Goal: Task Accomplishment & Management: Manage account settings

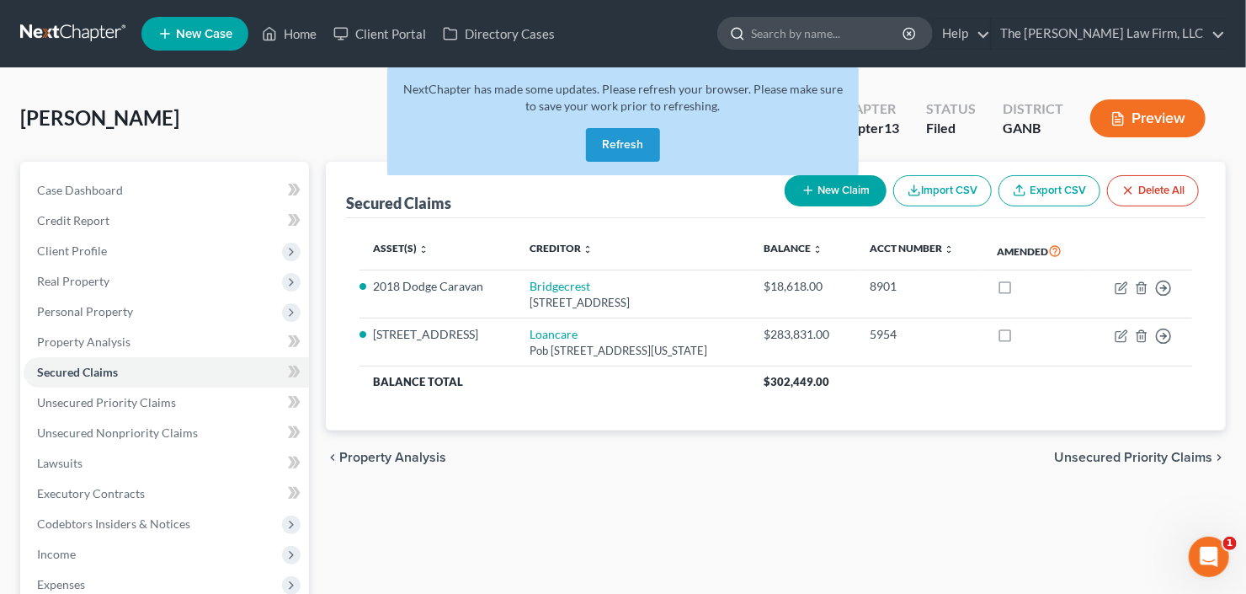
click at [872, 46] on input "search" at bounding box center [828, 33] width 154 height 31
type input "omotoso"
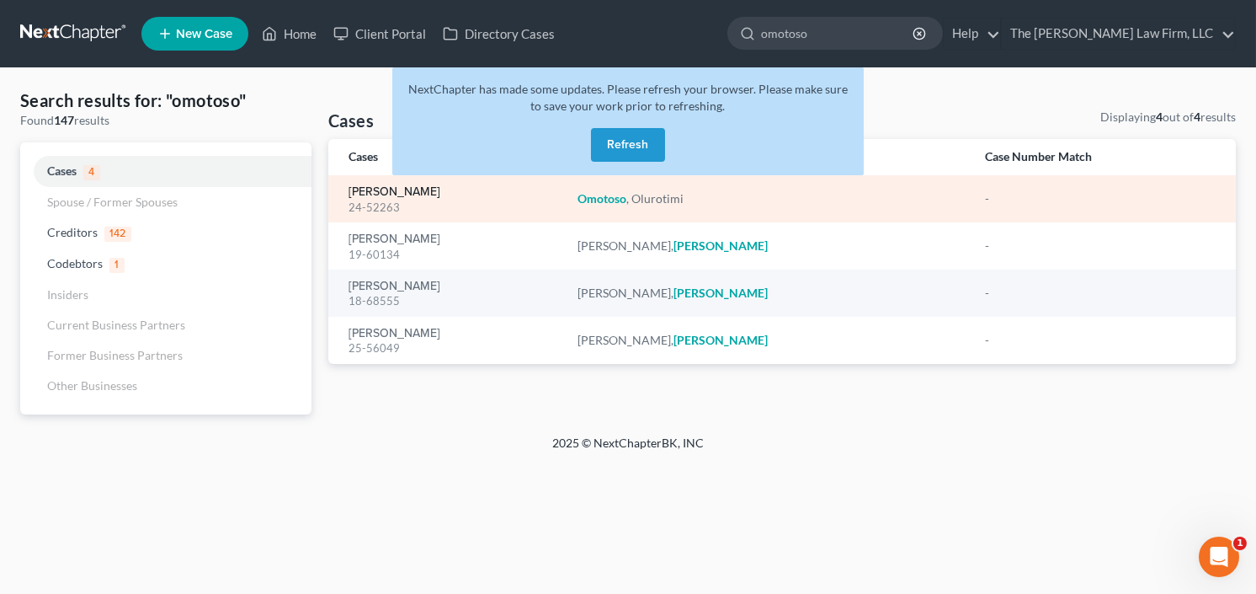
click at [377, 189] on link "[PERSON_NAME]" at bounding box center [395, 192] width 92 height 12
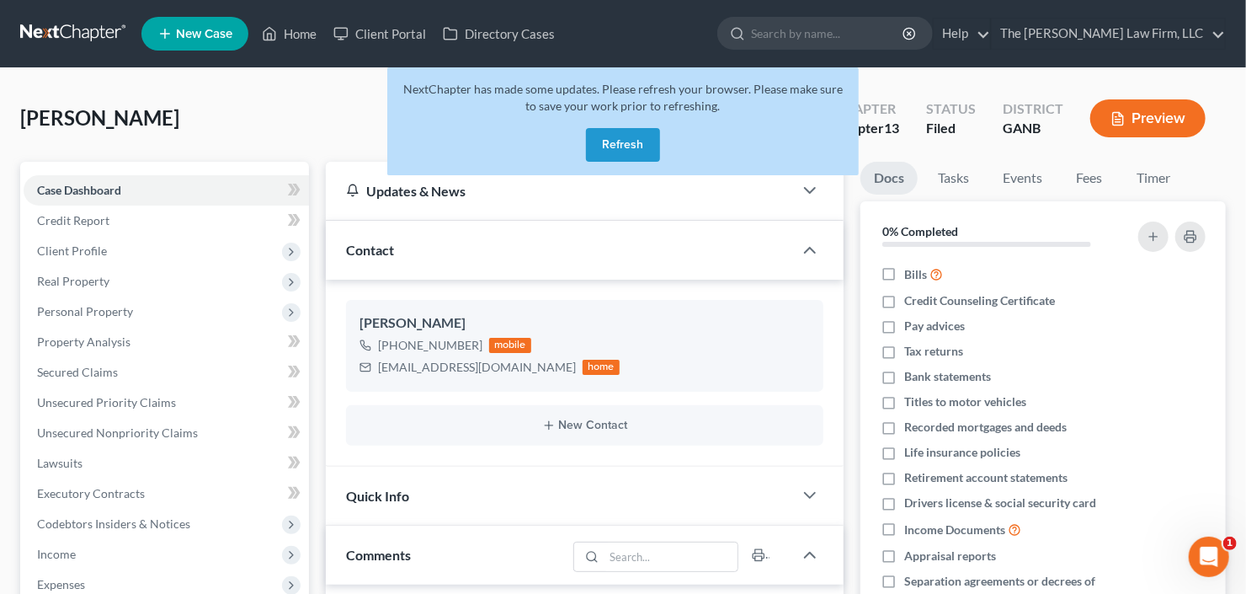
scroll to position [88, 0]
click at [617, 143] on button "Refresh" at bounding box center [623, 145] width 74 height 34
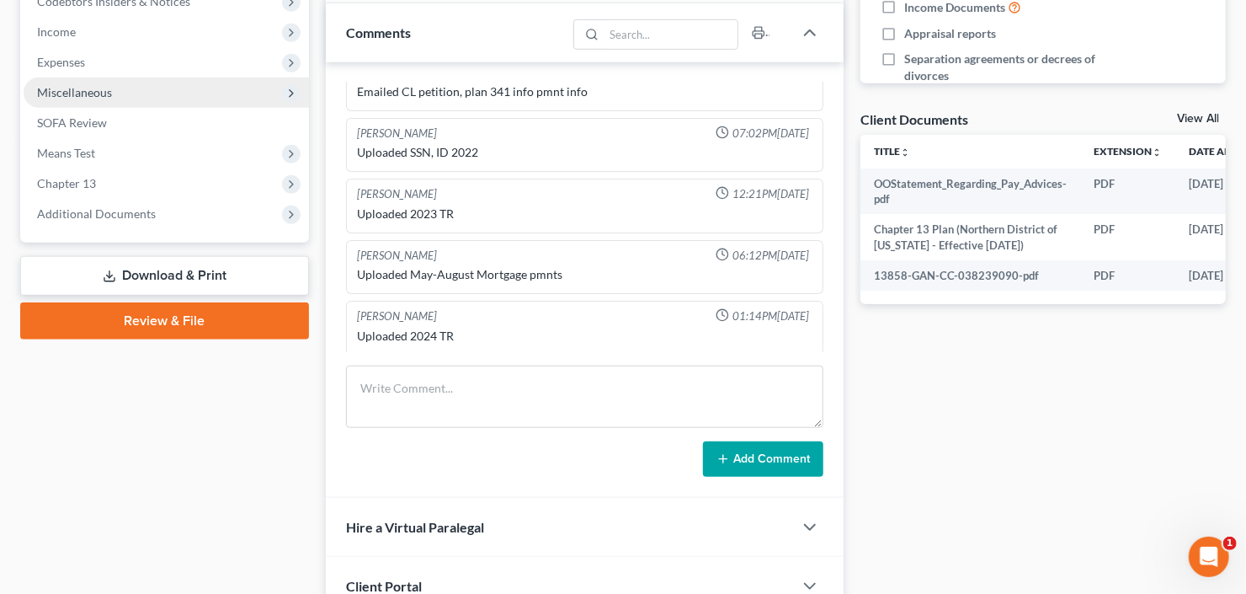
scroll to position [394, 0]
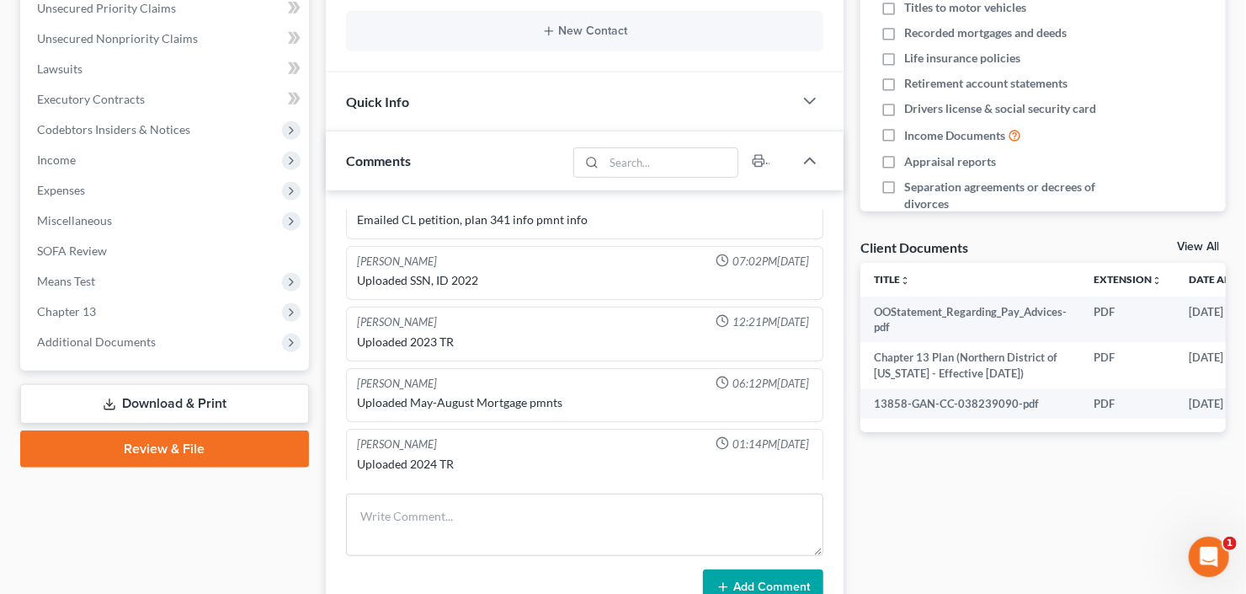
drag, startPoint x: 90, startPoint y: 194, endPoint x: 99, endPoint y: 210, distance: 18.5
click at [90, 194] on span "Expenses" at bounding box center [166, 190] width 285 height 30
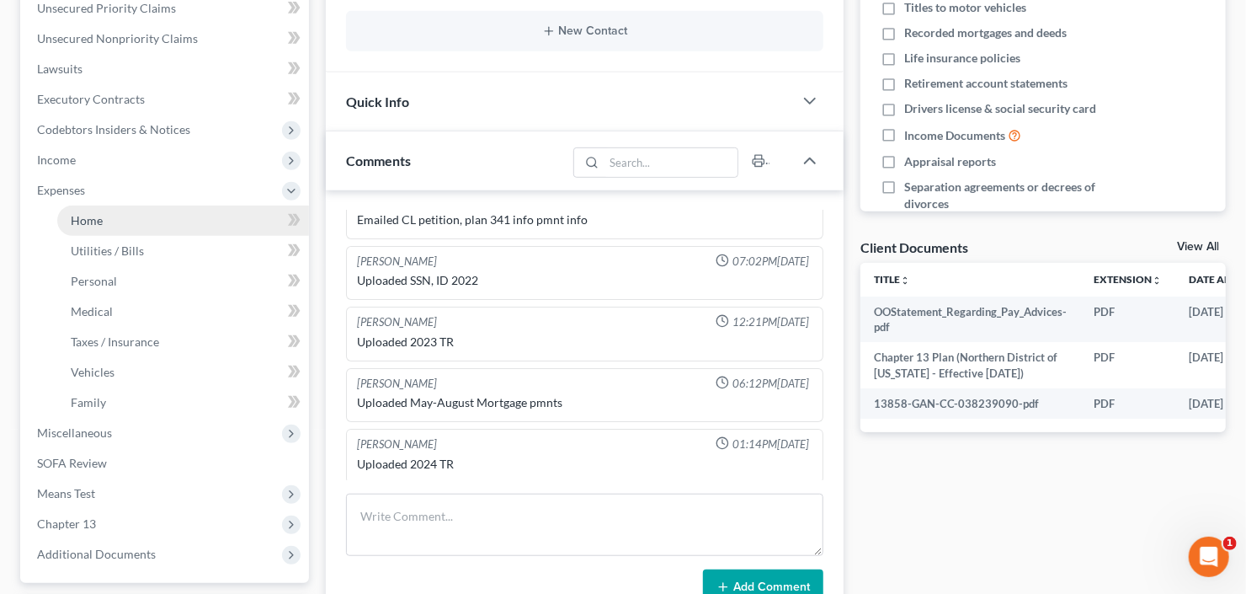
click at [103, 220] on link "Home" at bounding box center [183, 220] width 252 height 30
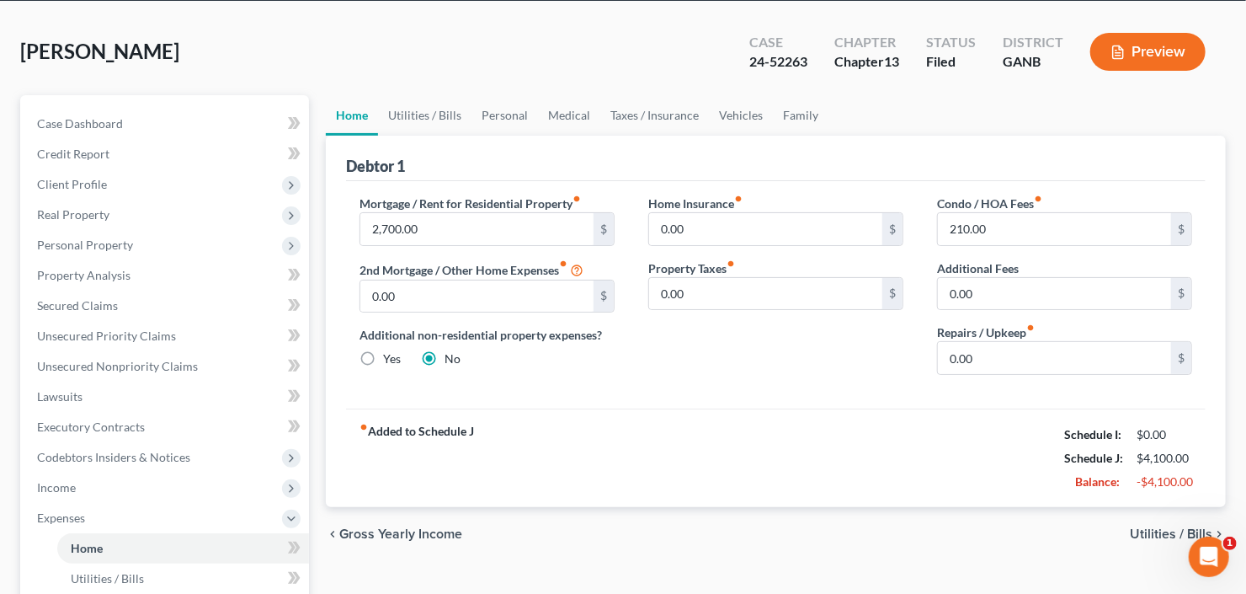
scroll to position [67, 0]
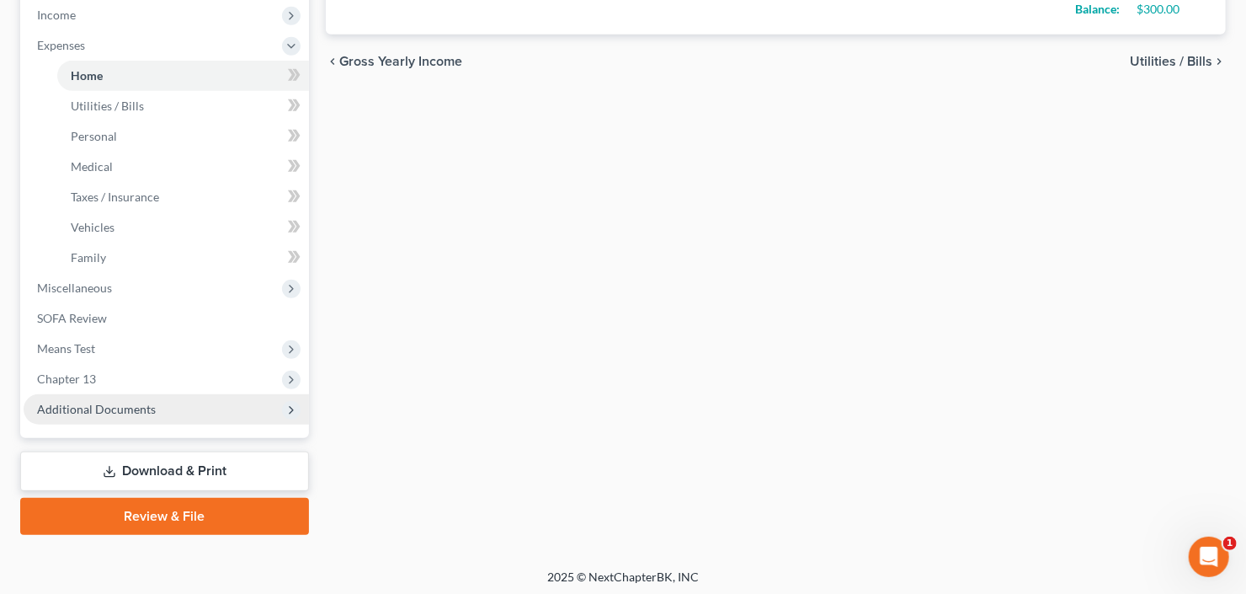
click at [111, 407] on span "Additional Documents" at bounding box center [96, 409] width 119 height 14
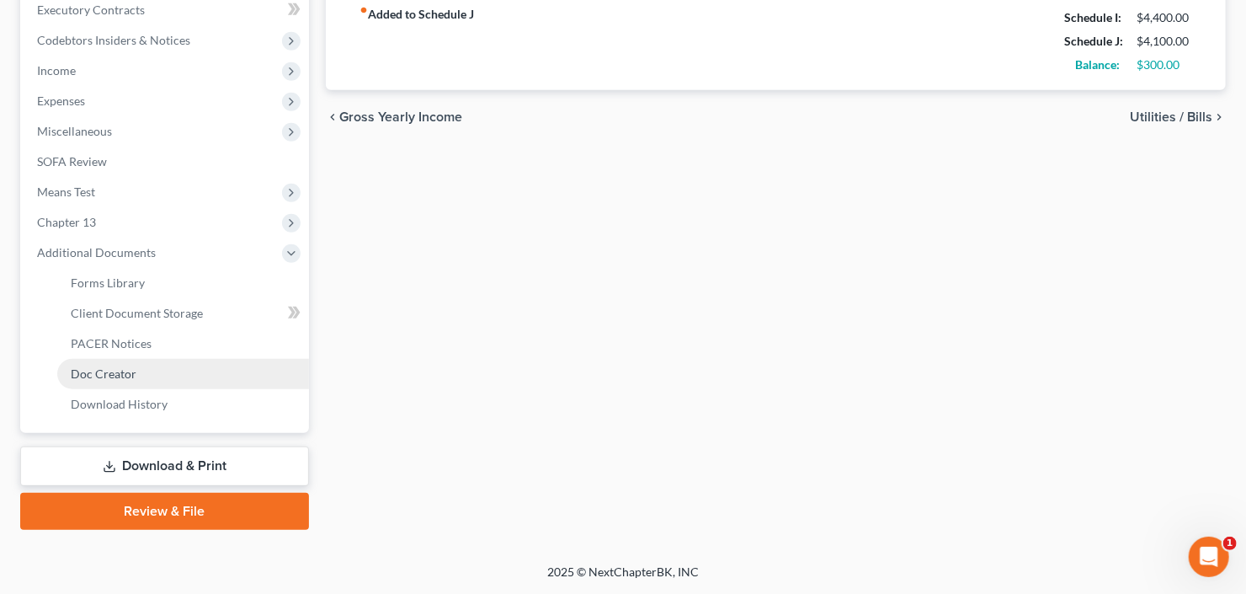
scroll to position [480, 0]
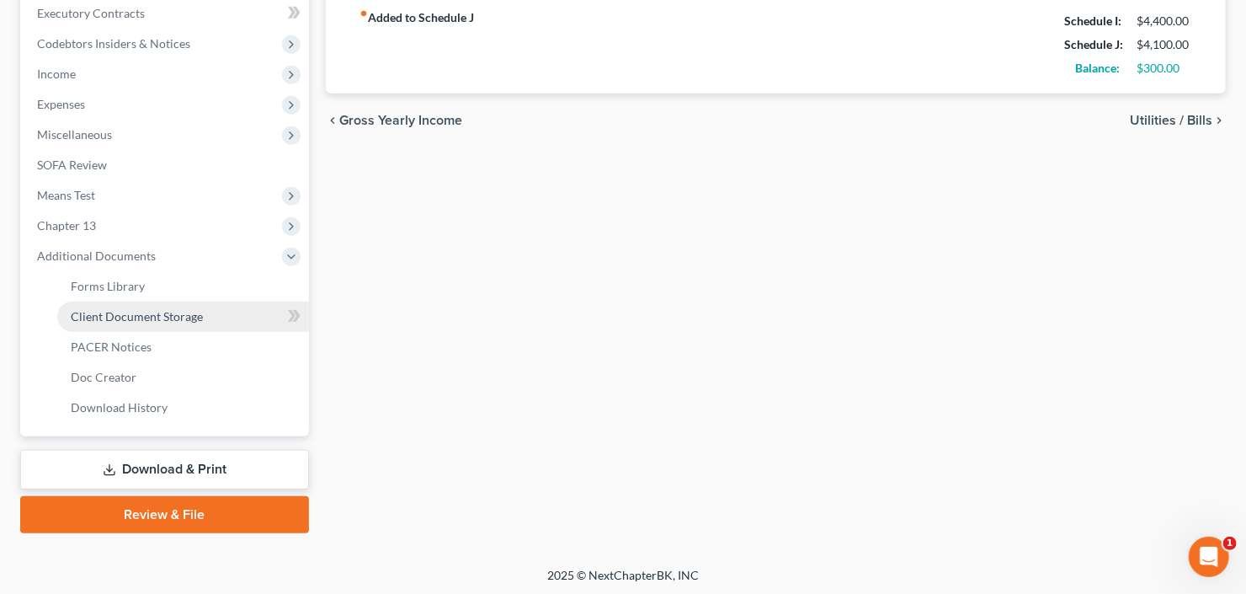
click at [146, 320] on span "Client Document Storage" at bounding box center [137, 316] width 132 height 14
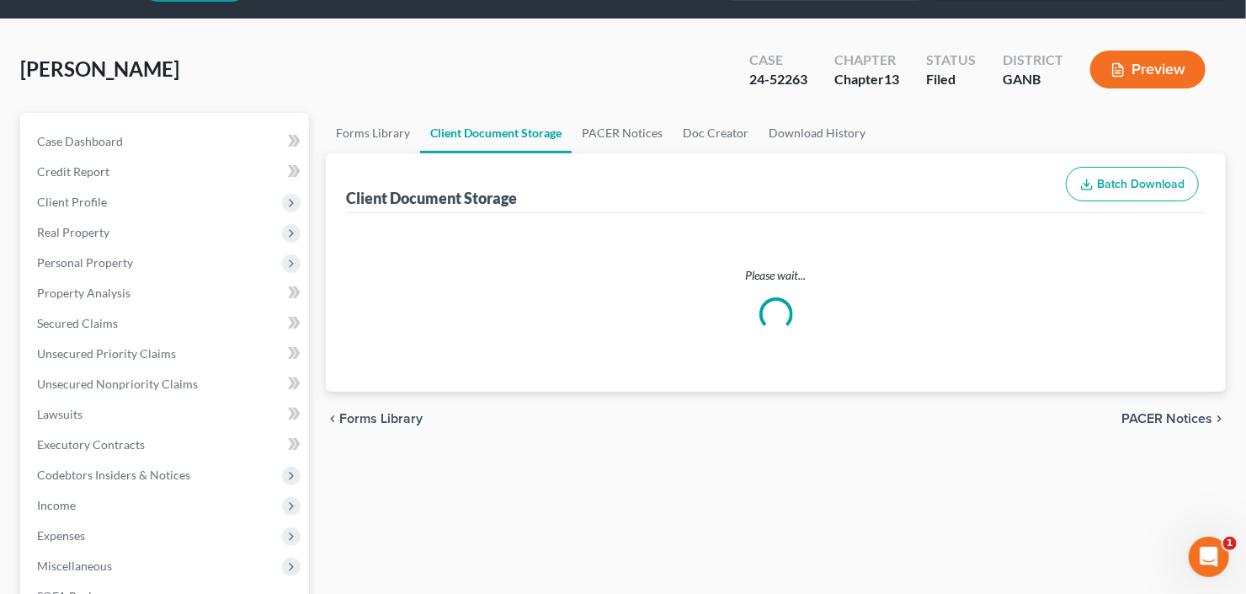
select select "5"
select select "0"
select select "35"
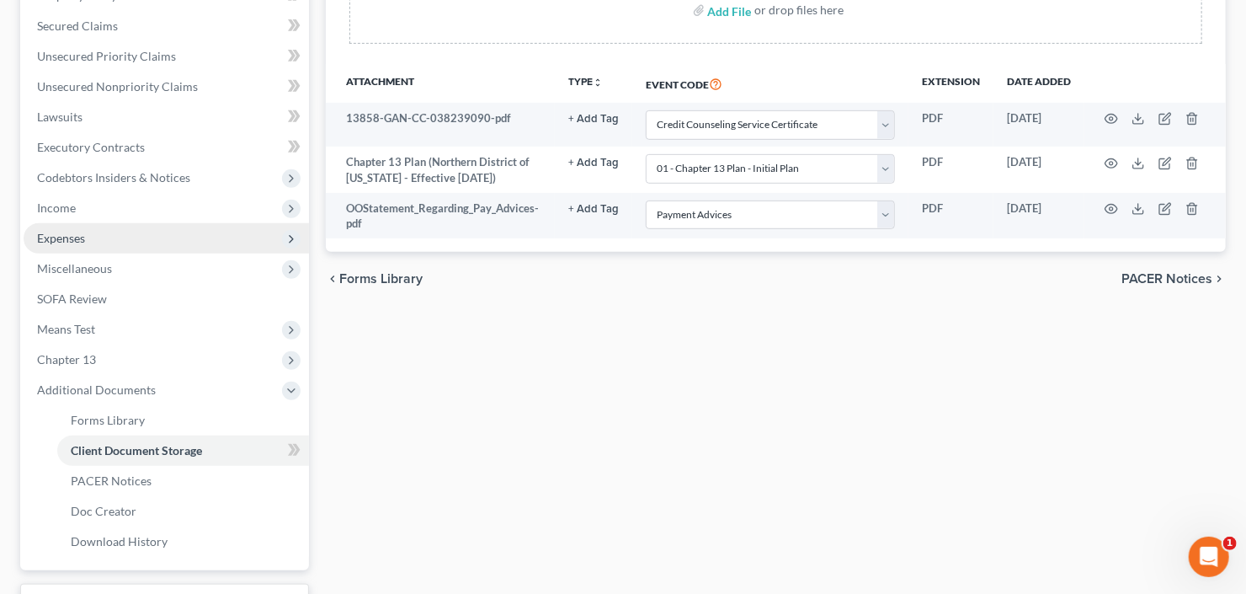
scroll to position [345, 0]
click at [117, 239] on span "Expenses" at bounding box center [166, 239] width 285 height 30
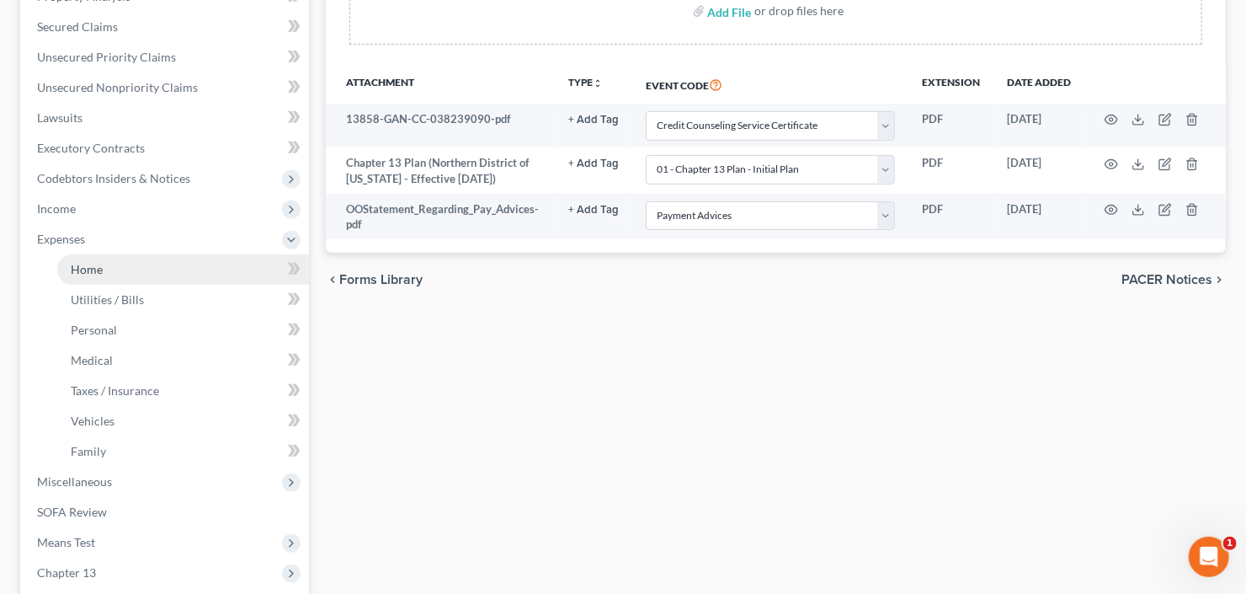
click at [122, 254] on link "Home" at bounding box center [183, 269] width 252 height 30
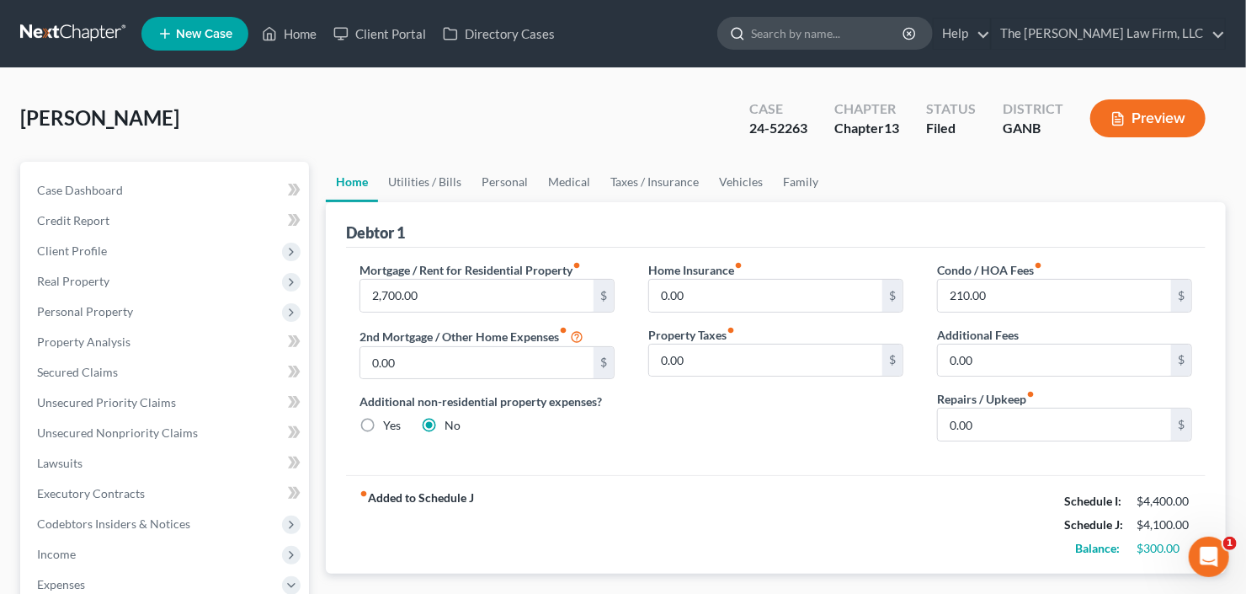
click at [894, 47] on input "search" at bounding box center [828, 33] width 154 height 31
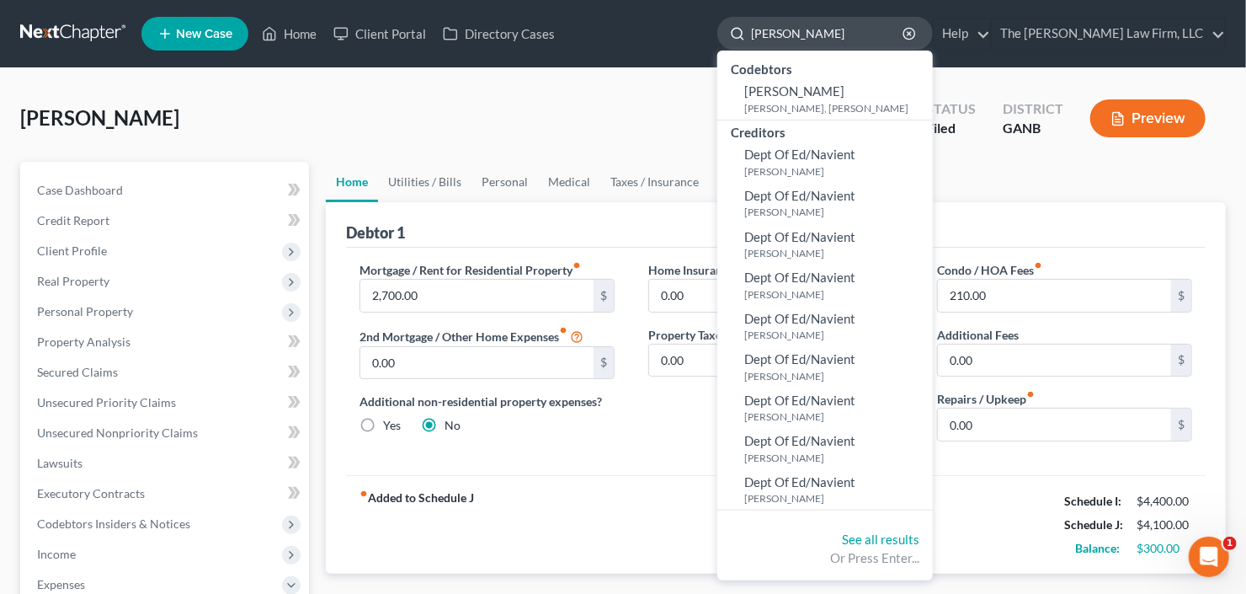
type input "edwards"
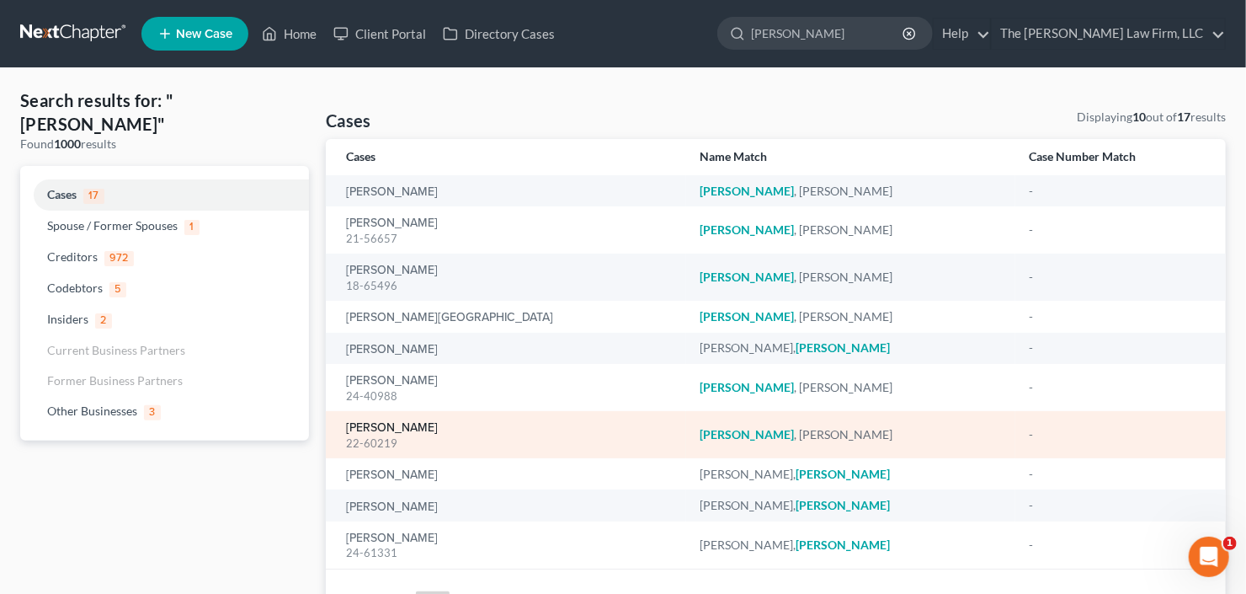
click at [357, 429] on link "[PERSON_NAME]" at bounding box center [392, 428] width 92 height 12
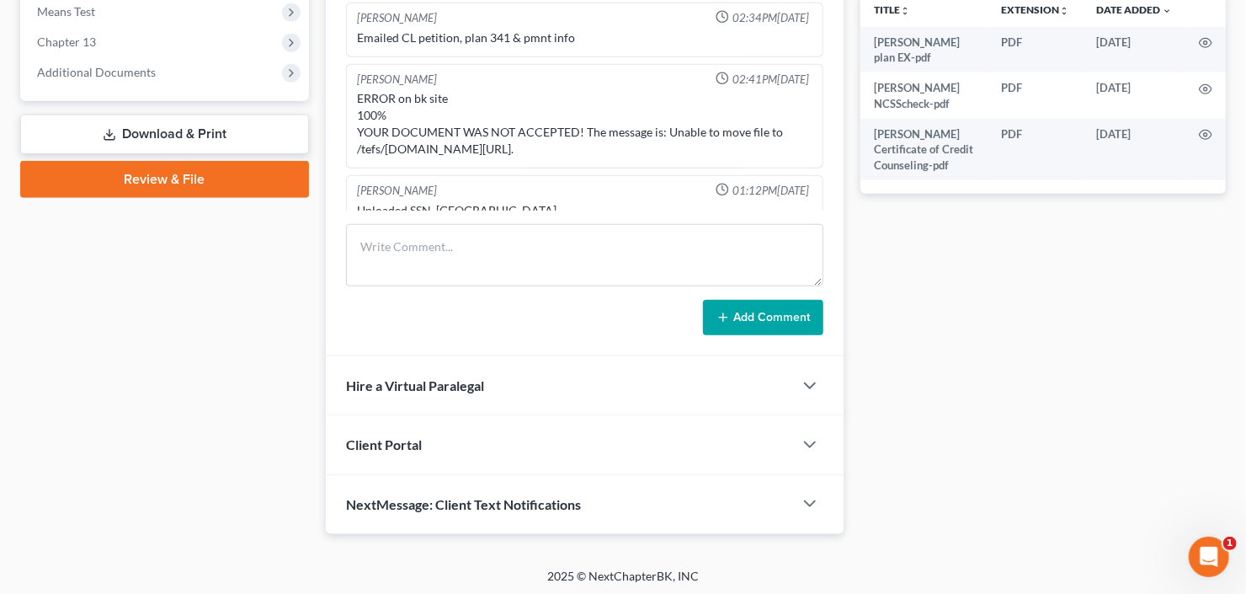
scroll to position [232, 0]
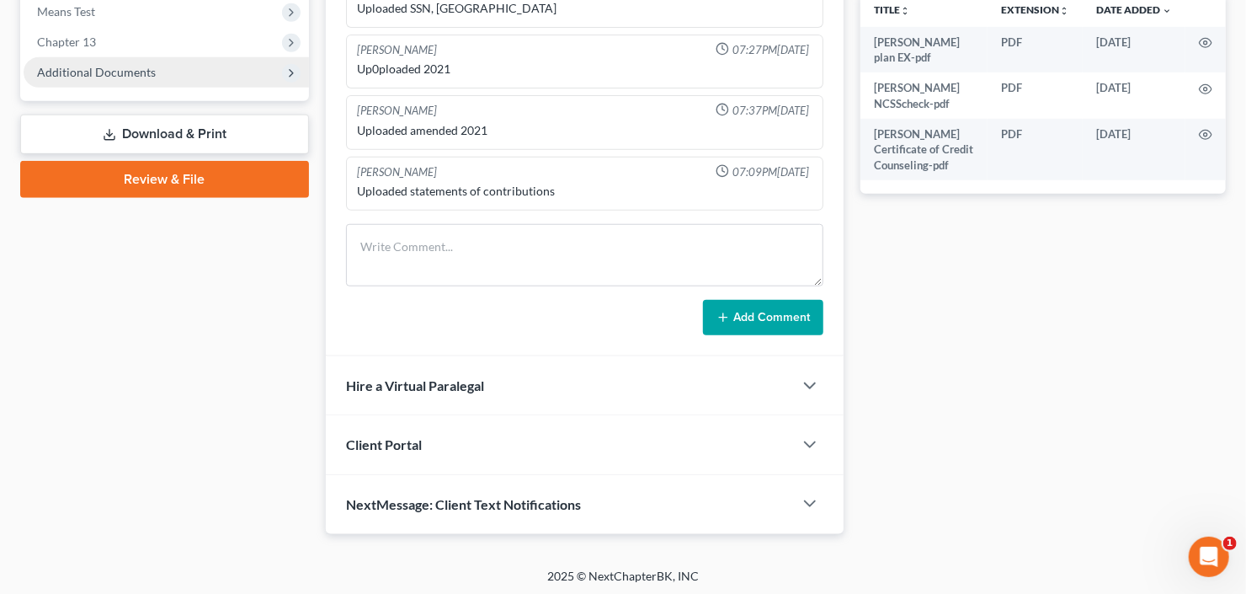
click at [115, 70] on span "Additional Documents" at bounding box center [96, 72] width 119 height 14
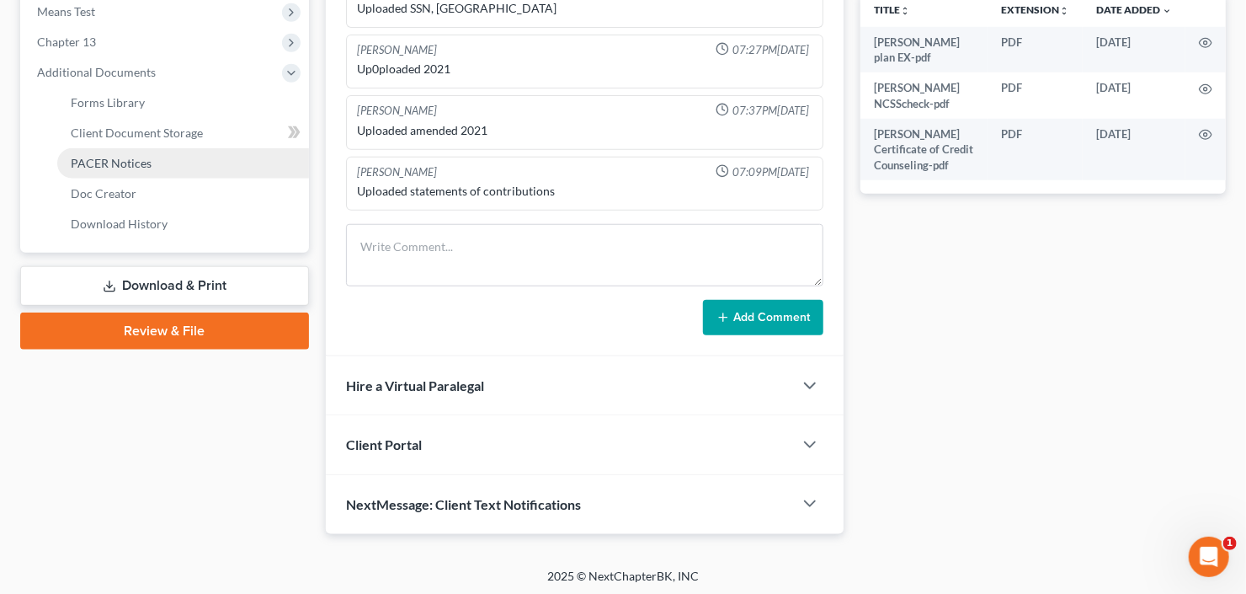
click at [130, 162] on span "PACER Notices" at bounding box center [111, 163] width 81 height 14
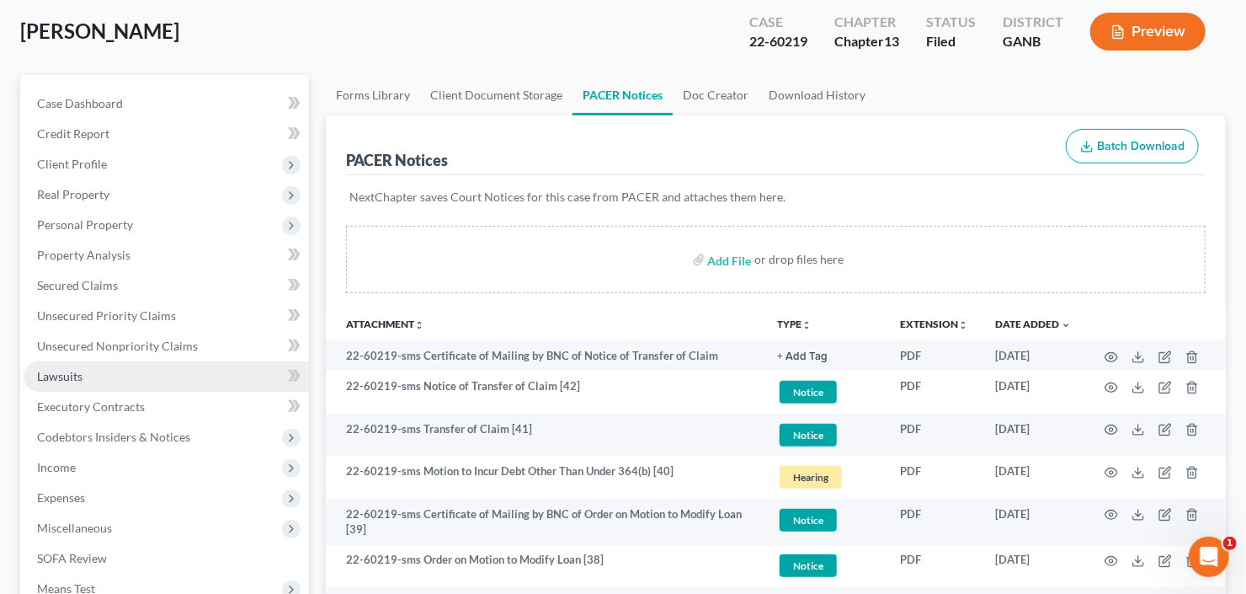
scroll to position [135, 0]
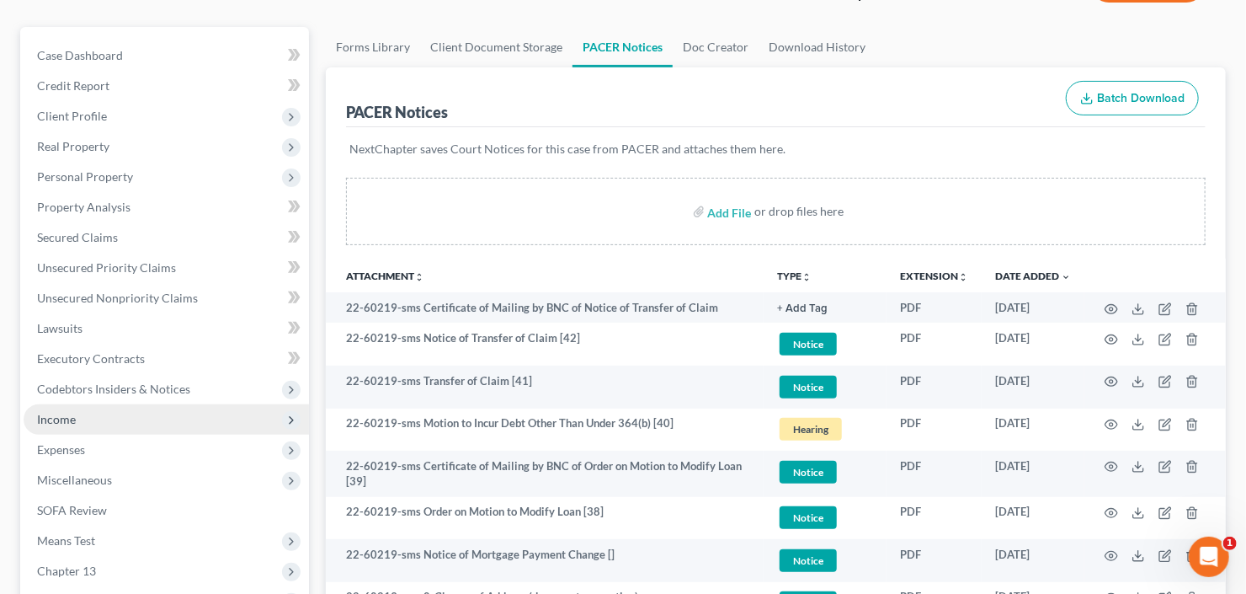
drag, startPoint x: 86, startPoint y: 423, endPoint x: 116, endPoint y: 422, distance: 30.3
click at [86, 423] on span "Income" at bounding box center [166, 419] width 285 height 30
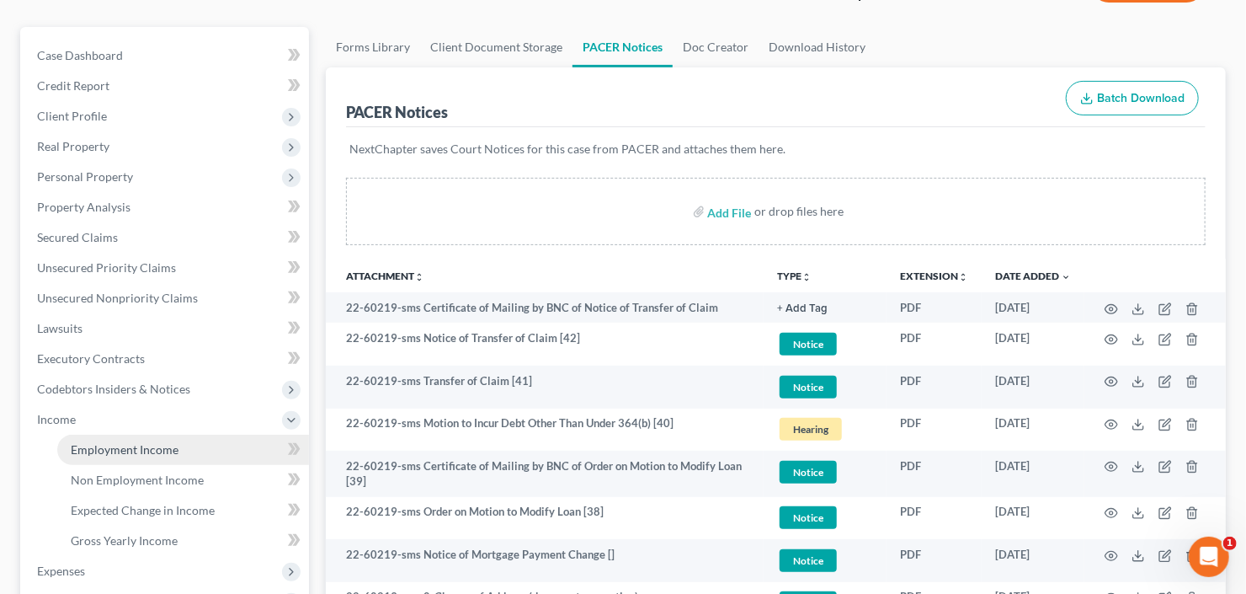
click at [114, 444] on span "Employment Income" at bounding box center [125, 449] width 108 height 14
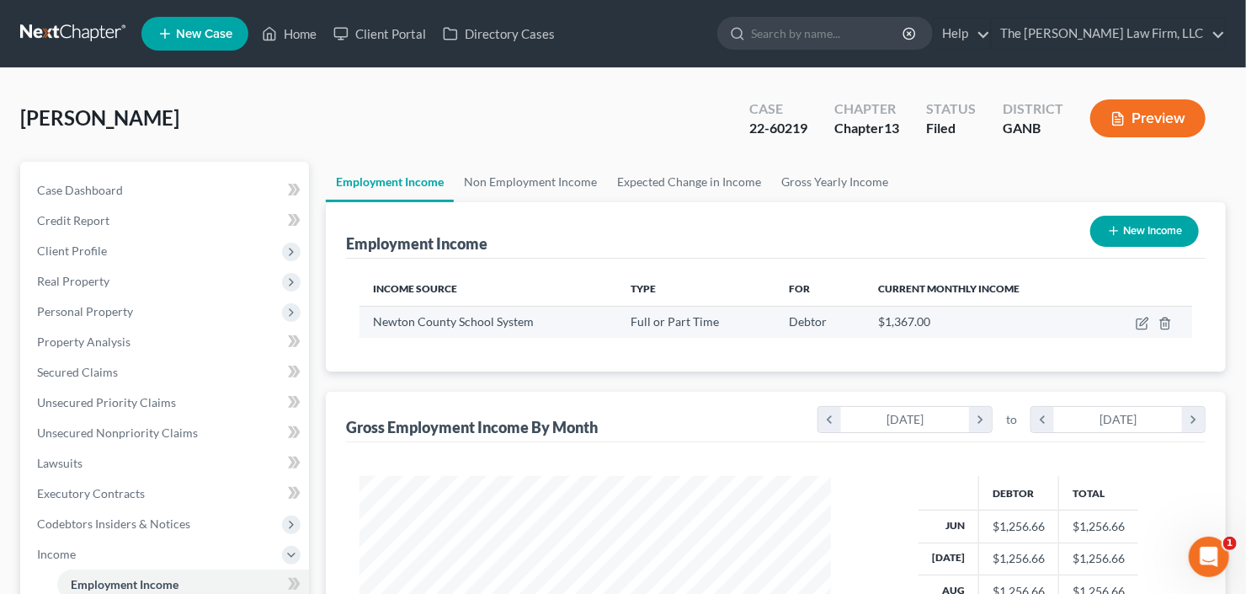
scroll to position [301, 505]
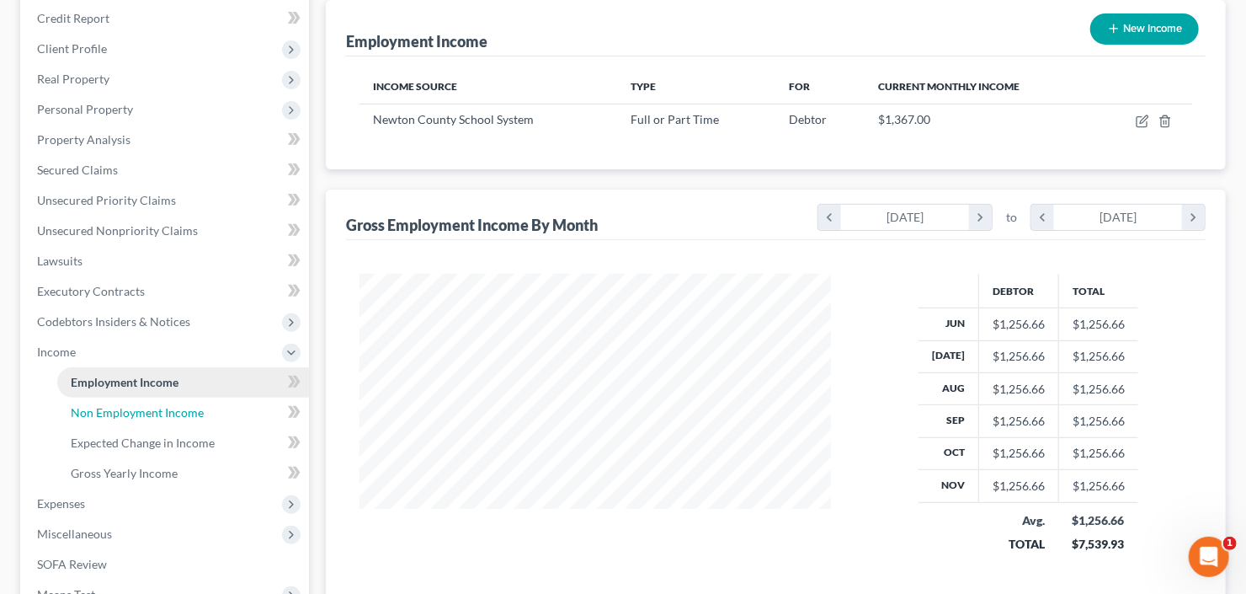
drag, startPoint x: 111, startPoint y: 411, endPoint x: 129, endPoint y: 410, distance: 17.7
click at [111, 411] on span "Non Employment Income" at bounding box center [137, 412] width 133 height 14
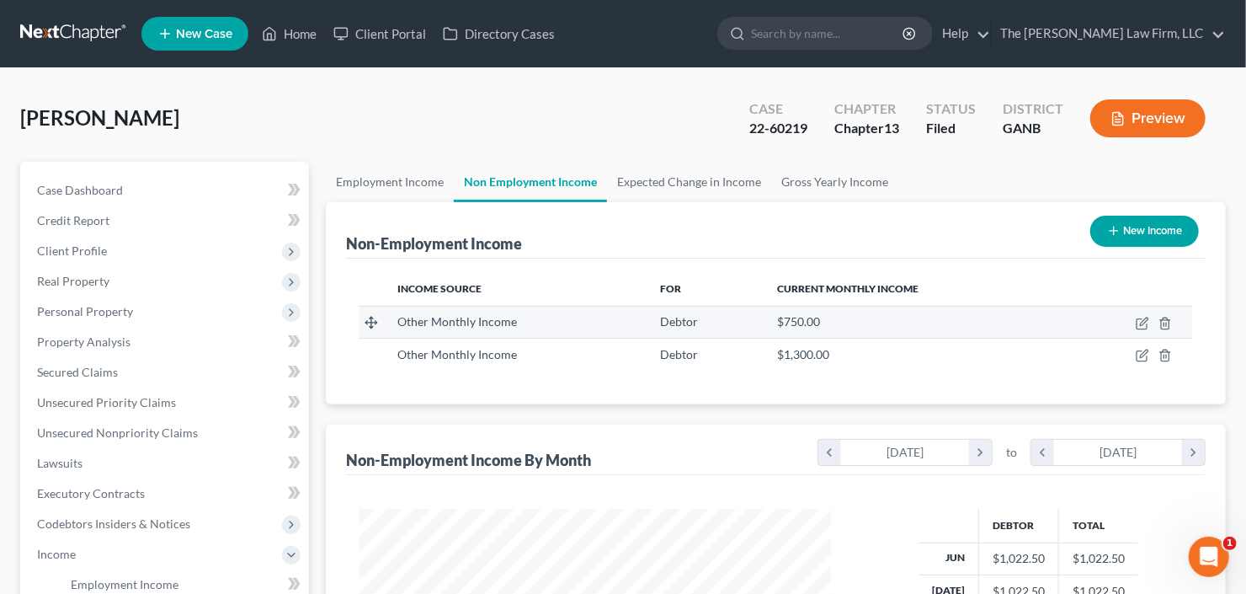
scroll to position [301, 505]
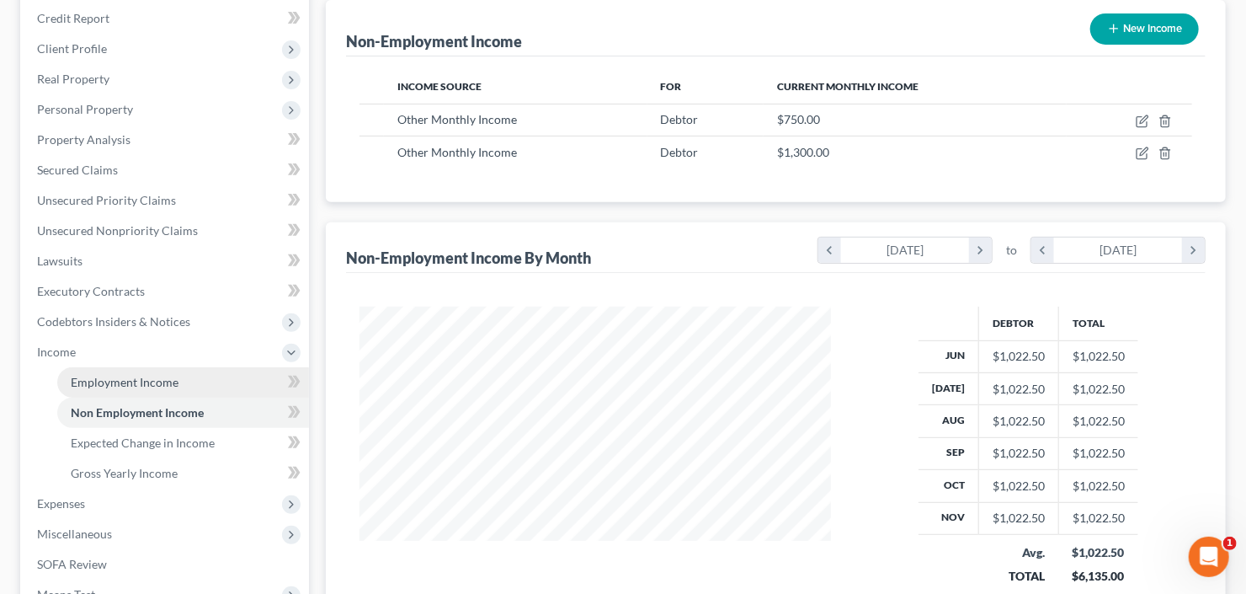
click at [118, 378] on span "Employment Income" at bounding box center [125, 382] width 108 height 14
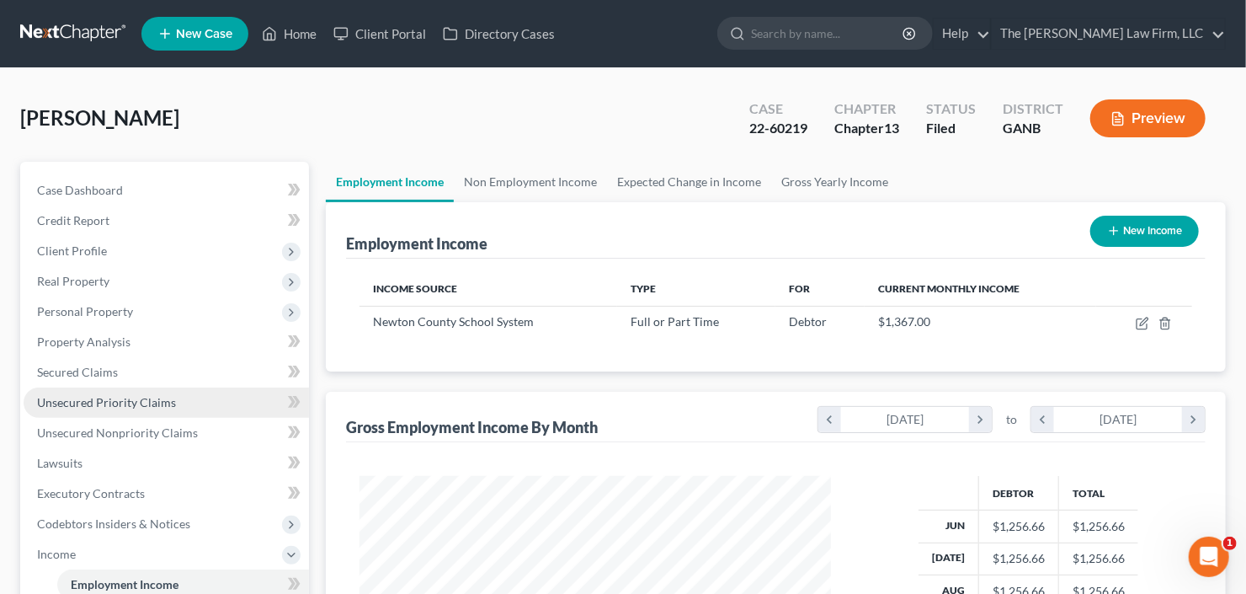
scroll to position [337, 0]
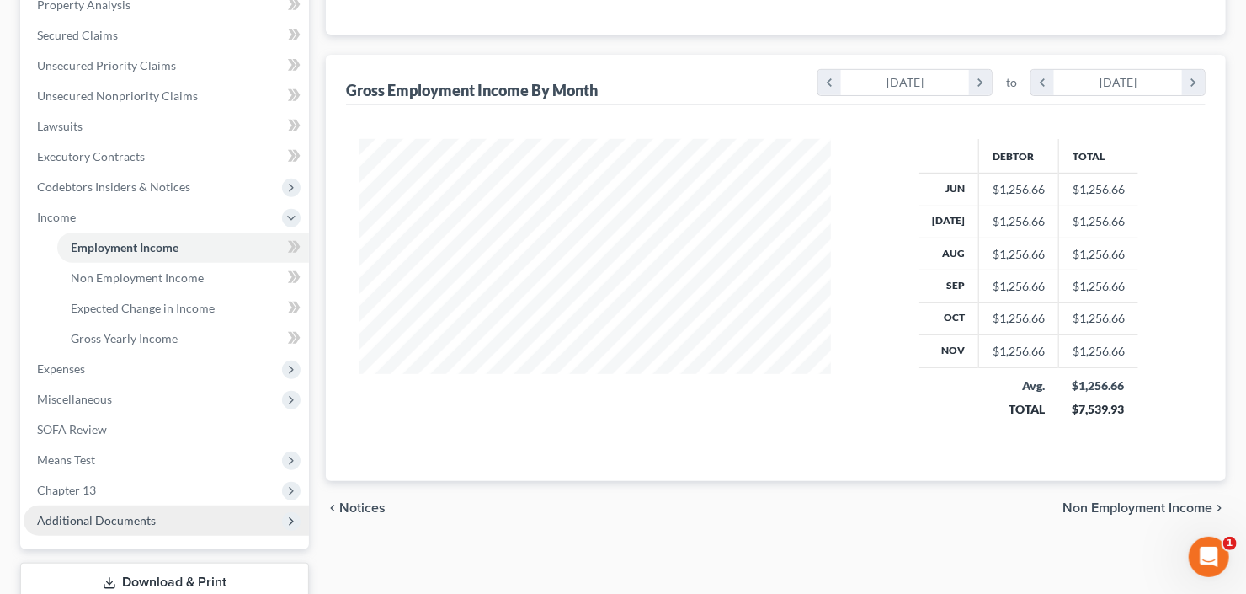
click at [110, 529] on span "Additional Documents" at bounding box center [166, 520] width 285 height 30
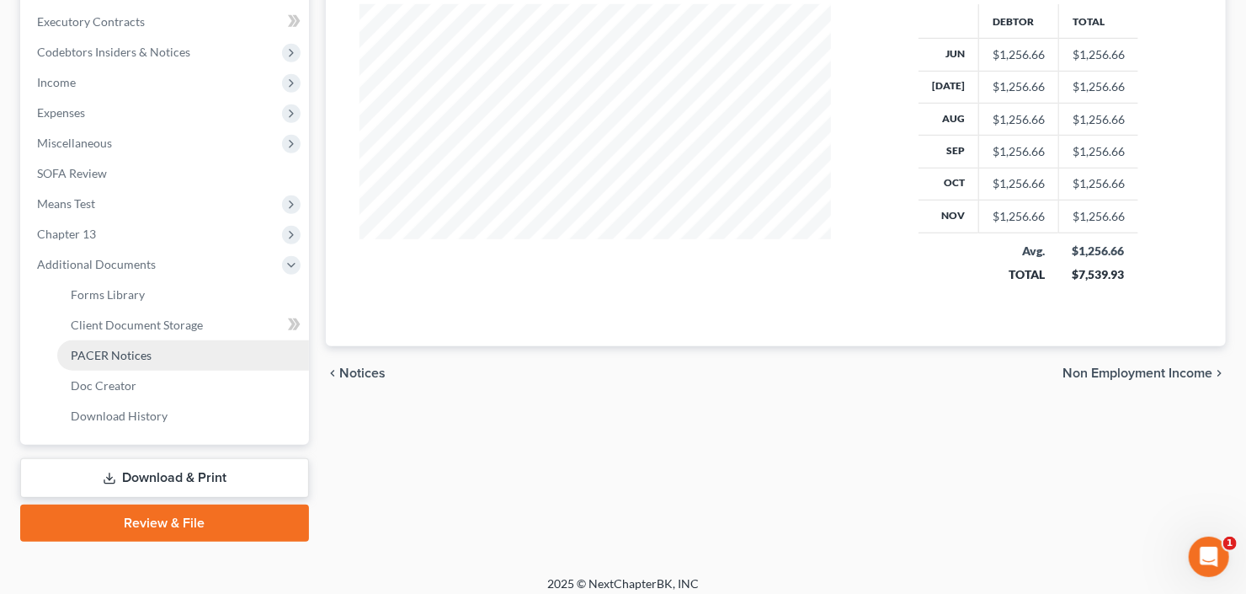
click at [114, 353] on span "PACER Notices" at bounding box center [111, 355] width 81 height 14
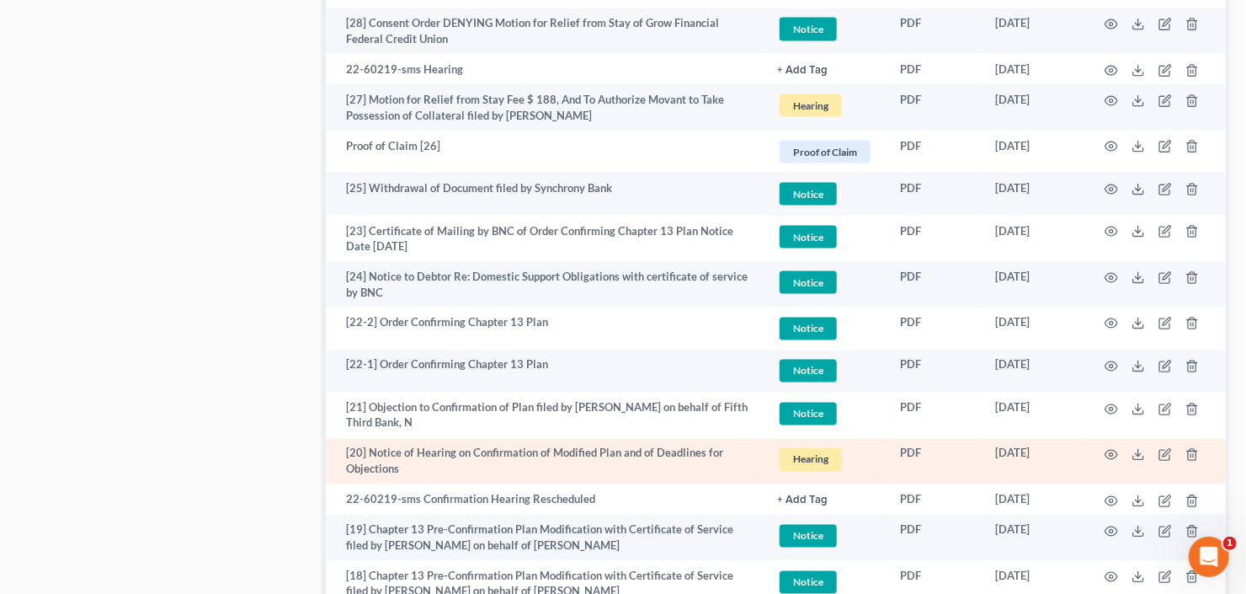
scroll to position [1347, 0]
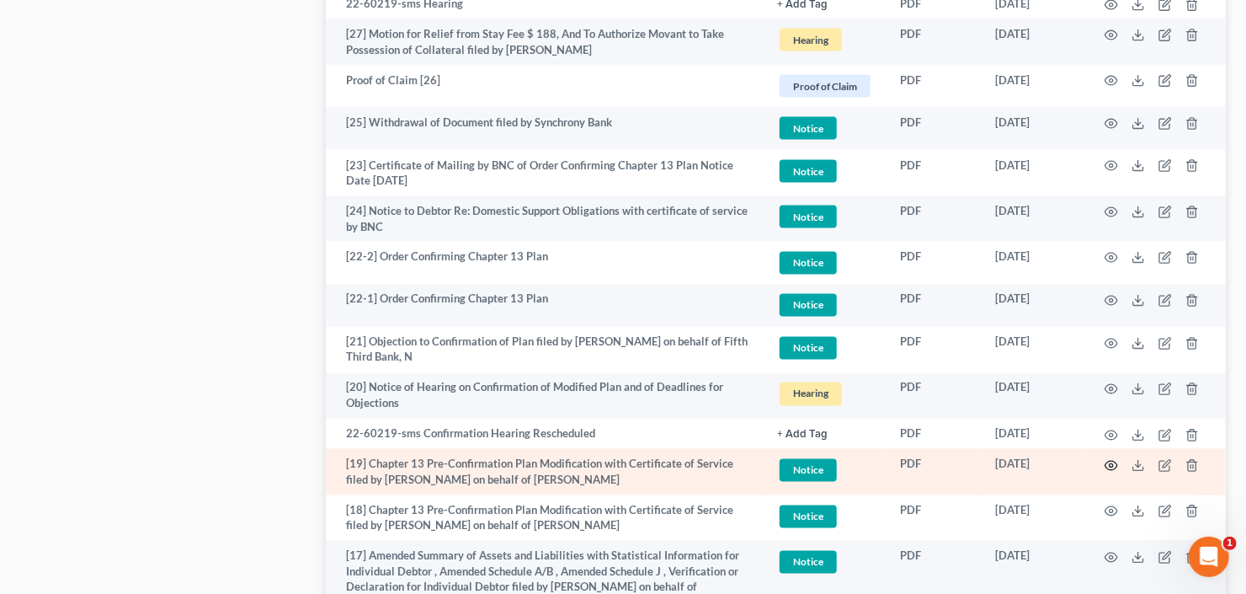
click at [1109, 463] on icon "button" at bounding box center [1111, 465] width 13 height 13
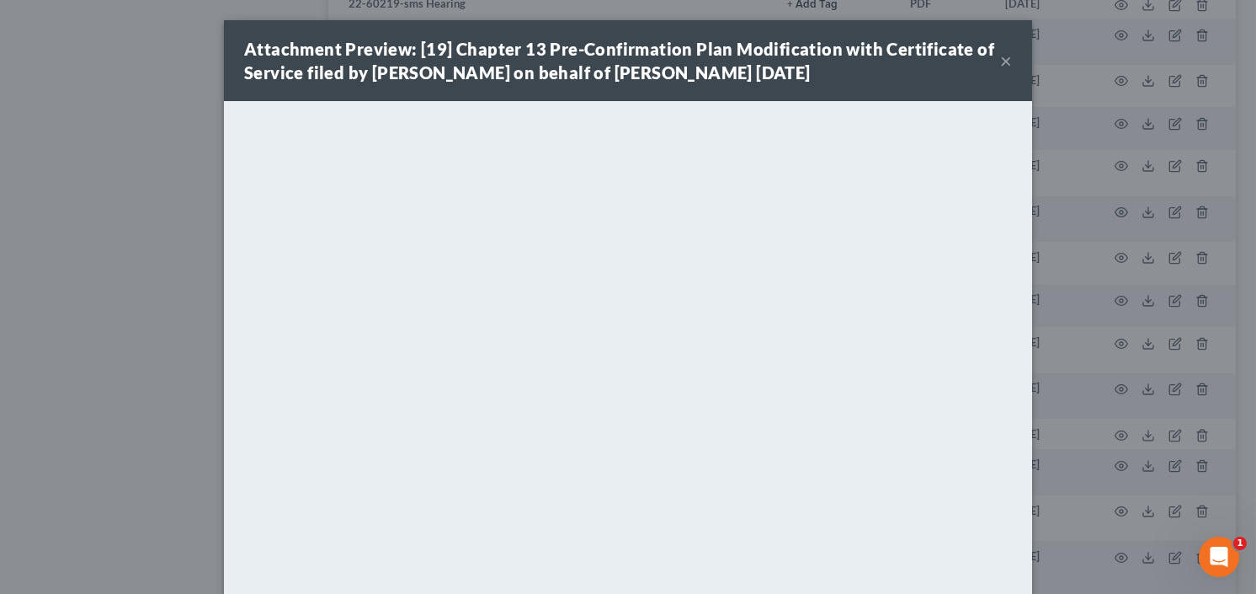
click at [1000, 61] on button "×" at bounding box center [1006, 61] width 12 height 20
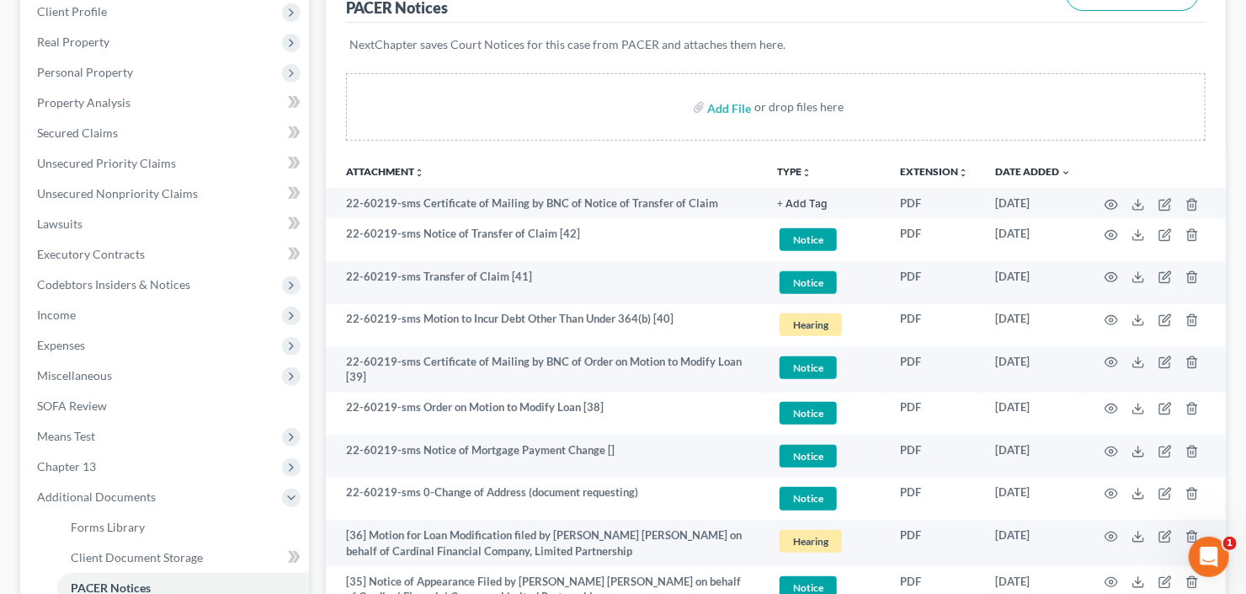
scroll to position [0, 0]
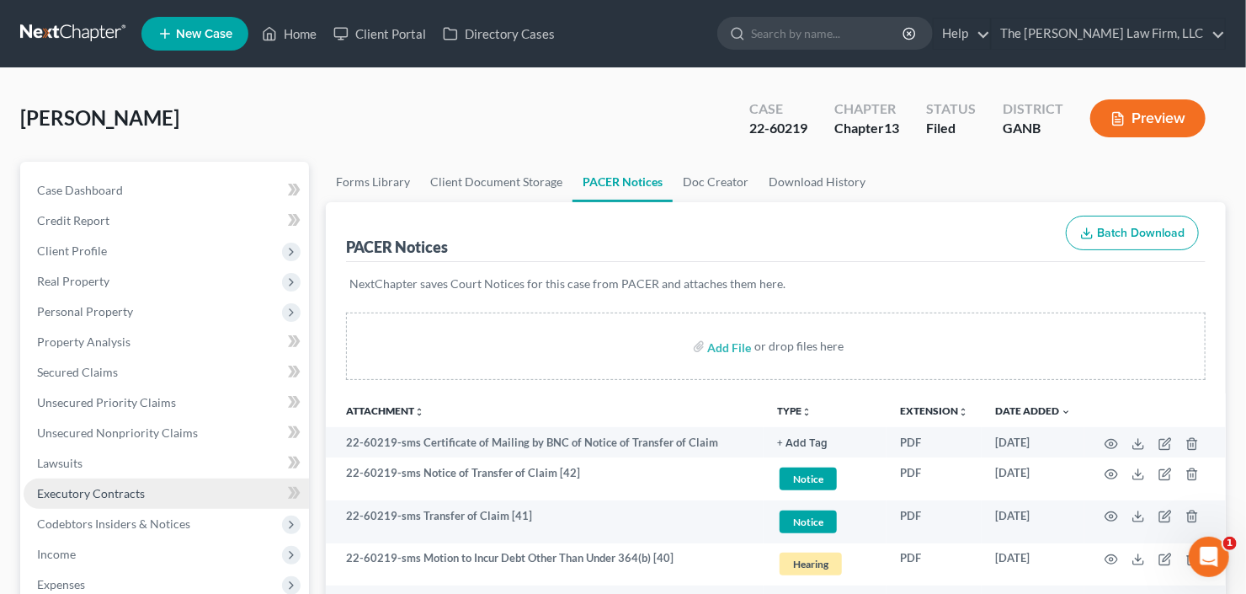
drag, startPoint x: 80, startPoint y: 546, endPoint x: 106, endPoint y: 492, distance: 59.1
click at [80, 546] on span "Income" at bounding box center [166, 554] width 285 height 30
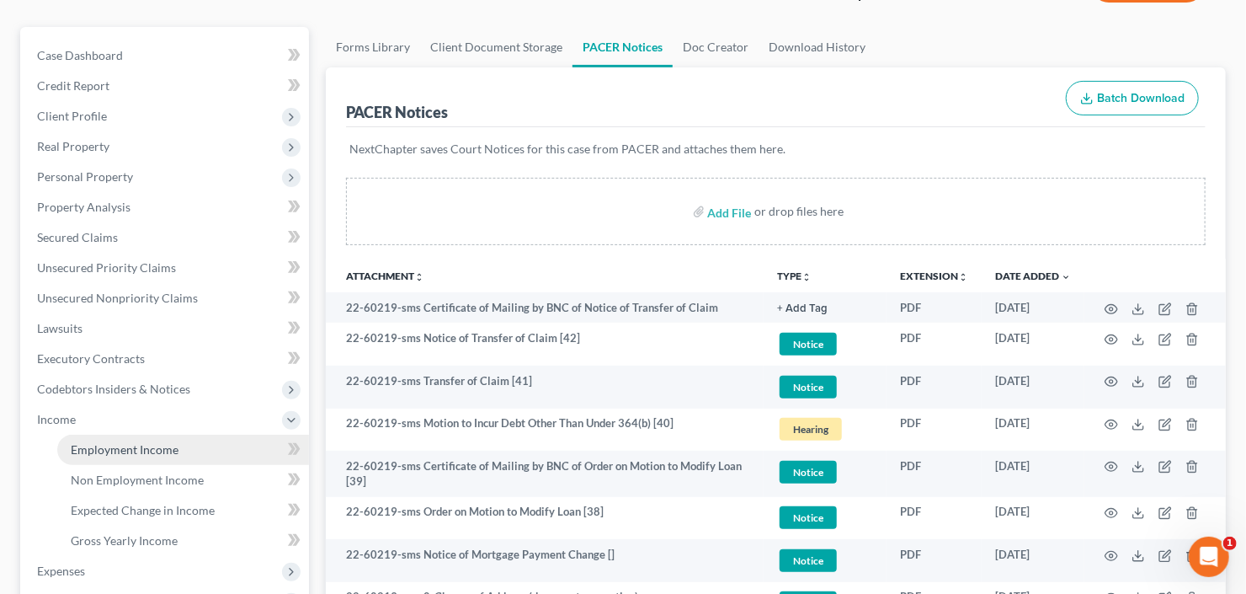
click at [109, 451] on span "Employment Income" at bounding box center [125, 449] width 108 height 14
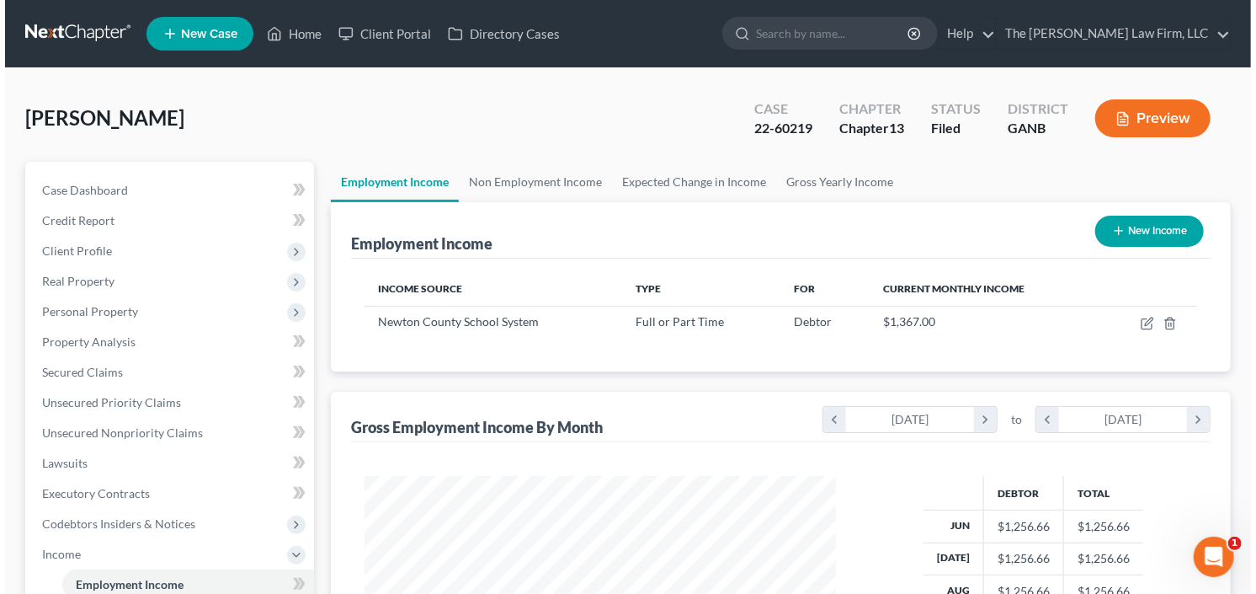
scroll to position [202, 0]
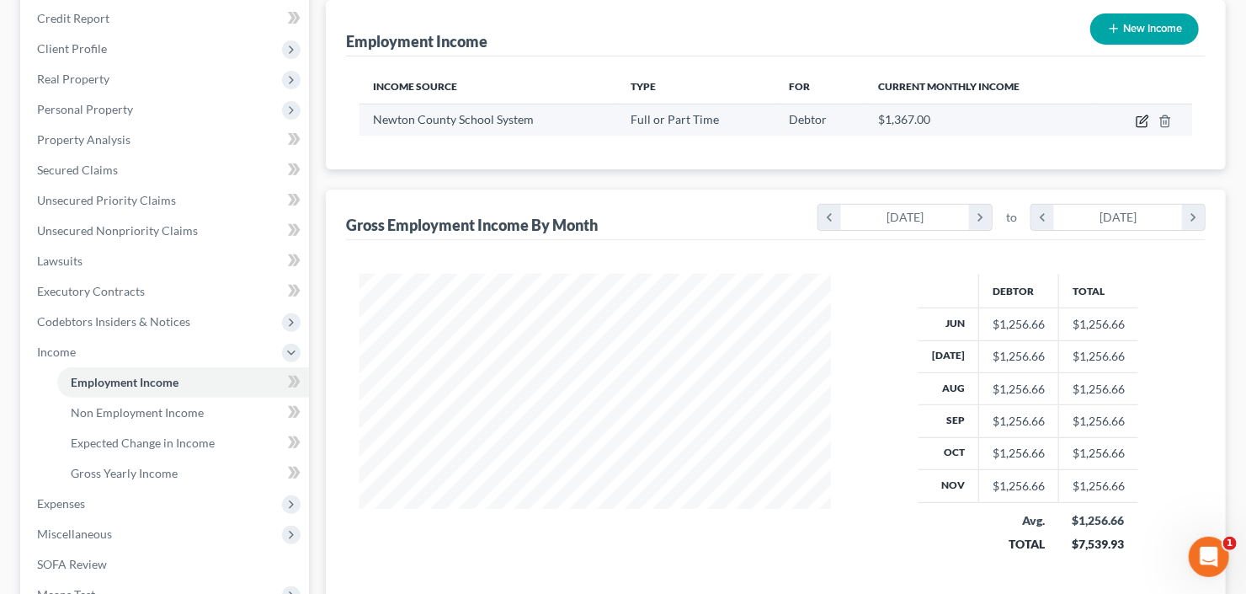
click at [1139, 121] on icon "button" at bounding box center [1142, 120] width 13 height 13
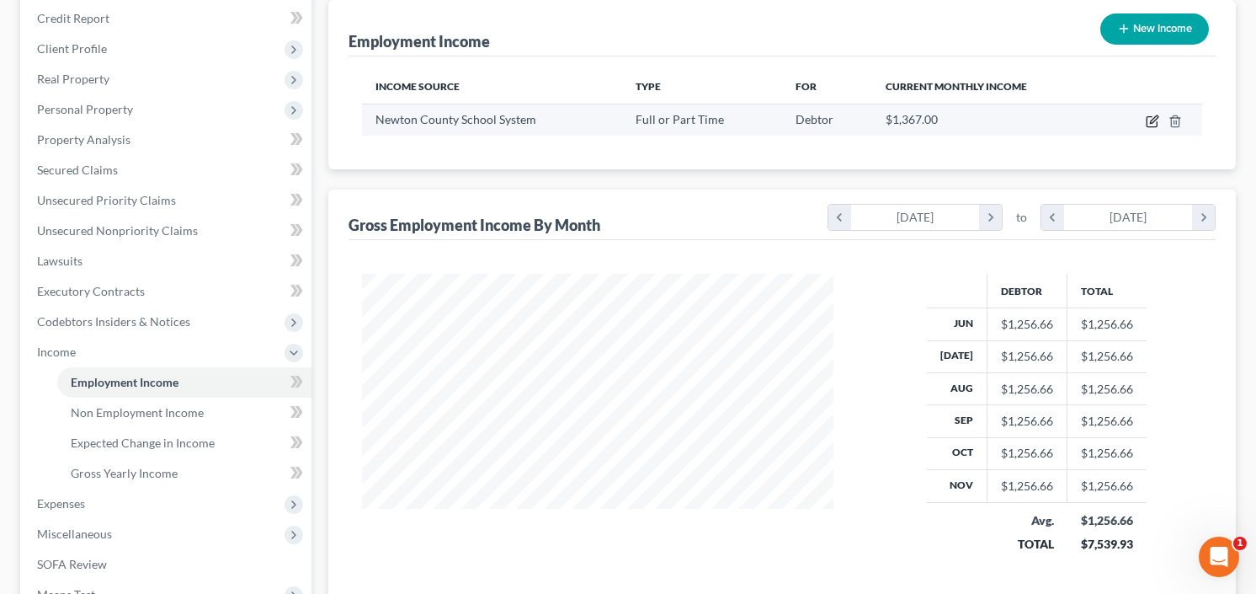
scroll to position [301, 509]
select select "0"
select select "10"
select select "0"
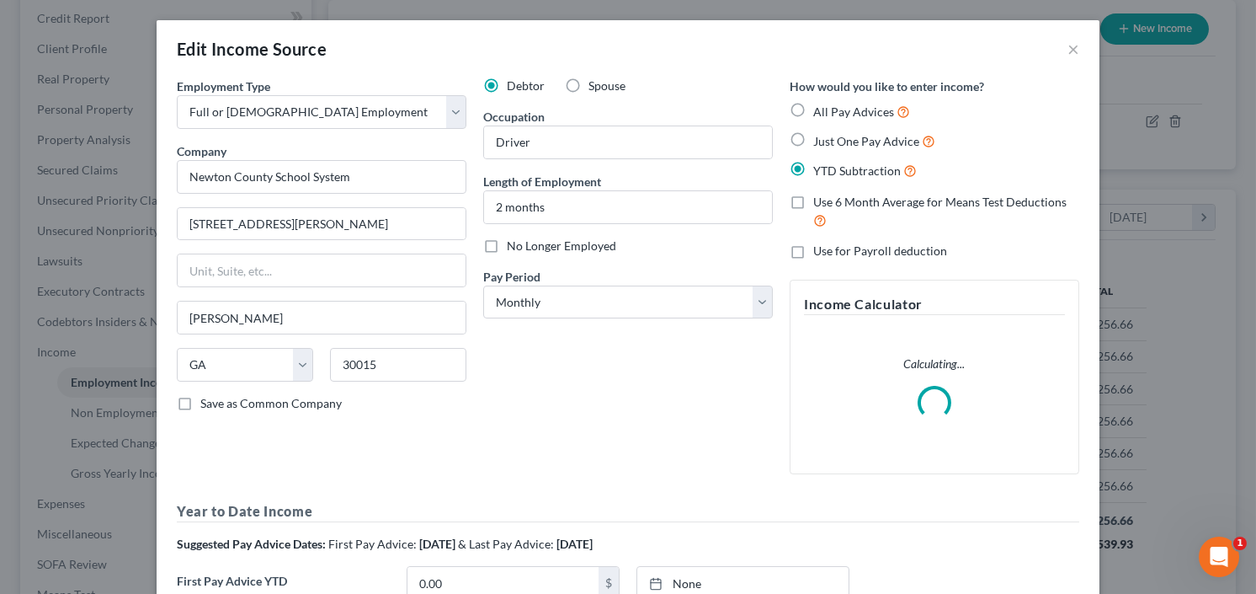
click at [507, 247] on label "No Longer Employed" at bounding box center [561, 245] width 109 height 17
click at [514, 247] on input "No Longer Employed" at bounding box center [519, 242] width 11 height 11
checkbox input "true"
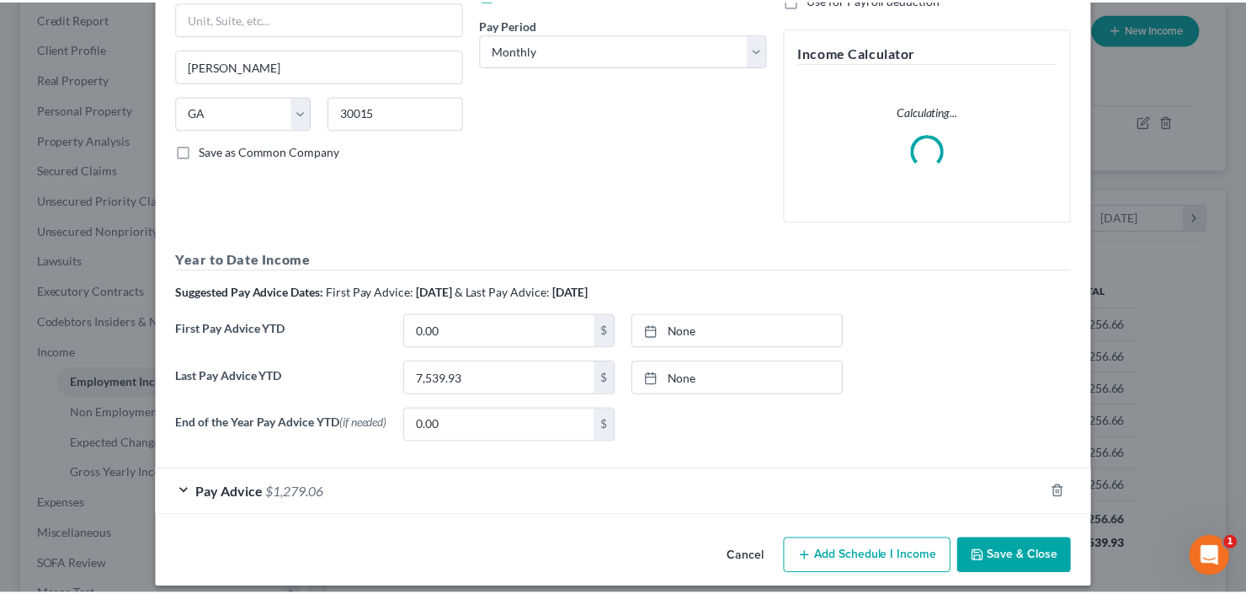
scroll to position [266, 0]
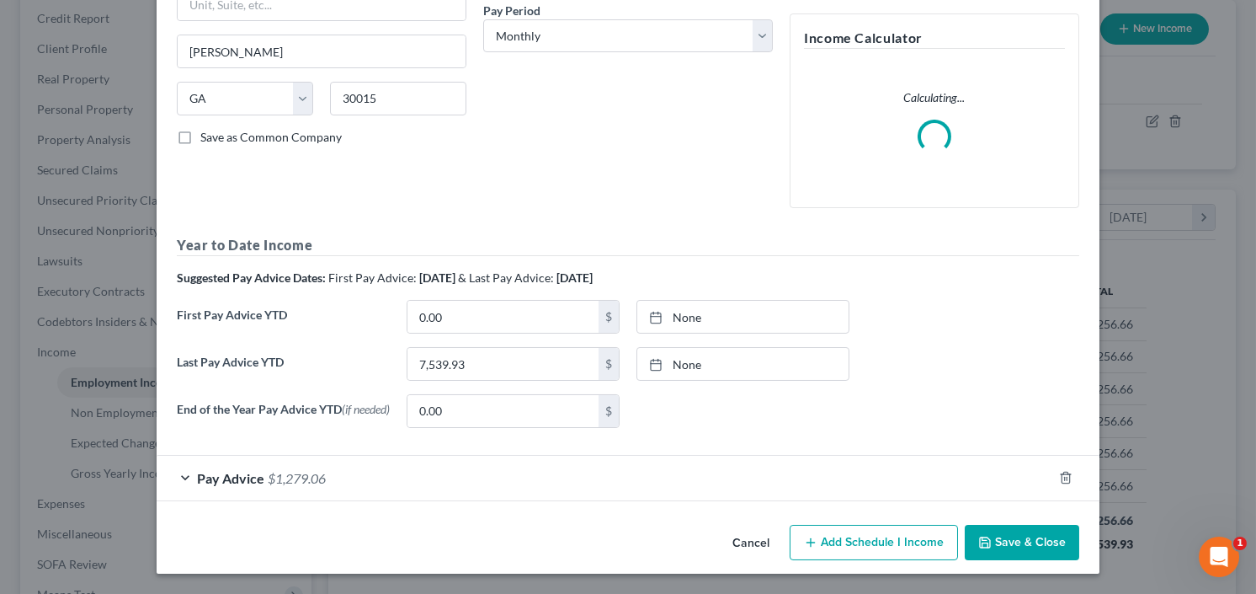
click at [1019, 531] on button "Save & Close" at bounding box center [1022, 541] width 114 height 35
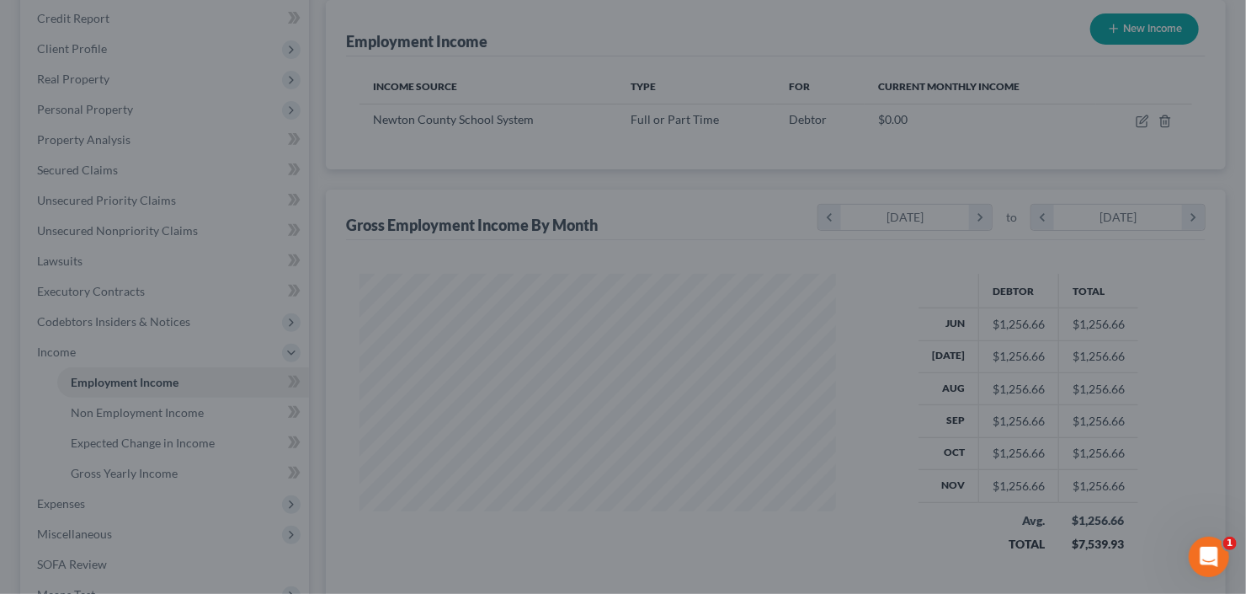
scroll to position [841554, 841348]
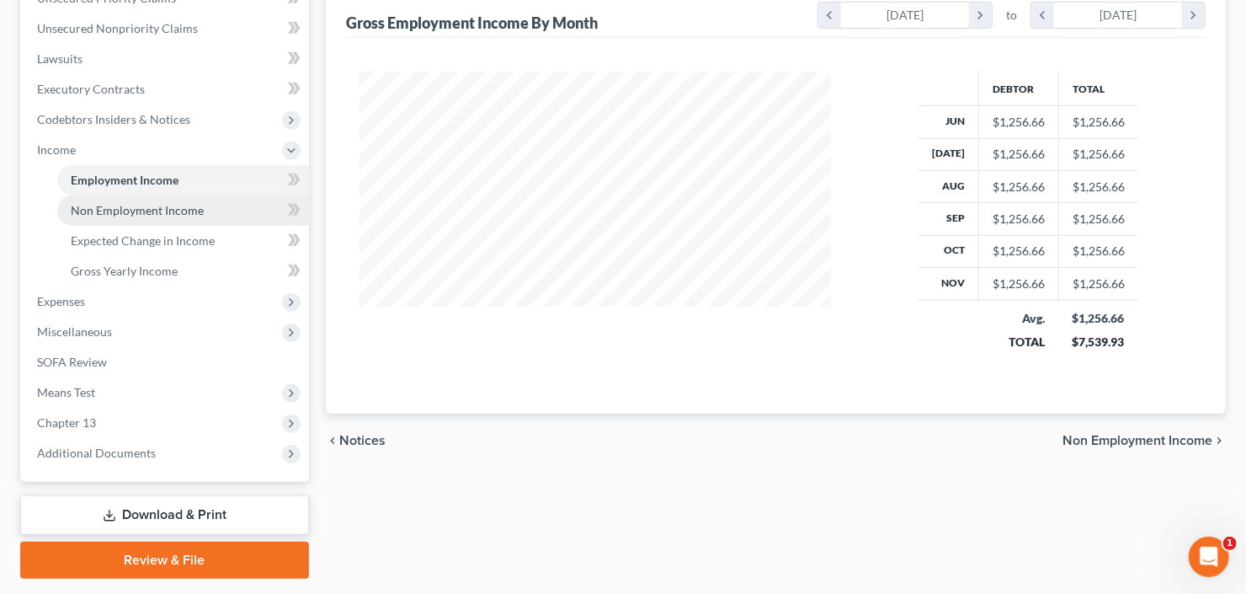
click at [161, 208] on span "Non Employment Income" at bounding box center [137, 210] width 133 height 14
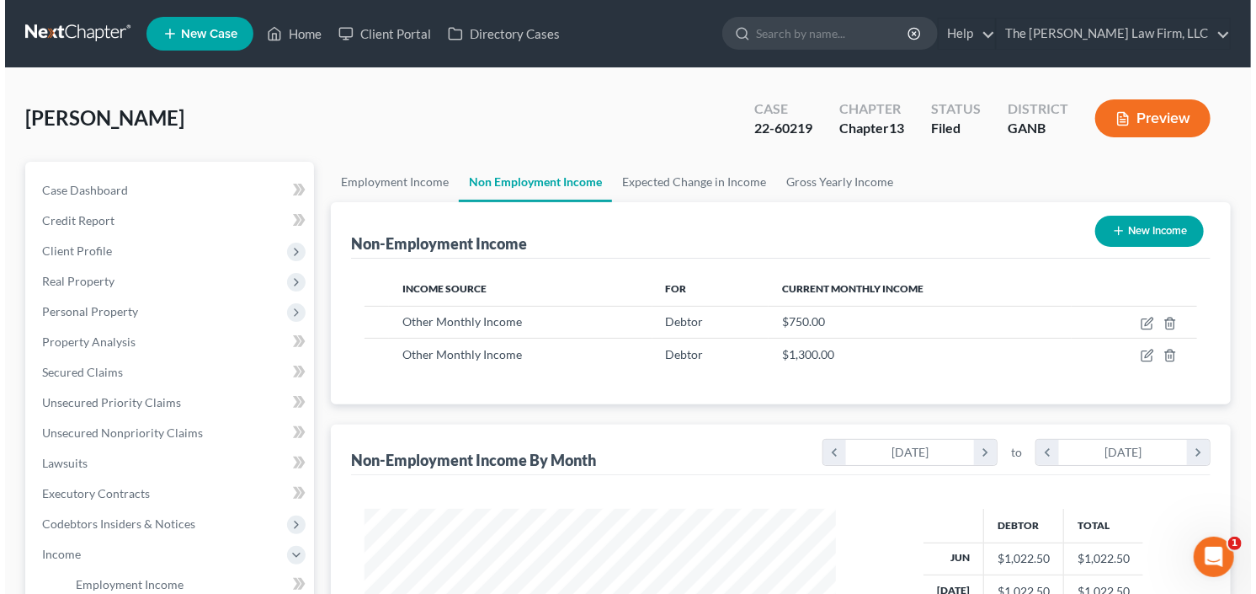
scroll to position [301, 505]
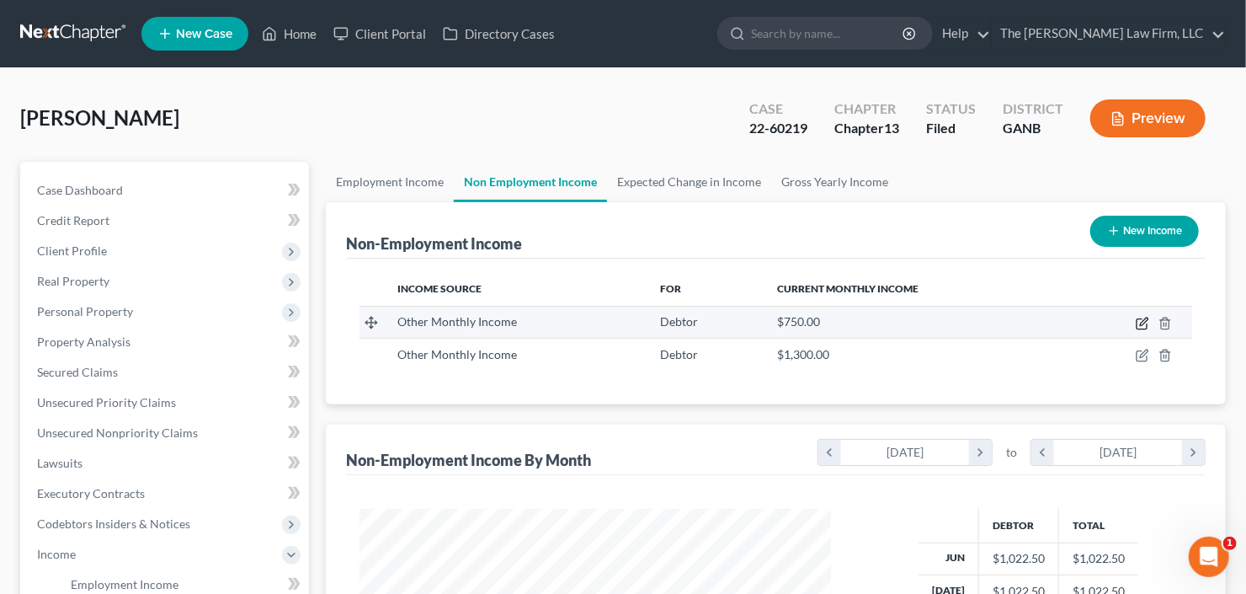
click at [1141, 326] on icon "button" at bounding box center [1142, 323] width 13 height 13
select select "13"
select select "0"
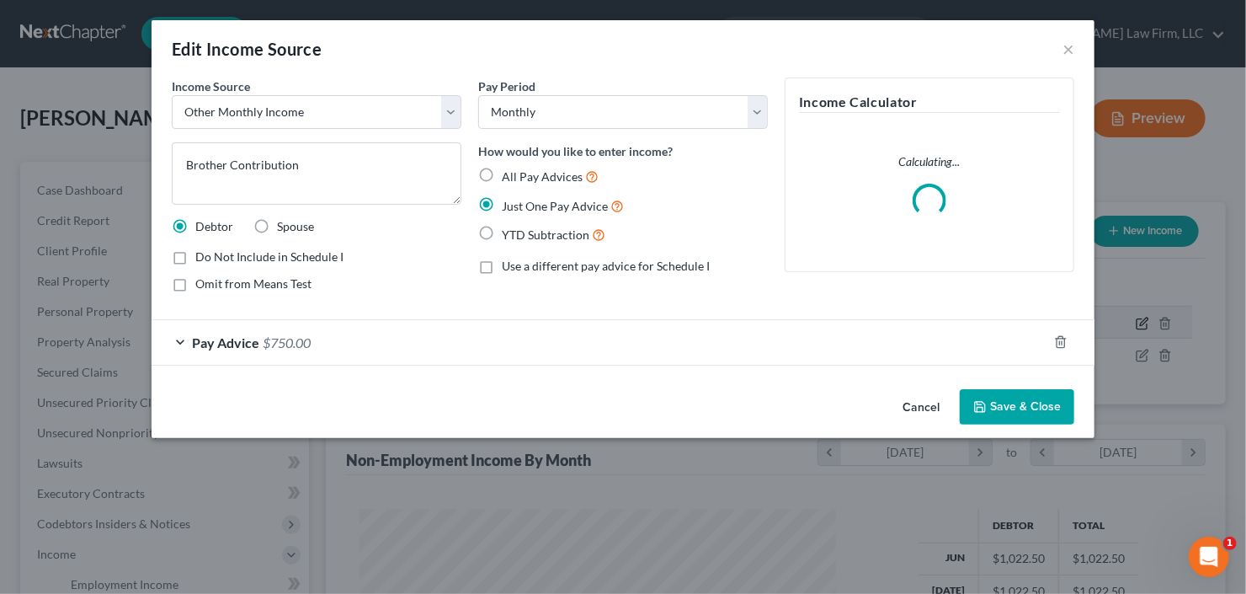
scroll to position [301, 509]
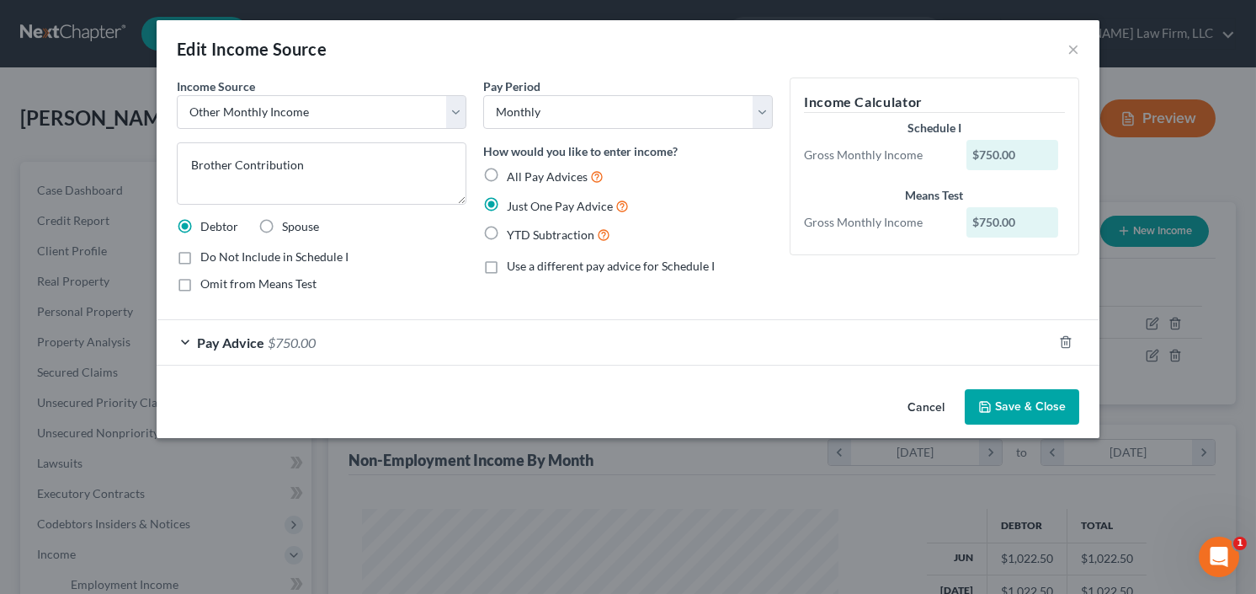
click at [1019, 402] on button "Save & Close" at bounding box center [1022, 406] width 114 height 35
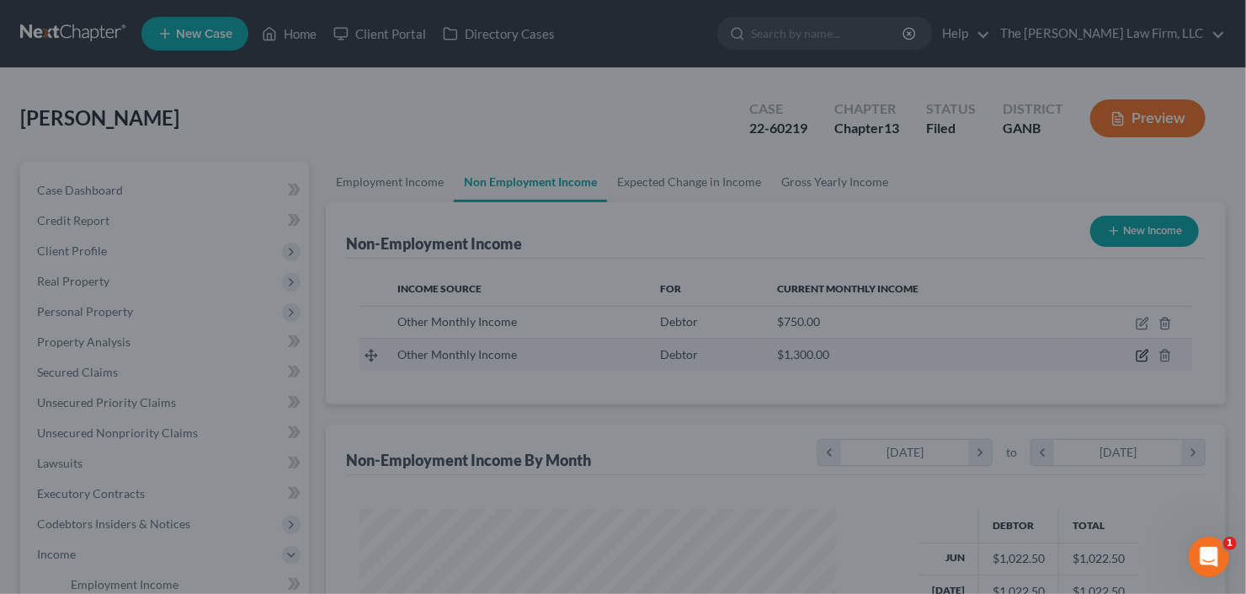
scroll to position [301, 505]
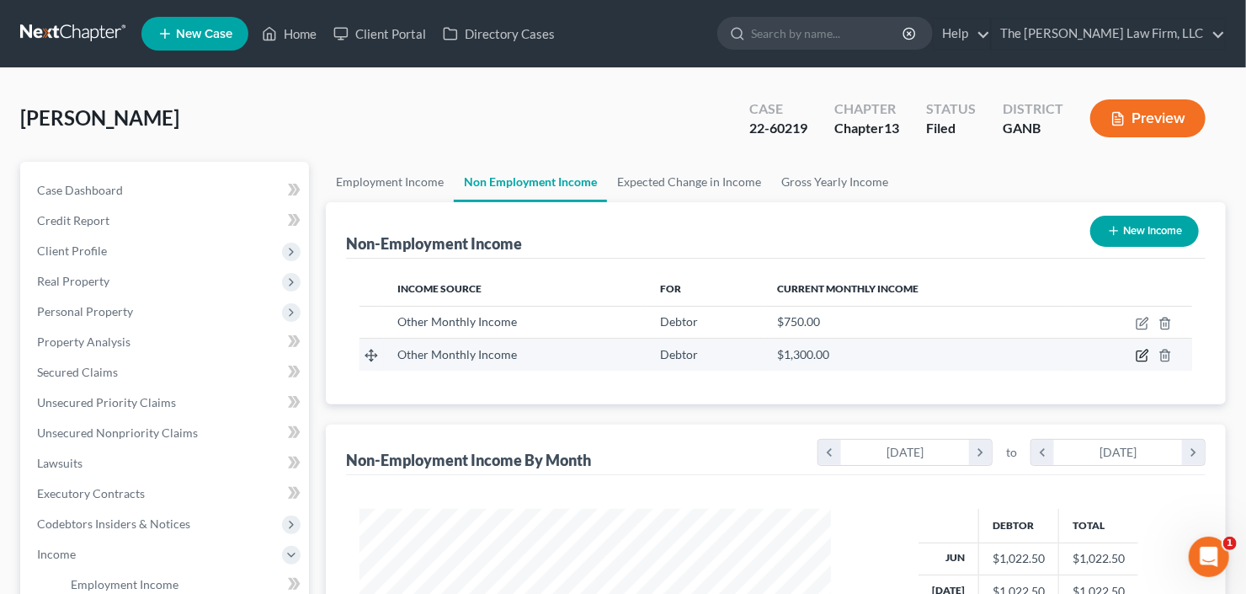
click at [1142, 353] on icon "button" at bounding box center [1144, 354] width 8 height 8
select select "13"
select select "3"
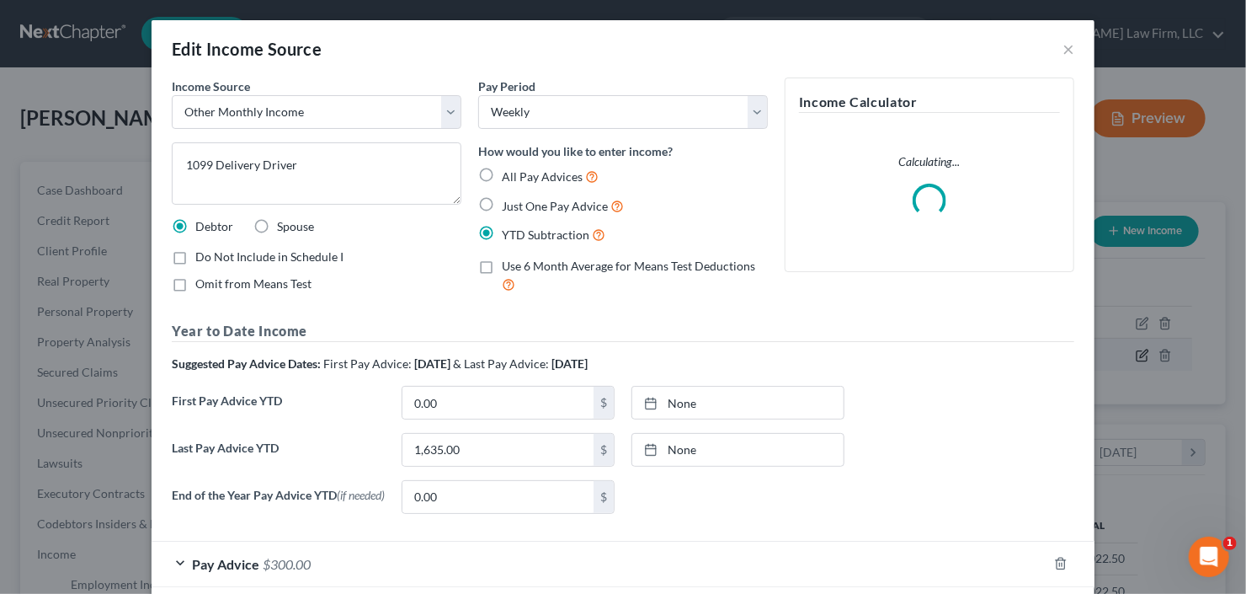
scroll to position [301, 509]
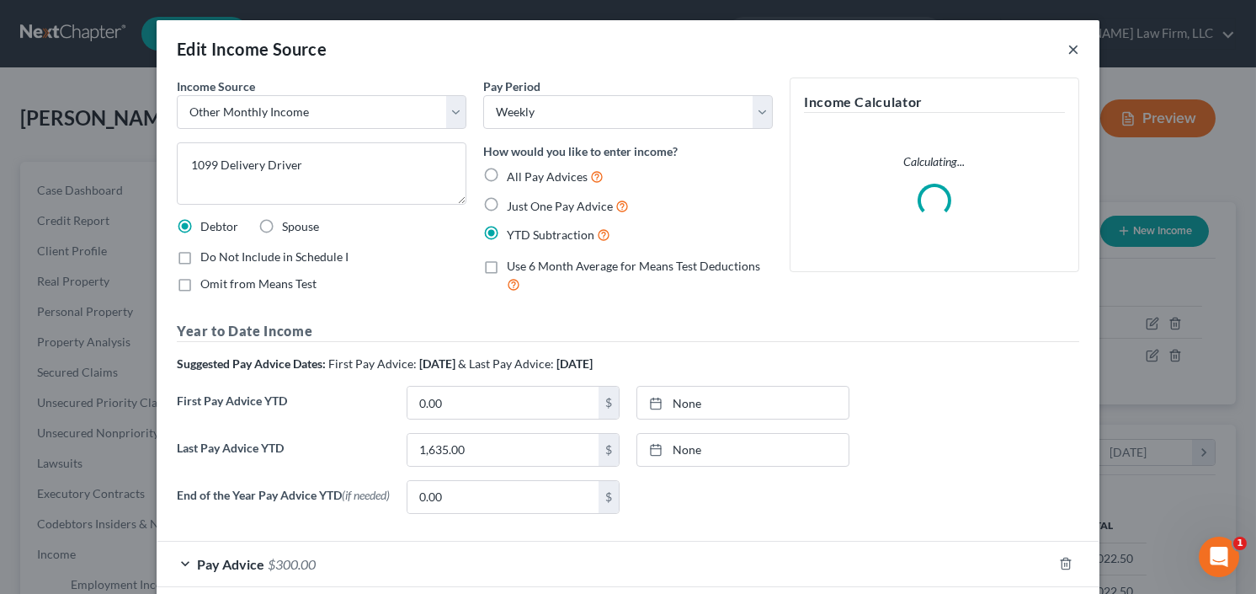
click at [1073, 43] on button "×" at bounding box center [1073, 49] width 12 height 20
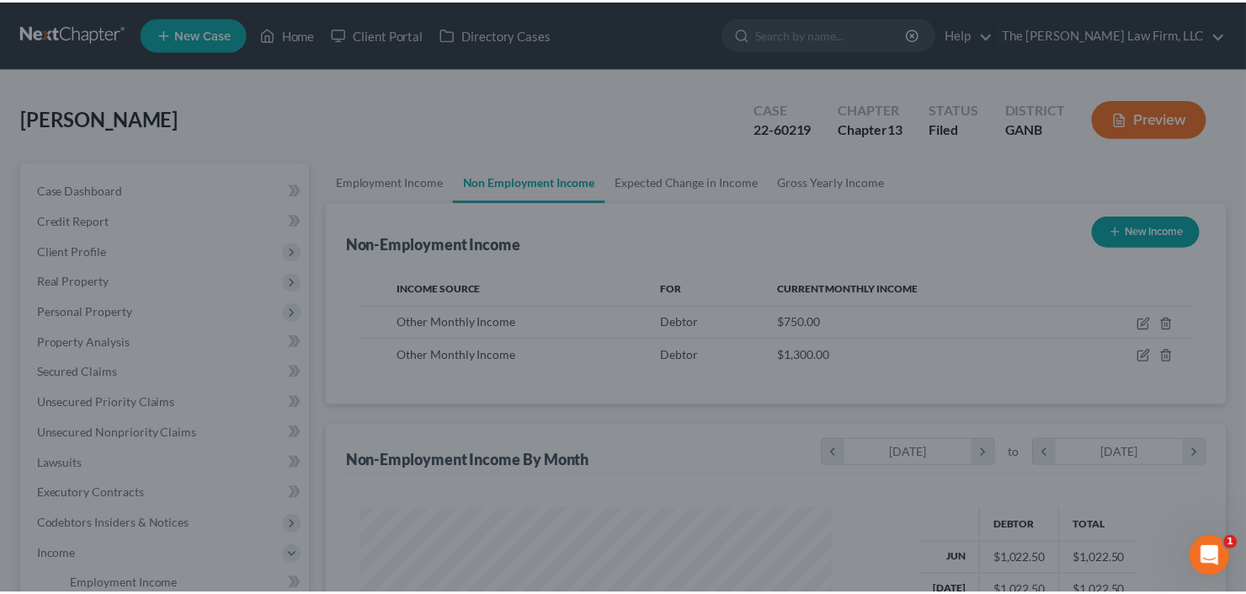
scroll to position [301, 505]
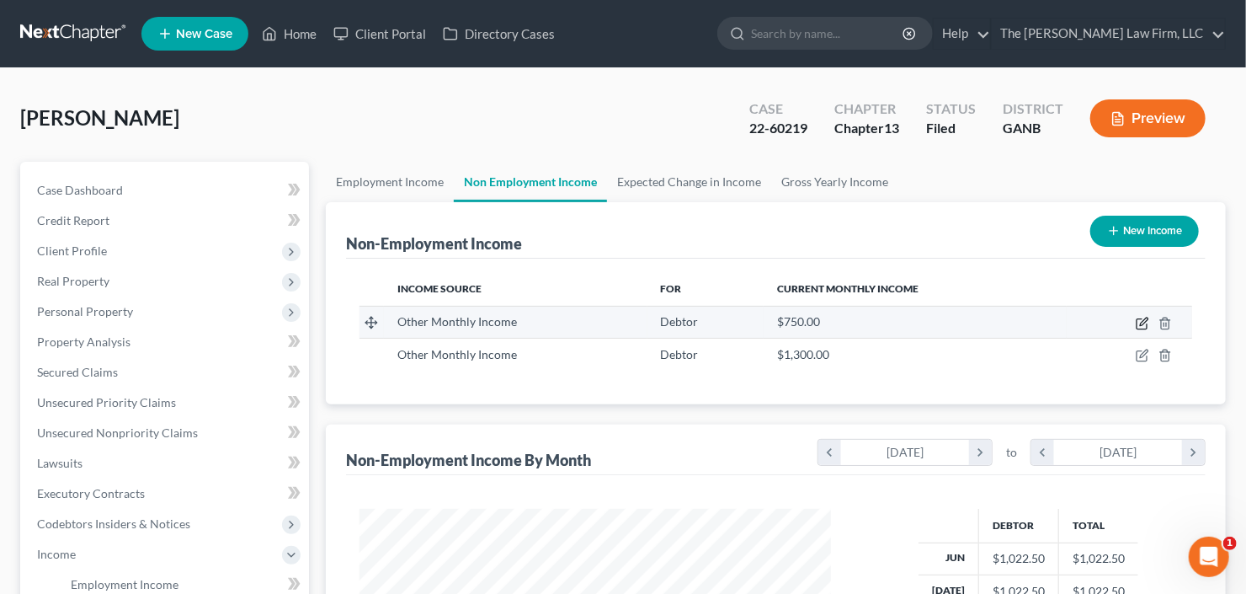
click at [1139, 320] on icon "button" at bounding box center [1142, 323] width 13 height 13
select select "13"
select select "0"
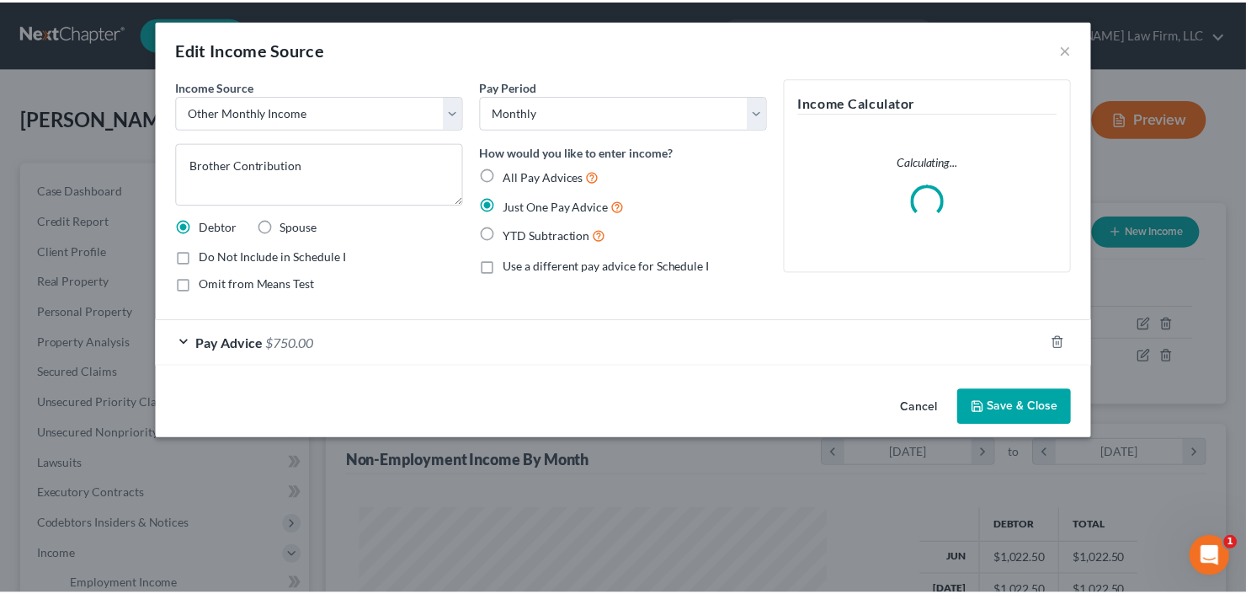
scroll to position [301, 509]
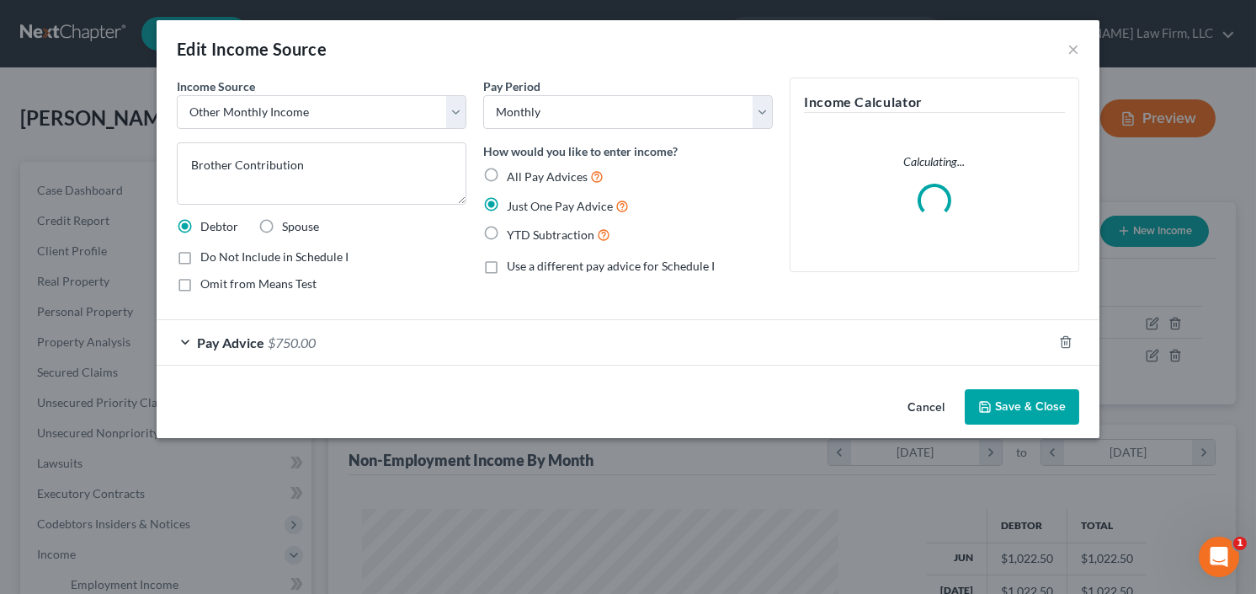
click at [200, 283] on label "Omit from Means Test" at bounding box center [258, 283] width 116 height 17
click at [207, 283] on input "Omit from Means Test" at bounding box center [212, 280] width 11 height 11
checkbox input "true"
click at [200, 256] on label "Do Not Include in Schedule I" at bounding box center [274, 256] width 148 height 17
click at [207, 256] on input "Do Not Include in Schedule I" at bounding box center [212, 253] width 11 height 11
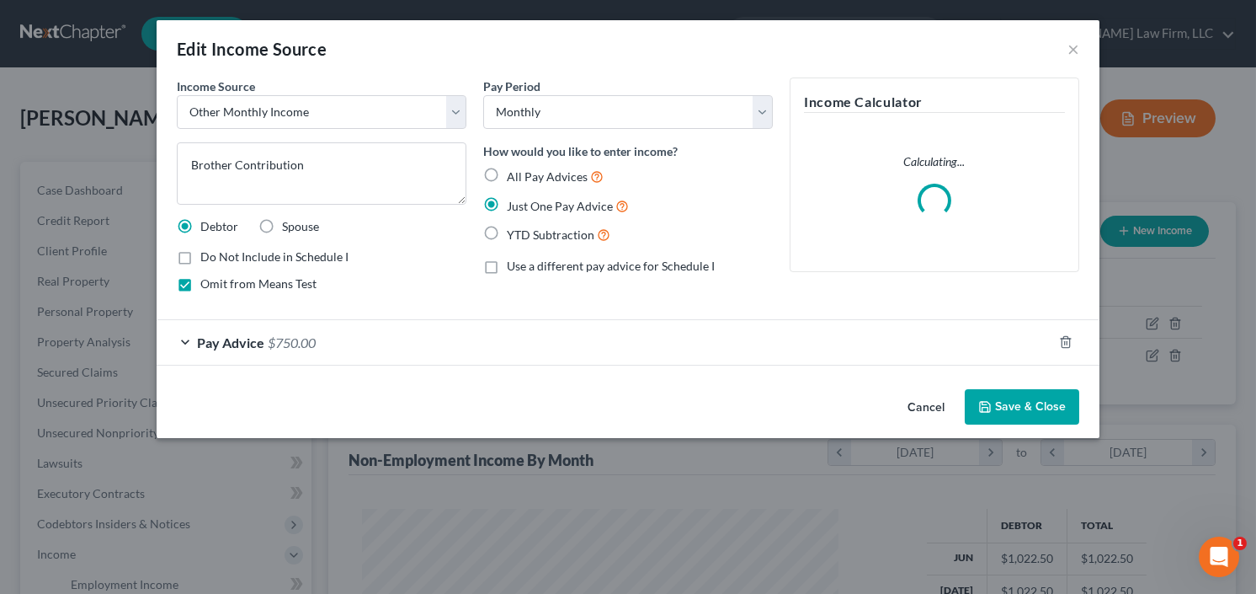
checkbox input "true"
click at [200, 279] on label "Omit from Means Test" at bounding box center [258, 283] width 116 height 17
click at [207, 279] on input "Omit from Means Test" at bounding box center [212, 280] width 11 height 11
checkbox input "false"
click at [1001, 413] on button "Save & Close" at bounding box center [1022, 406] width 114 height 35
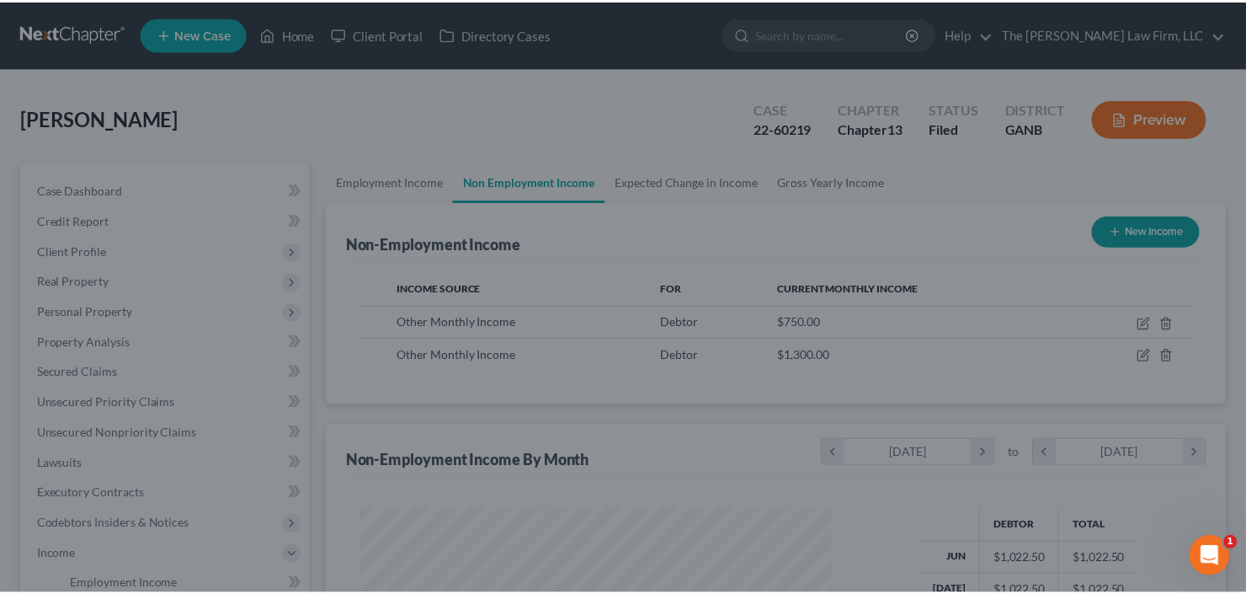
scroll to position [301, 505]
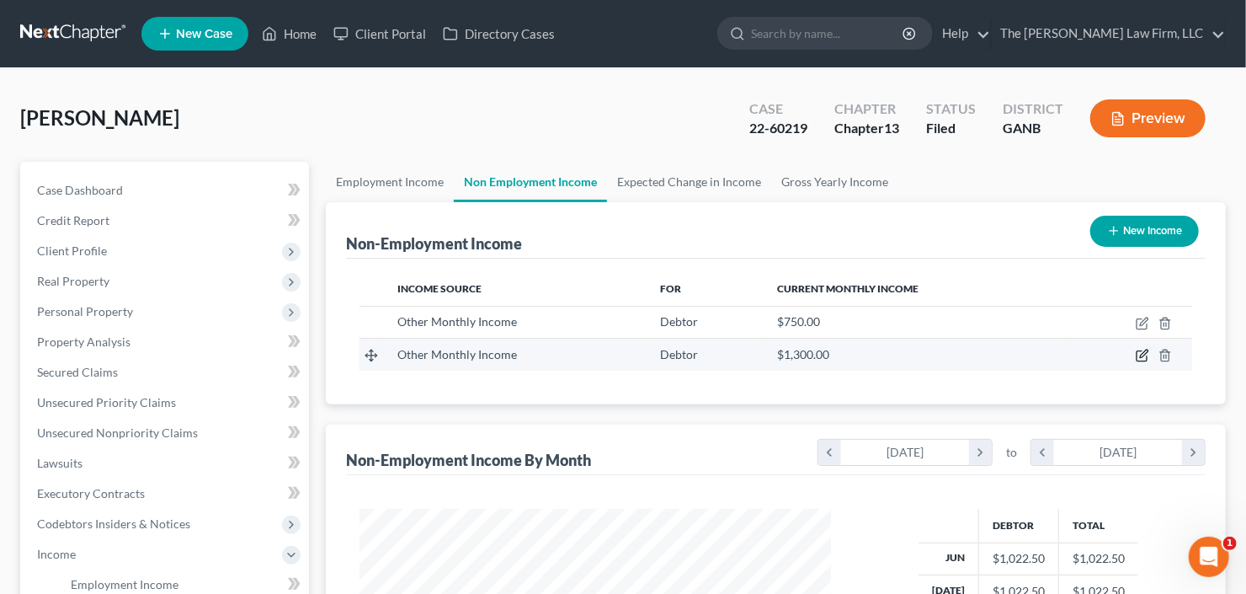
click at [1136, 353] on icon "button" at bounding box center [1142, 355] width 13 height 13
select select "13"
select select "3"
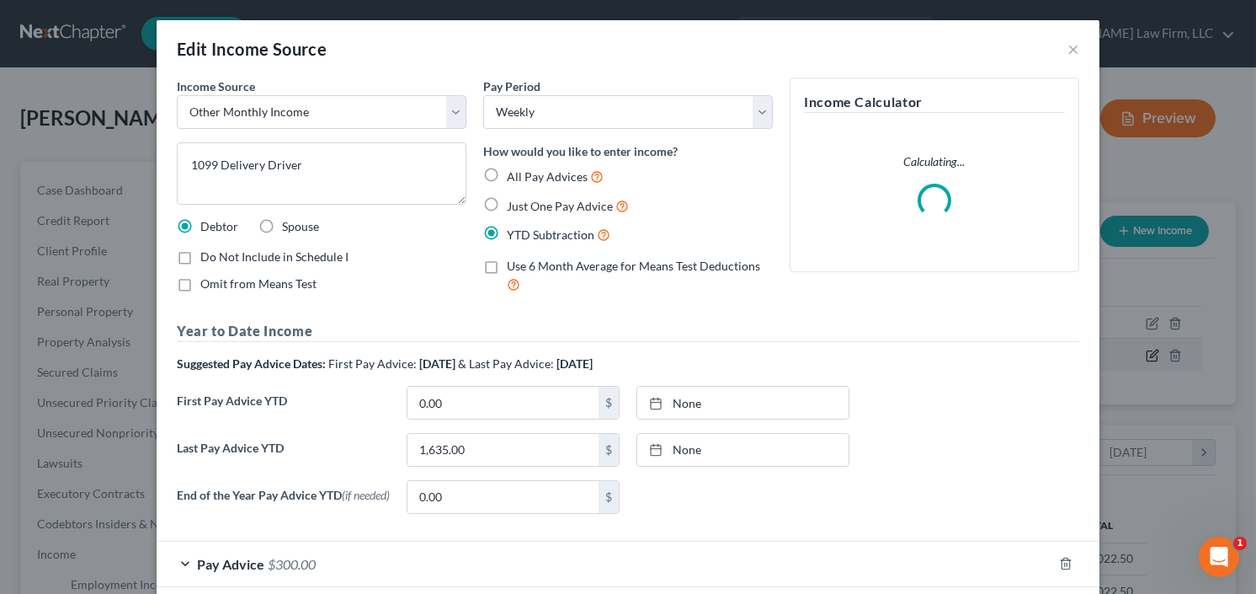
scroll to position [301, 509]
drag, startPoint x: 173, startPoint y: 255, endPoint x: 184, endPoint y: 255, distance: 10.9
click at [200, 255] on label "Do Not Include in Schedule I" at bounding box center [274, 256] width 148 height 17
click at [207, 255] on input "Do Not Include in Schedule I" at bounding box center [212, 253] width 11 height 11
checkbox input "true"
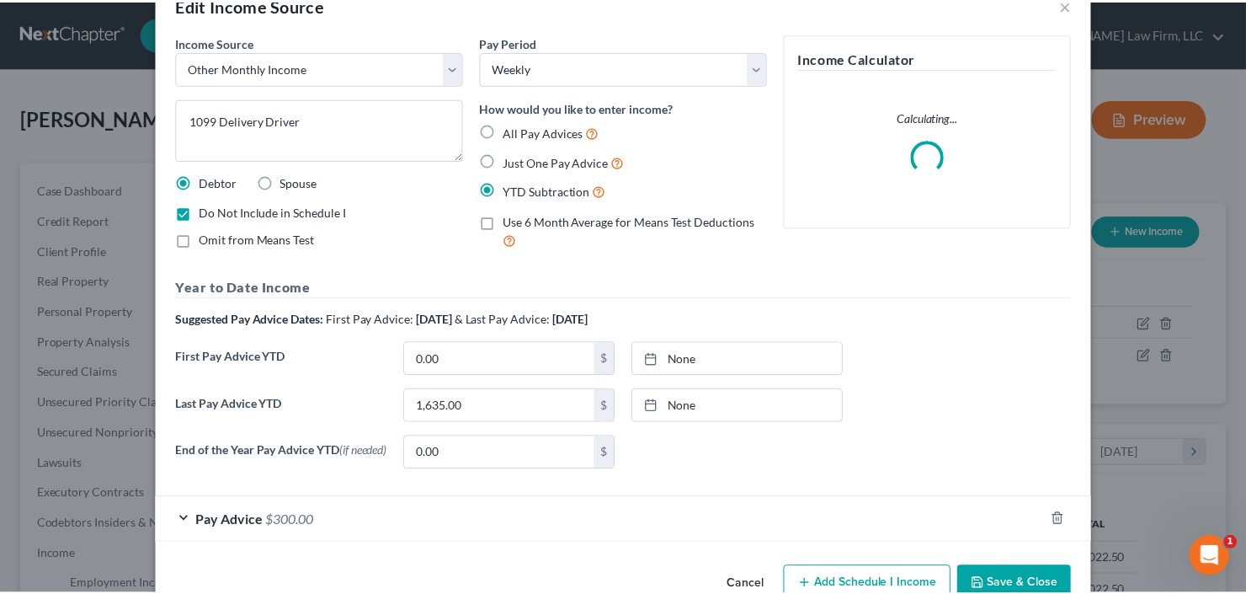
scroll to position [87, 0]
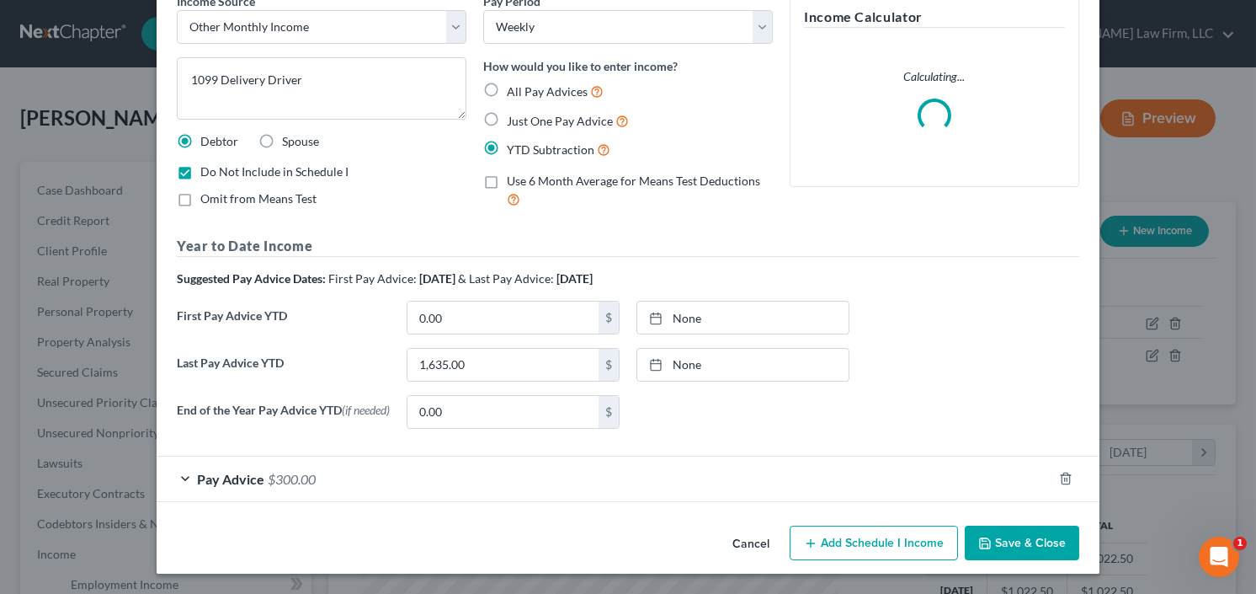
click at [1025, 546] on button "Save & Close" at bounding box center [1022, 542] width 114 height 35
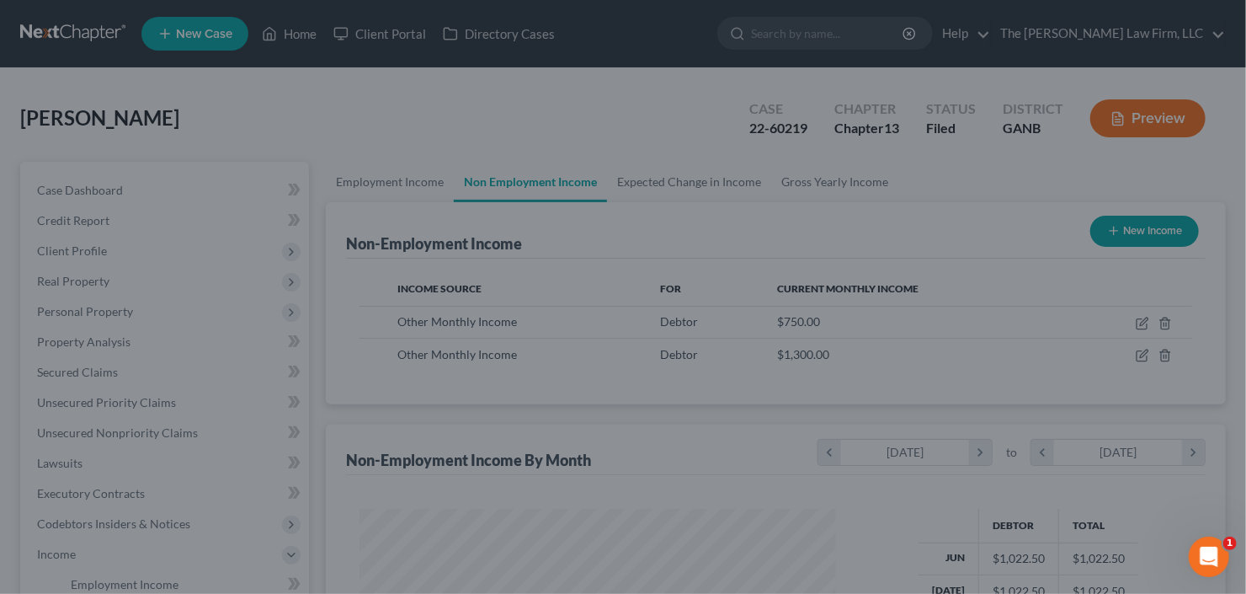
scroll to position [0, 0]
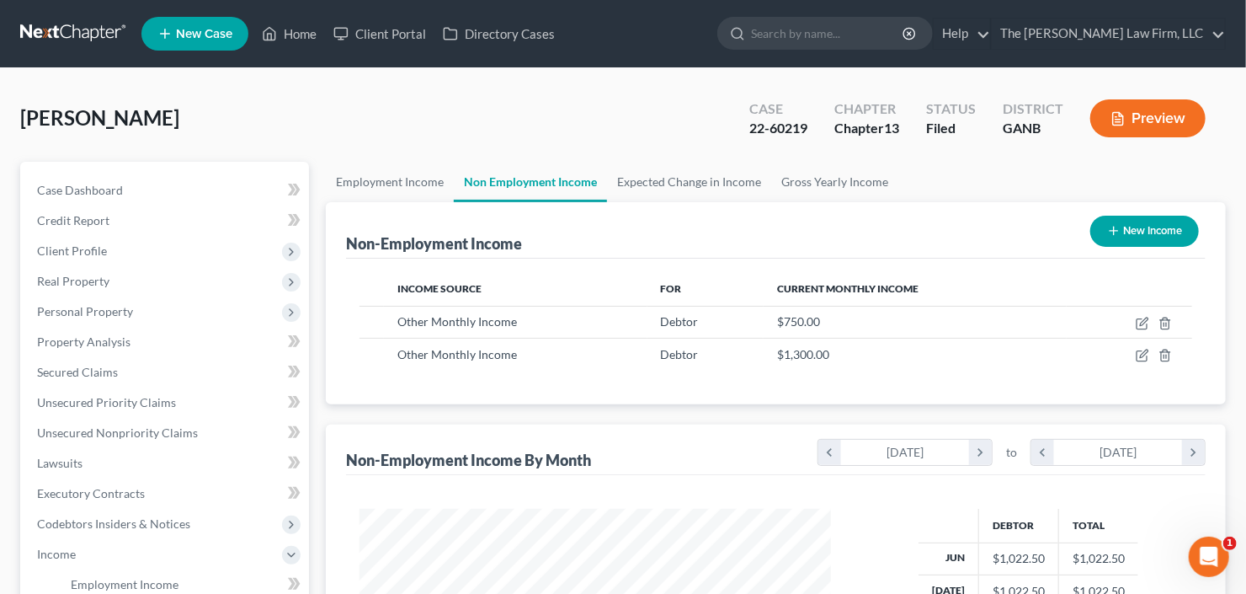
click at [1126, 241] on button "New Income" at bounding box center [1144, 231] width 109 height 31
select select "0"
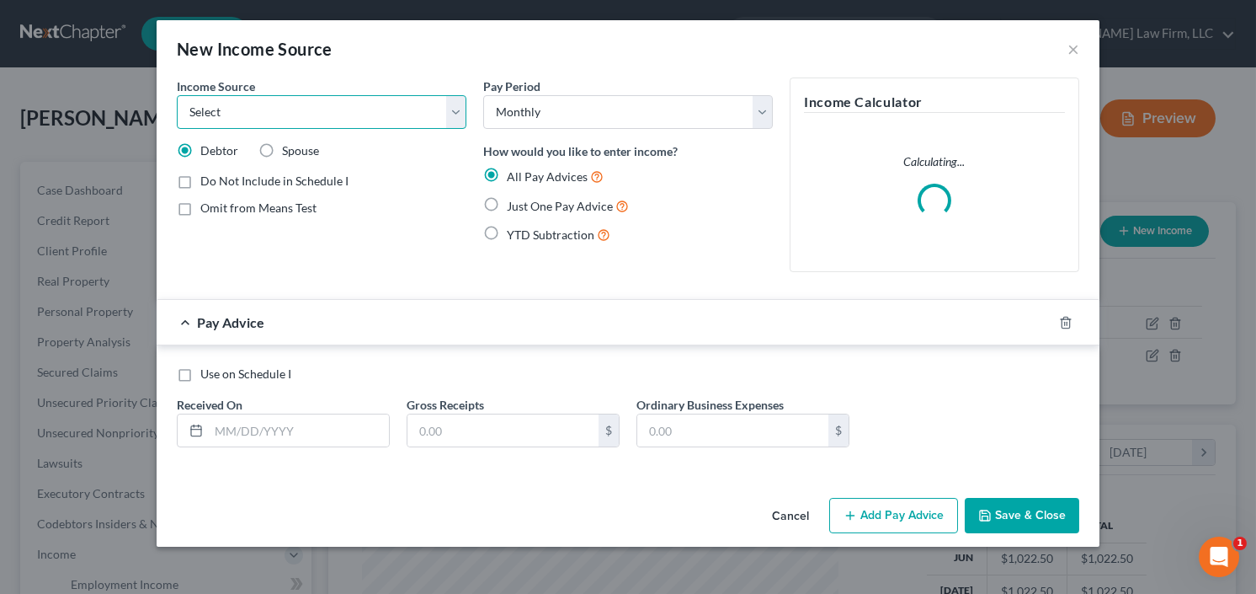
drag, startPoint x: 354, startPoint y: 112, endPoint x: 346, endPoint y: 122, distance: 12.6
click at [354, 112] on select "Select Unemployment Disability (from employer) Pension Retirement Social Securi…" at bounding box center [322, 112] width 290 height 34
select select "13"
click at [177, 95] on select "Select Unemployment Disability (from employer) Pension Retirement Social Securi…" at bounding box center [322, 112] width 290 height 34
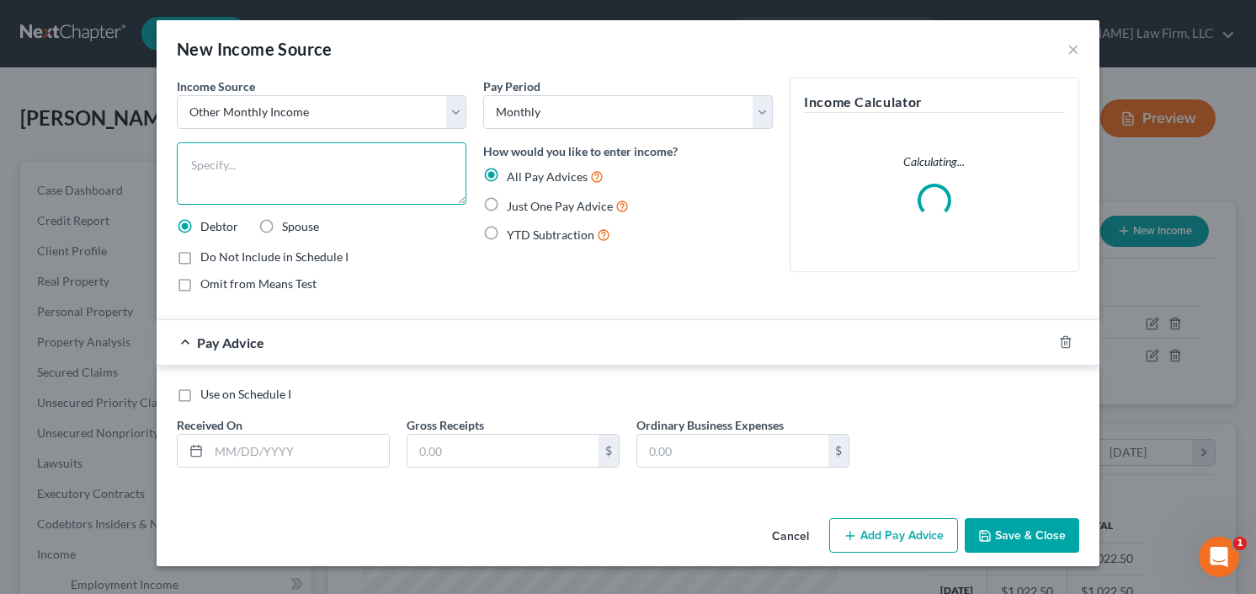
click at [311, 162] on textarea at bounding box center [322, 173] width 290 height 62
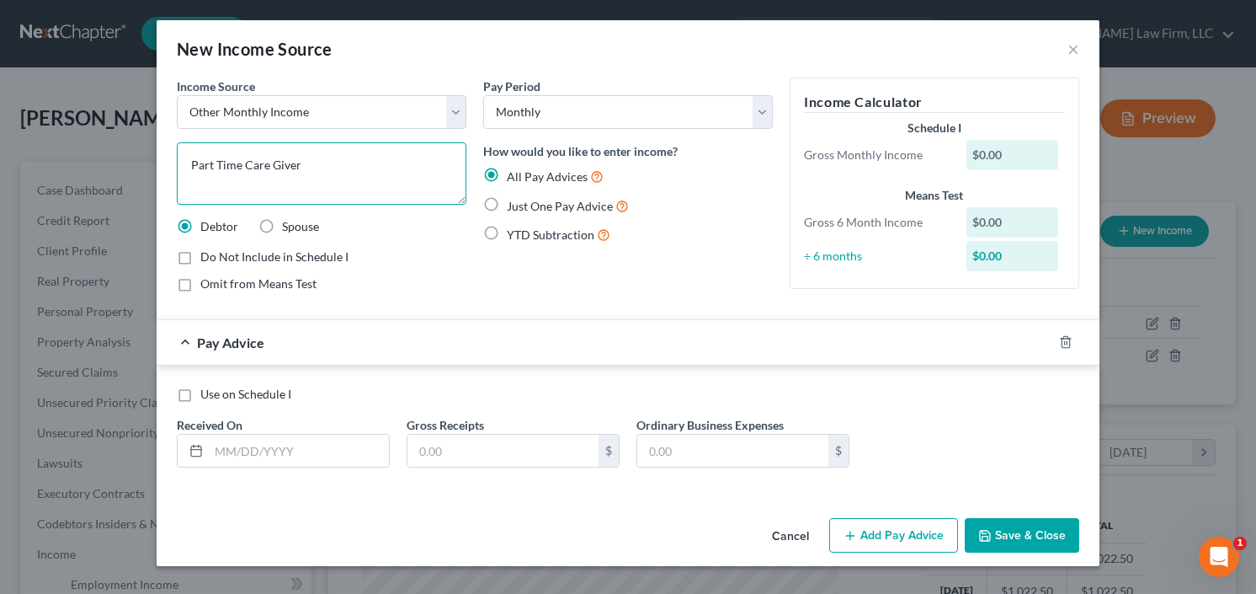
type textarea "Part Time Care Giver"
click at [507, 200] on label "Just One Pay Advice" at bounding box center [568, 205] width 122 height 19
click at [514, 200] on input "Just One Pay Advice" at bounding box center [519, 201] width 11 height 11
radio input "true"
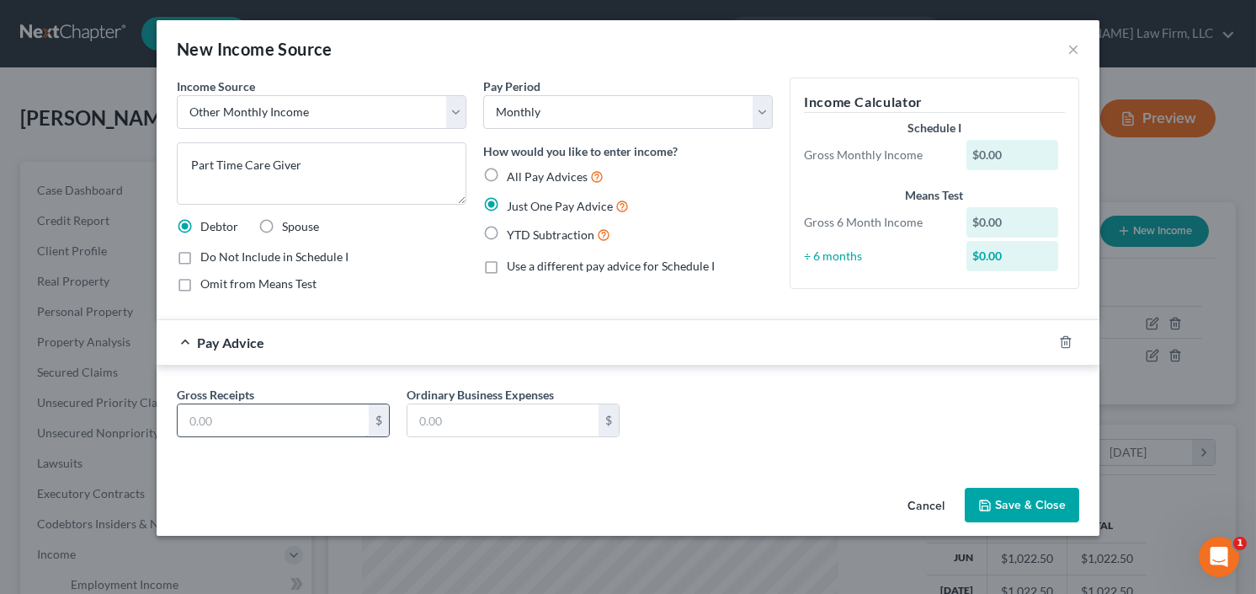
click at [266, 423] on input "text" at bounding box center [273, 420] width 191 height 32
type input "1,200.00"
click at [1007, 514] on button "Save & Close" at bounding box center [1022, 504] width 114 height 35
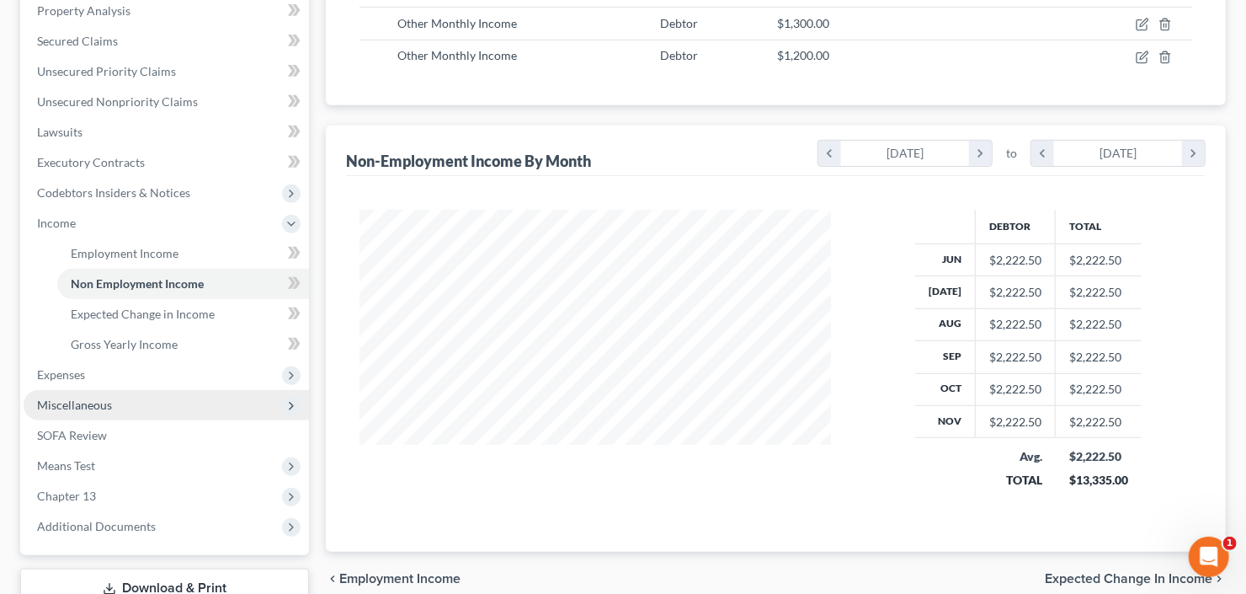
scroll to position [450, 0]
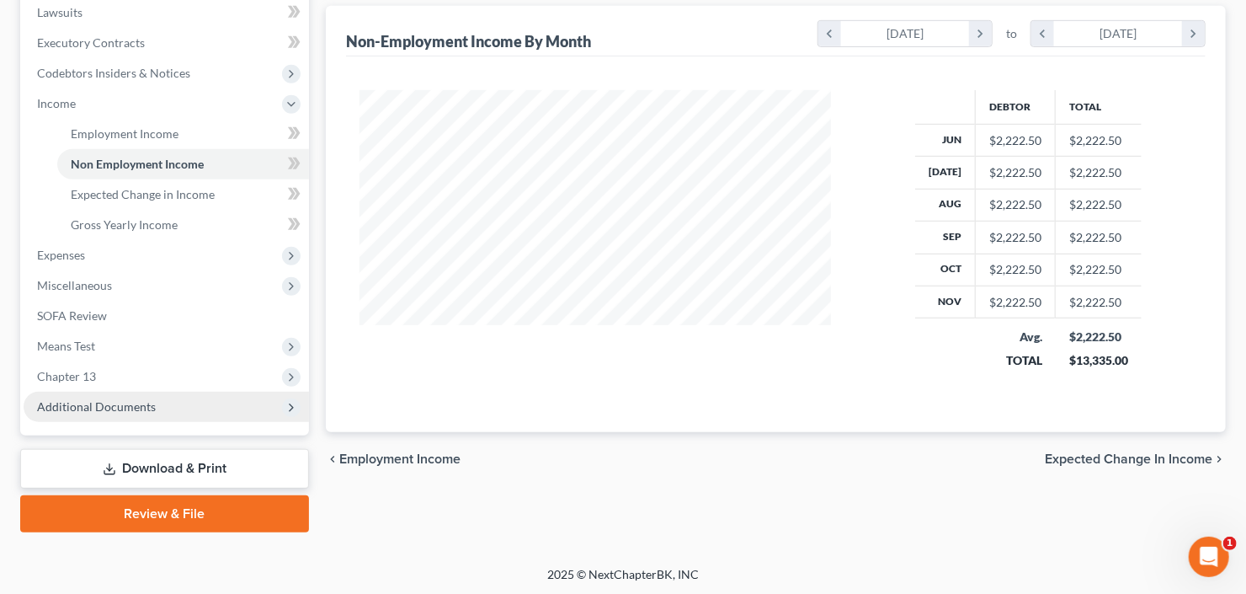
click at [100, 396] on span "Additional Documents" at bounding box center [166, 406] width 285 height 30
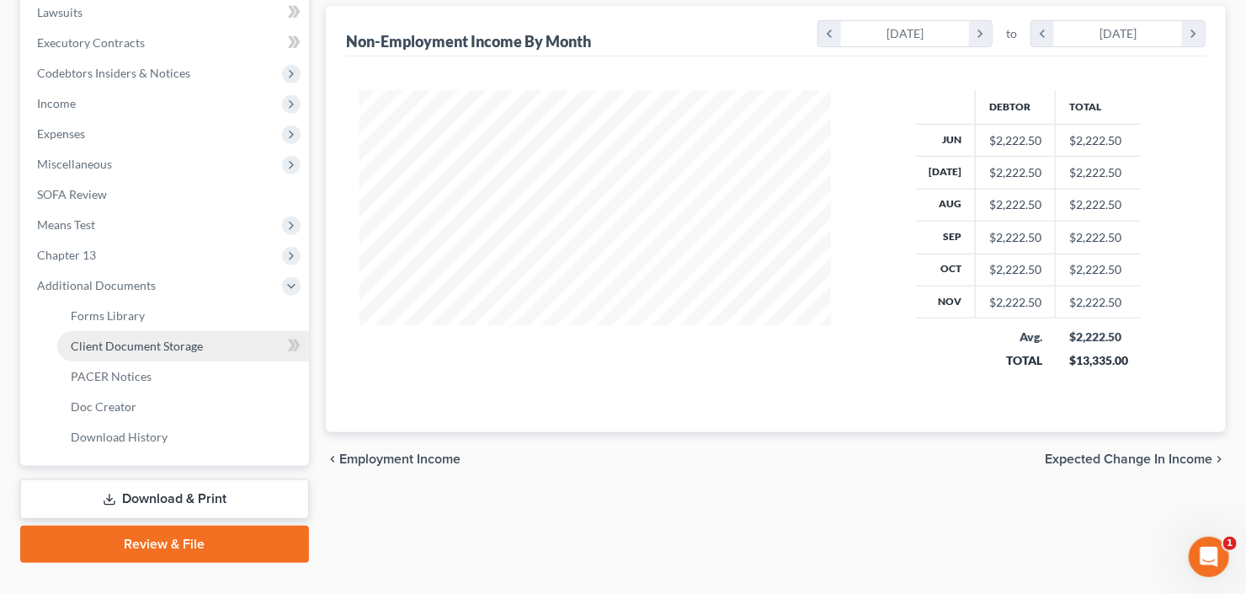
click at [143, 346] on span "Client Document Storage" at bounding box center [137, 345] width 132 height 14
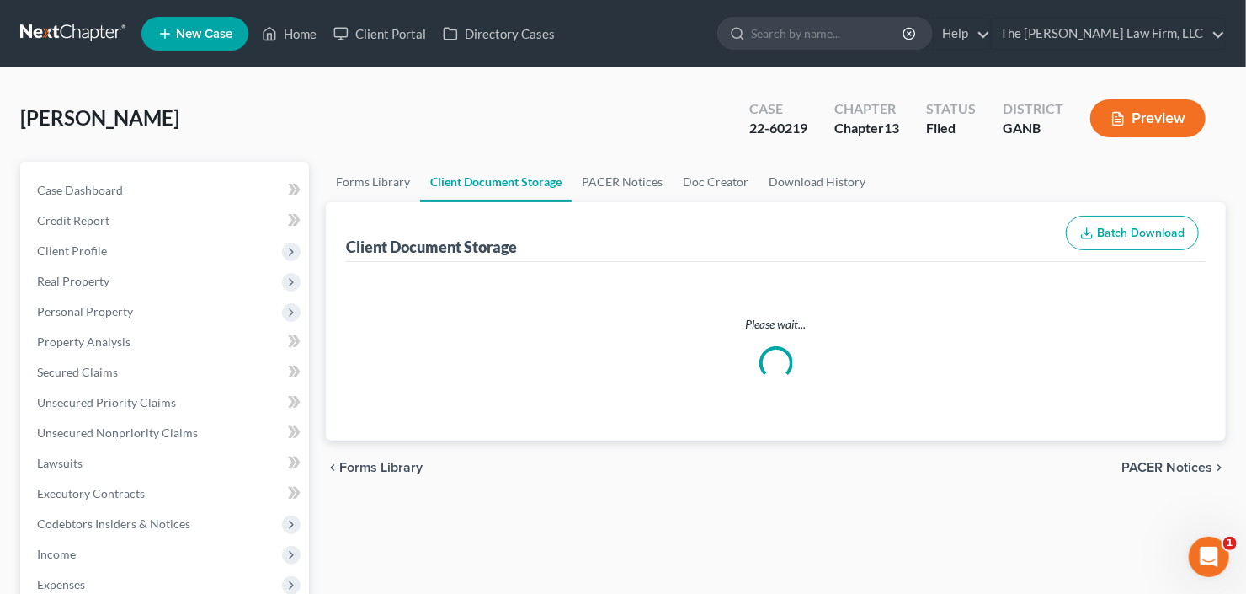
select select "5"
select select "35"
select select "0"
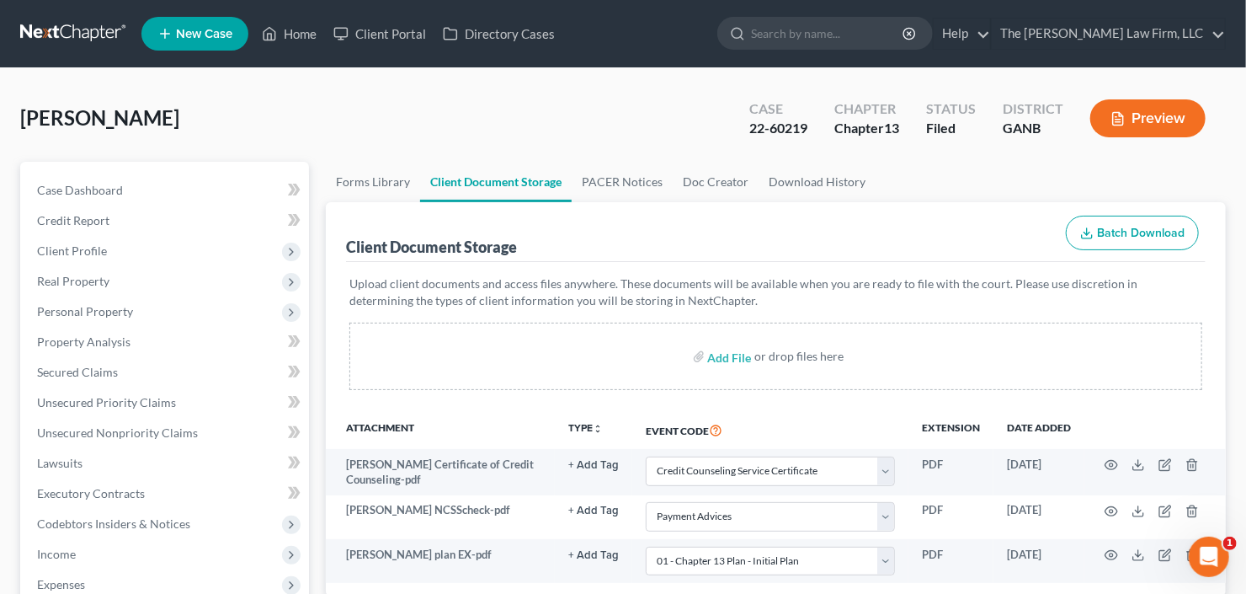
scroll to position [135, 0]
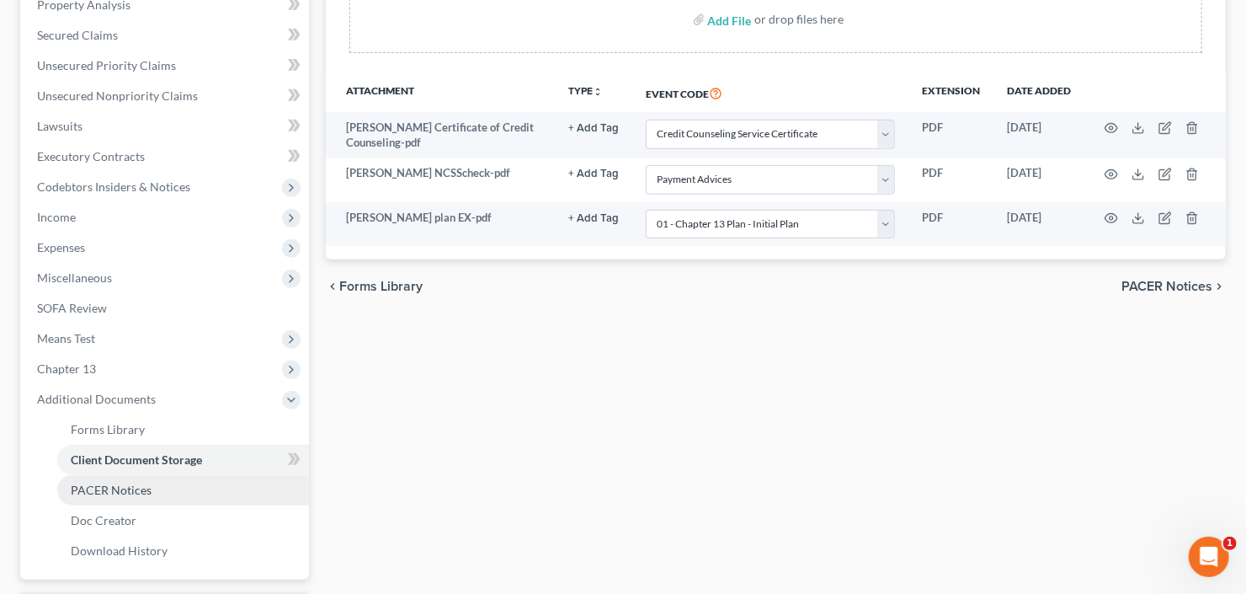
click at [109, 484] on span "PACER Notices" at bounding box center [111, 489] width 81 height 14
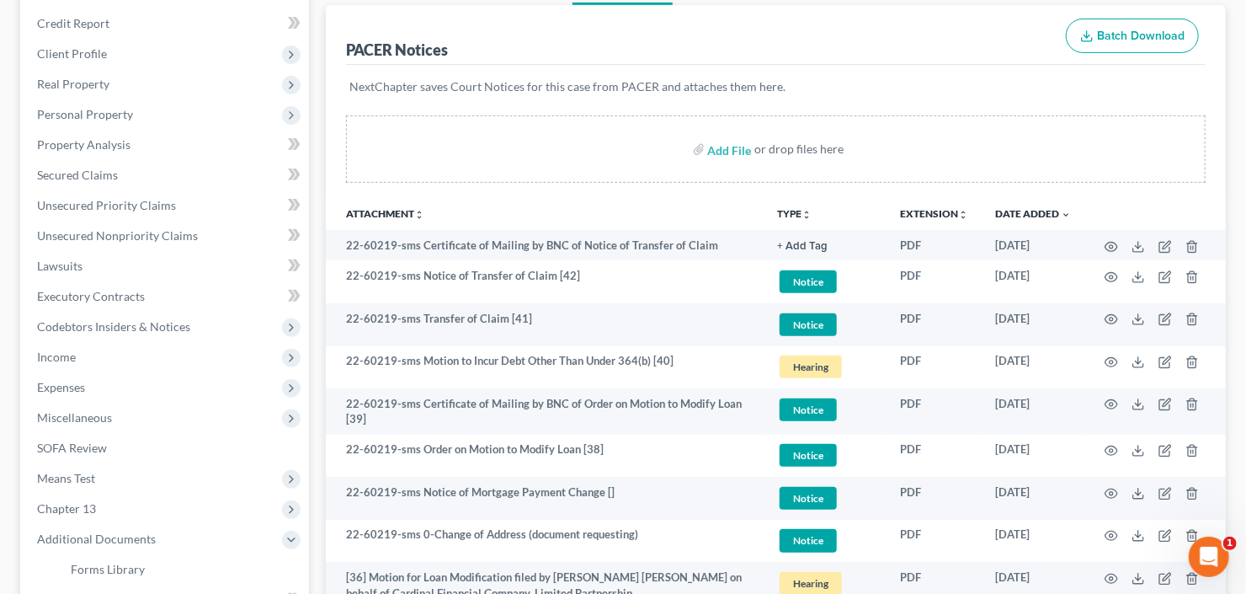
scroll to position [202, 0]
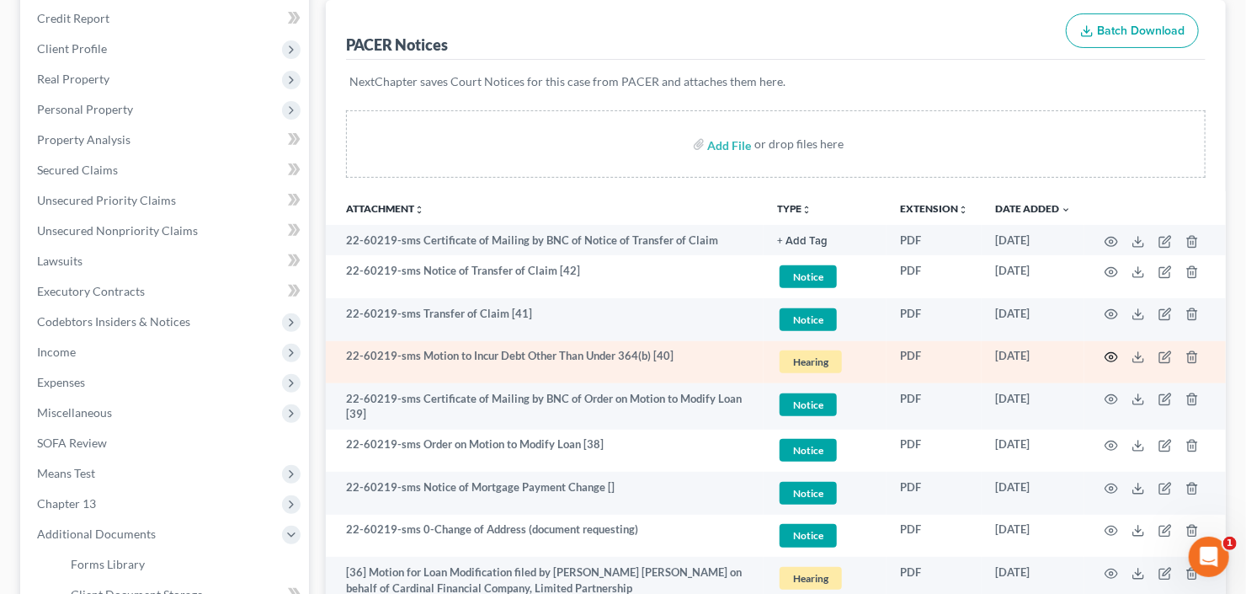
click at [1106, 359] on icon "button" at bounding box center [1111, 356] width 13 height 13
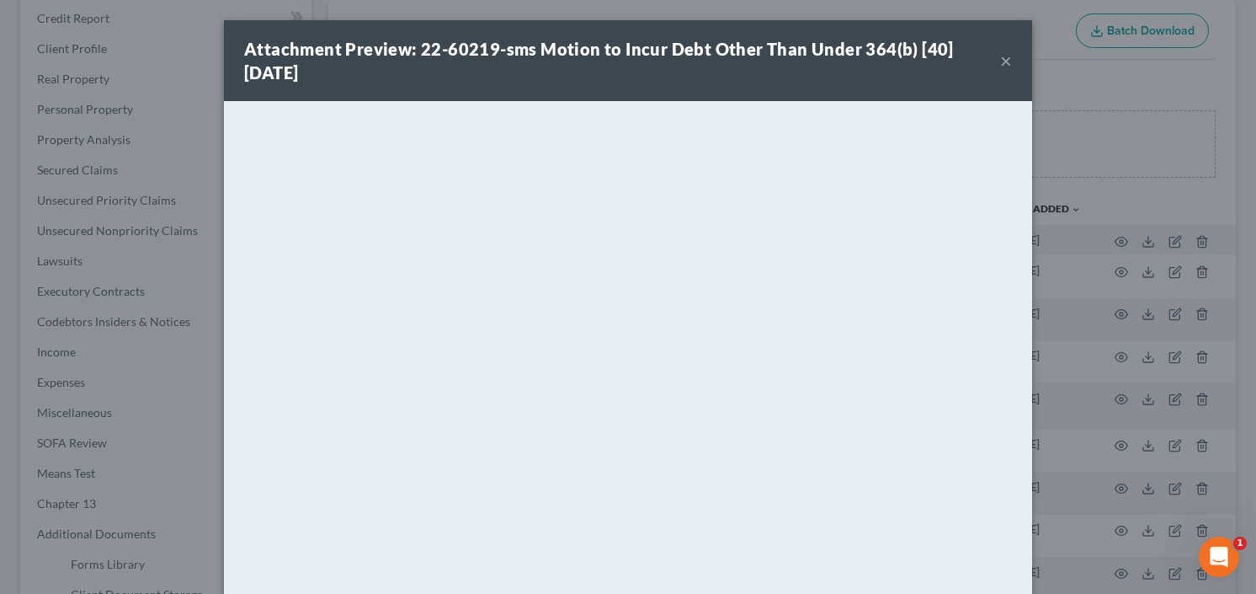
click at [1004, 61] on button "×" at bounding box center [1006, 61] width 12 height 20
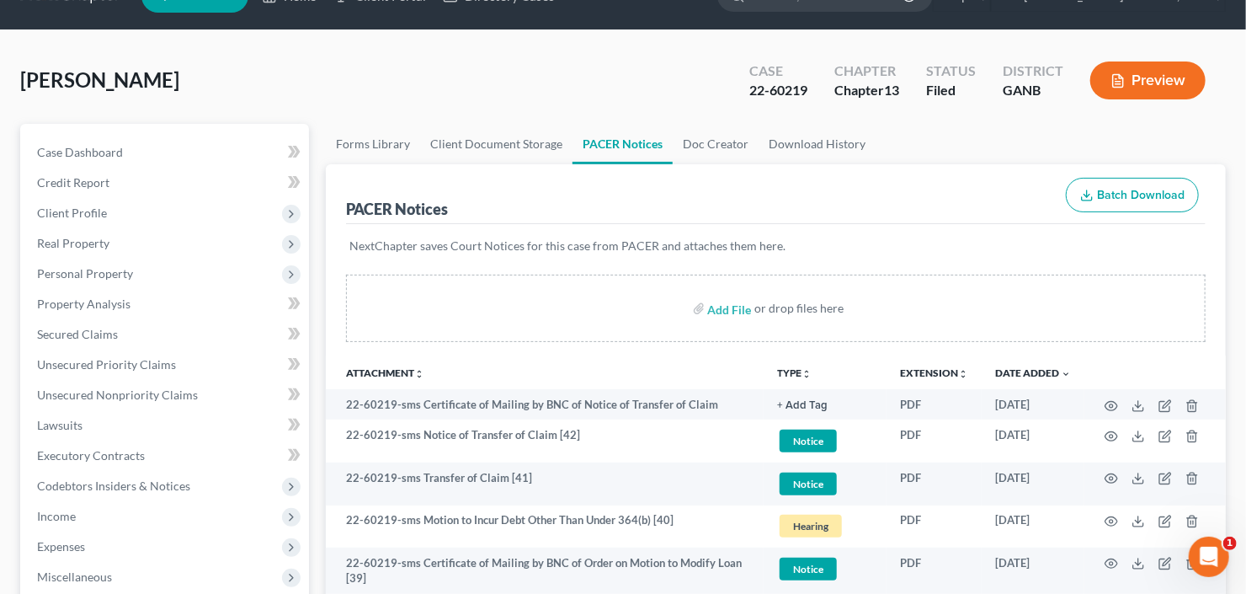
scroll to position [0, 0]
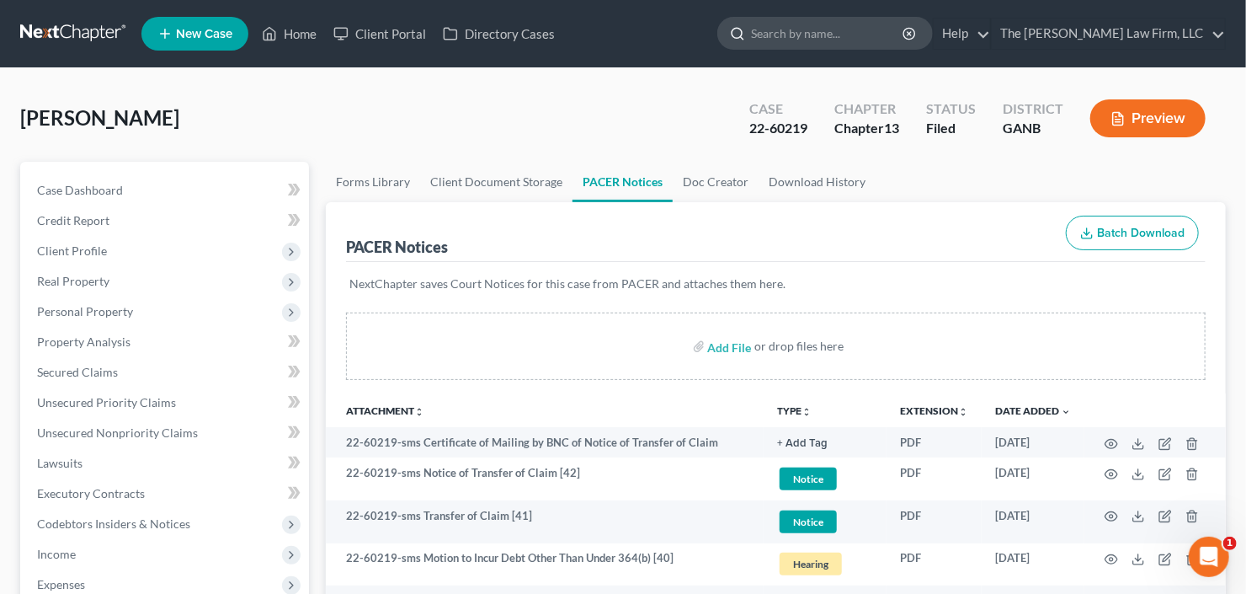
click at [860, 41] on input "search" at bounding box center [828, 33] width 154 height 31
type input "ferr"
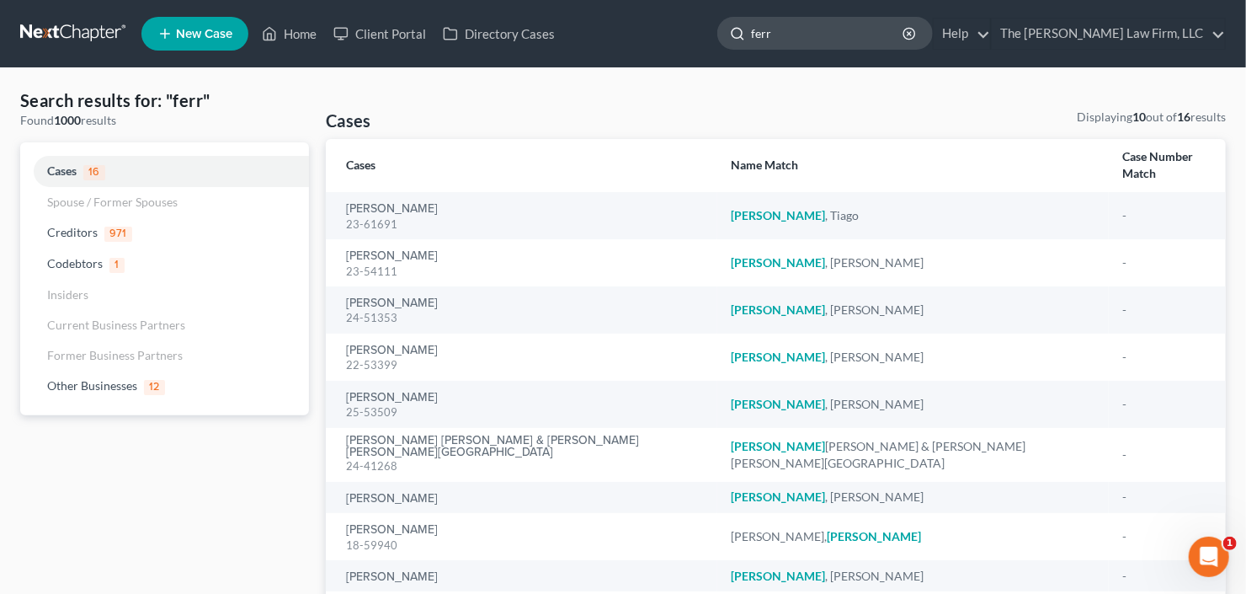
click at [868, 32] on input "ferr" at bounding box center [828, 33] width 154 height 31
drag, startPoint x: 779, startPoint y: 49, endPoint x: 640, endPoint y: 77, distance: 141.7
click at [648, 74] on div "Home New Case Client Portal Directory Cases The Craig Black Law Firm, LLC cb@cr…" at bounding box center [623, 380] width 1246 height 760
type input "shikira"
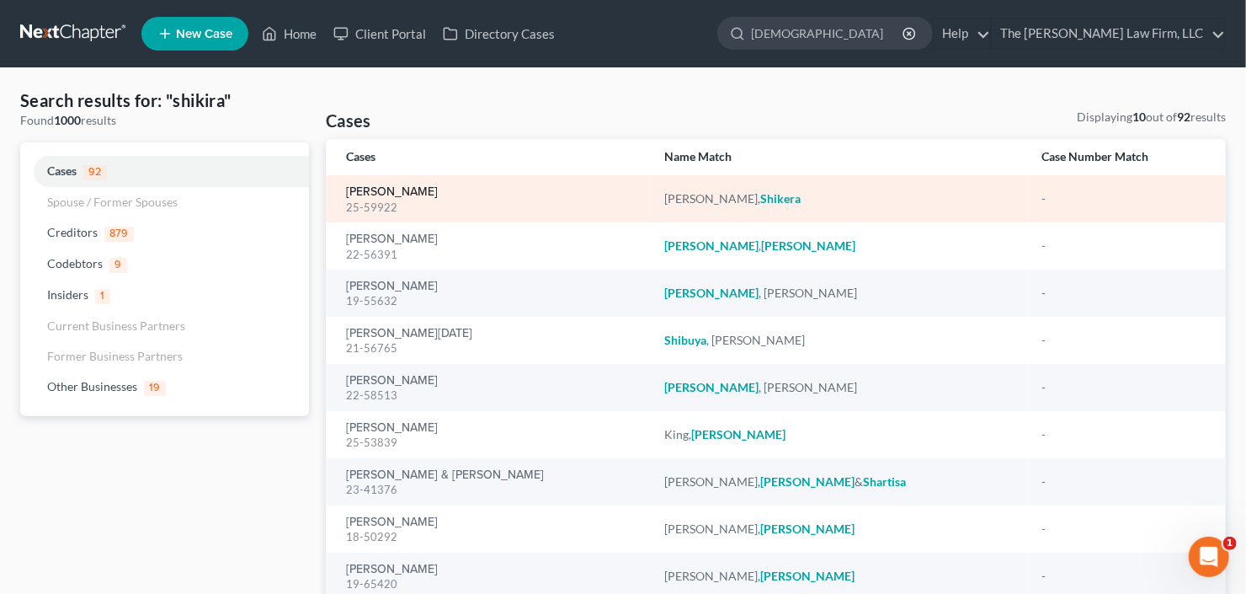
click at [398, 195] on link "[PERSON_NAME]" at bounding box center [392, 192] width 92 height 12
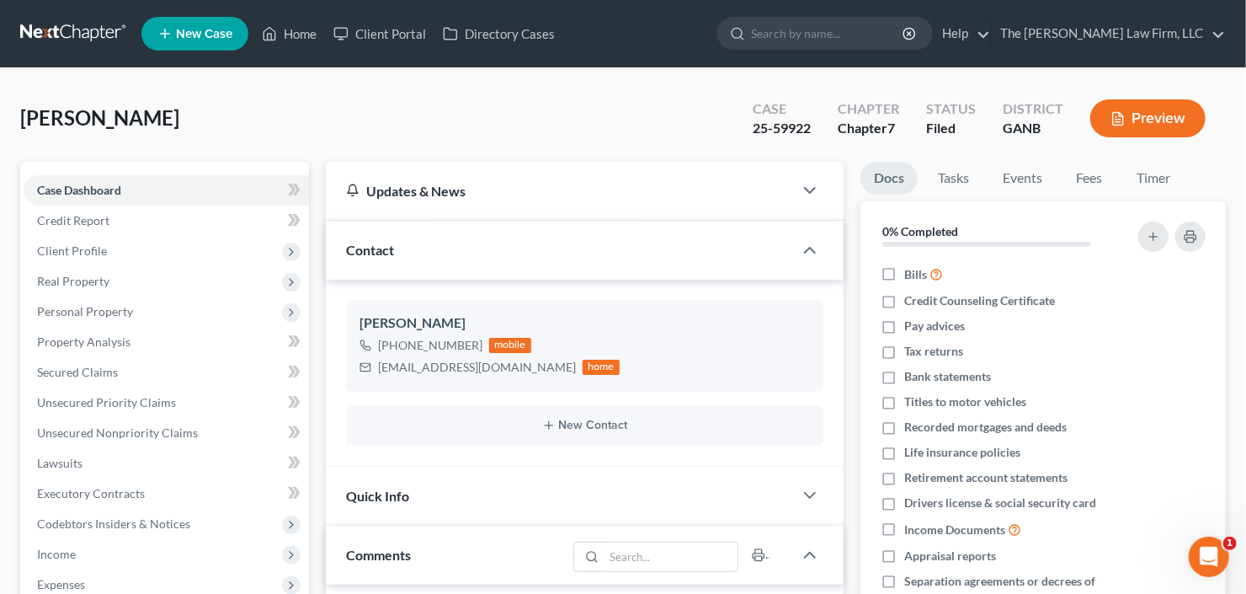
scroll to position [269, 0]
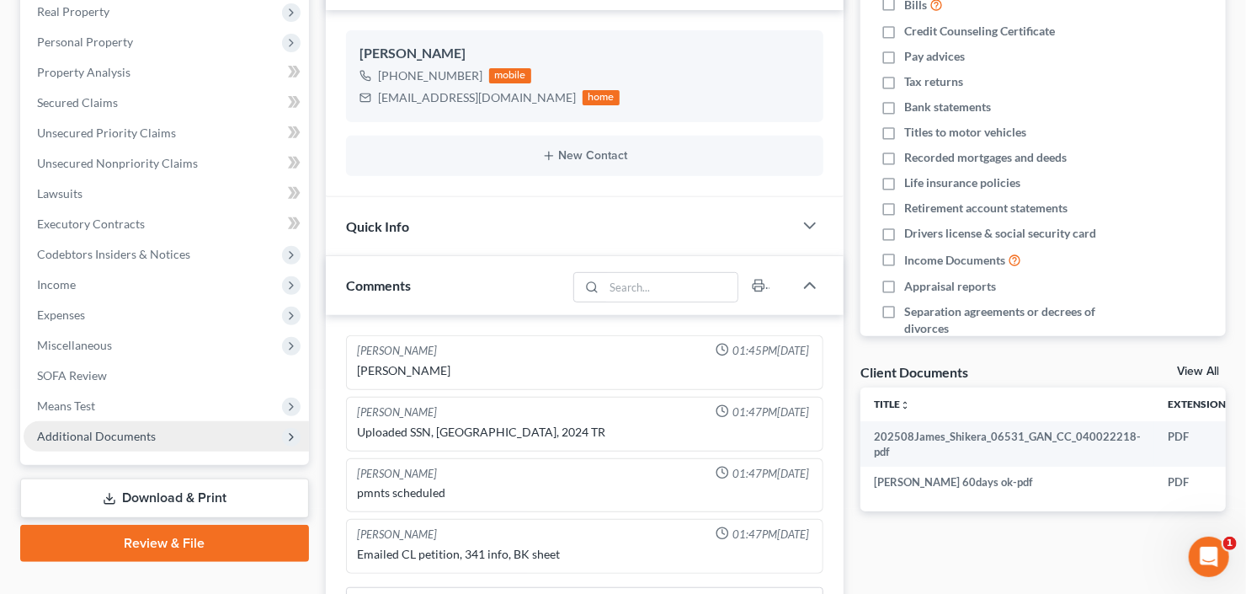
click at [85, 439] on span "Additional Documents" at bounding box center [96, 436] width 119 height 14
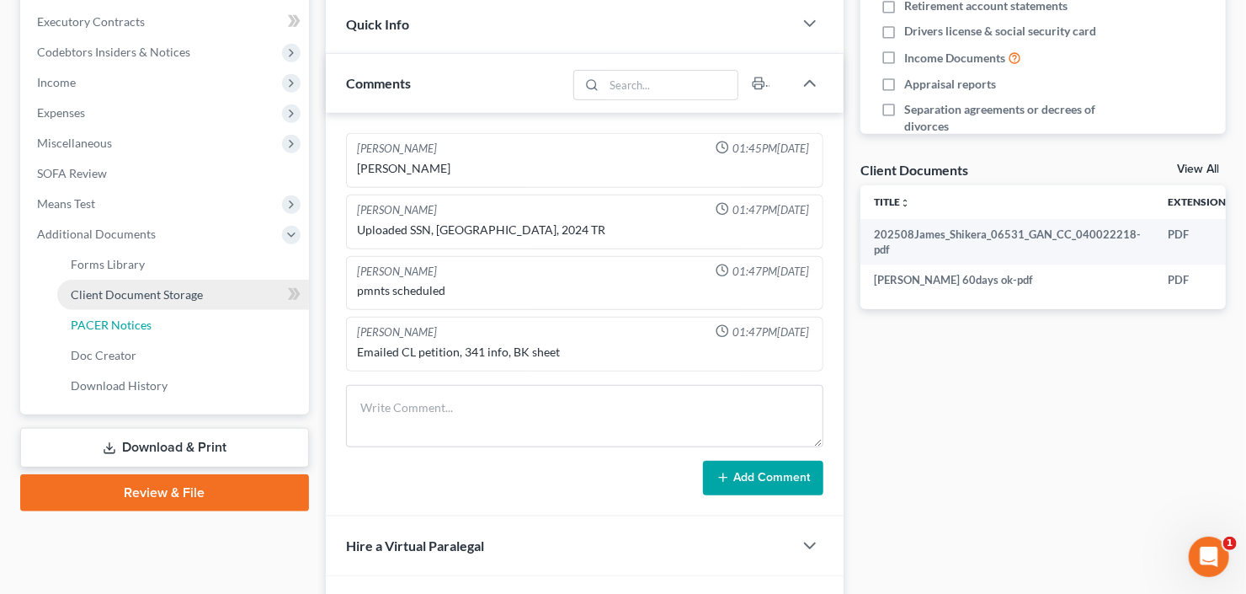
click at [114, 320] on span "PACER Notices" at bounding box center [111, 324] width 81 height 14
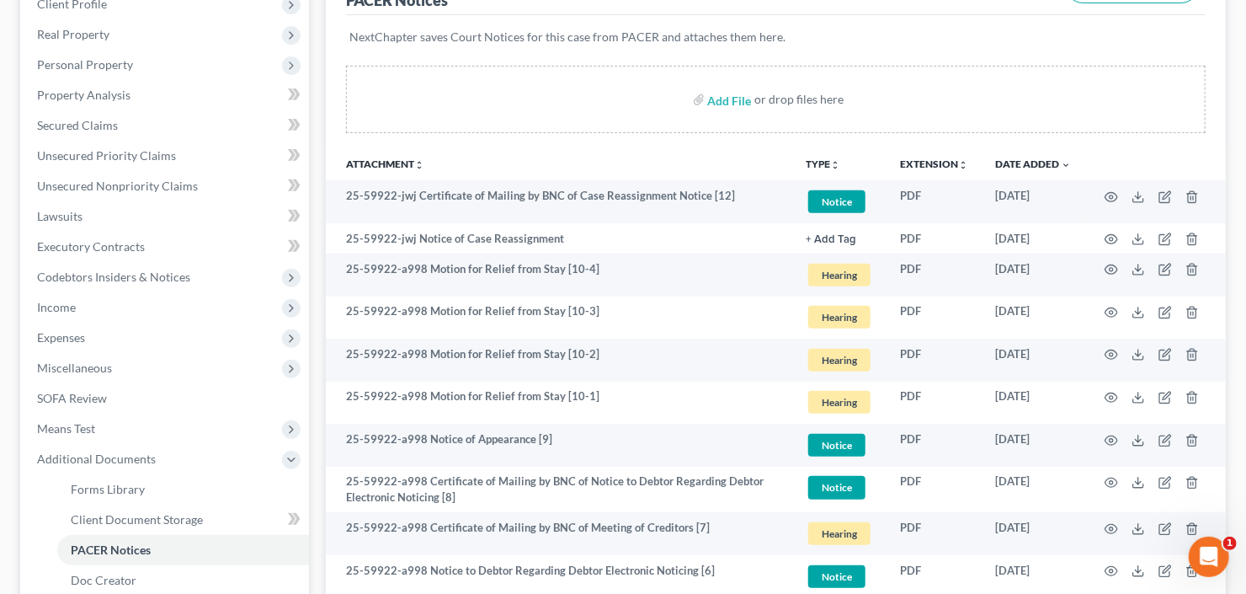
scroll to position [337, 0]
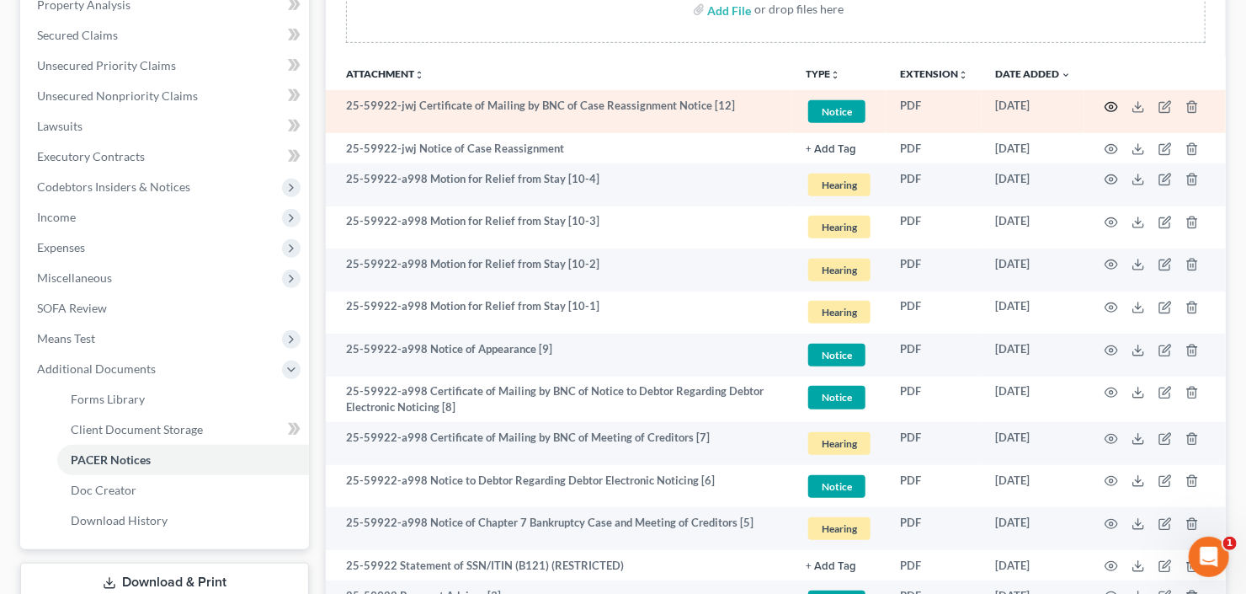
click at [1109, 104] on icon "button" at bounding box center [1111, 106] width 13 height 13
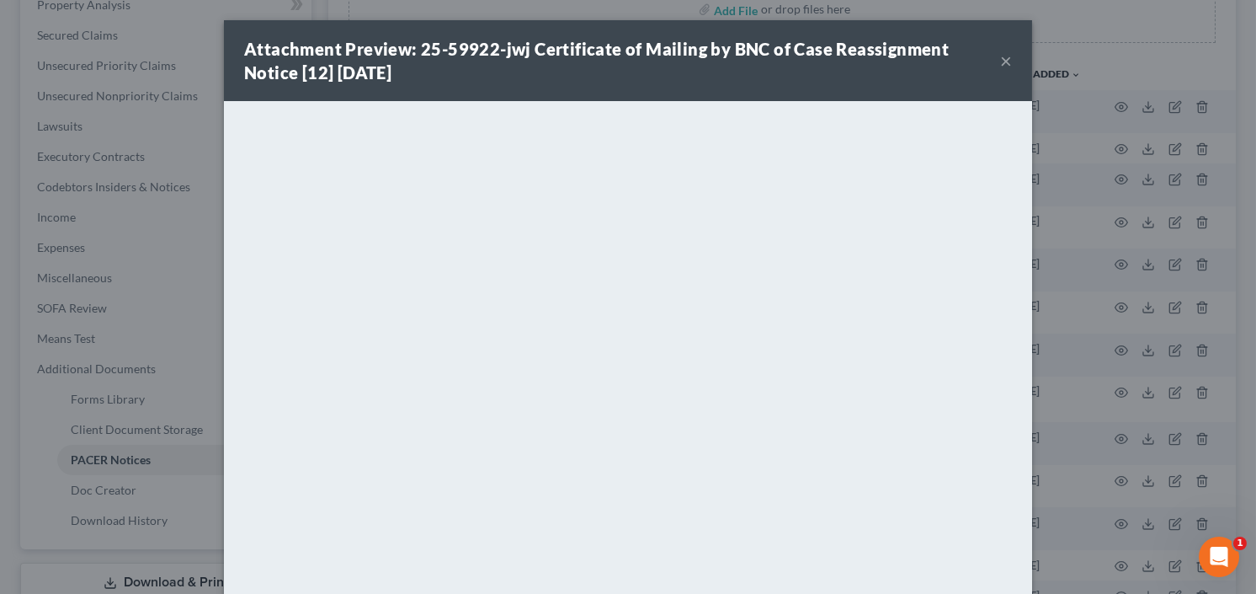
click at [1001, 53] on button "×" at bounding box center [1006, 61] width 12 height 20
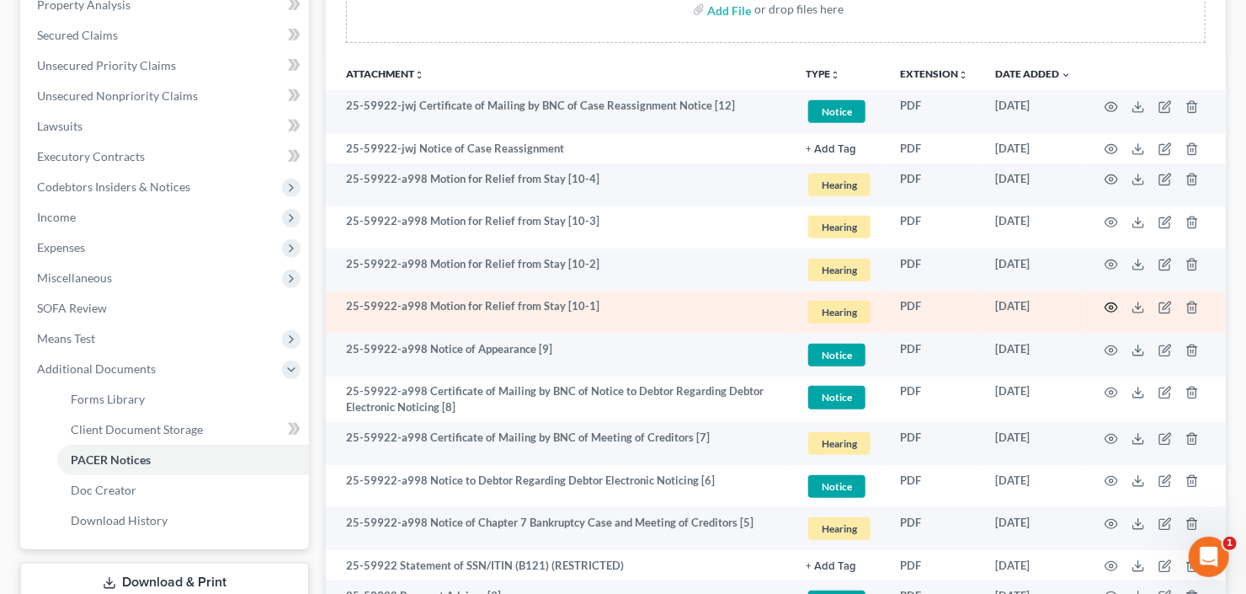
click at [1112, 306] on icon "button" at bounding box center [1111, 307] width 13 height 13
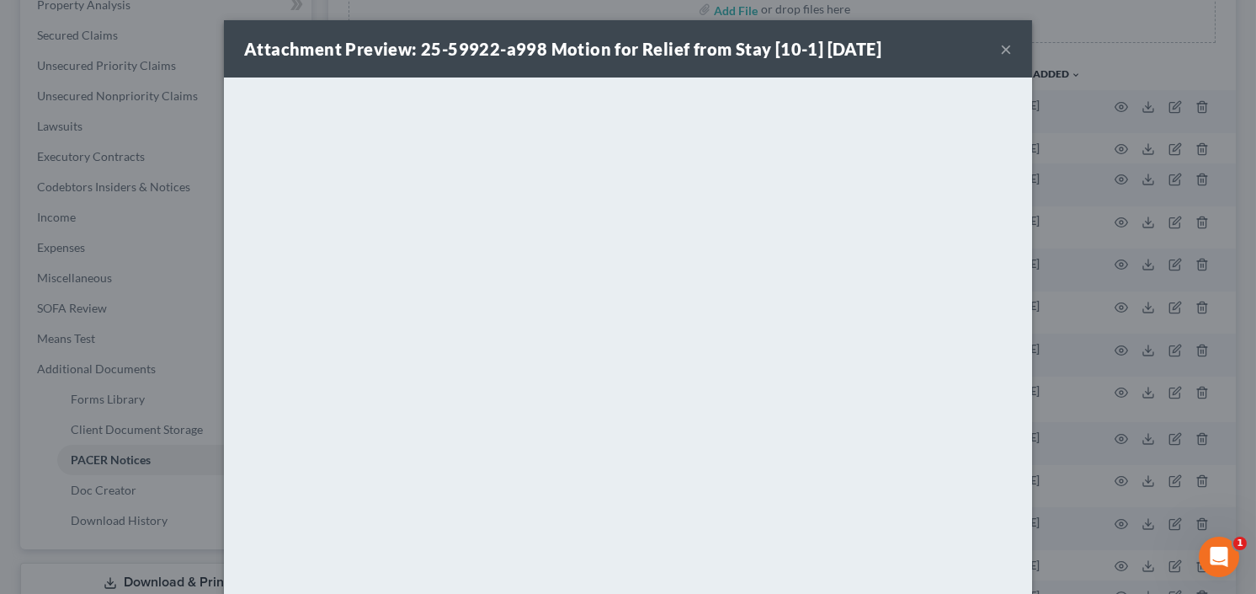
click at [1003, 42] on button "×" at bounding box center [1006, 49] width 12 height 20
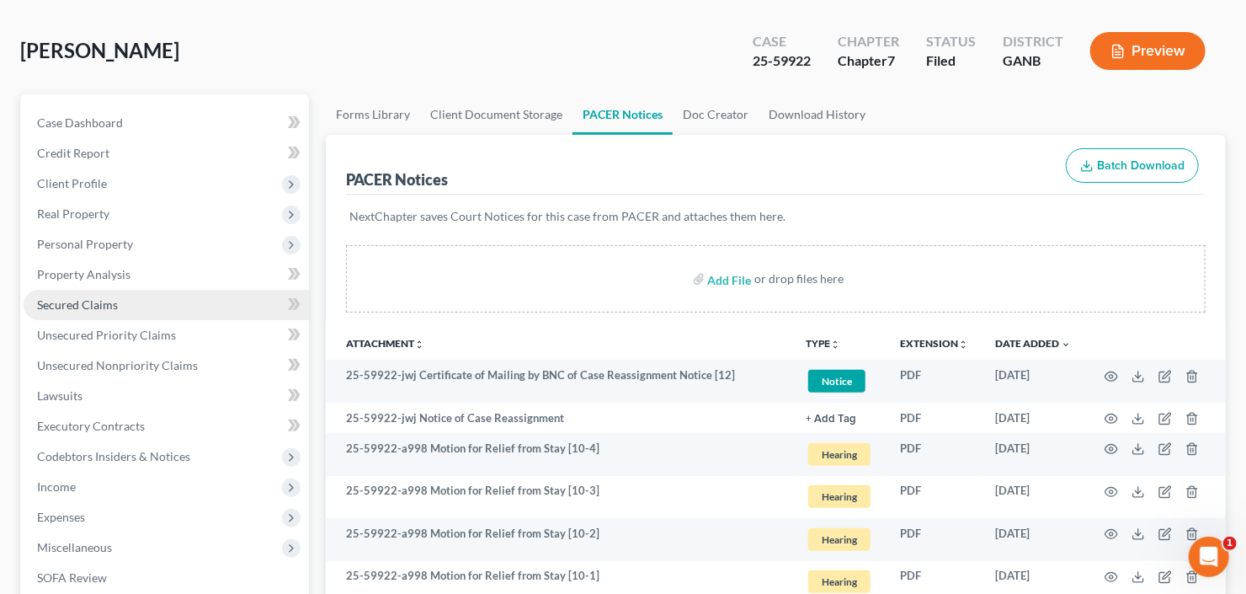
click at [94, 309] on span "Secured Claims" at bounding box center [77, 304] width 81 height 14
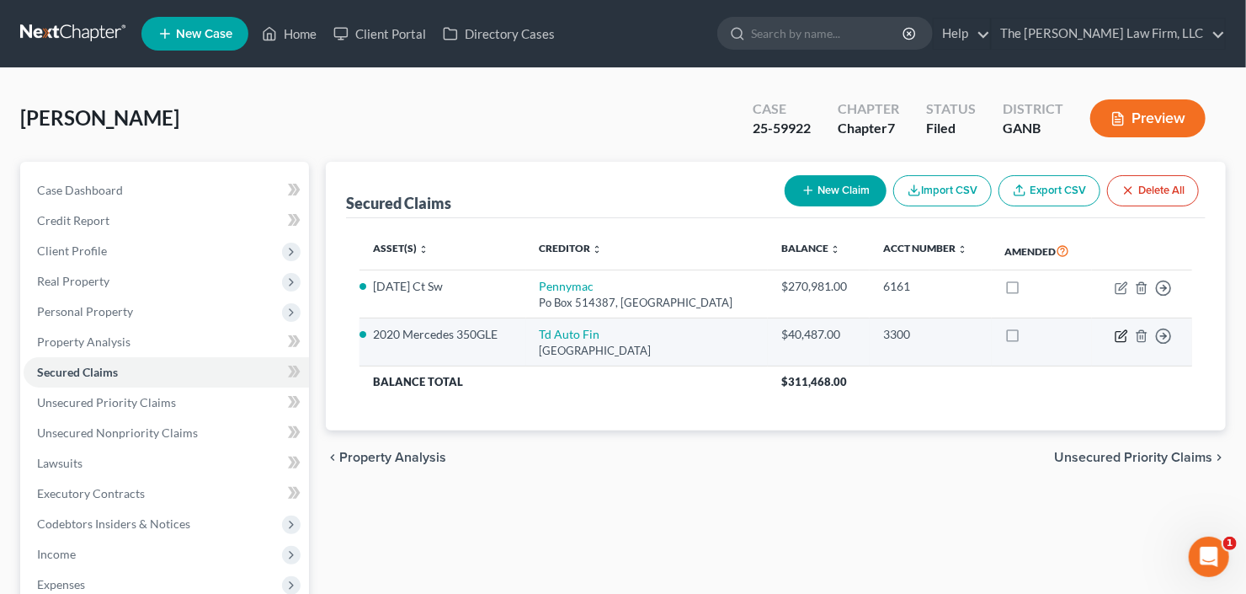
click at [1120, 332] on icon "button" at bounding box center [1121, 335] width 13 height 13
select select "39"
select select "0"
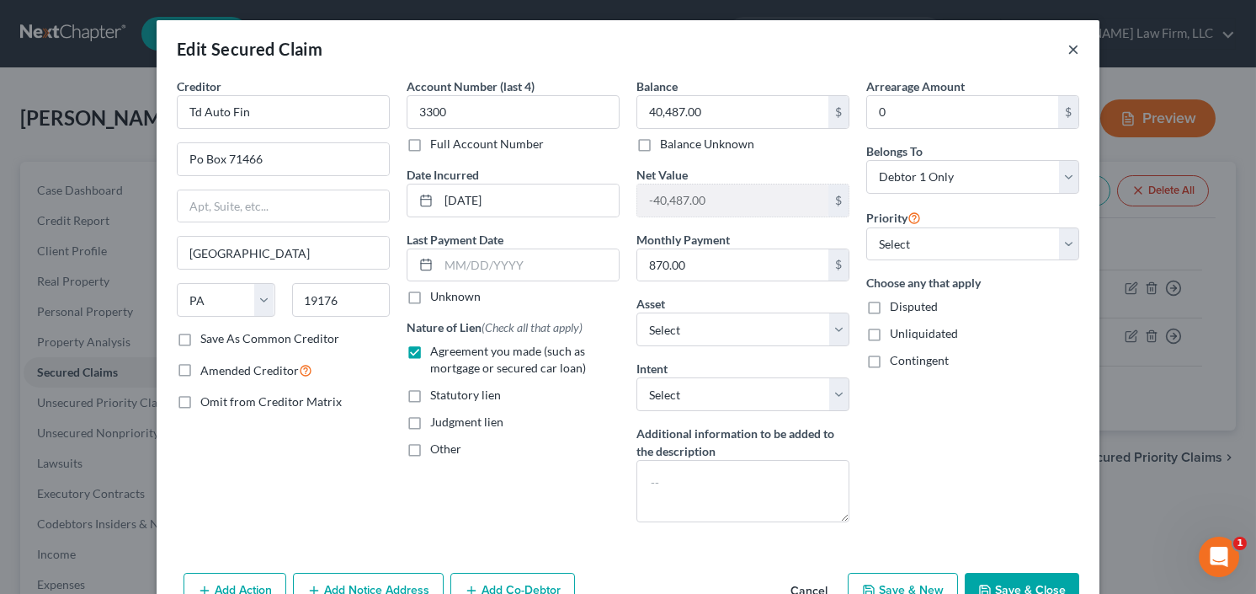
click at [1068, 48] on button "×" at bounding box center [1073, 49] width 12 height 20
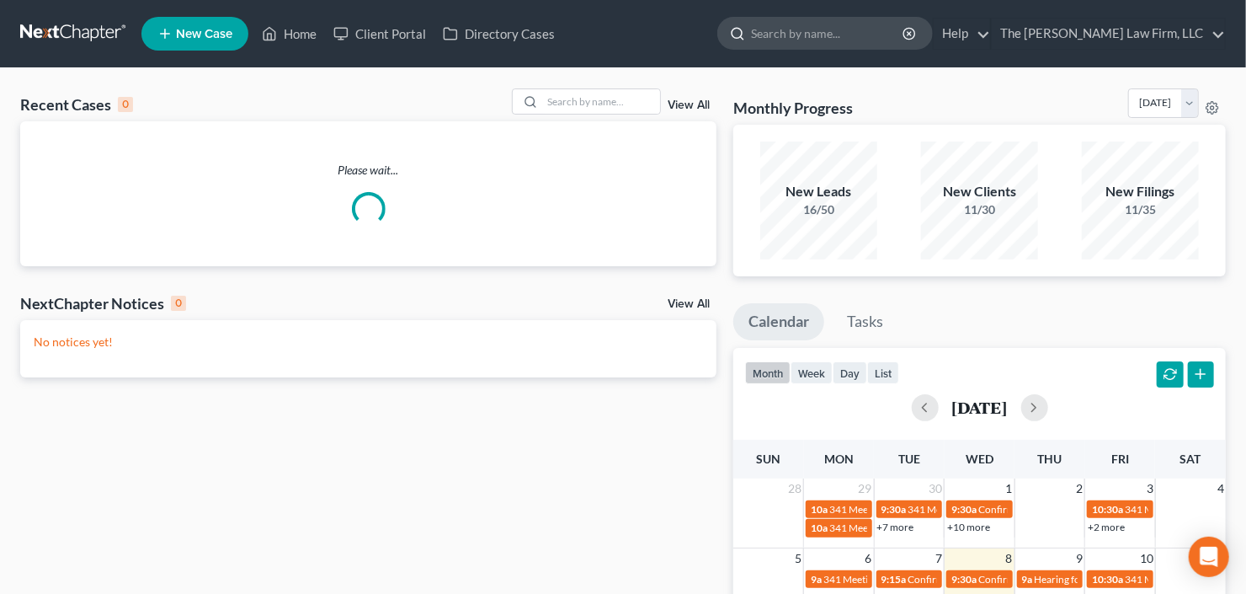
click at [898, 24] on input "search" at bounding box center [828, 33] width 154 height 31
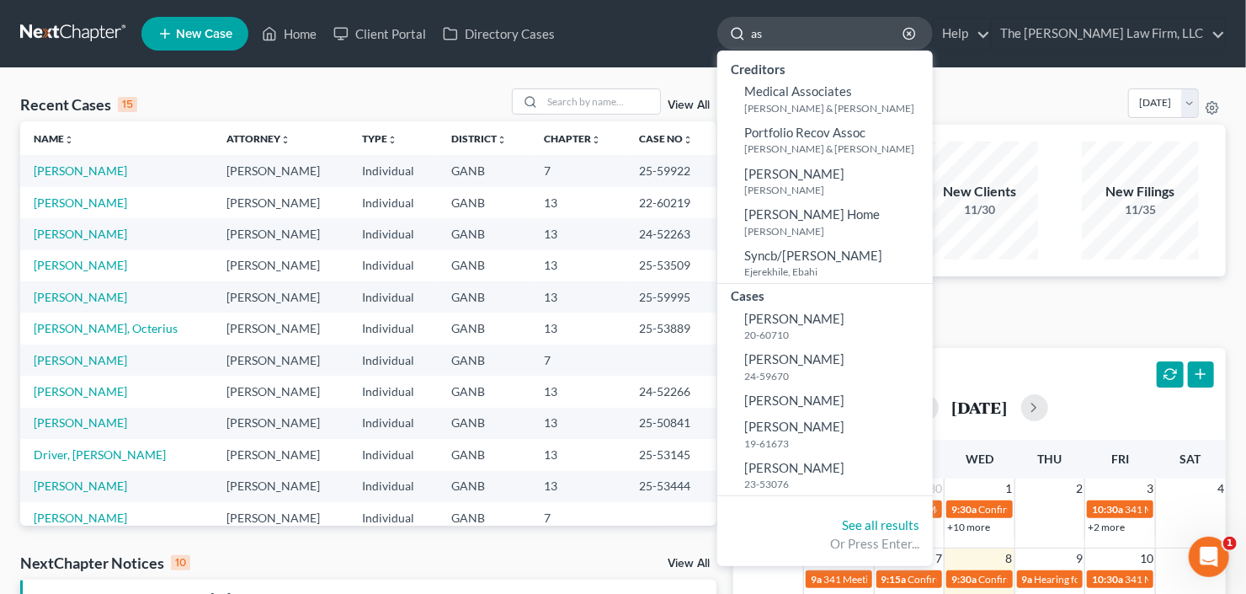
type input "a"
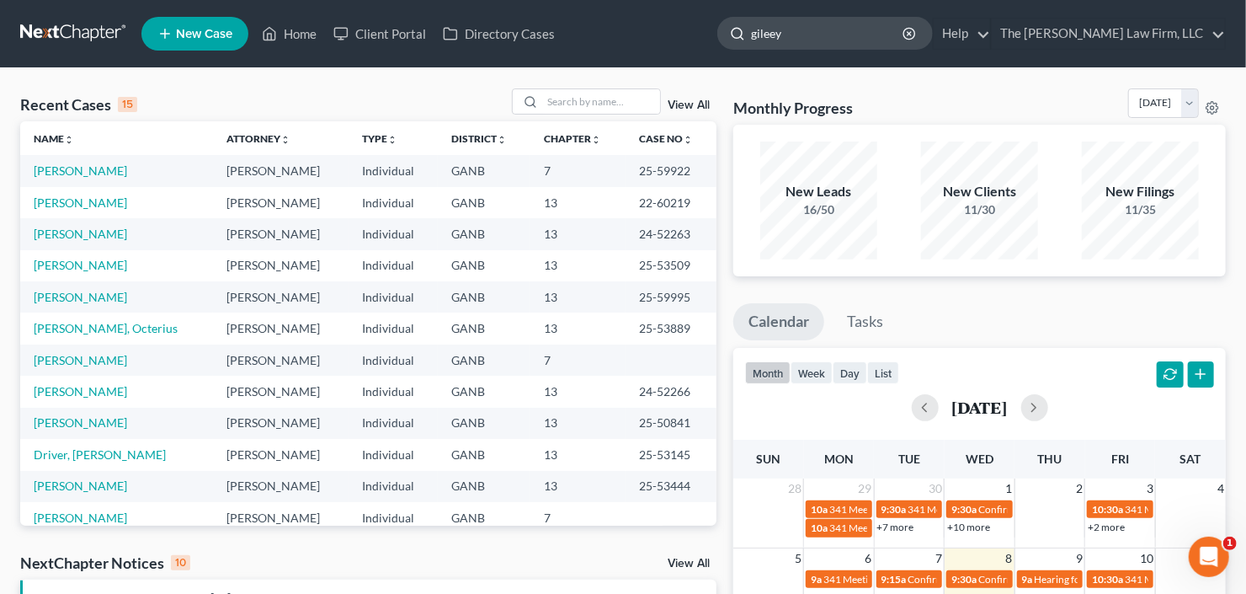
type input "gileey"
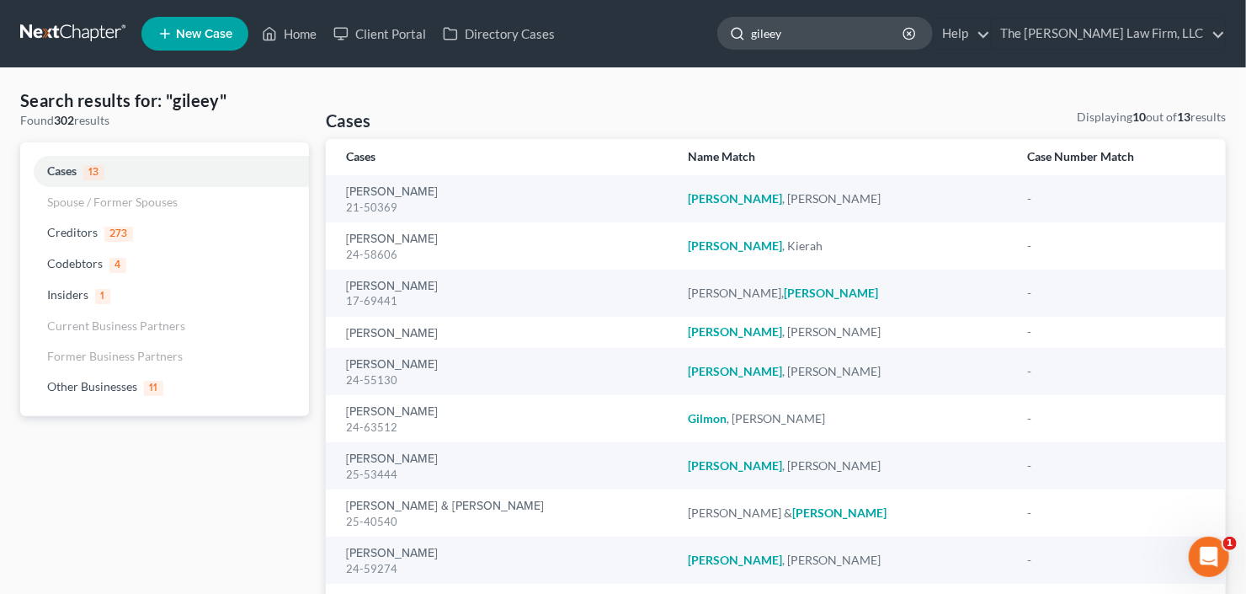
click at [864, 38] on input "gileey" at bounding box center [828, 33] width 154 height 31
drag, startPoint x: 864, startPoint y: 38, endPoint x: 675, endPoint y: 56, distance: 189.5
click at [675, 56] on nav "Home New Case Client Portal Directory Cases The Craig Black Law Firm, LLC cb@cr…" at bounding box center [623, 33] width 1246 height 67
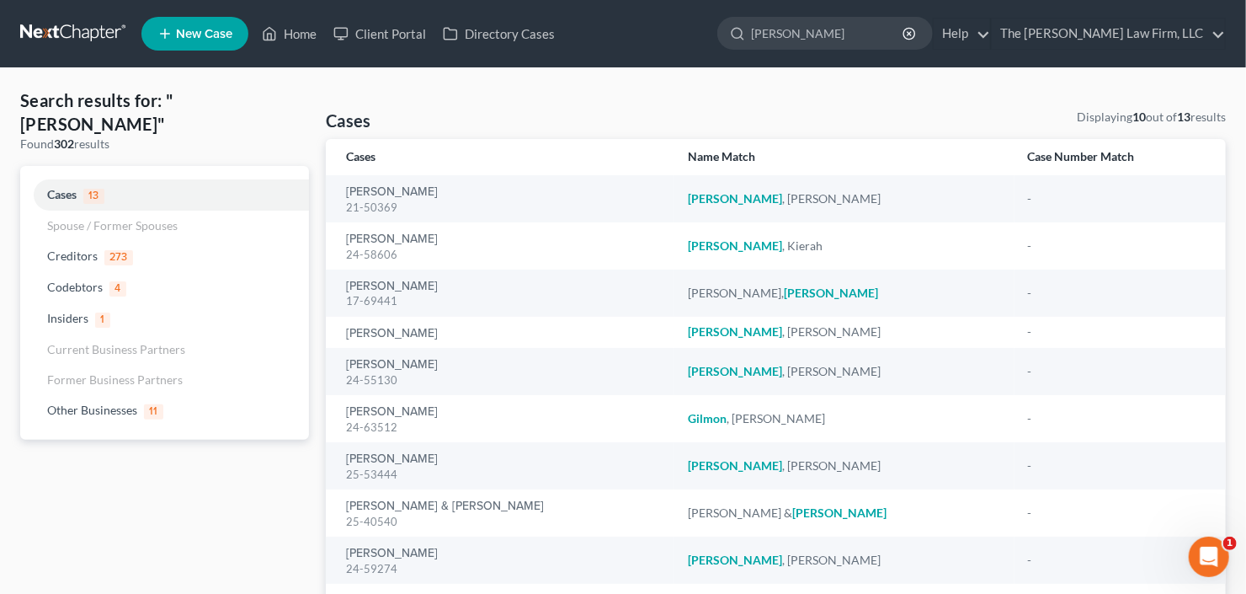
type input "gilley"
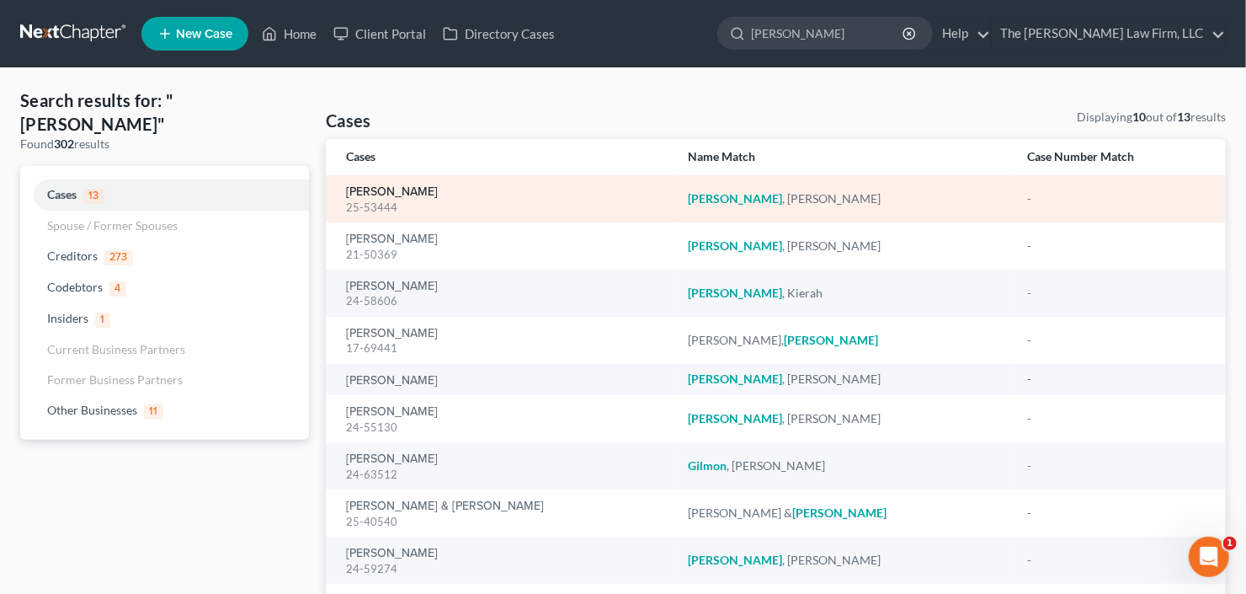
click at [365, 191] on link "[PERSON_NAME]" at bounding box center [392, 192] width 92 height 12
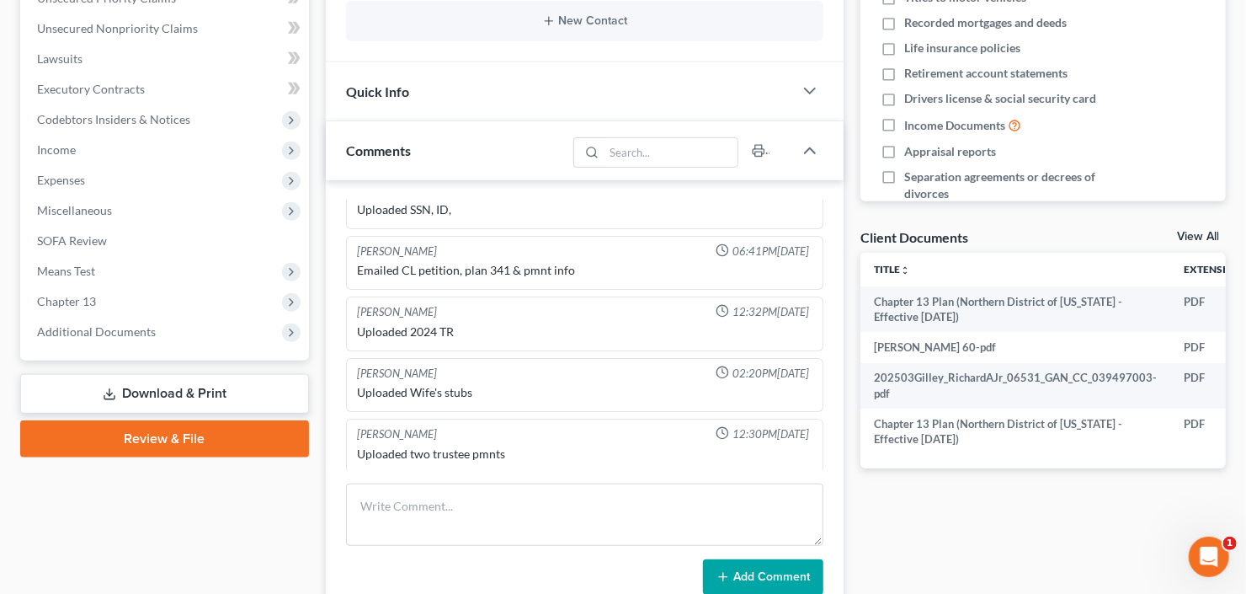
scroll to position [471, 0]
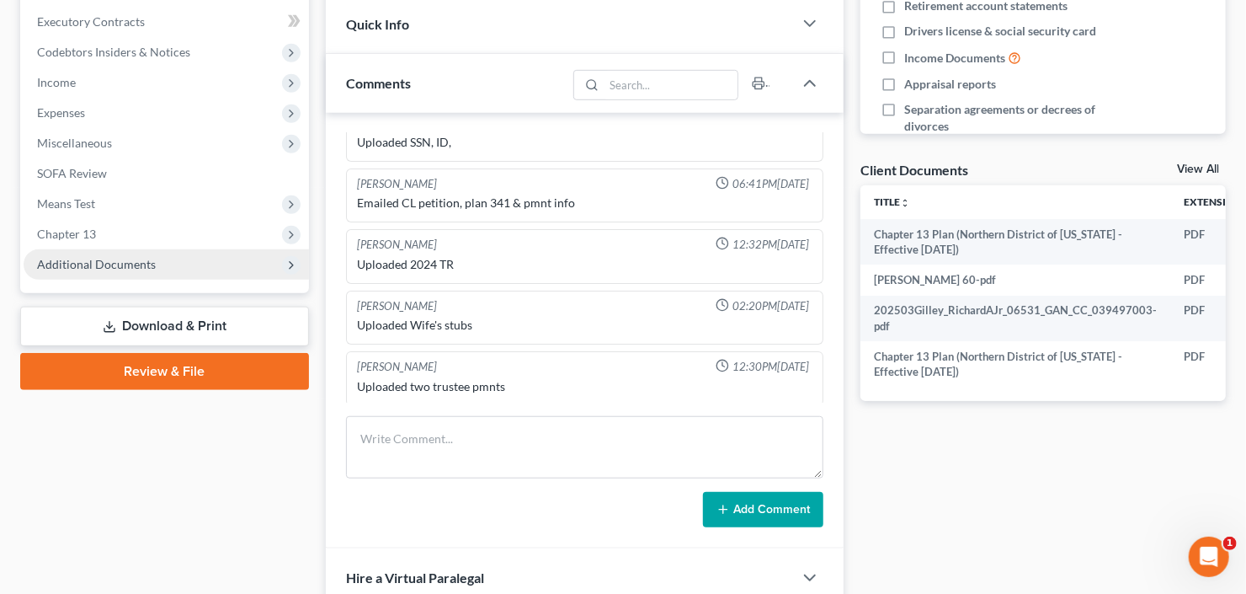
click at [149, 262] on span "Additional Documents" at bounding box center [96, 264] width 119 height 14
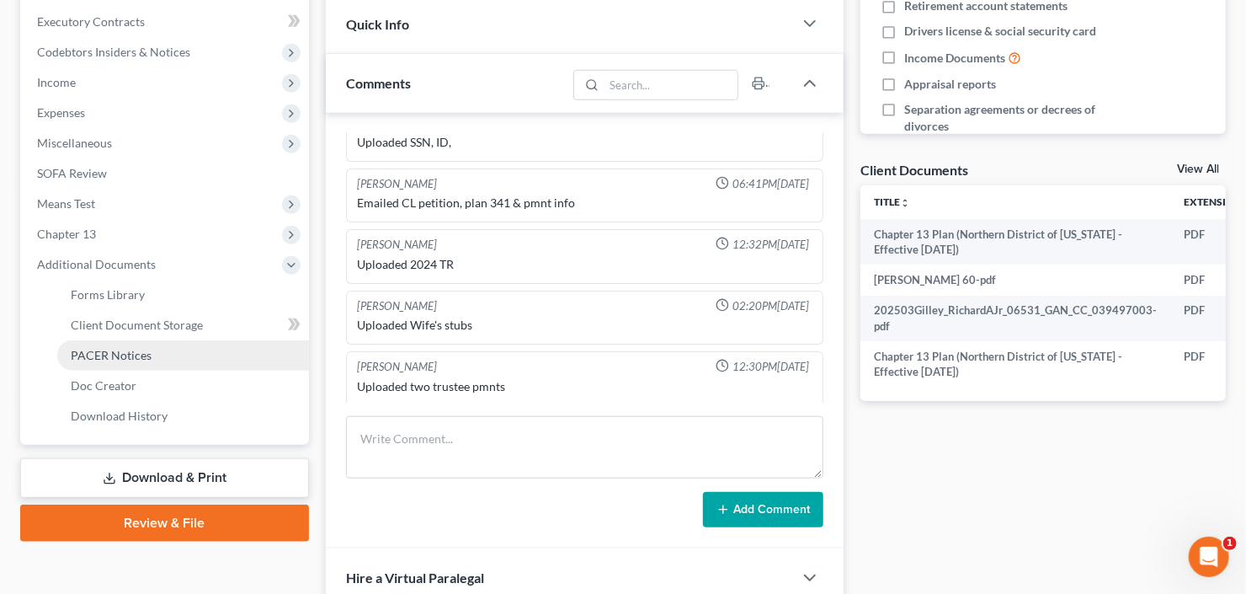
click at [129, 360] on link "PACER Notices" at bounding box center [183, 355] width 252 height 30
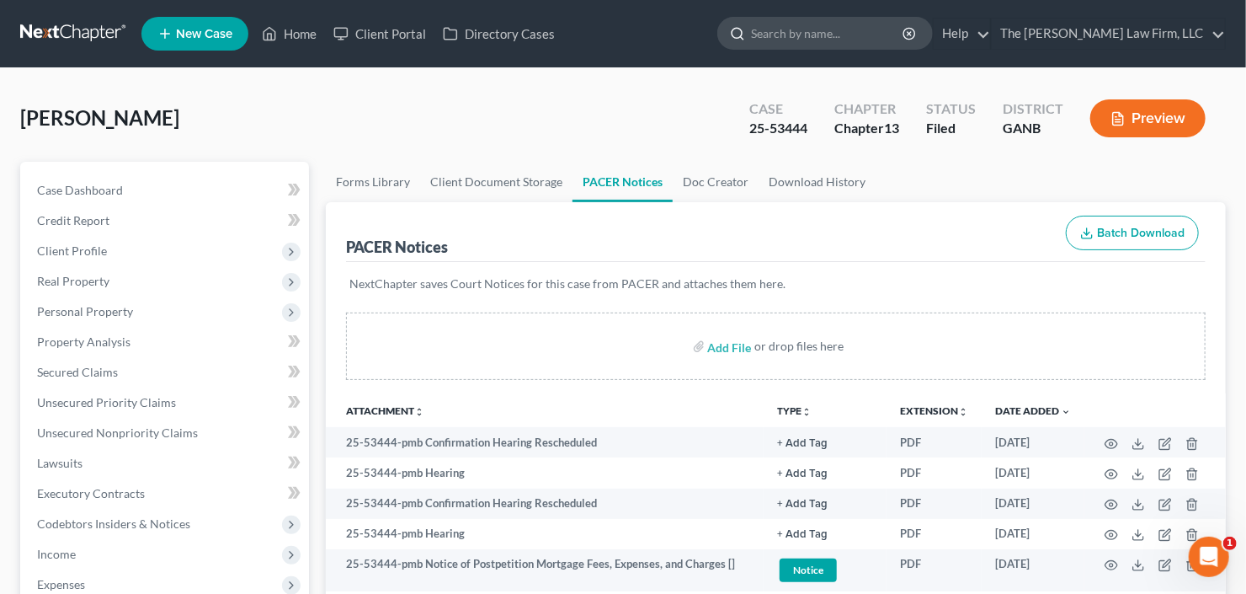
click at [836, 29] on input "search" at bounding box center [828, 33] width 154 height 31
type input "albea"
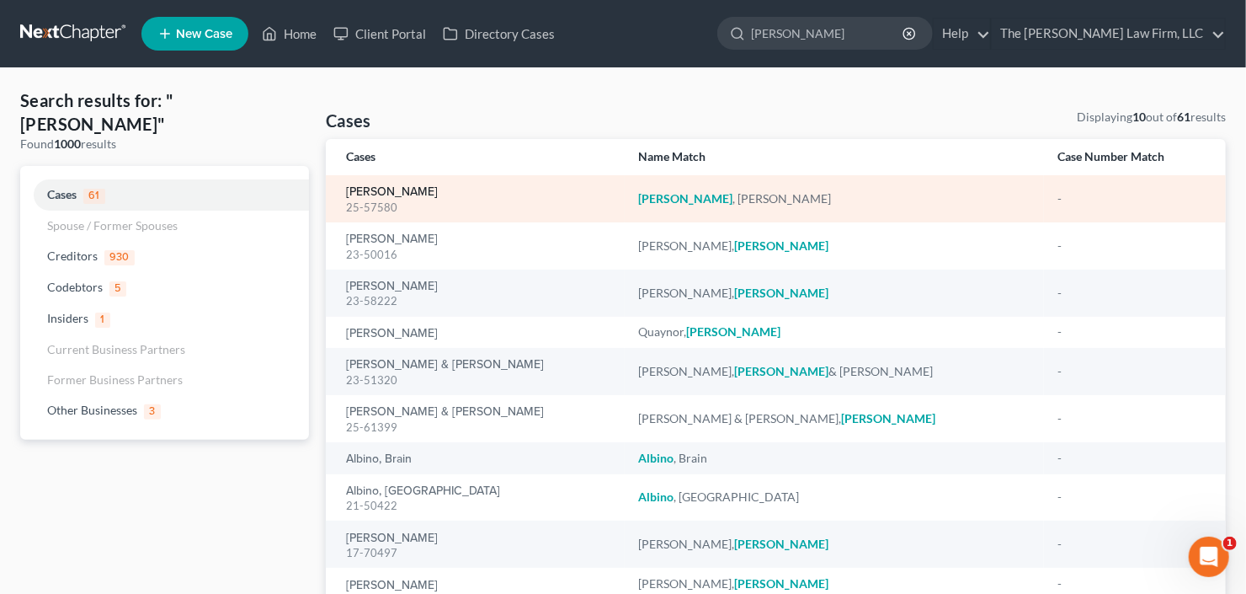
click at [397, 186] on link "[PERSON_NAME]" at bounding box center [392, 192] width 92 height 12
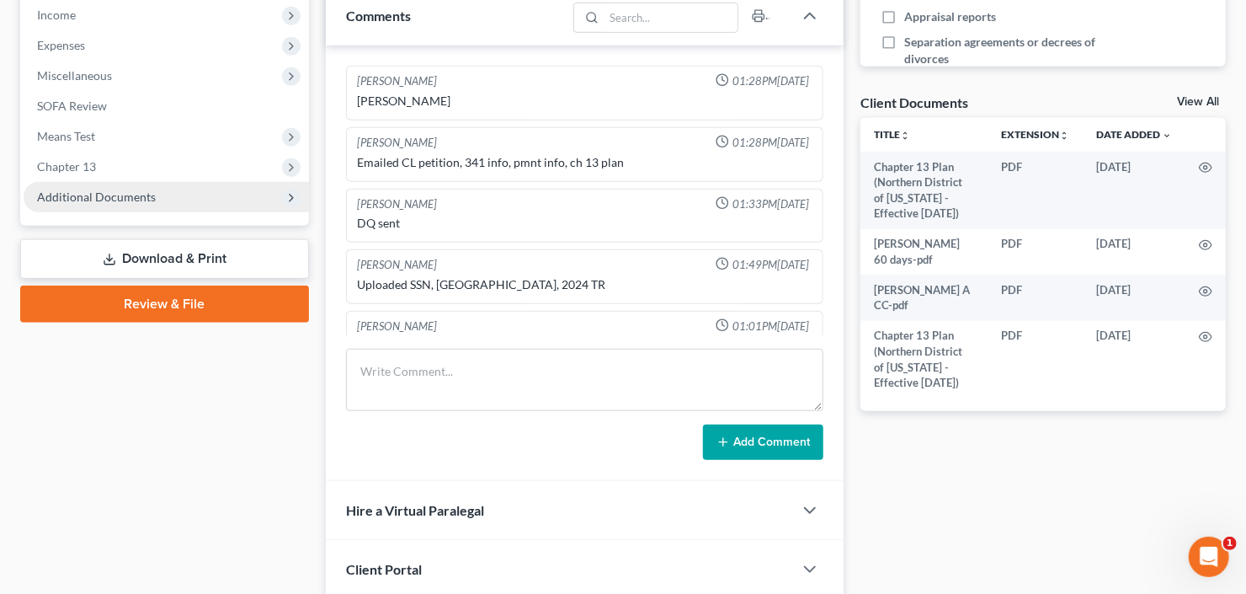
scroll to position [149, 0]
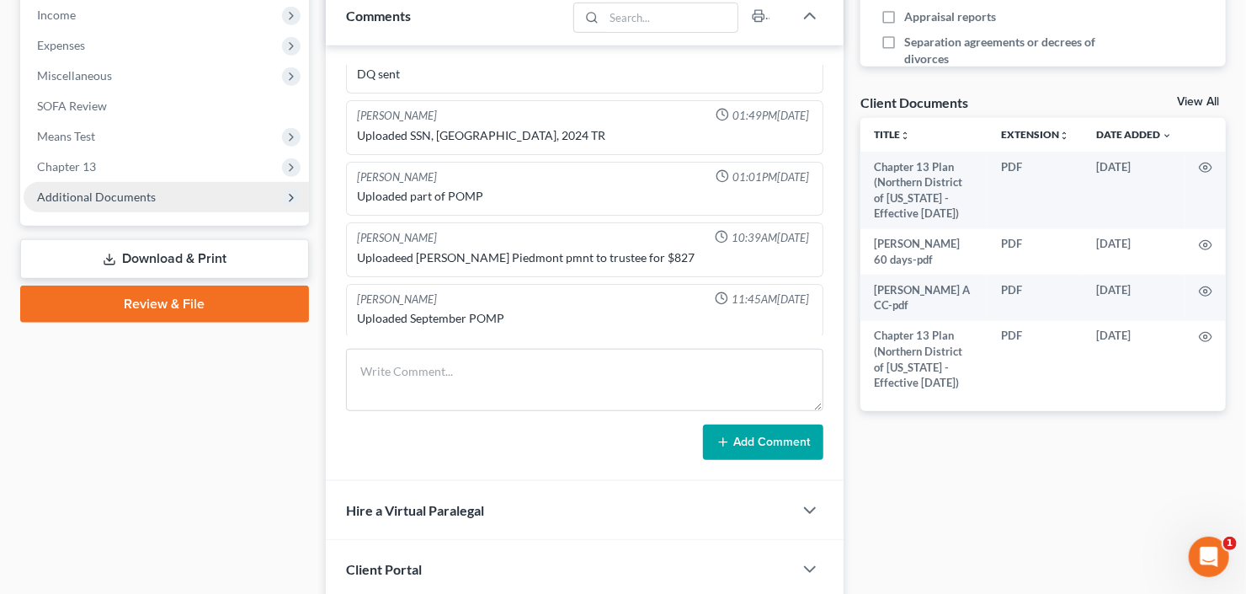
click at [72, 196] on span "Additional Documents" at bounding box center [96, 196] width 119 height 14
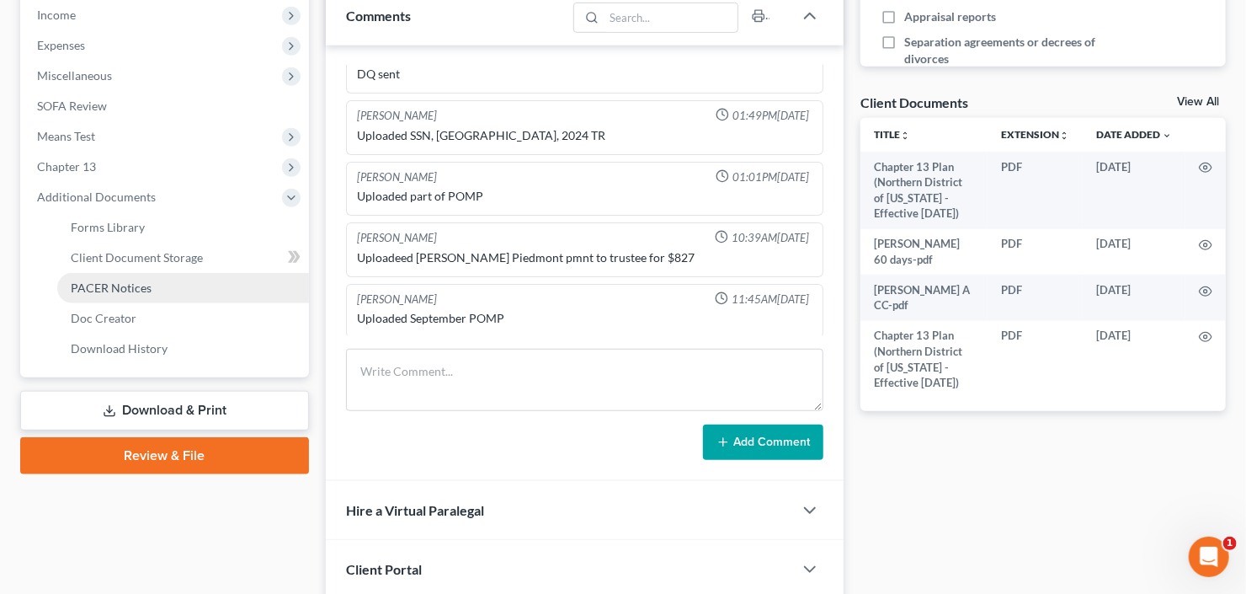
click at [106, 288] on span "PACER Notices" at bounding box center [111, 287] width 81 height 14
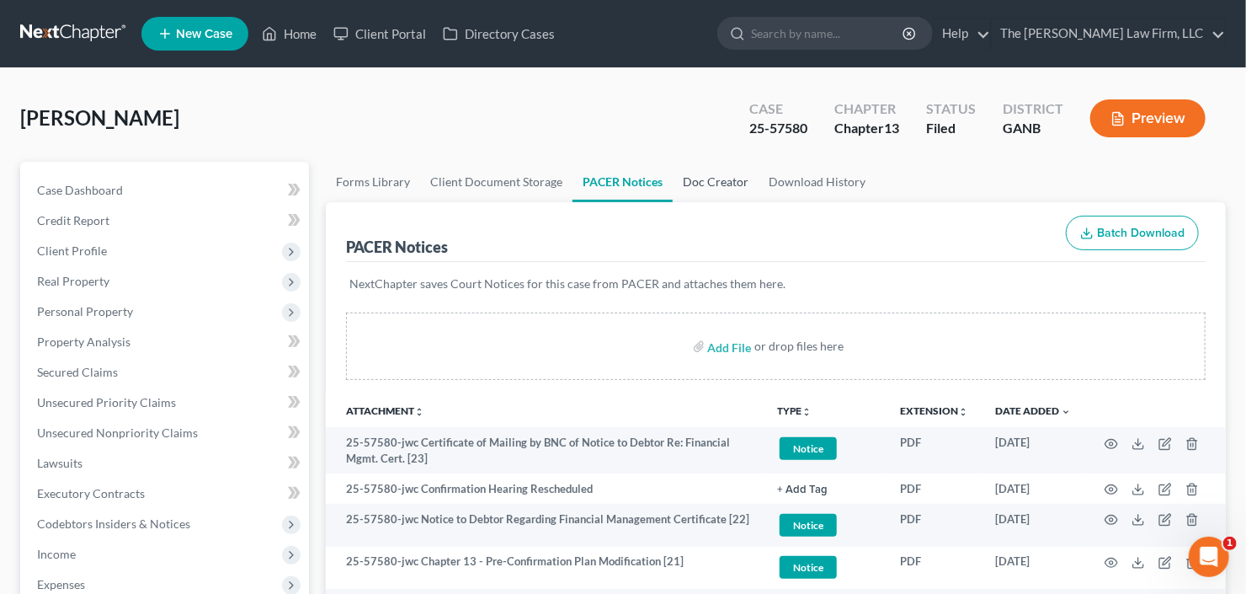
scroll to position [135, 0]
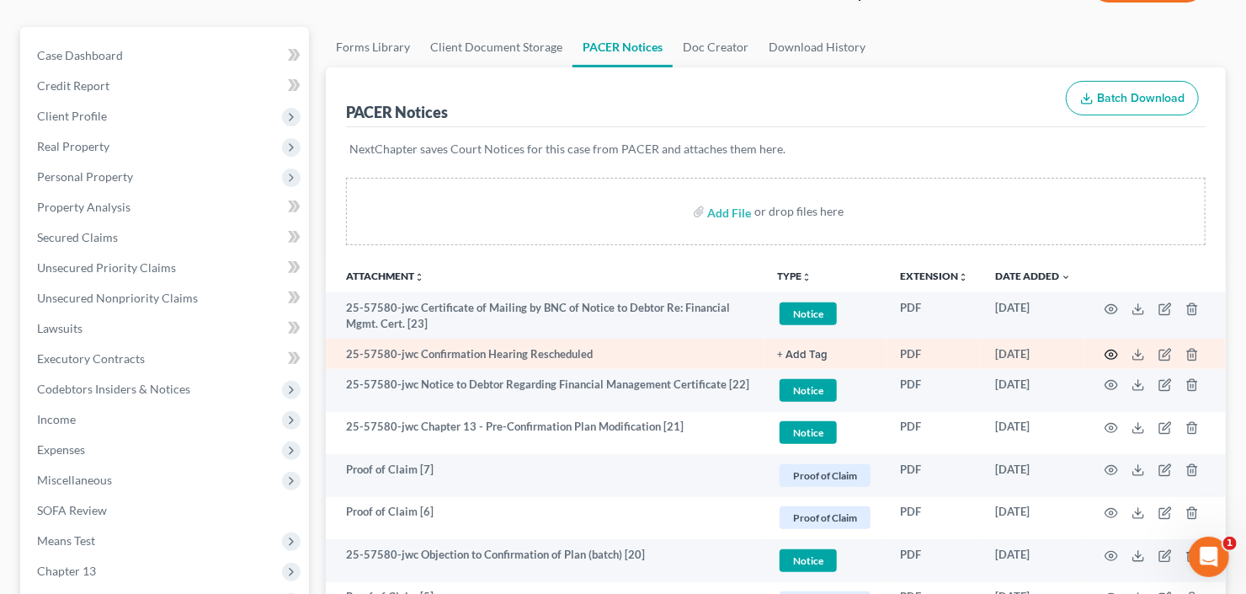
click at [1110, 350] on icon "button" at bounding box center [1111, 354] width 13 height 13
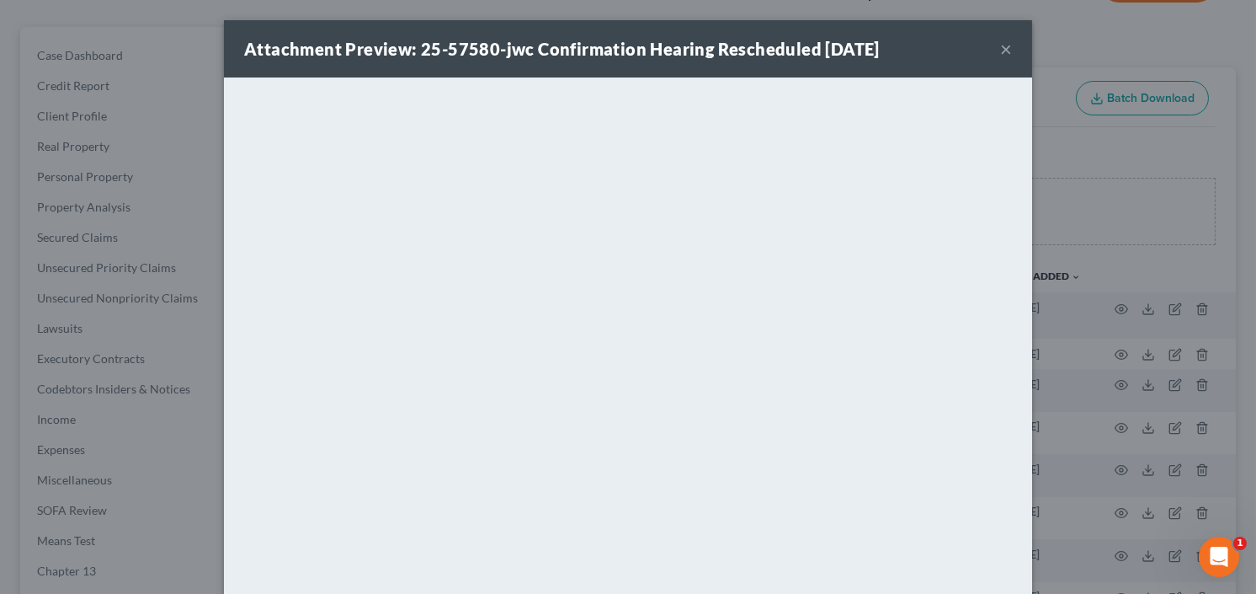
click at [994, 48] on div "Attachment Preview: 25-57580-jwc Confirmation Hearing Rescheduled 10/01/2025 ×" at bounding box center [628, 48] width 808 height 57
click at [1001, 46] on button "×" at bounding box center [1006, 49] width 12 height 20
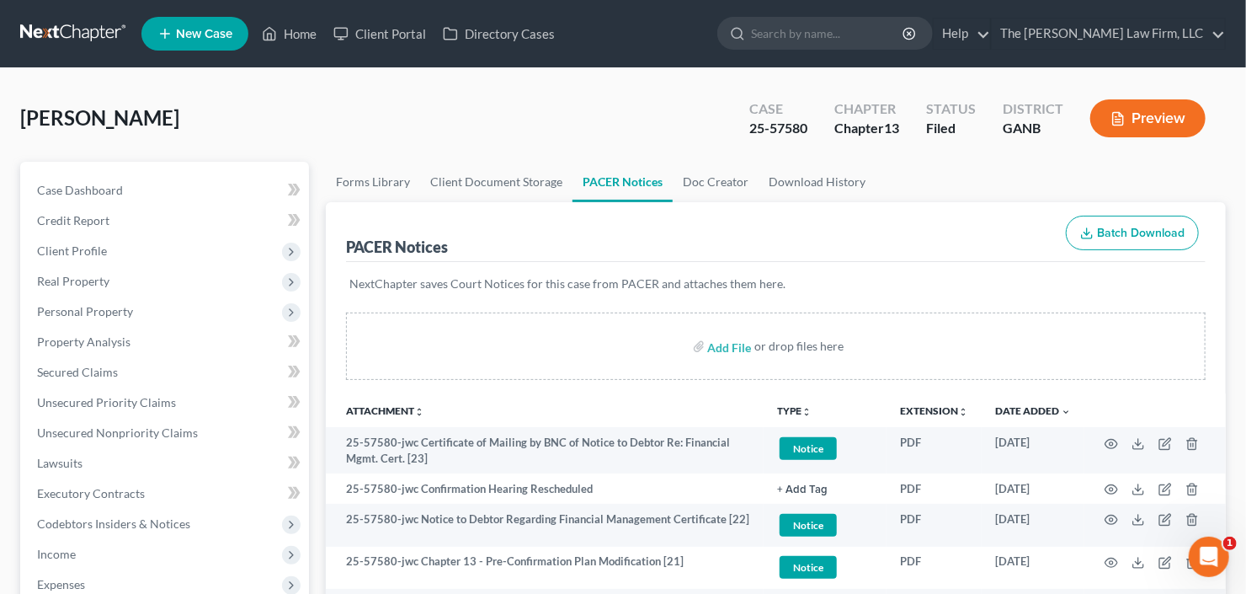
scroll to position [0, 0]
click at [855, 28] on input "search" at bounding box center [828, 33] width 154 height 31
type input "ottley"
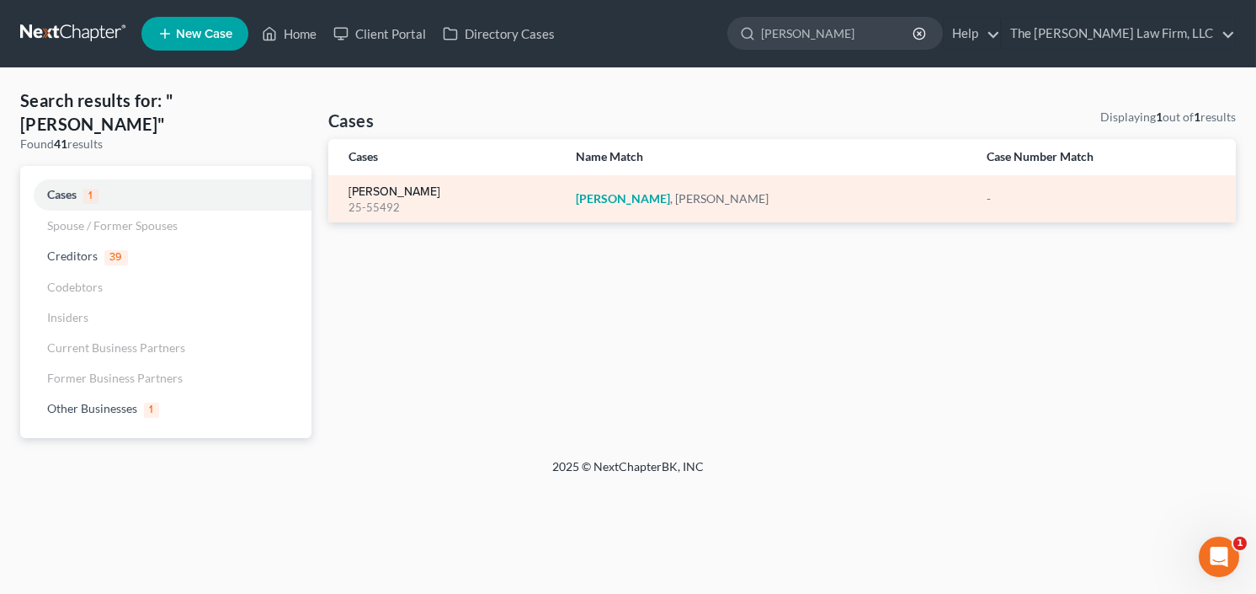
click at [399, 186] on link "[PERSON_NAME]" at bounding box center [395, 192] width 92 height 12
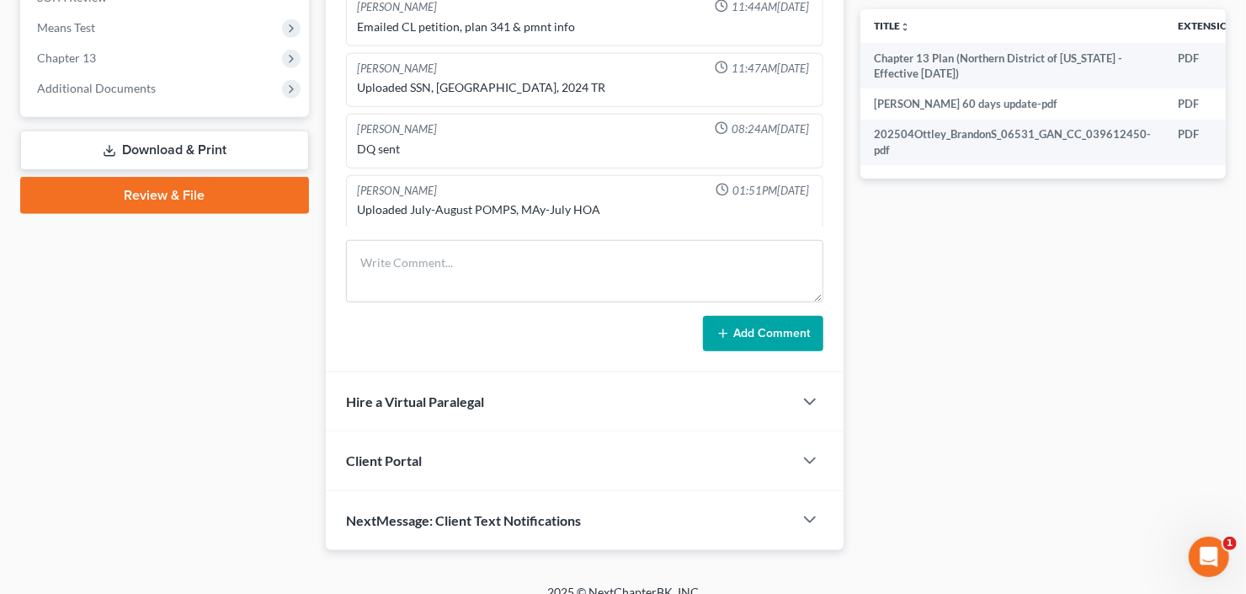
scroll to position [663, 0]
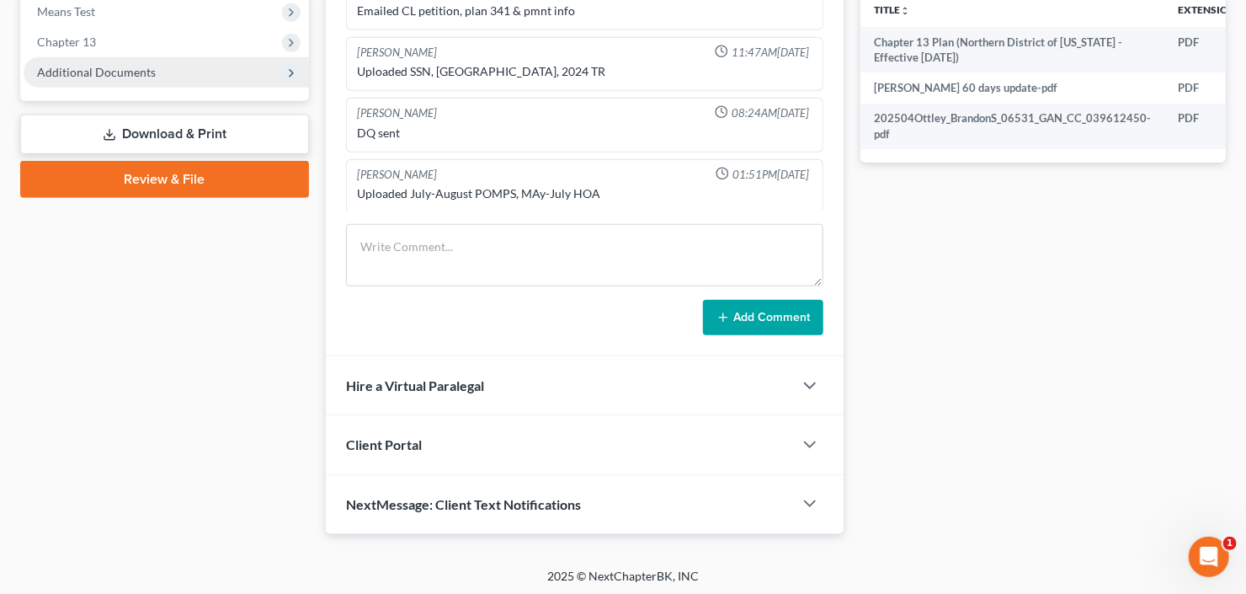
click at [175, 69] on span "Additional Documents" at bounding box center [166, 72] width 285 height 30
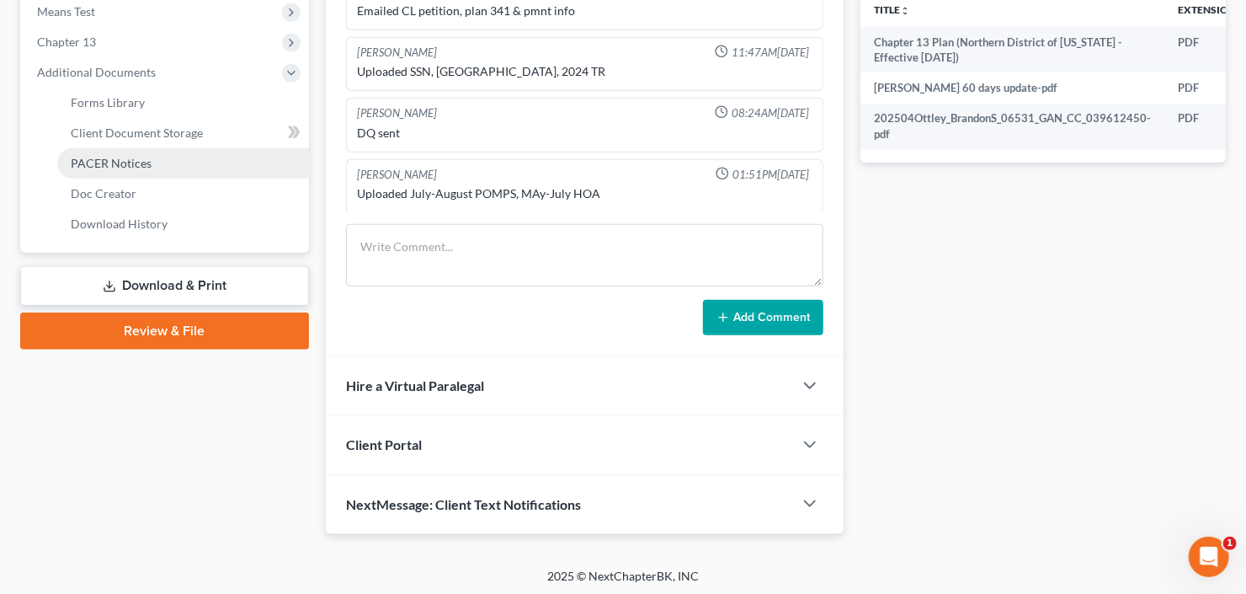
click at [175, 166] on link "PACER Notices" at bounding box center [183, 163] width 252 height 30
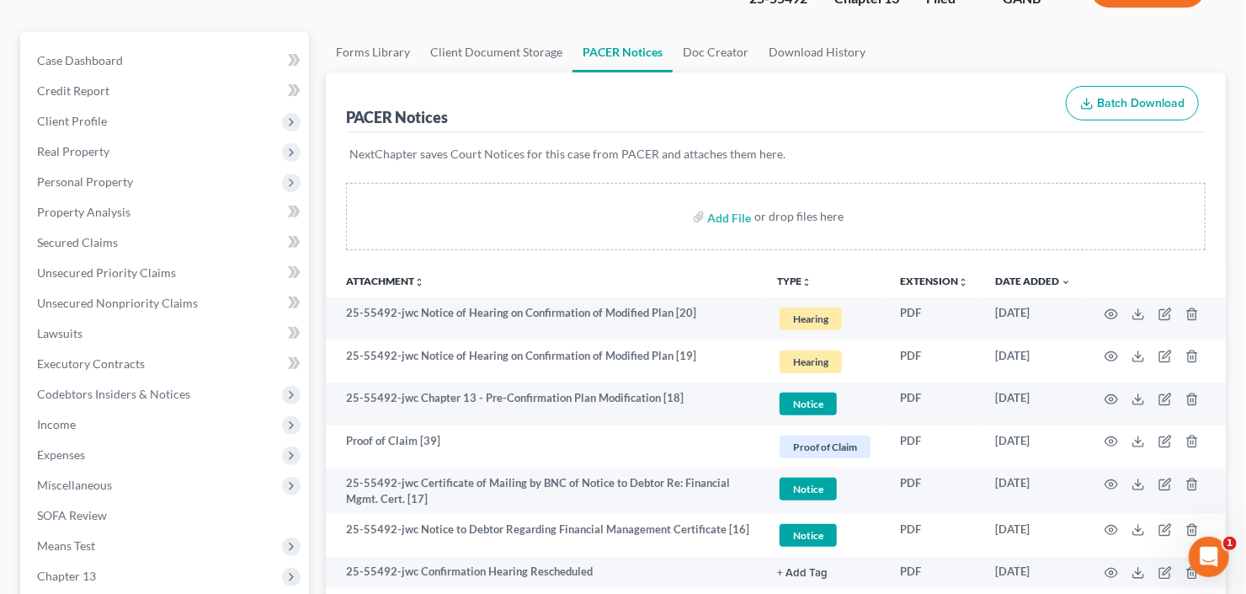
scroll to position [135, 0]
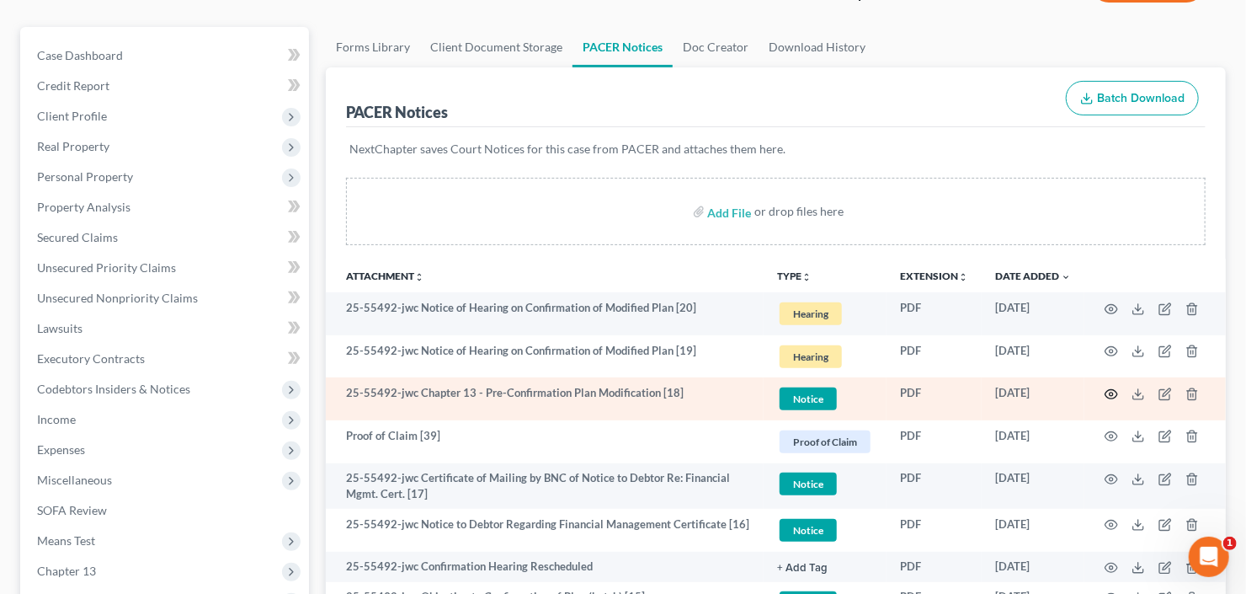
click at [1110, 390] on icon "button" at bounding box center [1111, 393] width 13 height 13
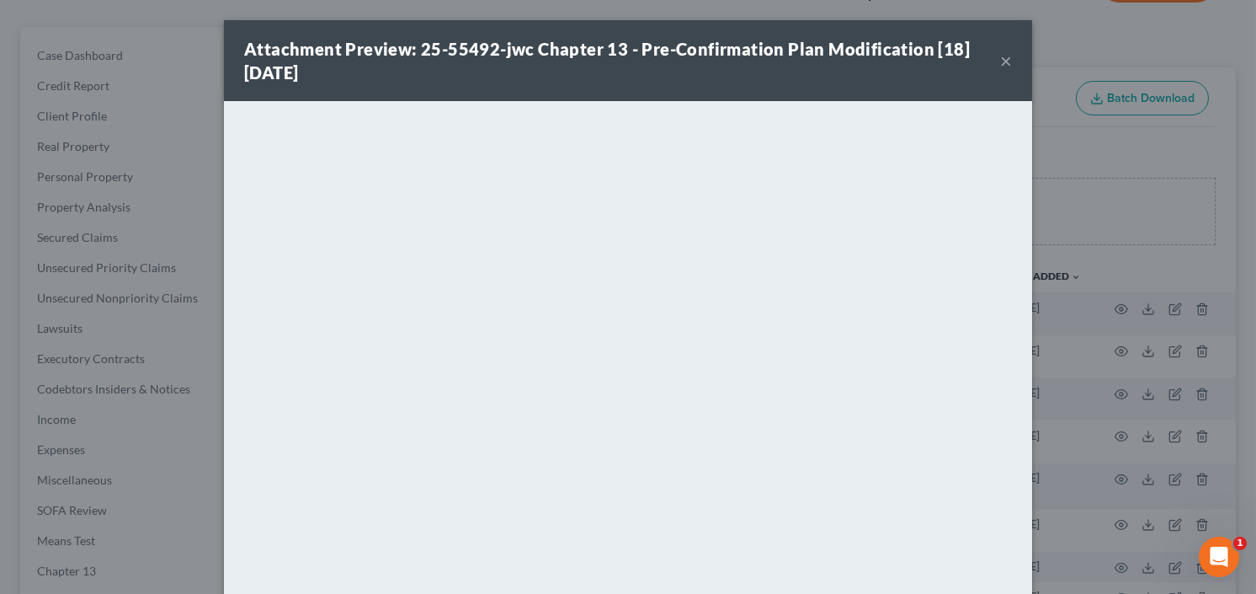
click at [1000, 62] on button "×" at bounding box center [1006, 61] width 12 height 20
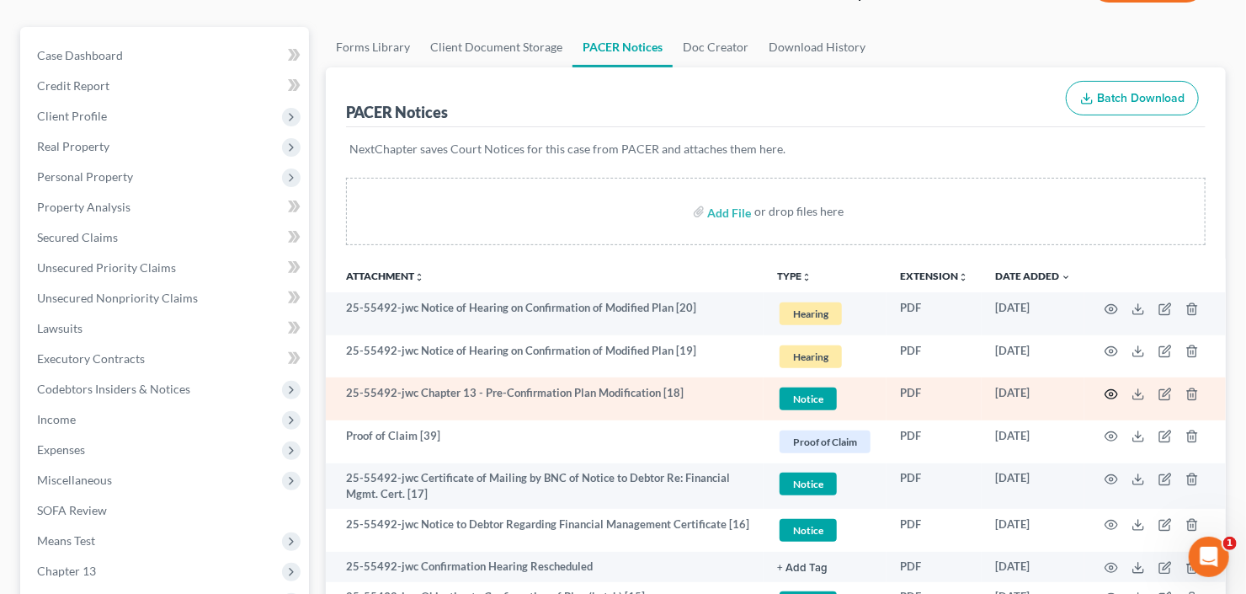
click at [1106, 387] on icon "button" at bounding box center [1111, 393] width 13 height 13
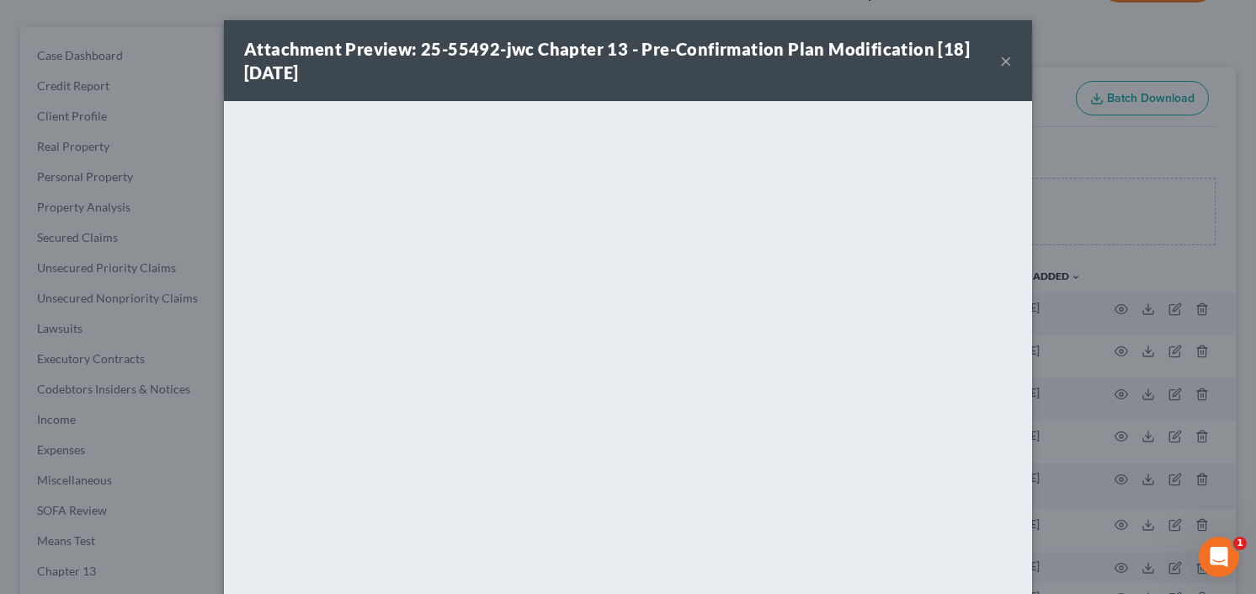
click at [1003, 52] on button "×" at bounding box center [1006, 61] width 12 height 20
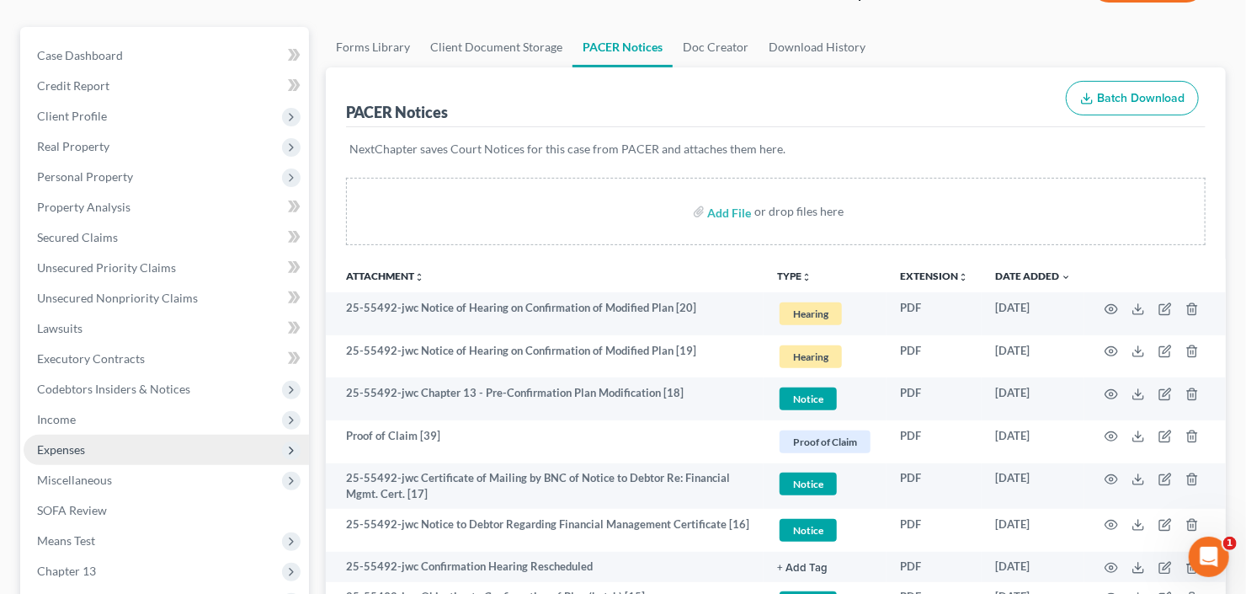
click at [97, 455] on span "Expenses" at bounding box center [166, 449] width 285 height 30
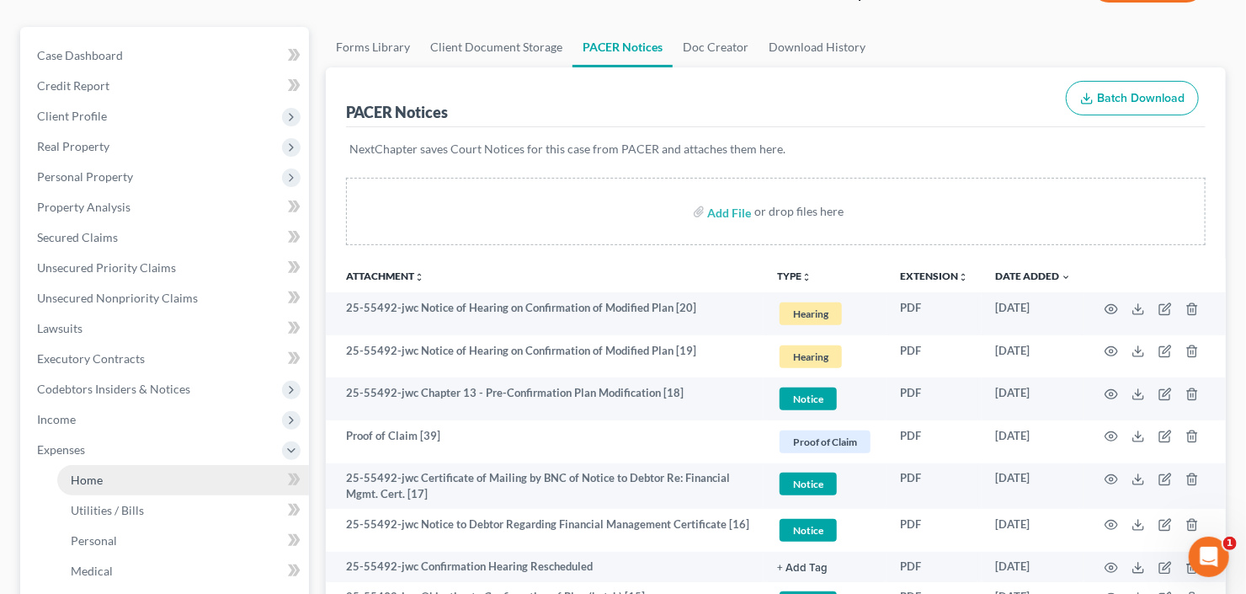
click at [107, 482] on link "Home" at bounding box center [183, 480] width 252 height 30
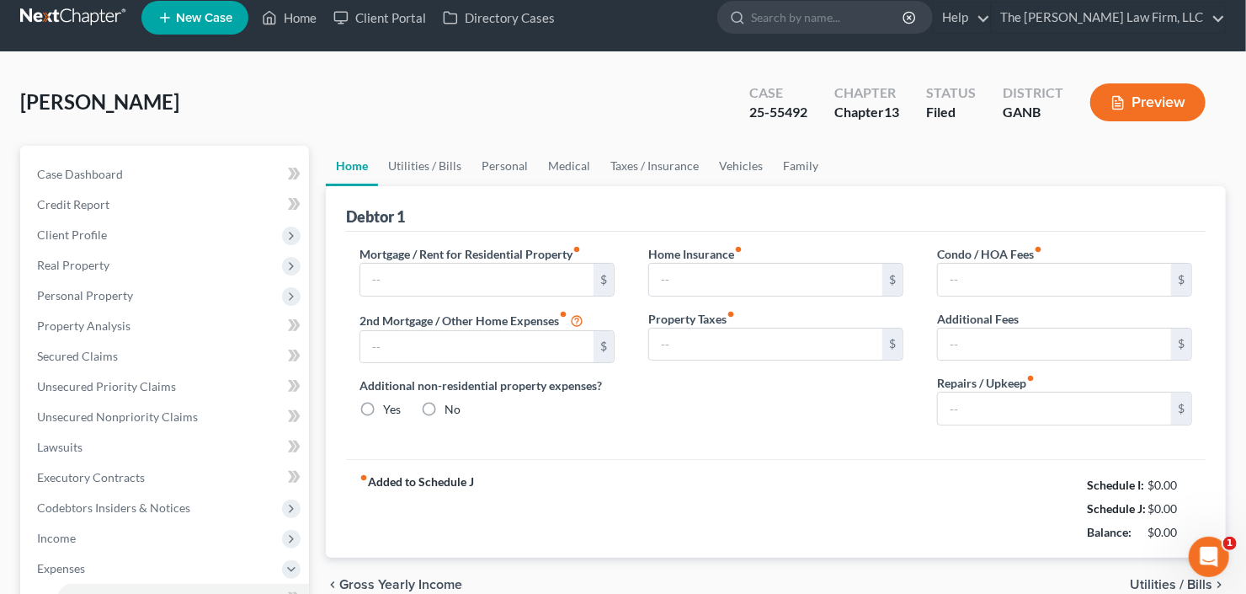
type input "565.00"
type input "0.00"
radio input "true"
type input "0.00"
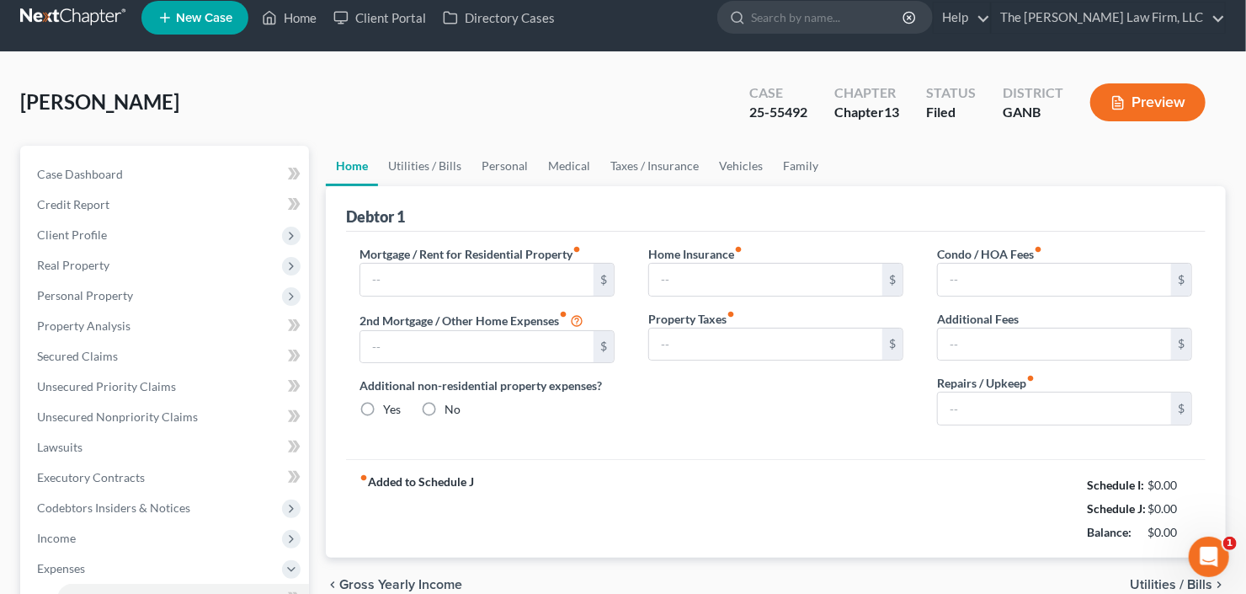
type input "30.00"
type input "0.00"
type input "100.00"
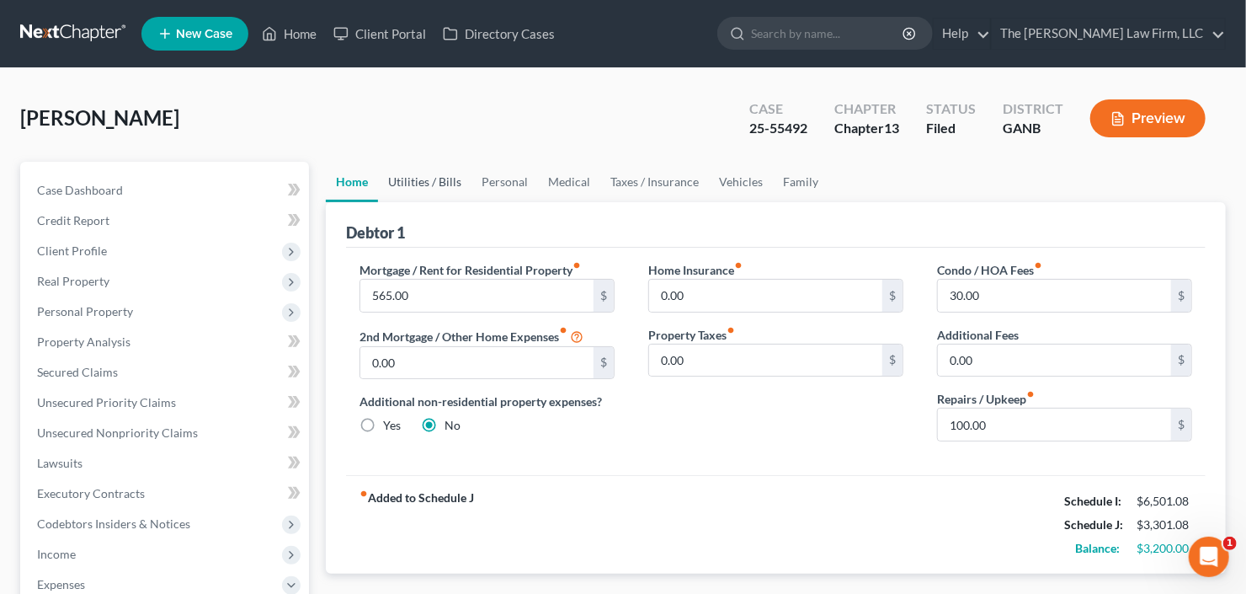
click at [422, 179] on link "Utilities / Bills" at bounding box center [424, 182] width 93 height 40
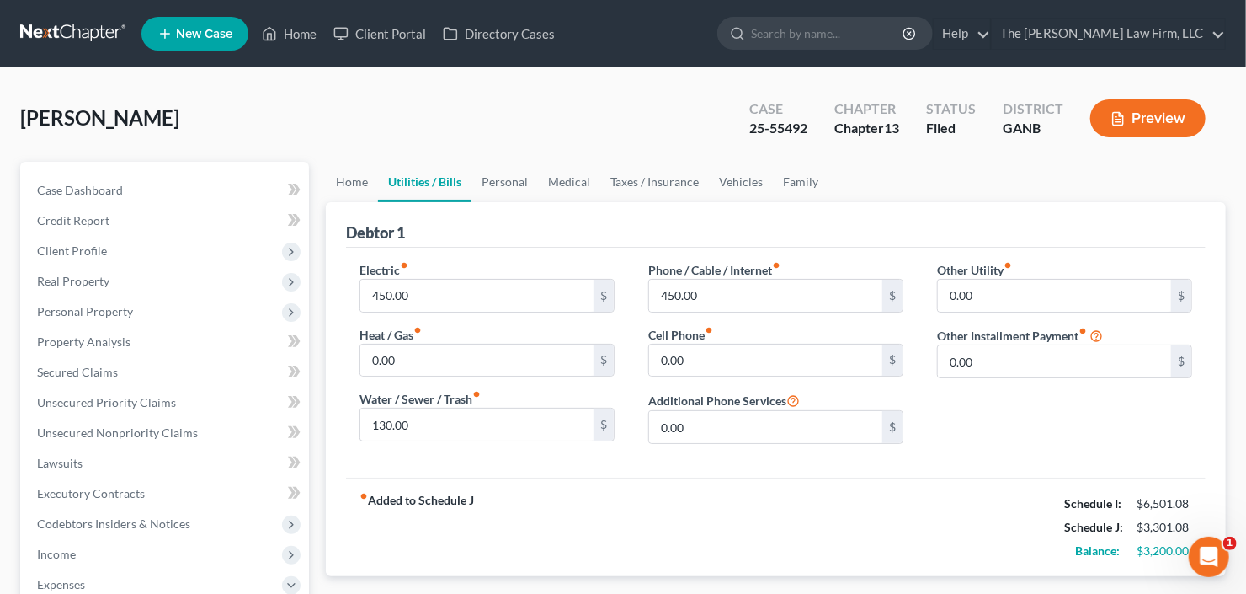
click at [460, 179] on link "Utilities / Bills" at bounding box center [424, 182] width 93 height 40
click at [504, 182] on link "Personal" at bounding box center [504, 182] width 67 height 40
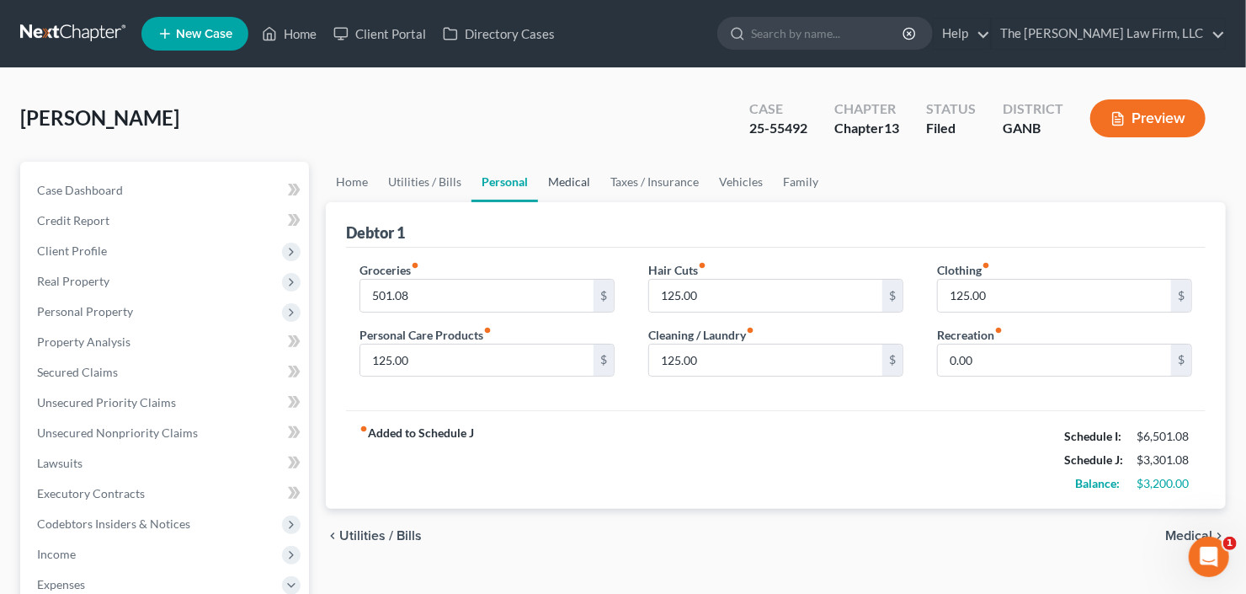
click at [570, 177] on link "Medical" at bounding box center [569, 182] width 62 height 40
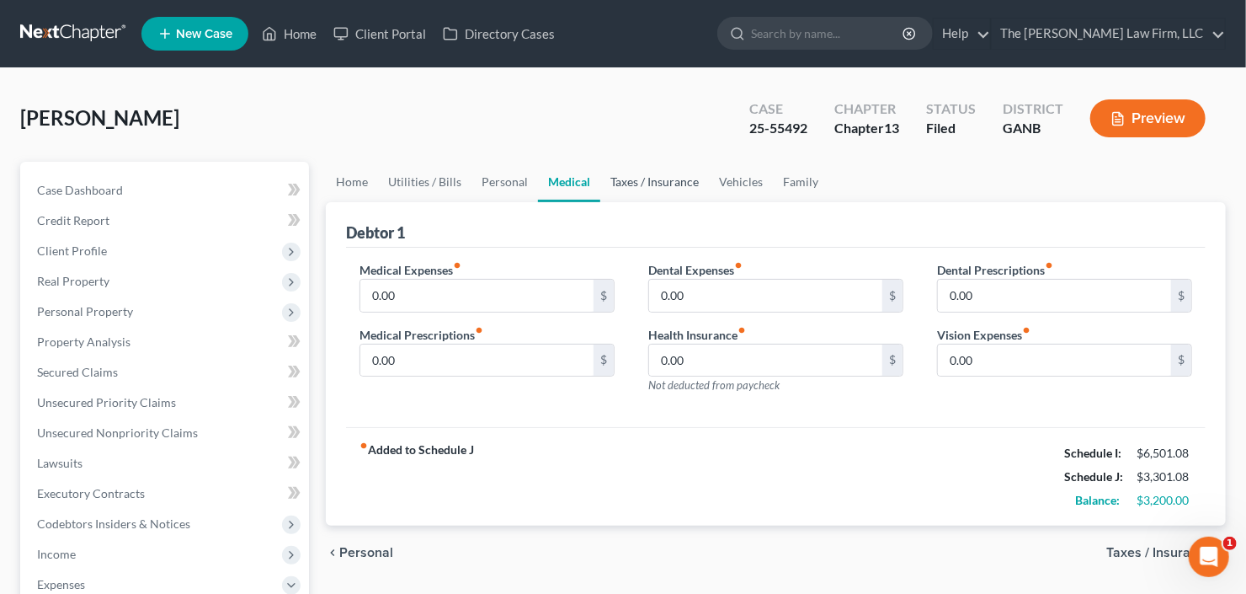
click at [639, 180] on link "Taxes / Insurance" at bounding box center [654, 182] width 109 height 40
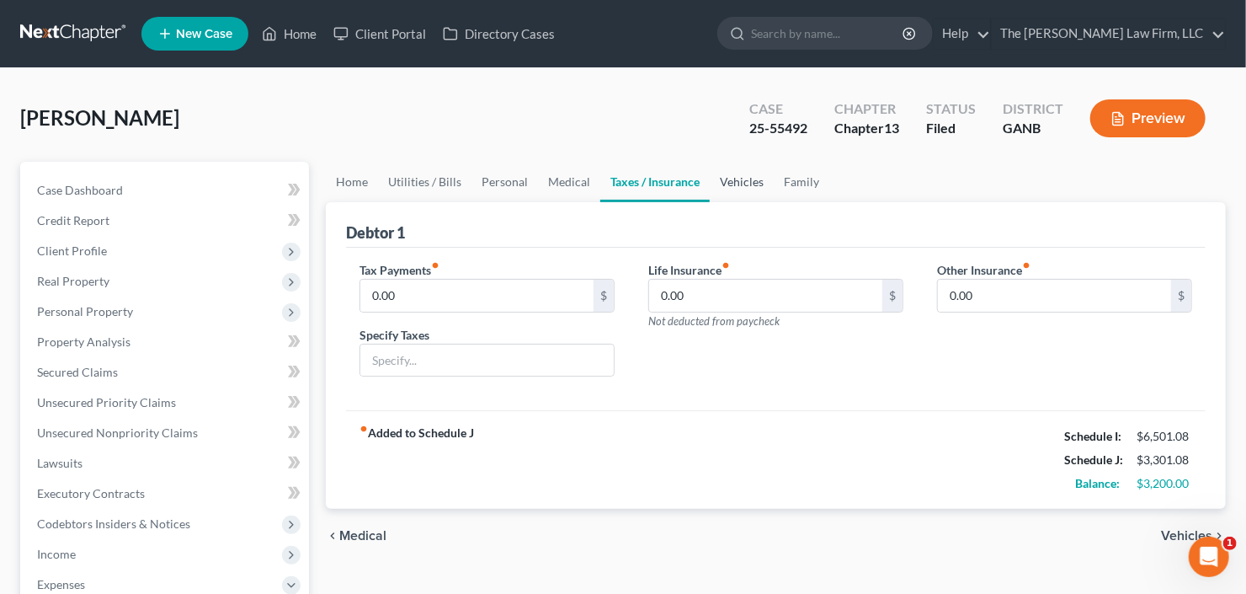
click at [736, 179] on link "Vehicles" at bounding box center [742, 182] width 64 height 40
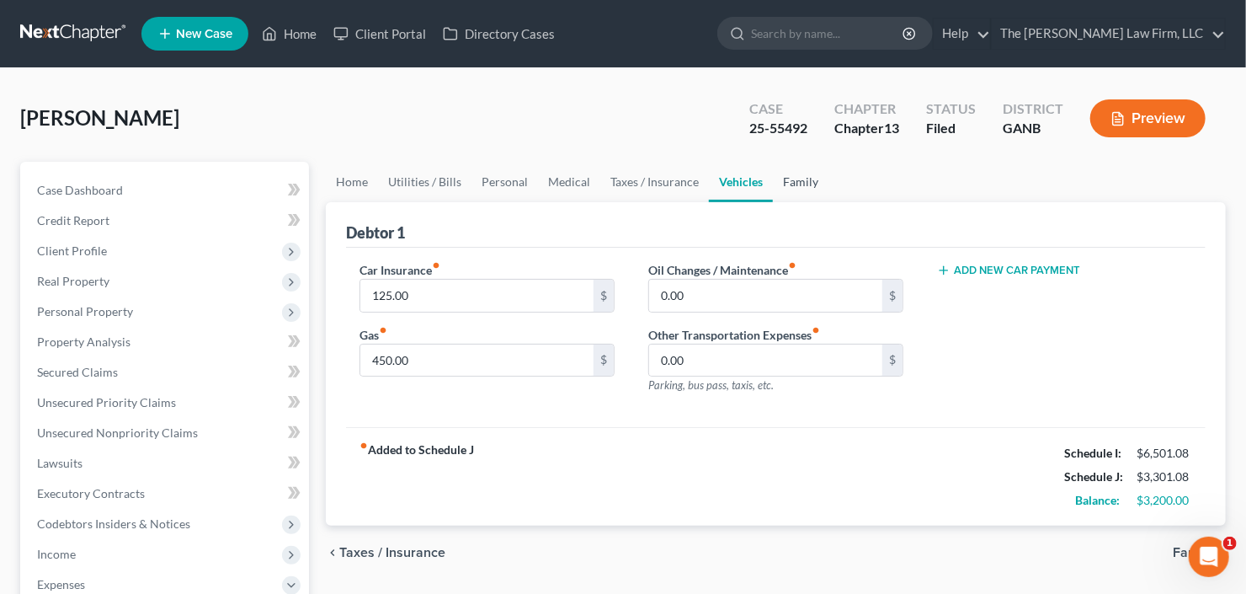
click at [796, 179] on link "Family" at bounding box center [801, 182] width 56 height 40
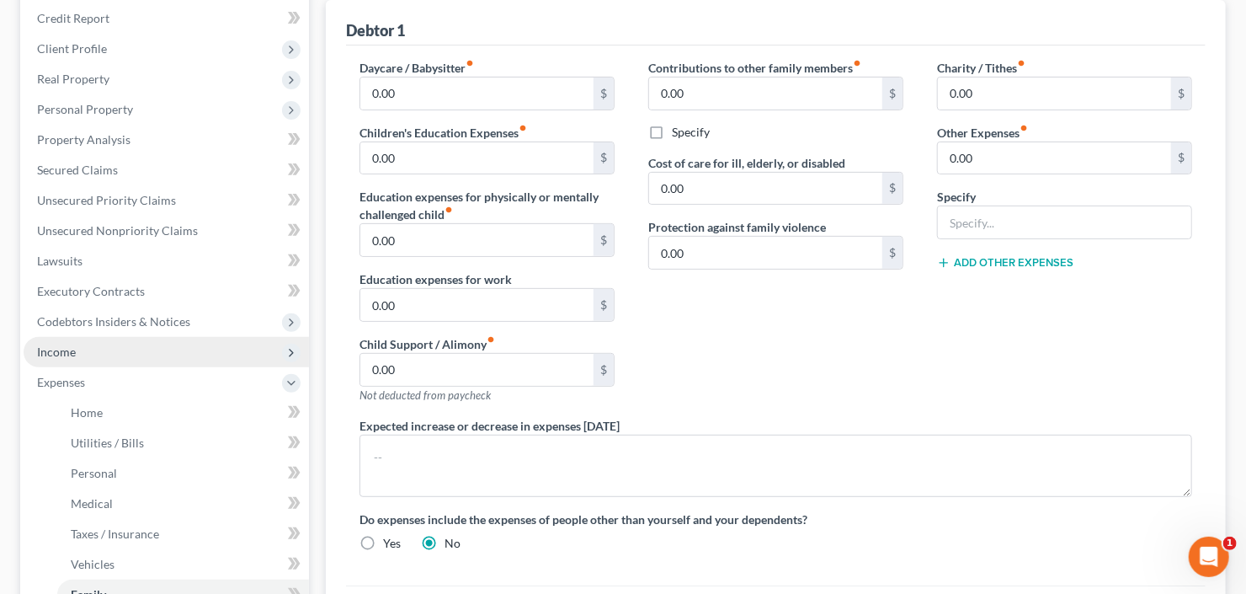
scroll to position [471, 0]
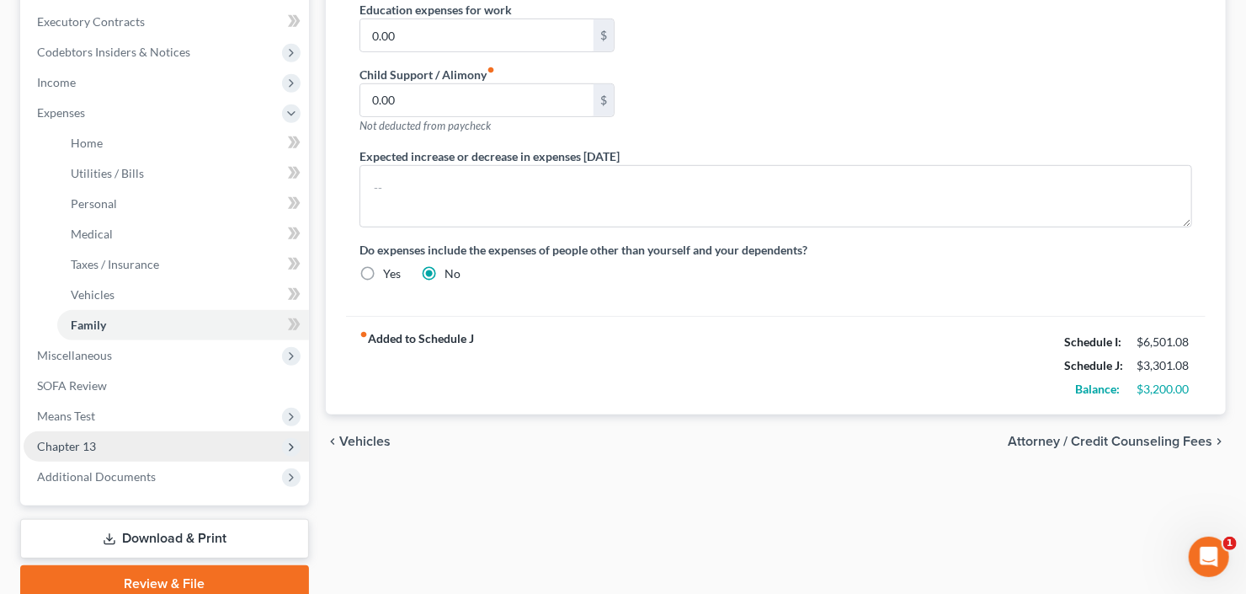
click at [103, 448] on span "Chapter 13" at bounding box center [166, 446] width 285 height 30
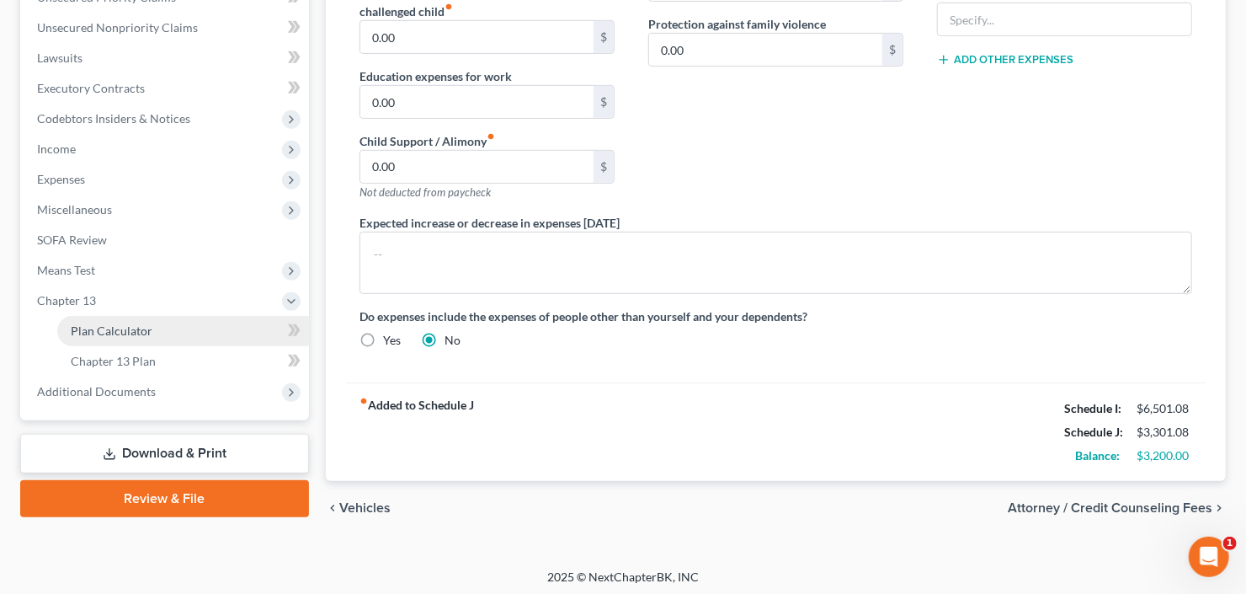
click at [106, 331] on span "Plan Calculator" at bounding box center [112, 330] width 82 height 14
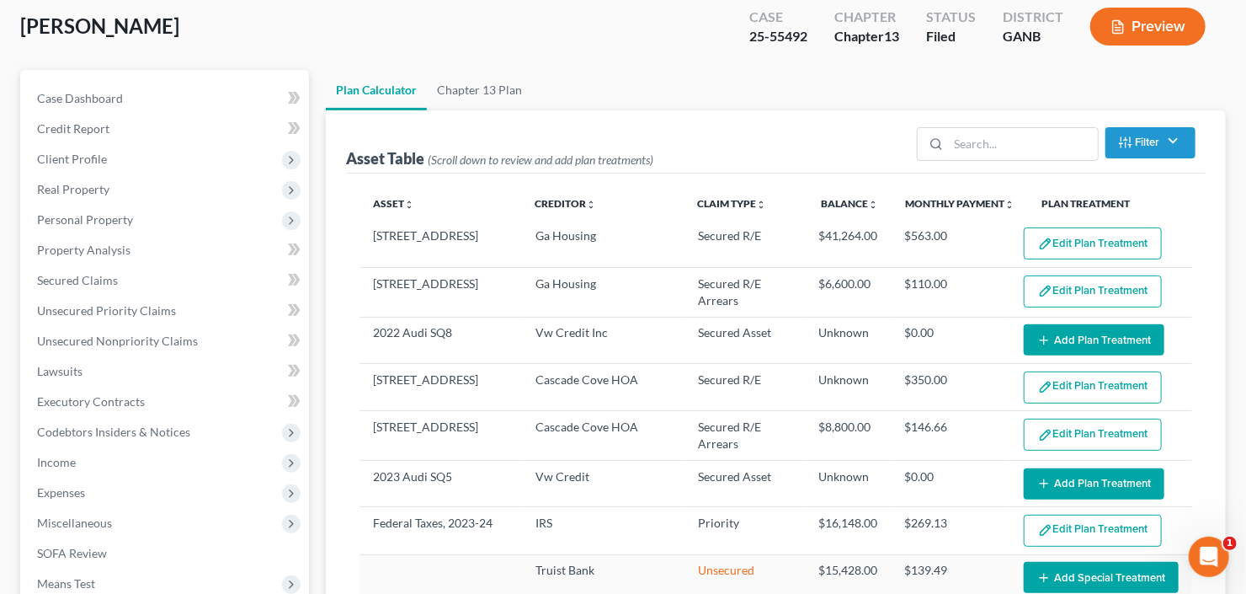
scroll to position [135, 0]
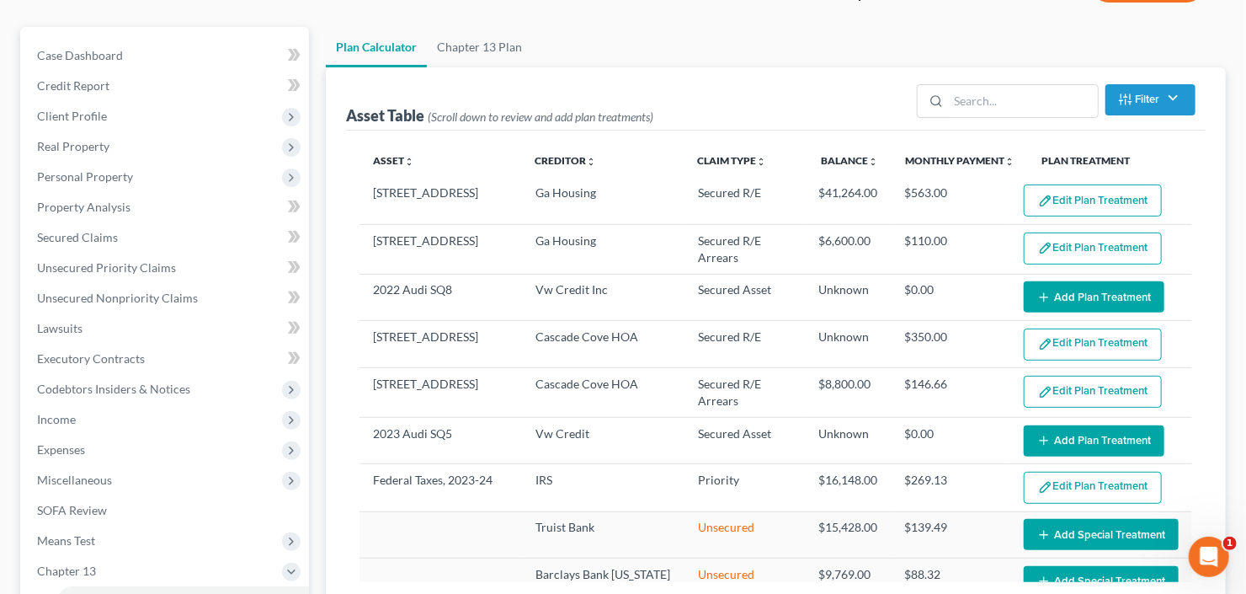
select select "59"
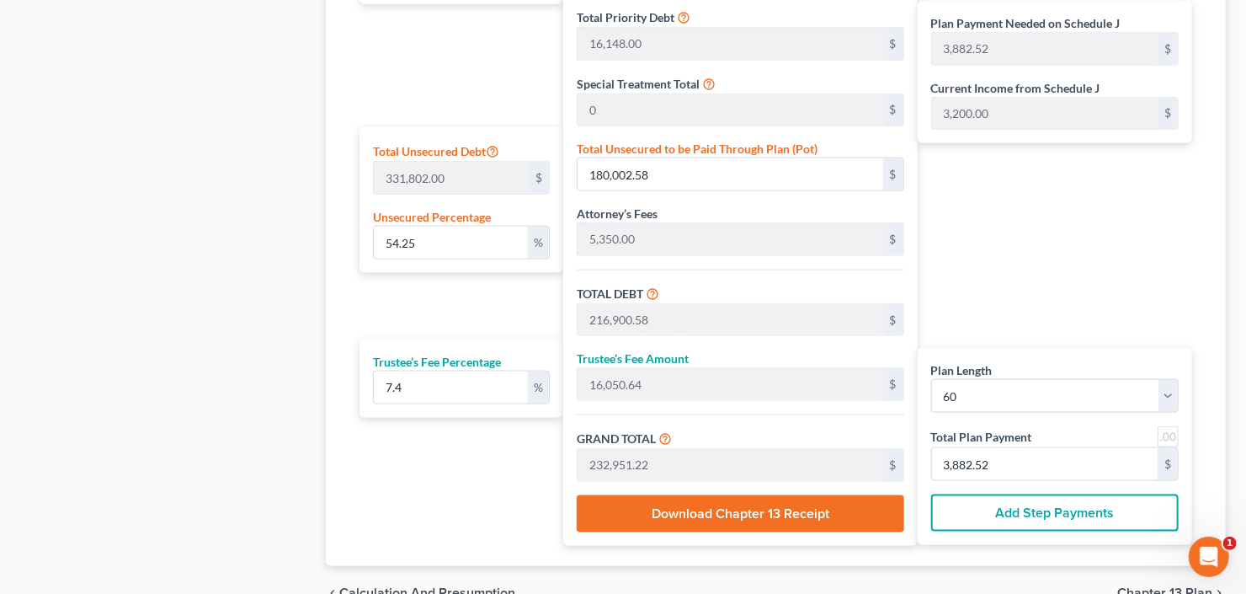
scroll to position [1039, 0]
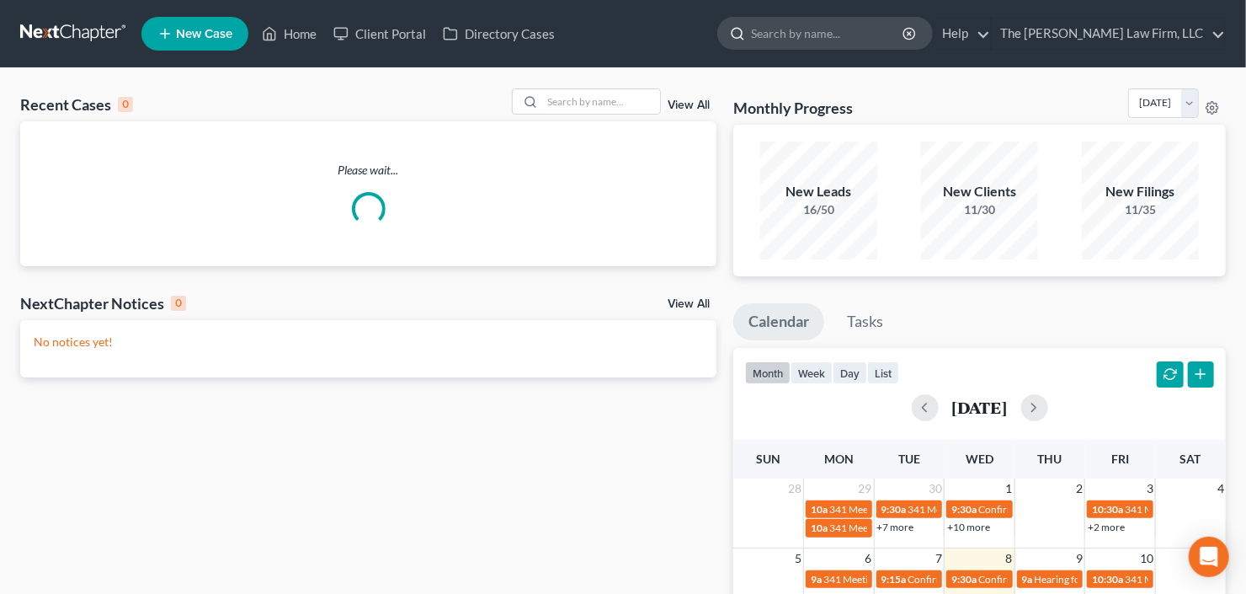
click at [845, 38] on input "search" at bounding box center [828, 33] width 154 height 31
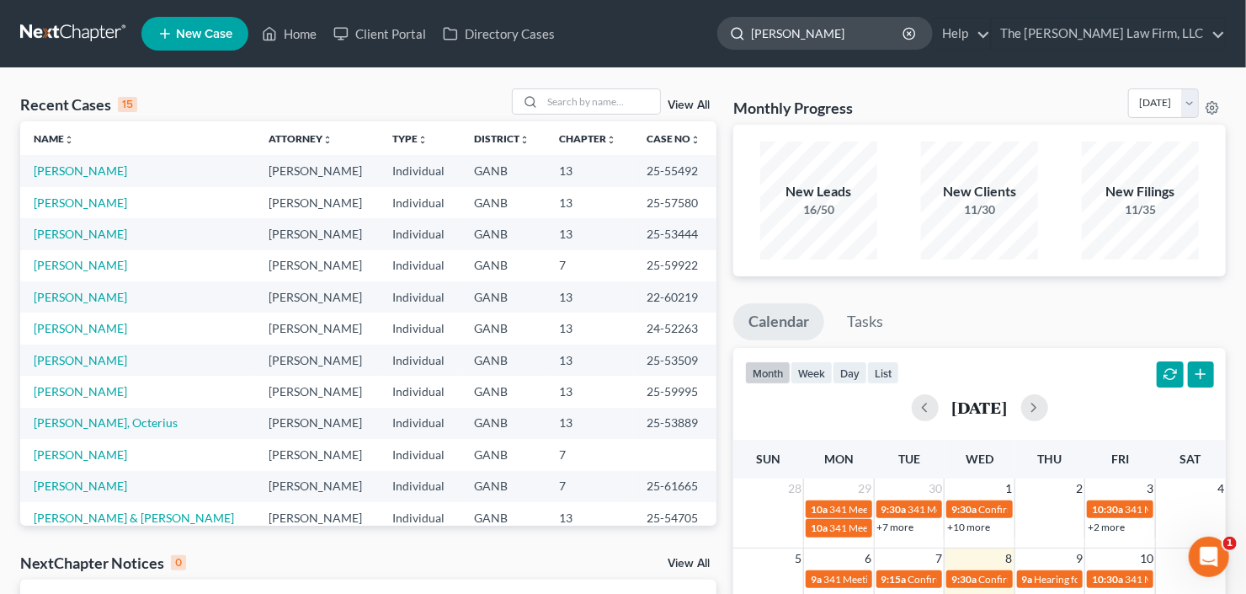
type input "[PERSON_NAME]"
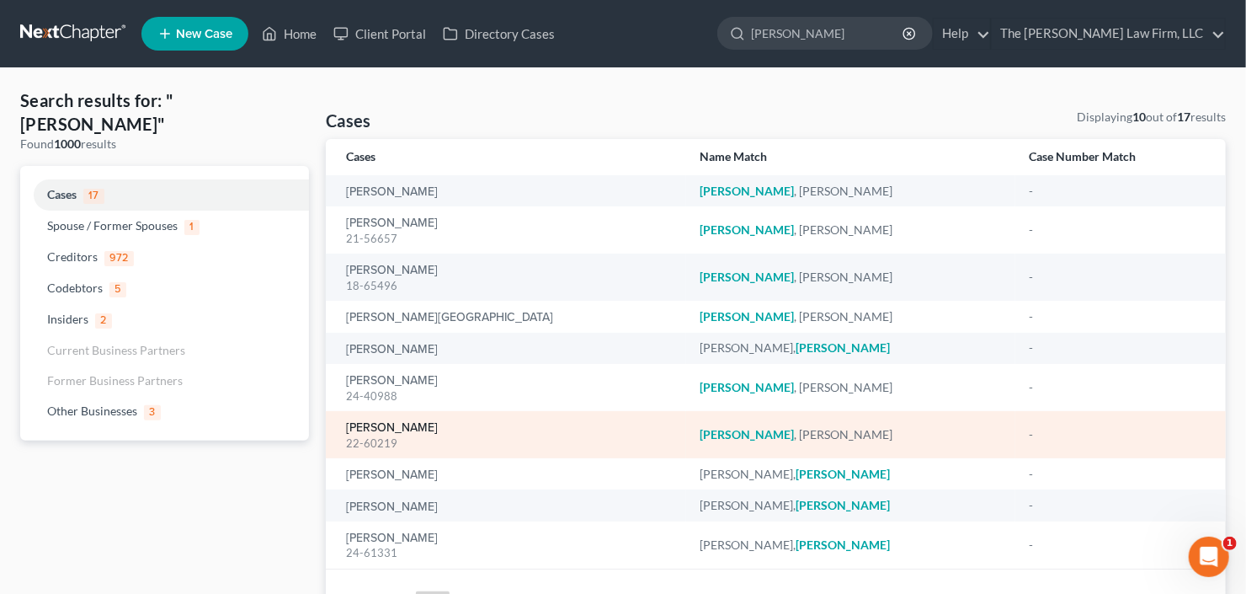
click at [383, 424] on link "[PERSON_NAME]" at bounding box center [392, 428] width 92 height 12
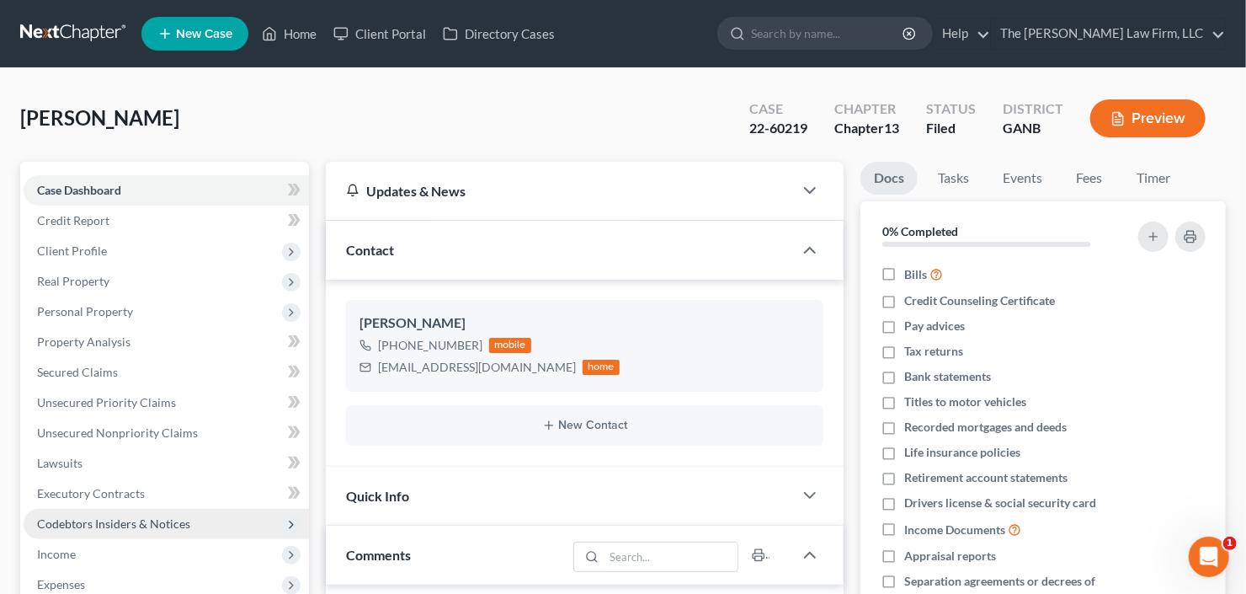
scroll to position [202, 0]
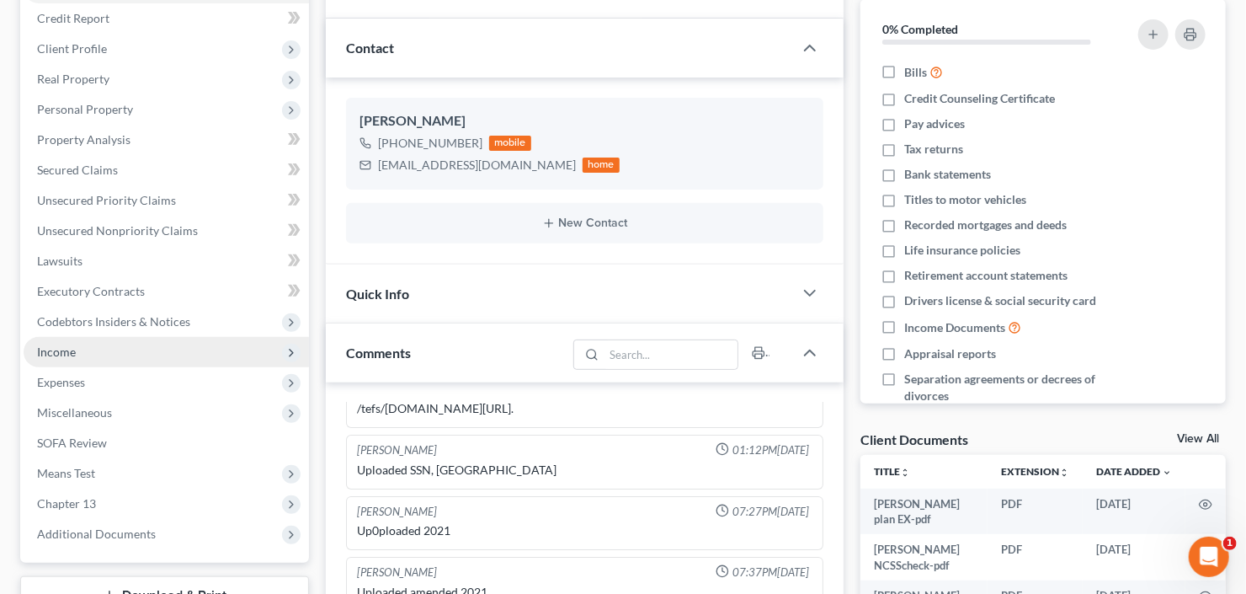
click at [96, 349] on span "Income" at bounding box center [166, 352] width 285 height 30
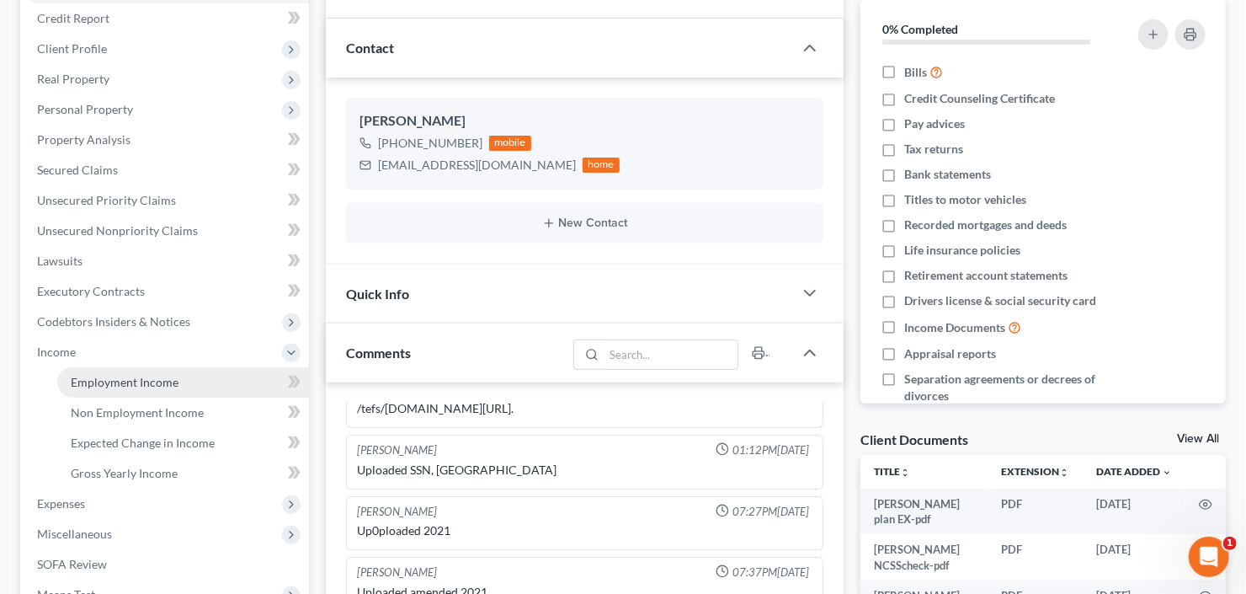
click at [149, 378] on span "Employment Income" at bounding box center [125, 382] width 108 height 14
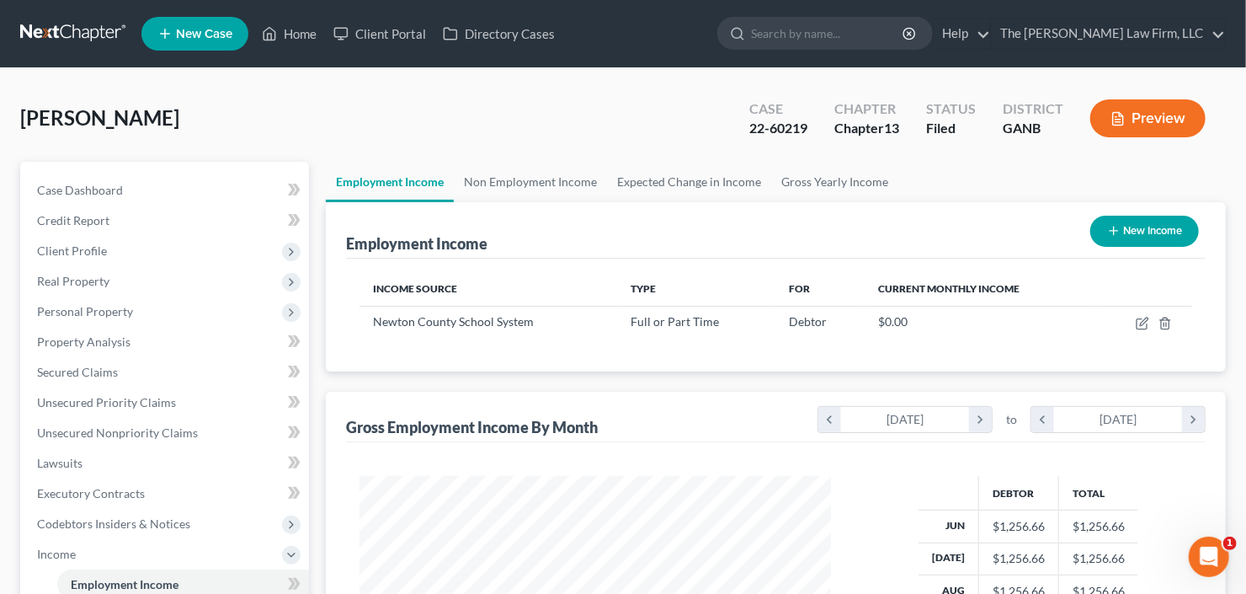
scroll to position [301, 505]
click at [1148, 226] on button "New Income" at bounding box center [1144, 231] width 109 height 31
select select "0"
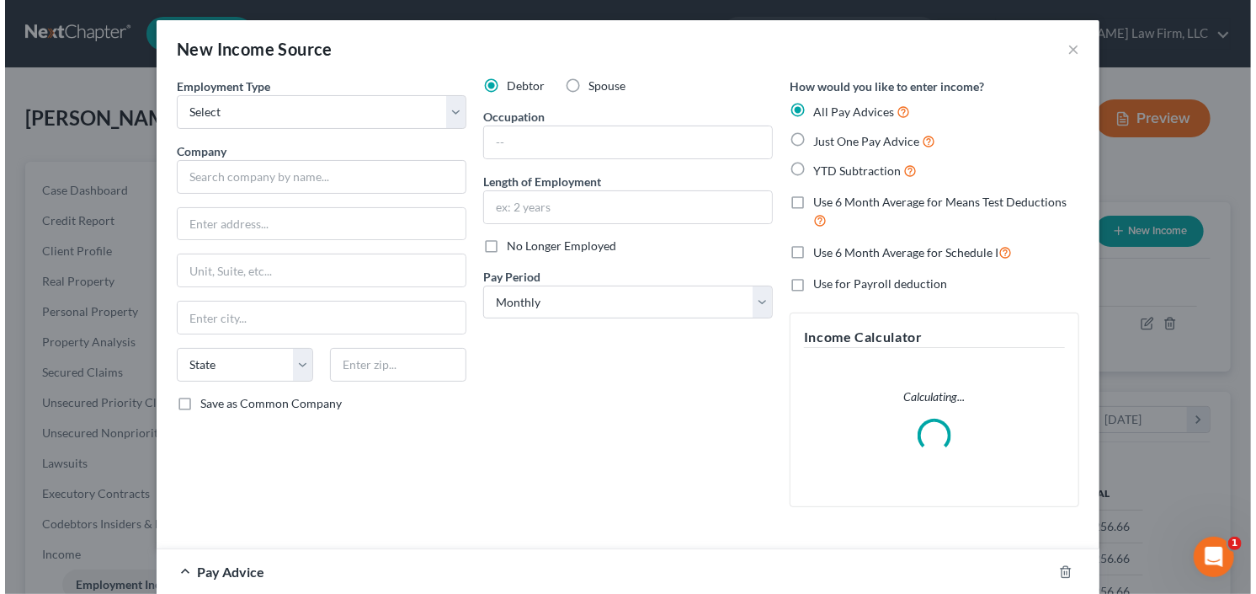
scroll to position [301, 509]
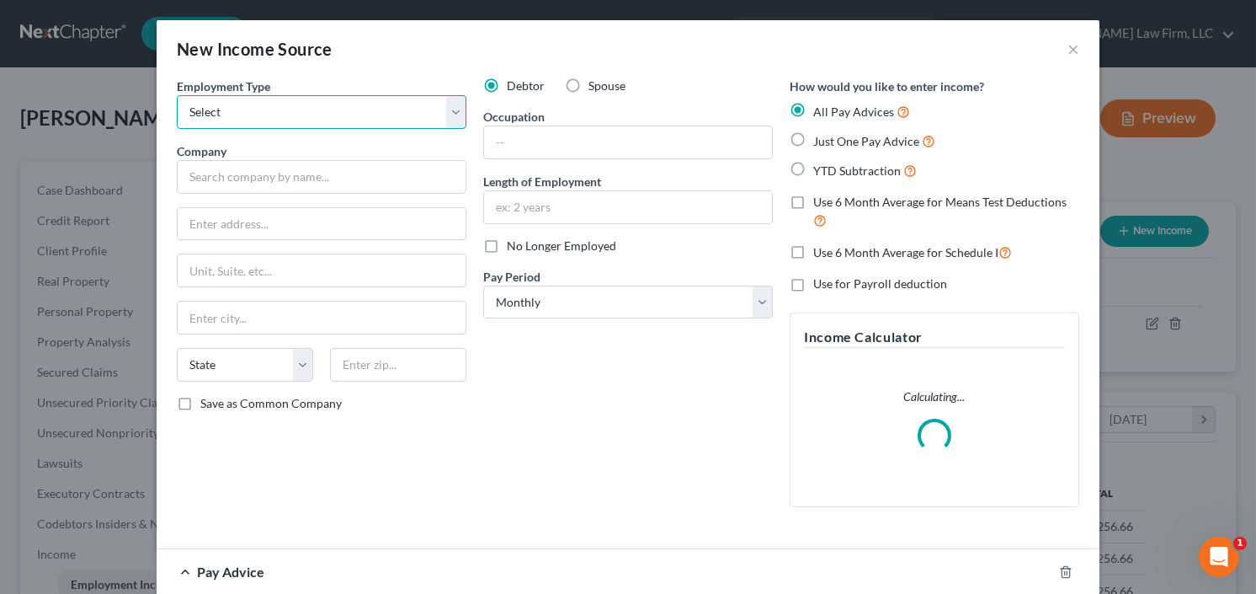
click at [307, 116] on select "Select Full or [DEMOGRAPHIC_DATA] Employment Self Employment" at bounding box center [322, 112] width 290 height 34
select select "0"
click at [177, 95] on select "Select Full or [DEMOGRAPHIC_DATA] Employment Self Employment" at bounding box center [322, 112] width 290 height 34
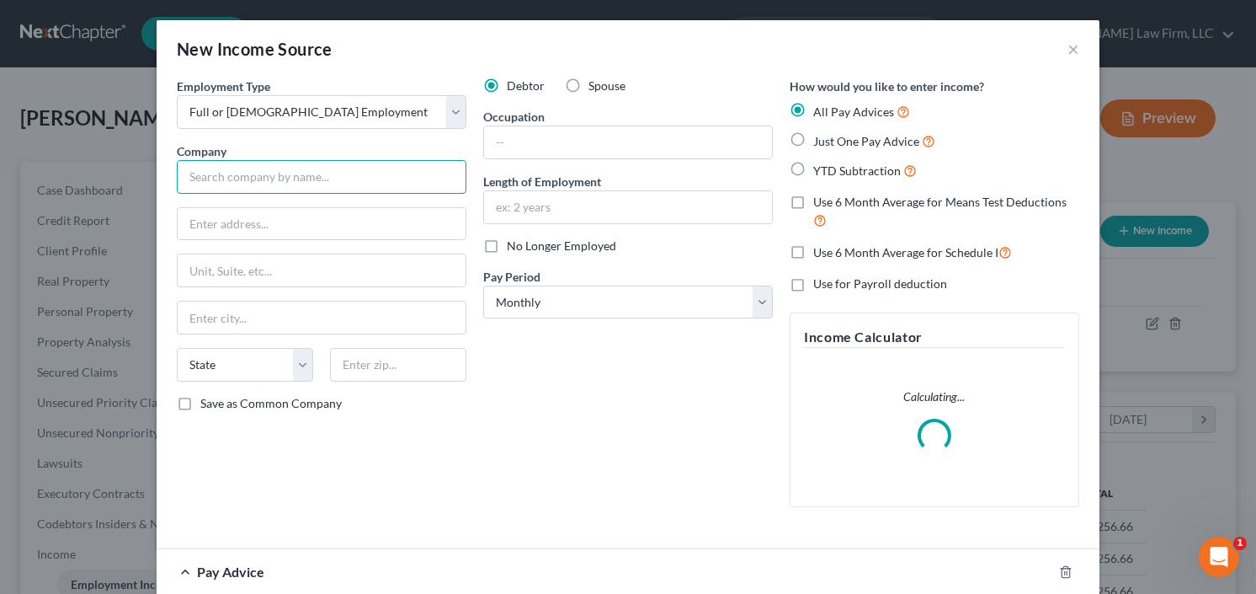
click at [294, 173] on input "text" at bounding box center [322, 177] width 290 height 34
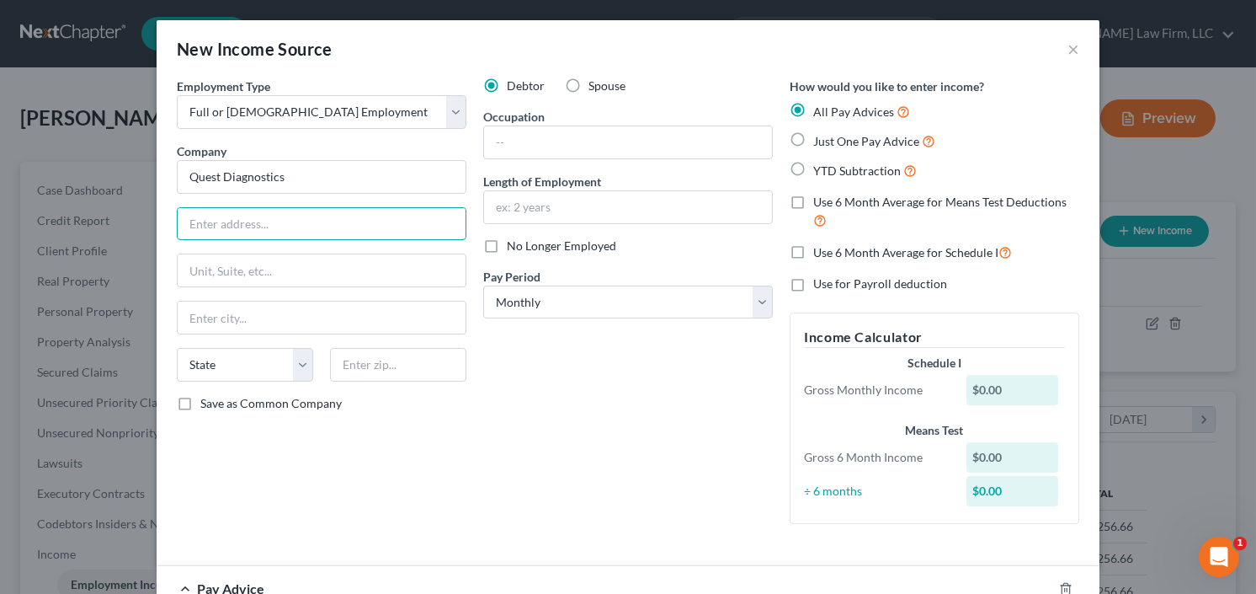
type input "Quest Diagnostics"
type input "500 Plaza Drive"
click at [406, 371] on input "text" at bounding box center [398, 365] width 136 height 34
type input "07094"
type input "Secaucus"
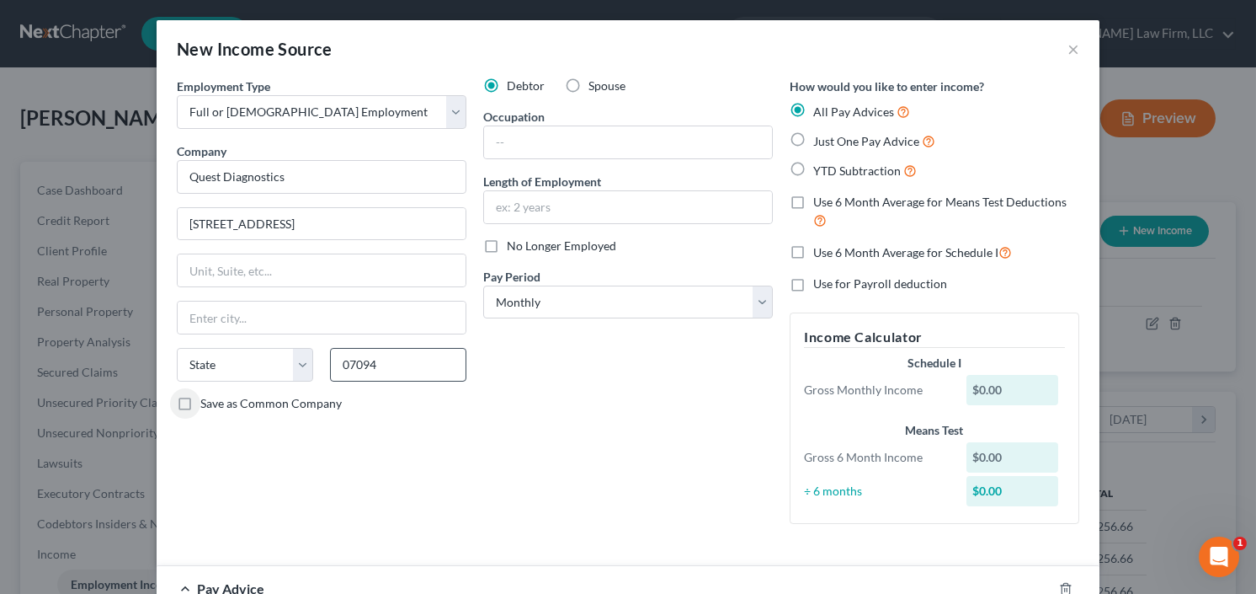
select select "33"
click at [596, 141] on input "text" at bounding box center [628, 142] width 288 height 32
type input "Tech"
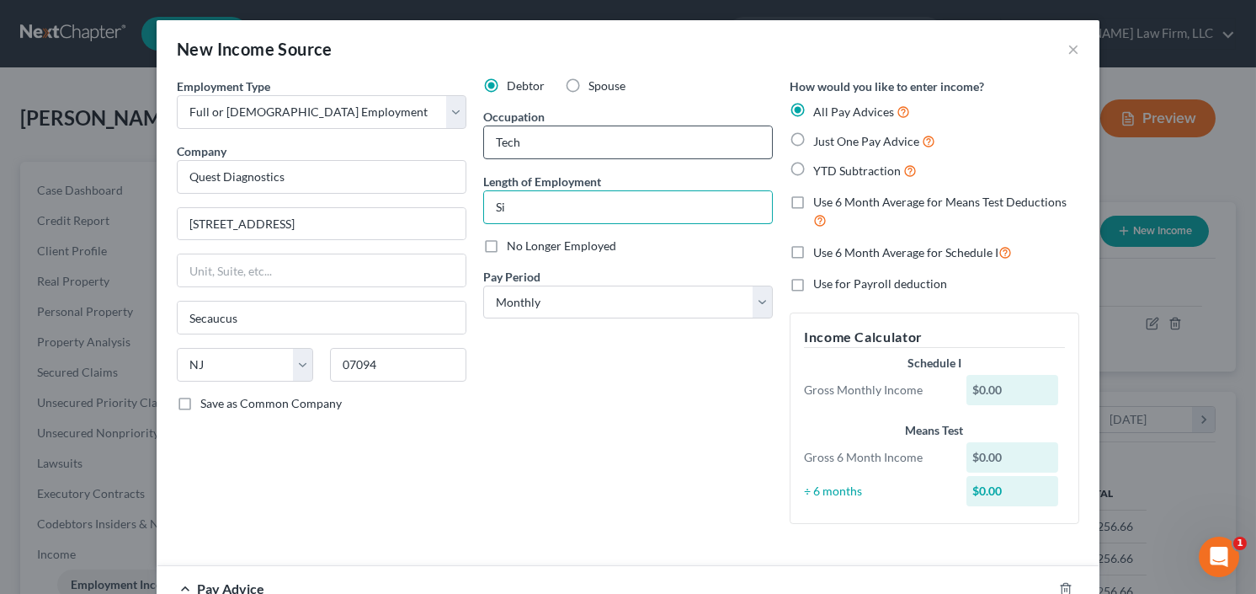
type input "S"
type input "1 year"
click at [813, 165] on label "YTD Subtraction" at bounding box center [865, 170] width 104 height 19
click at [820, 165] on input "YTD Subtraction" at bounding box center [825, 166] width 11 height 11
radio input "true"
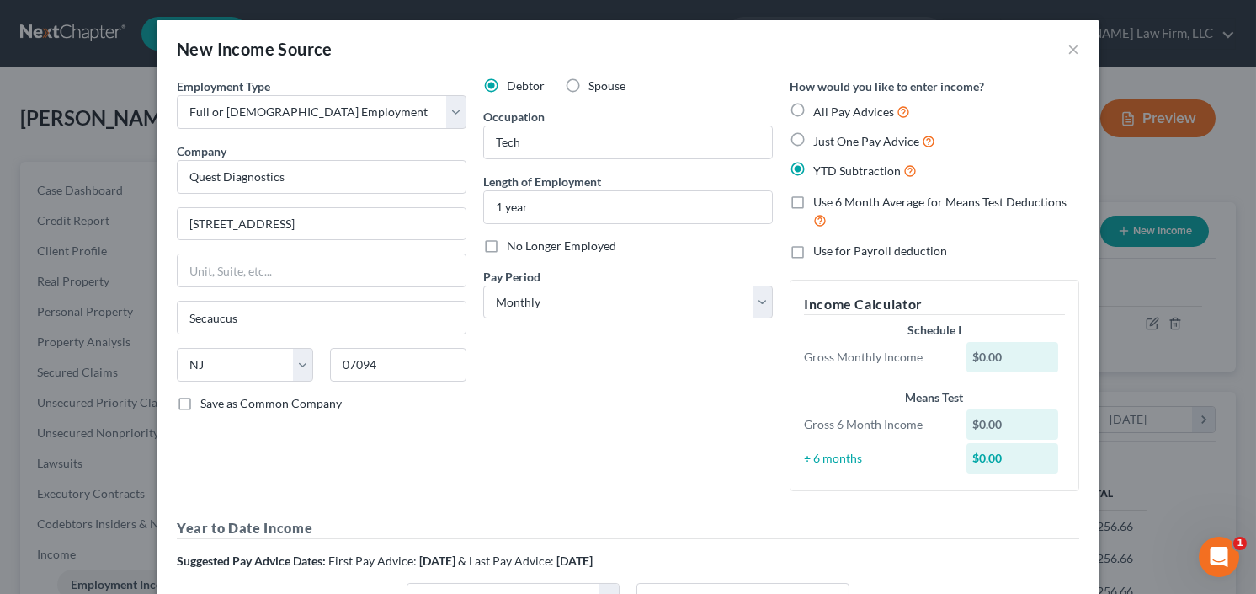
click at [813, 137] on label "Just One Pay Advice" at bounding box center [874, 140] width 122 height 19
click at [820, 137] on input "Just One Pay Advice" at bounding box center [825, 136] width 11 height 11
radio input "true"
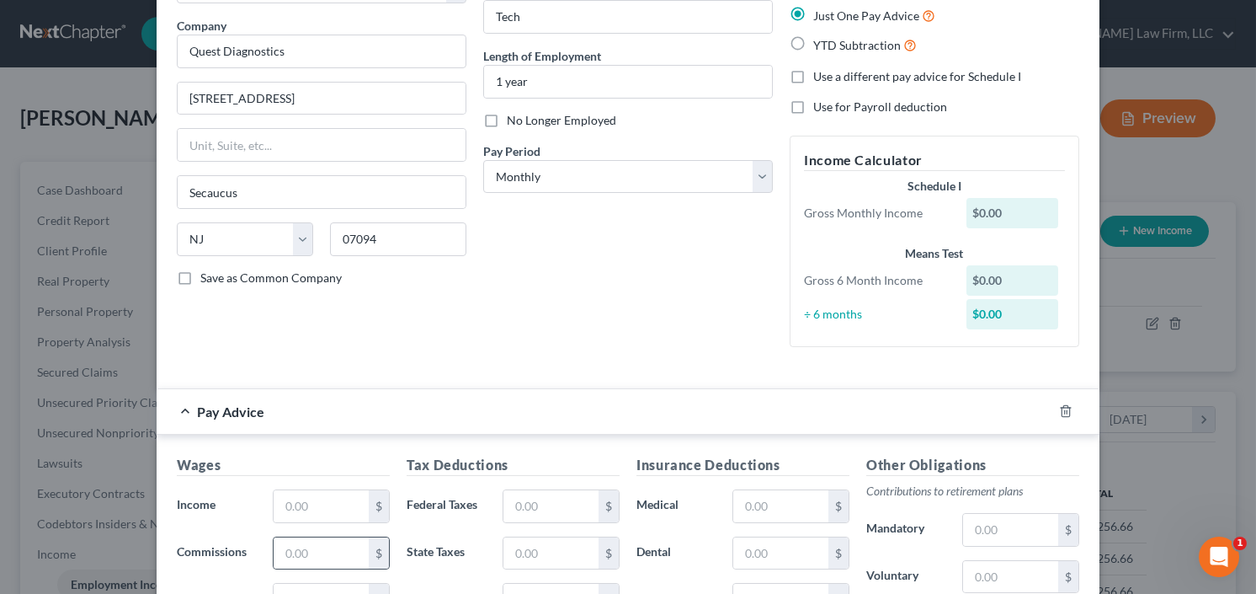
scroll to position [269, 0]
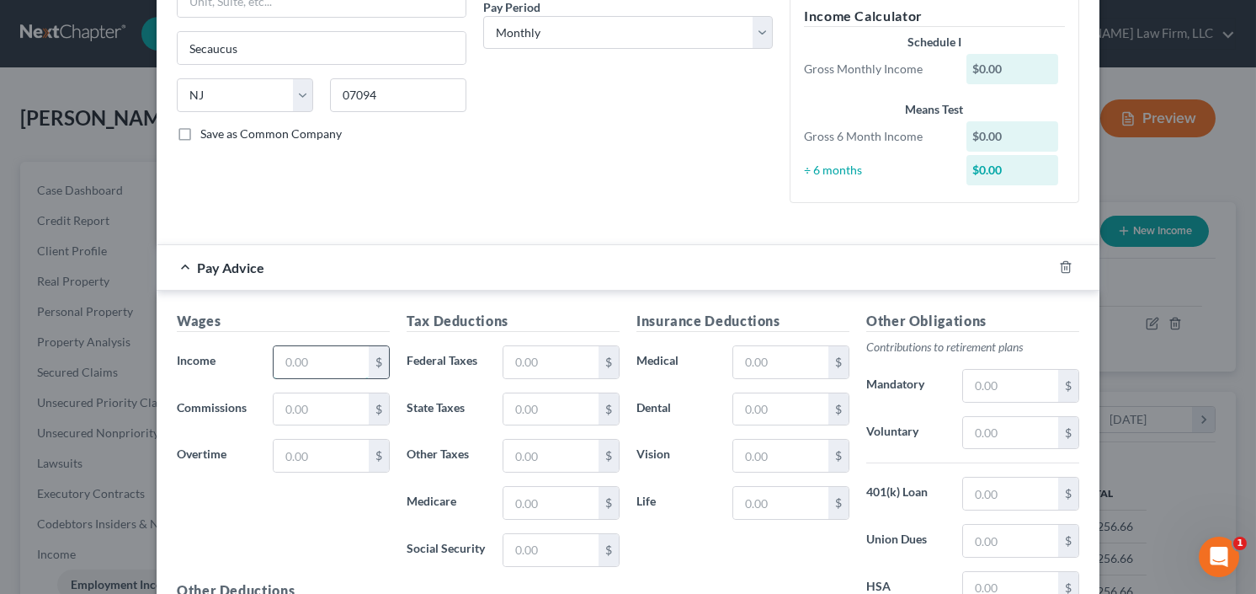
click at [340, 362] on input "text" at bounding box center [321, 362] width 95 height 32
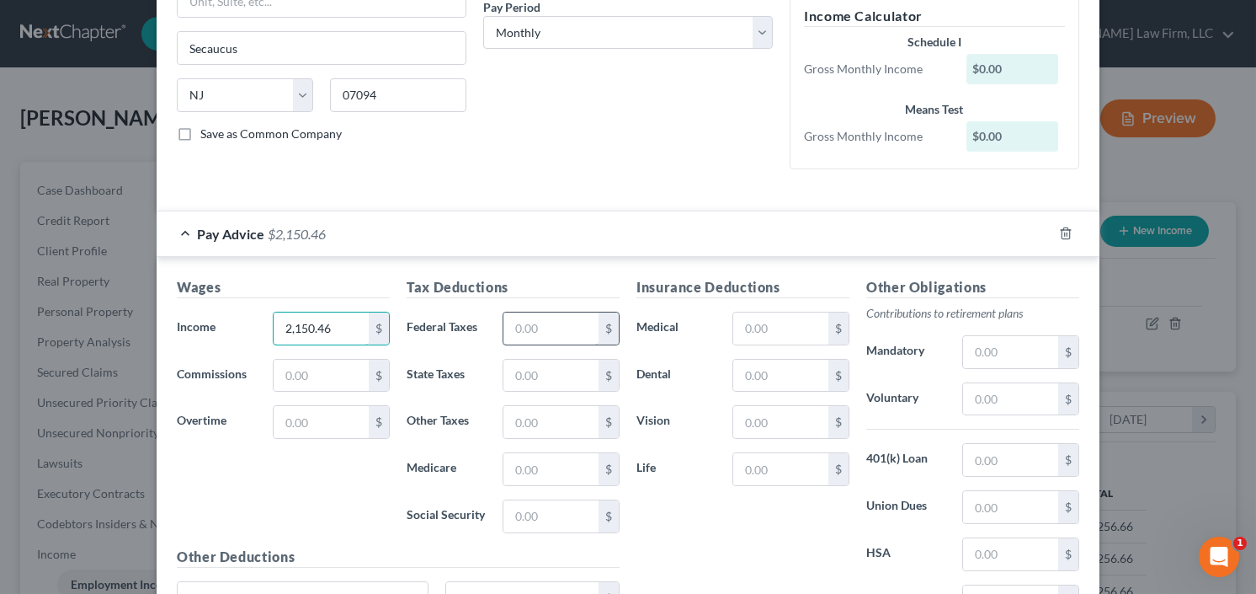
type input "2,150.46"
click at [526, 333] on input "text" at bounding box center [550, 328] width 95 height 32
type input "393.20"
click at [780, 327] on input "text" at bounding box center [780, 328] width 95 height 32
type input "142.37"
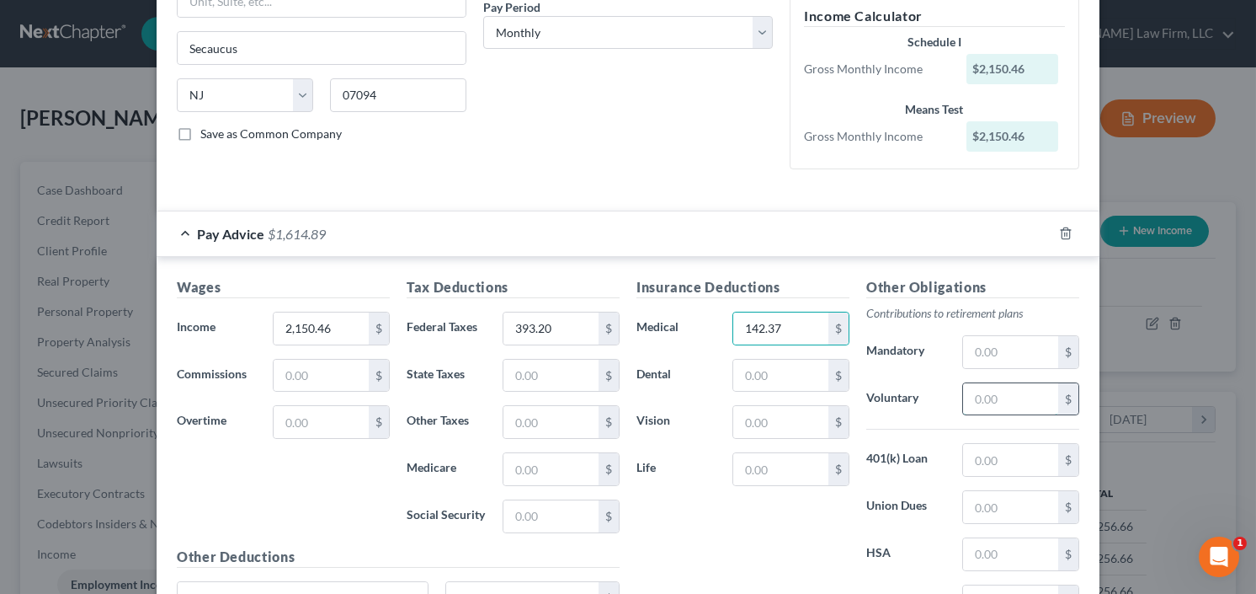
click at [1014, 402] on input "text" at bounding box center [1010, 399] width 95 height 32
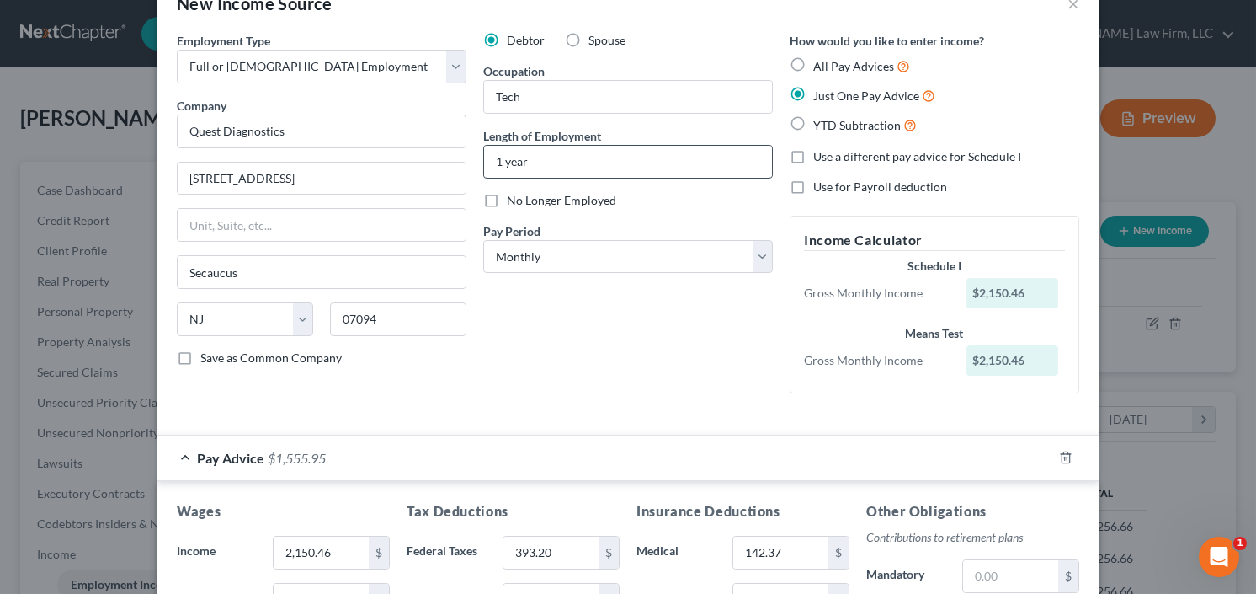
scroll to position [0, 0]
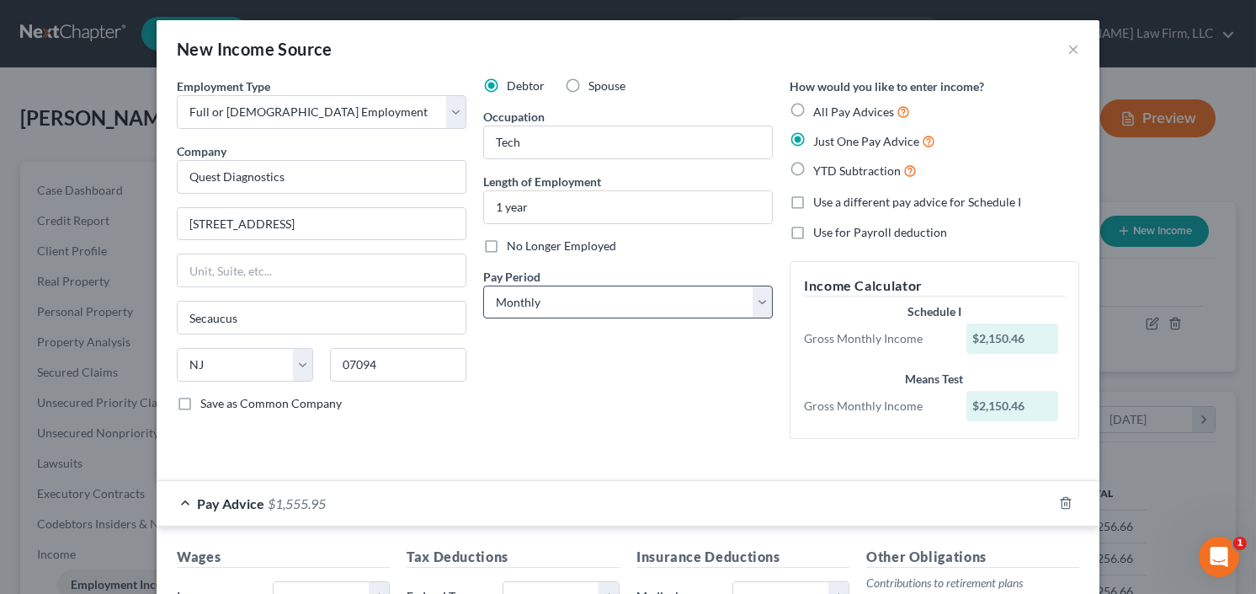
type input "58.94"
click at [567, 308] on select "Select Monthly Twice Monthly Every Other Week Weekly" at bounding box center [628, 302] width 290 height 34
click at [483, 285] on select "Select Monthly Twice Monthly Every Other Week Weekly" at bounding box center [628, 302] width 290 height 34
click at [600, 320] on div "Debtor Spouse Occupation Tech Length of Employment 1 year No Longer Employed Pa…" at bounding box center [628, 264] width 306 height 375
click at [632, 289] on select "Select Monthly Twice Monthly Every Other Week Weekly" at bounding box center [628, 302] width 290 height 34
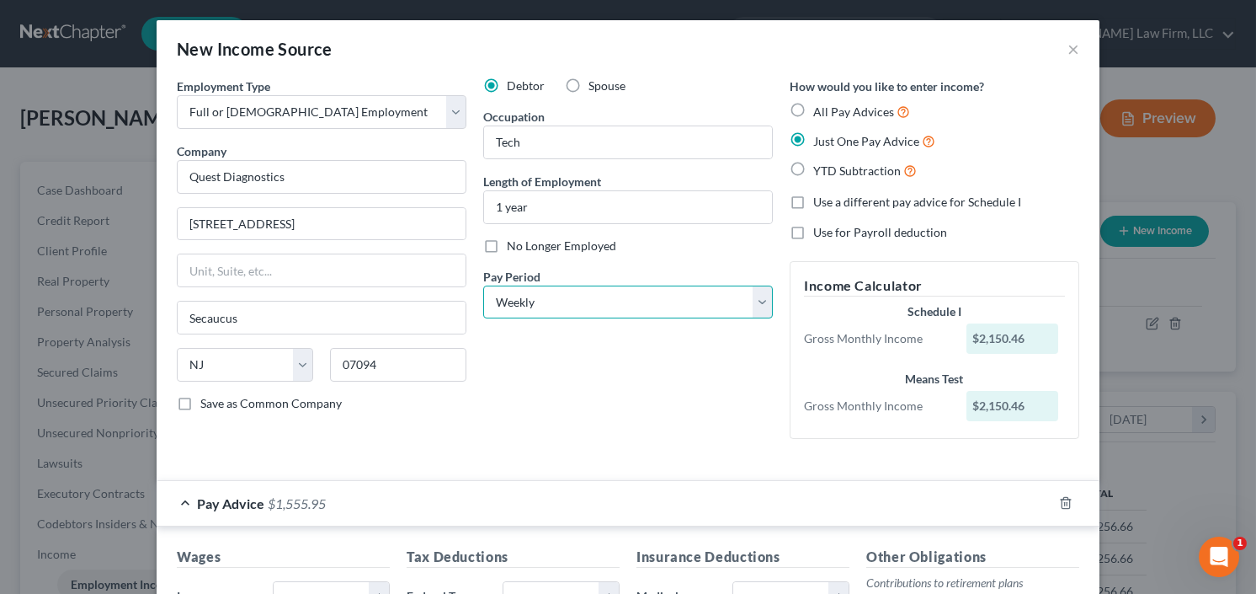
select select "2"
click at [483, 285] on select "Select Monthly Twice Monthly Every Other Week Weekly" at bounding box center [628, 302] width 290 height 34
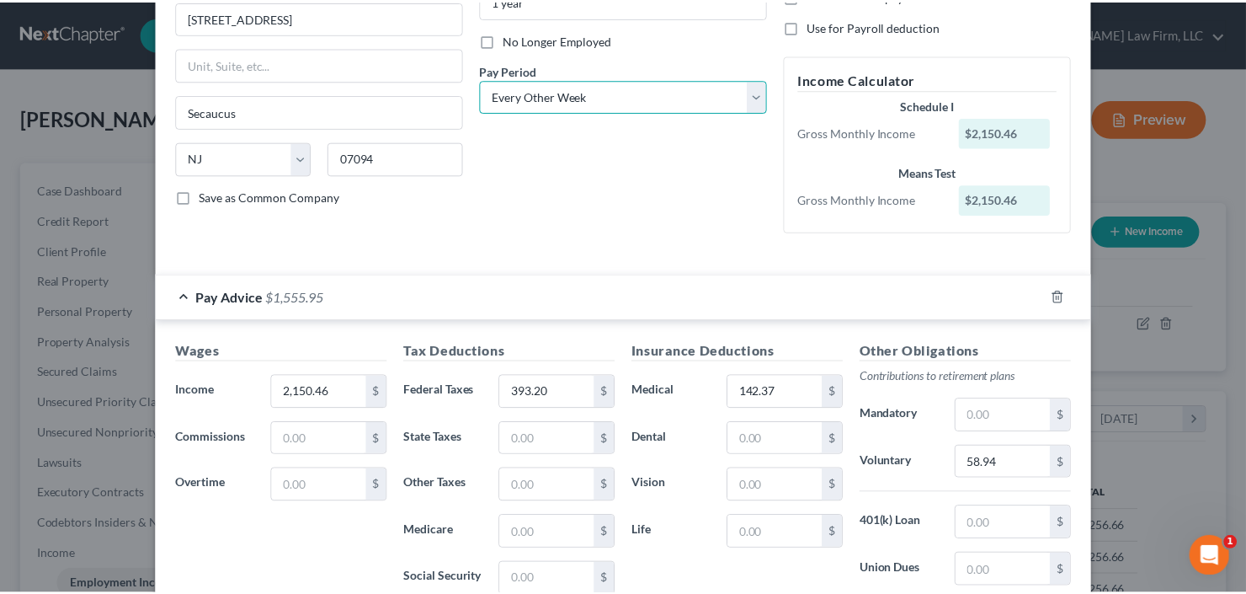
scroll to position [432, 0]
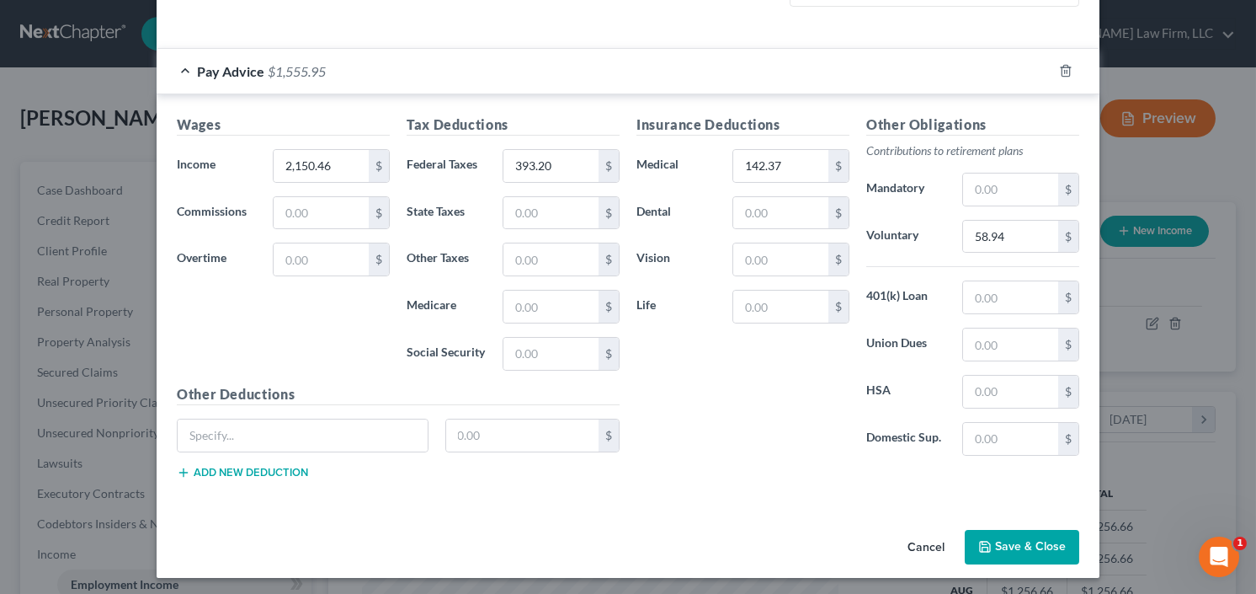
click at [1022, 537] on button "Save & Close" at bounding box center [1022, 547] width 114 height 35
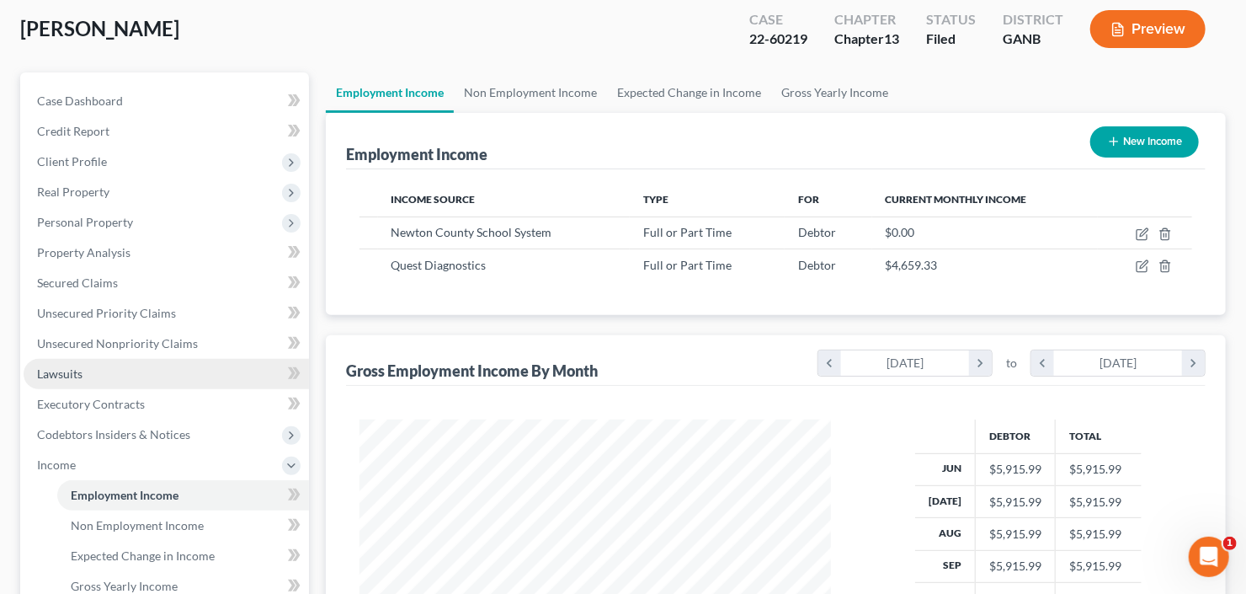
scroll to position [450, 0]
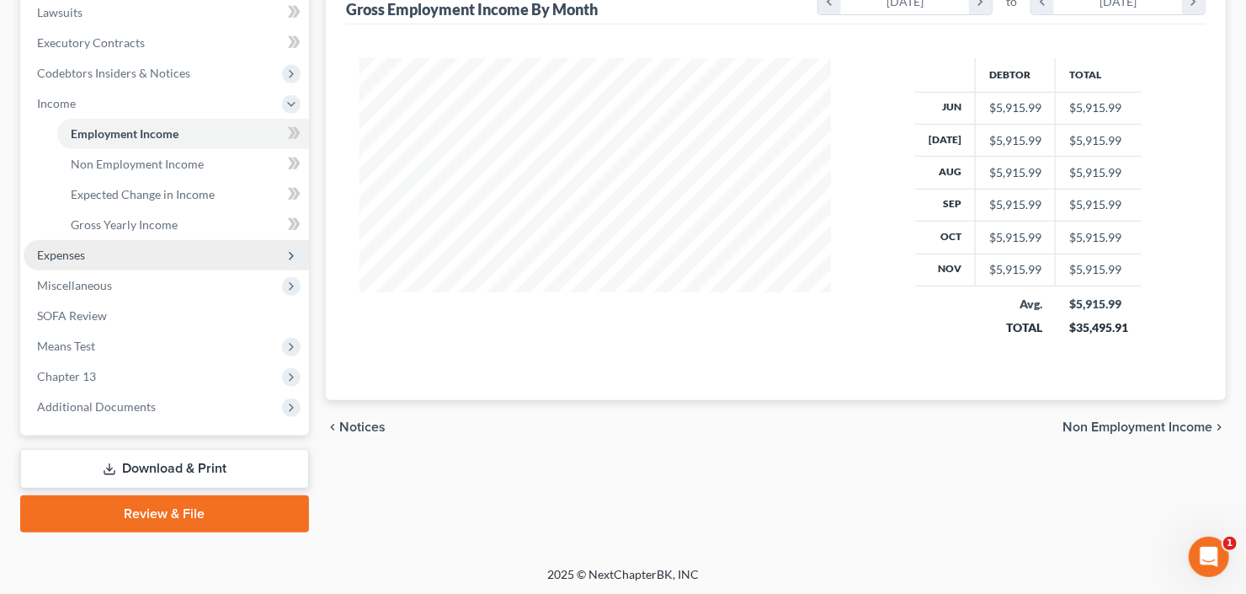
click at [96, 255] on span "Expenses" at bounding box center [166, 255] width 285 height 30
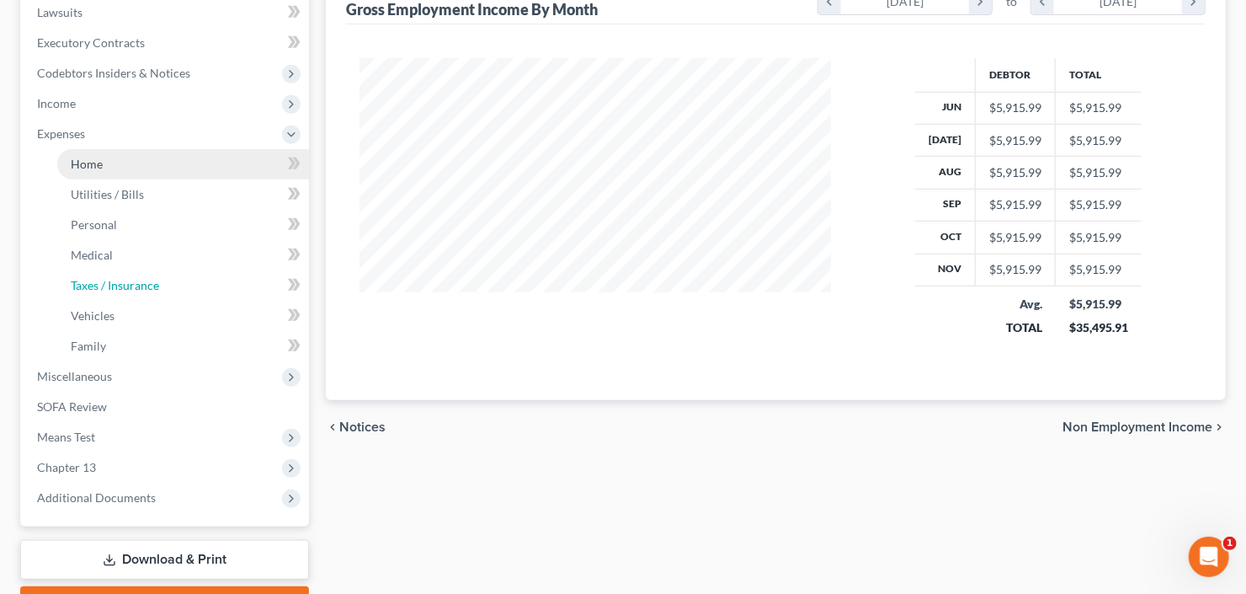
click at [97, 278] on span "Taxes / Insurance" at bounding box center [115, 285] width 88 height 14
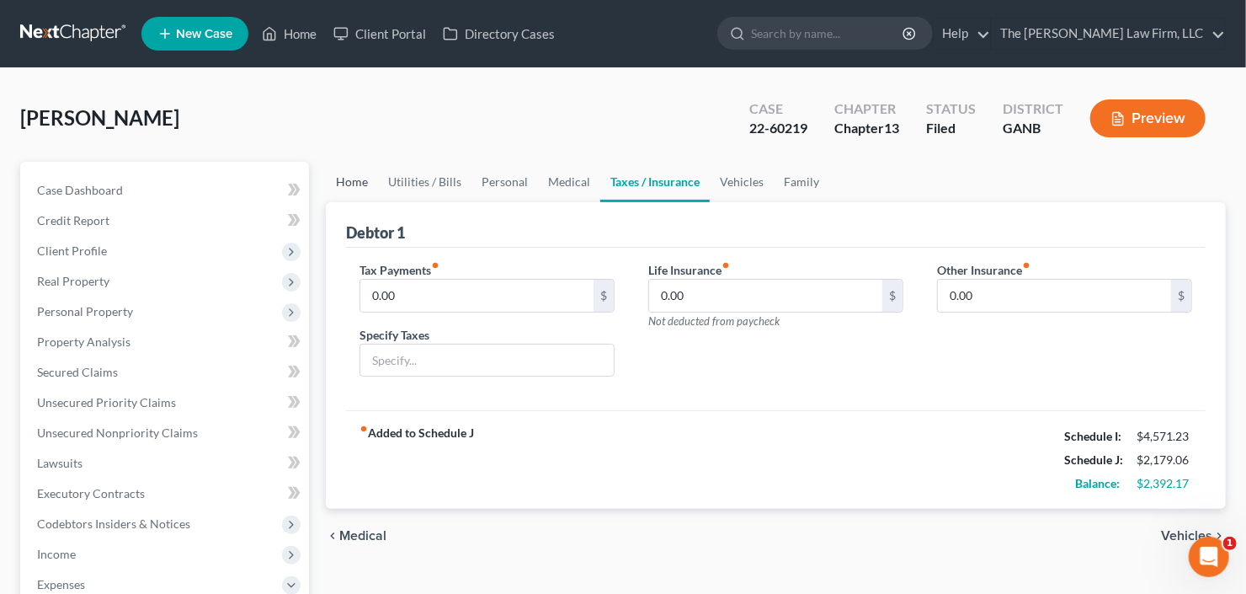
click at [346, 177] on link "Home" at bounding box center [352, 182] width 52 height 40
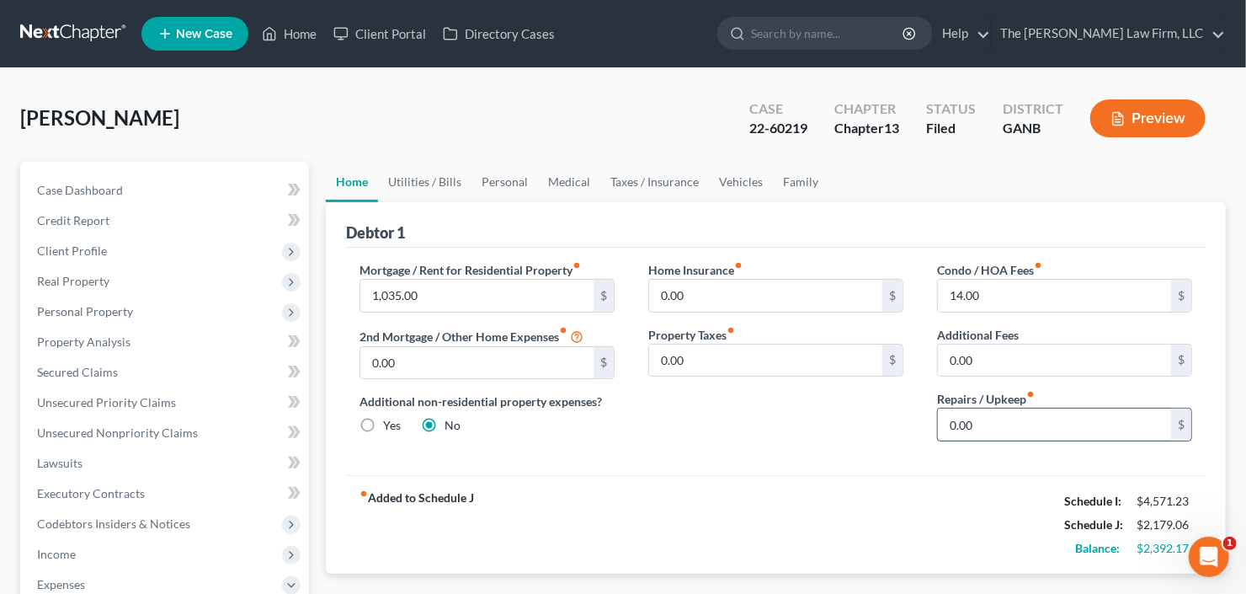
click at [1057, 429] on input "0.00" at bounding box center [1054, 424] width 233 height 32
type input "100"
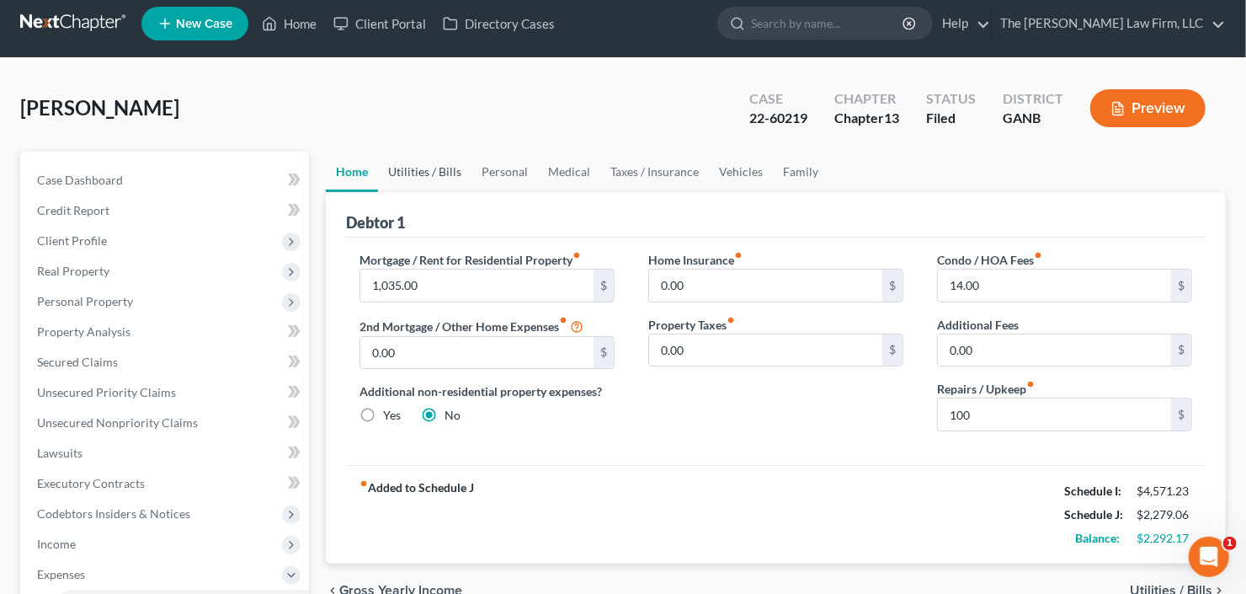
click at [413, 167] on link "Utilities / Bills" at bounding box center [424, 172] width 93 height 40
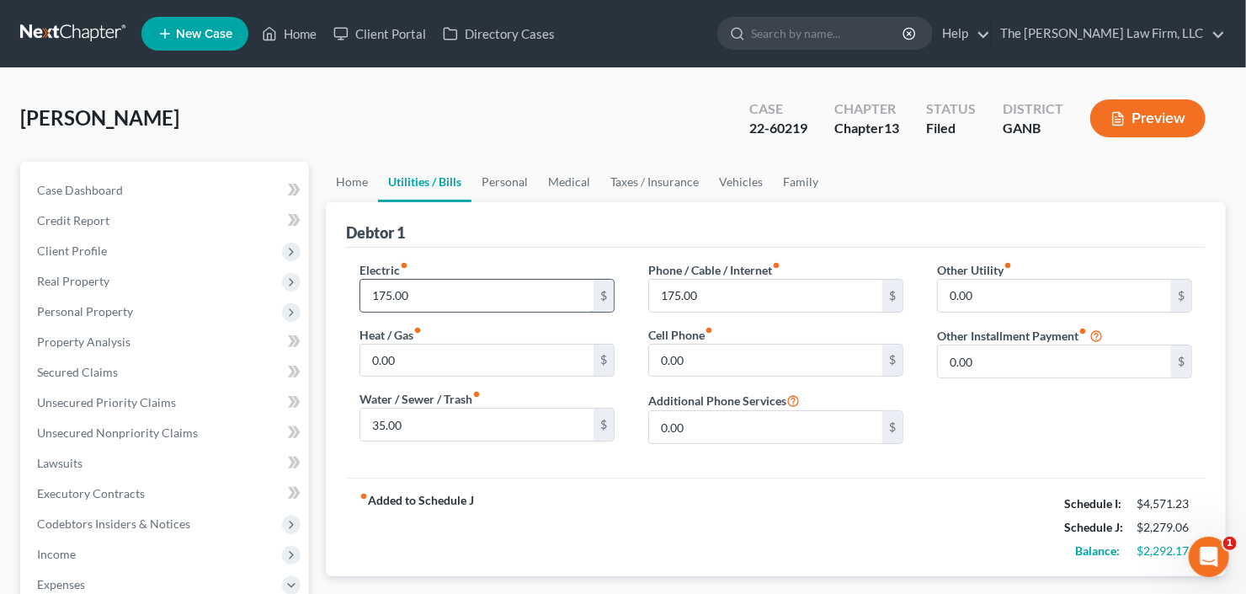
click at [448, 302] on input "175.00" at bounding box center [476, 295] width 233 height 32
type input "375"
type input "50"
type input "375"
click at [515, 179] on link "Personal" at bounding box center [504, 182] width 67 height 40
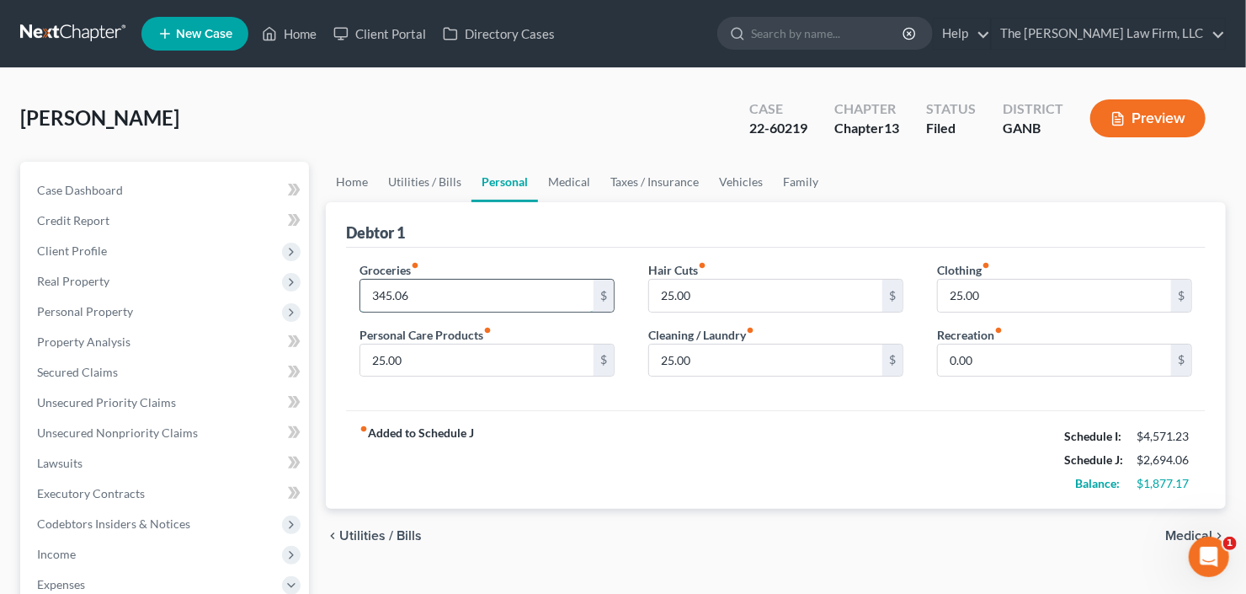
click at [436, 307] on input "345.06" at bounding box center [476, 295] width 233 height 32
type input "500"
type input "100"
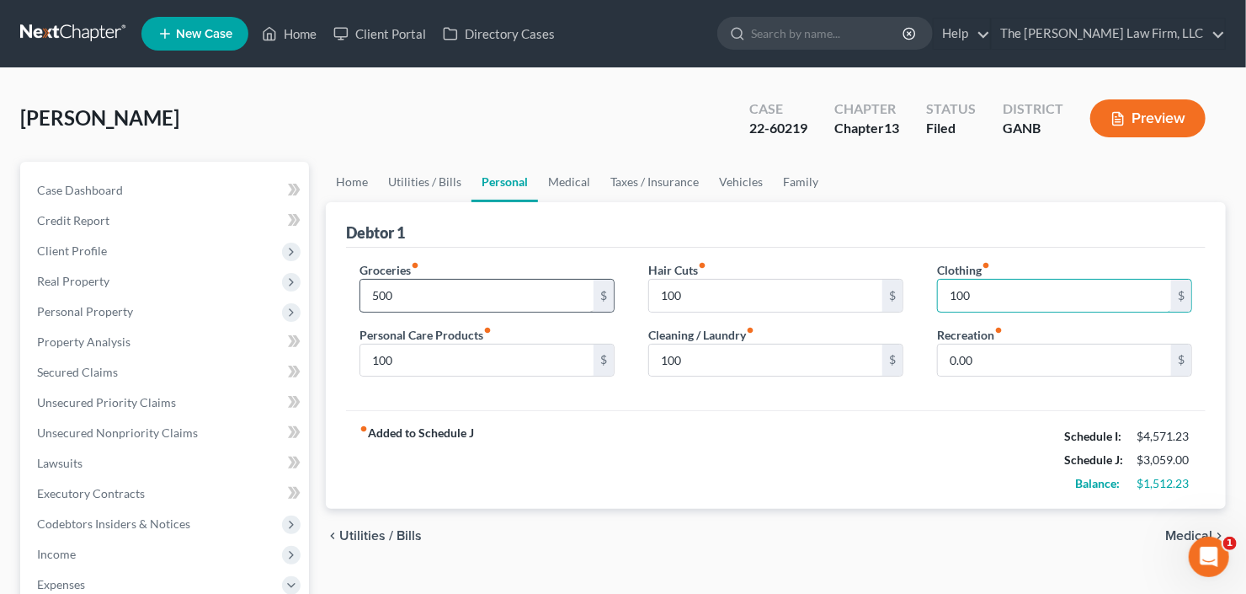
type input "100"
click at [745, 179] on link "Vehicles" at bounding box center [741, 182] width 64 height 40
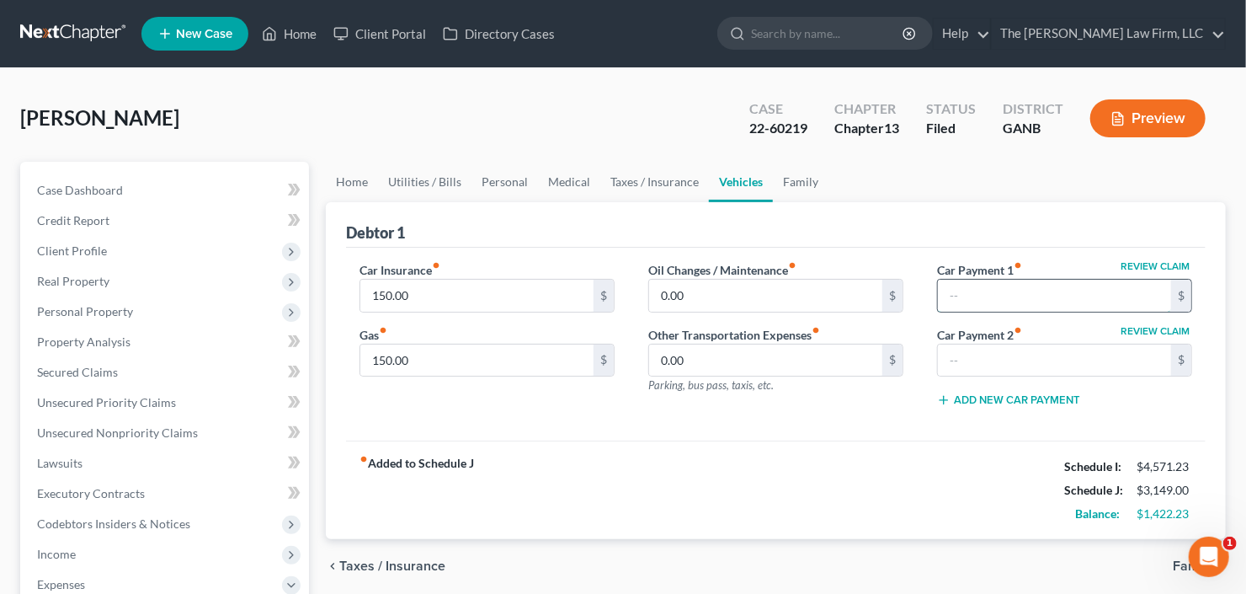
click at [1017, 295] on input "text" at bounding box center [1054, 295] width 233 height 32
click at [960, 297] on input "text" at bounding box center [1054, 295] width 233 height 32
type input "345.00"
click at [413, 364] on input "150.00" at bounding box center [476, 360] width 233 height 32
type input "200"
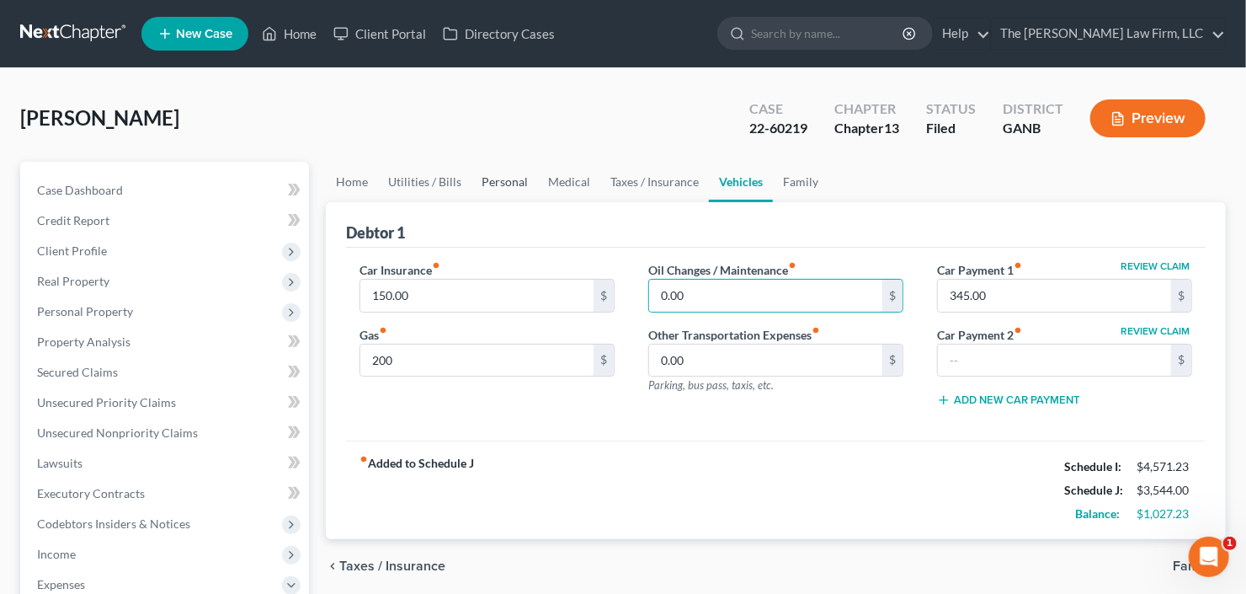
click at [488, 179] on link "Personal" at bounding box center [504, 182] width 67 height 40
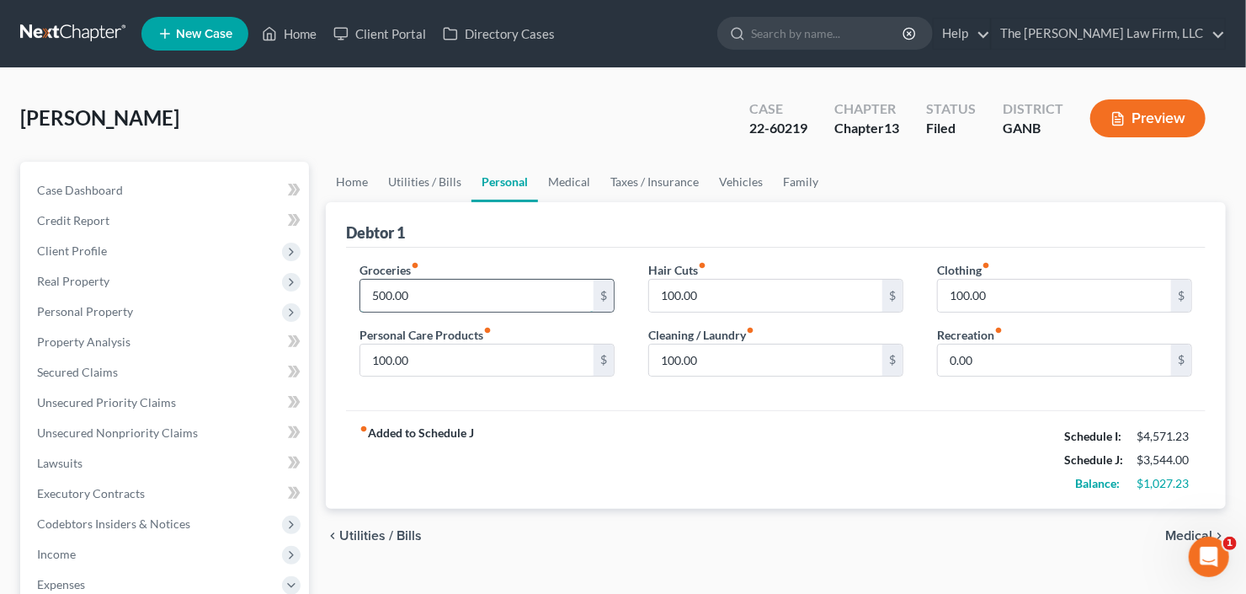
click at [462, 308] on input "500.00" at bounding box center [476, 295] width 233 height 32
type input "400"
type input "50"
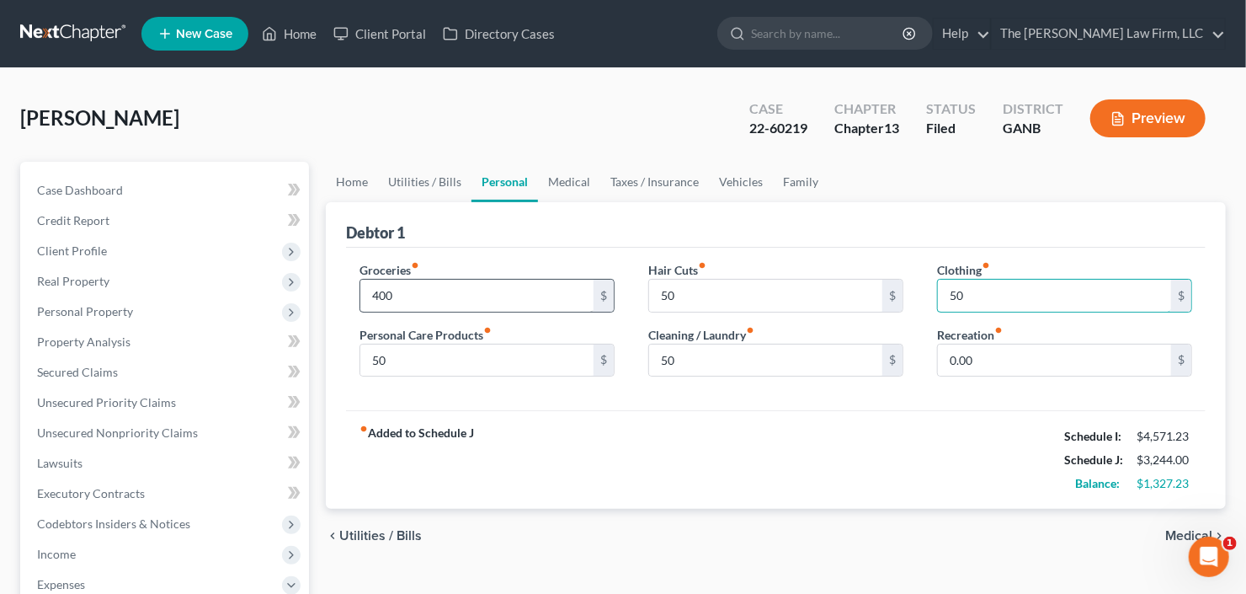
type input "50"
click at [348, 178] on link "Home" at bounding box center [352, 182] width 52 height 40
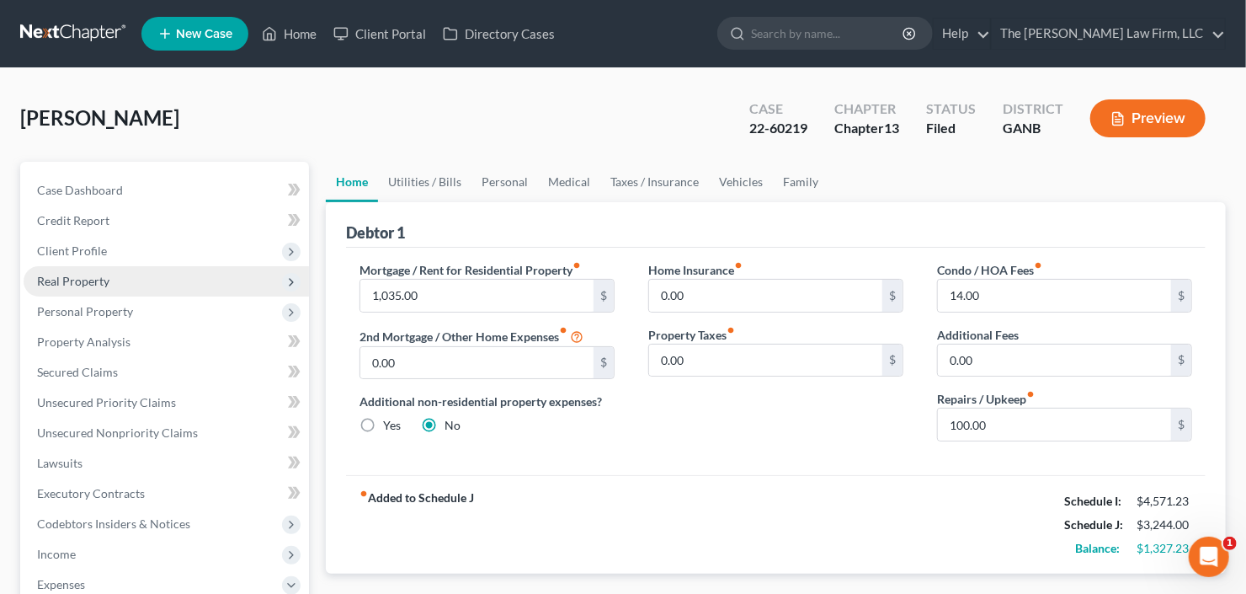
click at [130, 274] on span "Real Property" at bounding box center [166, 281] width 285 height 30
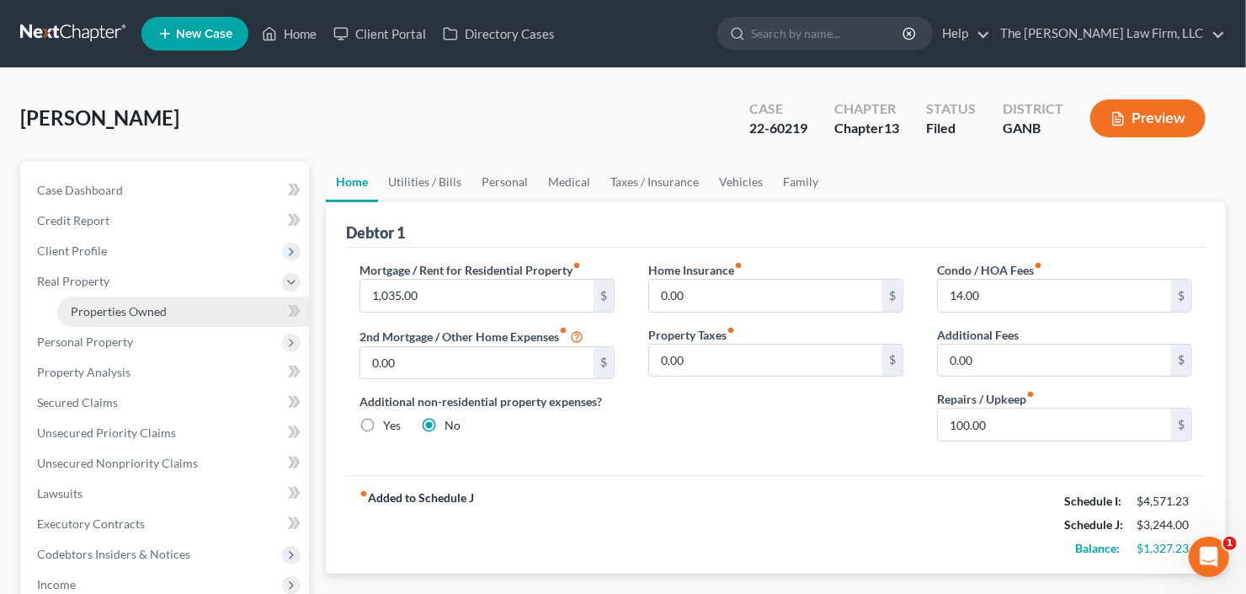
click at [125, 307] on span "Properties Owned" at bounding box center [119, 311] width 96 height 14
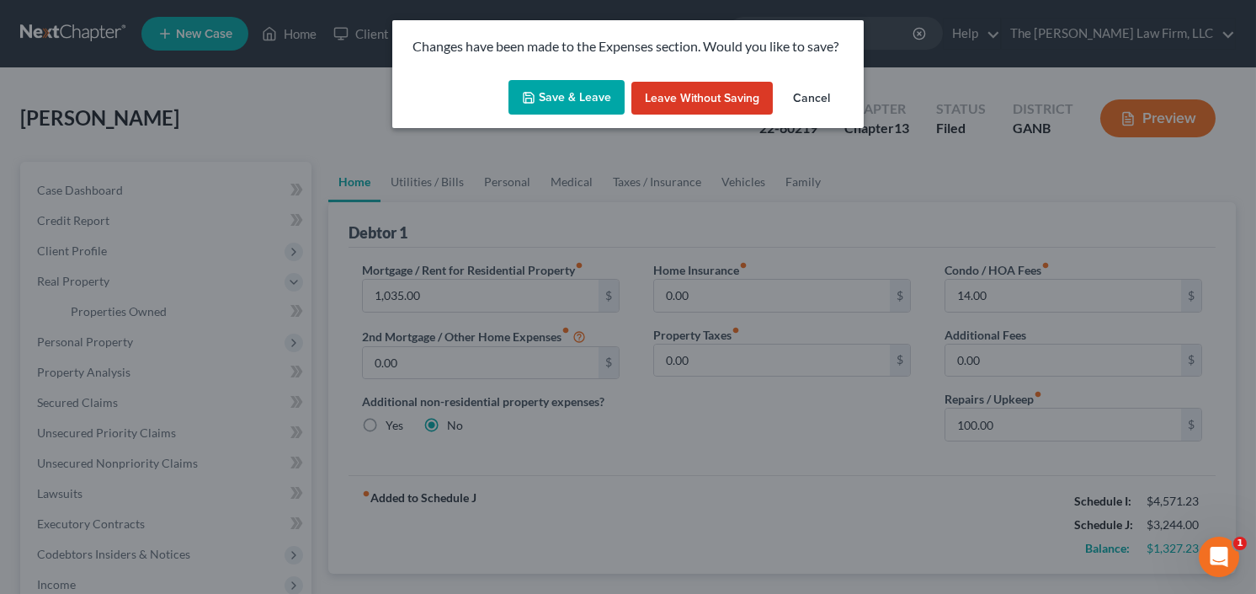
click at [542, 98] on button "Save & Leave" at bounding box center [566, 97] width 116 height 35
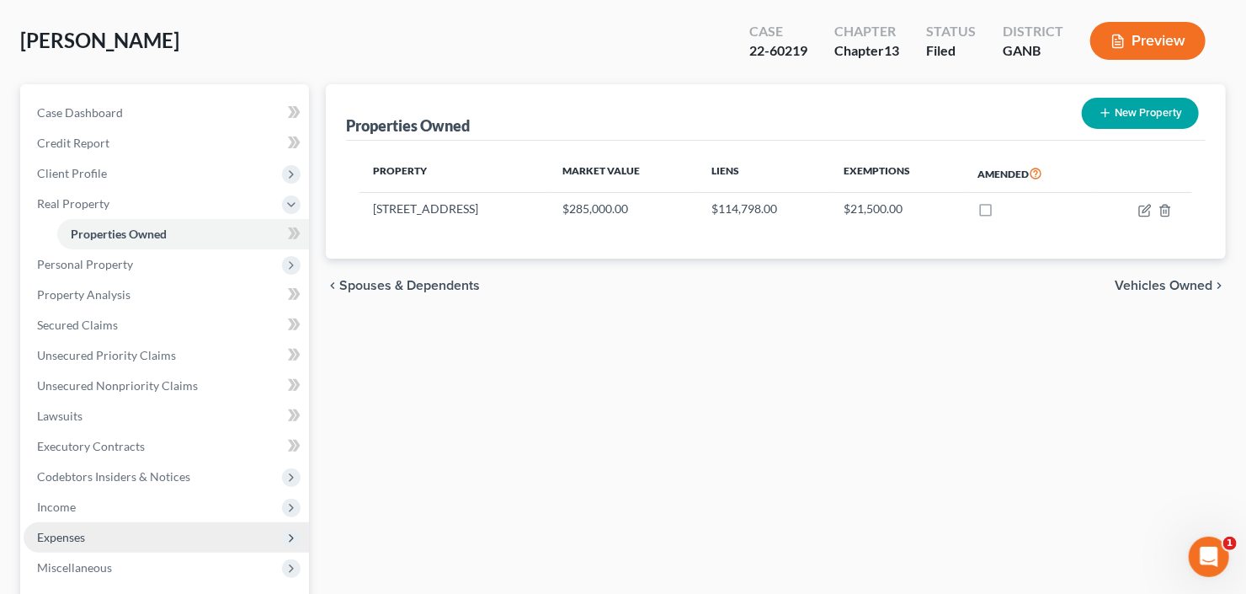
scroll to position [202, 0]
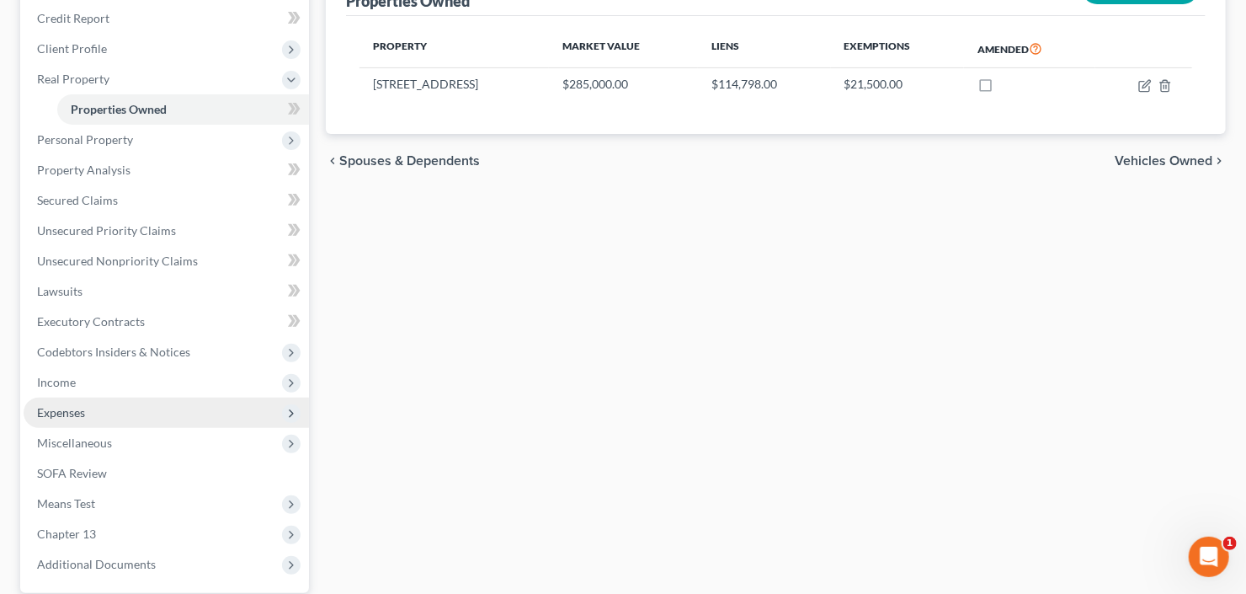
click at [89, 413] on span "Expenses" at bounding box center [166, 412] width 285 height 30
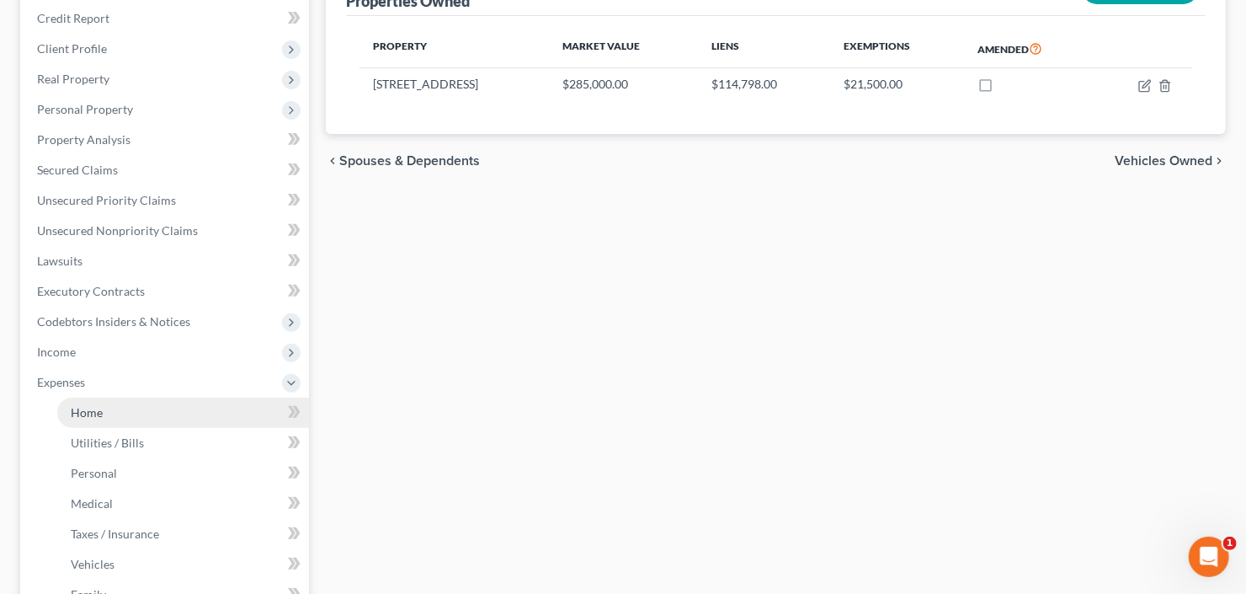
click at [103, 401] on link "Home" at bounding box center [183, 412] width 252 height 30
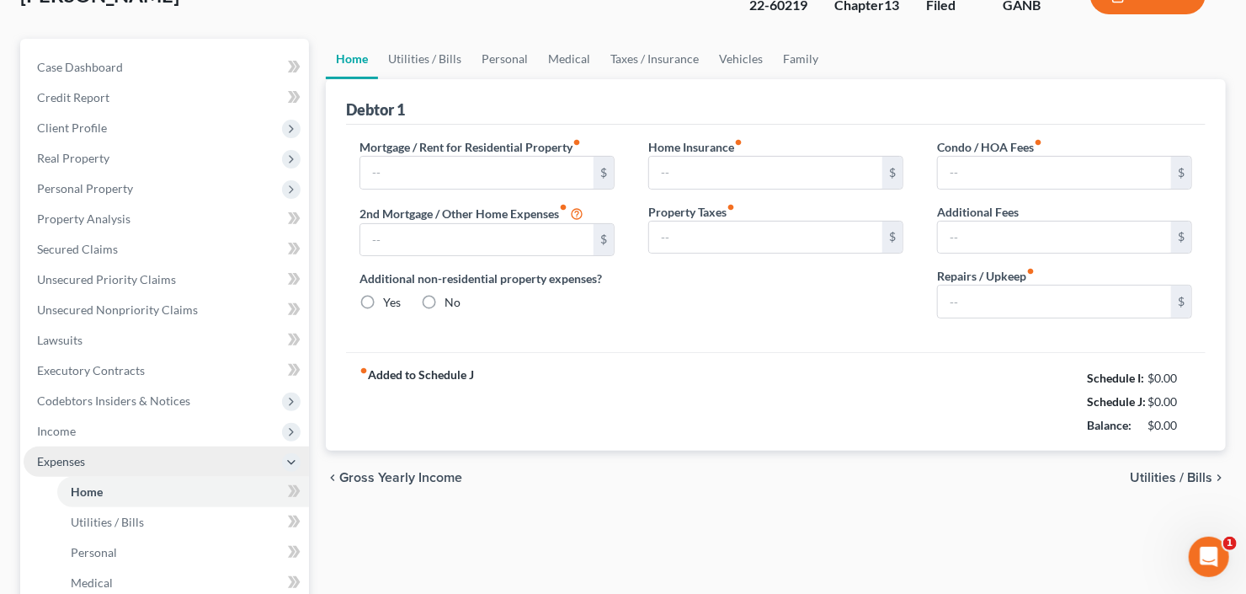
type input "1,035.00"
type input "0.00"
radio input "true"
type input "0.00"
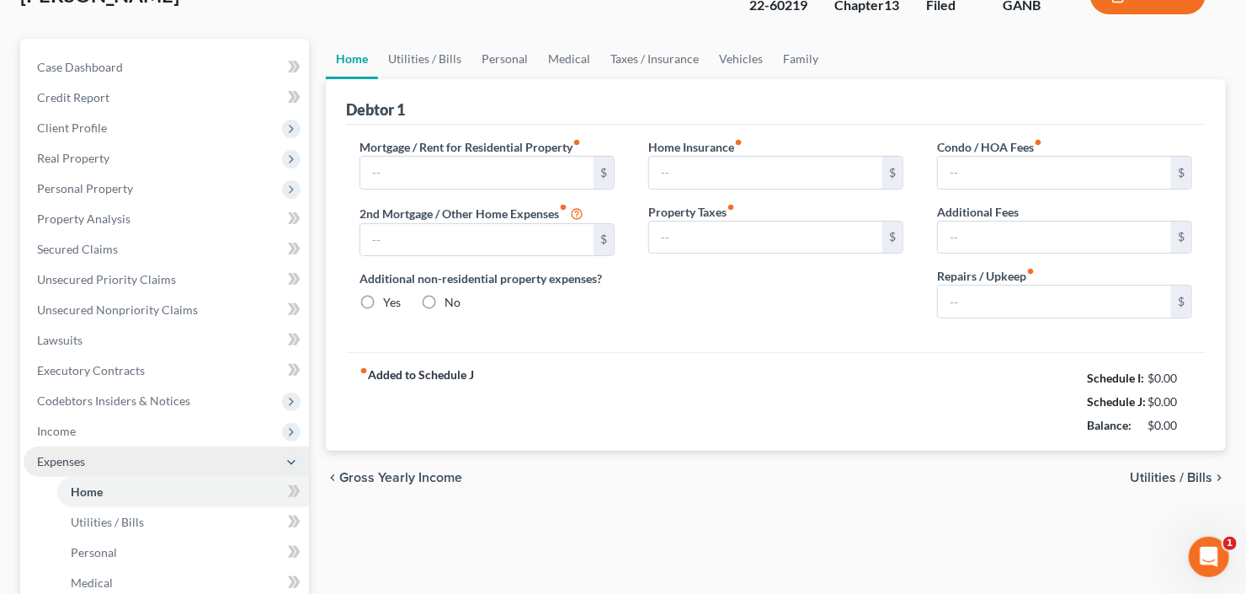
type input "14.00"
type input "0.00"
type input "100.00"
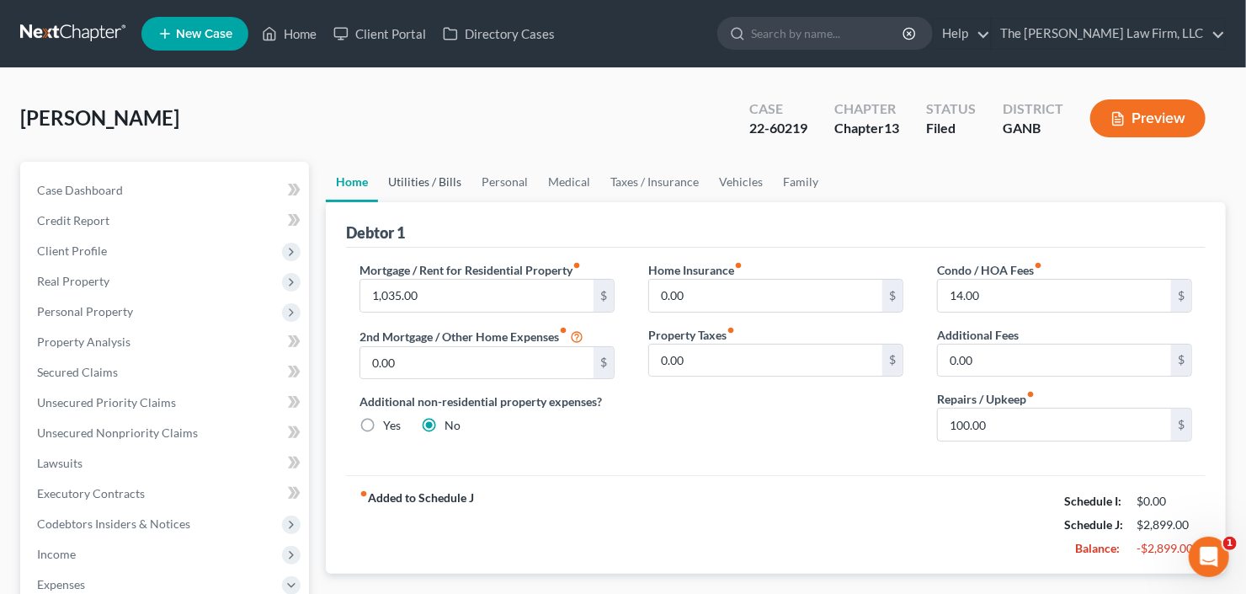
click at [432, 178] on link "Utilities / Bills" at bounding box center [424, 182] width 93 height 40
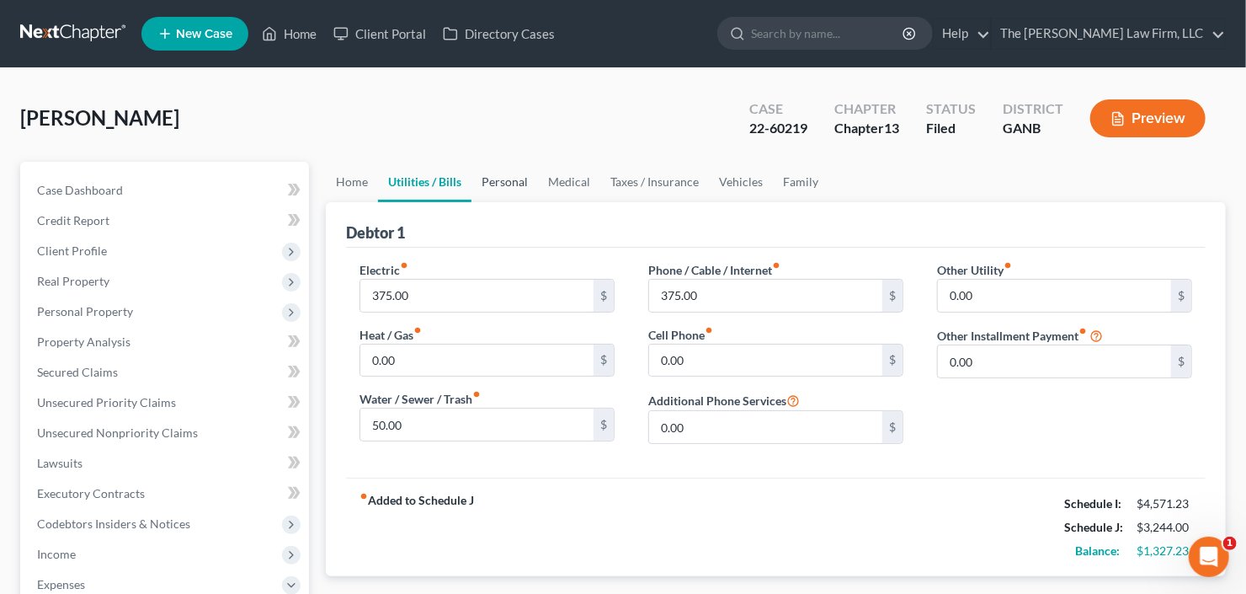
click at [489, 186] on link "Personal" at bounding box center [504, 182] width 67 height 40
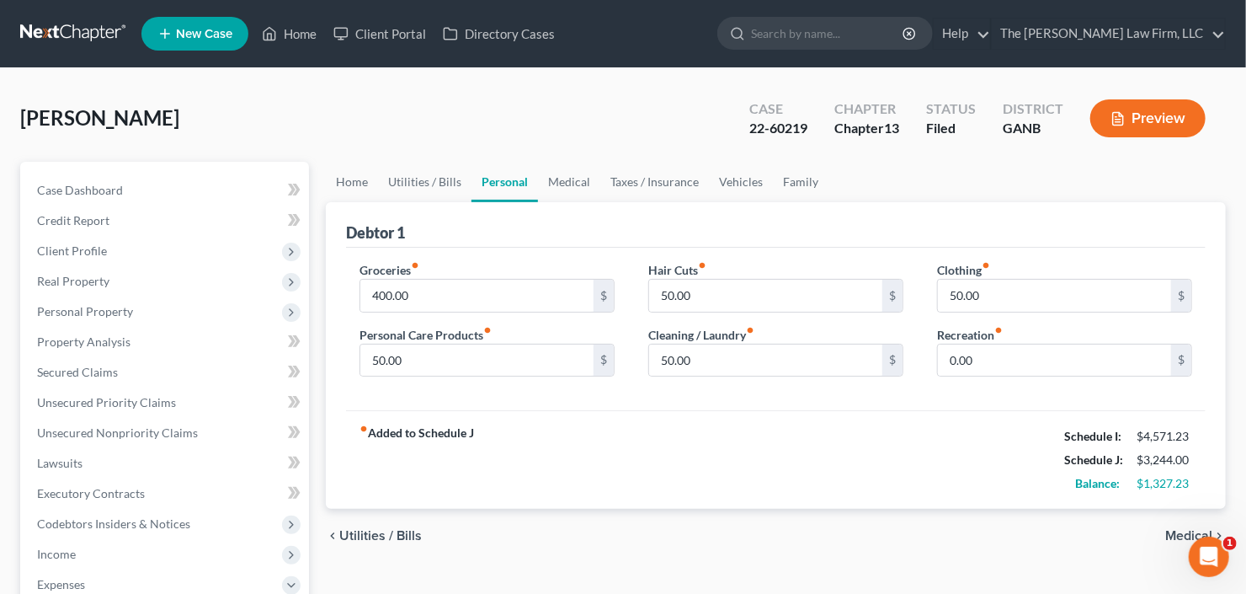
click at [498, 275] on div "Groceries fiber_manual_record 400.00 $" at bounding box center [486, 286] width 255 height 51
click at [472, 290] on input "400.00" at bounding box center [476, 295] width 233 height 32
type input "500"
type input "100"
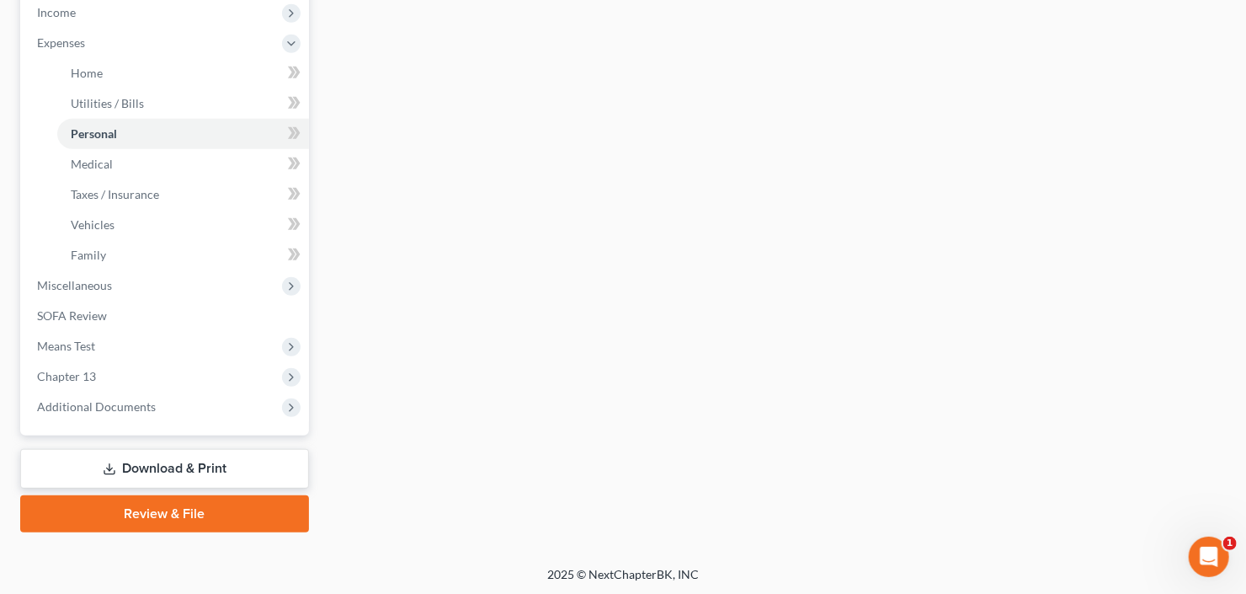
type input "77.23"
click at [137, 472] on link "Download & Print" at bounding box center [164, 469] width 289 height 40
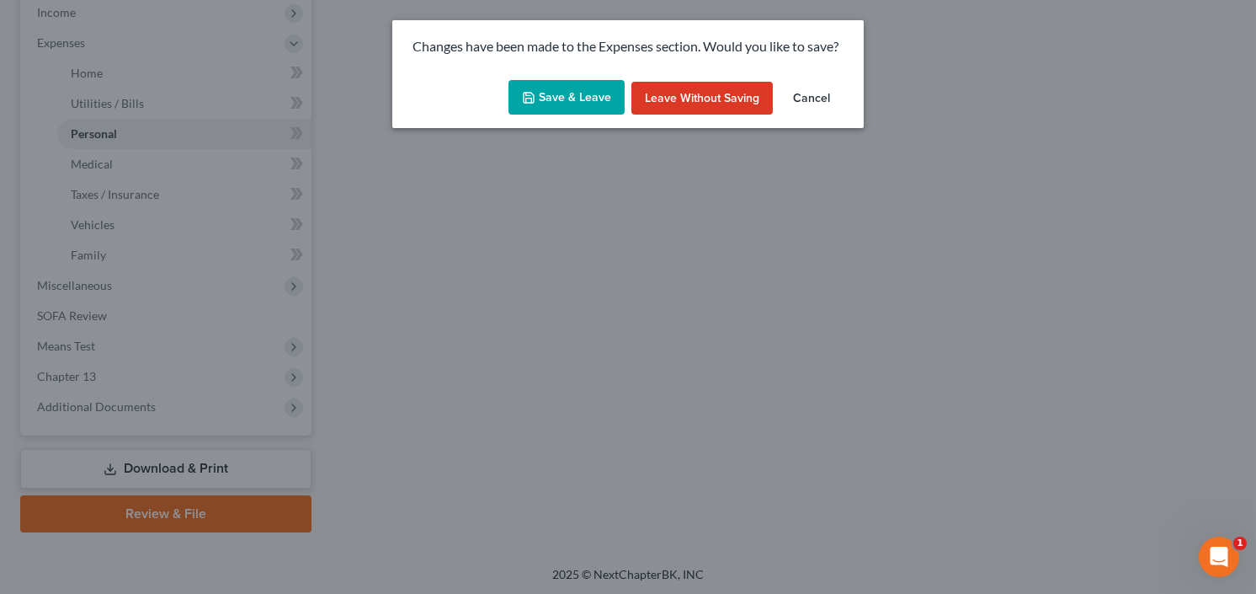
click at [539, 98] on button "Save & Leave" at bounding box center [566, 97] width 116 height 35
type input "500.00"
type input "100.00"
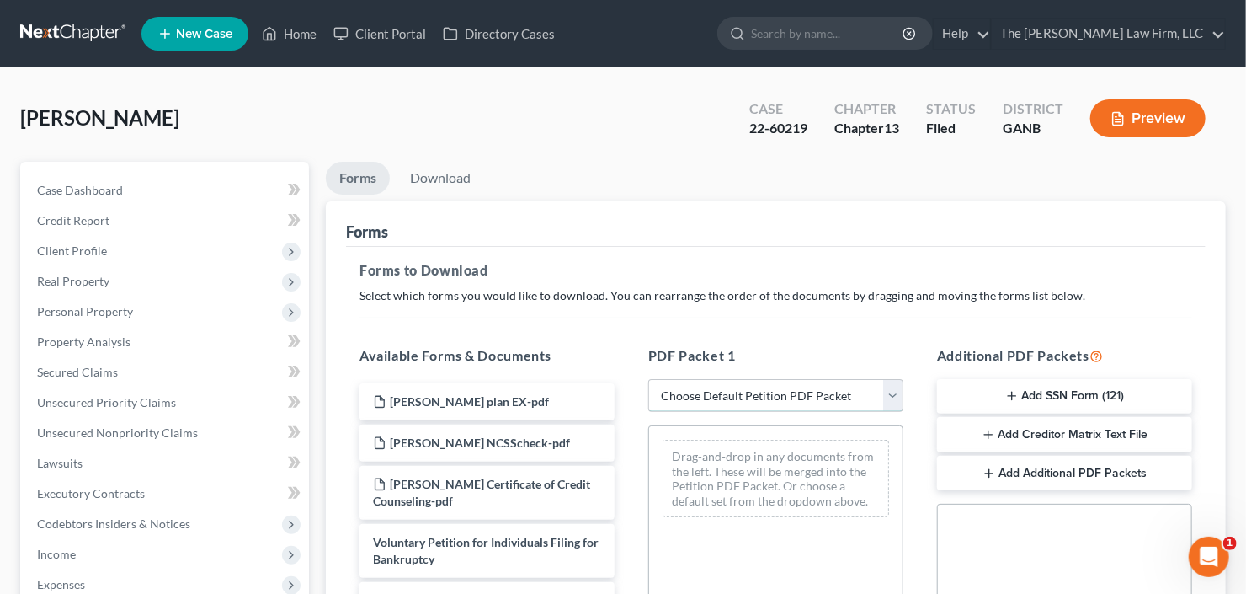
click at [745, 380] on select "Choose Default Petition PDF Packet Complete Bankruptcy Petition (all forms and …" at bounding box center [775, 396] width 255 height 34
select select "2"
click at [648, 379] on select "Choose Default Petition PDF Packet Complete Bankruptcy Petition (all forms and …" at bounding box center [775, 396] width 255 height 34
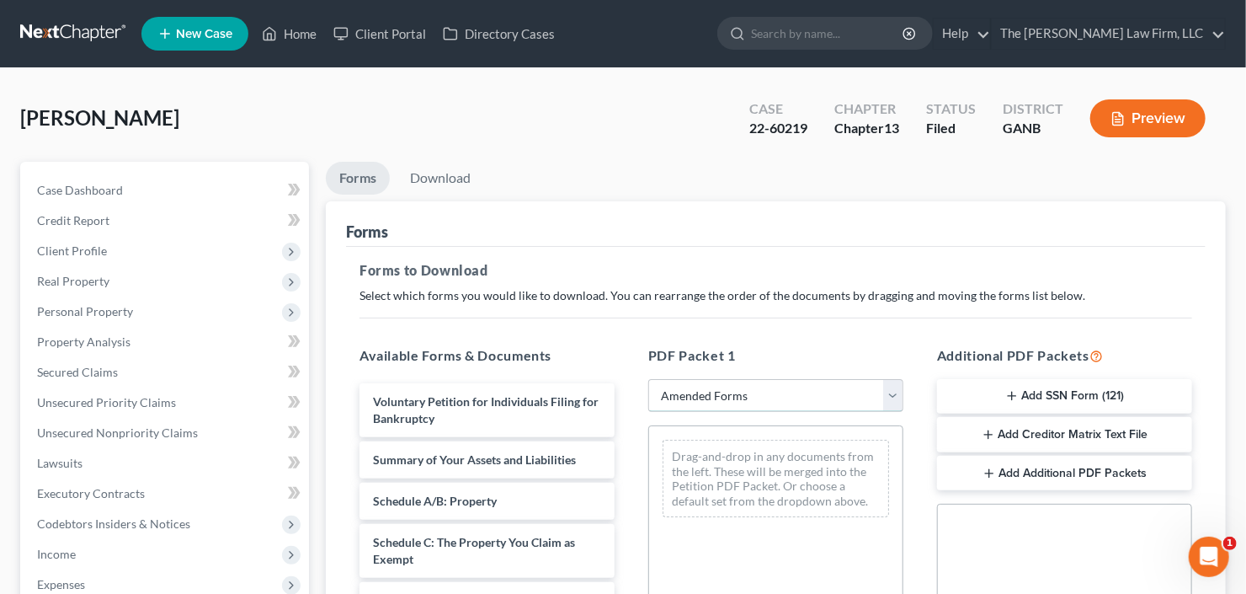
scroll to position [135, 0]
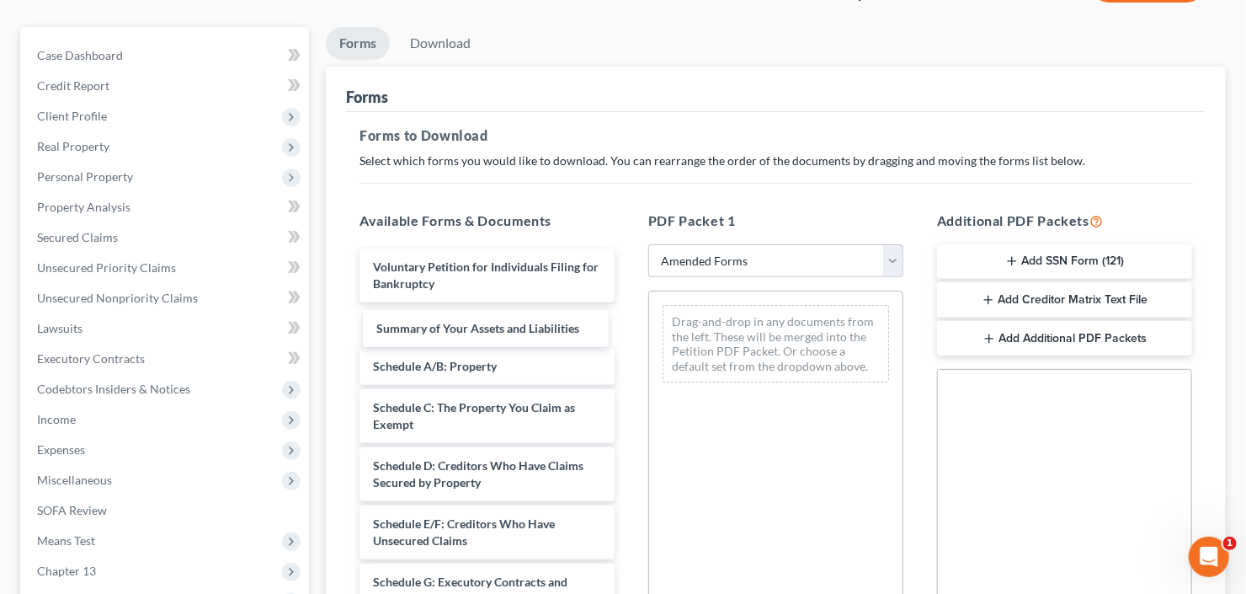
drag, startPoint x: 444, startPoint y: 311, endPoint x: 676, endPoint y: 303, distance: 231.7
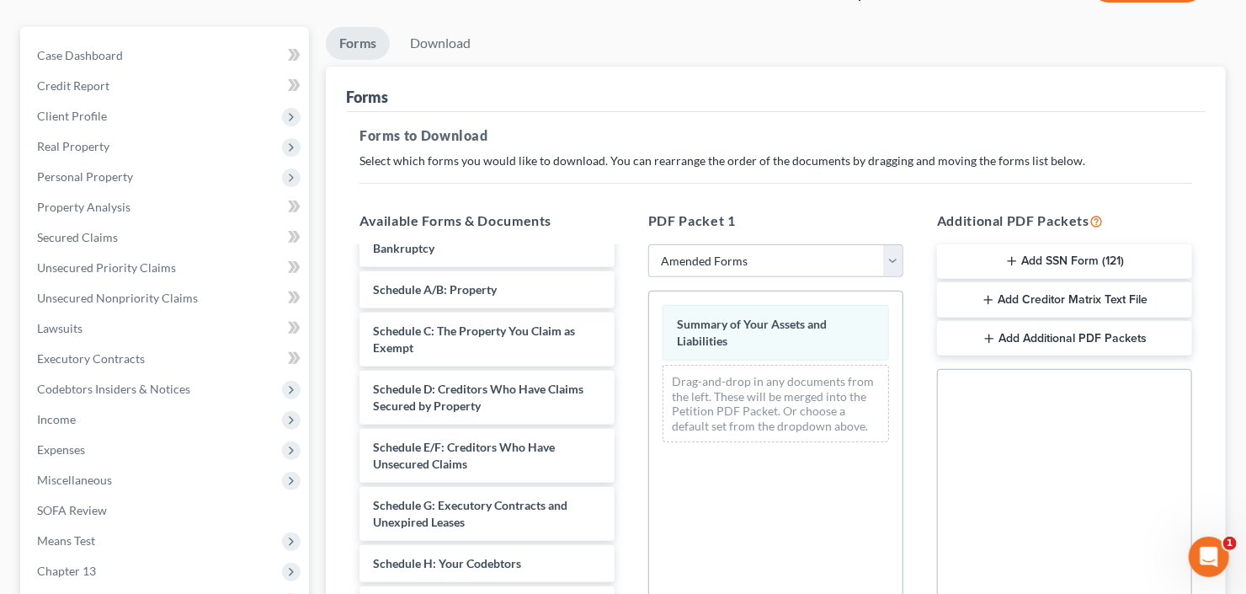
scroll to position [202, 0]
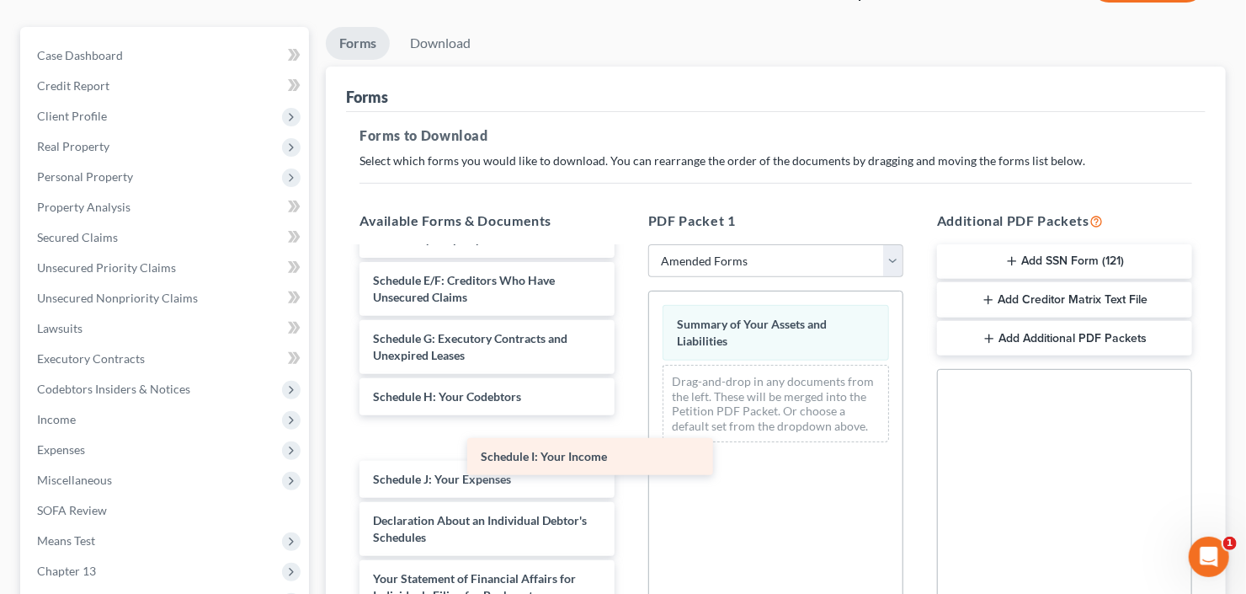
drag, startPoint x: 436, startPoint y: 434, endPoint x: 740, endPoint y: 466, distance: 305.6
click at [628, 475] on div "Schedule I: Your Income Voluntary Petition for Individuals Filing for Bankruptc…" at bounding box center [487, 478] width 282 height 865
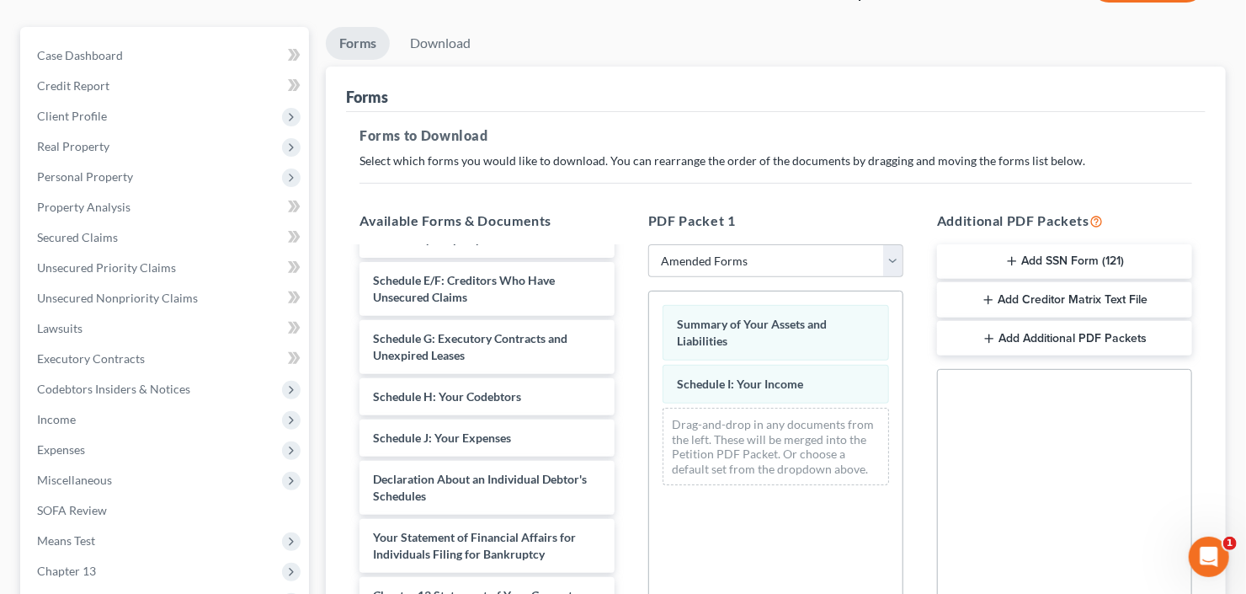
click at [628, 478] on div "Voluntary Petition for Individuals Filing for Bankruptcy Schedule A/B: Property…" at bounding box center [487, 458] width 282 height 824
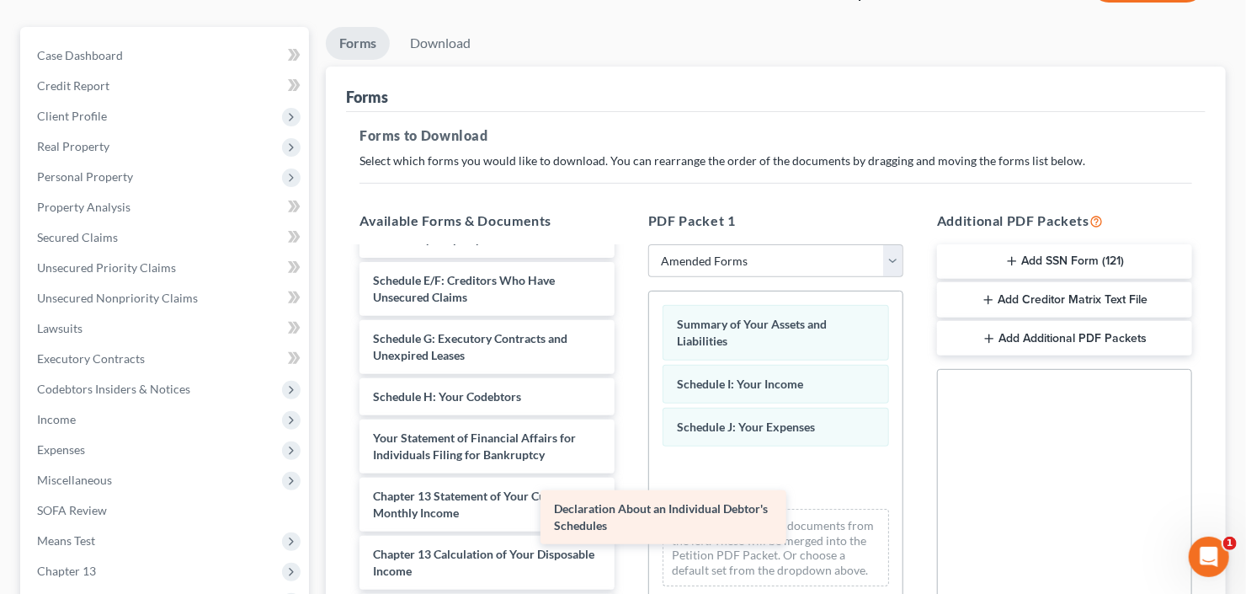
drag, startPoint x: 477, startPoint y: 447, endPoint x: 849, endPoint y: 505, distance: 375.8
click at [628, 519] on div "Declaration About an Individual Debtor's Schedules Voluntary Petition for Indiv…" at bounding box center [487, 408] width 282 height 725
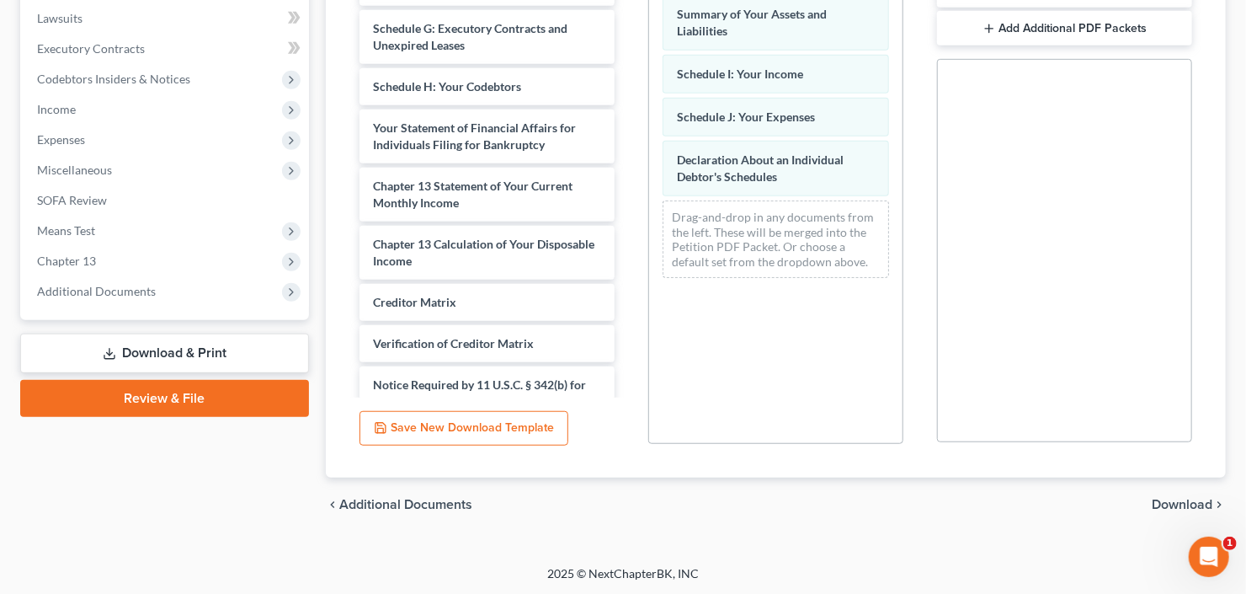
click at [1162, 502] on span "Download" at bounding box center [1182, 504] width 61 height 13
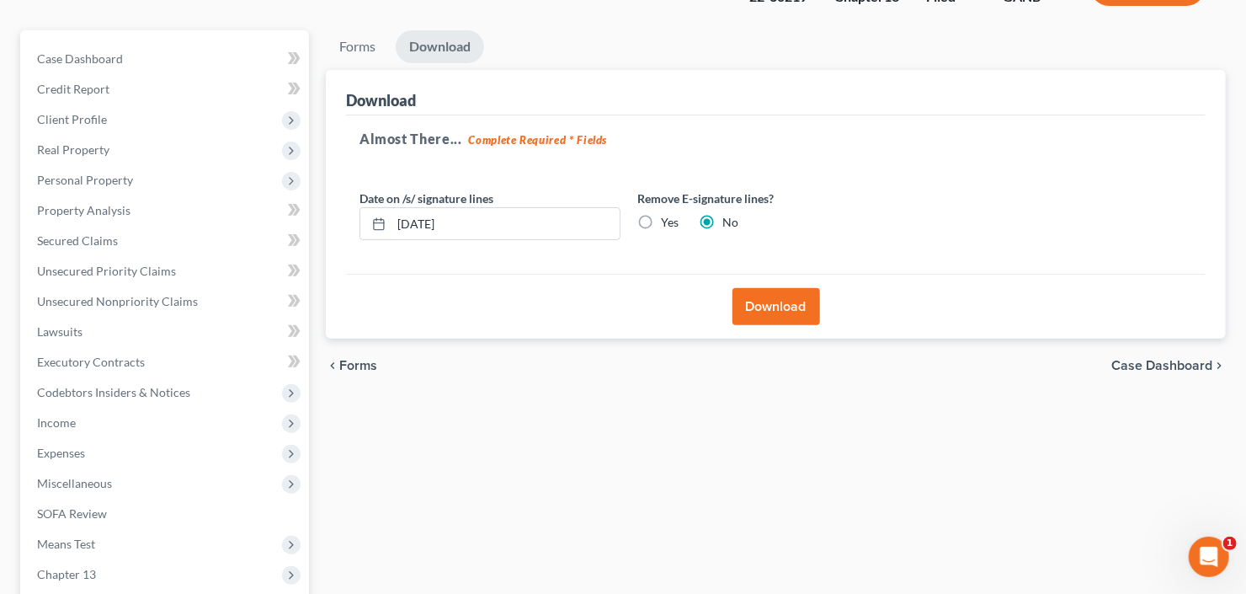
scroll to position [0, 0]
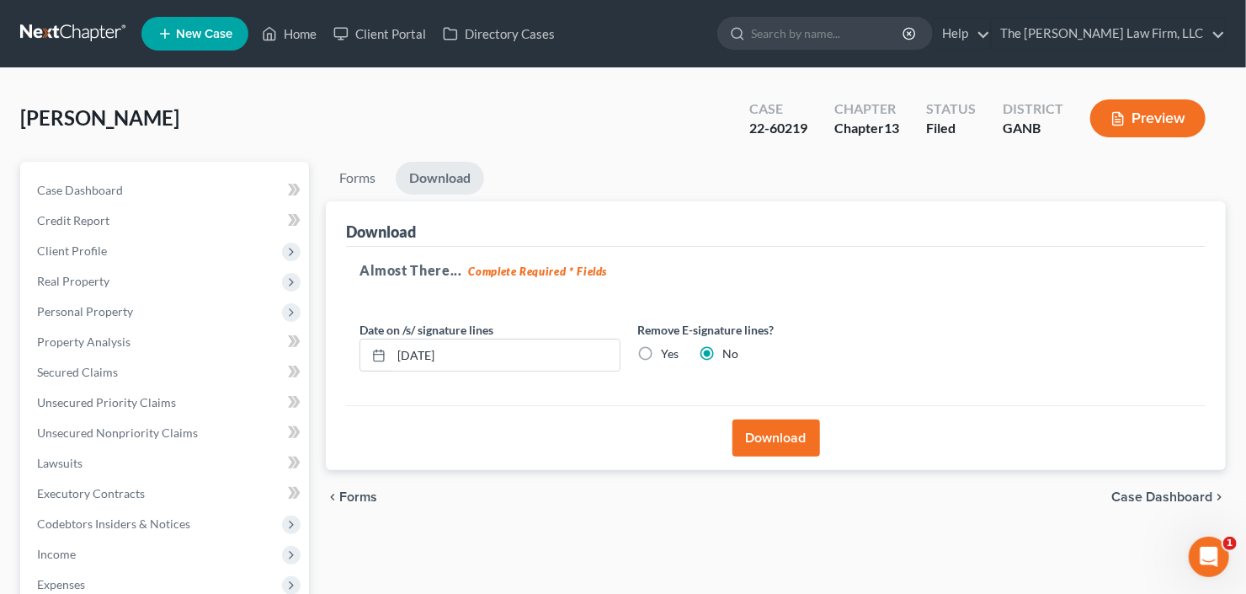
click at [768, 444] on button "Download" at bounding box center [776, 437] width 88 height 37
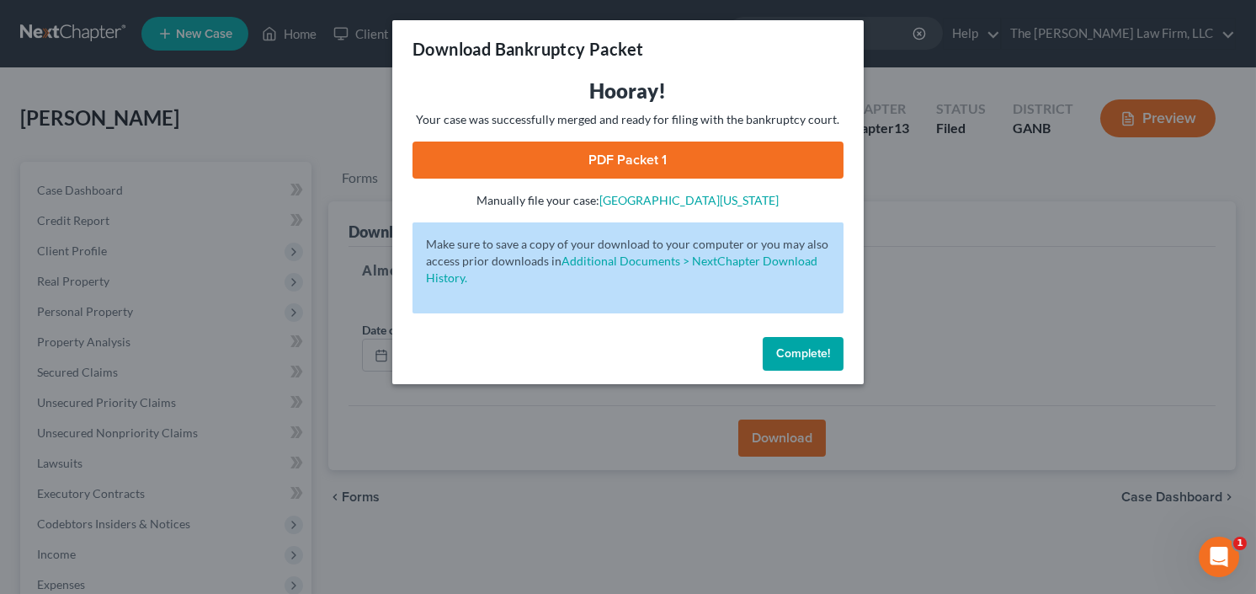
click at [664, 151] on link "PDF Packet 1" at bounding box center [628, 159] width 431 height 37
click at [806, 348] on span "Complete!" at bounding box center [803, 353] width 54 height 14
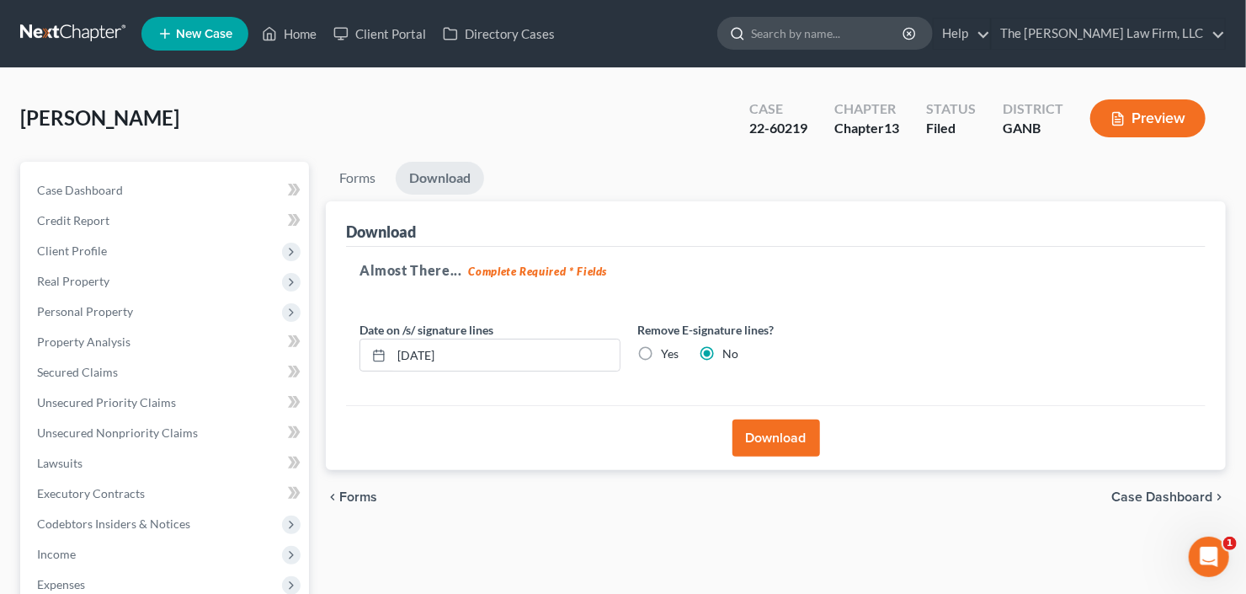
click at [870, 41] on input "search" at bounding box center [828, 33] width 154 height 31
click at [873, 34] on input "search" at bounding box center [828, 33] width 154 height 31
type input "dunn"
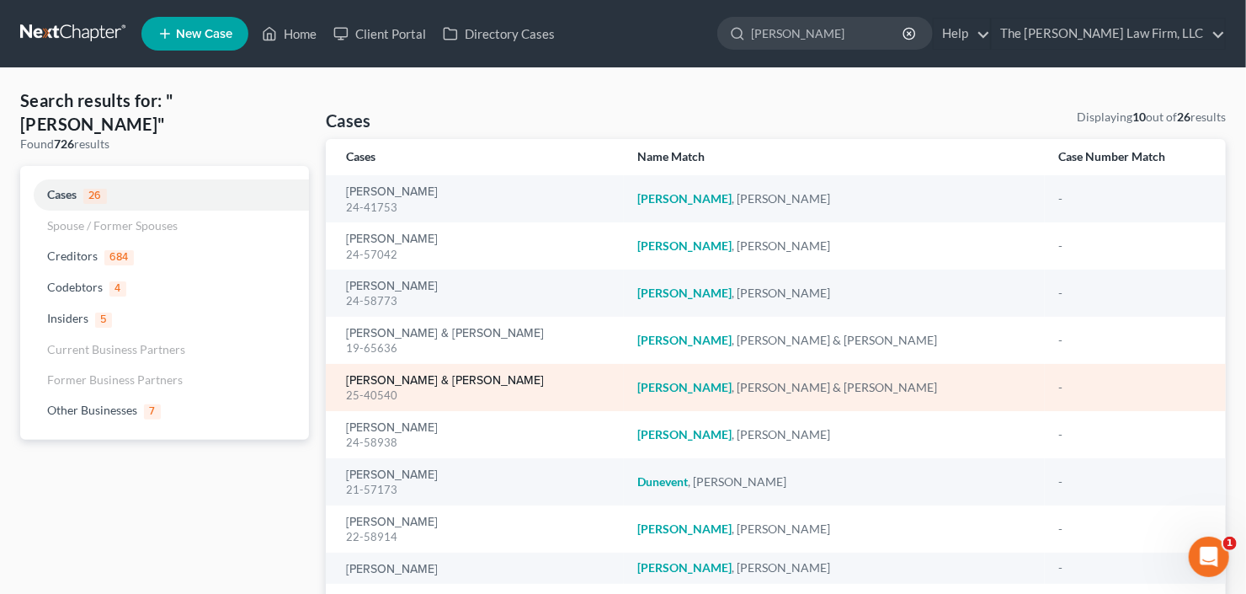
click at [426, 381] on link "[PERSON_NAME] & [PERSON_NAME]" at bounding box center [445, 381] width 198 height 12
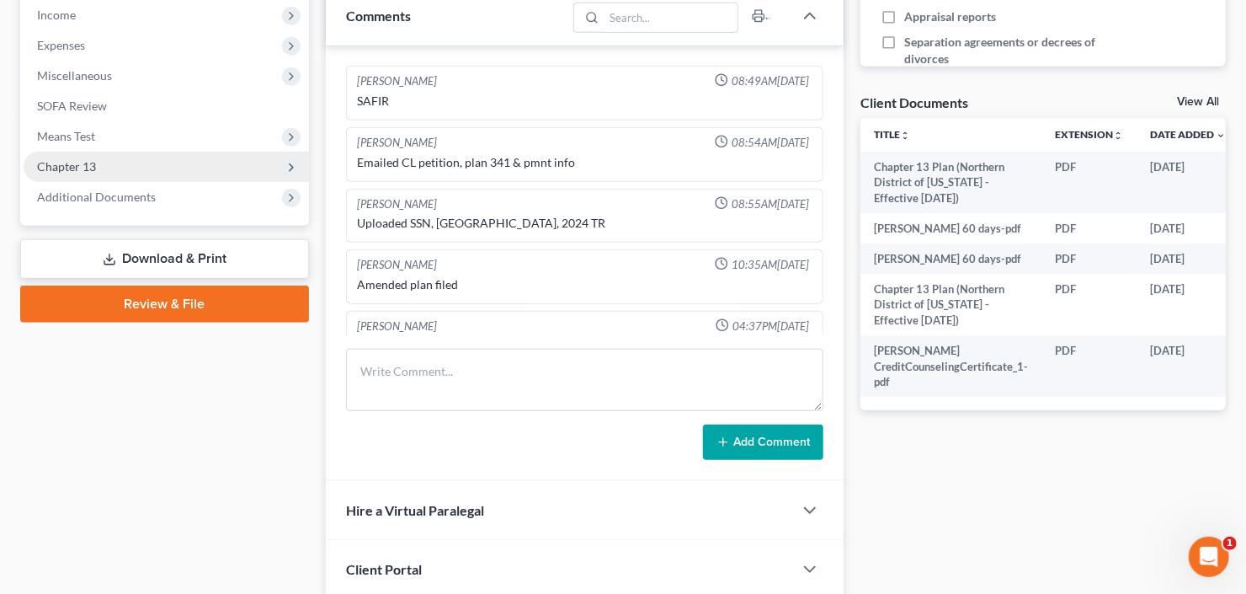
scroll to position [88, 0]
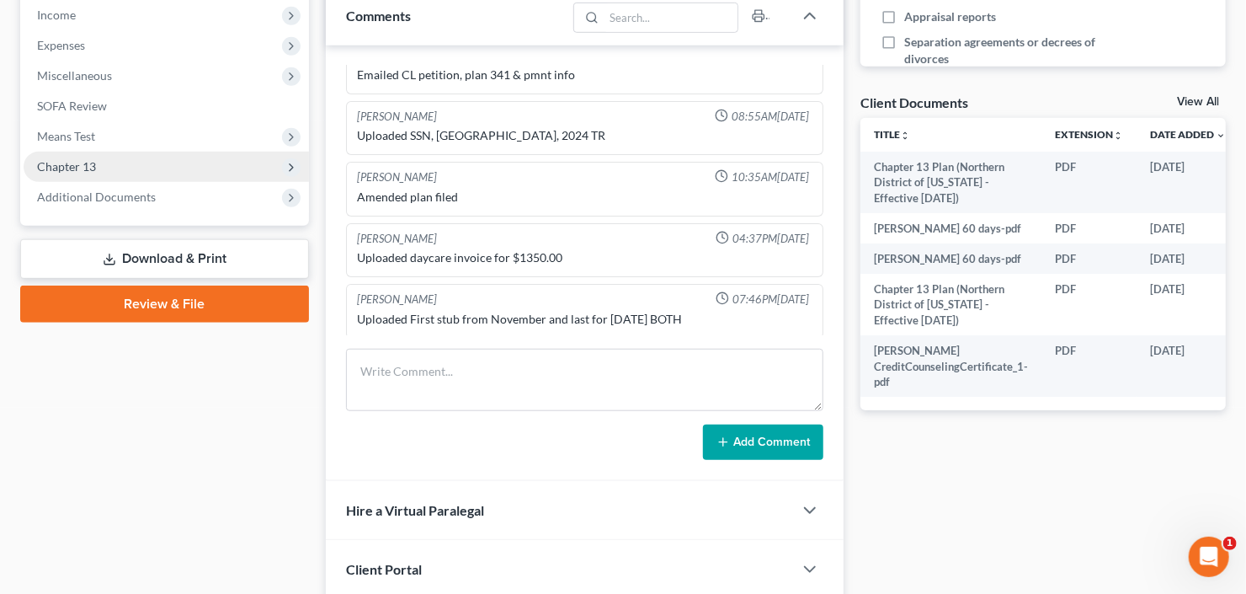
click at [77, 164] on span "Chapter 13" at bounding box center [66, 166] width 59 height 14
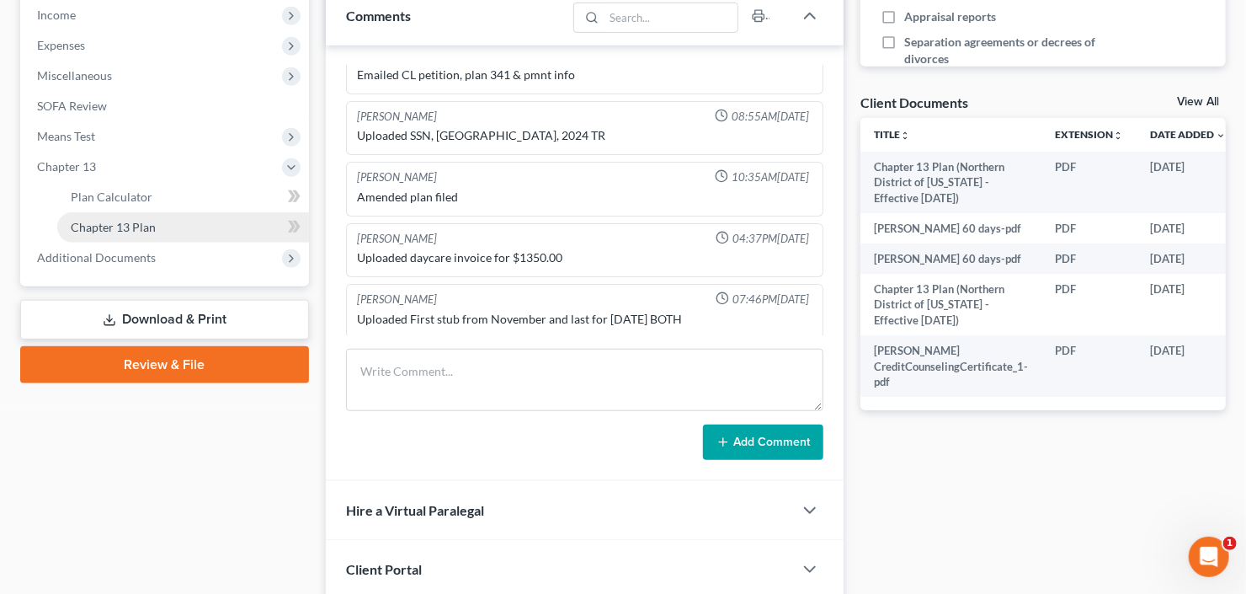
click at [96, 226] on span "Chapter 13 Plan" at bounding box center [113, 227] width 85 height 14
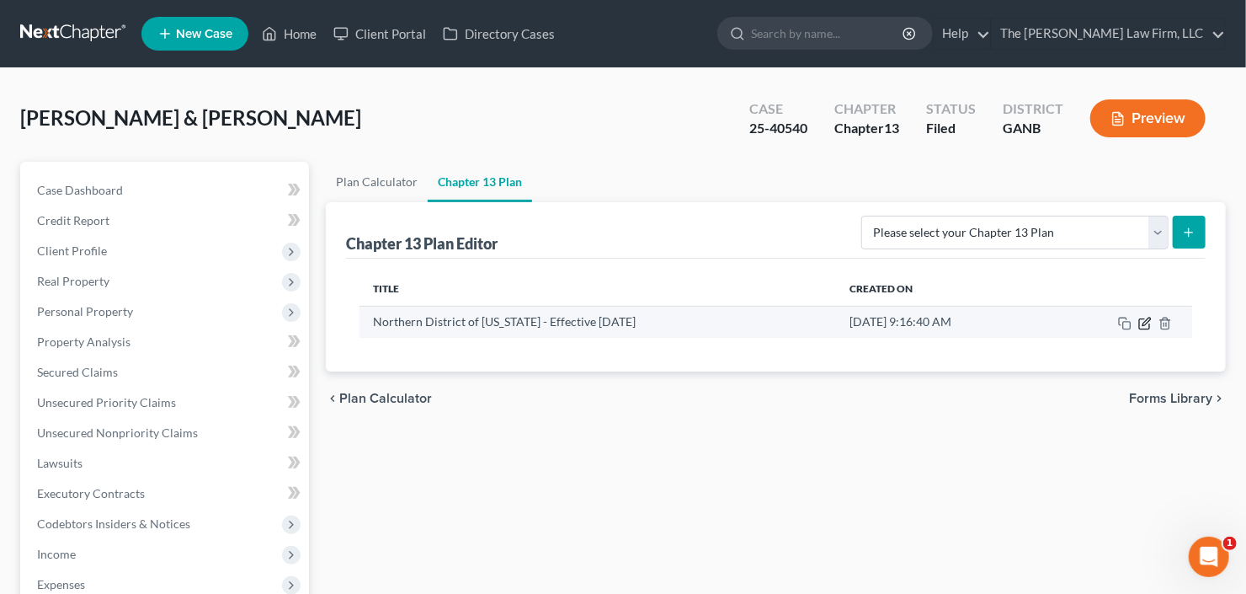
click at [1144, 324] on icon "button" at bounding box center [1144, 323] width 13 height 13
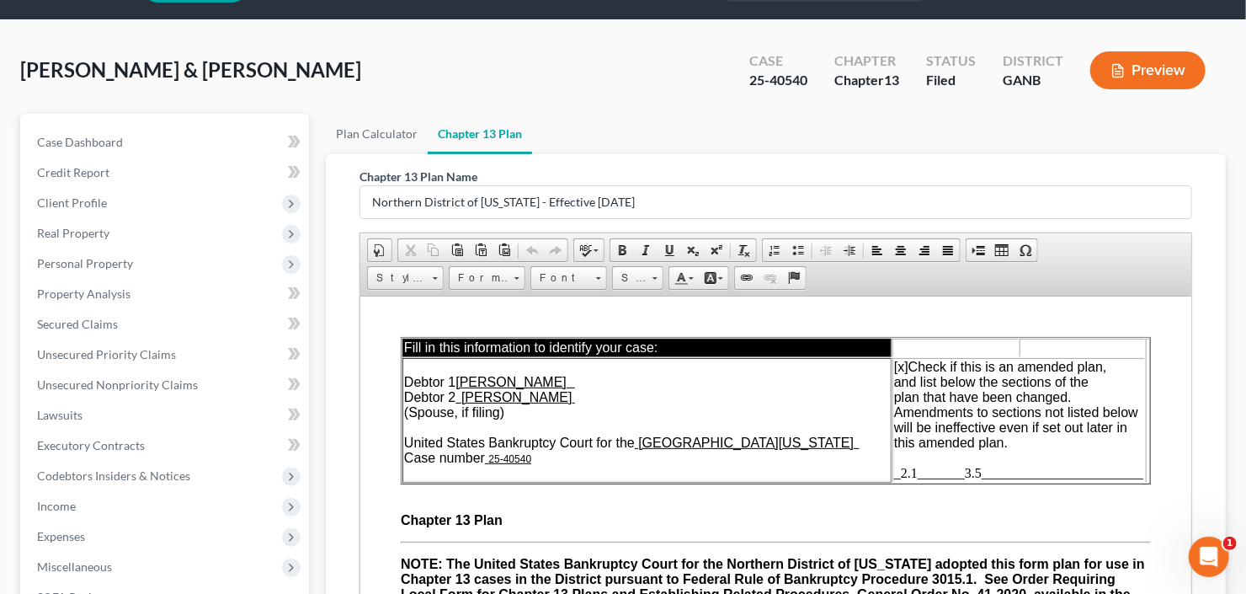
scroll to position [202, 0]
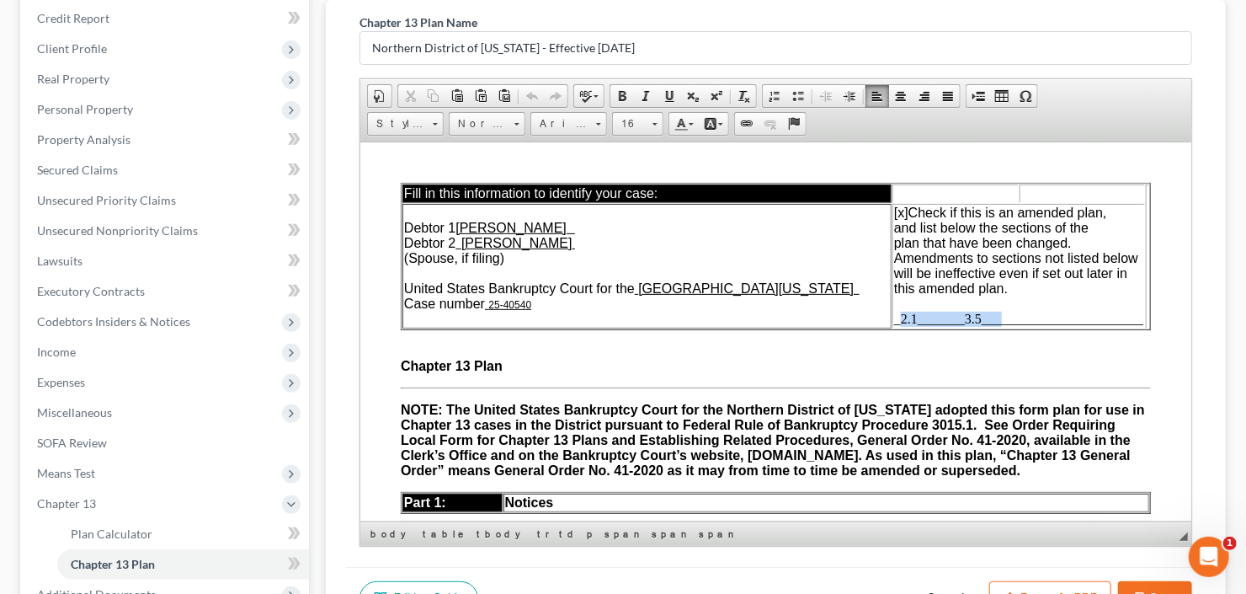
drag, startPoint x: 891, startPoint y: 320, endPoint x: 990, endPoint y: 317, distance: 99.4
click at [990, 317] on span "_2.1_______3.5________________________" at bounding box center [1017, 318] width 249 height 14
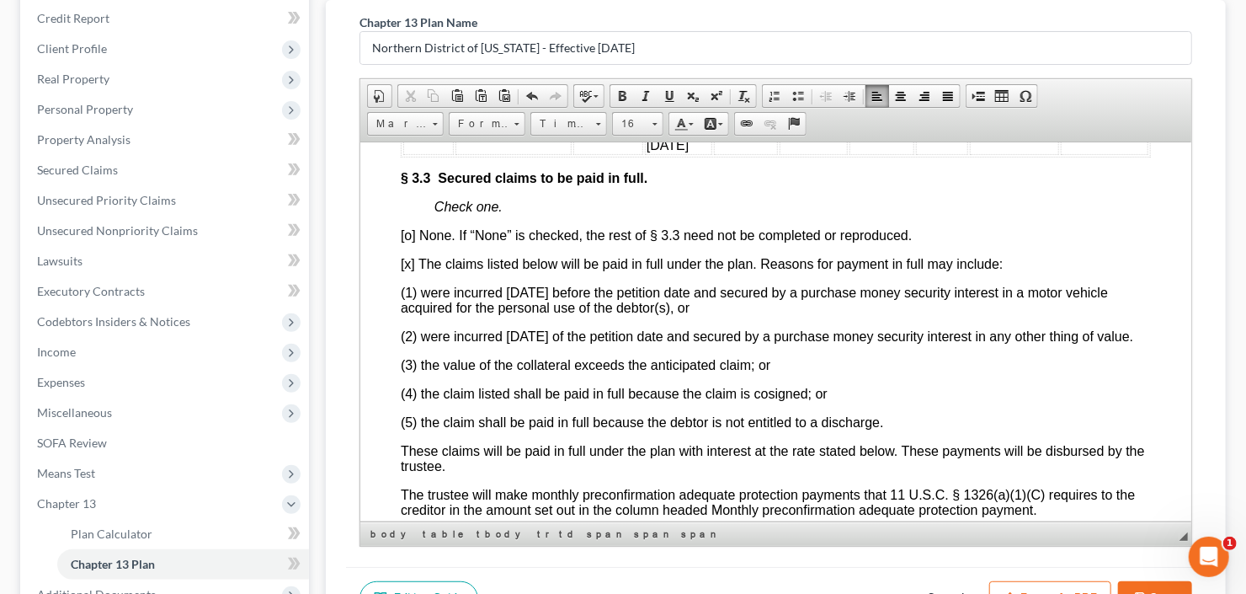
scroll to position [3165, 0]
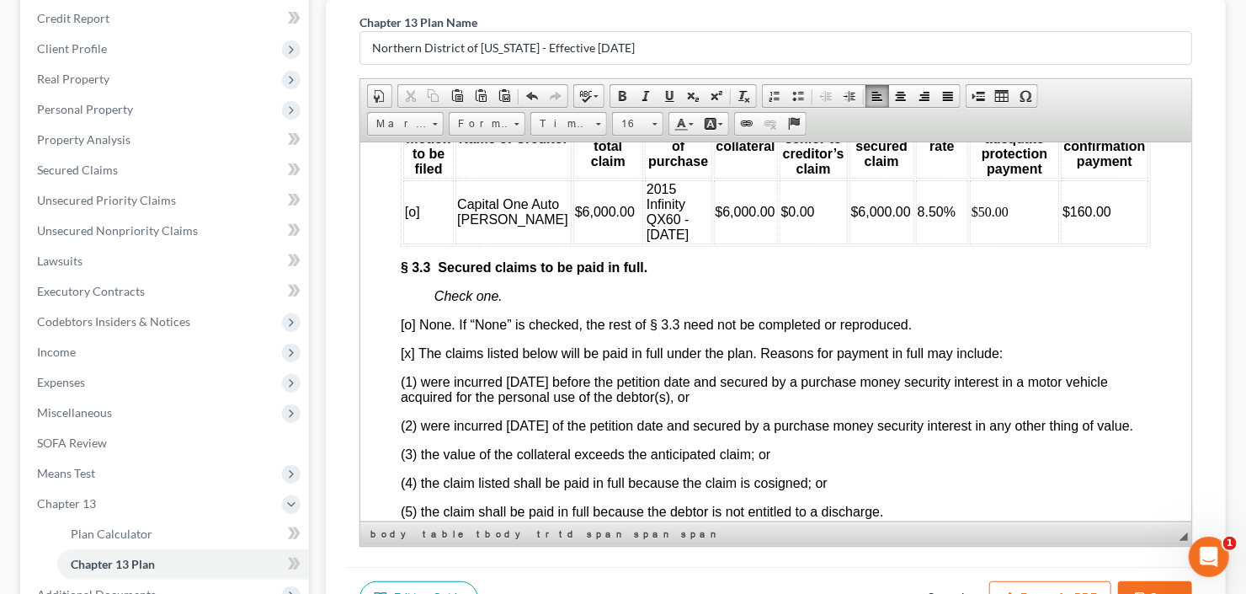
click at [917, 218] on span "8.50%" at bounding box center [936, 211] width 38 height 14
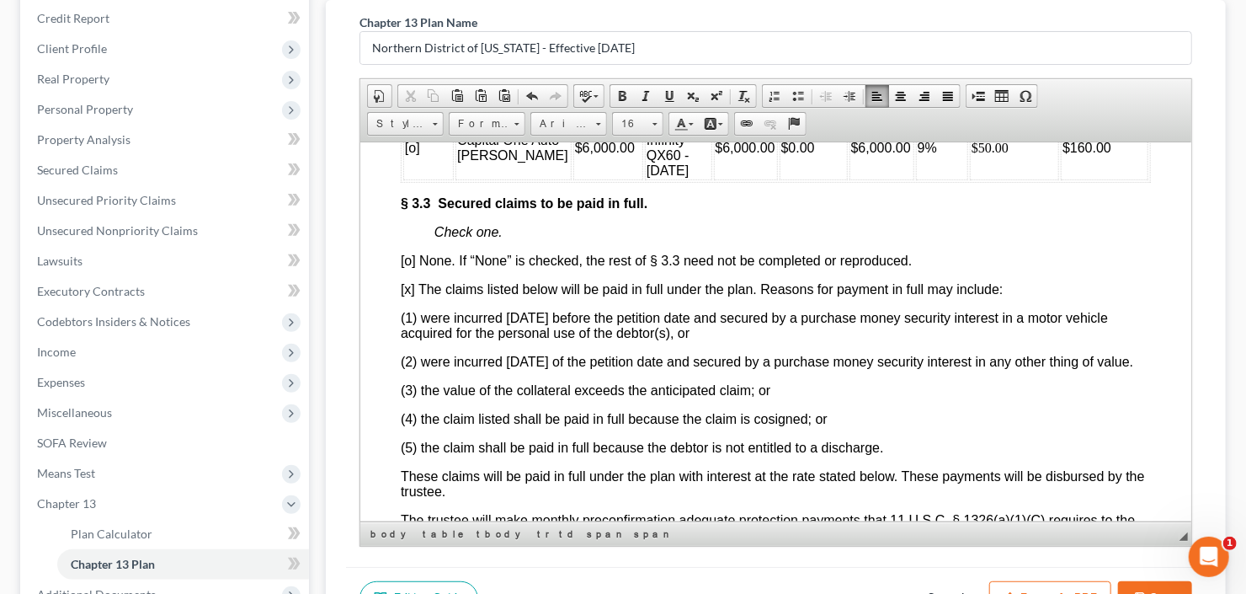
scroll to position [3367, 0]
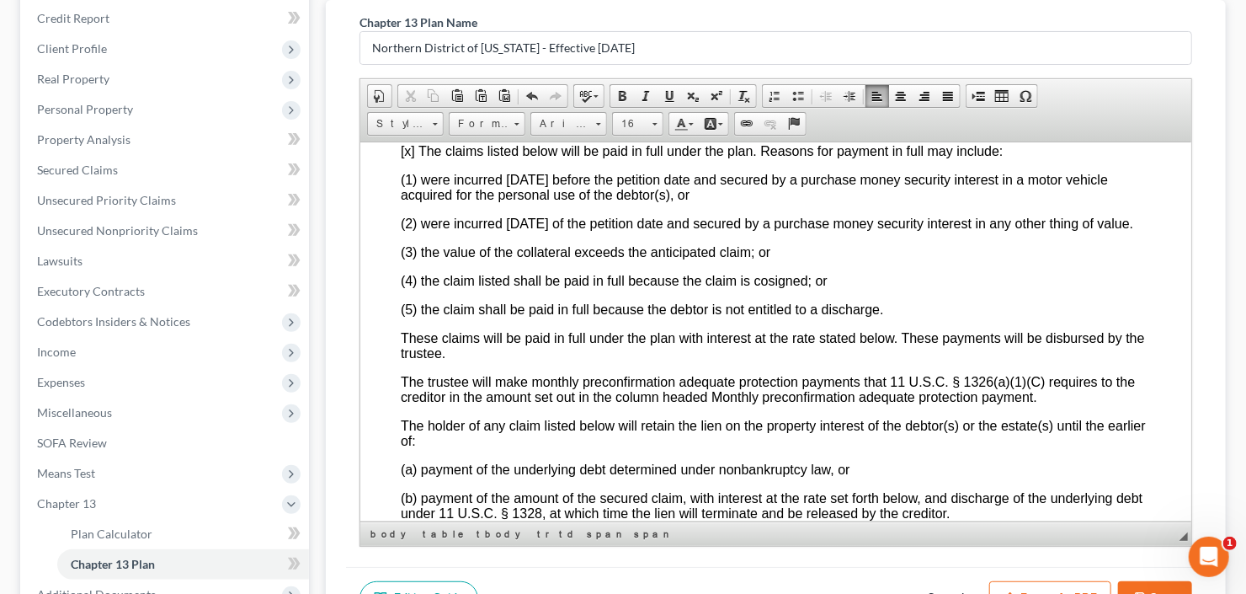
click at [946, 586] on button "Cancel" at bounding box center [945, 598] width 74 height 35
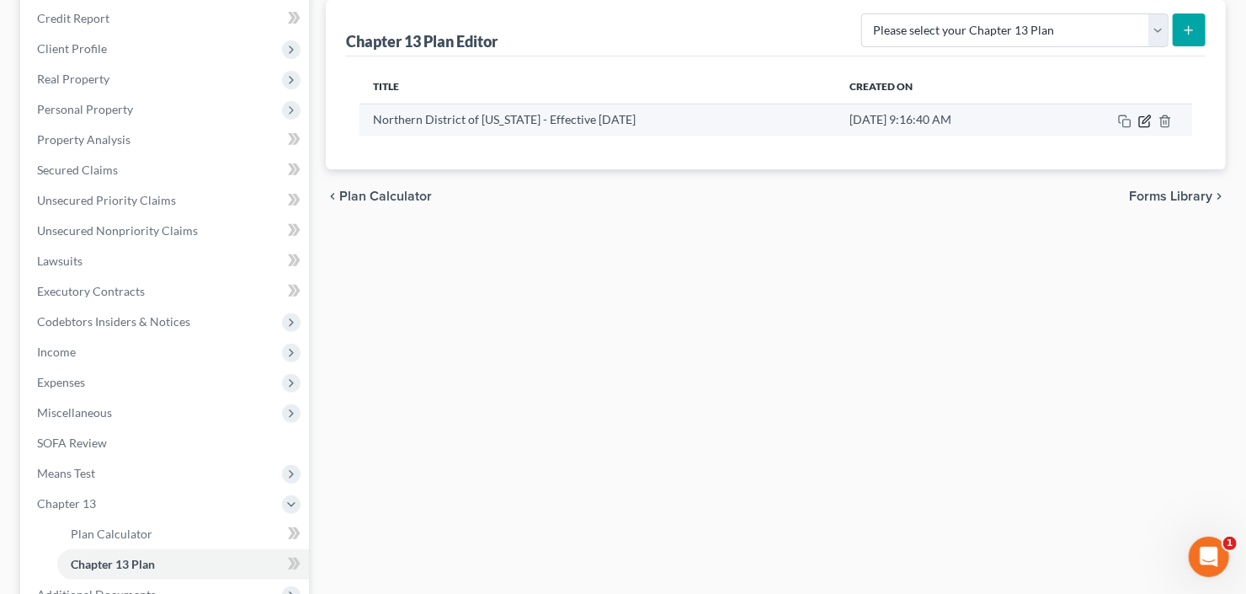
drag, startPoint x: 1150, startPoint y: 109, endPoint x: 1147, endPoint y: 120, distance: 12.1
click at [1150, 110] on td at bounding box center [1120, 120] width 144 height 32
click at [1147, 120] on icon "button" at bounding box center [1144, 120] width 13 height 13
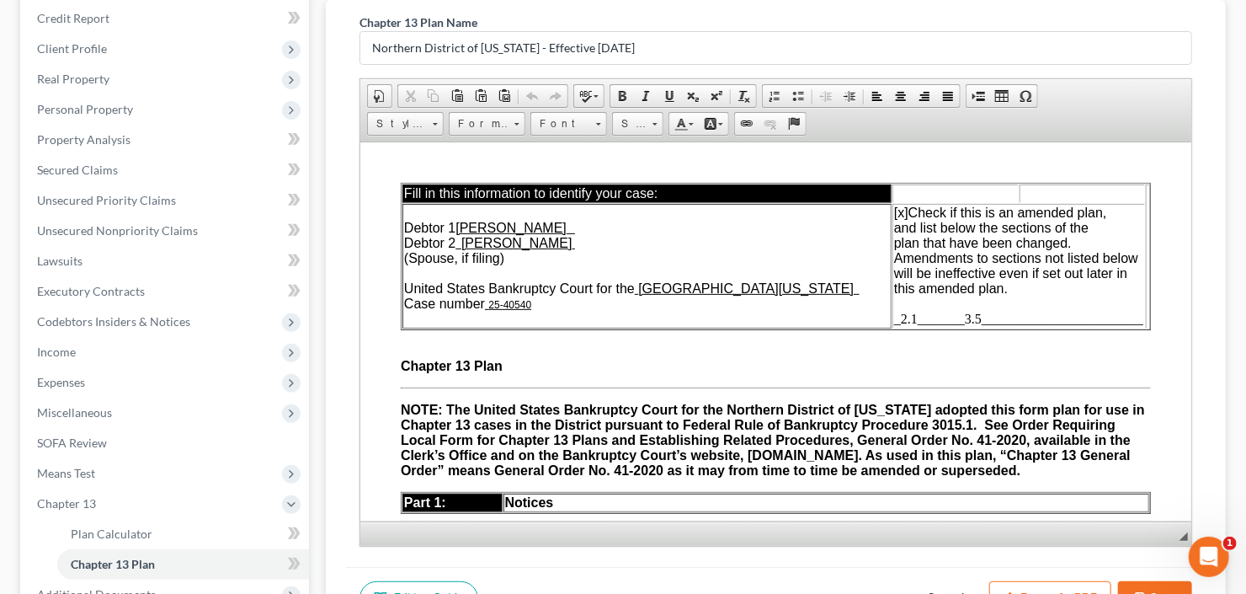
scroll to position [0, 0]
drag, startPoint x: 1009, startPoint y: 320, endPoint x: 892, endPoint y: 317, distance: 117.9
click at [893, 317] on span "_2.1_______3.5________________________" at bounding box center [1017, 318] width 249 height 14
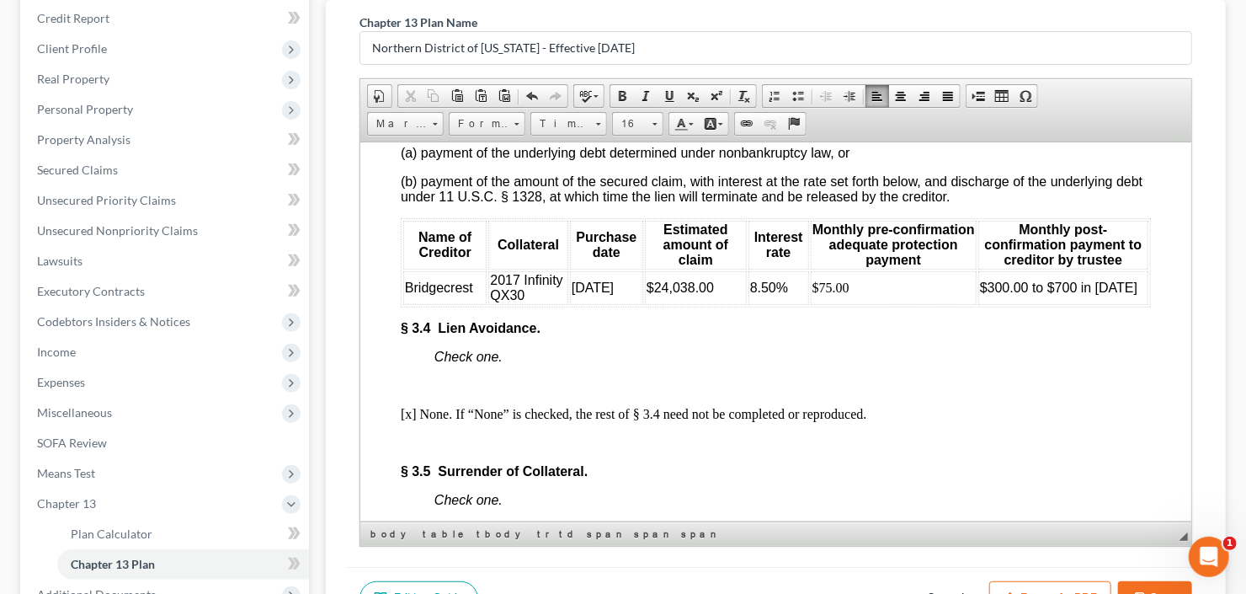
scroll to position [3704, 0]
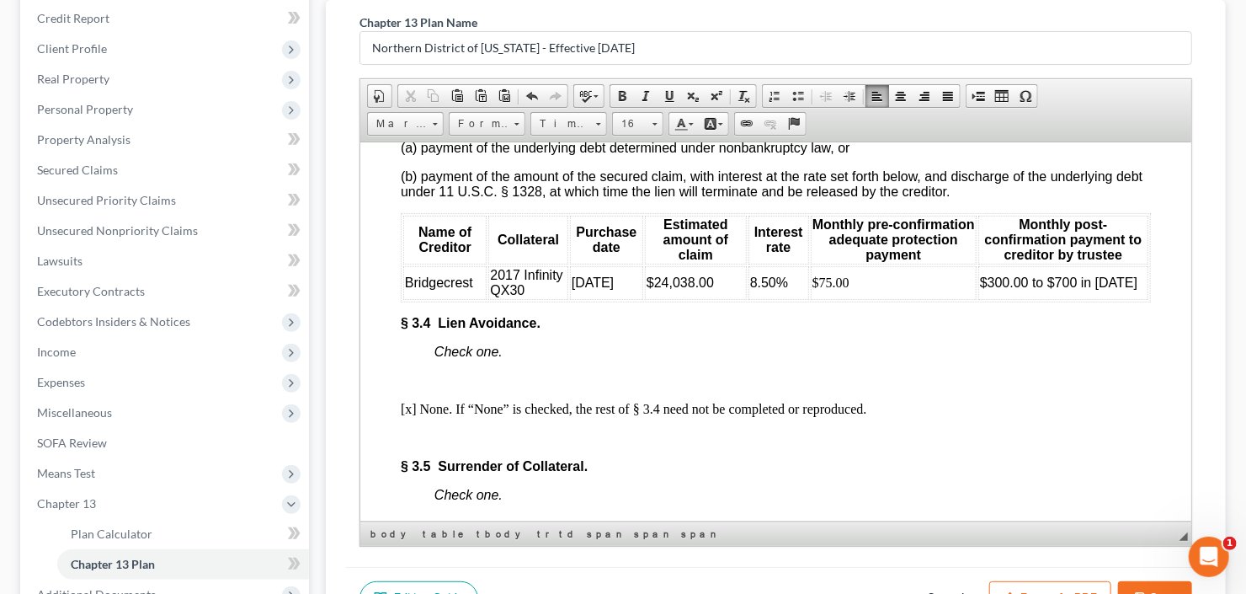
click at [749, 289] on span "8.50%" at bounding box center [768, 281] width 38 height 14
click at [987, 289] on span "$300.00 to $700 in April 2026" at bounding box center [1057, 281] width 157 height 14
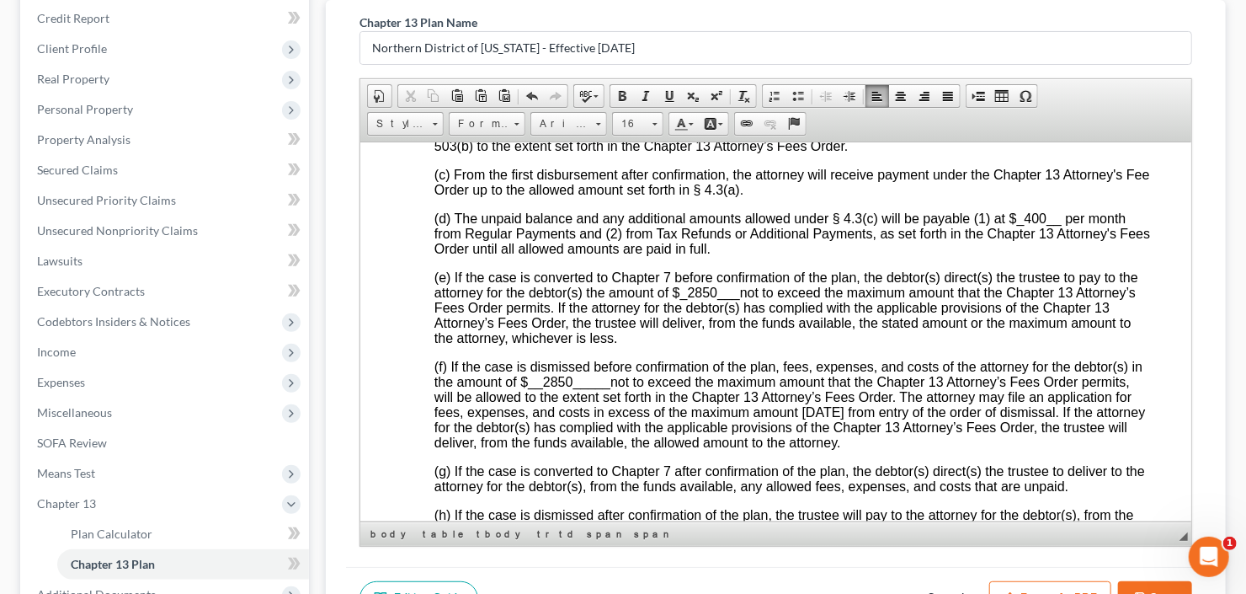
scroll to position [4911, 0]
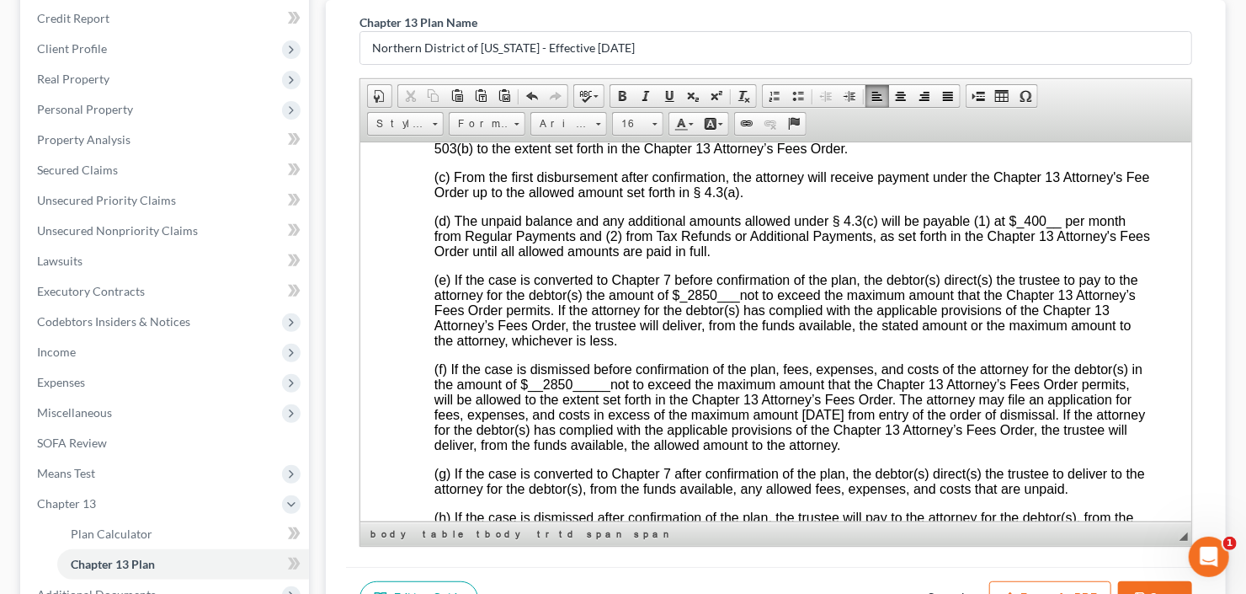
click at [1024, 227] on span "_400__" at bounding box center [1038, 220] width 45 height 14
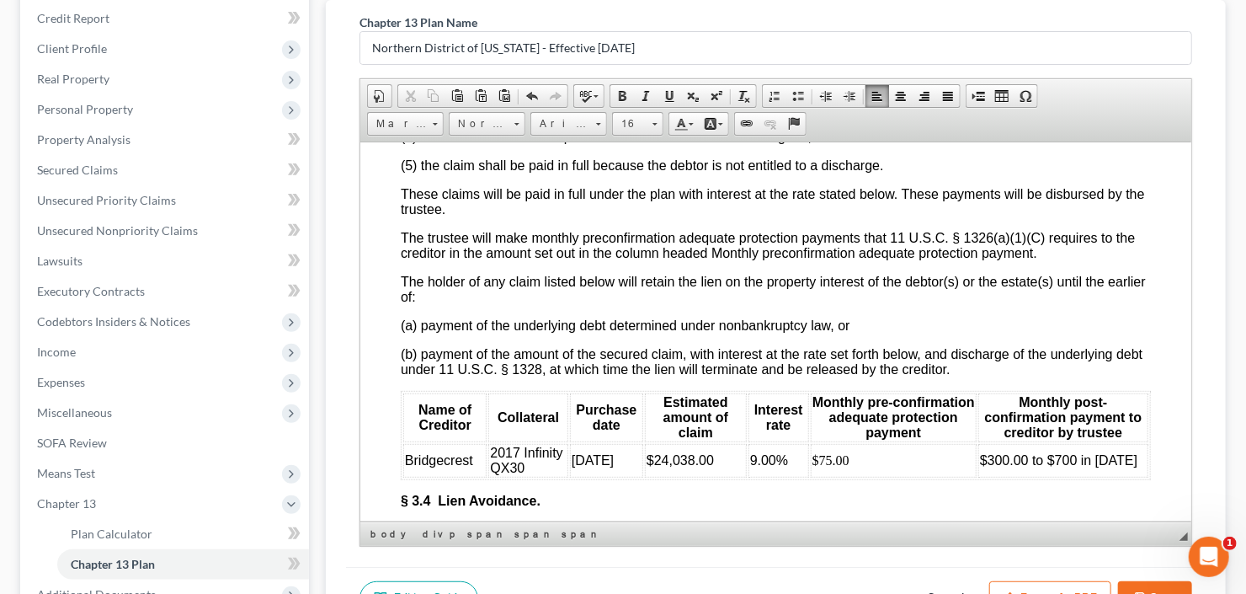
scroll to position [3631, 0]
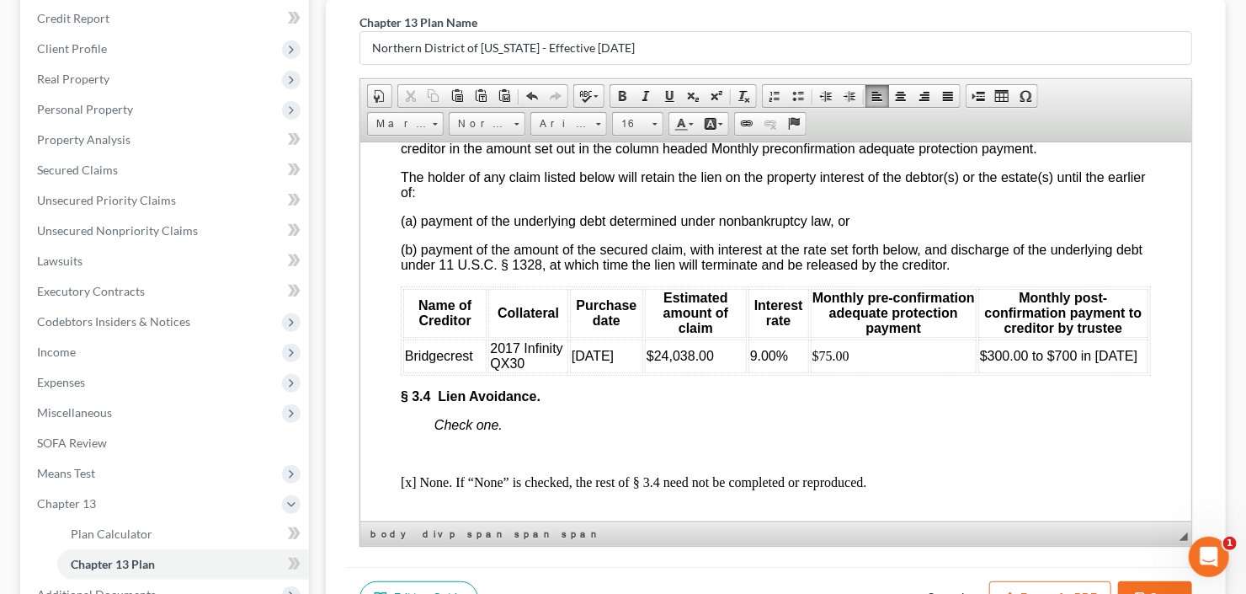
click at [980, 362] on span "$300.00 to $700 in April 2026" at bounding box center [1057, 355] width 157 height 14
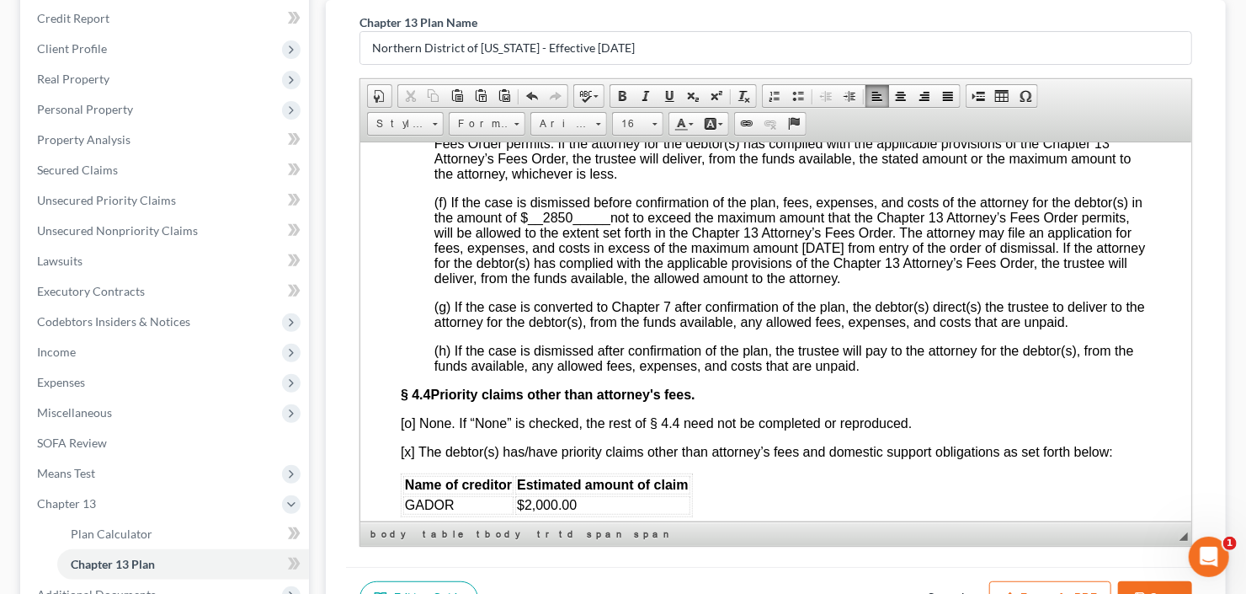
scroll to position [4911, 0]
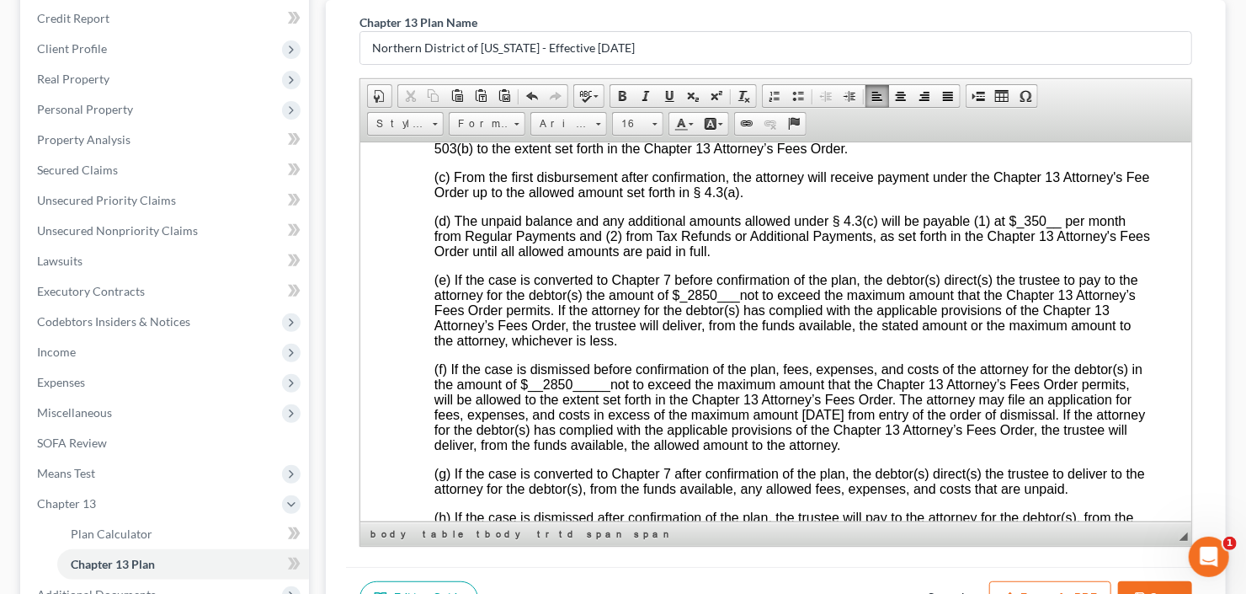
click at [1030, 227] on span "_350 __" at bounding box center [1038, 220] width 45 height 14
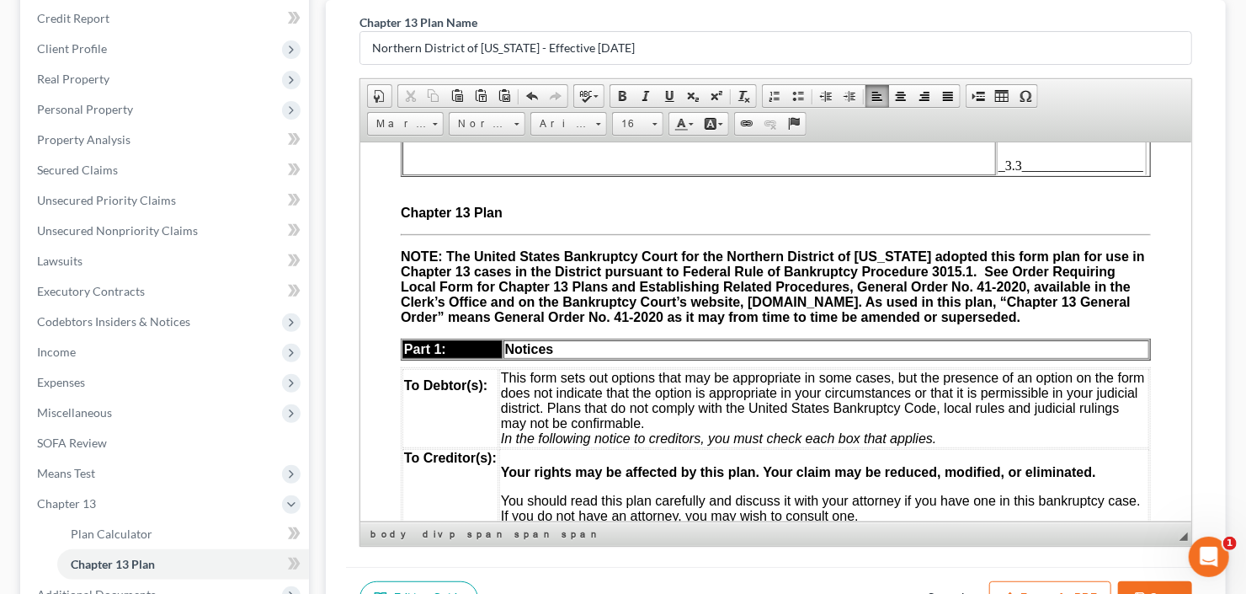
scroll to position [0, 0]
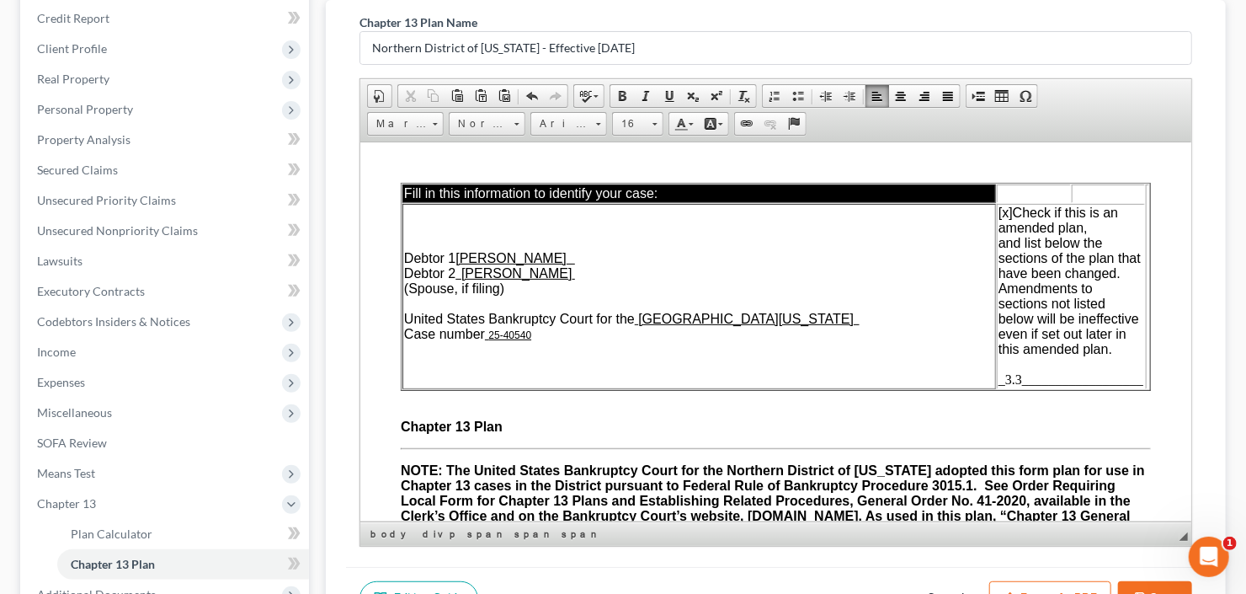
click at [1045, 383] on span "_3.3__________________" at bounding box center [1070, 378] width 145 height 14
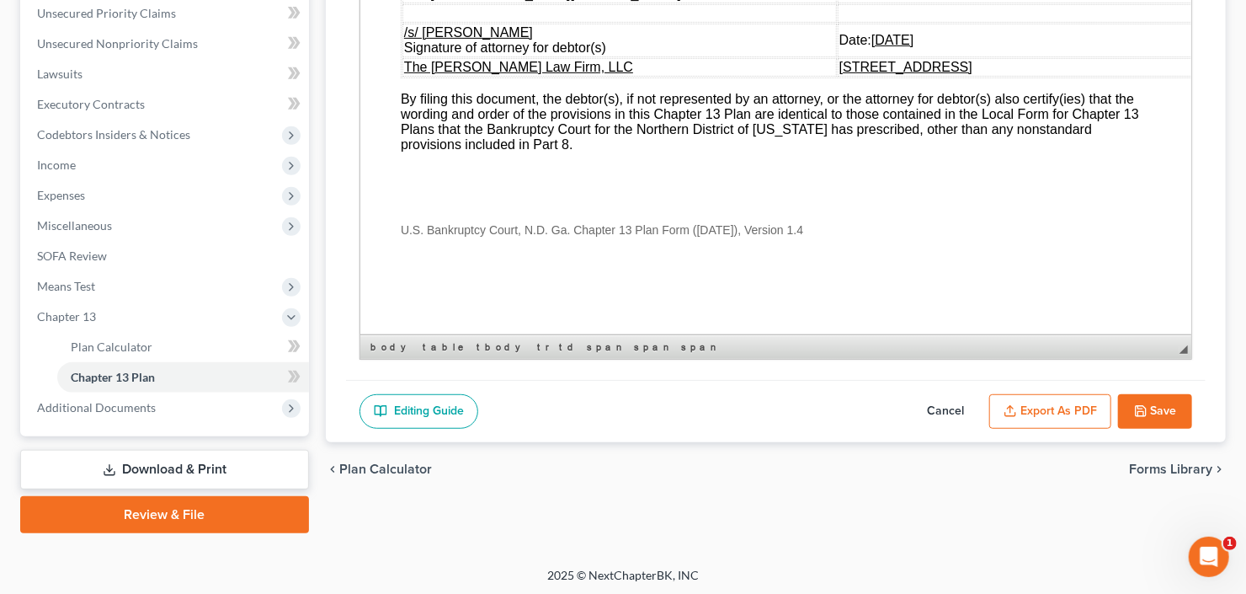
scroll to position [7117, 0]
click at [1030, 412] on button "Export as PDF" at bounding box center [1050, 411] width 122 height 35
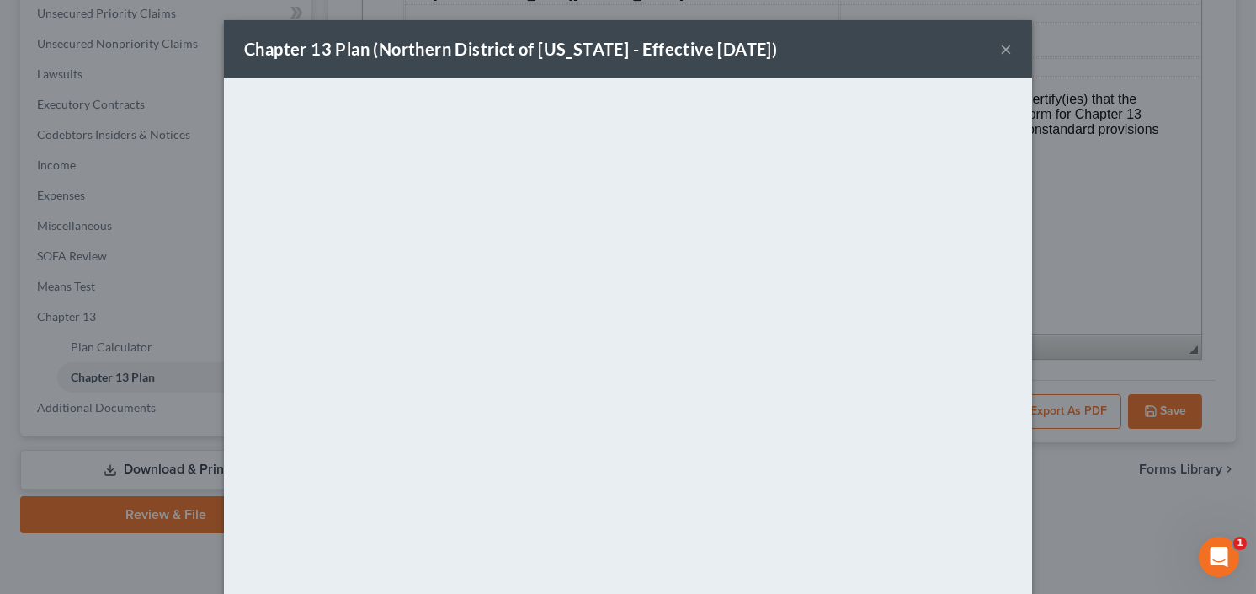
scroll to position [110, 0]
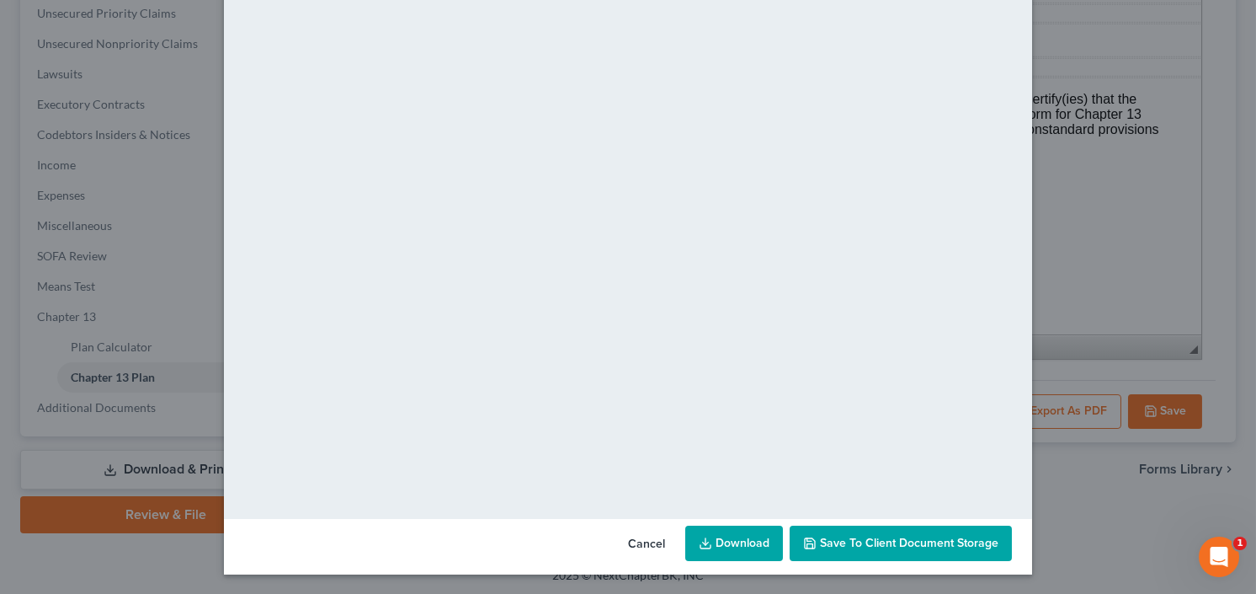
click at [693, 547] on link "Download" at bounding box center [734, 542] width 98 height 35
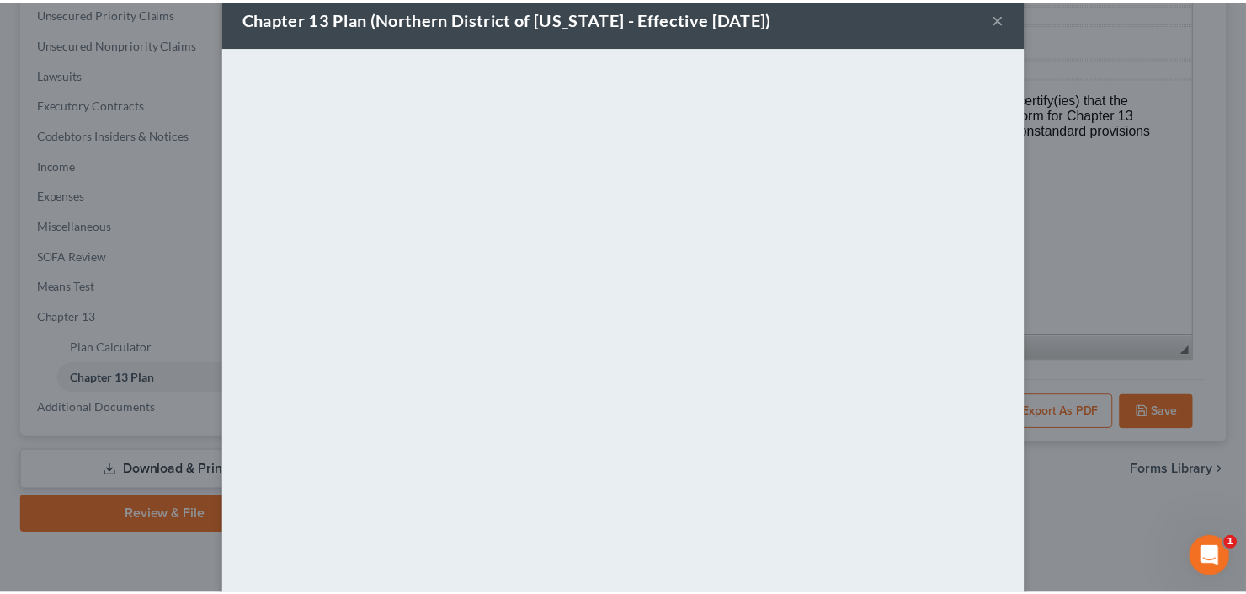
scroll to position [0, 0]
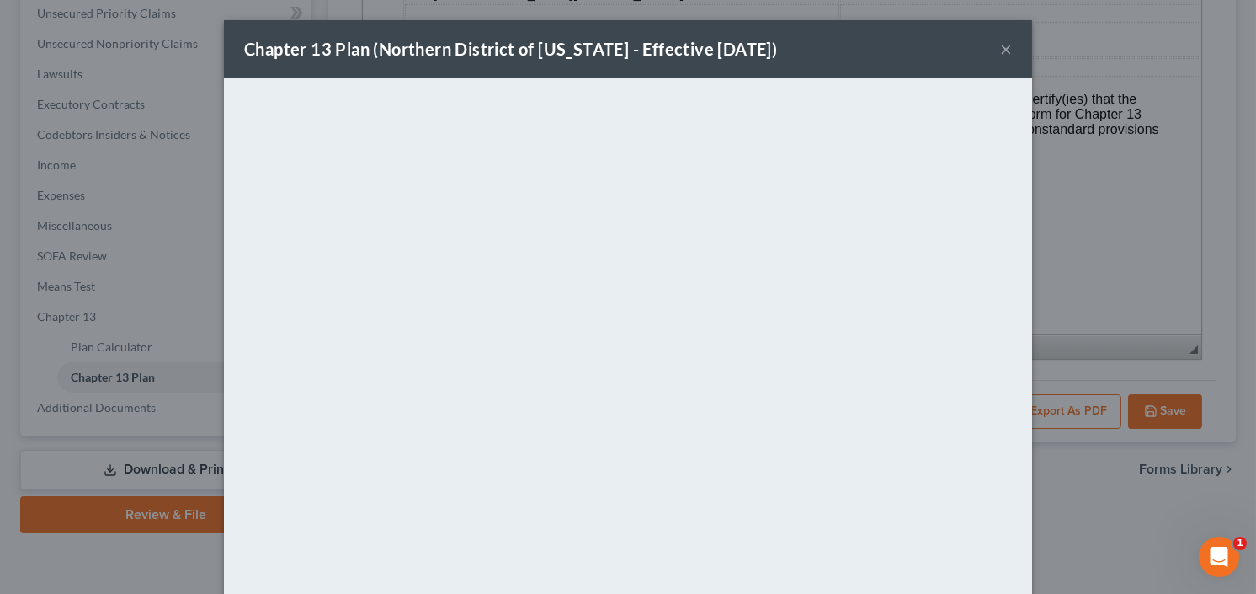
click at [1000, 39] on button "×" at bounding box center [1006, 49] width 12 height 20
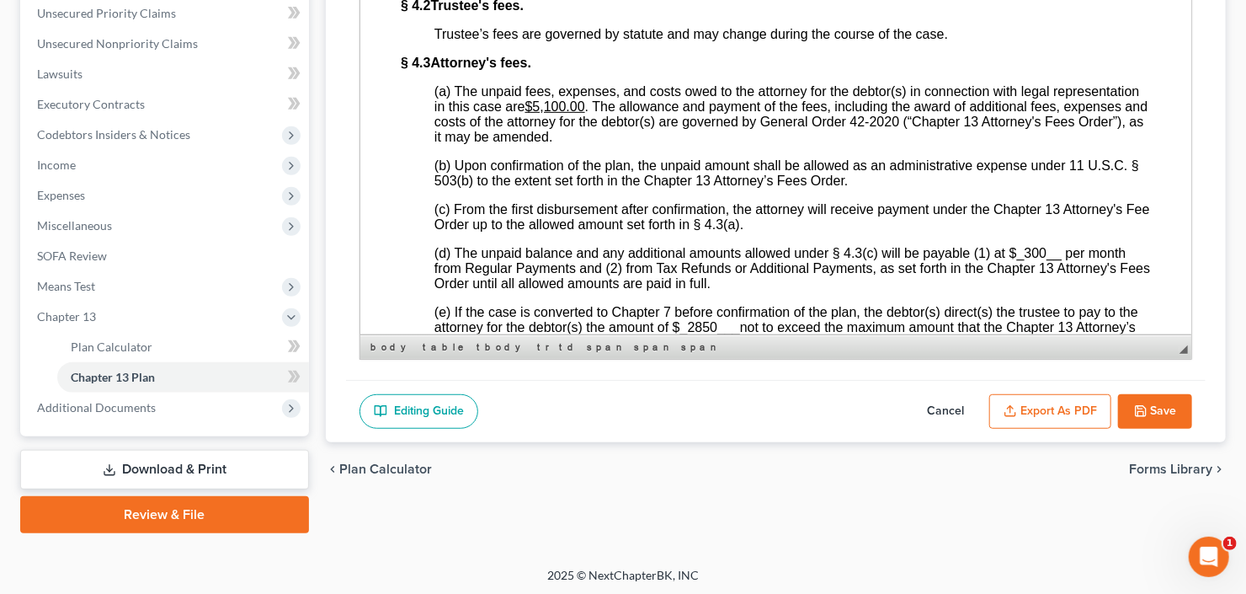
scroll to position [4221, 0]
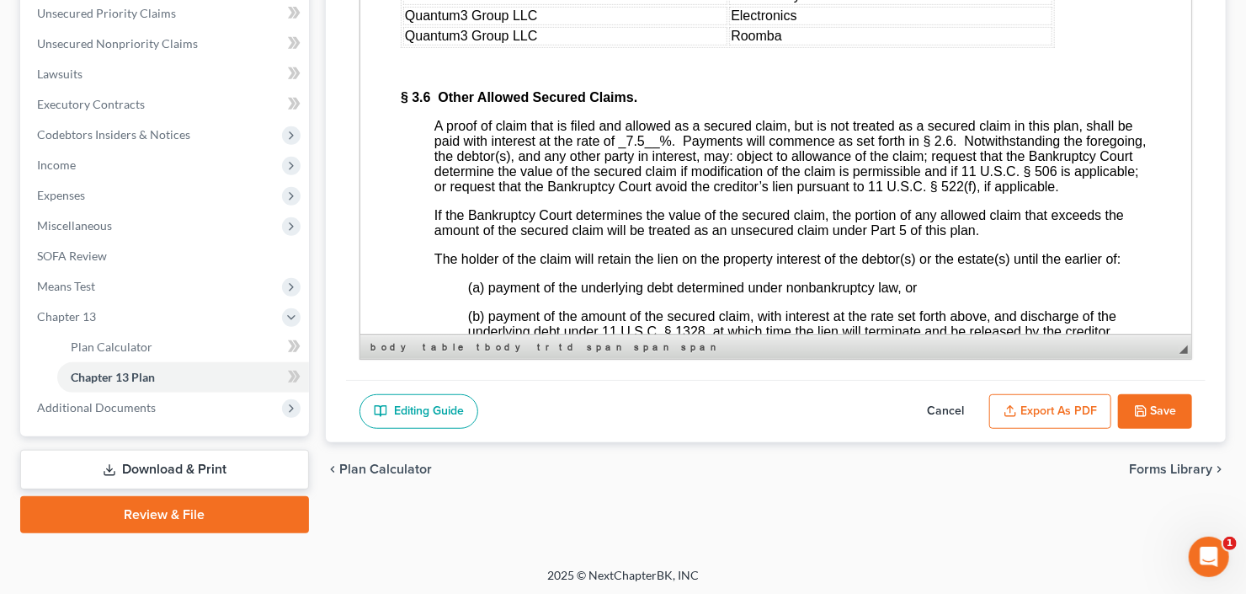
click at [1156, 406] on button "Save" at bounding box center [1155, 411] width 74 height 35
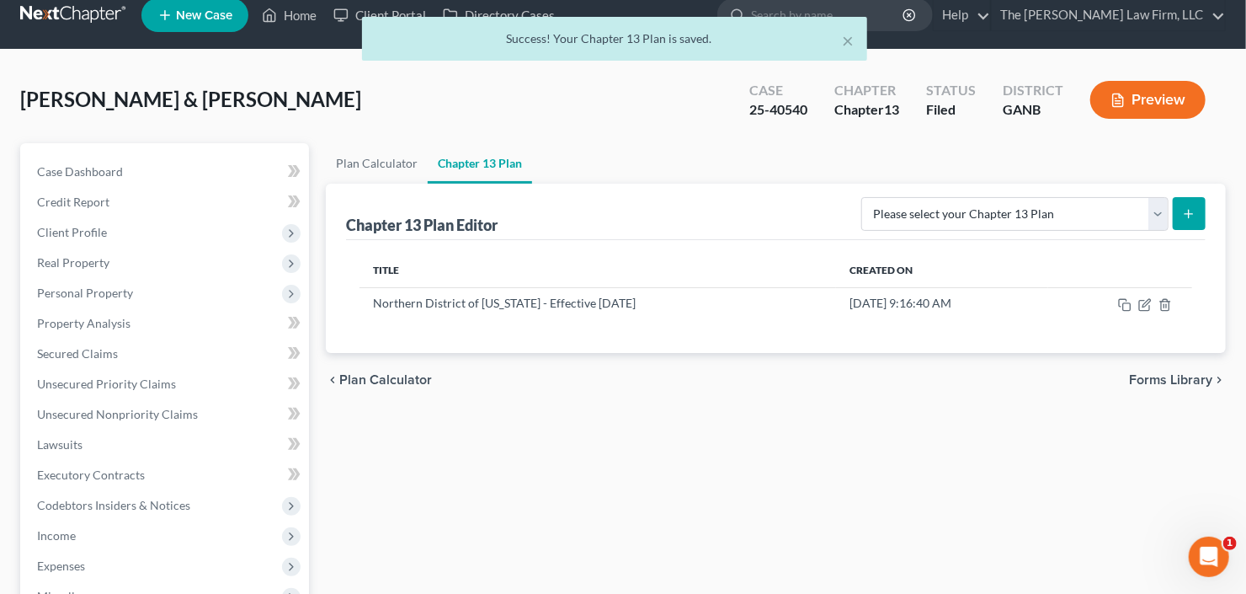
scroll to position [0, 0]
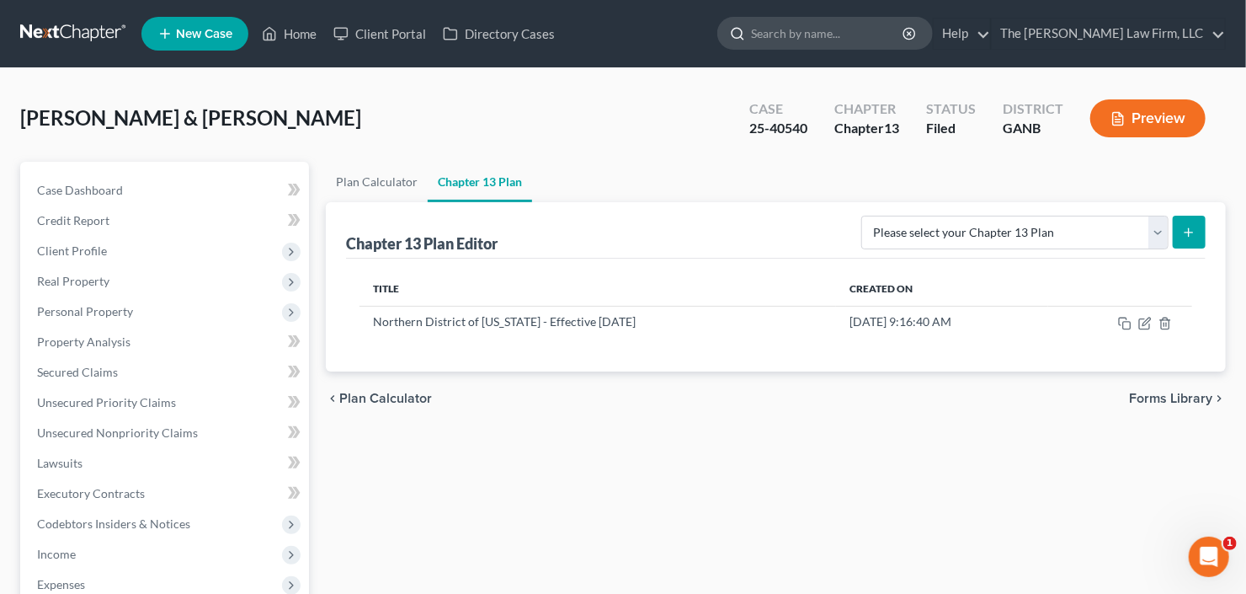
click at [870, 34] on input "search" at bounding box center [828, 33] width 154 height 31
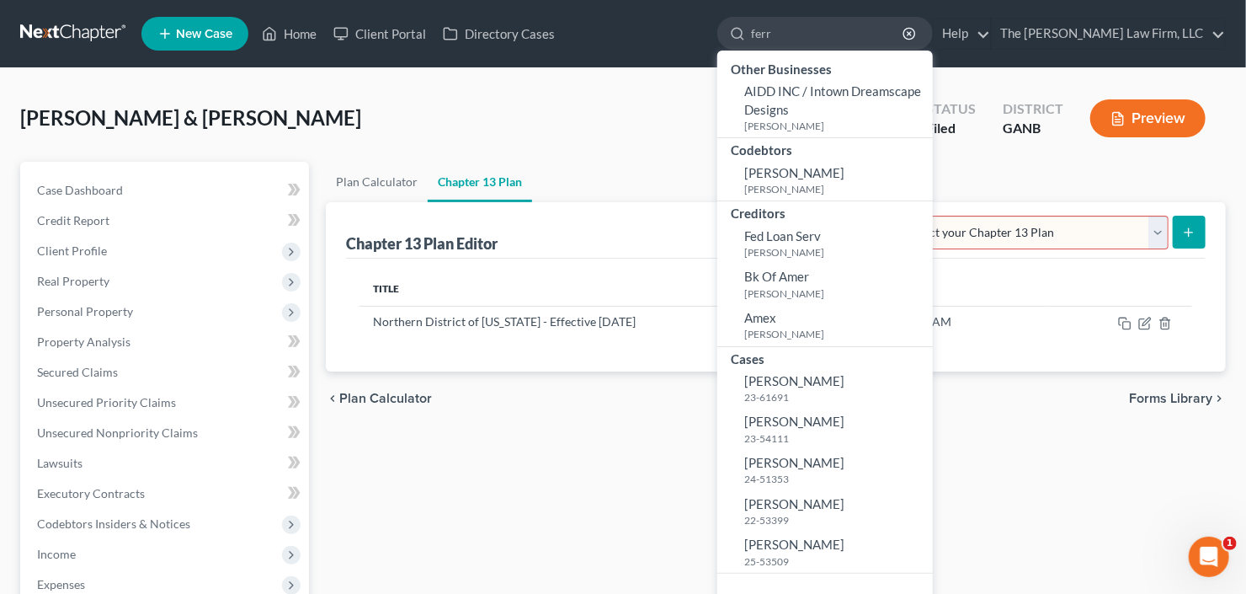
type input "ferr"
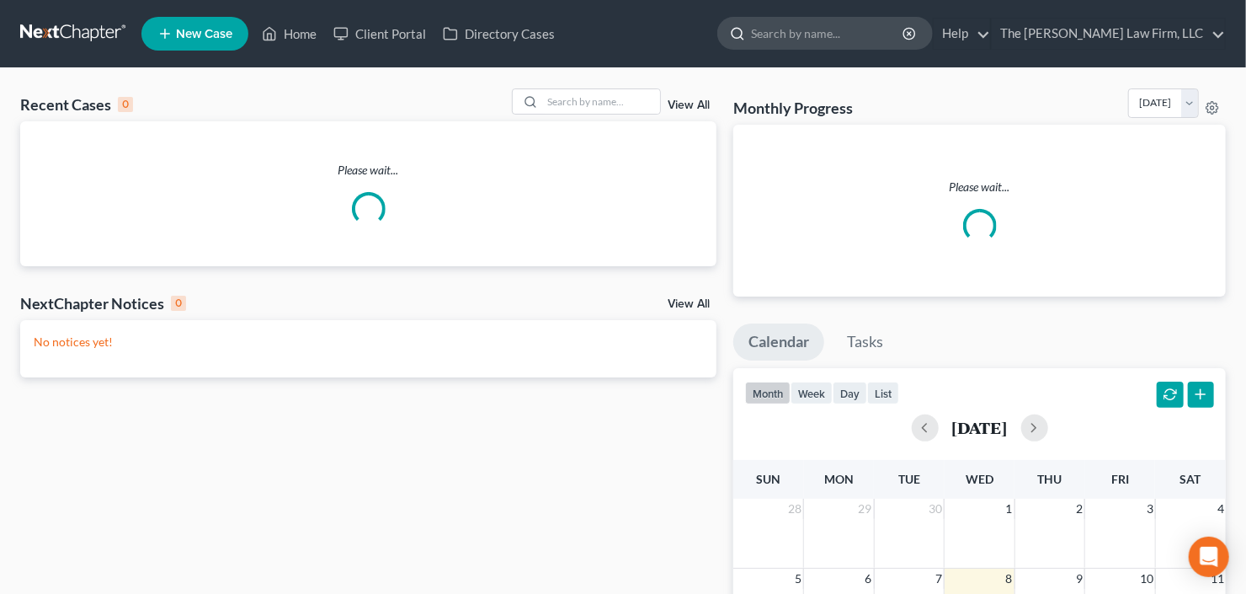
click at [903, 40] on input "search" at bounding box center [828, 33] width 154 height 31
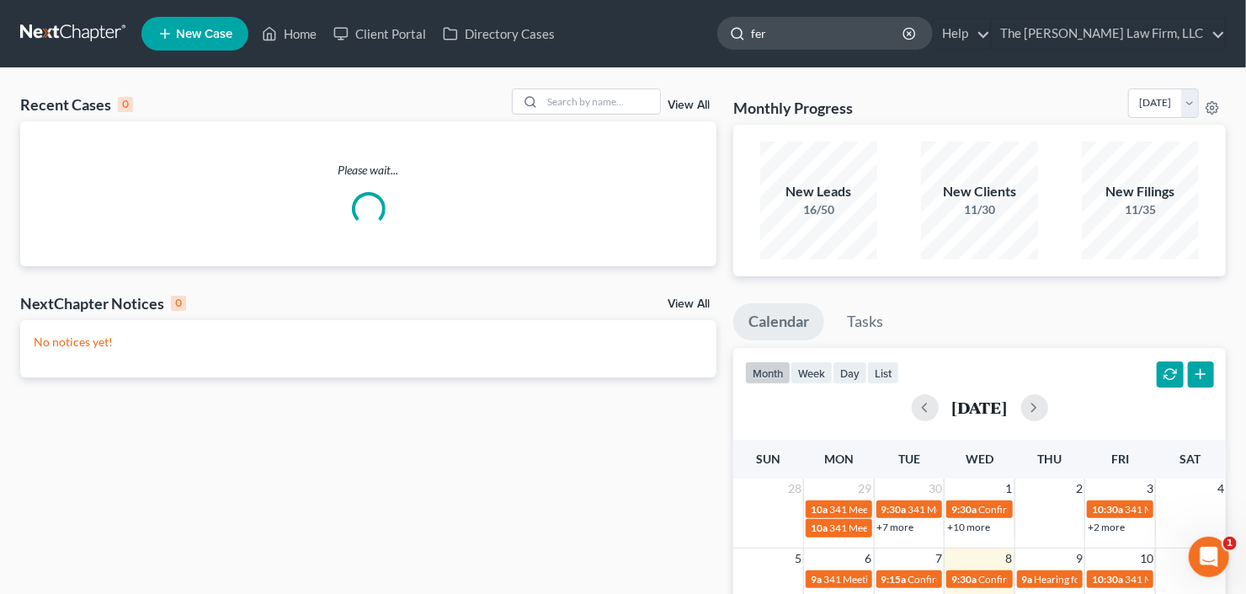
type input "ferr"
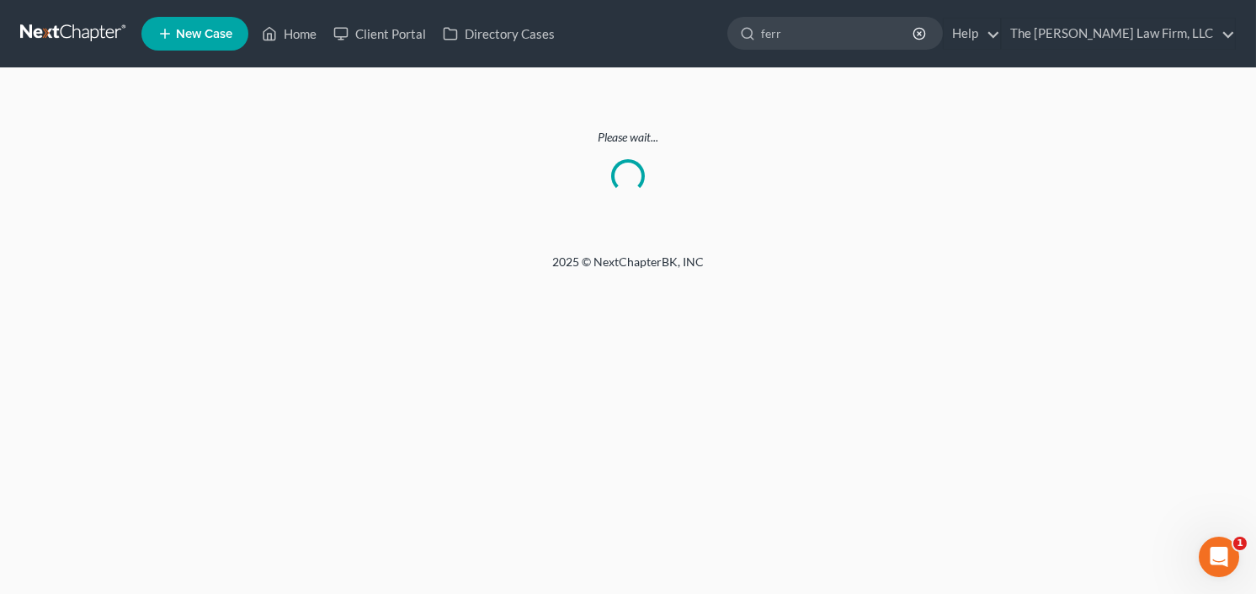
drag, startPoint x: 51, startPoint y: 33, endPoint x: 61, endPoint y: 30, distance: 10.4
click at [51, 32] on link at bounding box center [74, 34] width 108 height 30
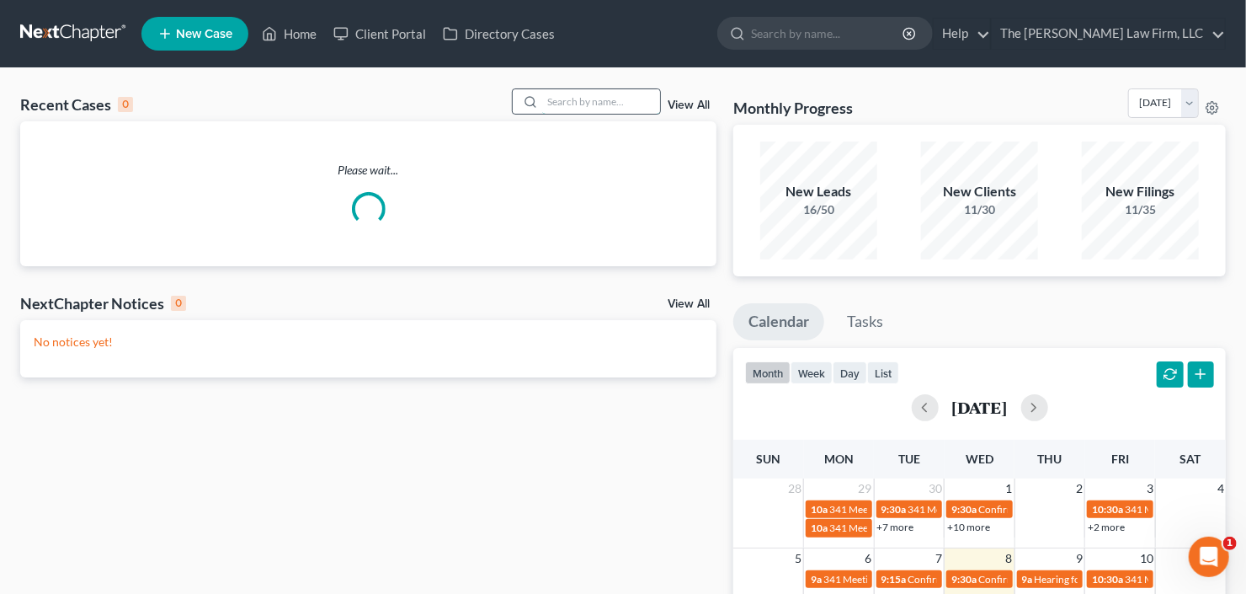
click at [606, 103] on input "search" at bounding box center [601, 101] width 118 height 24
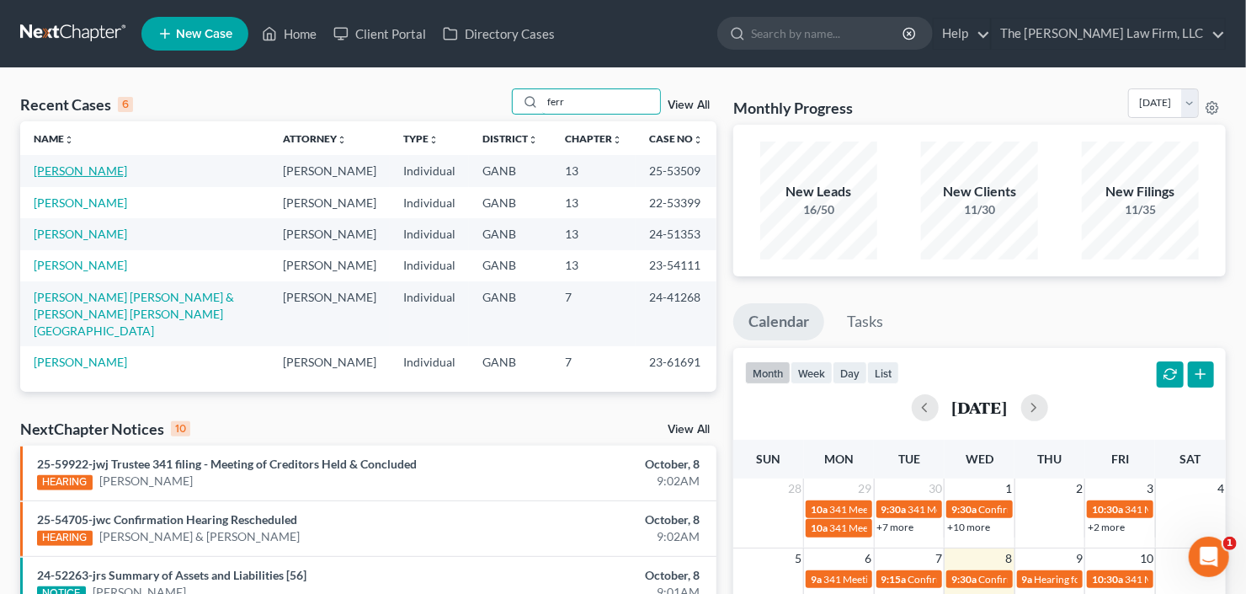
type input "ferr"
click at [80, 165] on link "[PERSON_NAME]" at bounding box center [80, 170] width 93 height 14
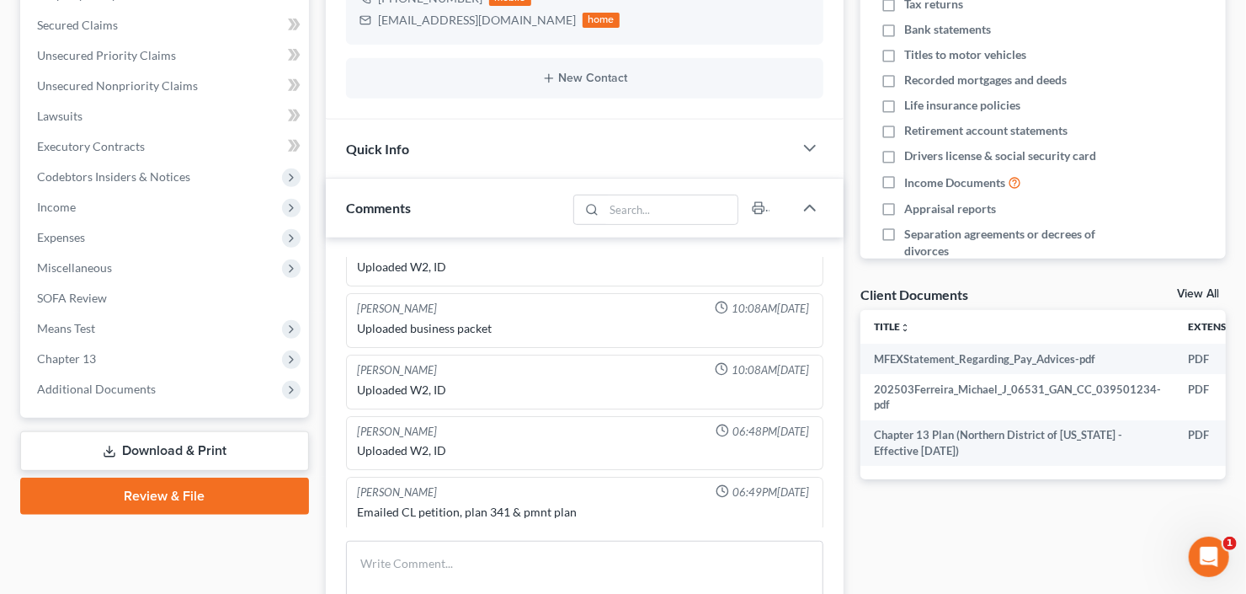
scroll to position [404, 0]
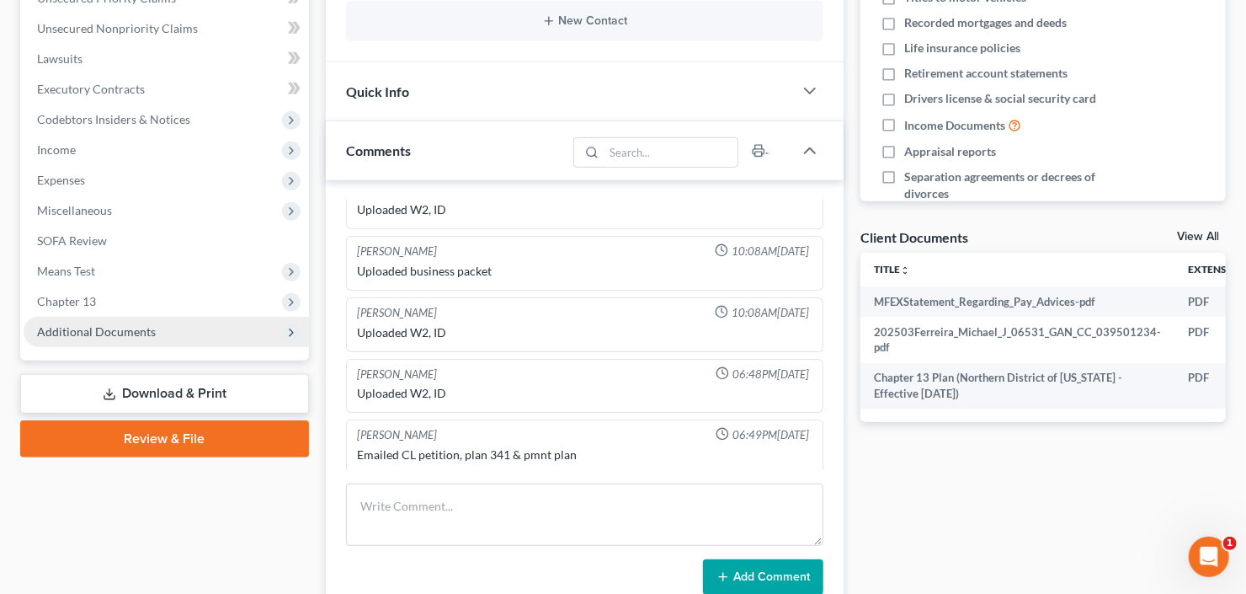
click at [101, 324] on span "Additional Documents" at bounding box center [96, 331] width 119 height 14
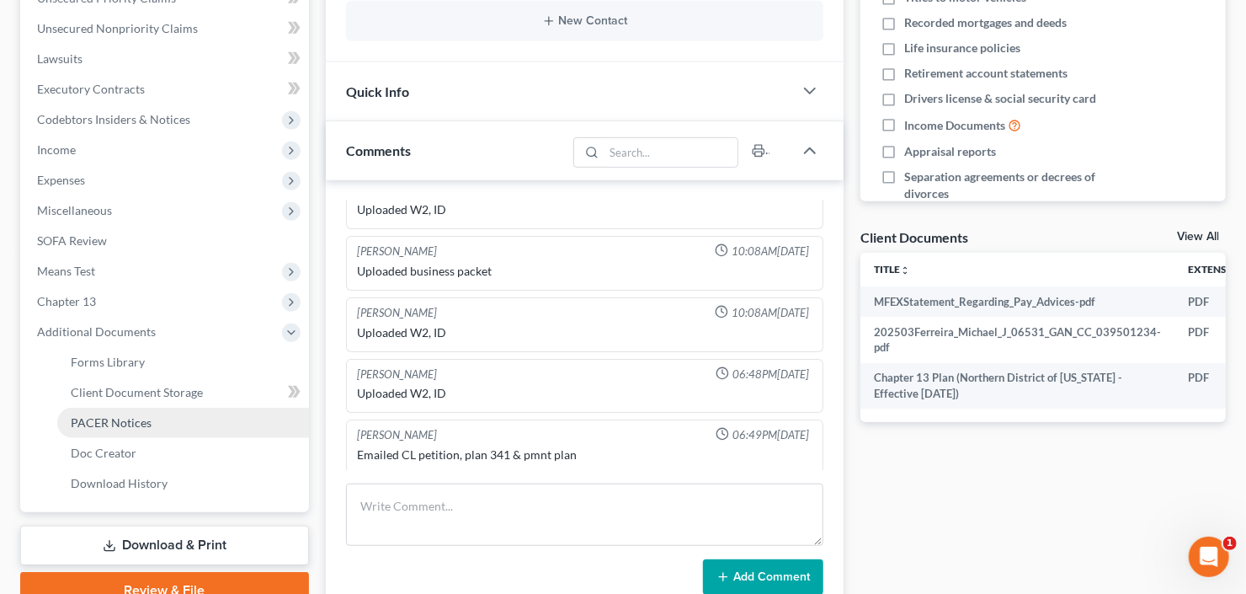
click at [130, 417] on span "PACER Notices" at bounding box center [111, 422] width 81 height 14
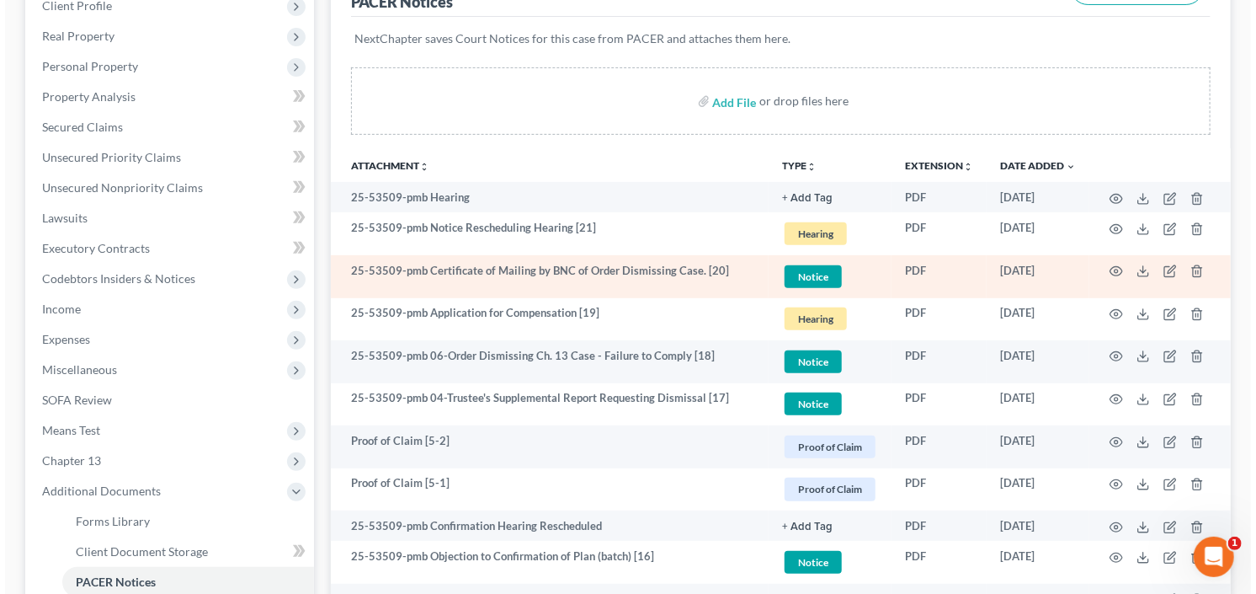
scroll to position [269, 0]
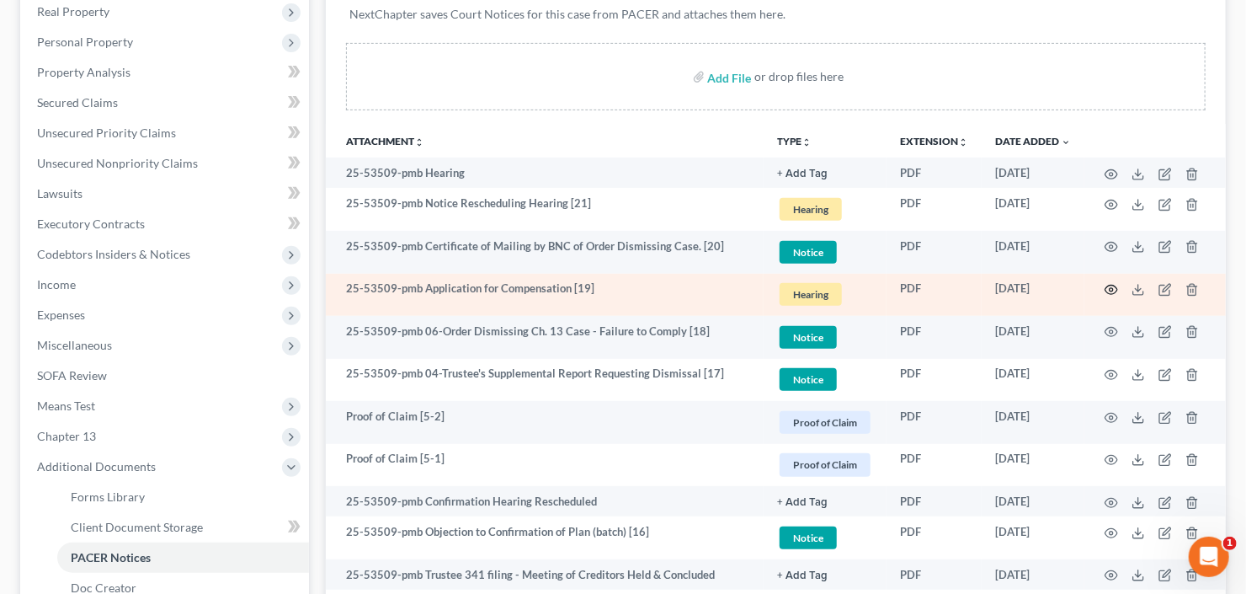
click at [1105, 287] on icon "button" at bounding box center [1111, 289] width 13 height 9
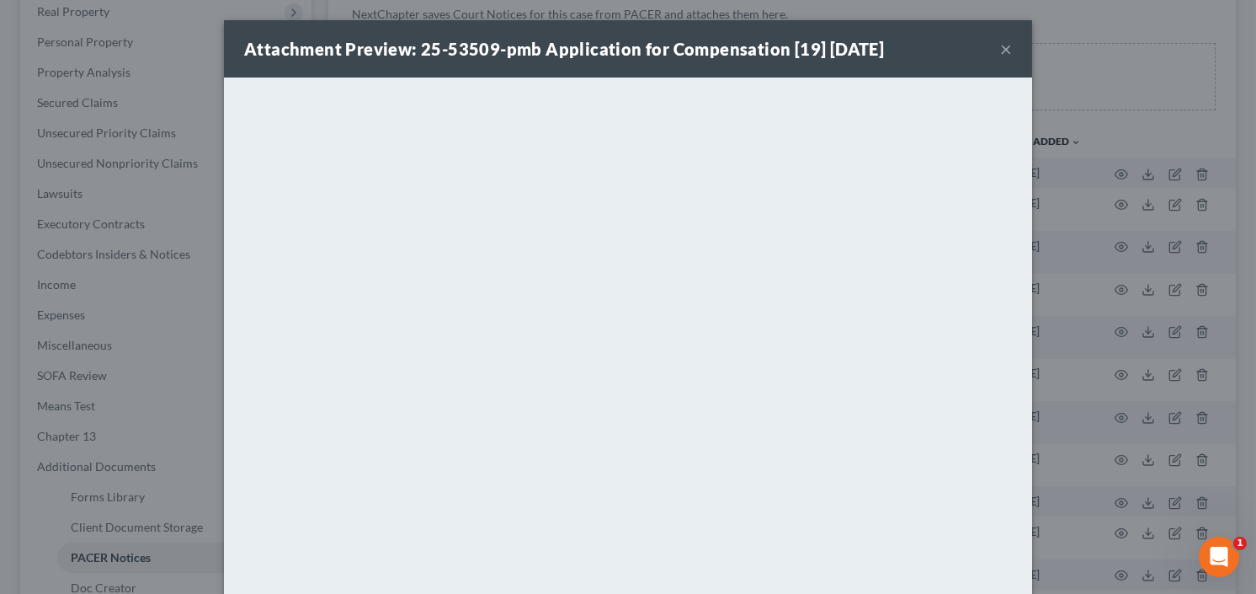
click at [1000, 51] on button "×" at bounding box center [1006, 49] width 12 height 20
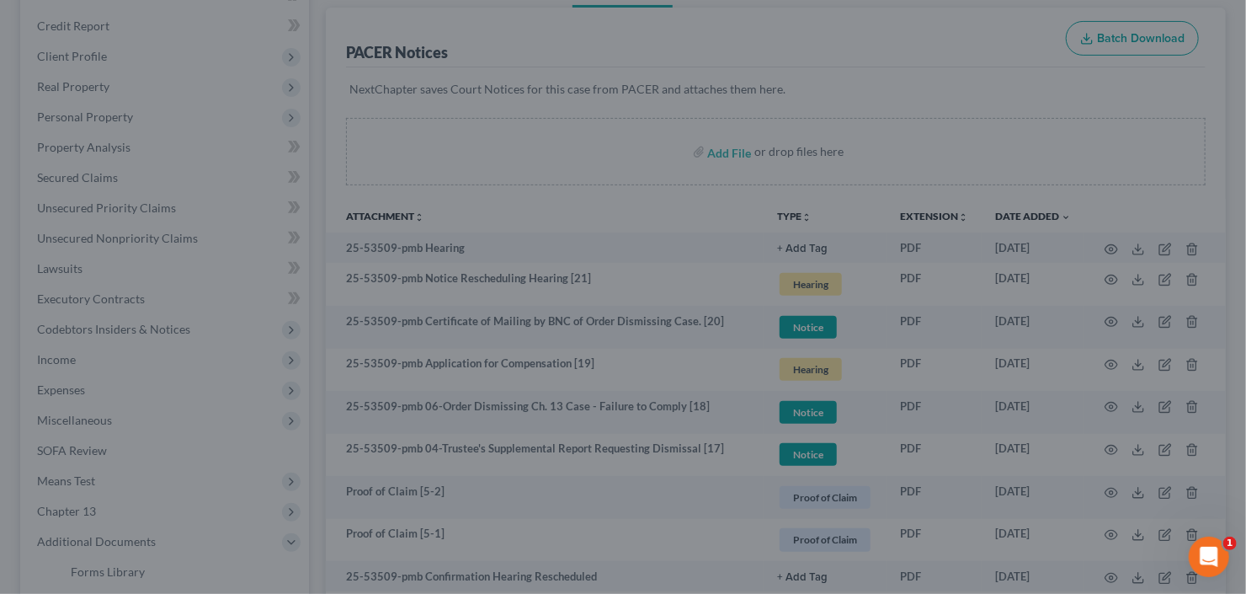
scroll to position [0, 0]
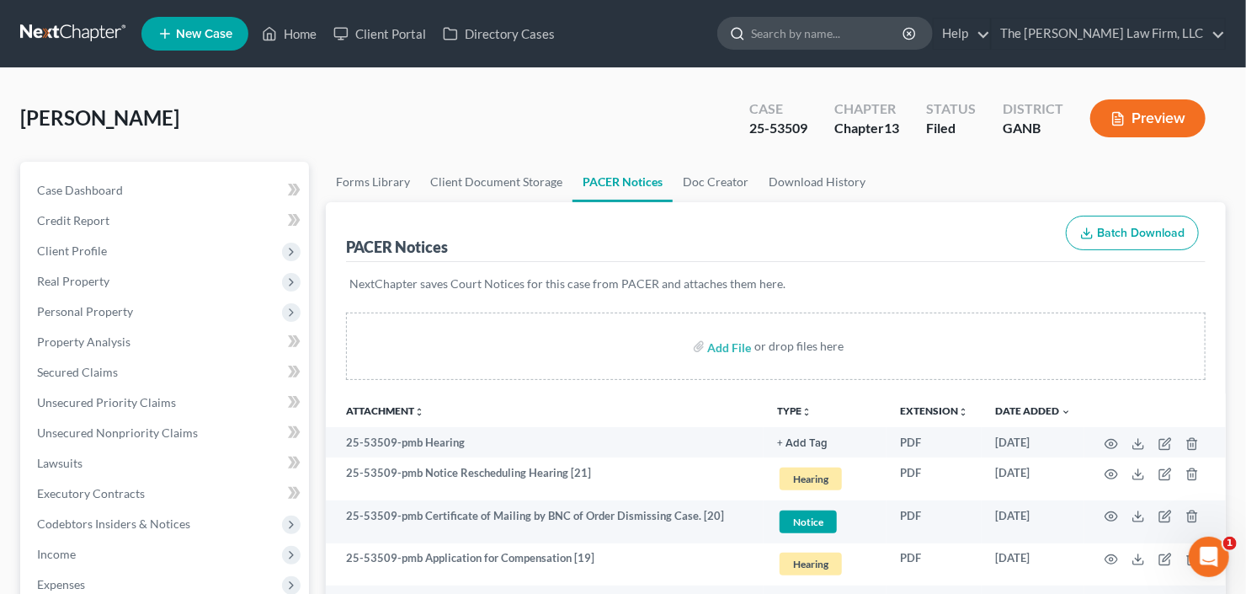
click at [837, 41] on input "search" at bounding box center [828, 33] width 154 height 31
type input "crystal"
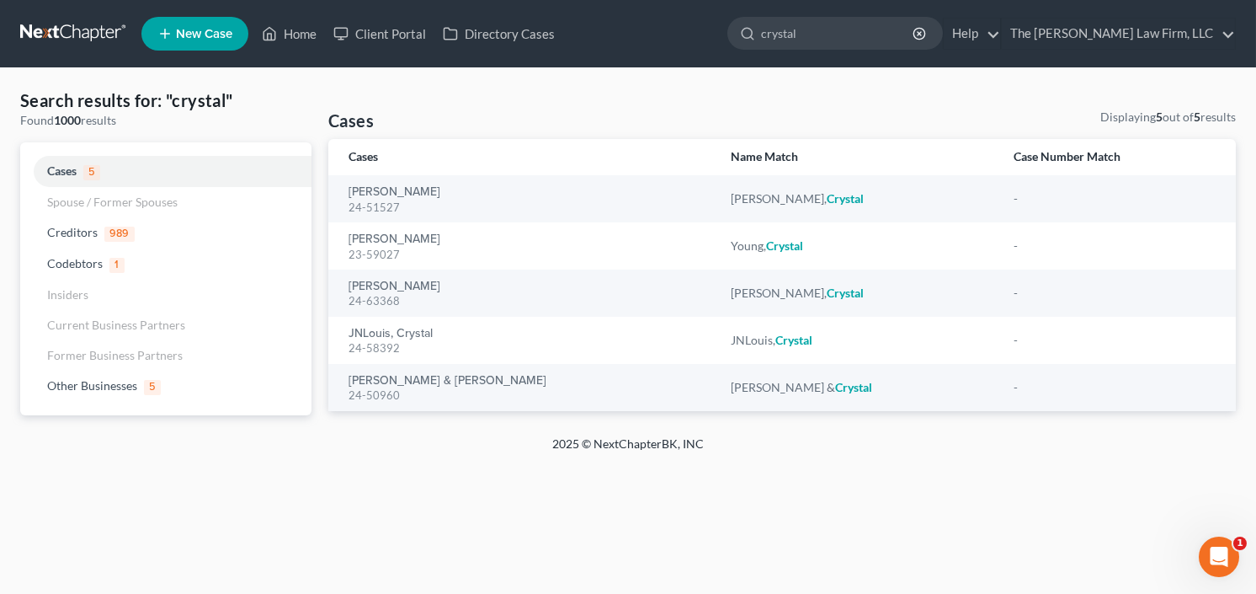
click at [178, 21] on link "New Case" at bounding box center [194, 34] width 107 height 34
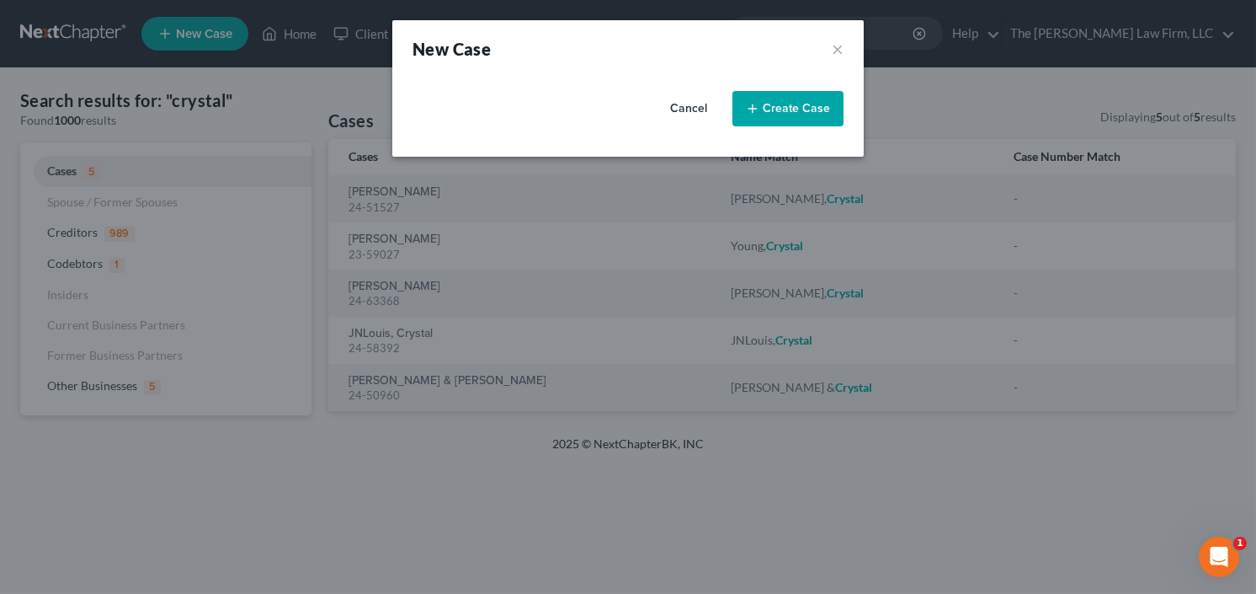
select select "19"
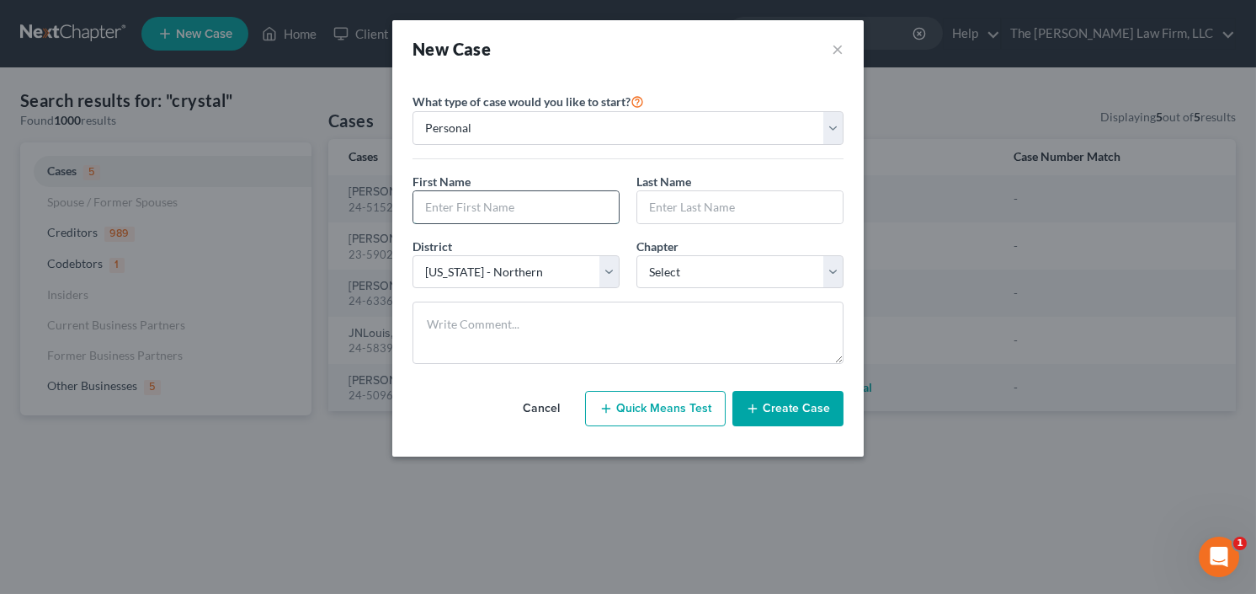
click at [512, 198] on input "text" at bounding box center [515, 207] width 205 height 32
type input "Crystal"
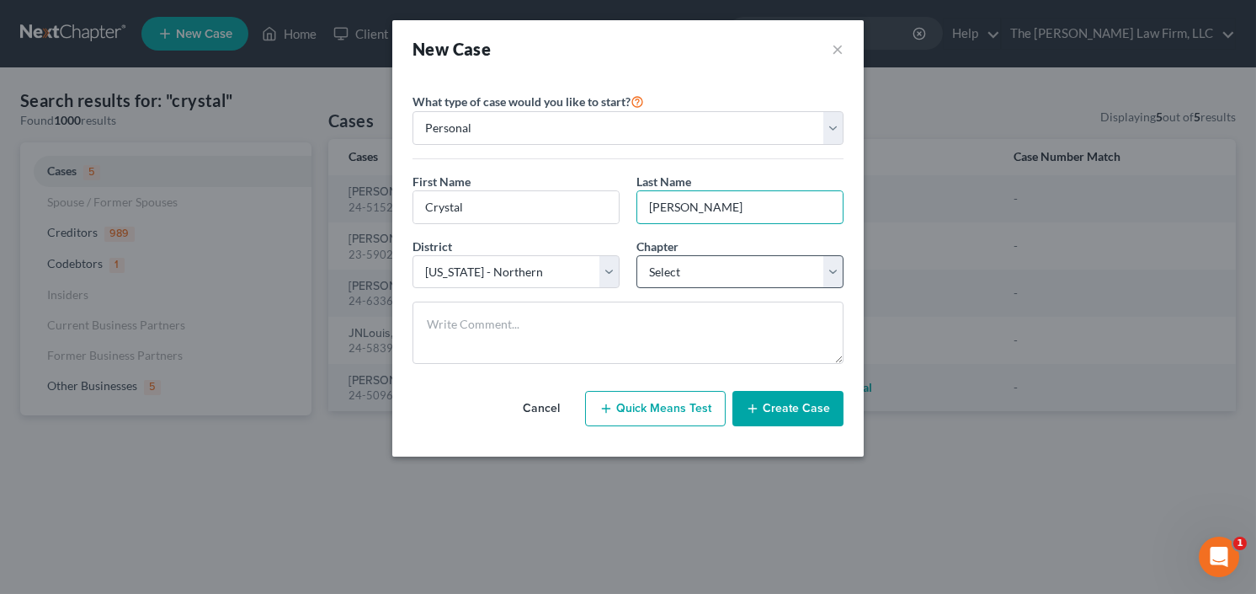
type input "[PERSON_NAME]"
click at [732, 264] on select "Select 7 11 12 13" at bounding box center [739, 272] width 207 height 34
select select "3"
click at [636, 255] on select "Select 7 11 12 13" at bounding box center [739, 272] width 207 height 34
click at [793, 405] on button "Create Case" at bounding box center [787, 408] width 111 height 35
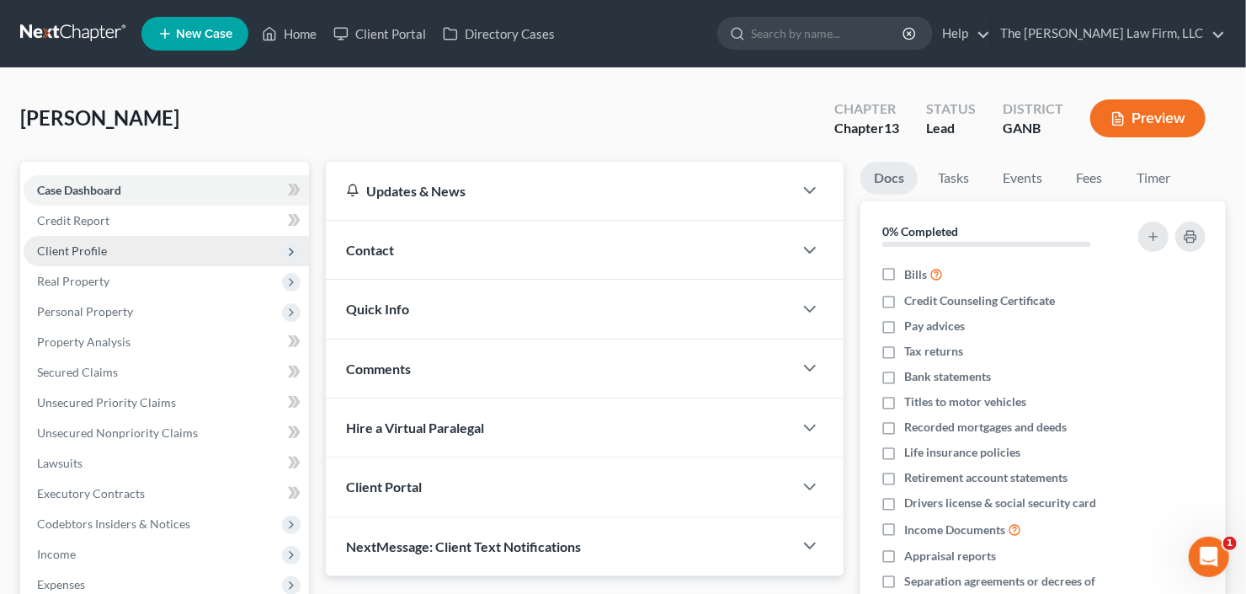
click at [115, 253] on span "Client Profile" at bounding box center [166, 251] width 285 height 30
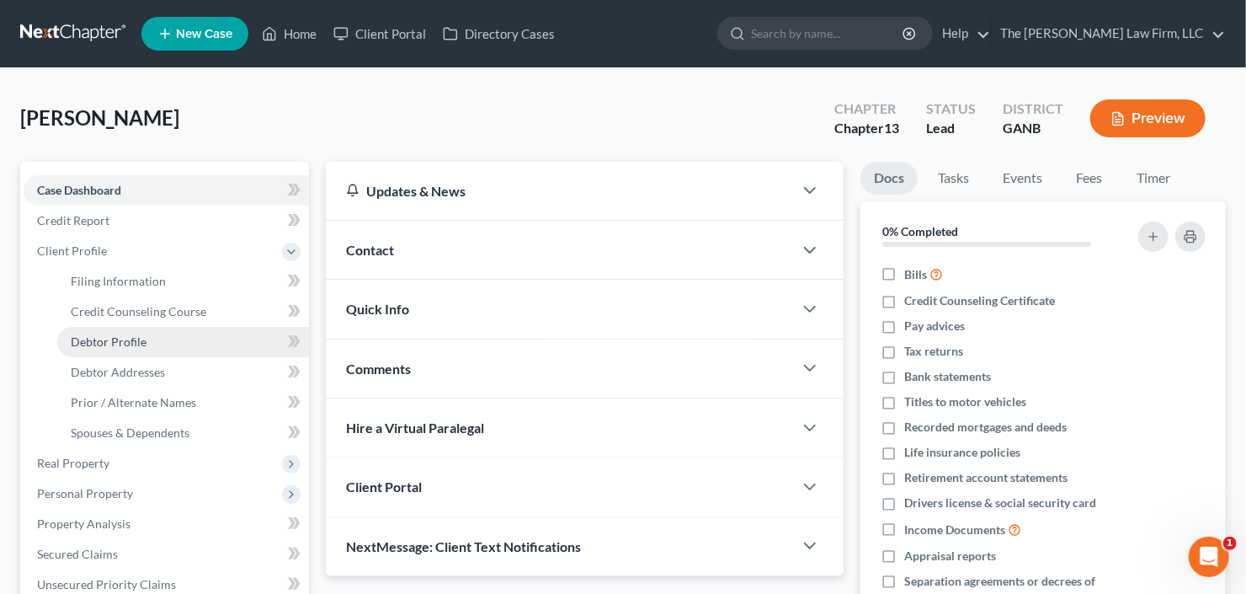
click at [149, 341] on link "Debtor Profile" at bounding box center [183, 342] width 252 height 30
select select "0"
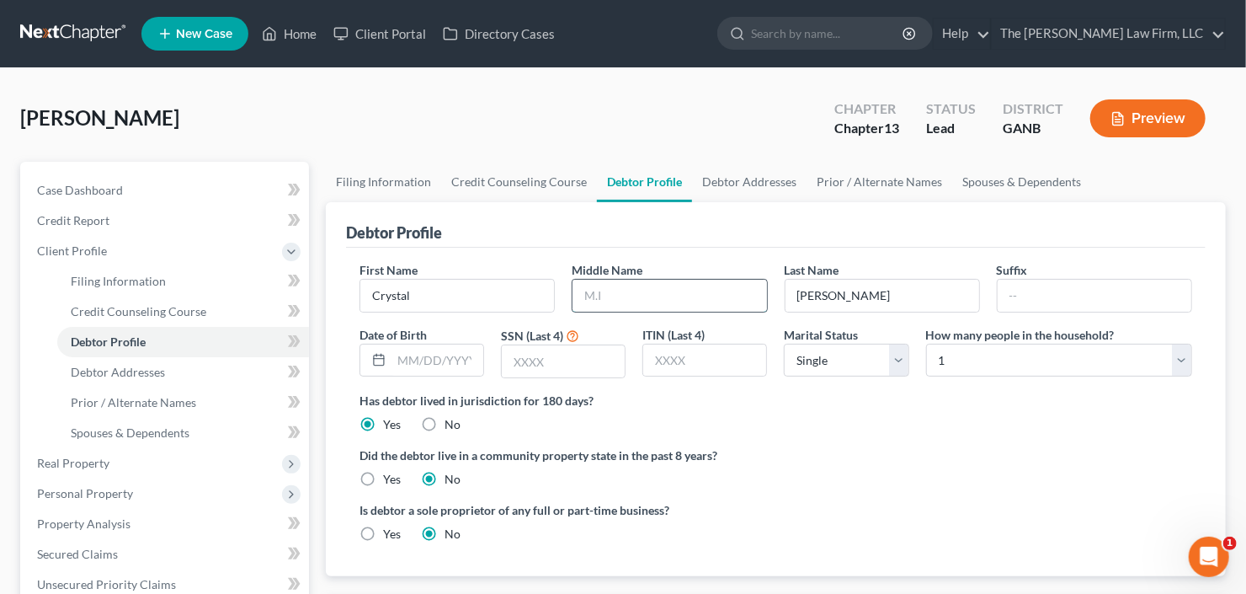
click at [638, 289] on input "text" at bounding box center [669, 295] width 194 height 32
click at [124, 374] on span "Debtor Addresses" at bounding box center [118, 372] width 94 height 14
select select "0"
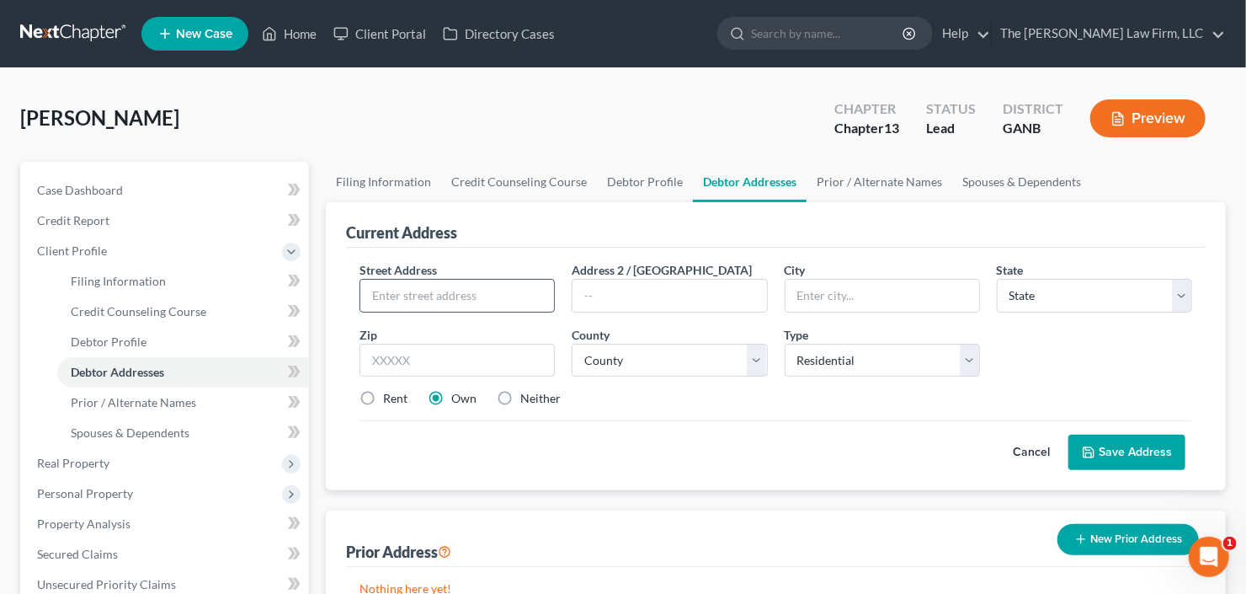
click at [473, 302] on input "text" at bounding box center [457, 295] width 194 height 32
type input "7"
drag, startPoint x: 529, startPoint y: 295, endPoint x: 331, endPoint y: 298, distance: 197.9
click at [331, 298] on div "Current Address Street Address * [STREET_ADDRESS] * State * State [US_STATE] AK…" at bounding box center [776, 346] width 900 height 288
type input "[GEOGRAPHIC_DATA]"
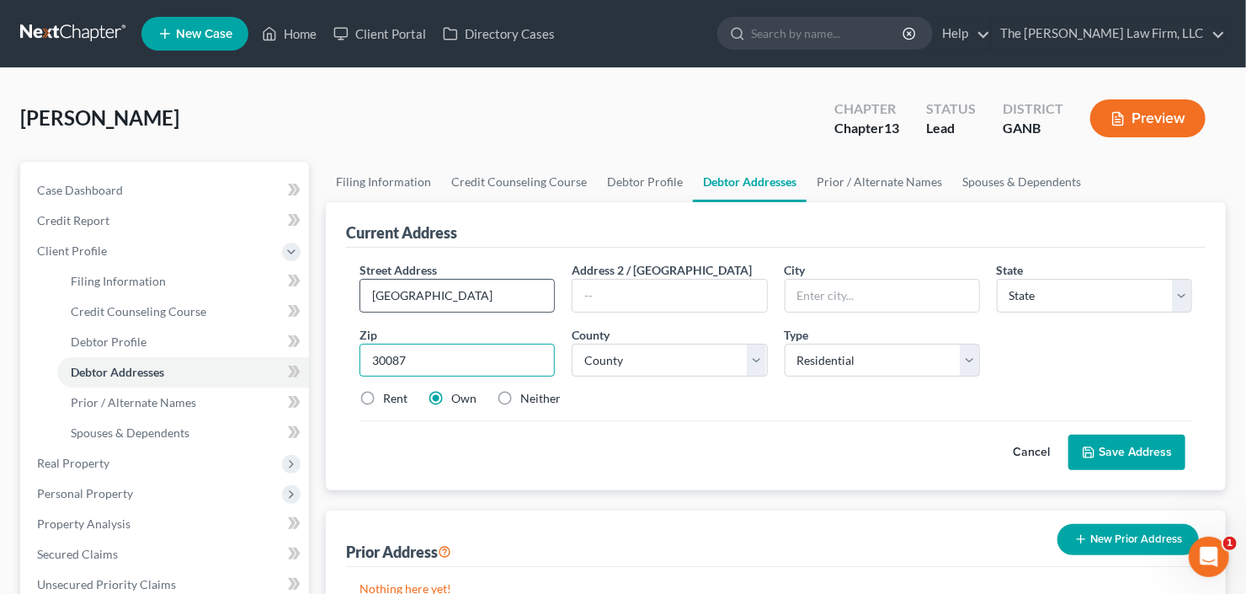
type input "30087"
type input "Stone Mountain"
select select "10"
click at [1141, 445] on button "Save Address" at bounding box center [1126, 451] width 117 height 35
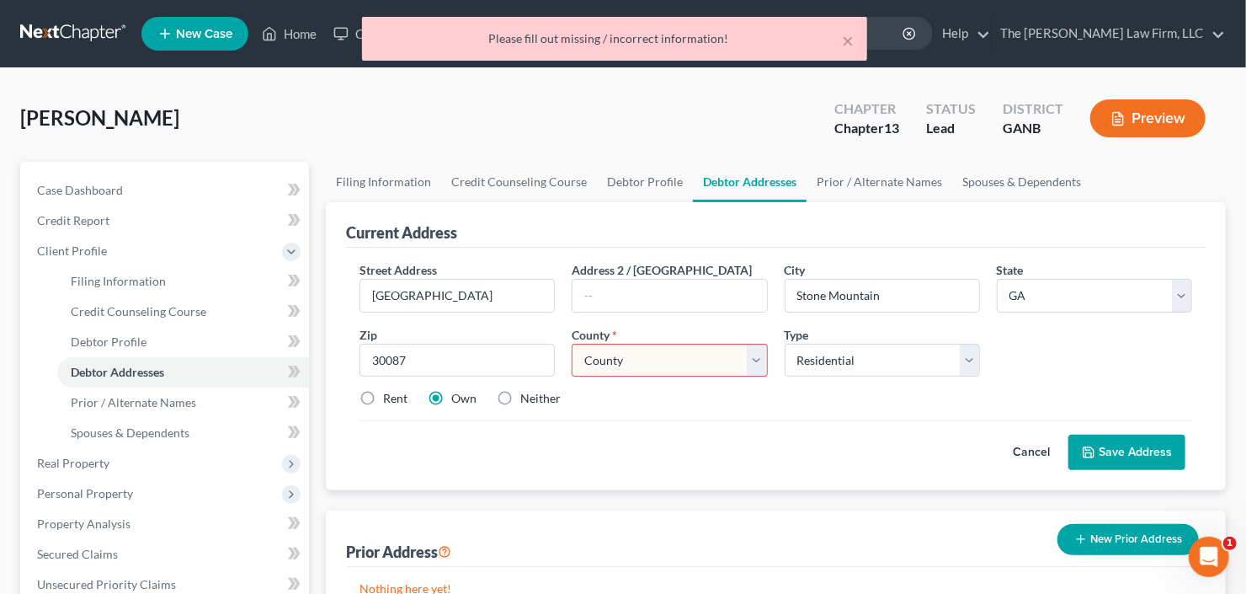
click at [644, 359] on select "County [GEOGRAPHIC_DATA] [GEOGRAPHIC_DATA] [GEOGRAPHIC_DATA] [GEOGRAPHIC_DATA] …" at bounding box center [669, 360] width 195 height 34
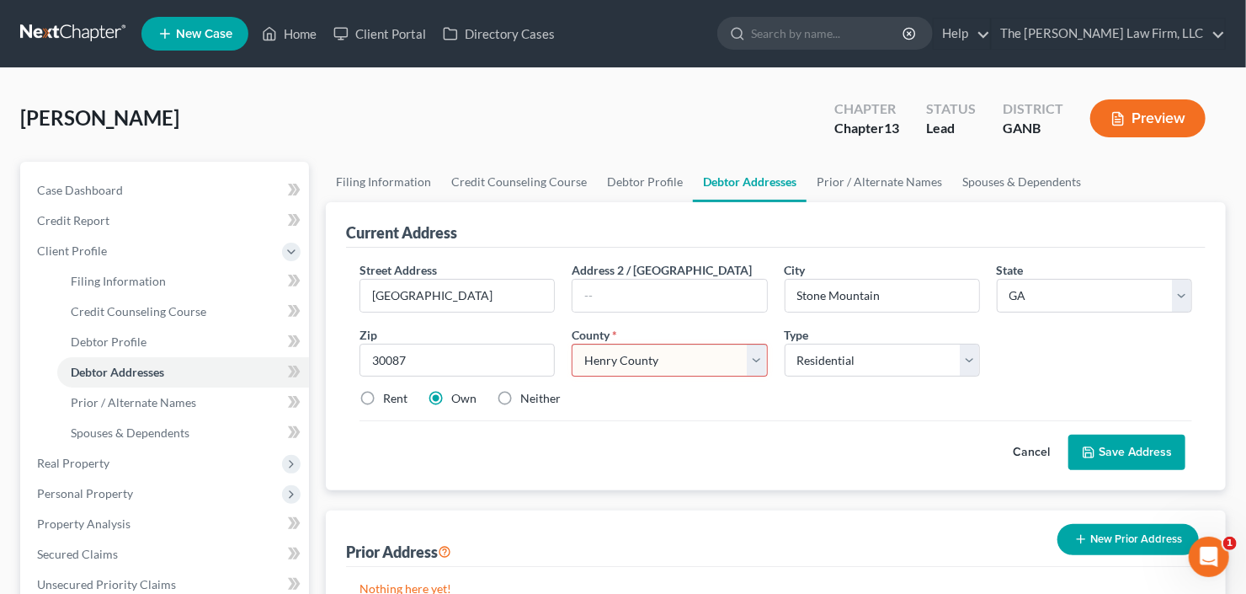
click at [572, 343] on select "County [GEOGRAPHIC_DATA] [GEOGRAPHIC_DATA] [GEOGRAPHIC_DATA] [GEOGRAPHIC_DATA] …" at bounding box center [669, 360] width 195 height 34
click at [645, 359] on select "County [GEOGRAPHIC_DATA] [GEOGRAPHIC_DATA] [GEOGRAPHIC_DATA] [GEOGRAPHIC_DATA] …" at bounding box center [669, 360] width 195 height 34
select select "42"
click at [572, 343] on select "County [GEOGRAPHIC_DATA] [GEOGRAPHIC_DATA] [GEOGRAPHIC_DATA] [GEOGRAPHIC_DATA] …" at bounding box center [669, 360] width 195 height 34
drag, startPoint x: 522, startPoint y: 290, endPoint x: 368, endPoint y: 290, distance: 154.1
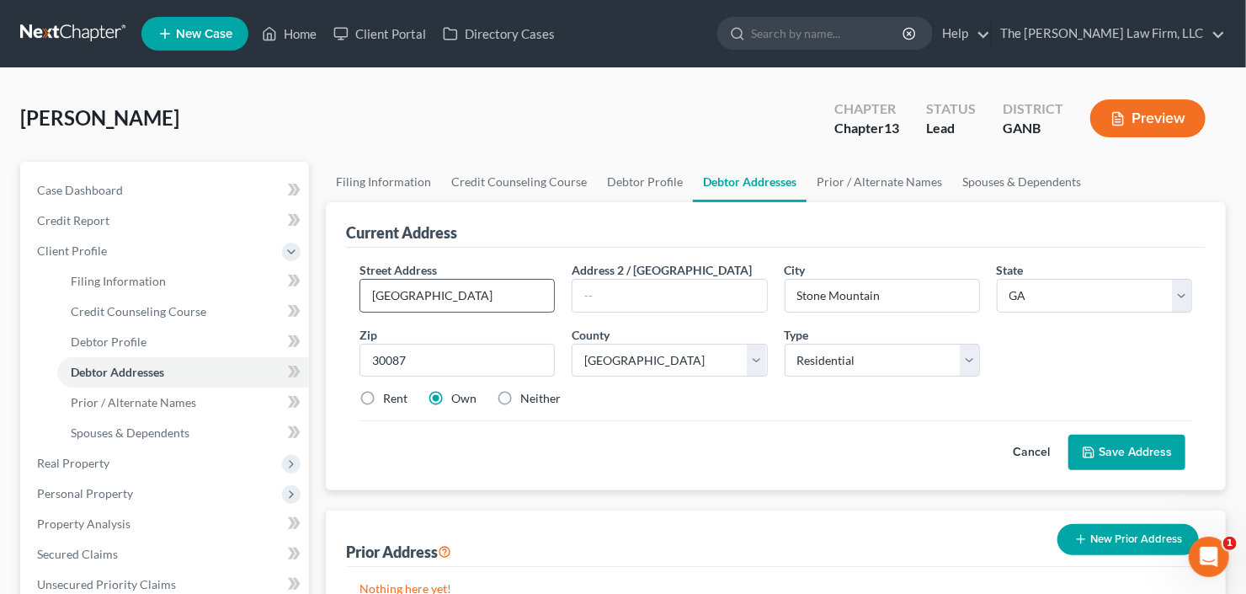
click at [368, 290] on input "[GEOGRAPHIC_DATA]" at bounding box center [457, 295] width 194 height 32
click at [1153, 444] on button "Save Address" at bounding box center [1126, 451] width 117 height 35
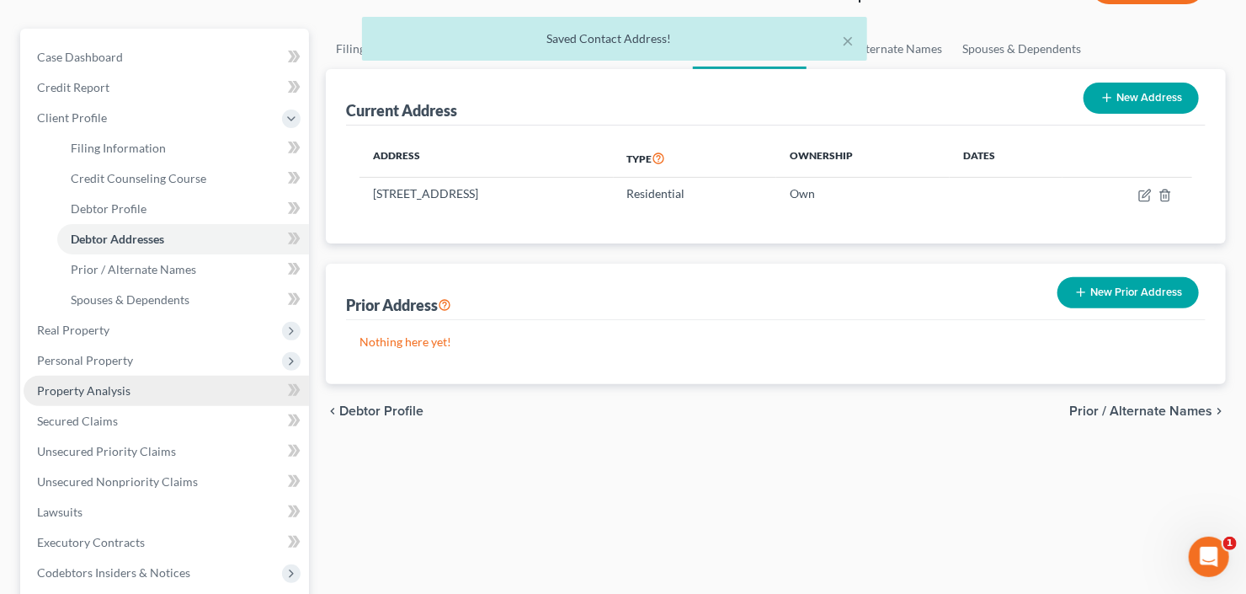
scroll to position [135, 0]
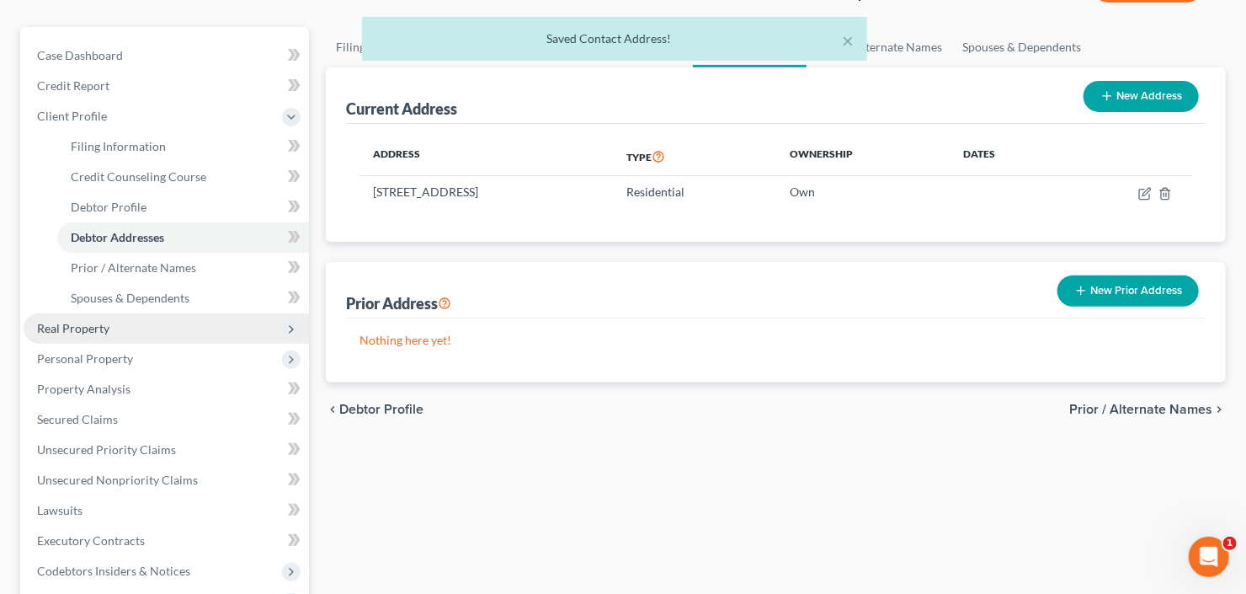
click at [106, 323] on span "Real Property" at bounding box center [73, 328] width 72 height 14
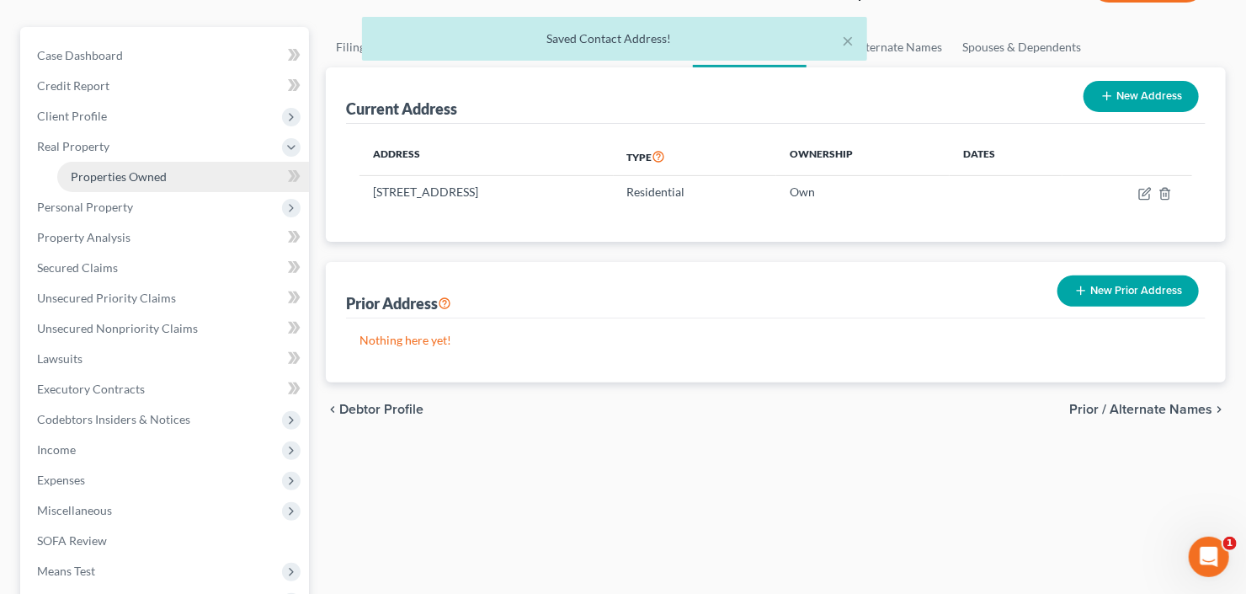
click at [175, 177] on link "Properties Owned" at bounding box center [183, 177] width 252 height 30
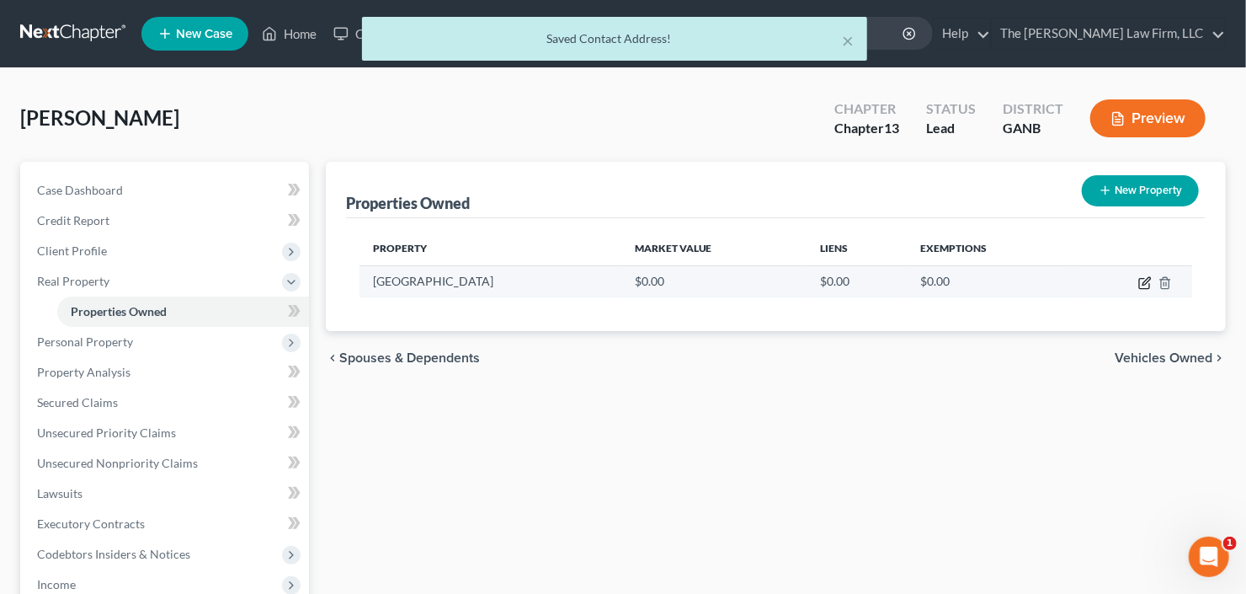
click at [1142, 282] on icon "button" at bounding box center [1144, 282] width 13 height 13
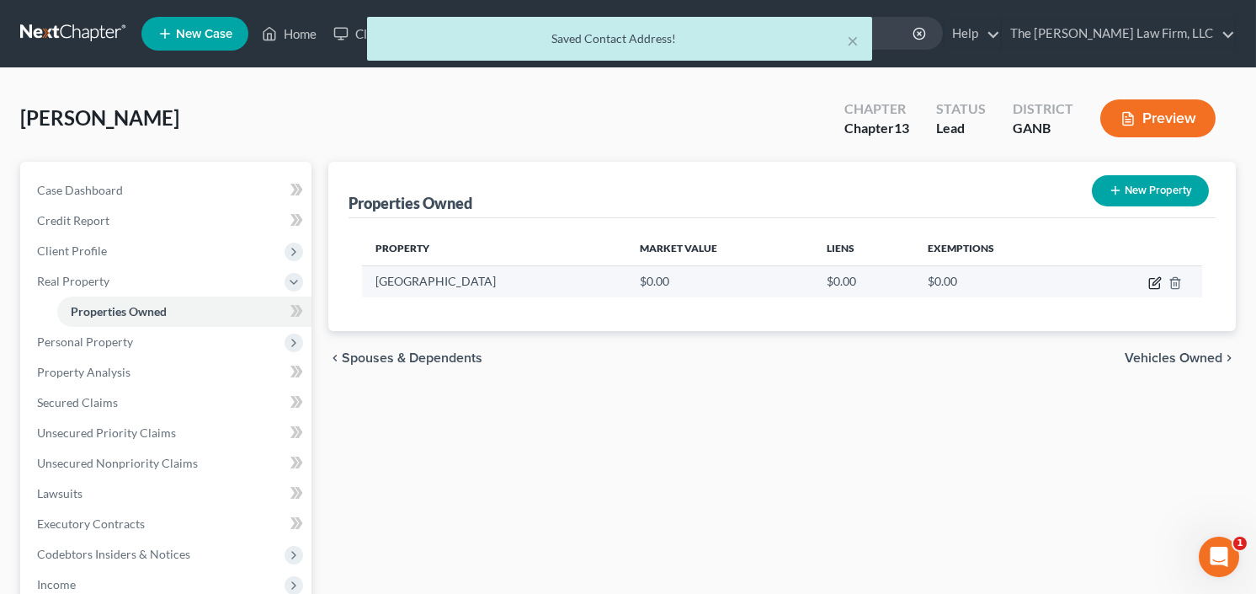
select select "10"
select select "42"
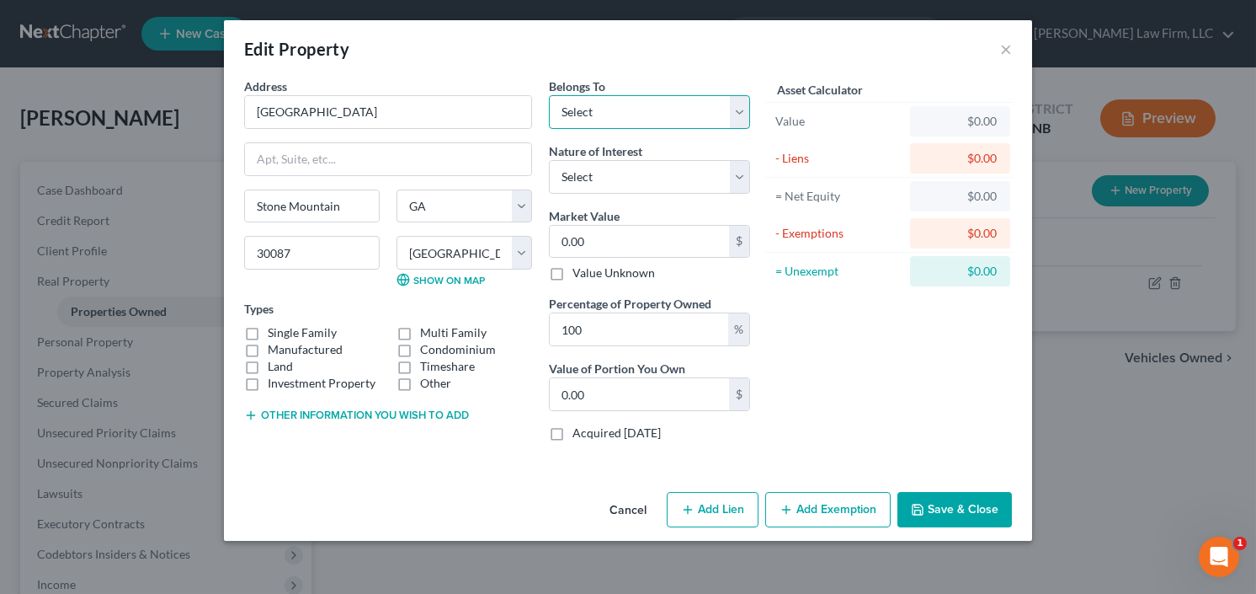
click at [645, 97] on select "Select Debtor 1 Only Debtor 2 Only Debtor 1 And Debtor 2 Only At Least One Of T…" at bounding box center [649, 112] width 201 height 34
select select "0"
click at [549, 95] on select "Select Debtor 1 Only Debtor 2 Only Debtor 1 And Debtor 2 Only At Least One Of T…" at bounding box center [649, 112] width 201 height 34
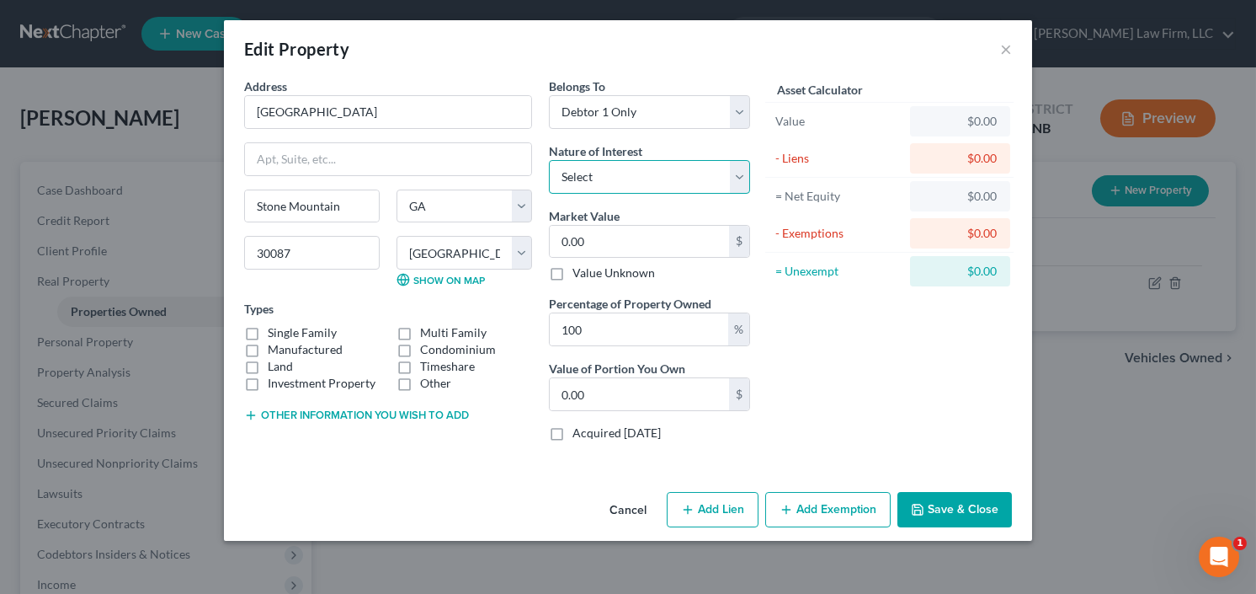
click at [645, 186] on select "Select Fee Simple Joint Tenant Life Estate Equitable Interest Future Interest T…" at bounding box center [649, 177] width 201 height 34
select select "0"
click at [549, 160] on select "Select Fee Simple Joint Tenant Life Estate Equitable Interest Future Interest T…" at bounding box center [649, 177] width 201 height 34
click at [638, 173] on select "Select Fee Simple Joint Tenant Life Estate Equitable Interest Future Interest T…" at bounding box center [649, 177] width 201 height 34
click at [549, 160] on select "Select Fee Simple Joint Tenant Life Estate Equitable Interest Future Interest T…" at bounding box center [649, 177] width 201 height 34
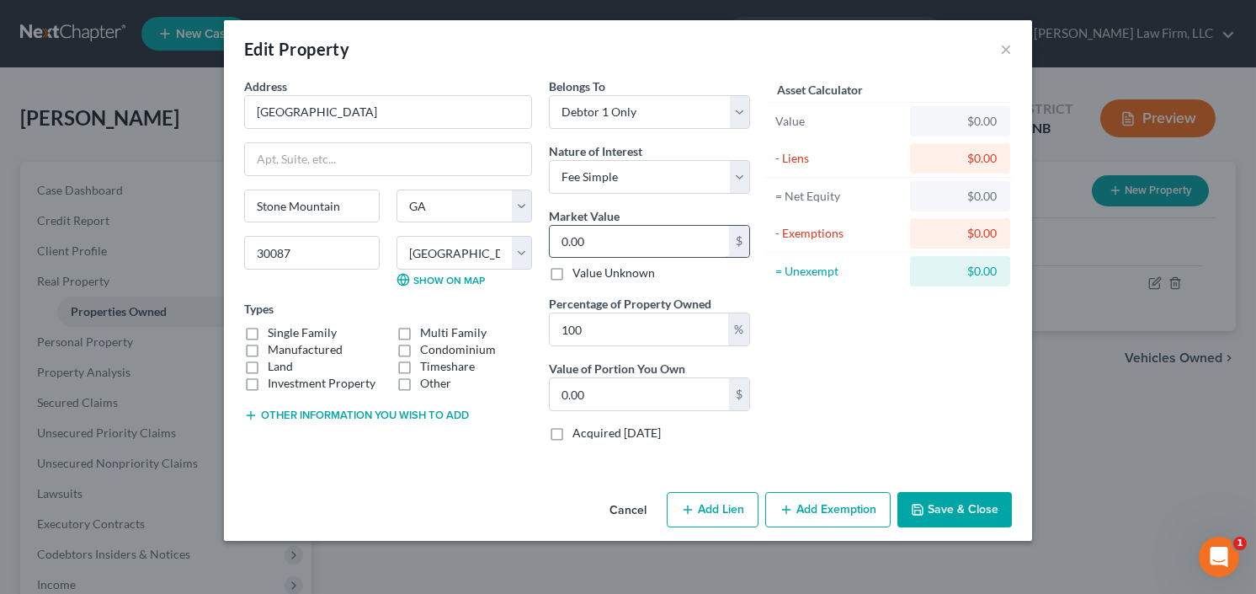
click at [615, 238] on input "0.00" at bounding box center [639, 242] width 179 height 32
type input "3"
type input "3.00"
type input "36"
type input "36.00"
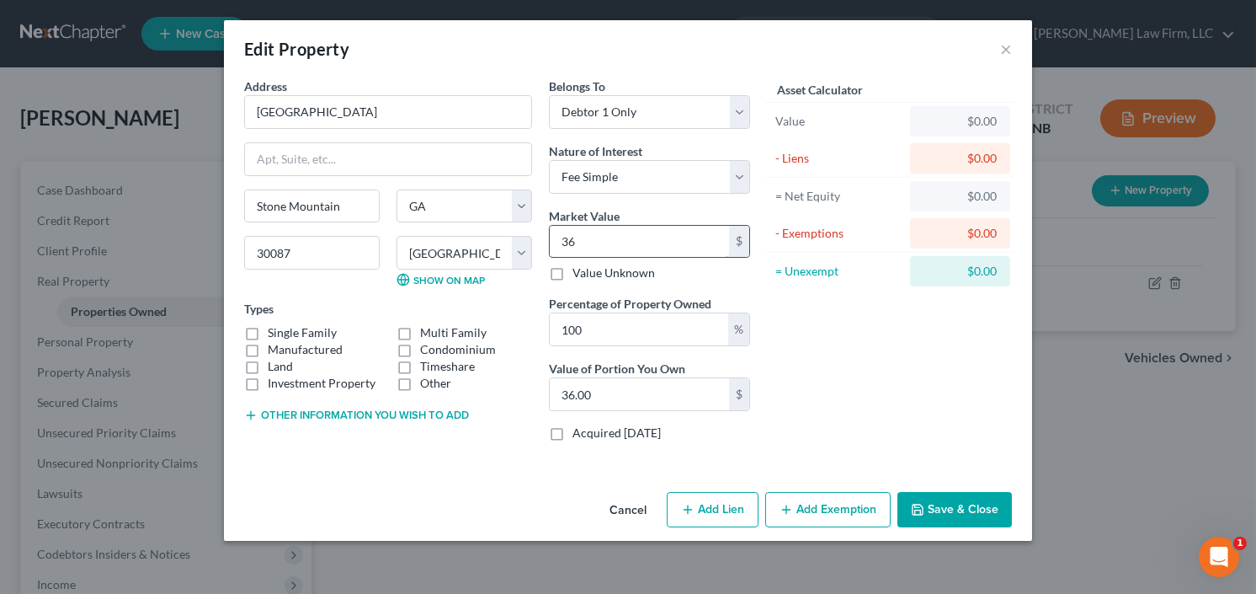
type input "362"
type input "362.00"
type input "3627"
type input "3,627.00"
type input "3,6270"
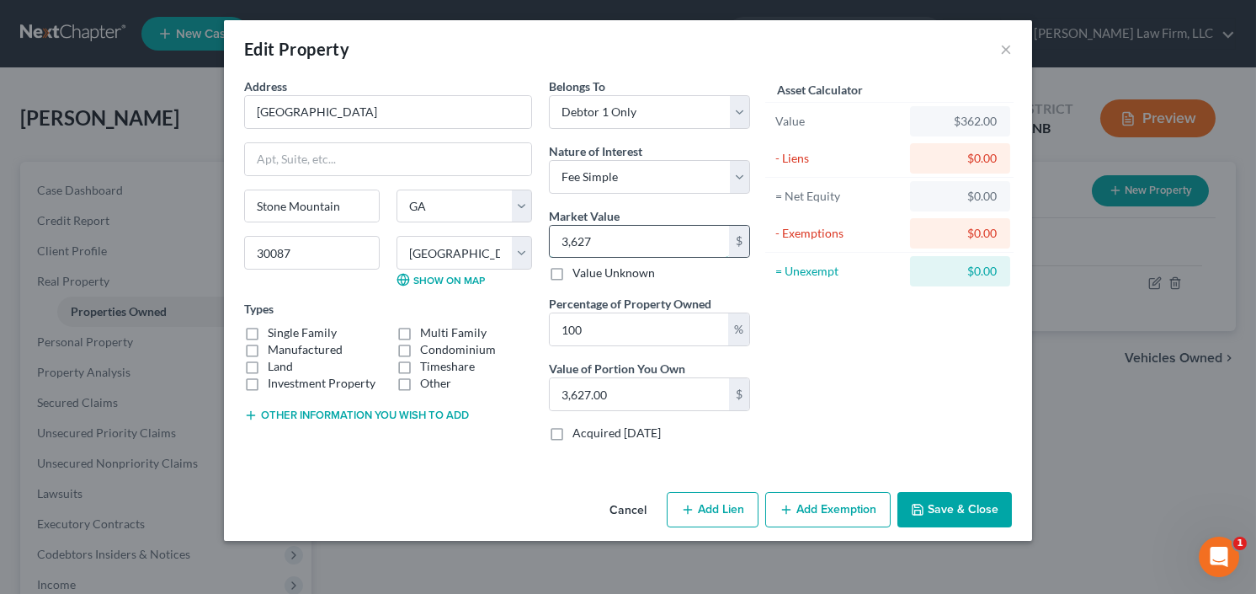
type input "36,270.00"
type input "36,2700"
type input "362,700.00"
type input "362,700"
click at [732, 512] on button "Add Lien" at bounding box center [713, 509] width 92 height 35
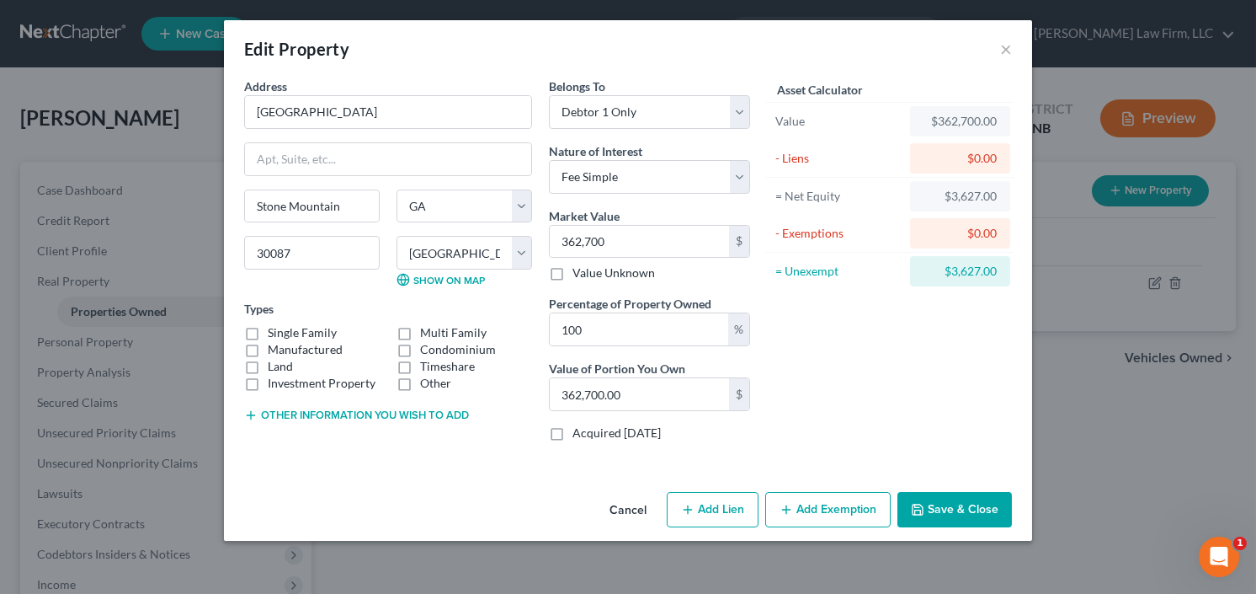
select select "0"
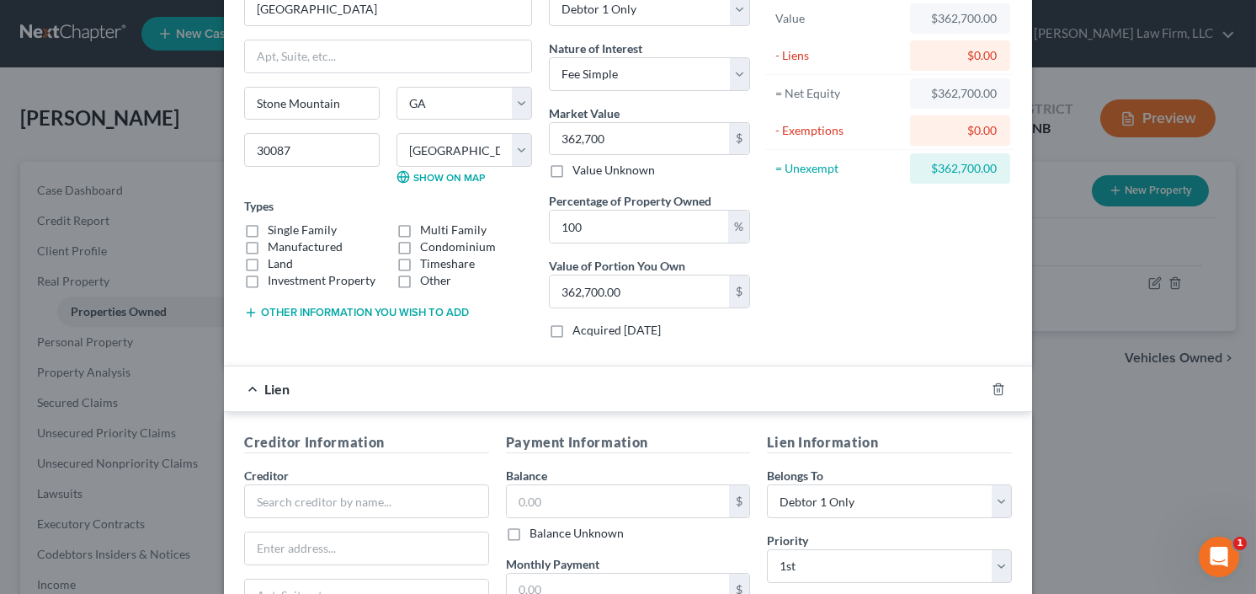
scroll to position [202, 0]
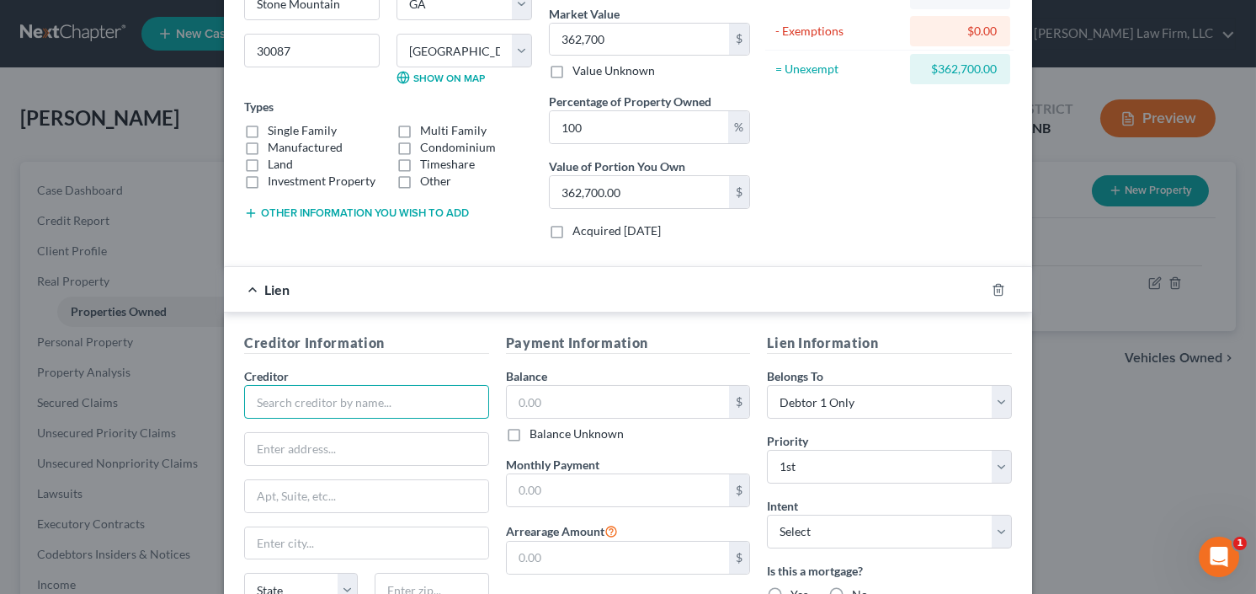
click at [333, 394] on input "text" at bounding box center [366, 402] width 245 height 34
type input "house"
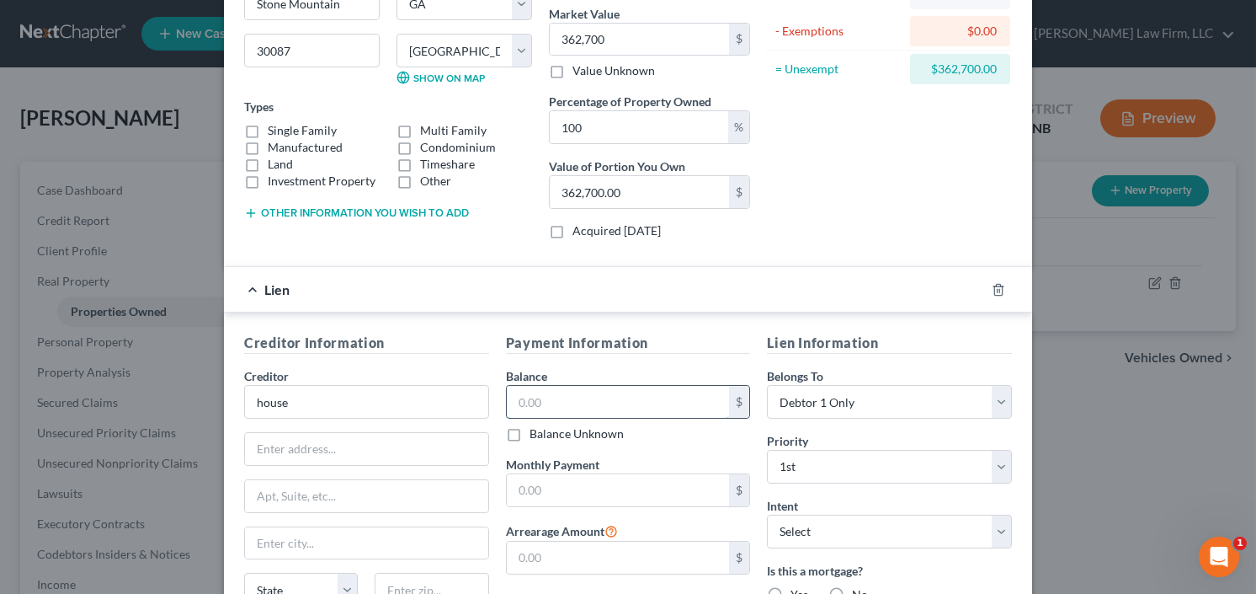
click at [607, 409] on input "text" at bounding box center [618, 402] width 223 height 32
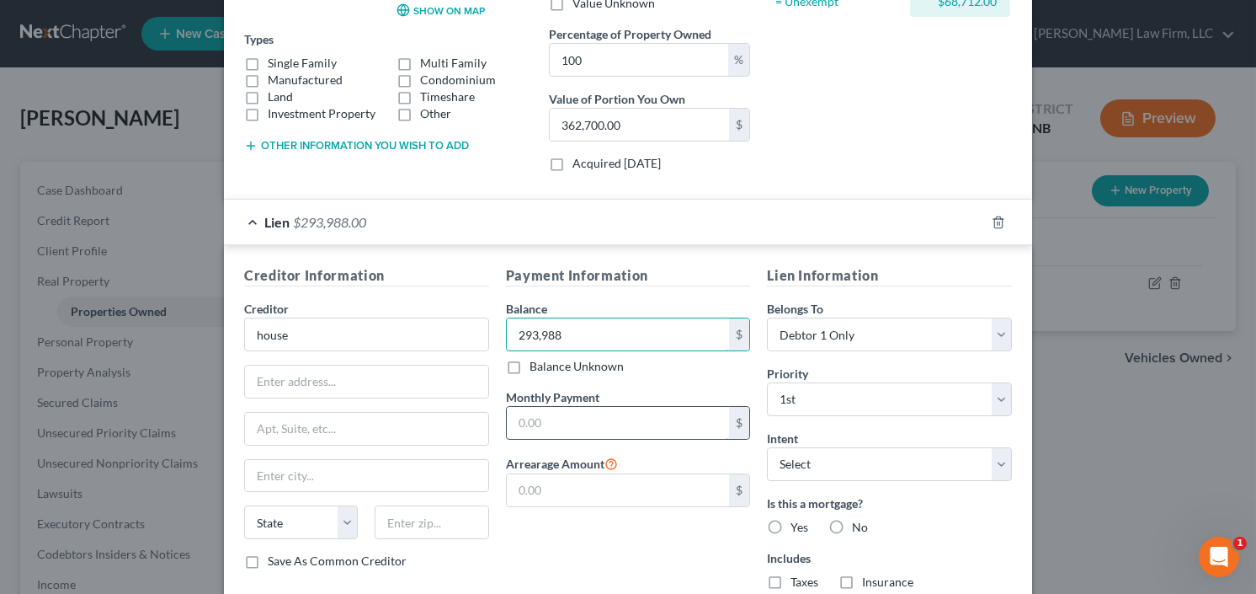
type input "293,988"
click at [562, 429] on input "text" at bounding box center [618, 423] width 223 height 32
type input "2,600"
click at [791, 522] on label "Yes" at bounding box center [800, 527] width 18 height 17
click at [797, 522] on input "Yes" at bounding box center [802, 524] width 11 height 11
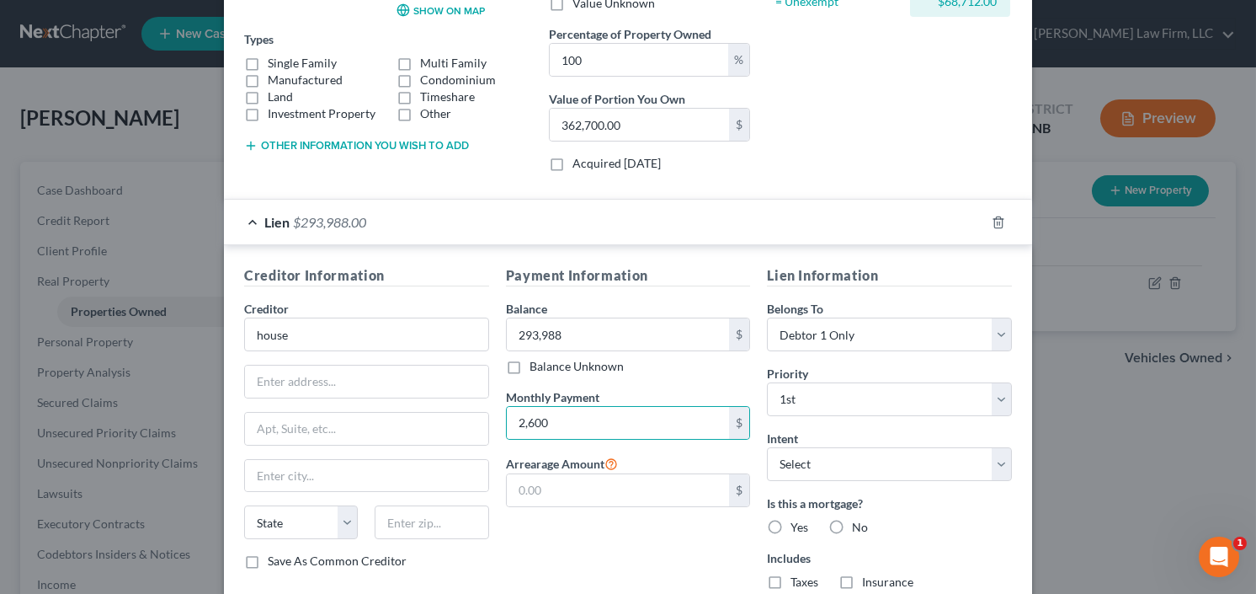
radio input "true"
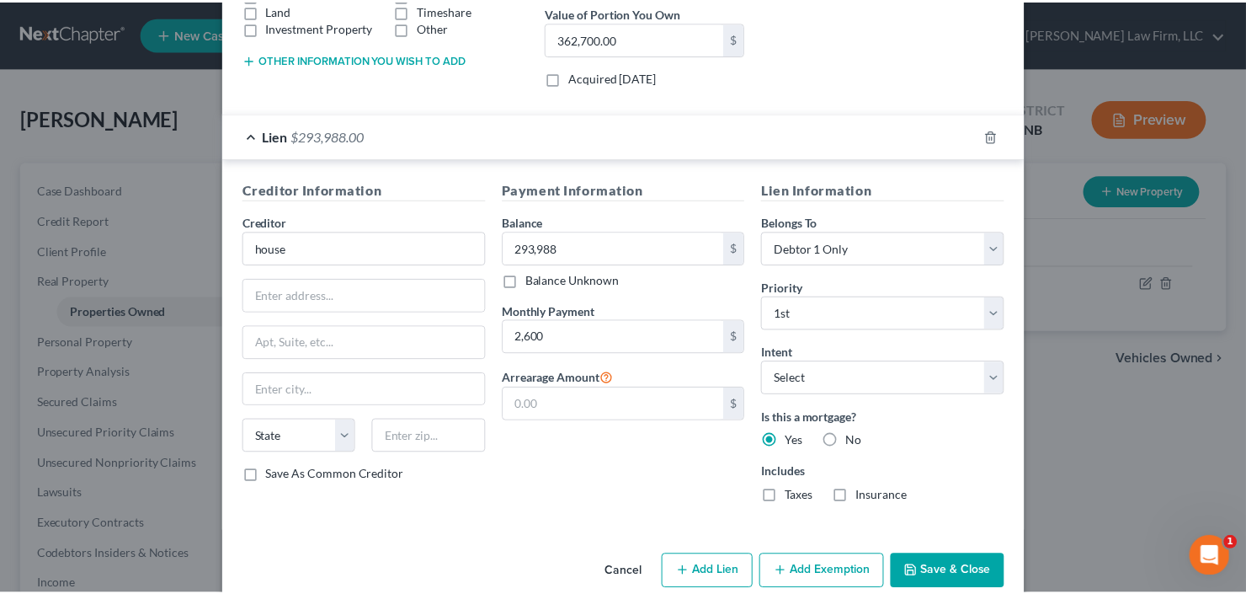
scroll to position [381, 0]
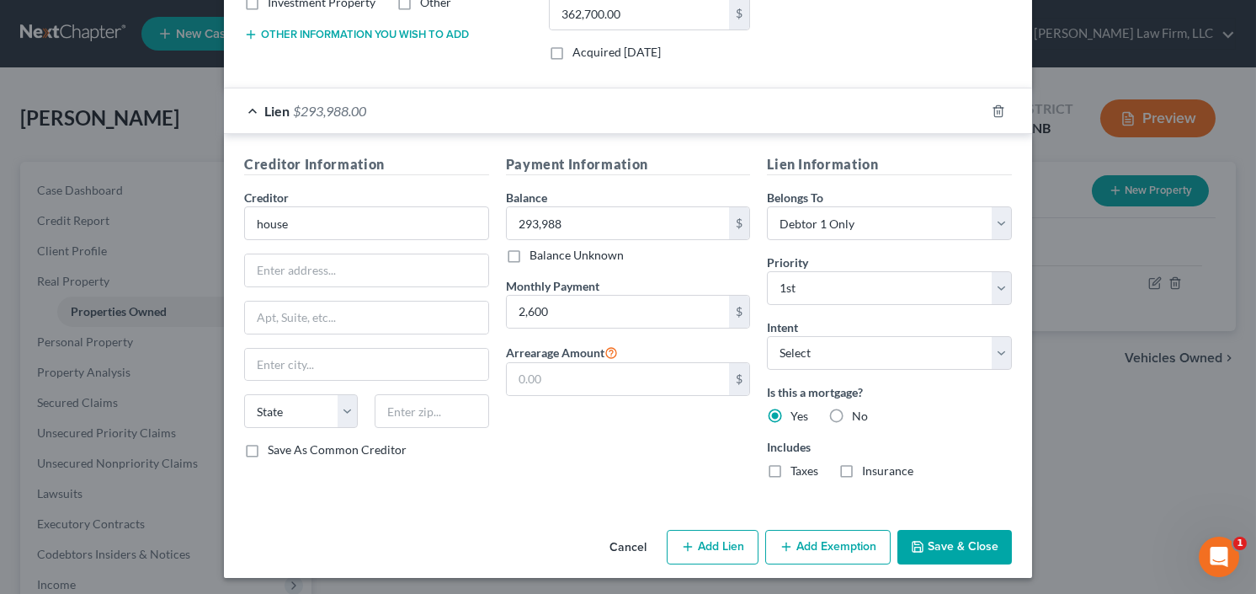
click at [957, 534] on button "Save & Close" at bounding box center [954, 547] width 114 height 35
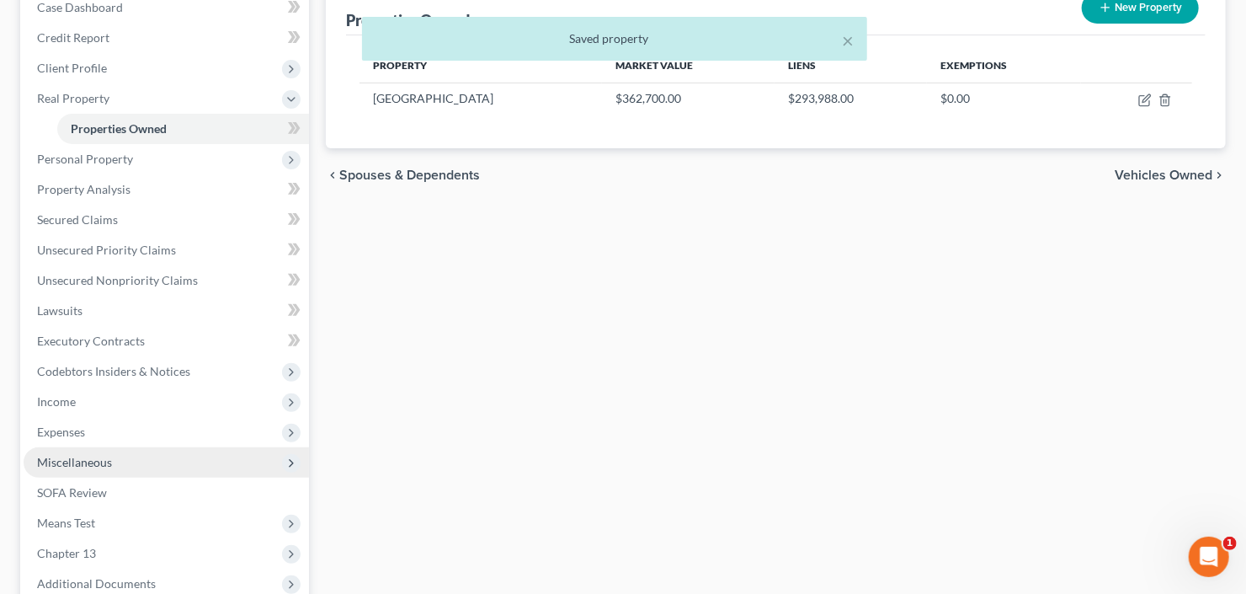
scroll to position [359, 0]
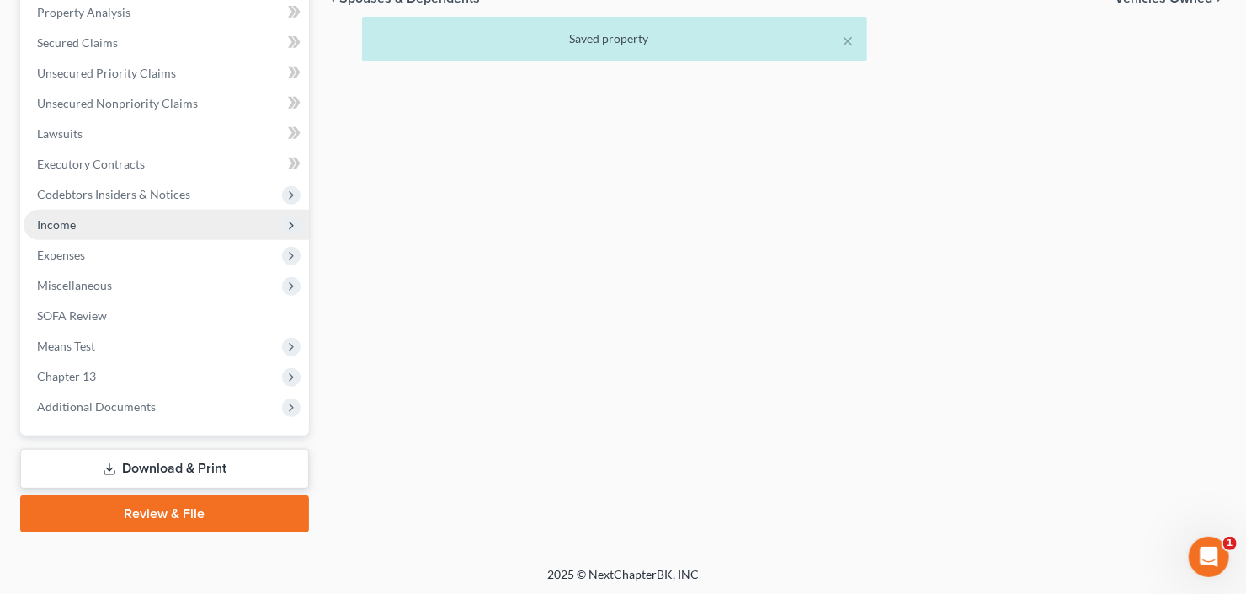
click at [152, 229] on span "Income" at bounding box center [166, 225] width 285 height 30
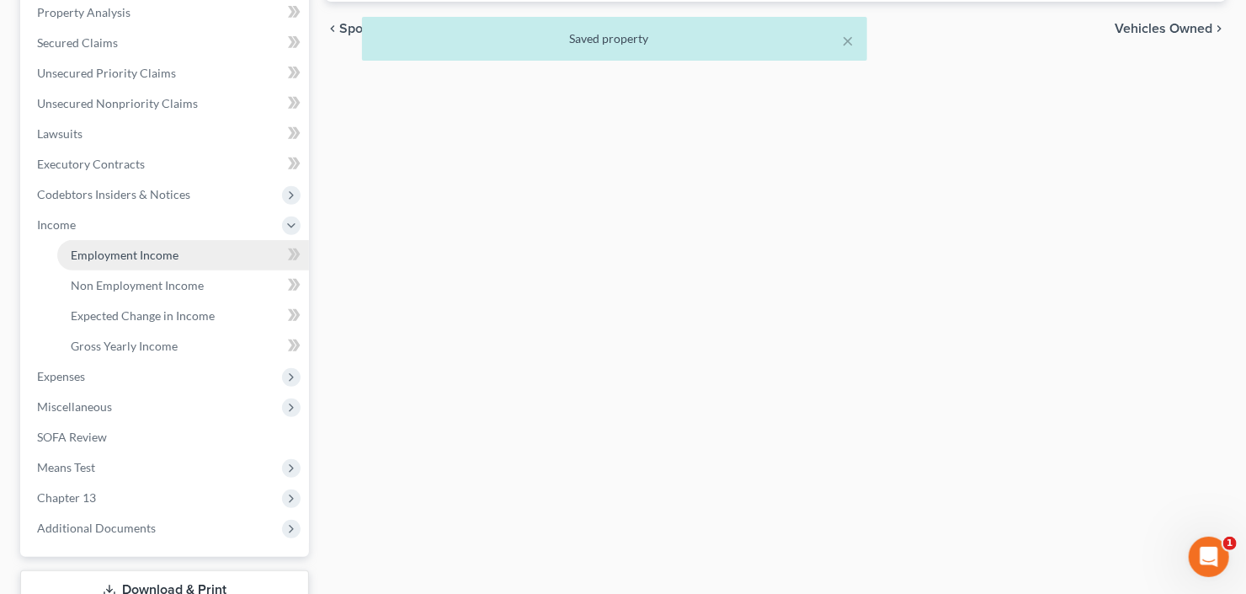
click at [146, 248] on span "Employment Income" at bounding box center [125, 255] width 108 height 14
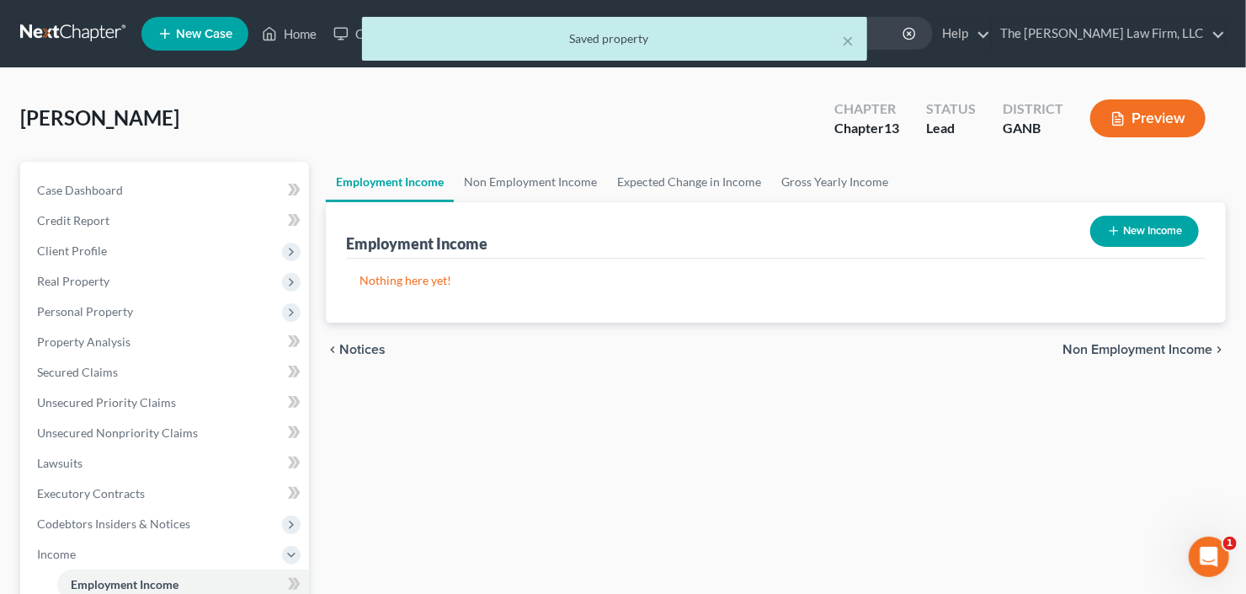
click at [1137, 229] on button "New Income" at bounding box center [1144, 231] width 109 height 31
select select "0"
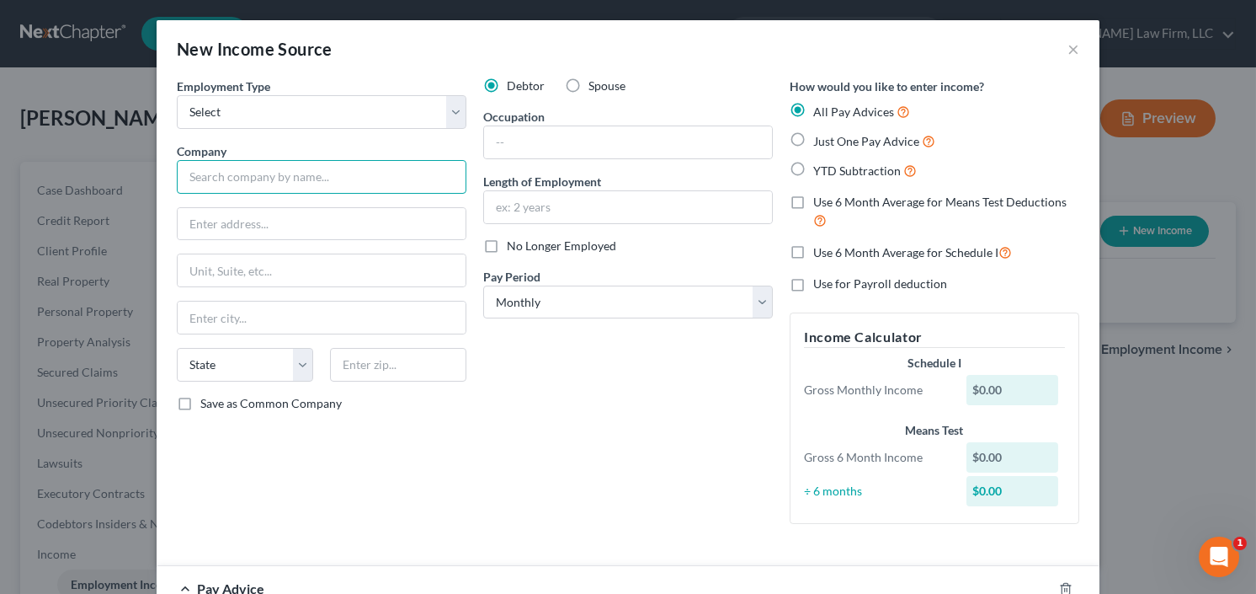
click at [248, 167] on input "text" at bounding box center [322, 177] width 290 height 34
type input "t"
type input "Tate and Lyle Solutions"
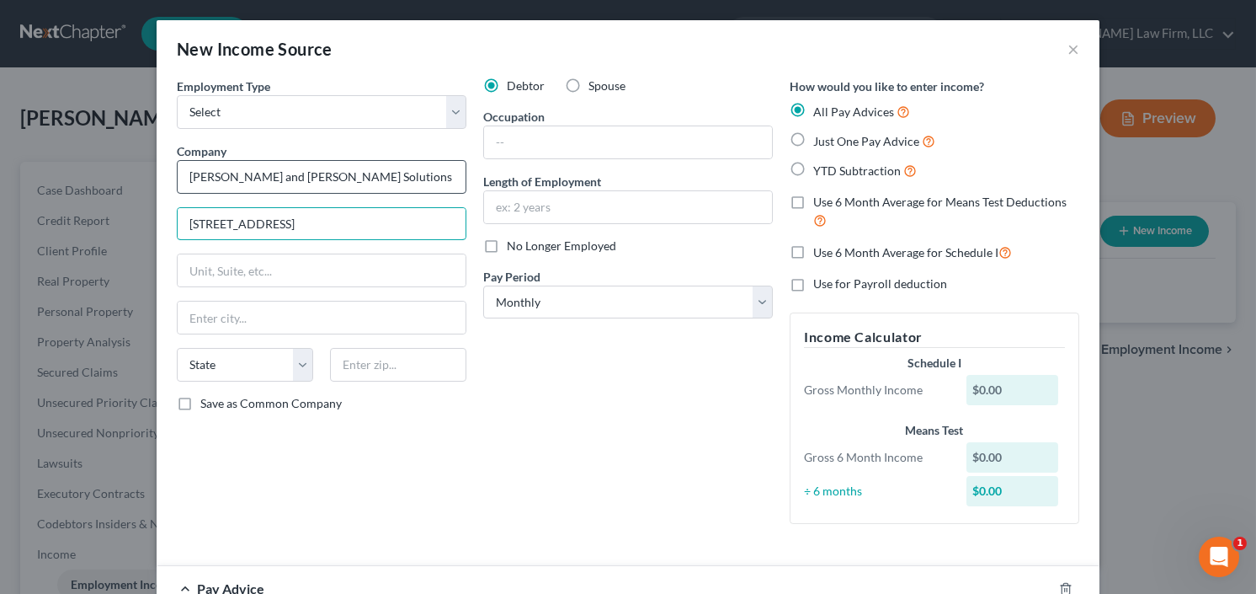
type input "5450 Prairie Stone Parkway"
type input "60192"
type input "Schaumburg"
select select "14"
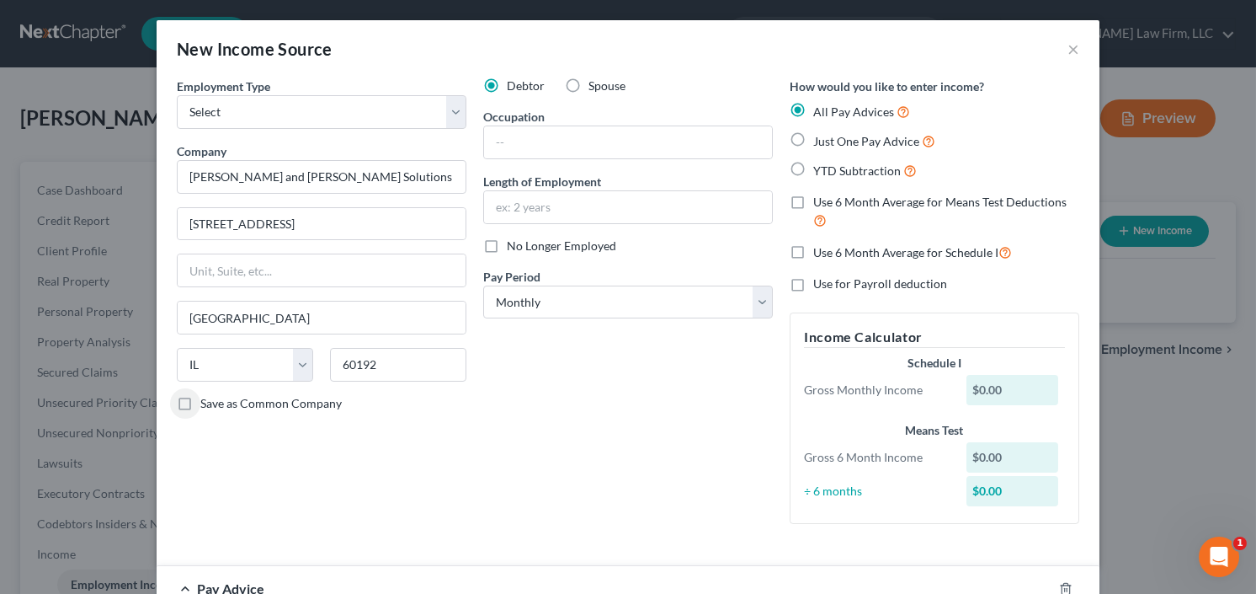
click at [813, 161] on label "YTD Subtraction" at bounding box center [865, 170] width 104 height 19
click at [820, 161] on input "YTD Subtraction" at bounding box center [825, 166] width 11 height 11
radio input "true"
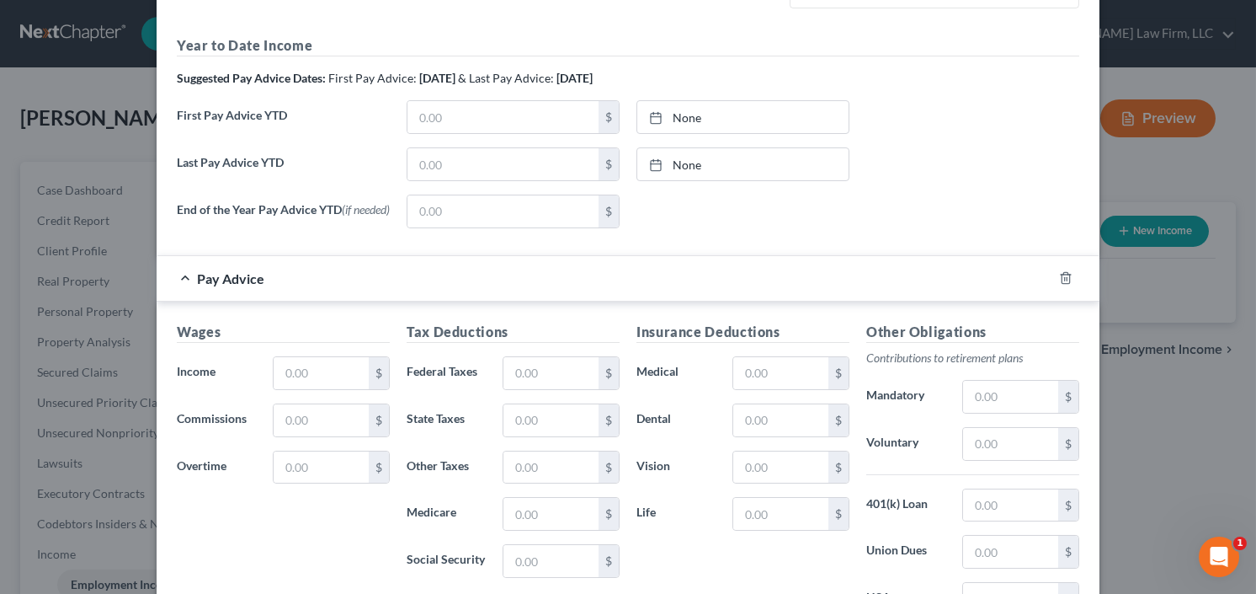
scroll to position [355, 0]
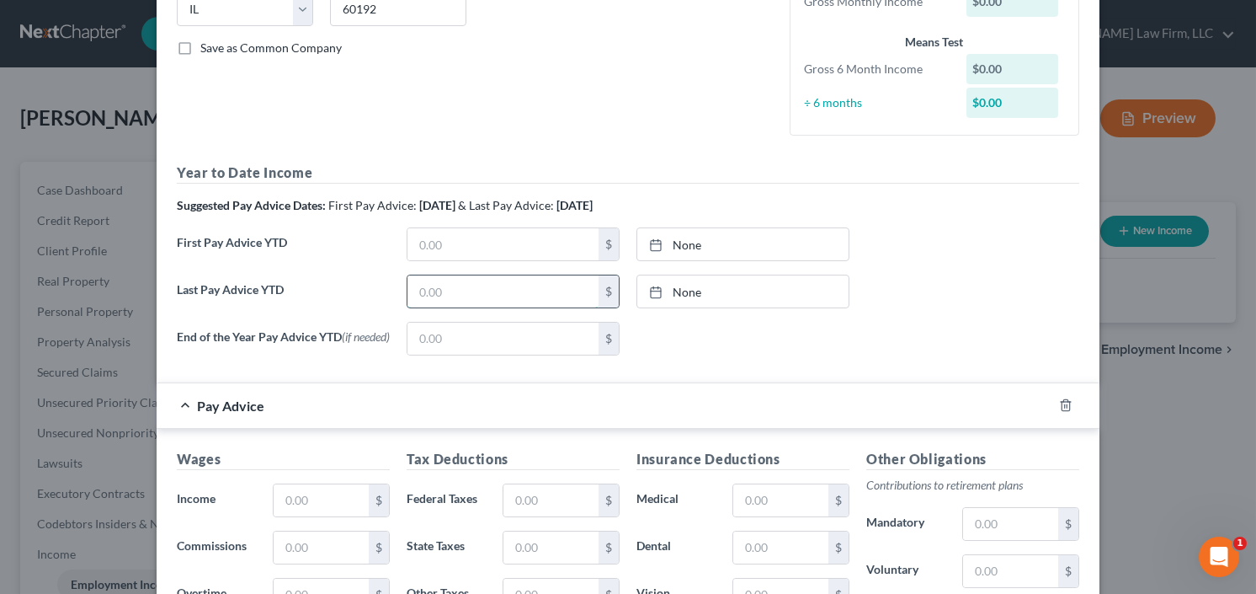
click at [460, 279] on input "text" at bounding box center [502, 291] width 191 height 32
type input "73,881.35"
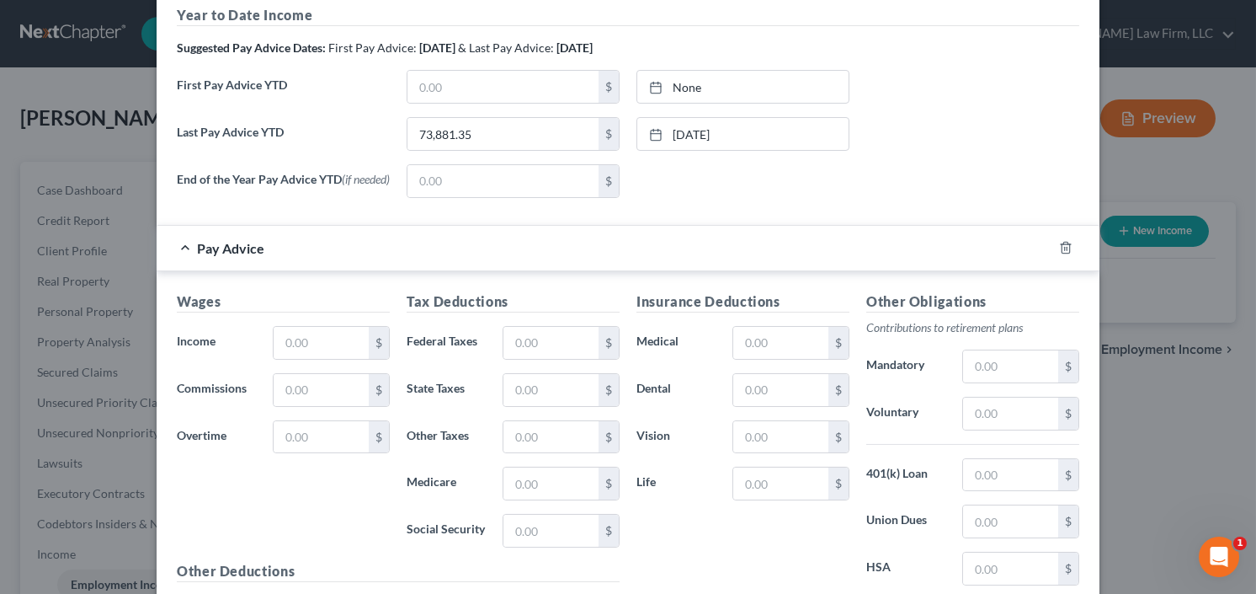
scroll to position [557, 0]
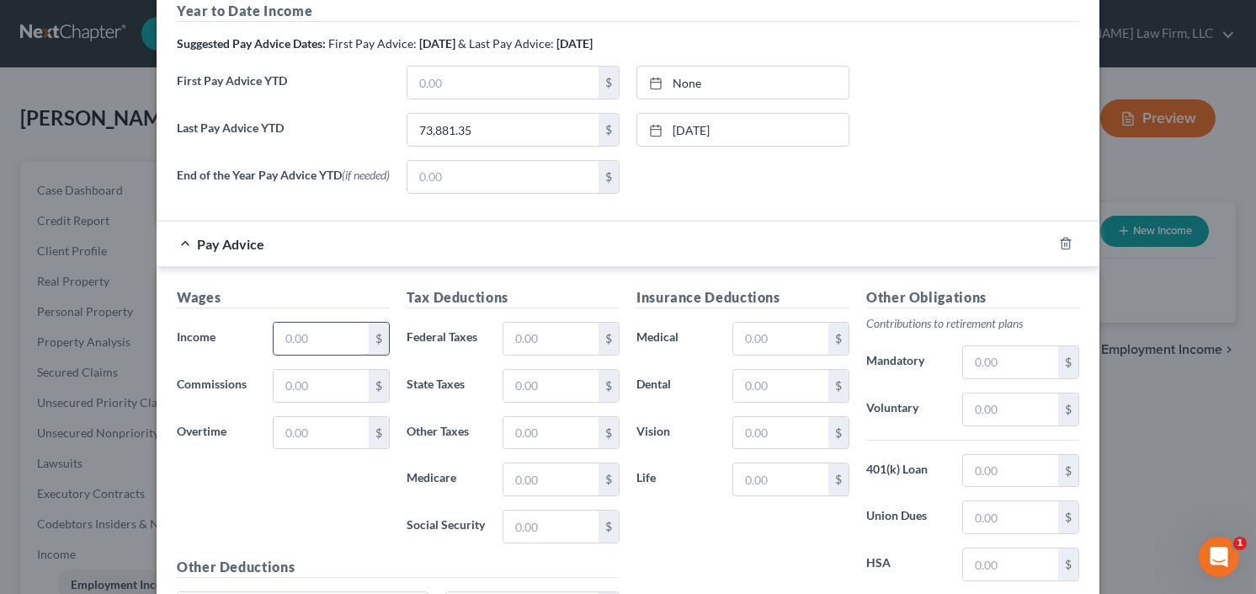
click at [305, 343] on input "text" at bounding box center [321, 338] width 95 height 32
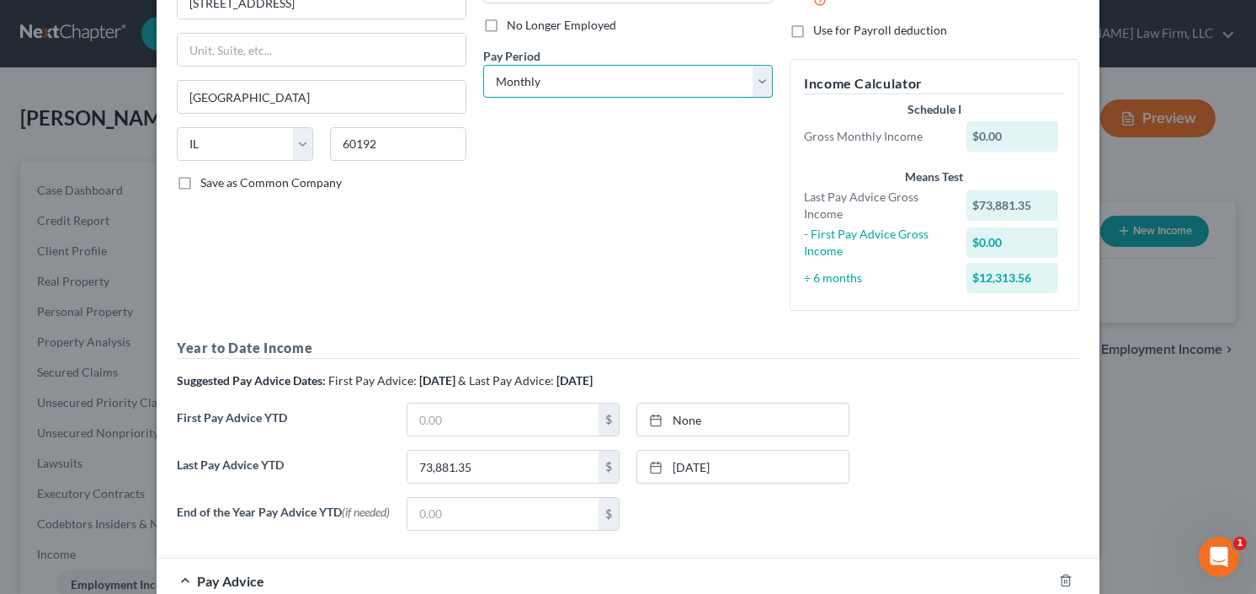
click at [550, 72] on select "Select Monthly Twice Monthly Every Other Week Weekly" at bounding box center [628, 82] width 290 height 34
select select "2"
click at [483, 65] on select "Select Monthly Twice Monthly Every Other Week Weekly" at bounding box center [628, 82] width 290 height 34
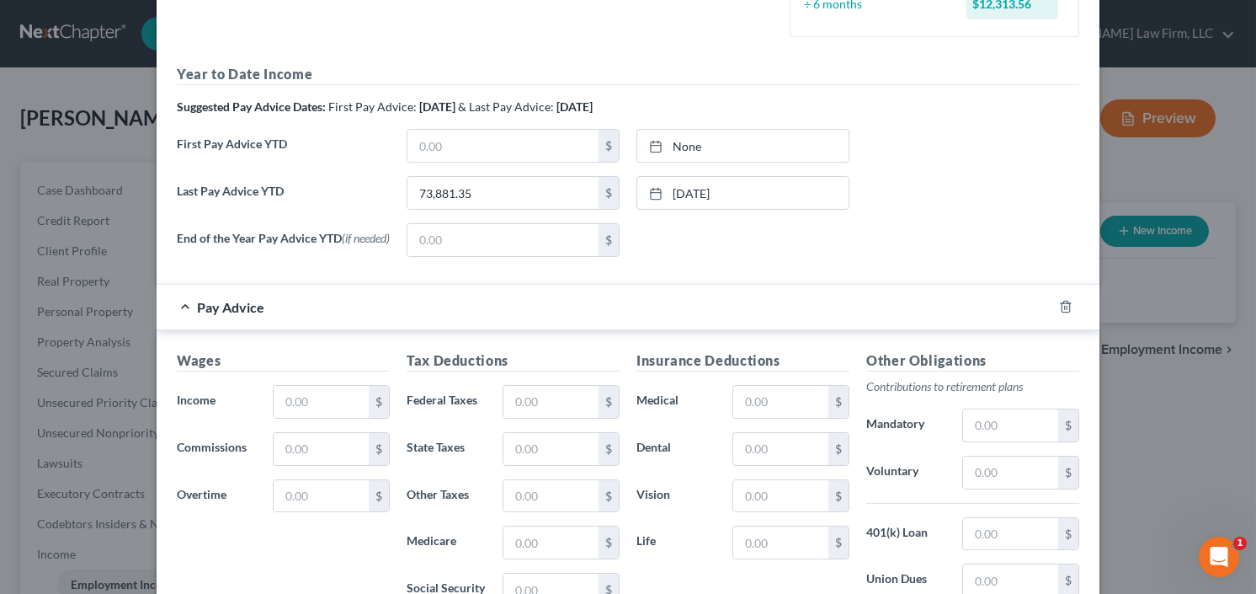
scroll to position [732, 0]
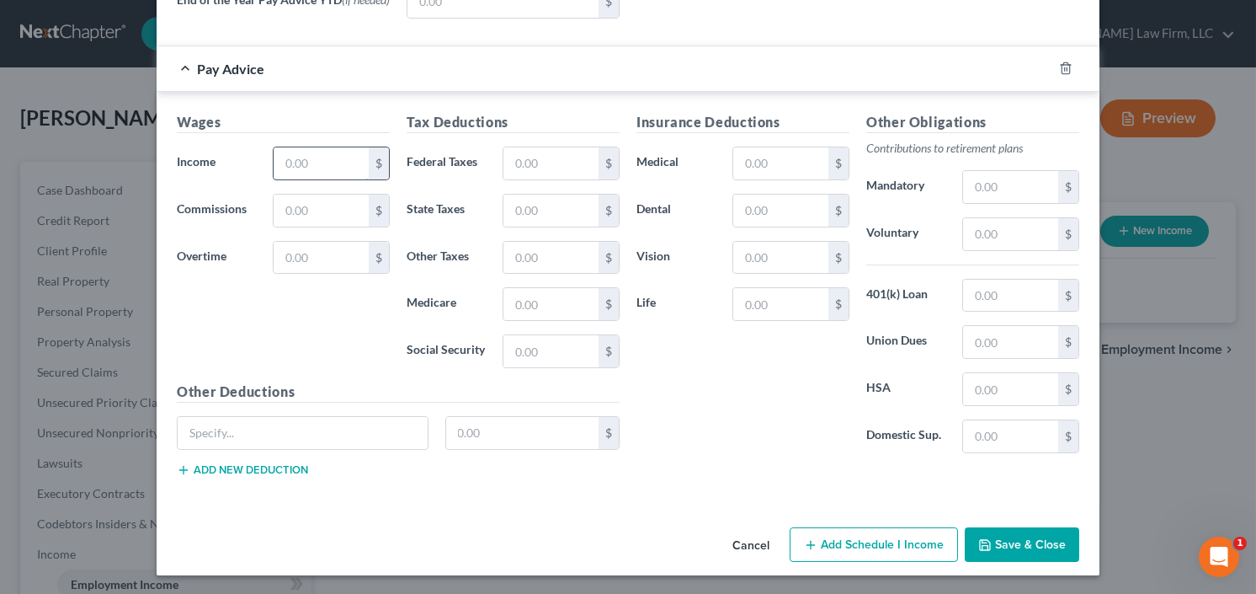
click at [327, 168] on input "text" at bounding box center [321, 163] width 95 height 32
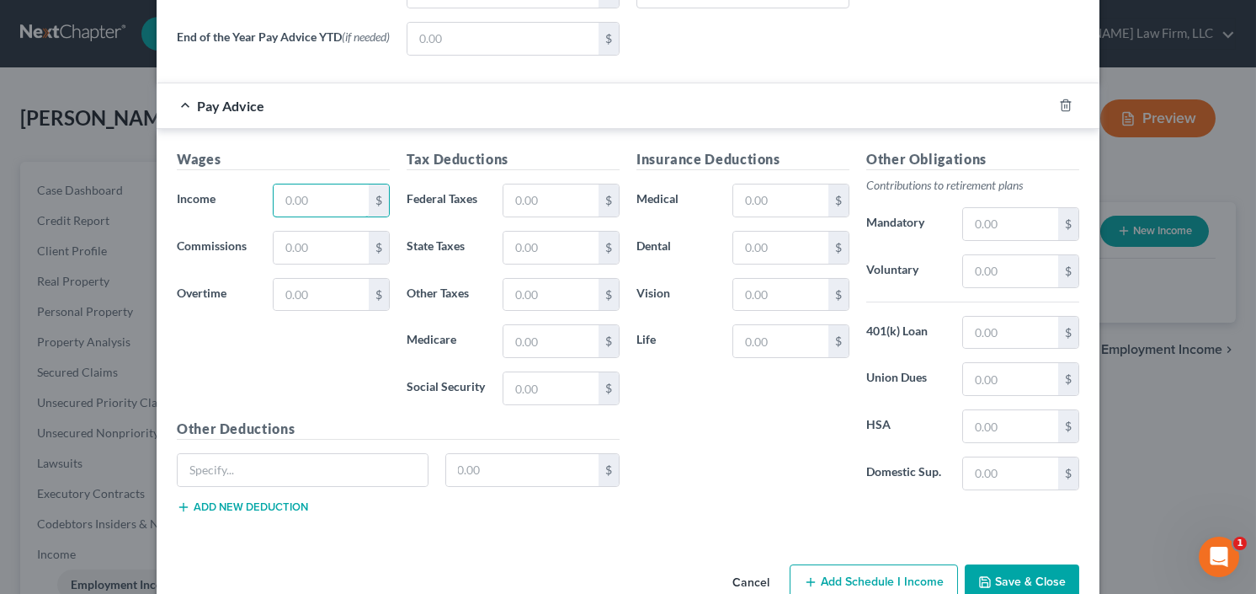
scroll to position [769, 0]
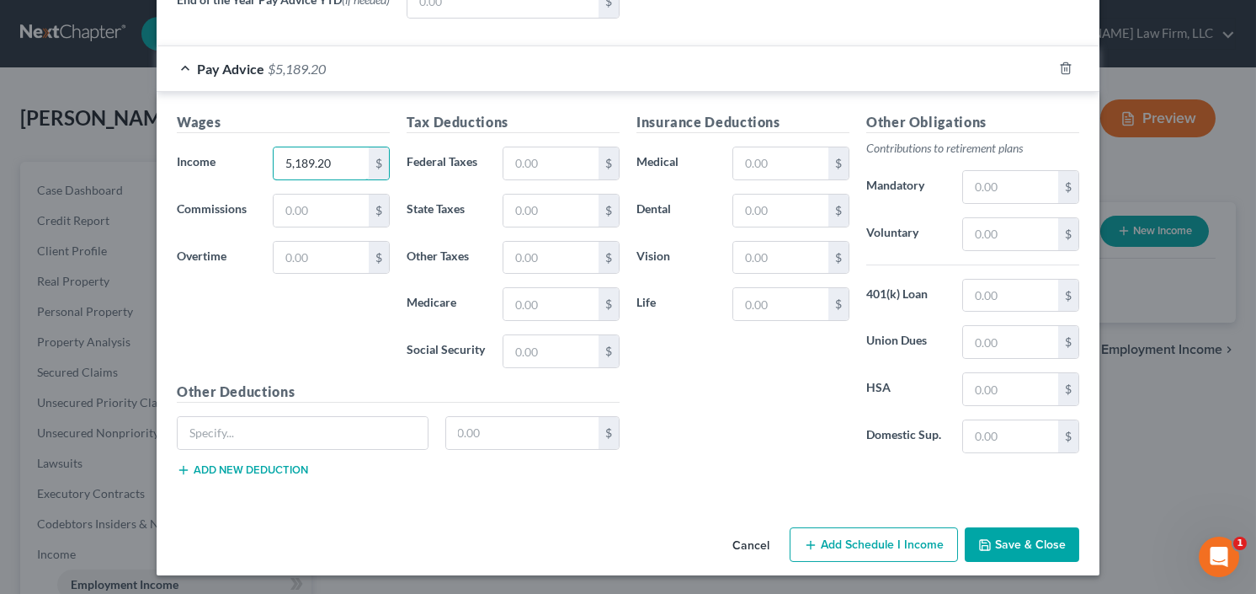
type input "5,189.20"
click at [544, 149] on input "text" at bounding box center [550, 163] width 95 height 32
type input "608.95"
click at [971, 237] on input "text" at bounding box center [1010, 234] width 95 height 32
click at [994, 190] on input "text" at bounding box center [1010, 187] width 95 height 32
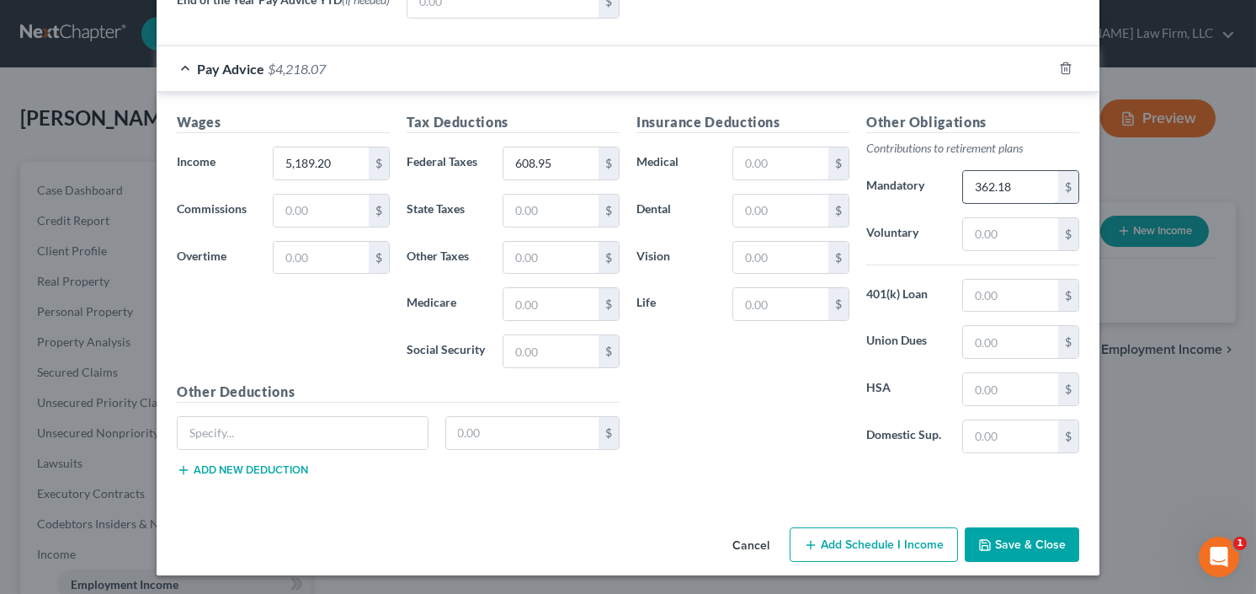
type input "362.18"
click at [743, 138] on div "Insurance Deductions Medical $ Dental $ Vision $ Life $" at bounding box center [743, 289] width 230 height 354
click at [751, 159] on input "text" at bounding box center [780, 163] width 95 height 32
type input "9.00"
click at [771, 210] on input "text" at bounding box center [780, 210] width 95 height 32
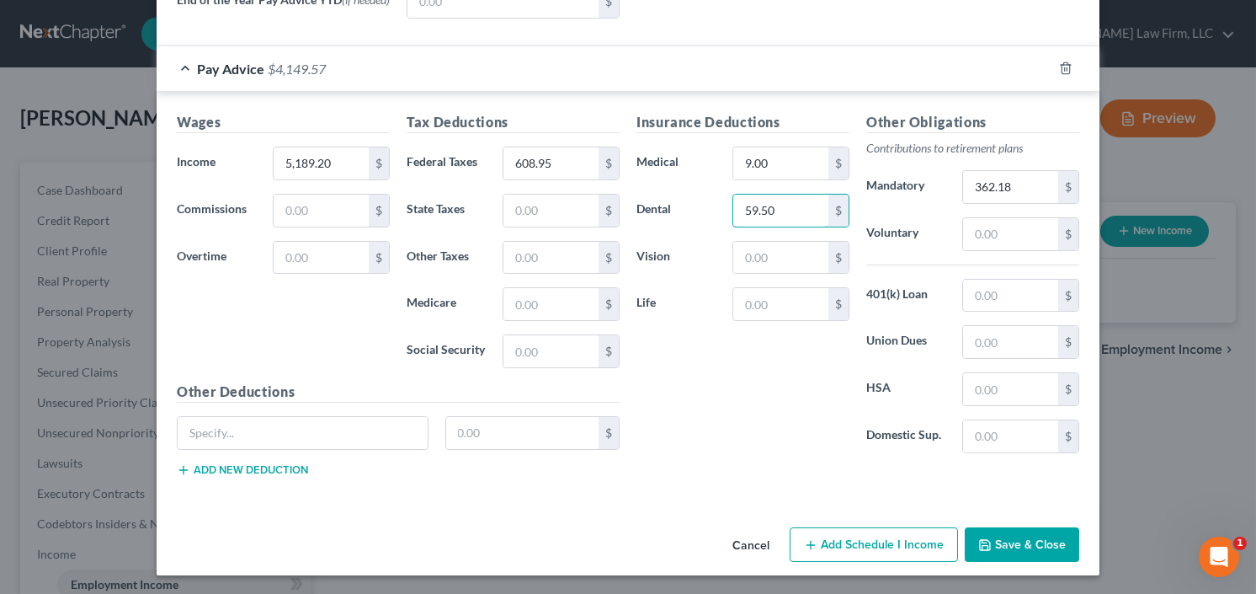
type input "59.50"
click at [772, 258] on input "text" at bounding box center [780, 258] width 95 height 32
type input "3.57"
click at [977, 306] on input "text" at bounding box center [1010, 295] width 95 height 32
type input "193.97"
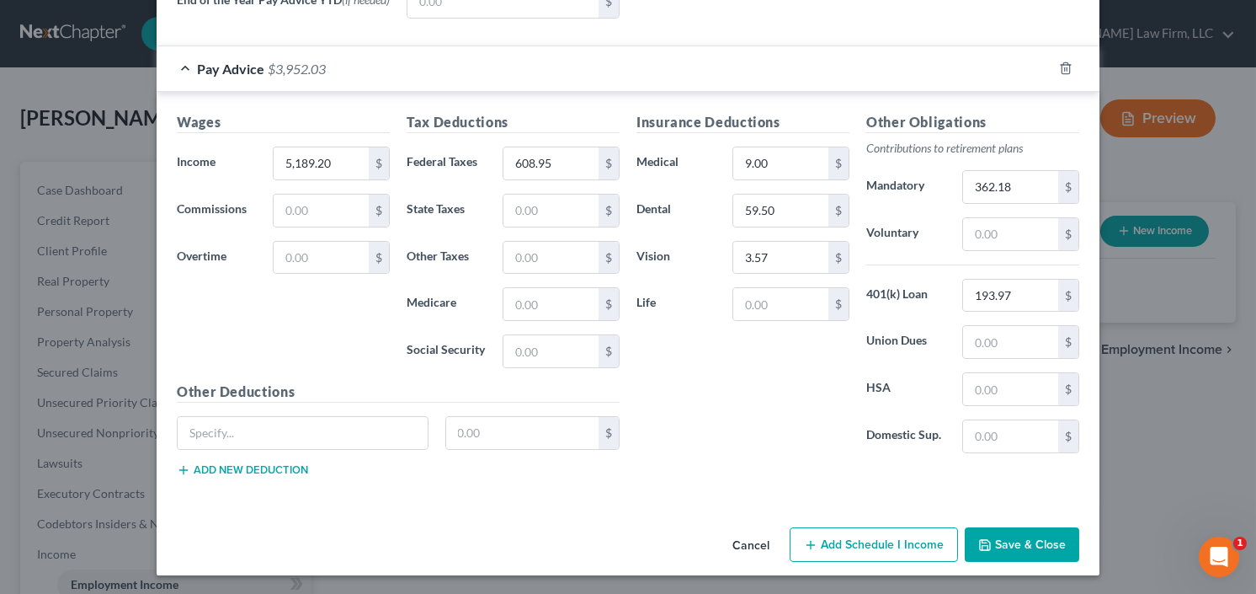
click at [997, 555] on button "Save & Close" at bounding box center [1022, 544] width 114 height 35
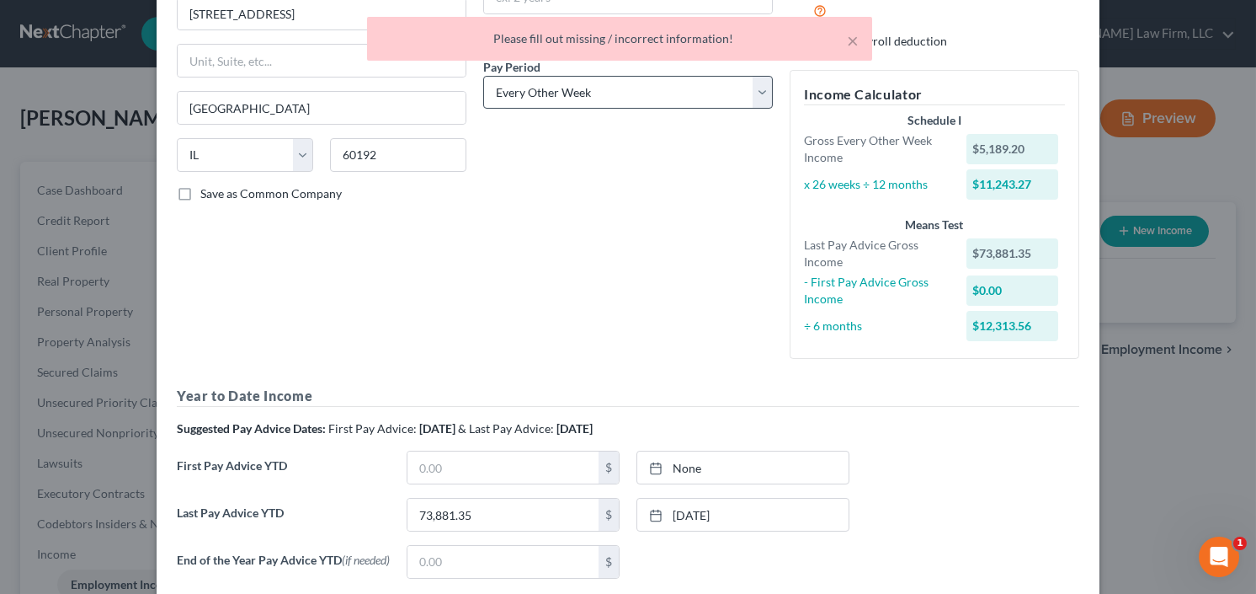
scroll to position [0, 0]
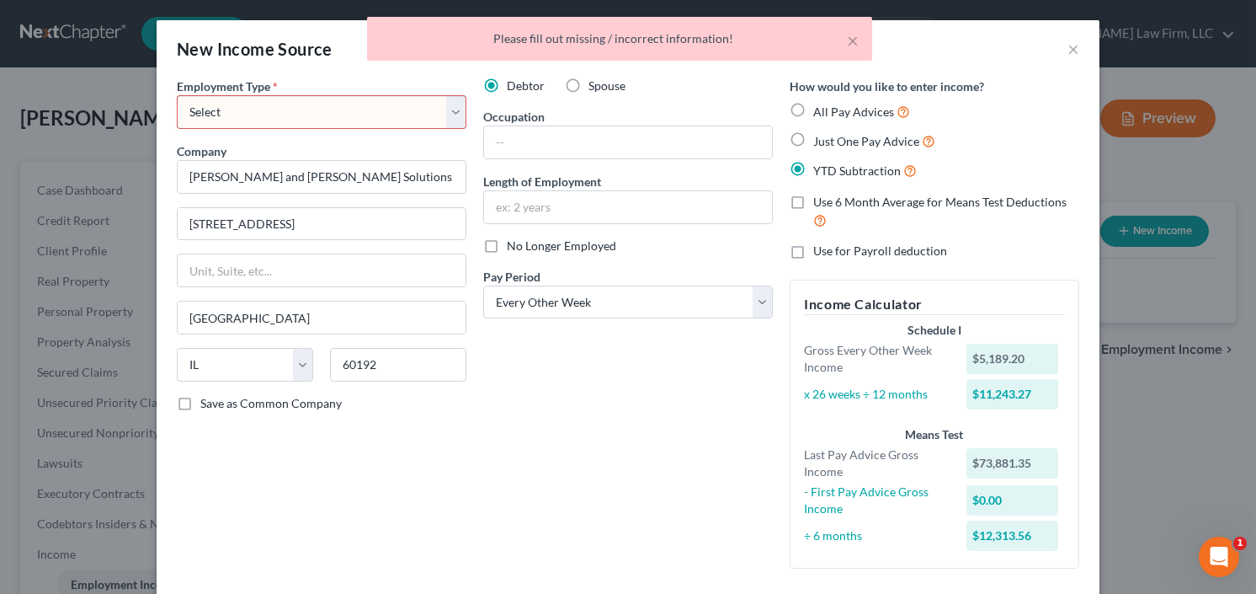
click at [295, 98] on select "Select Full or Part Time Employment Self Employment" at bounding box center [322, 112] width 290 height 34
click at [269, 156] on div "Company * Tate and Lyle Solutions" at bounding box center [322, 167] width 290 height 51
click at [312, 100] on select "Select Full or Part Time Employment Self Employment" at bounding box center [322, 112] width 290 height 34
select select "0"
click at [177, 95] on select "Select Full or Part Time Employment Self Employment" at bounding box center [322, 112] width 290 height 34
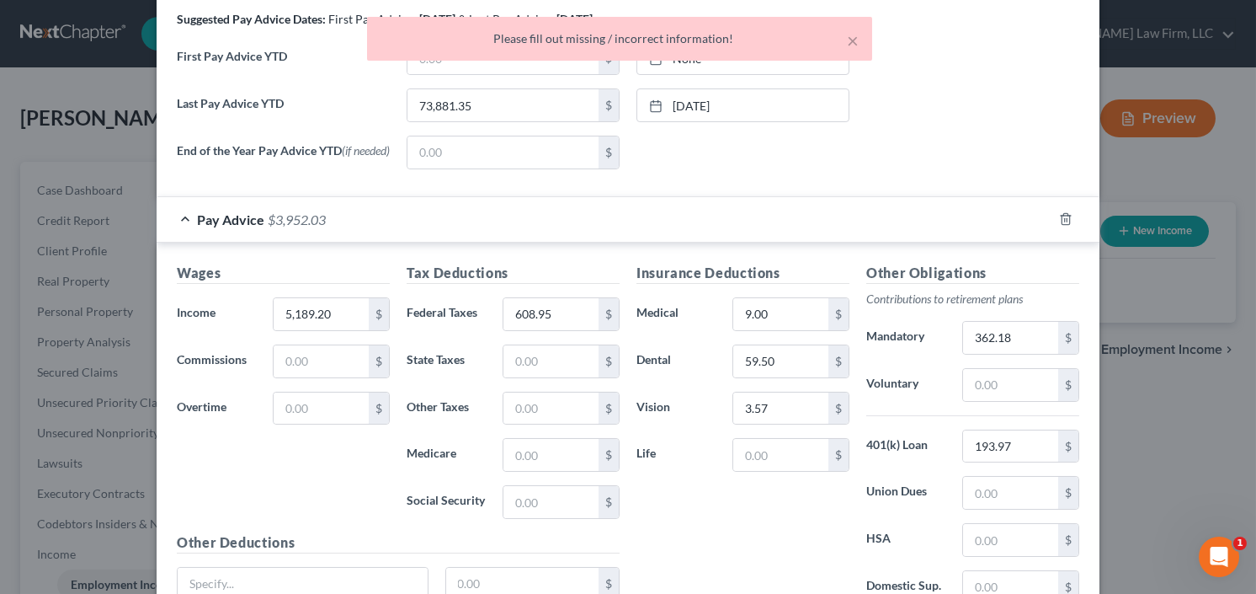
scroll to position [769, 0]
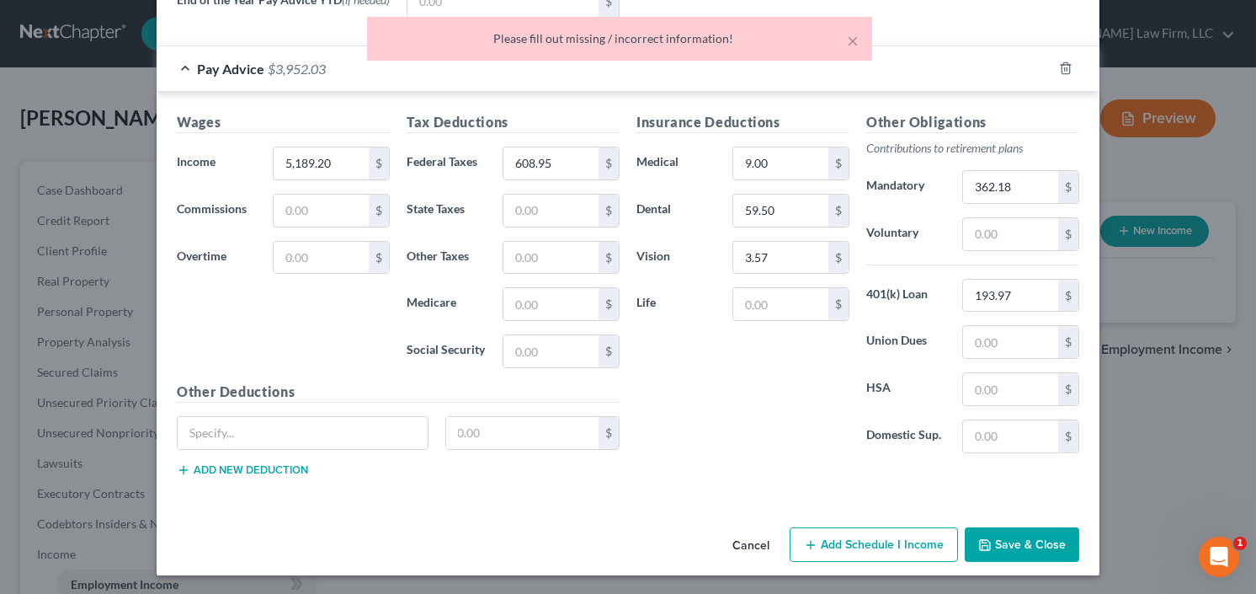
click at [1027, 533] on button "Save & Close" at bounding box center [1022, 544] width 114 height 35
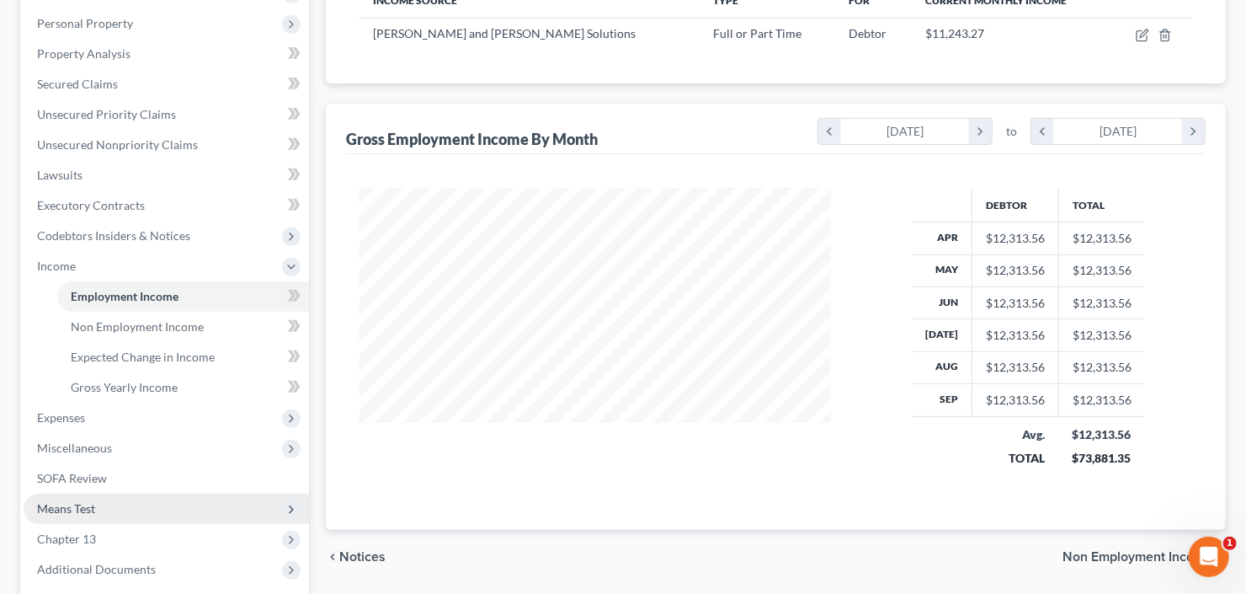
scroll to position [450, 0]
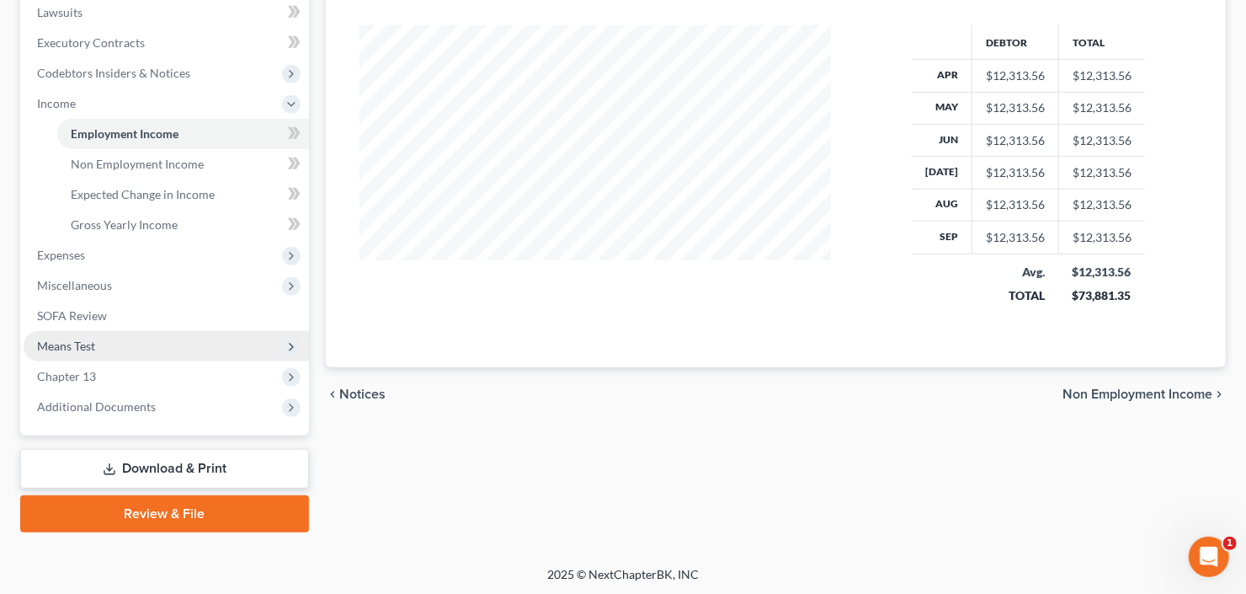
click at [102, 351] on span "Means Test" at bounding box center [166, 346] width 285 height 30
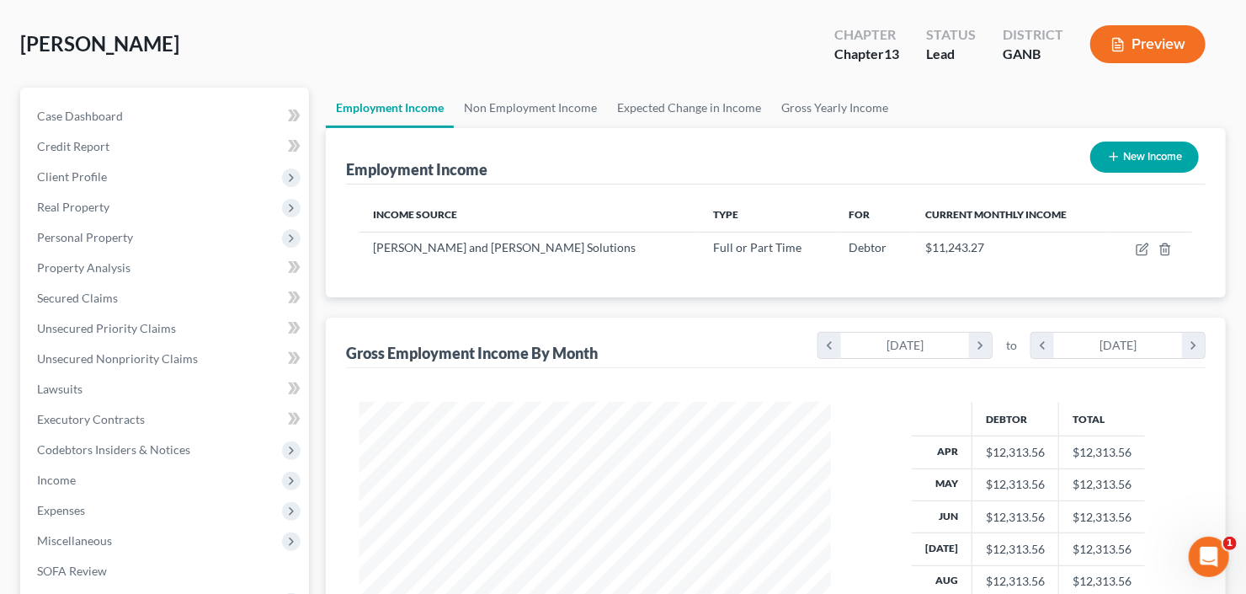
scroll to position [0, 0]
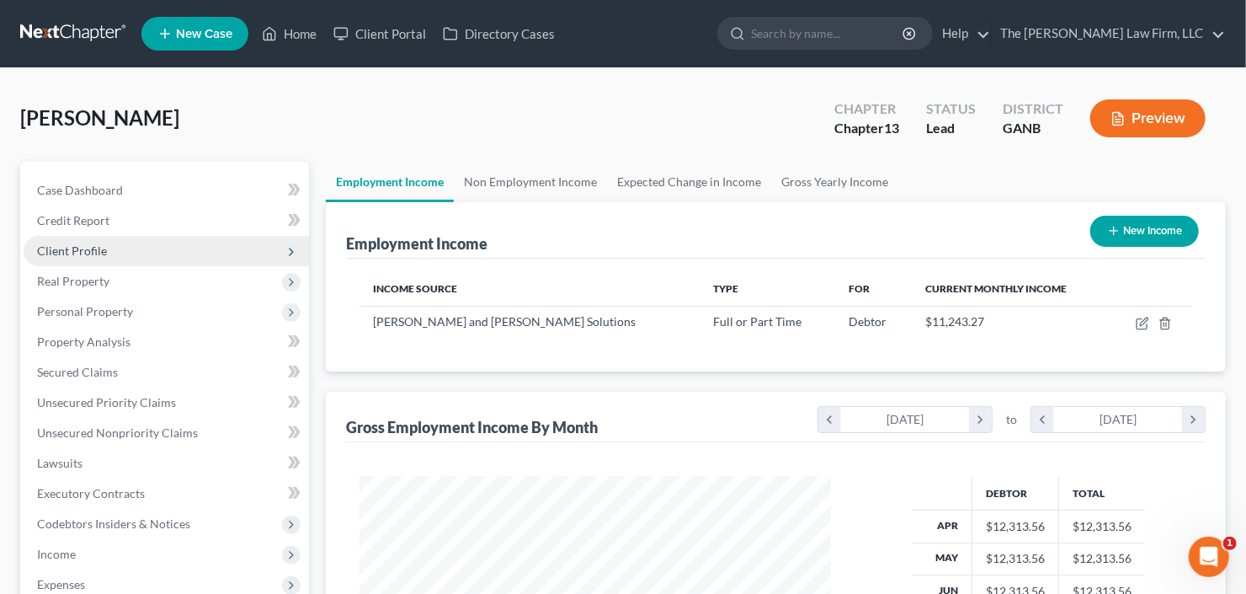
click at [126, 255] on span "Client Profile" at bounding box center [166, 251] width 285 height 30
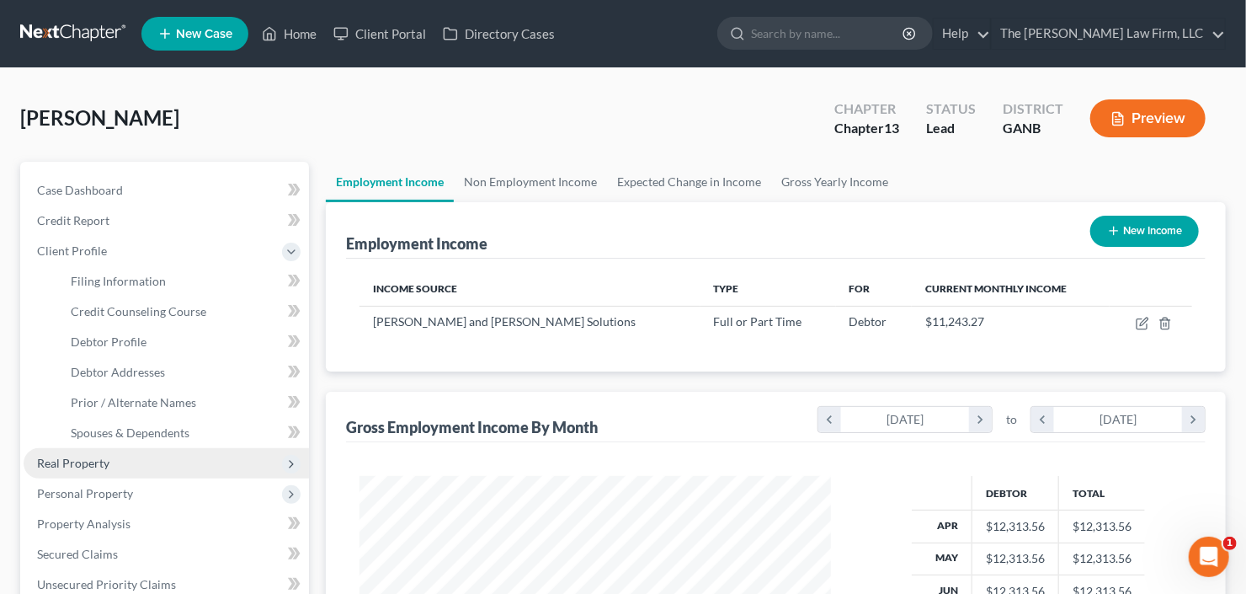
click at [116, 462] on span "Real Property" at bounding box center [166, 463] width 285 height 30
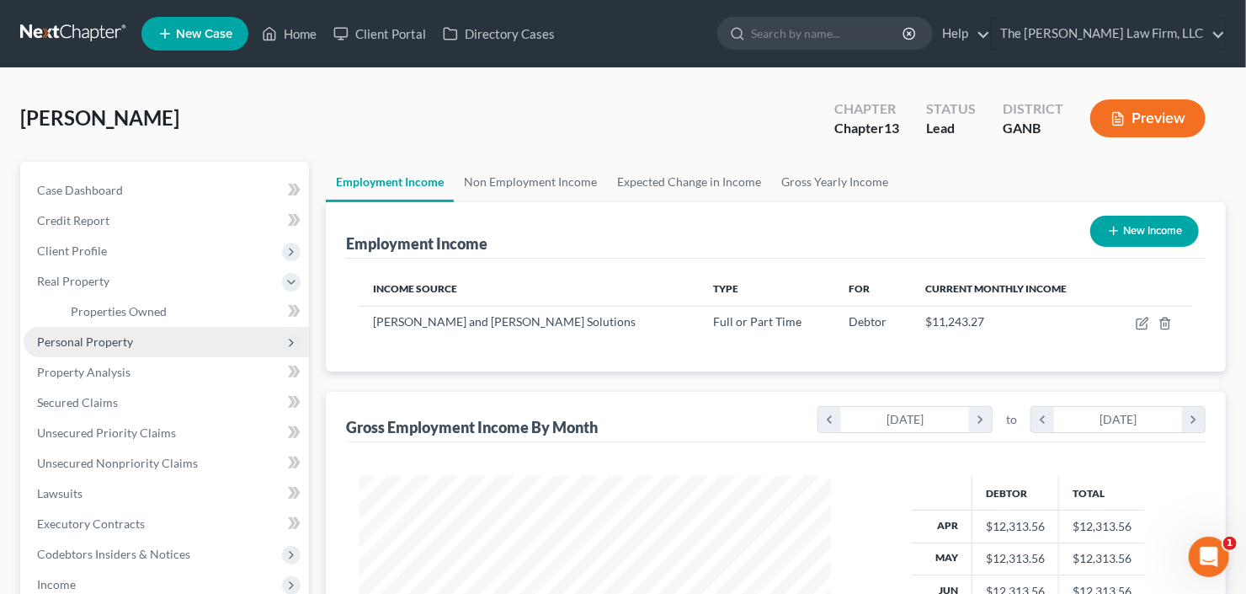
click at [147, 347] on span "Personal Property" at bounding box center [166, 342] width 285 height 30
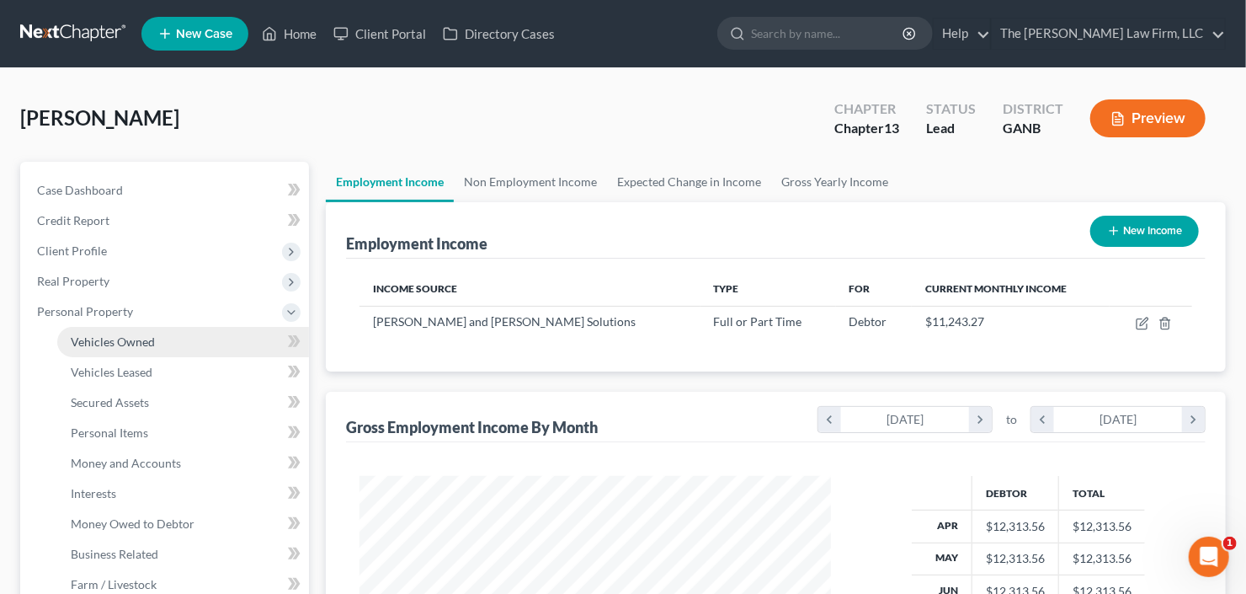
click at [148, 343] on span "Vehicles Owned" at bounding box center [113, 341] width 84 height 14
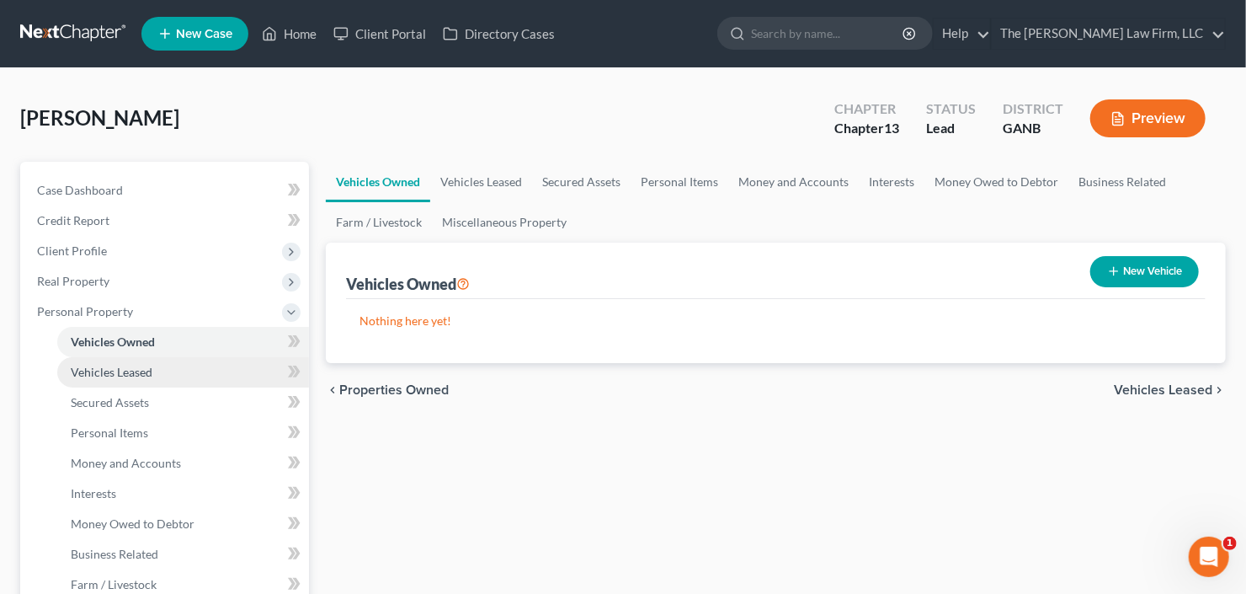
click at [97, 380] on link "Vehicles Leased" at bounding box center [183, 372] width 252 height 30
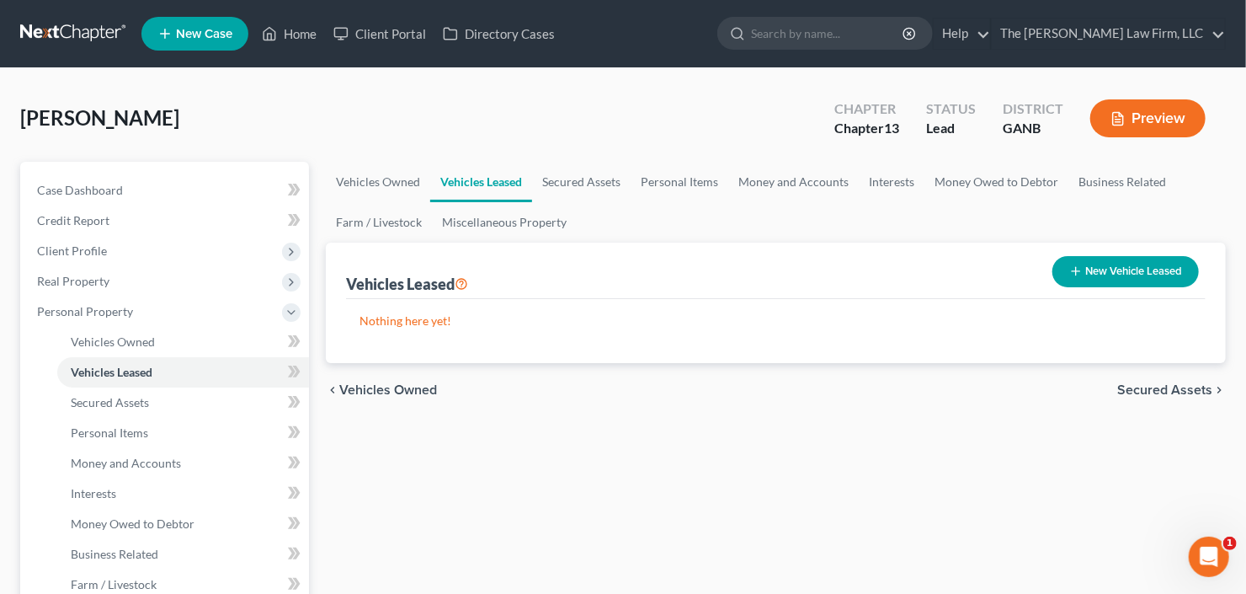
click at [1141, 252] on div "New Vehicle Leased" at bounding box center [1126, 271] width 160 height 45
click at [1156, 261] on button "New Vehicle Leased" at bounding box center [1125, 271] width 146 height 31
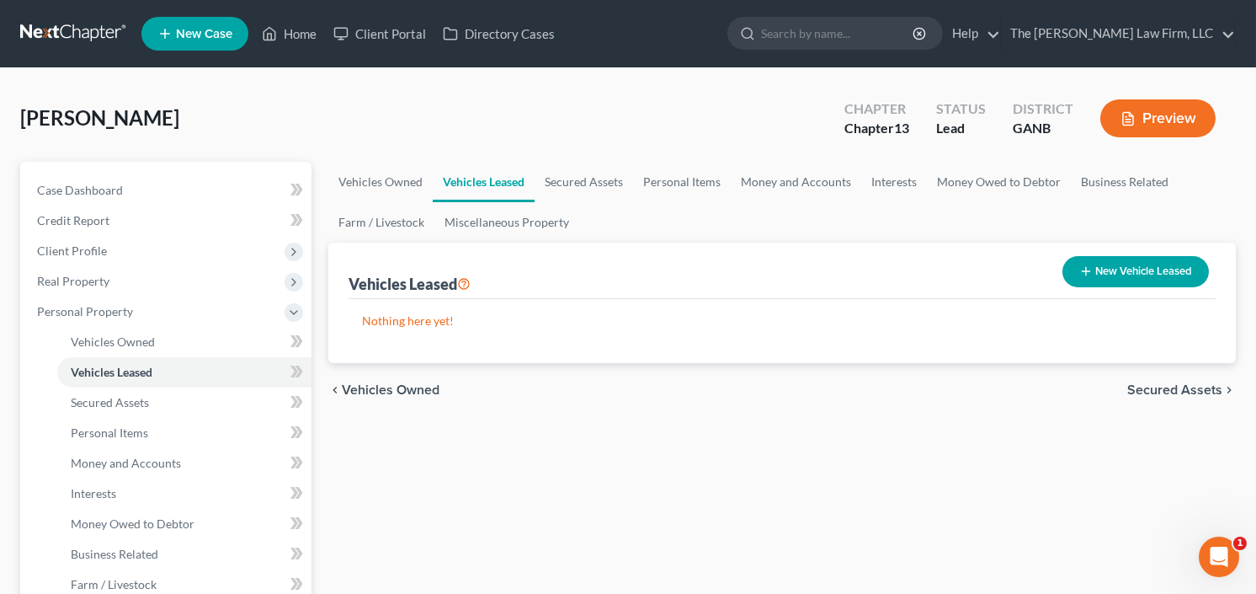
select select "0"
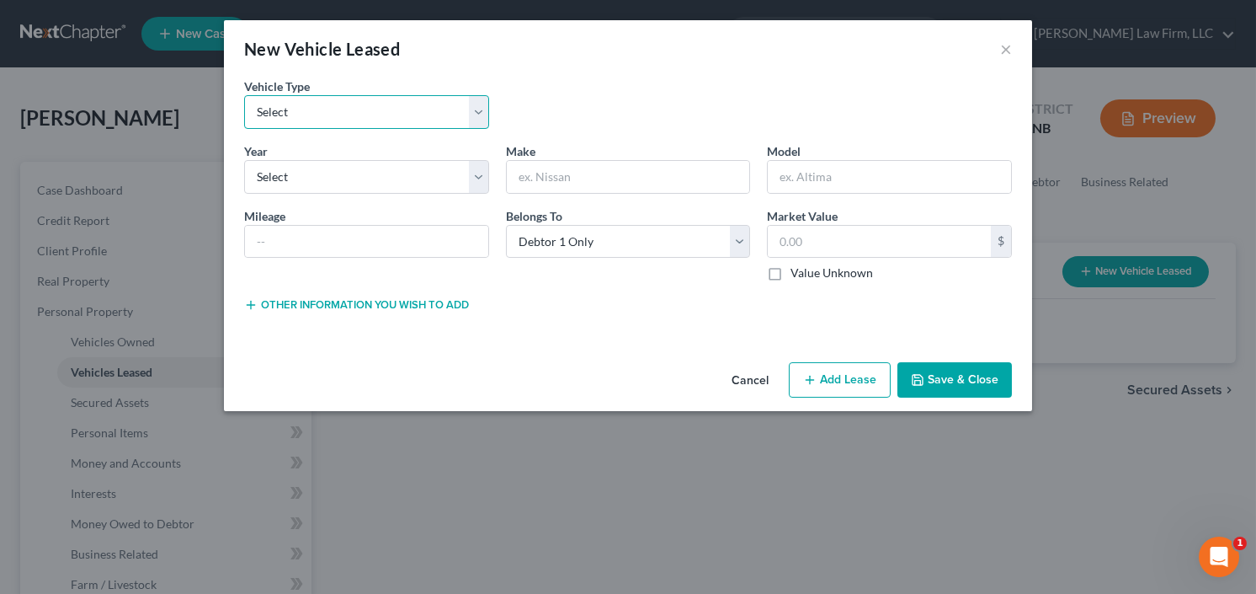
click at [368, 104] on select "Select Automobile Truck Trailer Watercraft Aircraft Motor Home Atv Other Vehicle" at bounding box center [366, 112] width 245 height 34
select select "0"
click at [244, 95] on select "Select Automobile Truck Trailer Watercraft Aircraft Motor Home Atv Other Vehicle" at bounding box center [366, 112] width 245 height 34
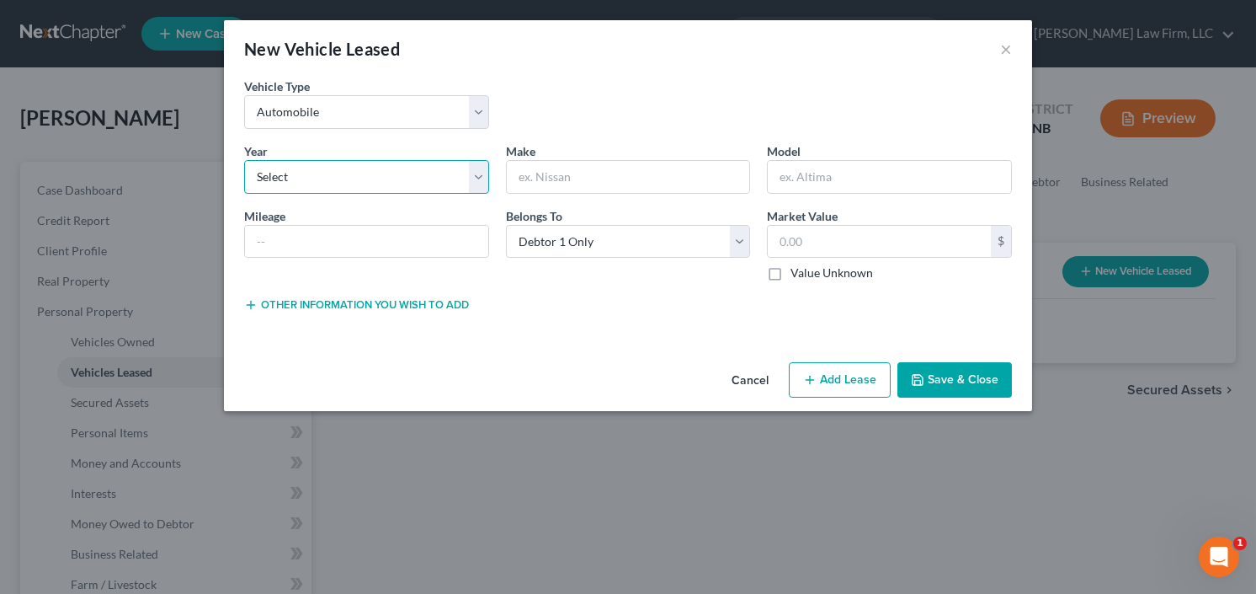
click at [355, 182] on select "Select 2026 2025 2024 2023 2022 2021 2020 2019 2018 2017 2016 2015 2014 2013 20…" at bounding box center [366, 177] width 245 height 34
select select "2"
click at [244, 160] on select "Select 2026 2025 2024 2023 2022 2021 2020 2019 2018 2017 2016 2015 2014 2013 20…" at bounding box center [366, 177] width 245 height 34
click at [628, 184] on input "text" at bounding box center [628, 177] width 243 height 32
type input "BMW"
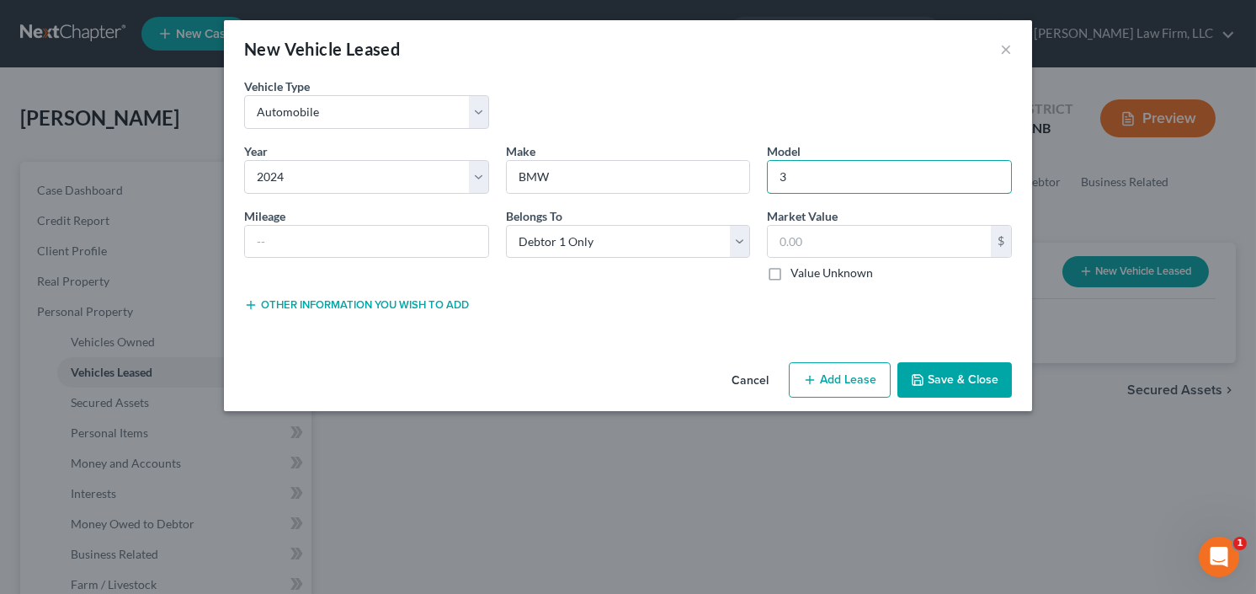
type input "3"
click at [974, 373] on button "Save & Close" at bounding box center [954, 379] width 114 height 35
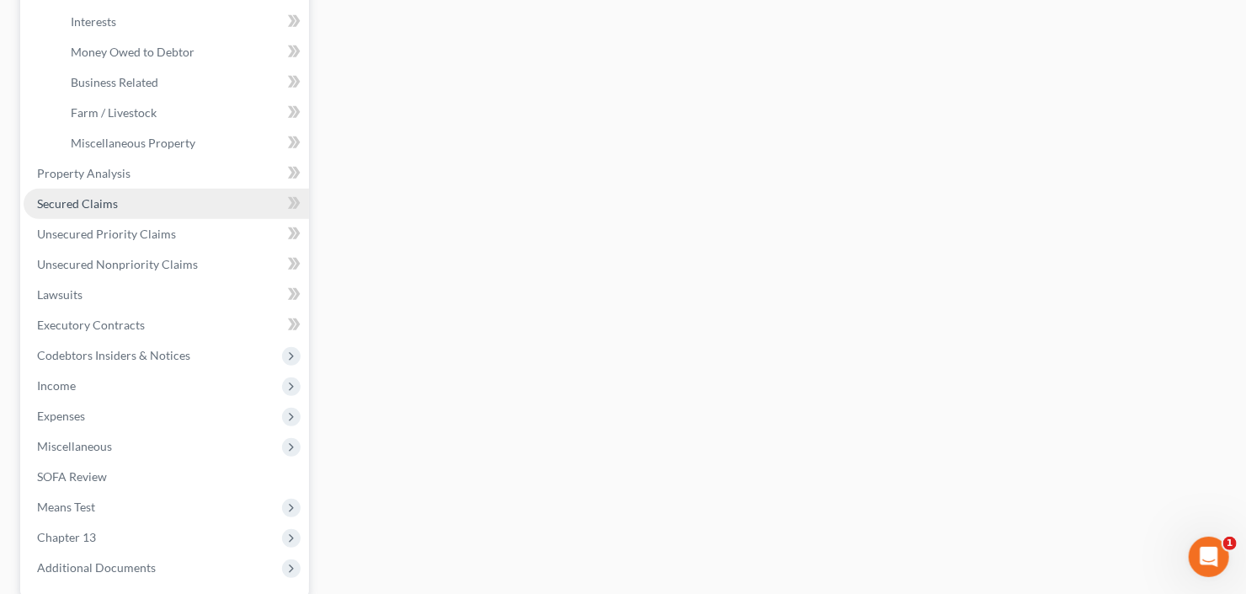
scroll to position [606, 0]
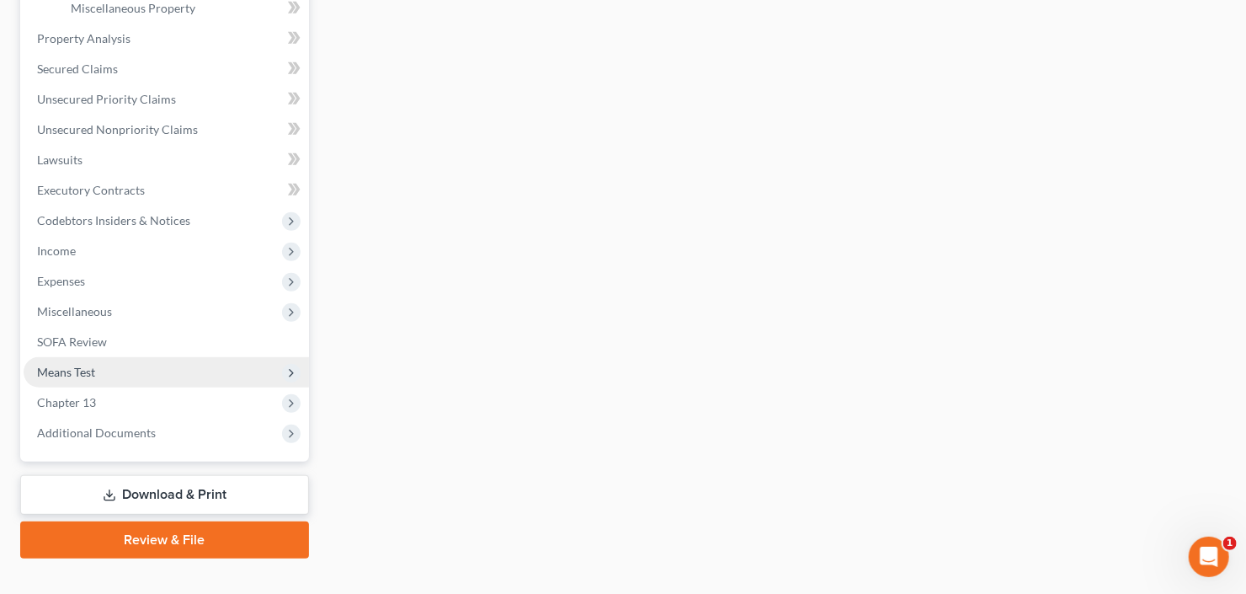
click at [117, 370] on span "Means Test" at bounding box center [166, 372] width 285 height 30
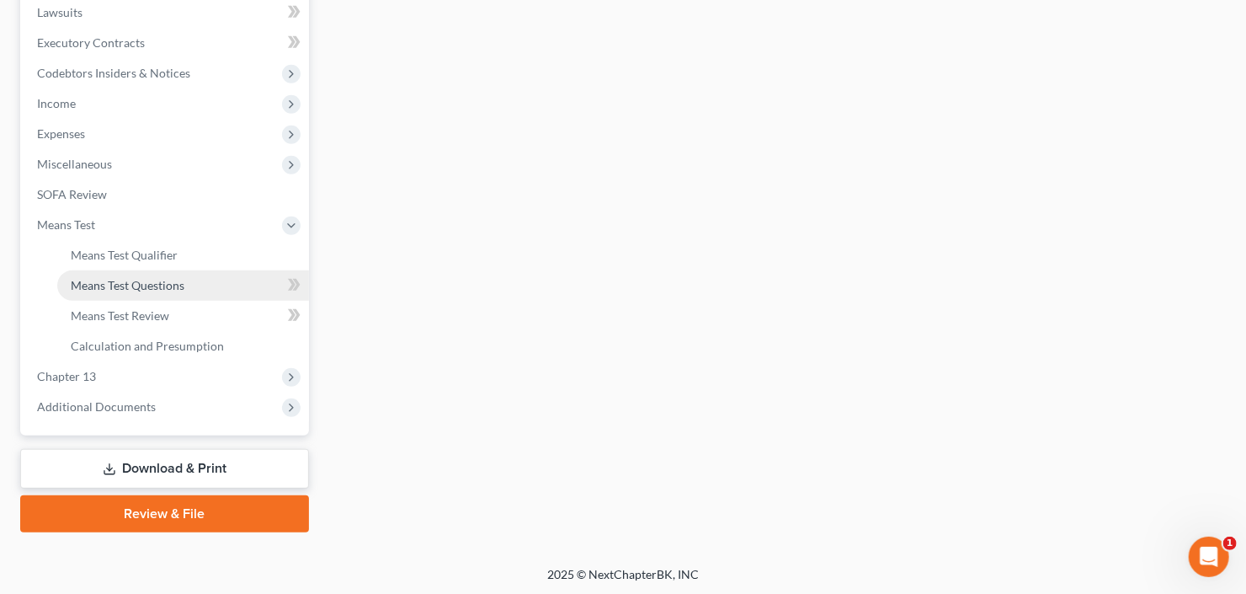
click at [149, 282] on span "Means Test Questions" at bounding box center [128, 285] width 114 height 14
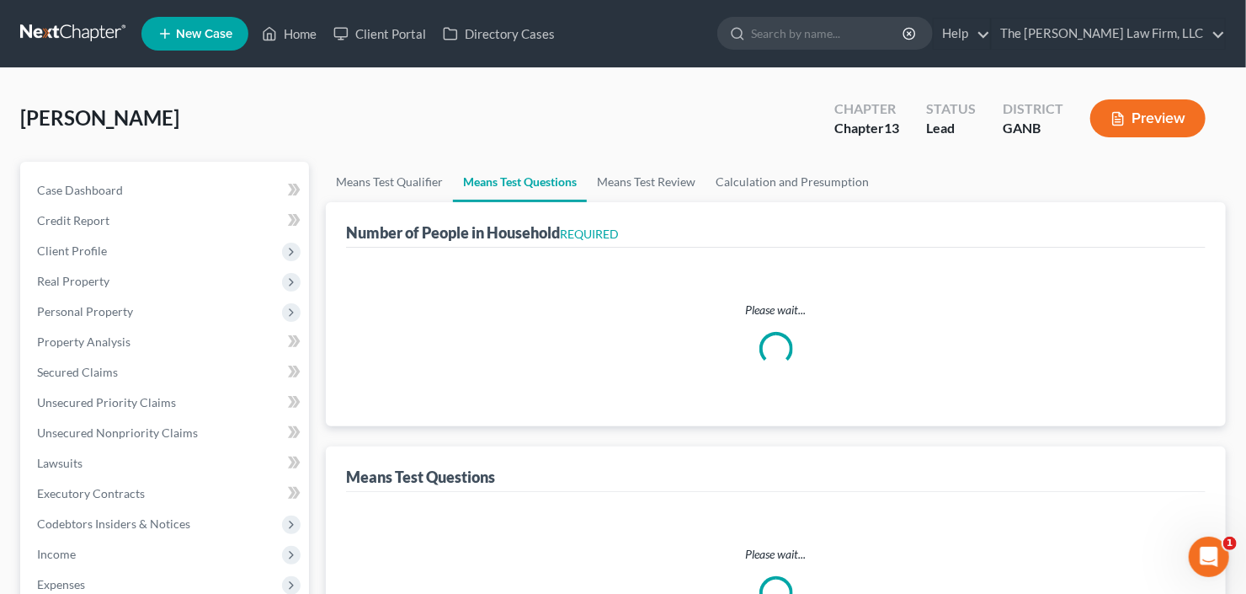
select select "0"
select select "60"
select select "1"
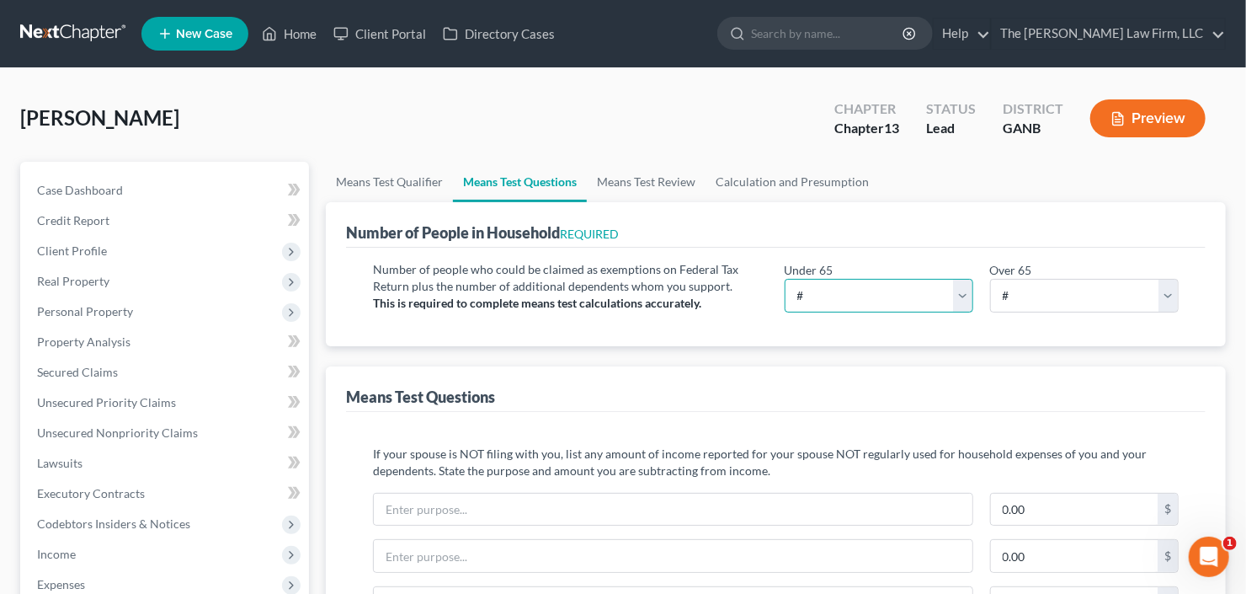
click at [865, 282] on select "# 0 1 2 3 4 5 6 7 8 9 10" at bounding box center [879, 296] width 189 height 34
select select "1"
click at [785, 279] on select "# 0 1 2 3 4 5 6 7 8 9 10" at bounding box center [879, 296] width 189 height 34
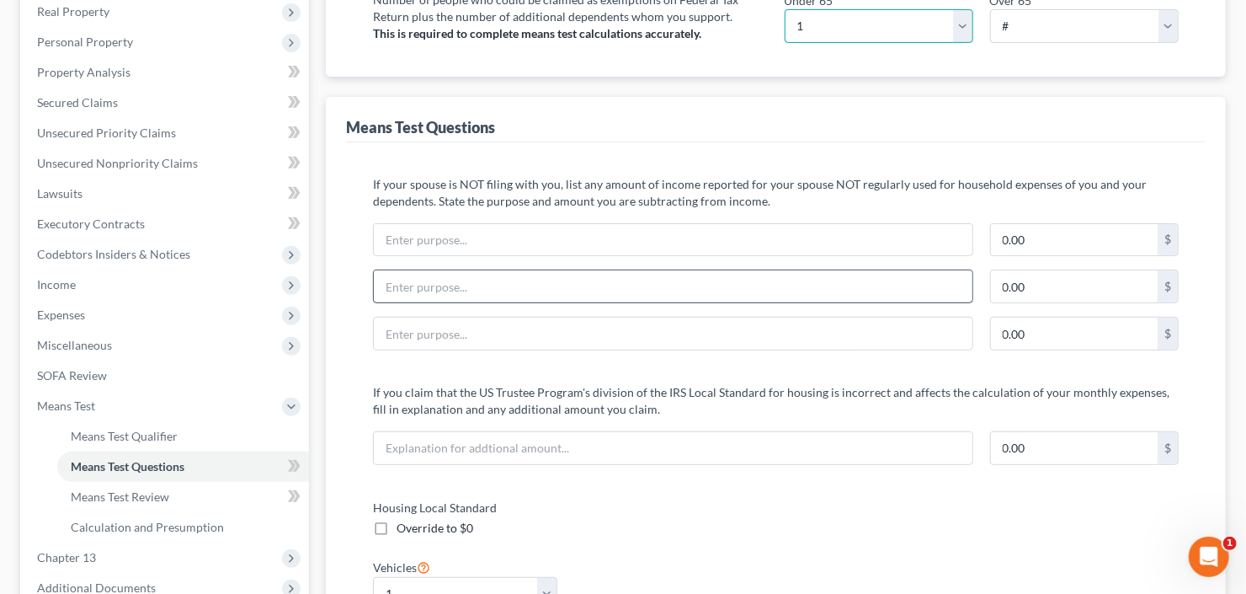
scroll to position [471, 0]
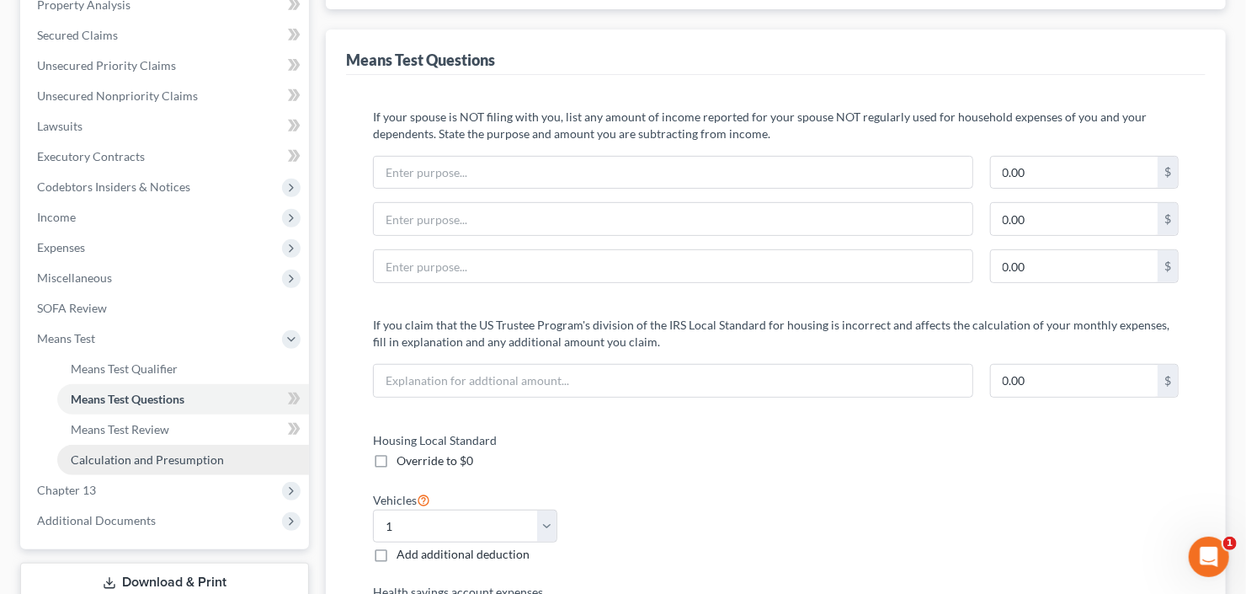
click at [166, 456] on span "Calculation and Presumption" at bounding box center [147, 459] width 153 height 14
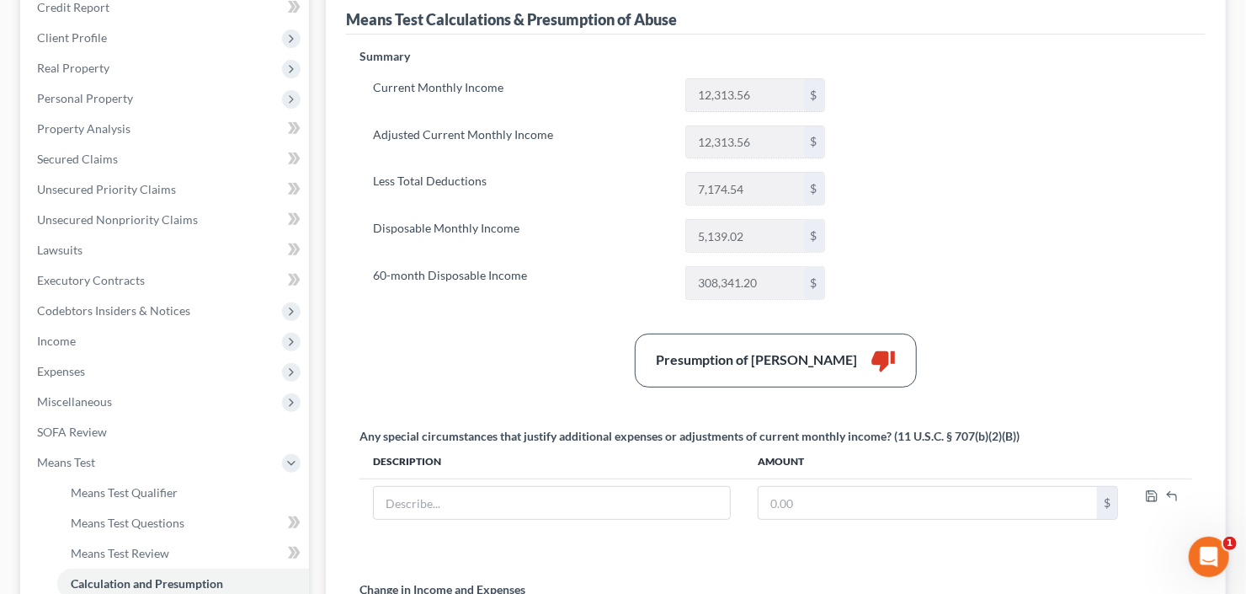
scroll to position [471, 0]
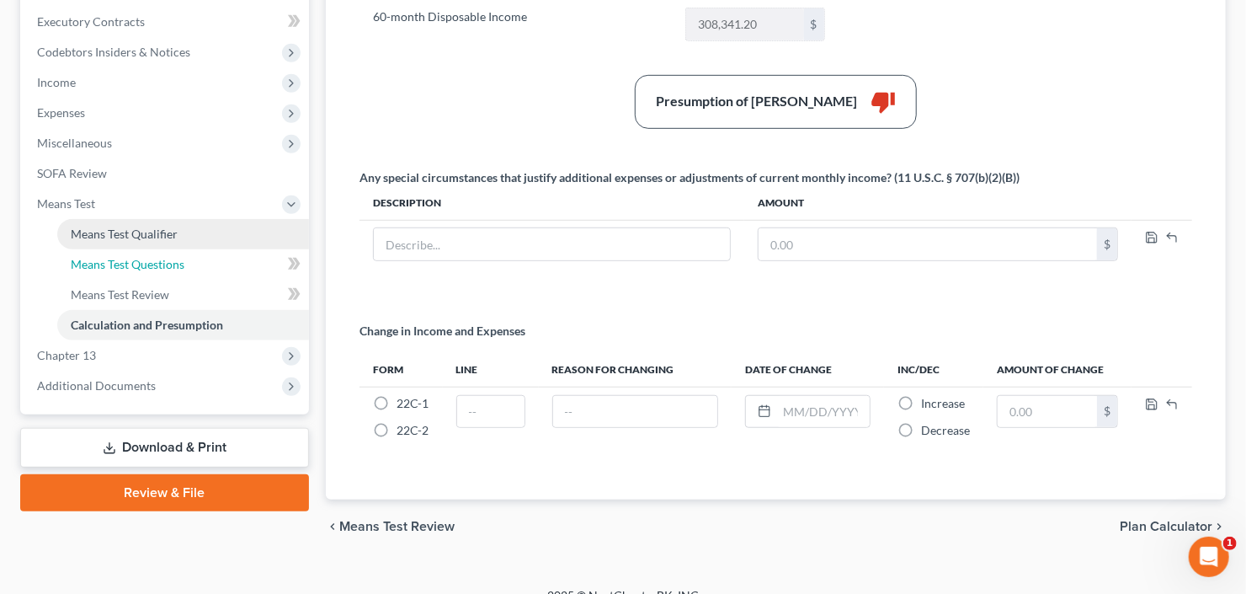
drag, startPoint x: 117, startPoint y: 258, endPoint x: 129, endPoint y: 258, distance: 11.8
click at [117, 258] on span "Means Test Questions" at bounding box center [128, 264] width 114 height 14
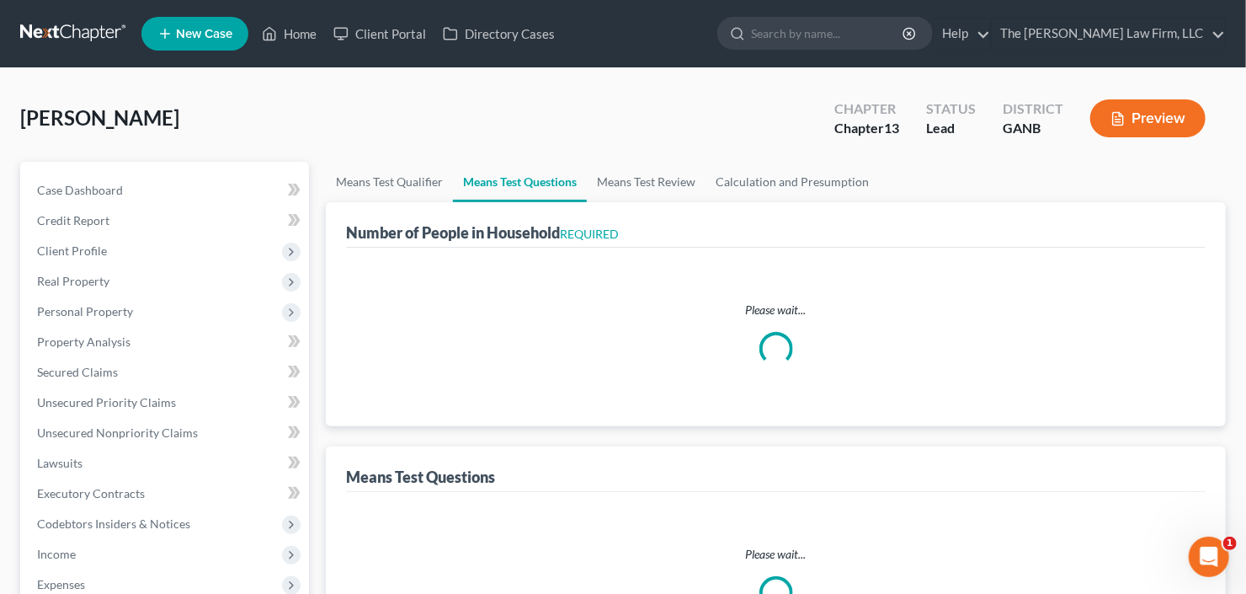
select select "0"
select select "60"
select select "1"
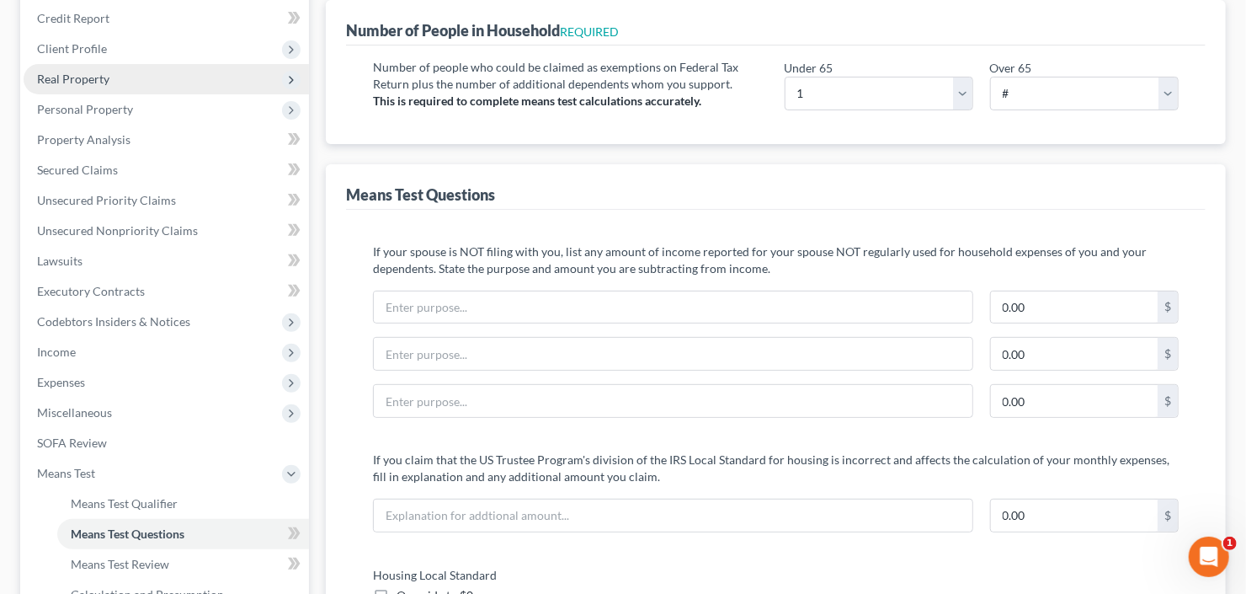
scroll to position [269, 0]
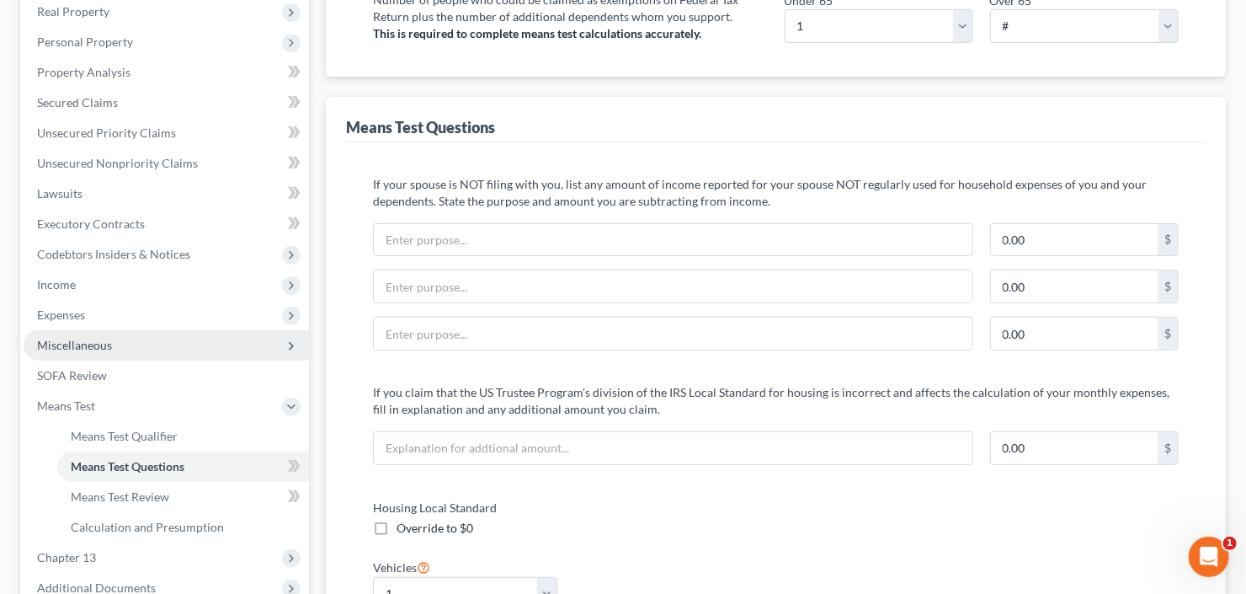
click at [102, 349] on span "Miscellaneous" at bounding box center [74, 345] width 75 height 14
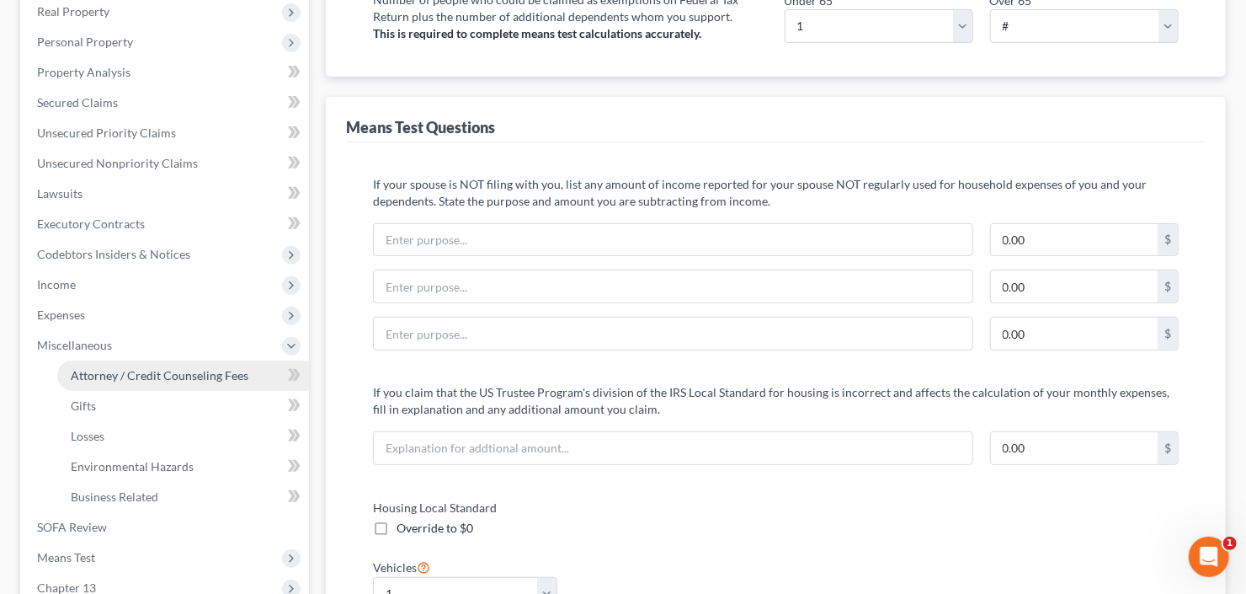
click at [124, 373] on span "Attorney / Credit Counseling Fees" at bounding box center [160, 375] width 178 height 14
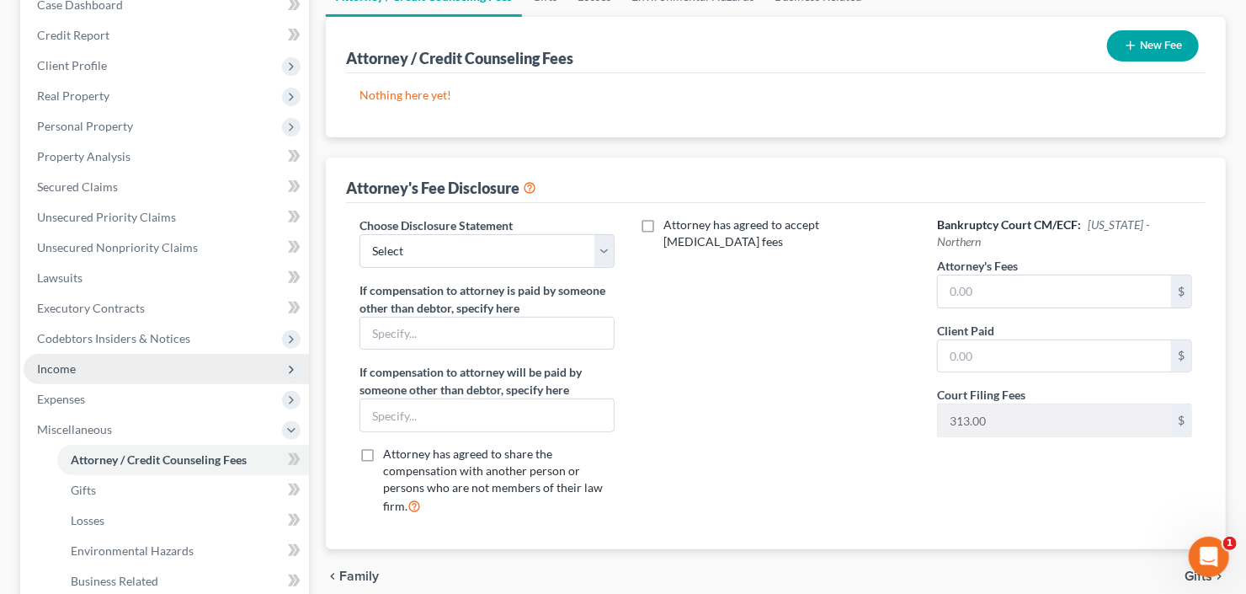
scroll to position [269, 0]
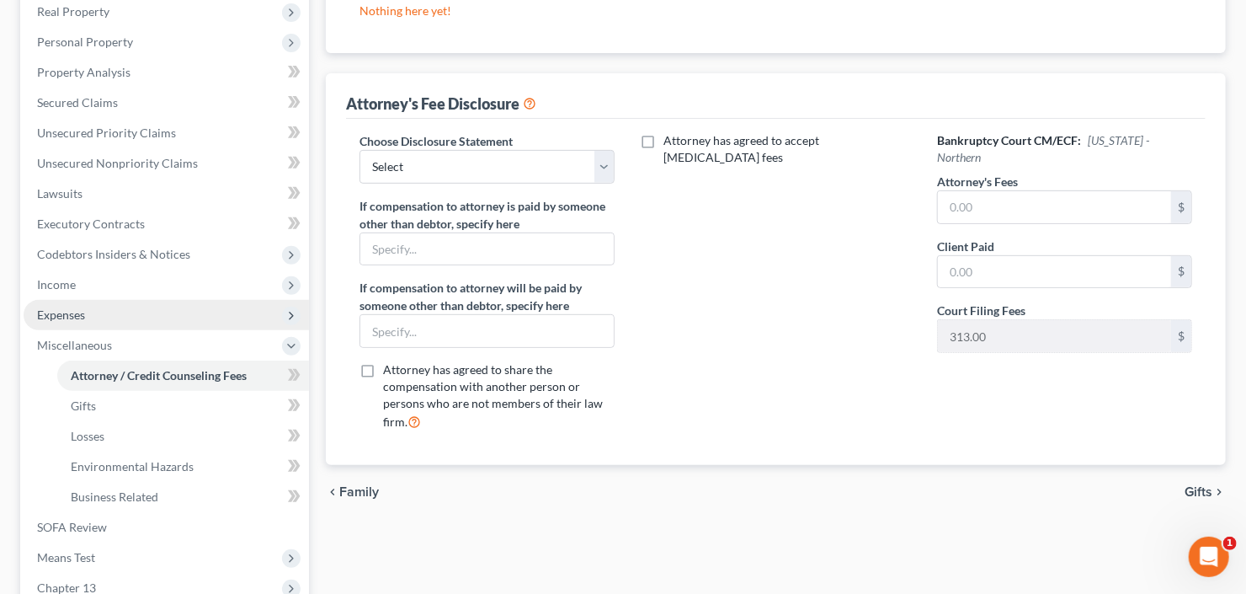
click at [99, 311] on span "Expenses" at bounding box center [166, 315] width 285 height 30
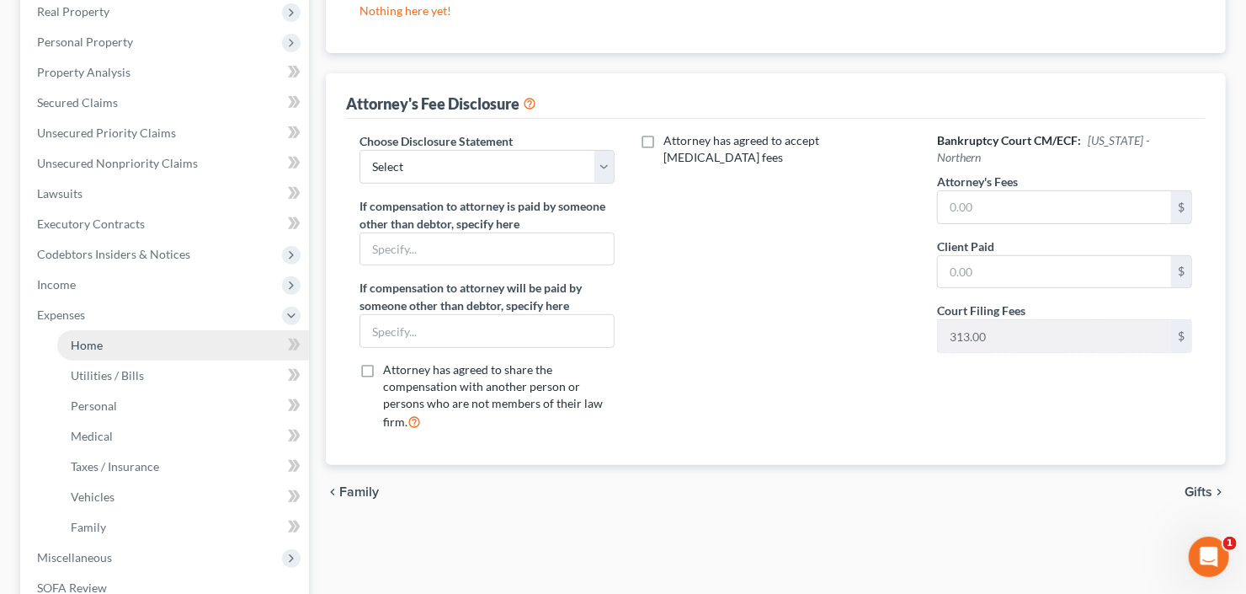
click at [110, 337] on link "Home" at bounding box center [183, 345] width 252 height 30
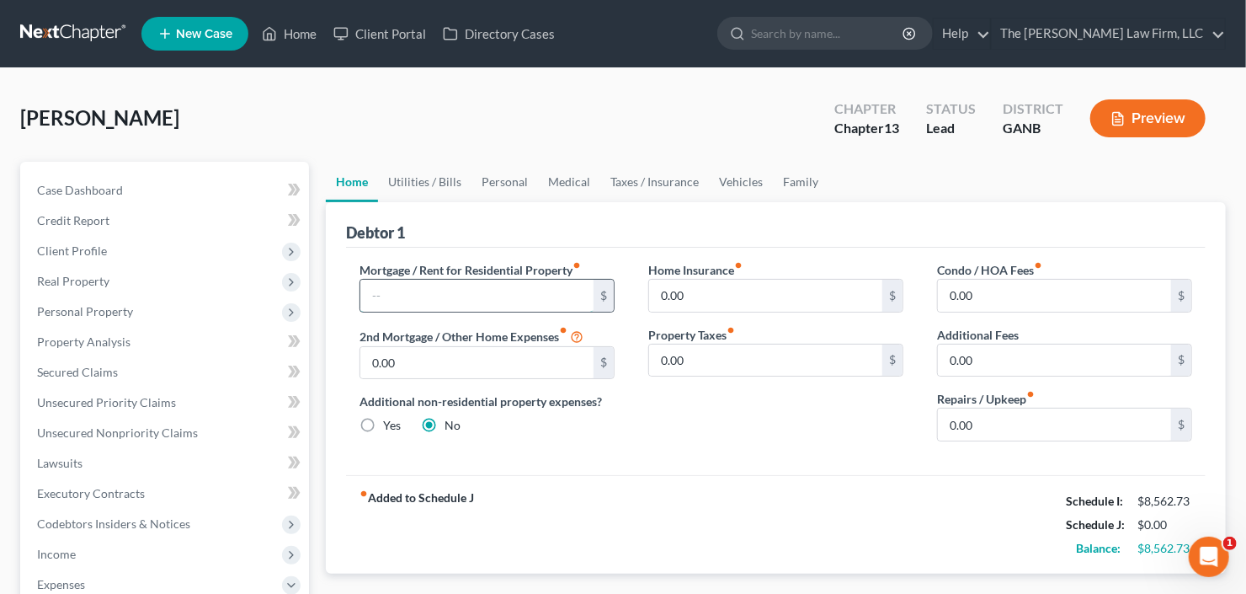
click at [516, 294] on input "text" at bounding box center [476, 295] width 233 height 32
type input "2,600"
click at [757, 165] on link "Vehicles" at bounding box center [741, 182] width 64 height 40
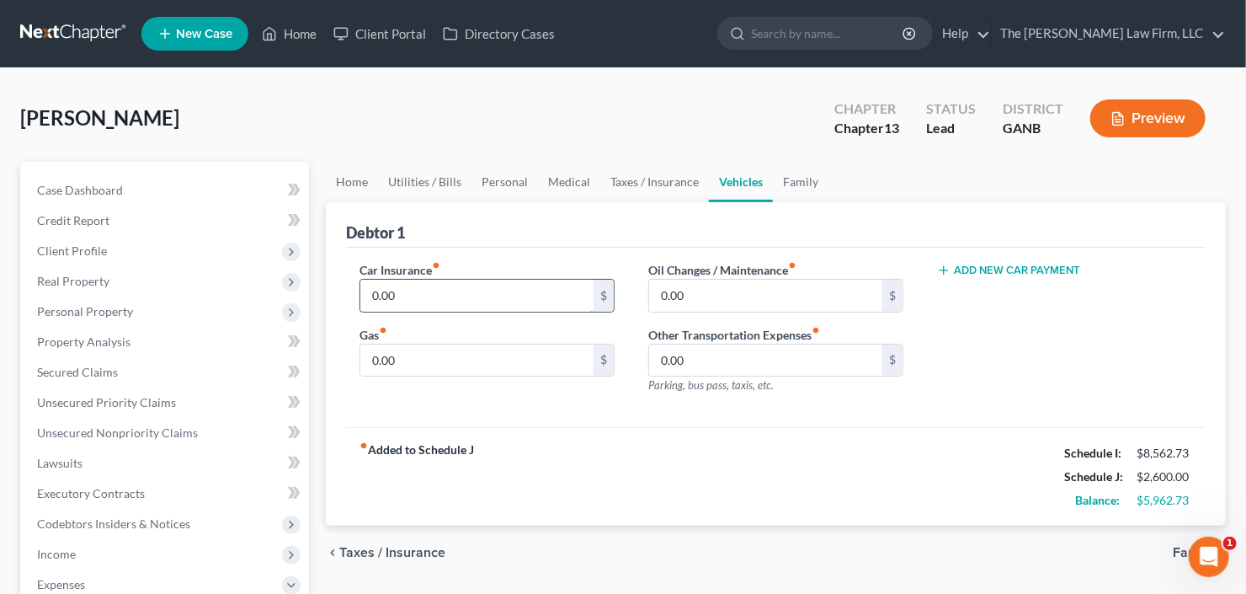
click at [445, 289] on input "0.00" at bounding box center [476, 295] width 233 height 32
type input "454"
type input "400"
click at [1046, 264] on button "Add New Car Payment" at bounding box center [1008, 270] width 143 height 13
click at [1013, 304] on input "text" at bounding box center [1043, 295] width 210 height 32
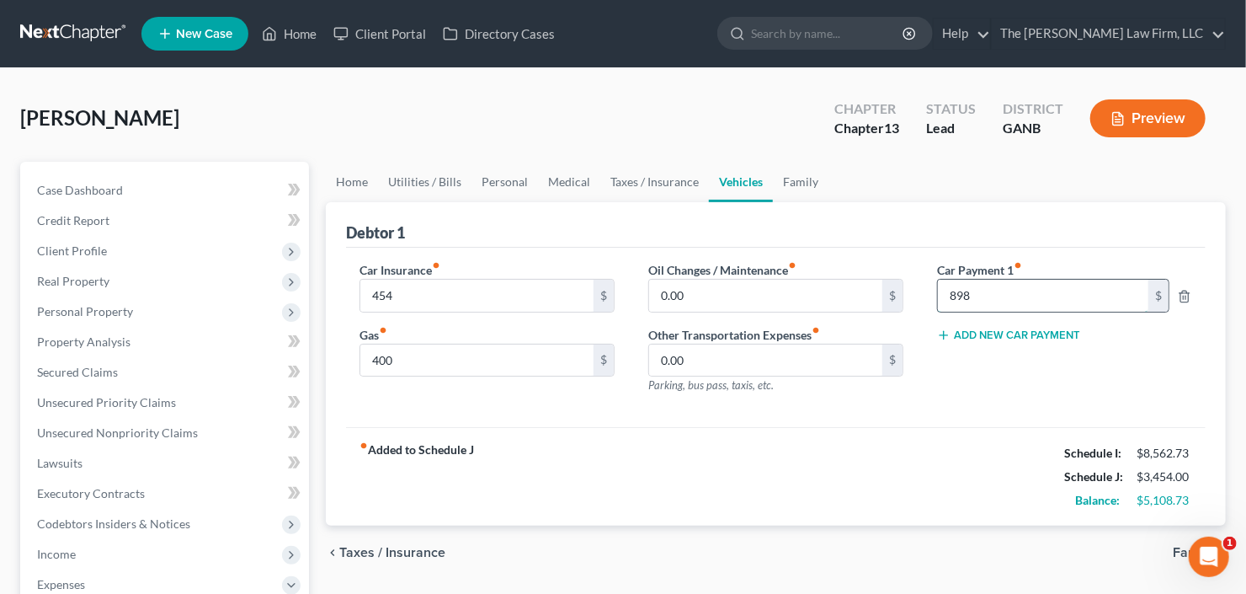
type input "898"
click at [116, 269] on span "Real Property" at bounding box center [166, 281] width 285 height 30
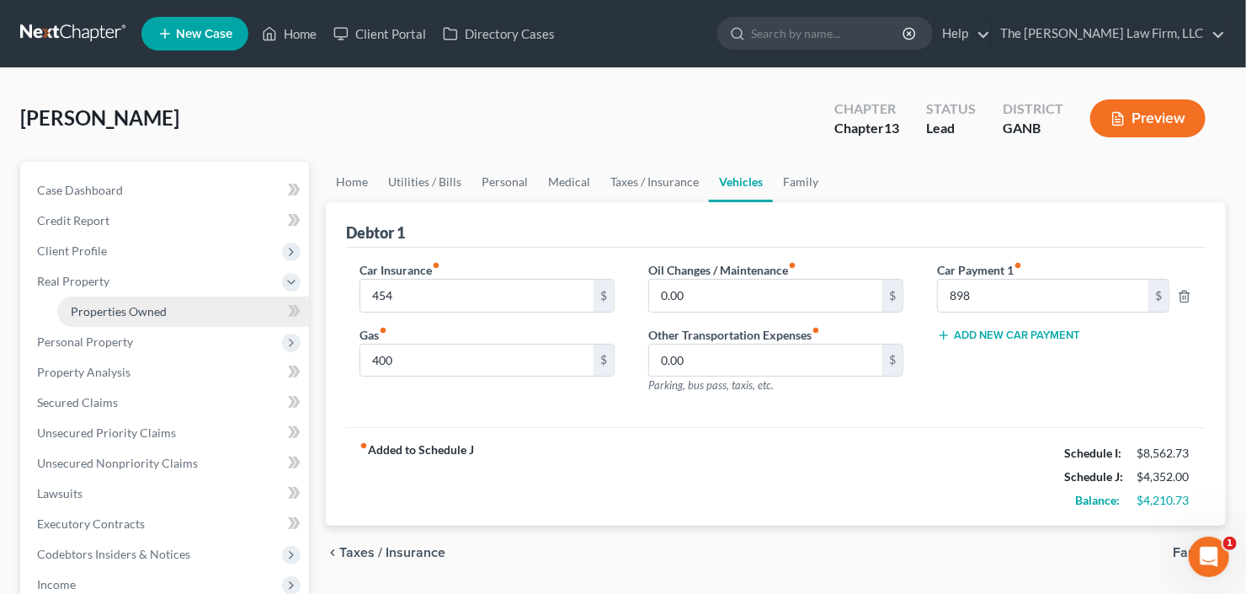
click at [156, 306] on span "Properties Owned" at bounding box center [119, 311] width 96 height 14
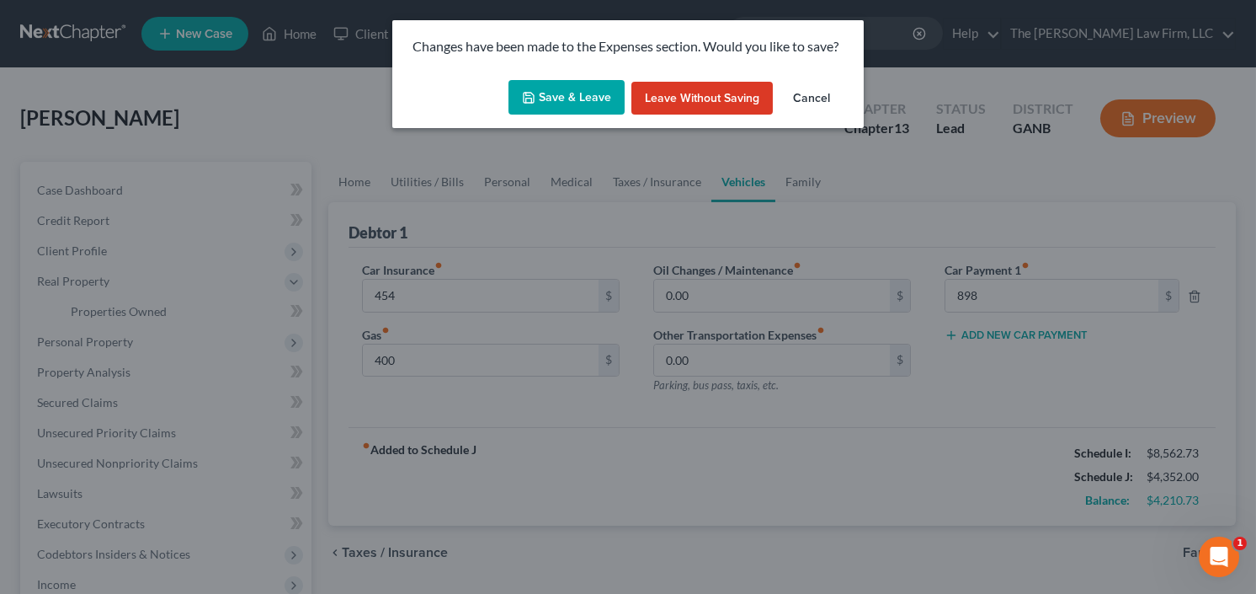
click at [598, 90] on button "Save & Leave" at bounding box center [566, 97] width 116 height 35
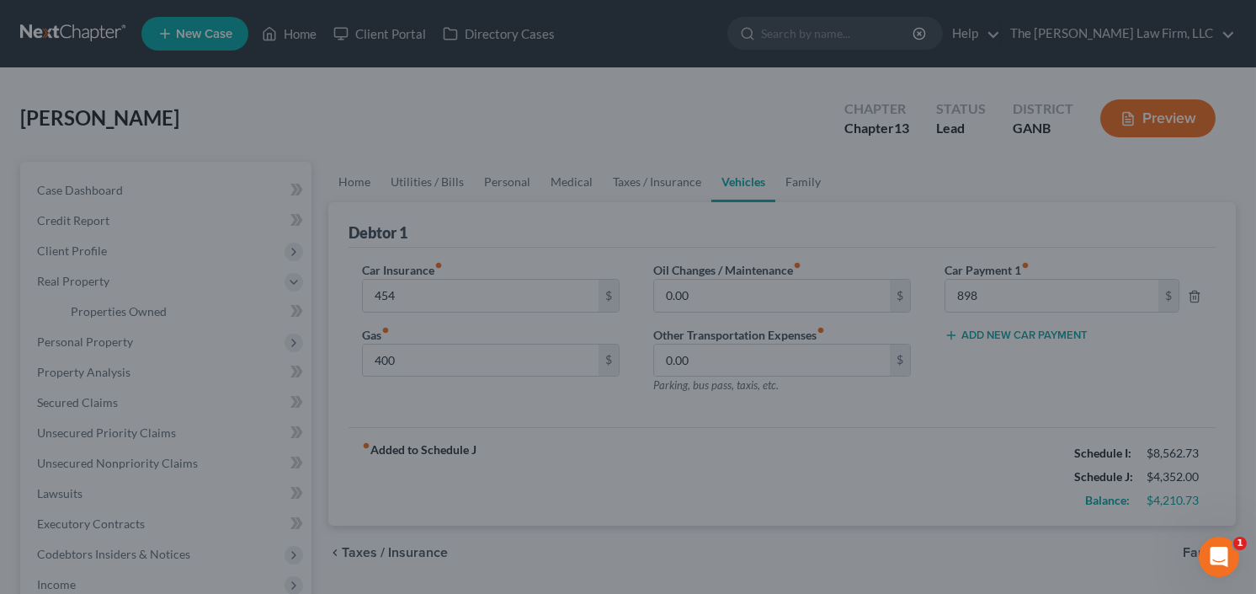
type input "454.00"
type input "400.00"
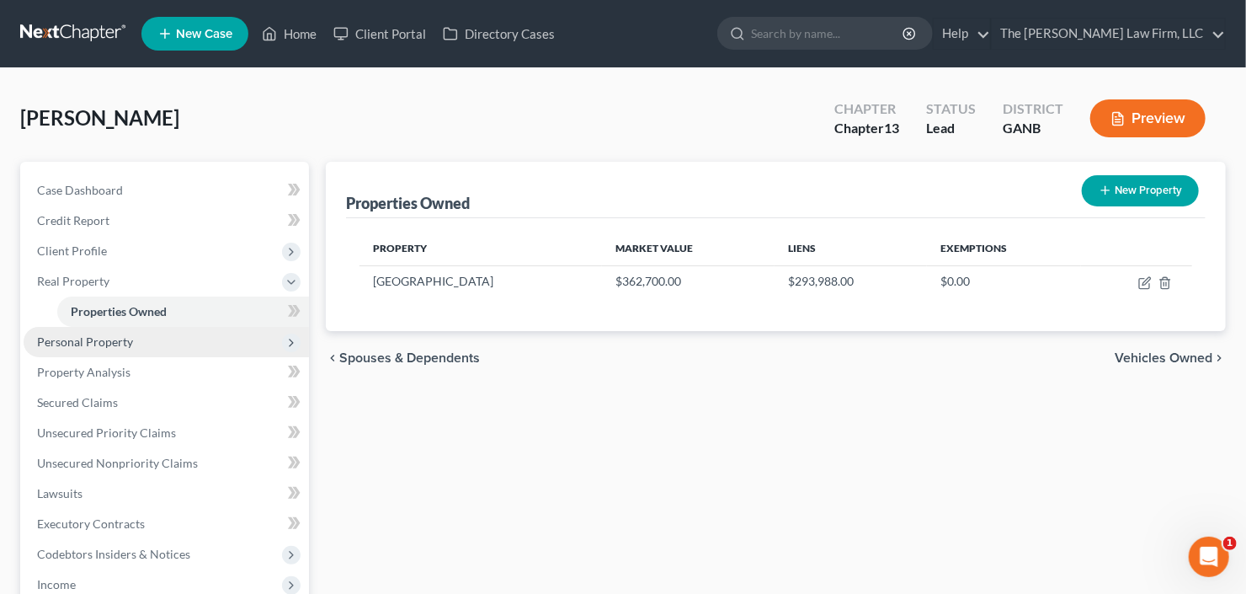
click at [135, 345] on span "Personal Property" at bounding box center [166, 342] width 285 height 30
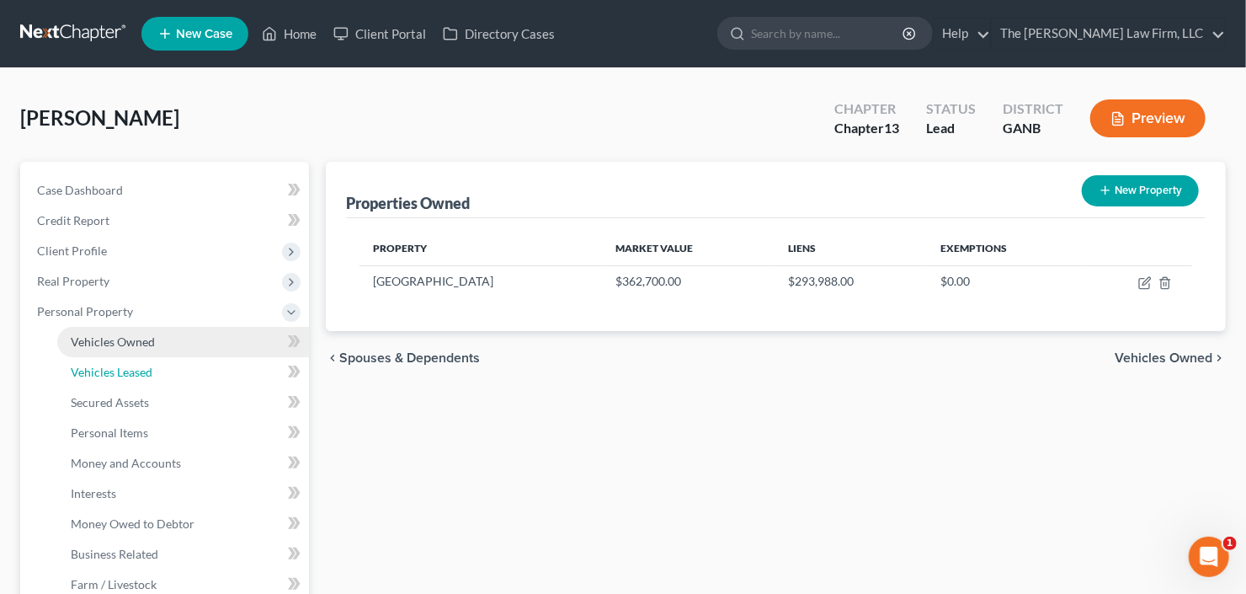
click at [158, 361] on link "Vehicles Leased" at bounding box center [183, 372] width 252 height 30
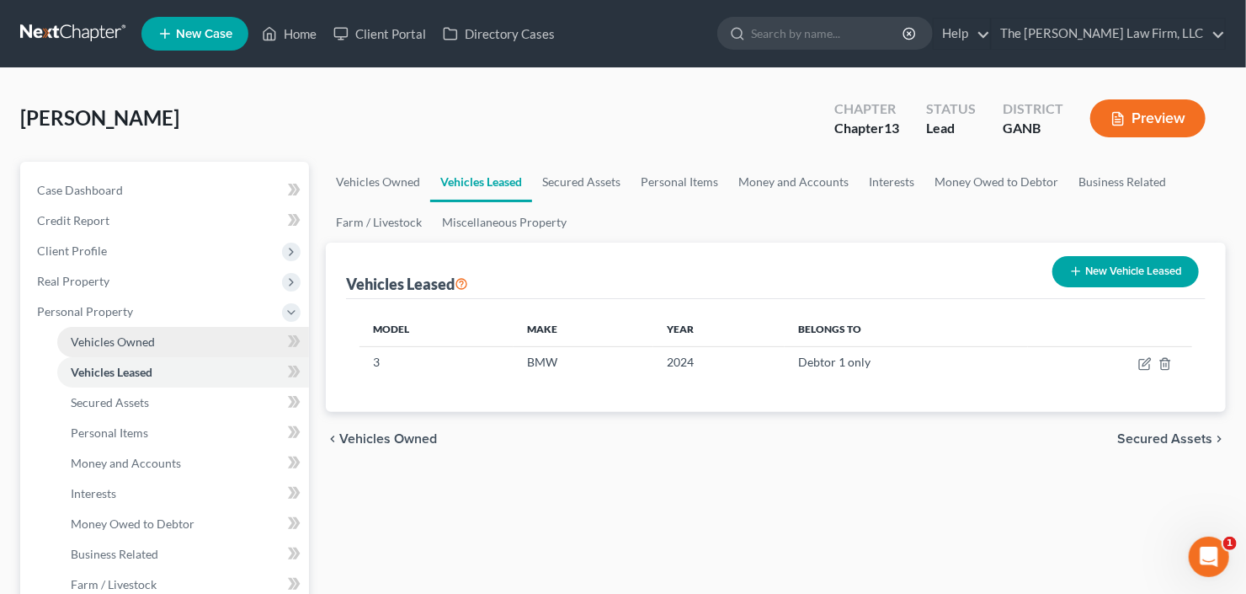
click at [161, 344] on link "Vehicles Owned" at bounding box center [183, 342] width 252 height 30
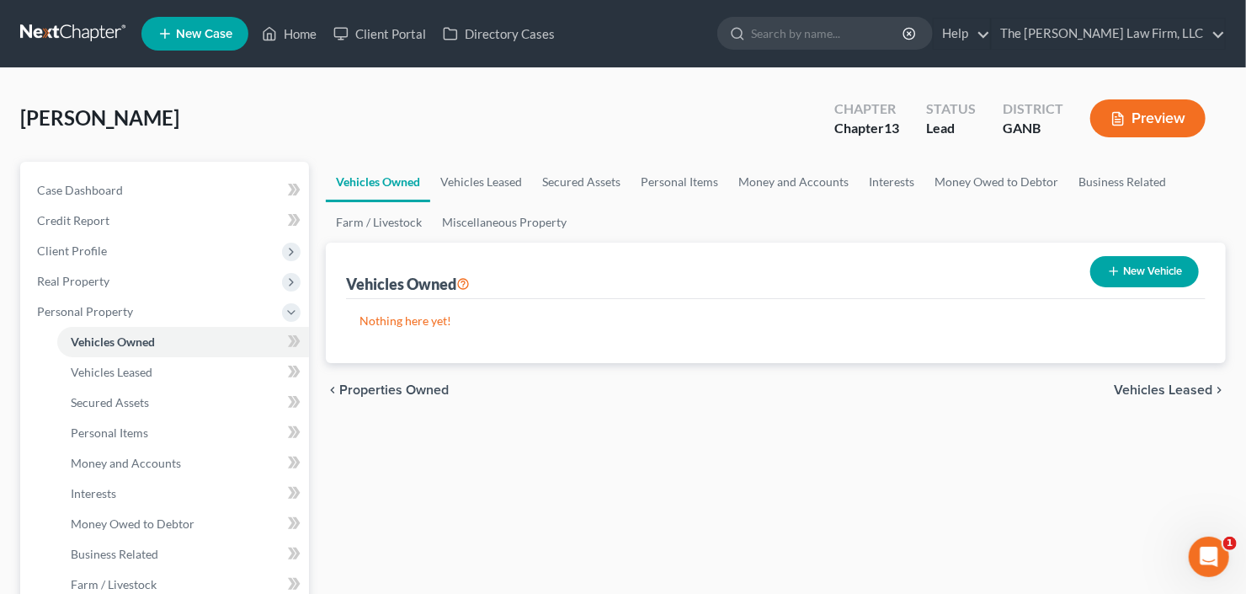
click at [1144, 270] on button "New Vehicle" at bounding box center [1144, 271] width 109 height 31
select select "0"
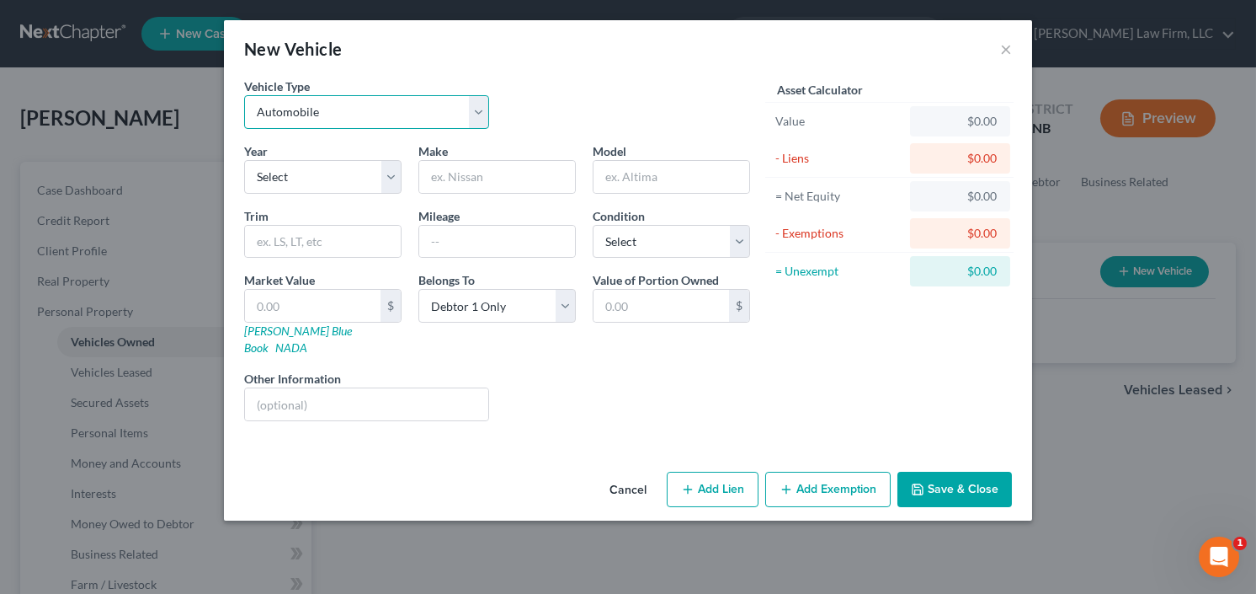
click at [310, 112] on select "Select Automobile Truck Trailer Watercraft Aircraft Motor Home Atv Other Vehicle" at bounding box center [366, 112] width 245 height 34
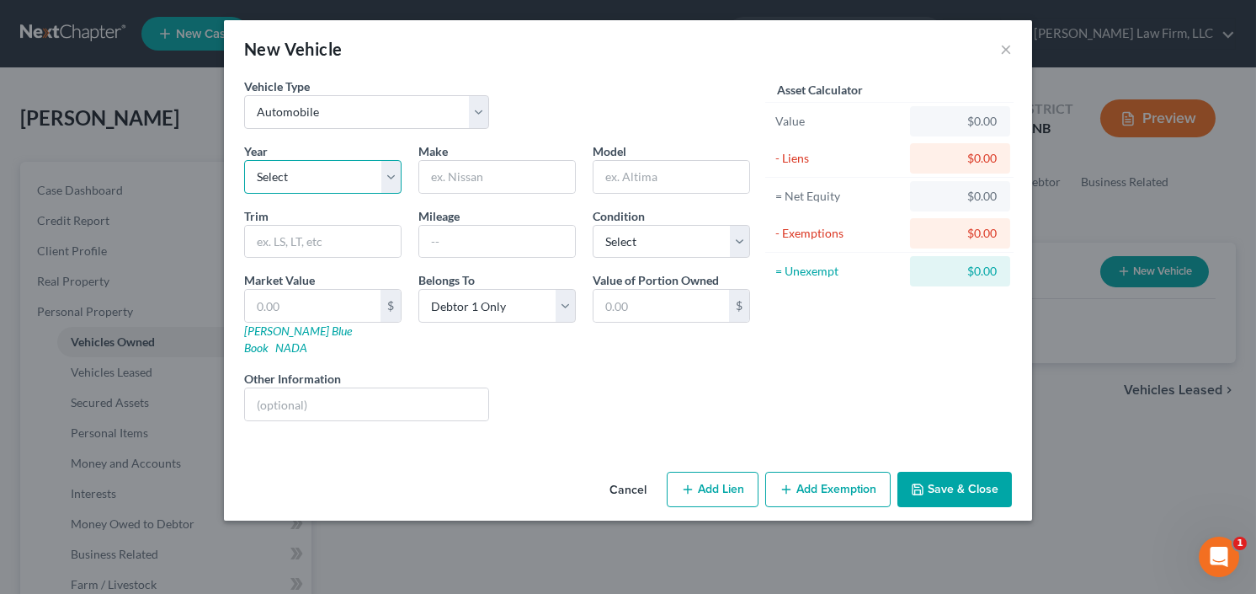
click at [274, 188] on select "Select 2026 2025 2024 2023 2022 2021 2020 2019 2018 2017 2016 2015 2014 2013 20…" at bounding box center [322, 177] width 157 height 34
select select "2"
click at [244, 160] on select "Select 2026 2025 2024 2023 2022 2021 2020 2019 2018 2017 2016 2015 2014 2013 20…" at bounding box center [322, 177] width 157 height 34
click at [494, 173] on input "text" at bounding box center [497, 177] width 156 height 32
click at [650, 173] on input "text" at bounding box center [672, 177] width 156 height 32
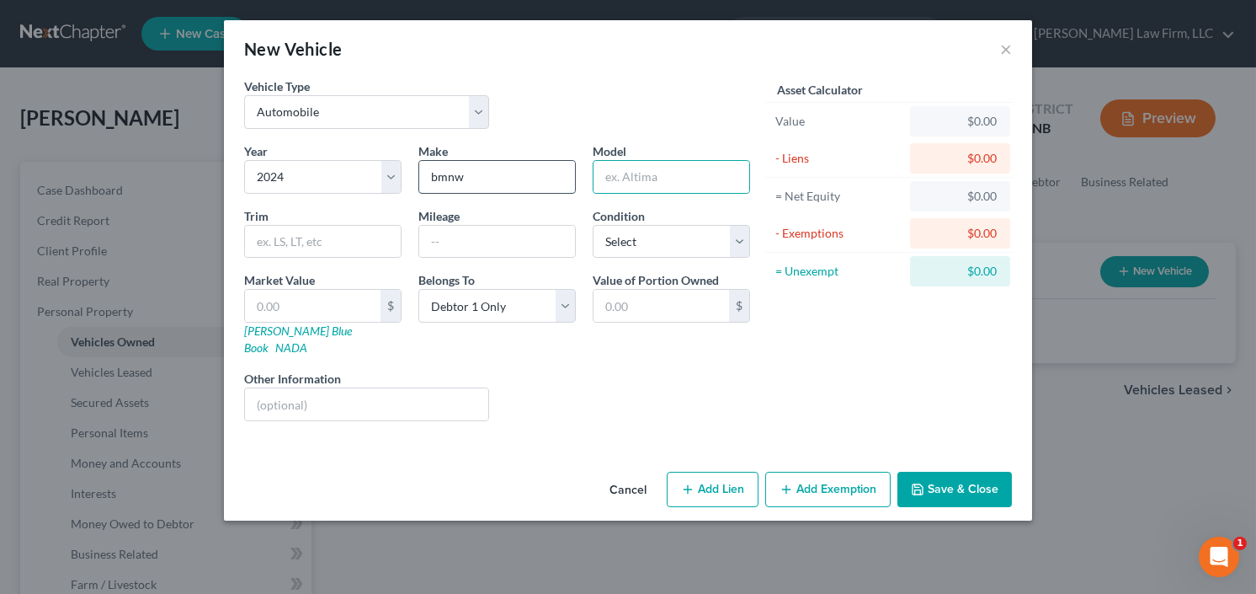
click at [450, 178] on input "bmnw" at bounding box center [497, 177] width 156 height 32
type input "bmw"
click at [724, 177] on input "text" at bounding box center [672, 177] width 156 height 32
type input "3"
click at [951, 475] on button "Save & Close" at bounding box center [954, 488] width 114 height 35
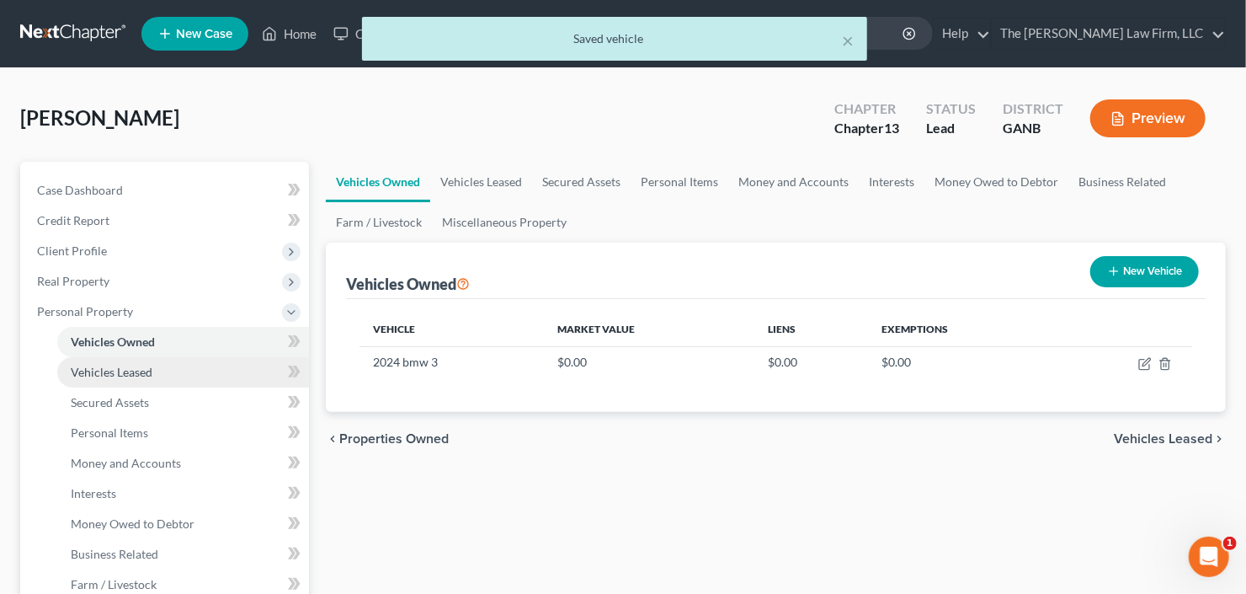
click at [119, 380] on link "Vehicles Leased" at bounding box center [183, 372] width 252 height 30
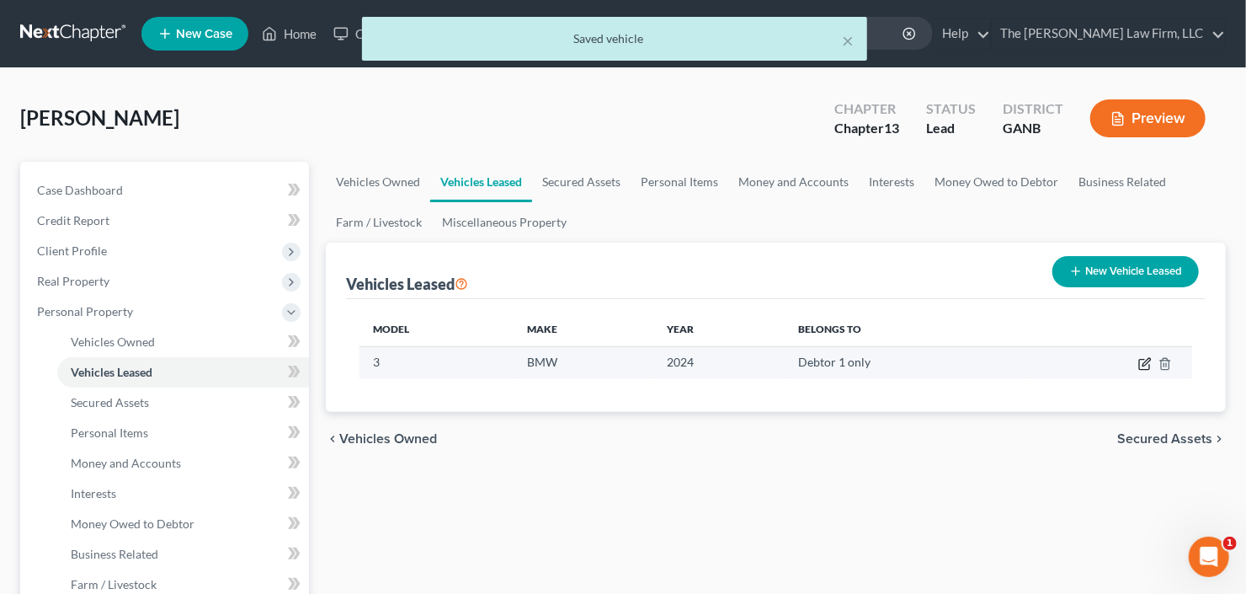
click at [1143, 364] on icon "button" at bounding box center [1146, 362] width 8 height 8
select select "0"
select select "2"
select select "0"
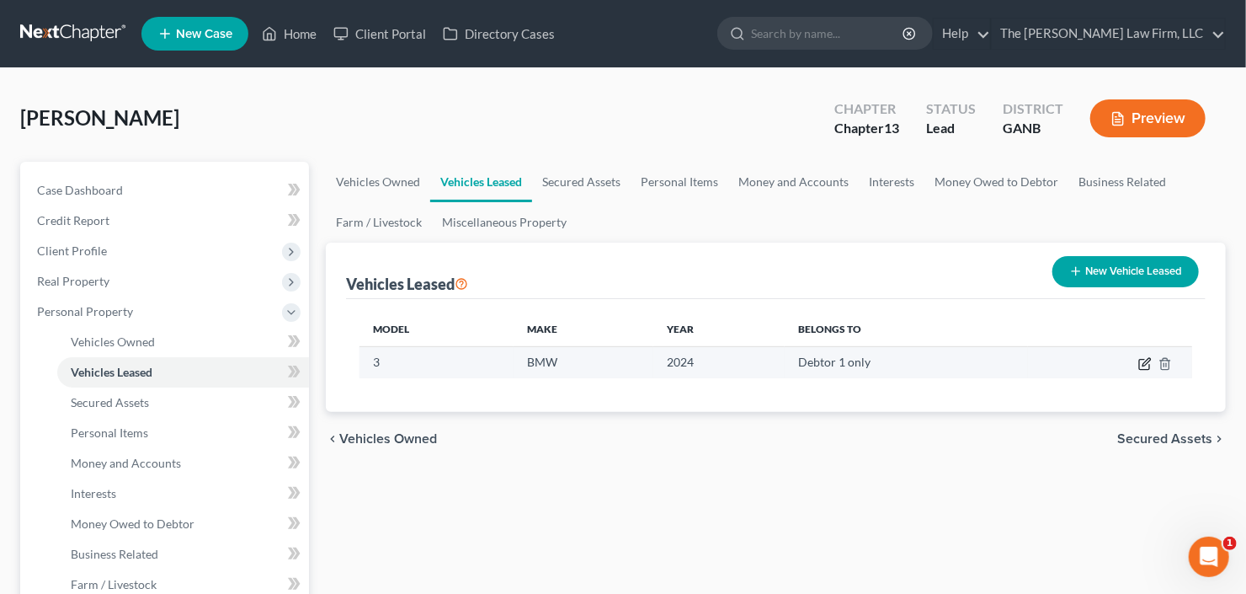
click at [1141, 365] on icon "button" at bounding box center [1144, 363] width 13 height 13
select select "0"
select select "2"
select select "0"
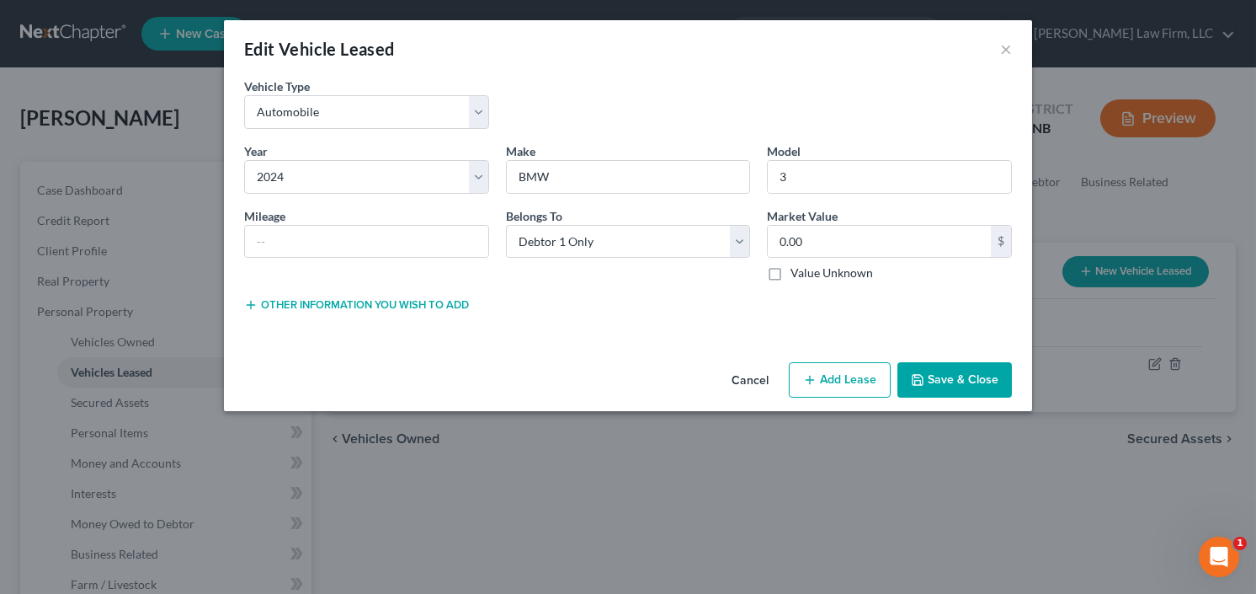
click at [391, 298] on button "Other information you wish to add" at bounding box center [356, 304] width 225 height 13
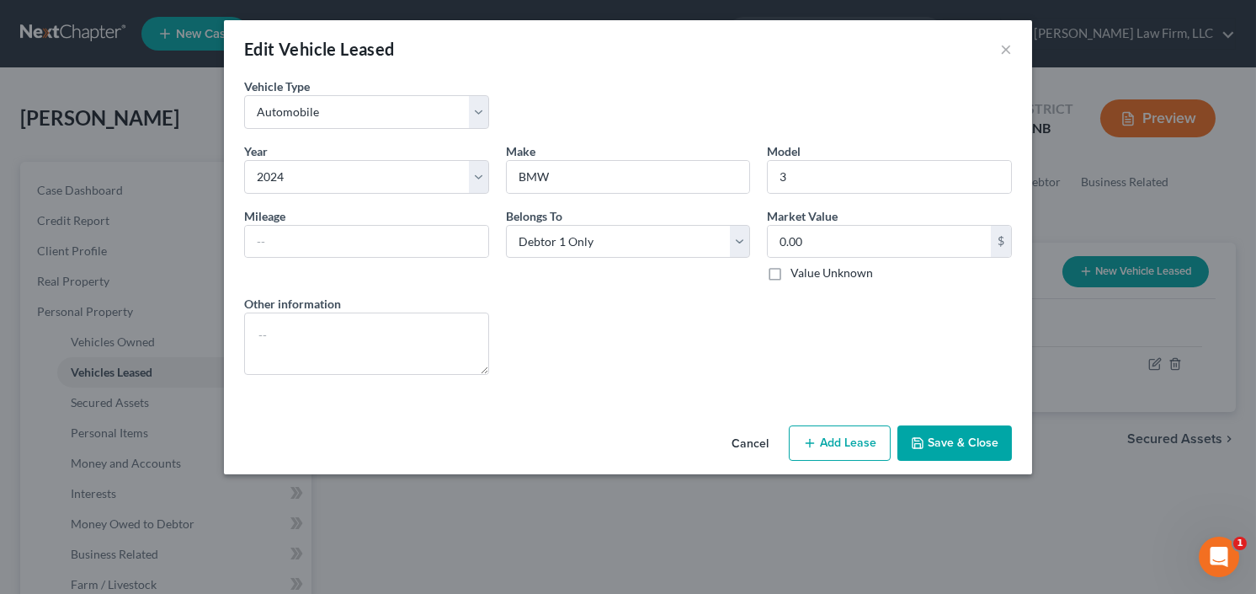
click at [837, 438] on button "Add Lease" at bounding box center [840, 442] width 102 height 35
select select "0"
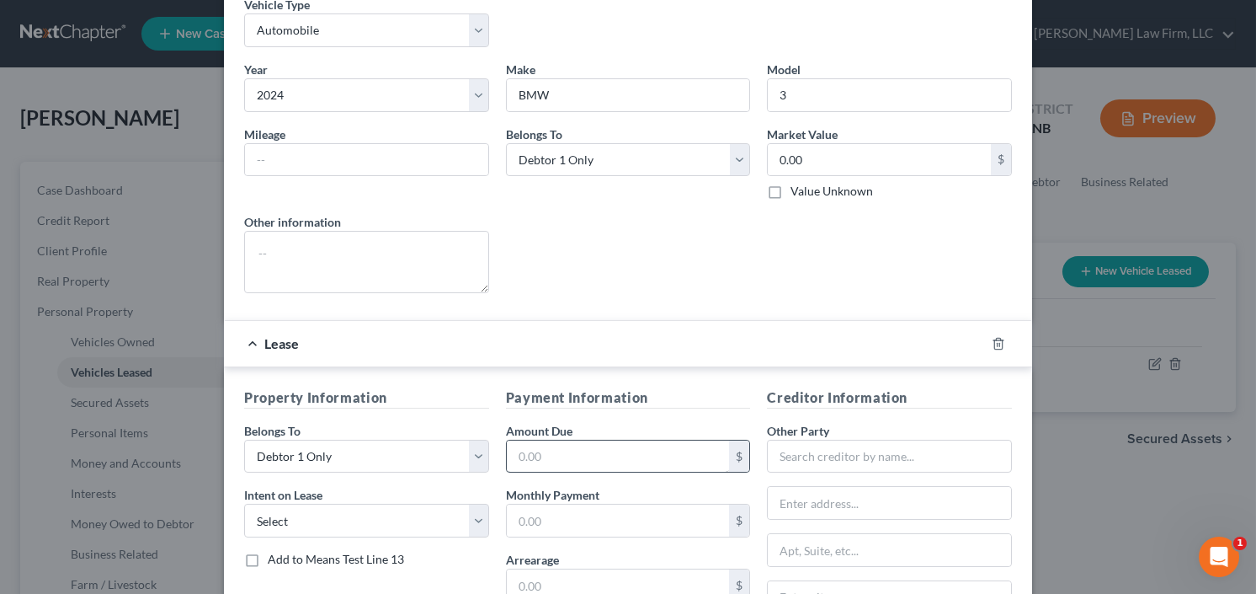
scroll to position [202, 0]
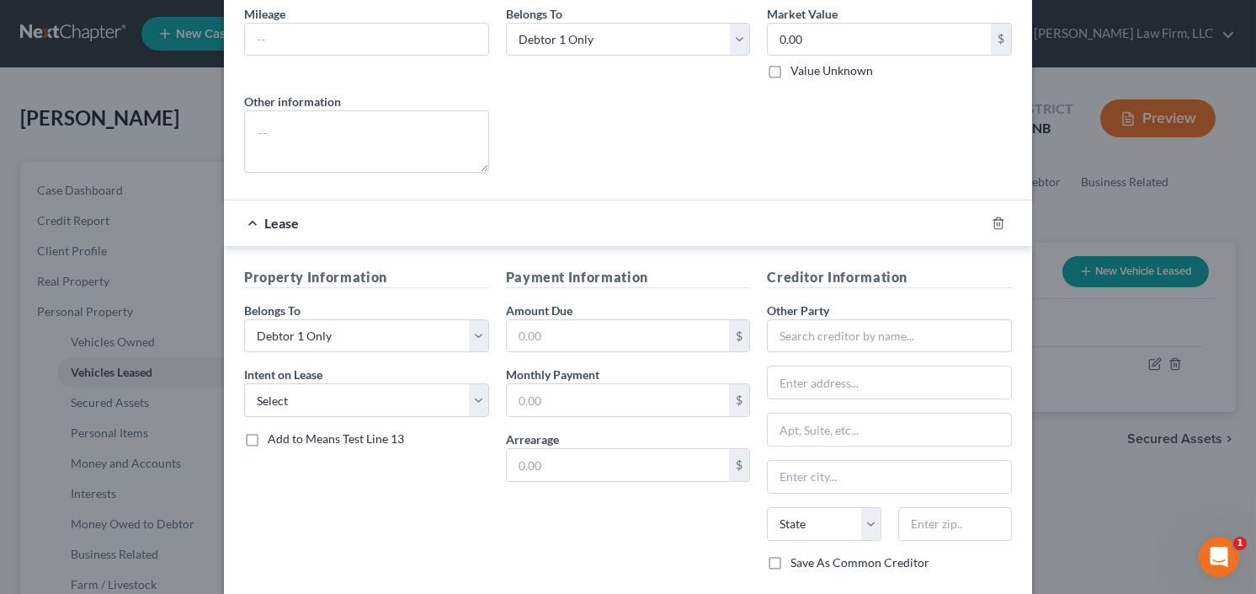
click at [268, 437] on label "Add to Means Test Line 13" at bounding box center [336, 438] width 136 height 17
click at [274, 437] on input "Add to Means Test Line 13" at bounding box center [279, 435] width 11 height 11
checkbox input "true"
click at [606, 393] on input "text" at bounding box center [618, 400] width 223 height 32
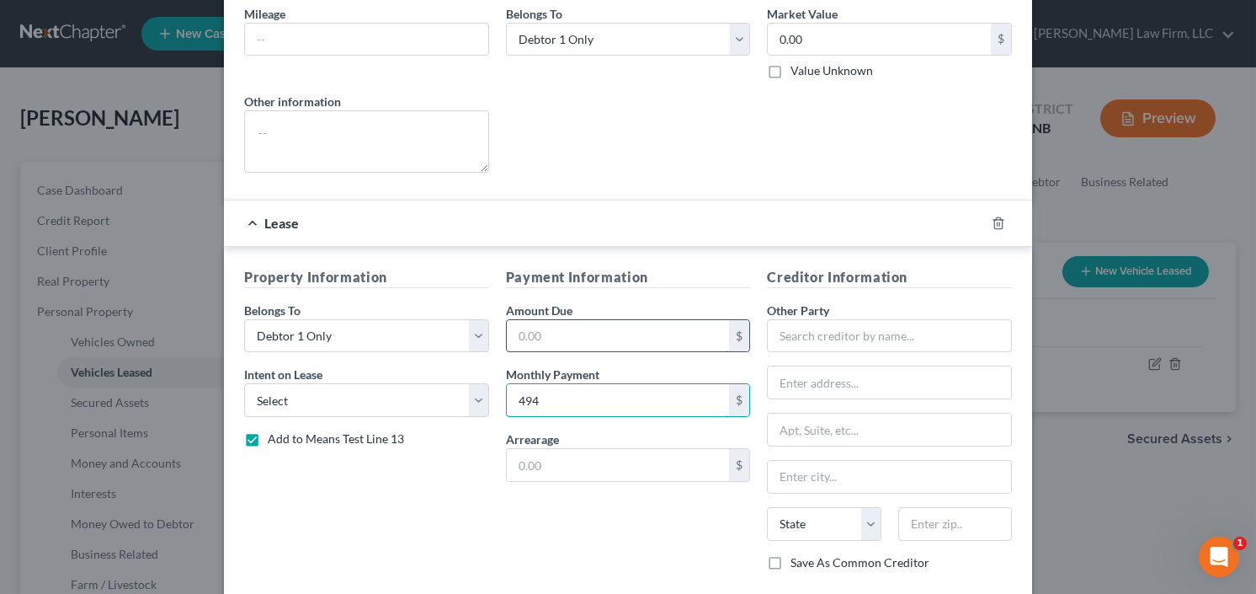
type input "494"
click at [589, 334] on input "text" at bounding box center [618, 336] width 223 height 32
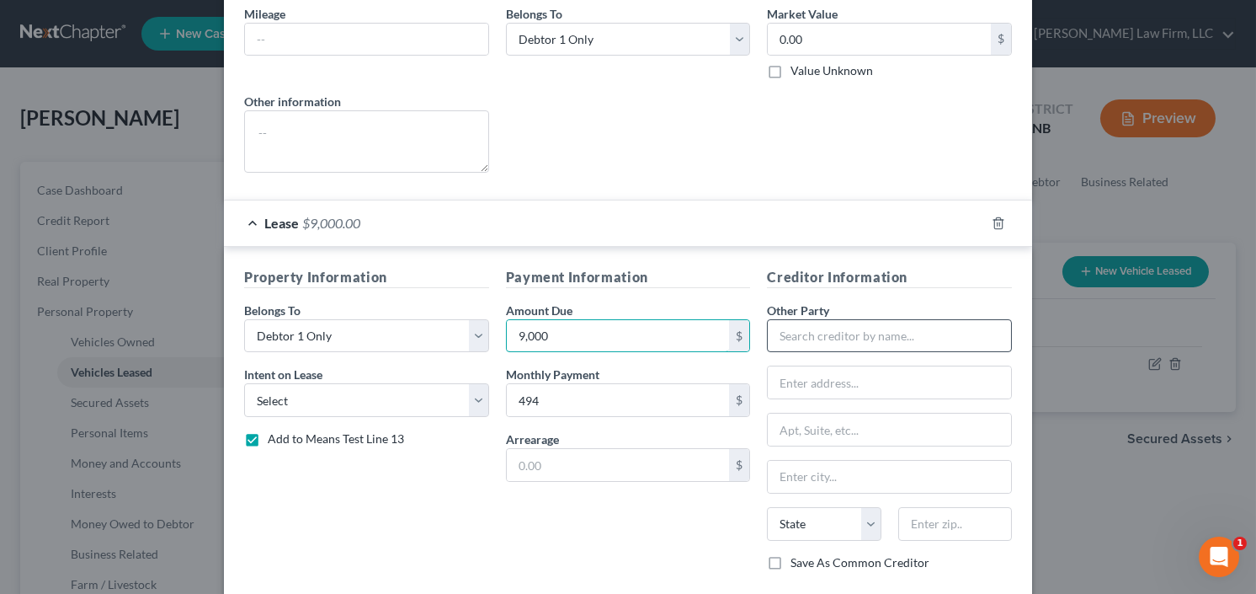
type input "9,000"
click at [808, 345] on input "text" at bounding box center [889, 336] width 245 height 34
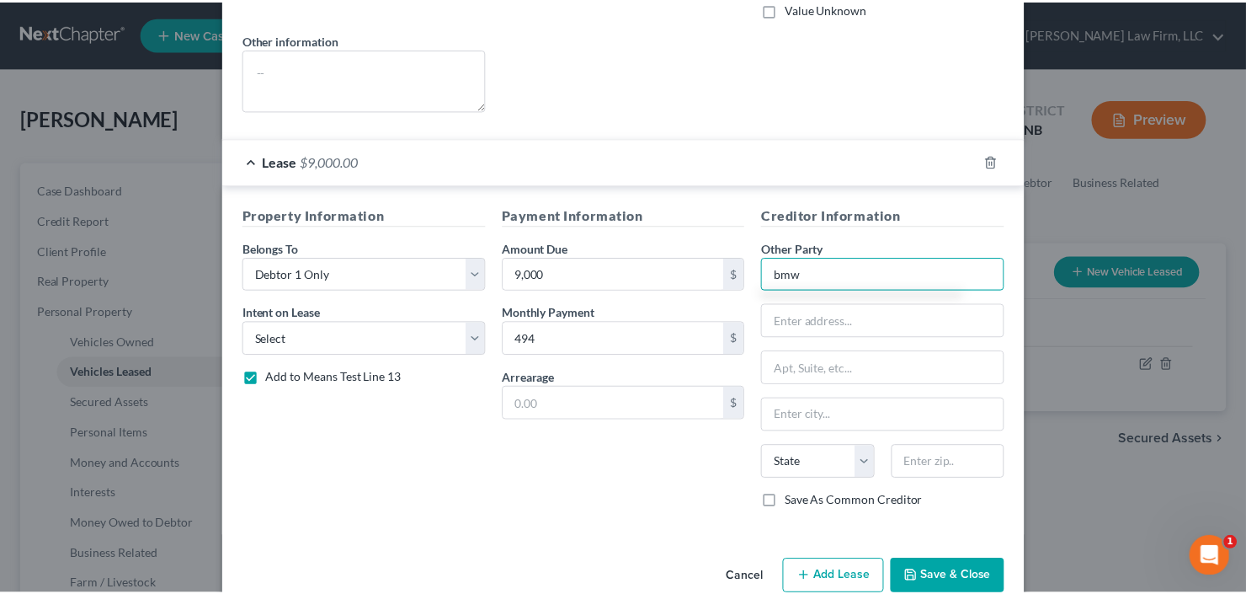
scroll to position [293, 0]
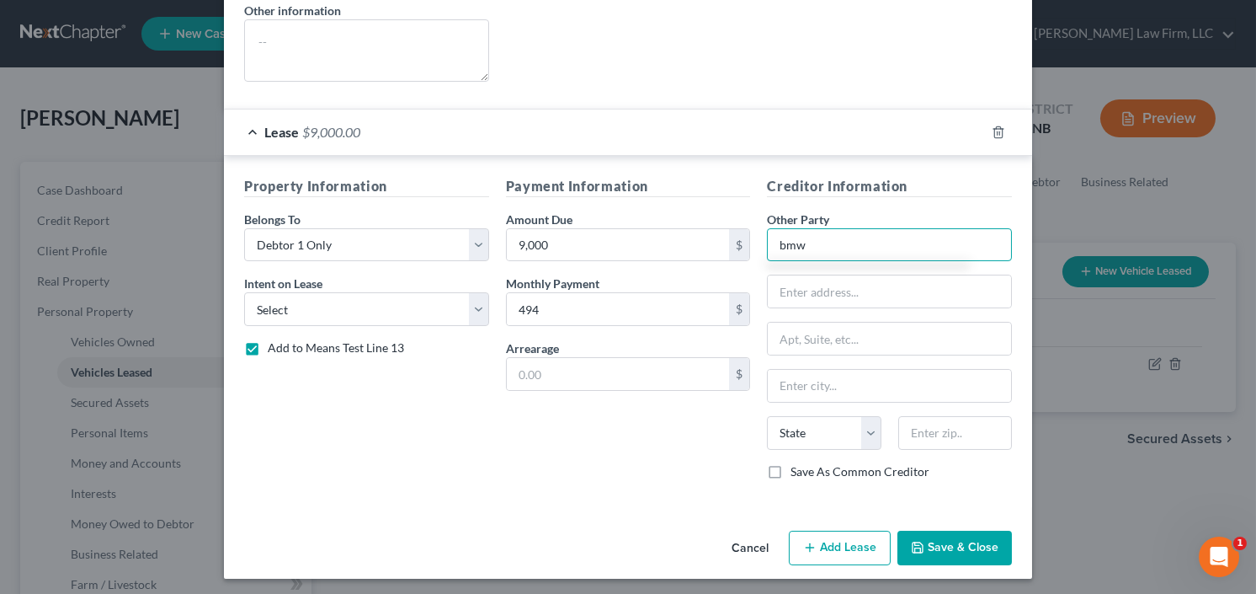
type input "bmw"
click at [968, 534] on button "Save & Close" at bounding box center [954, 547] width 114 height 35
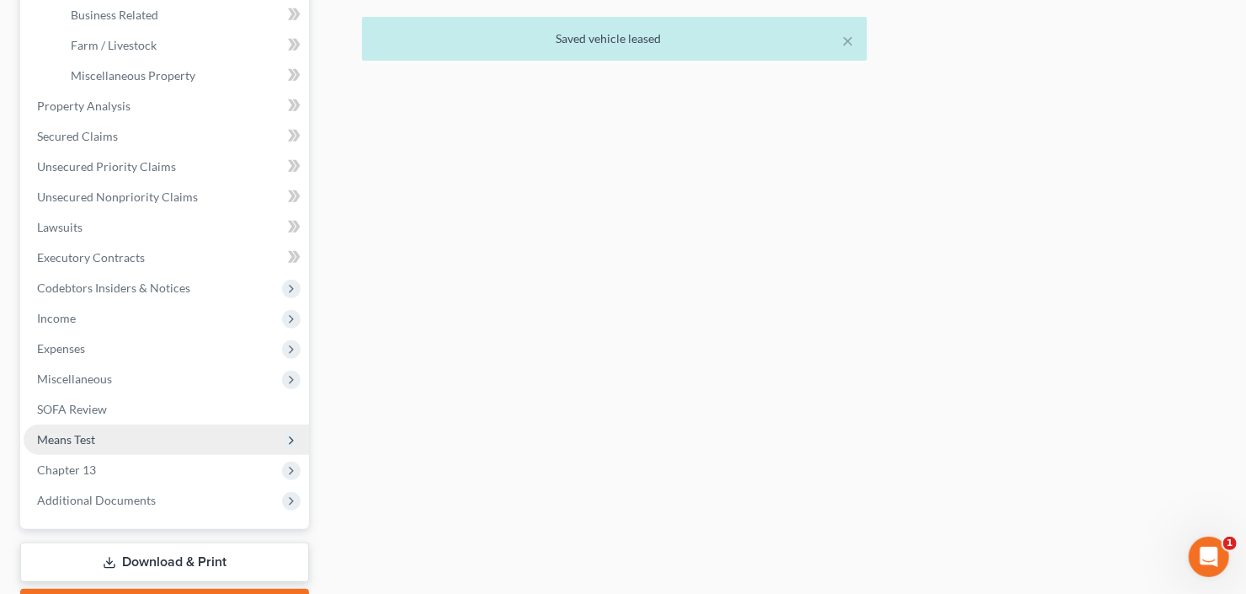
click at [112, 439] on span "Means Test" at bounding box center [166, 439] width 285 height 30
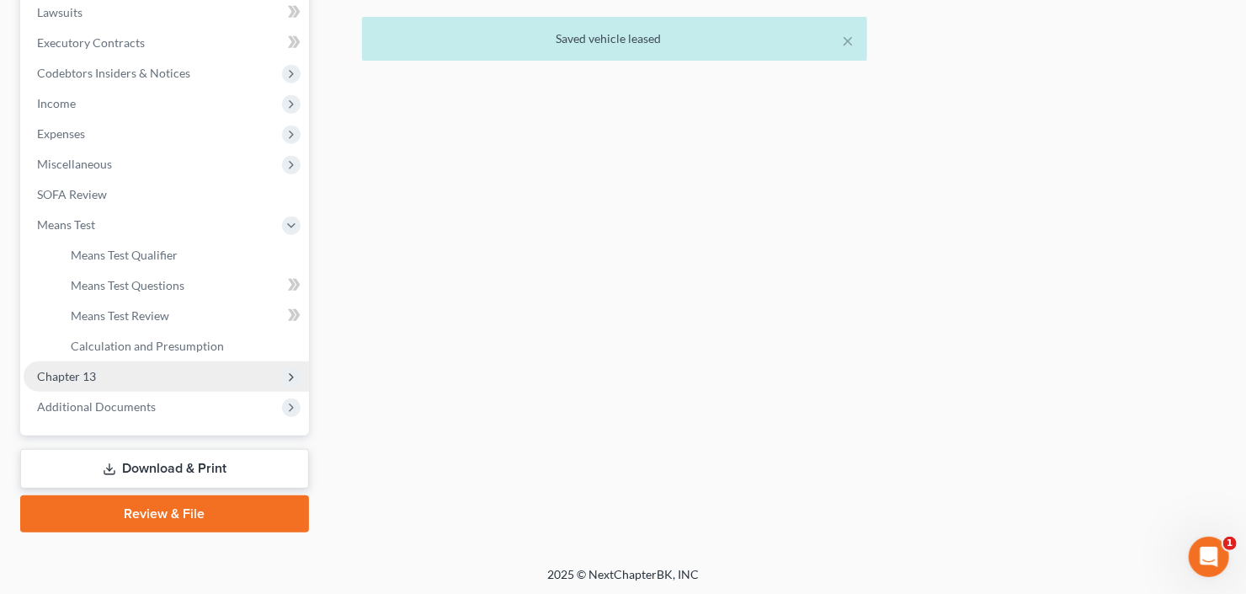
click at [107, 370] on span "Chapter 13" at bounding box center [166, 376] width 285 height 30
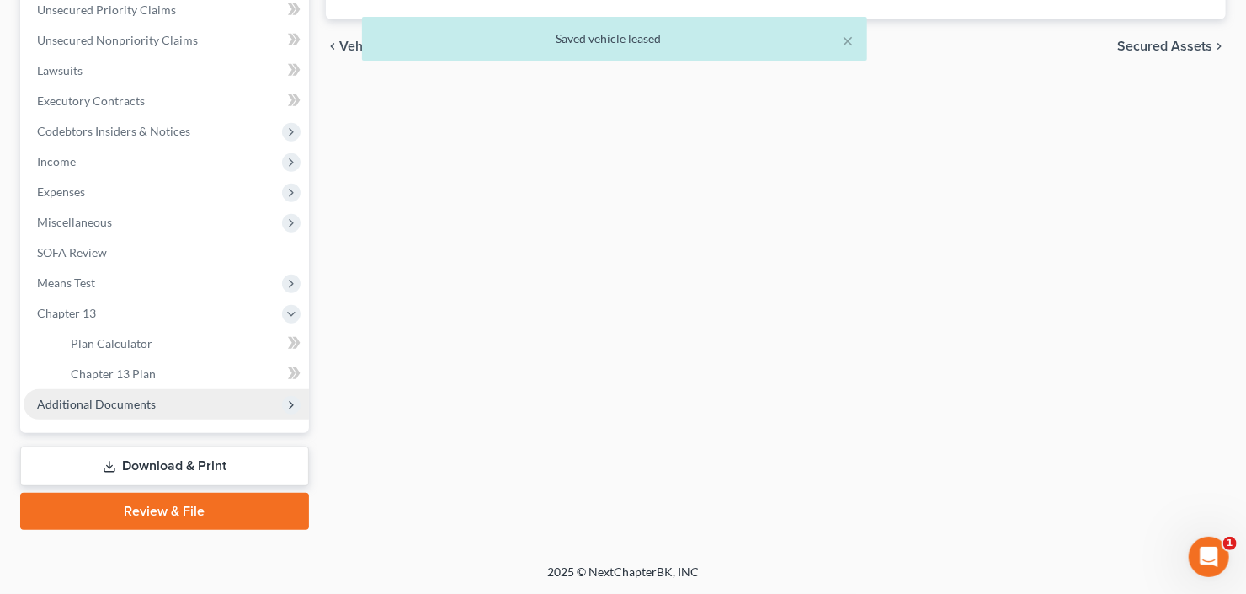
scroll to position [389, 0]
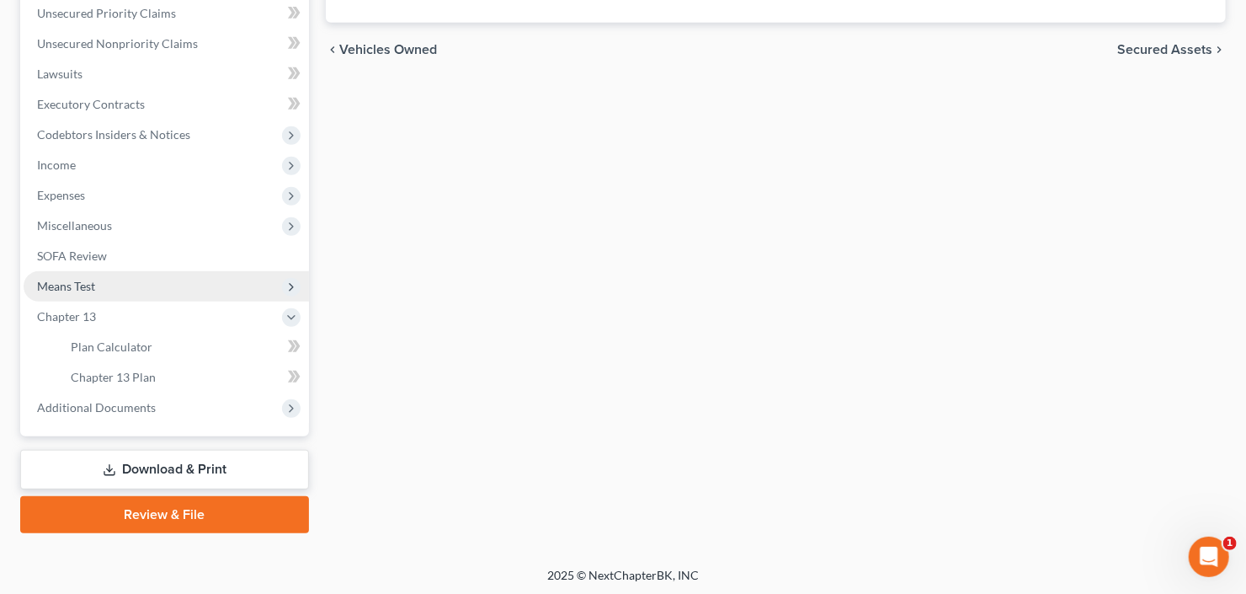
click at [126, 275] on span "Means Test" at bounding box center [166, 286] width 285 height 30
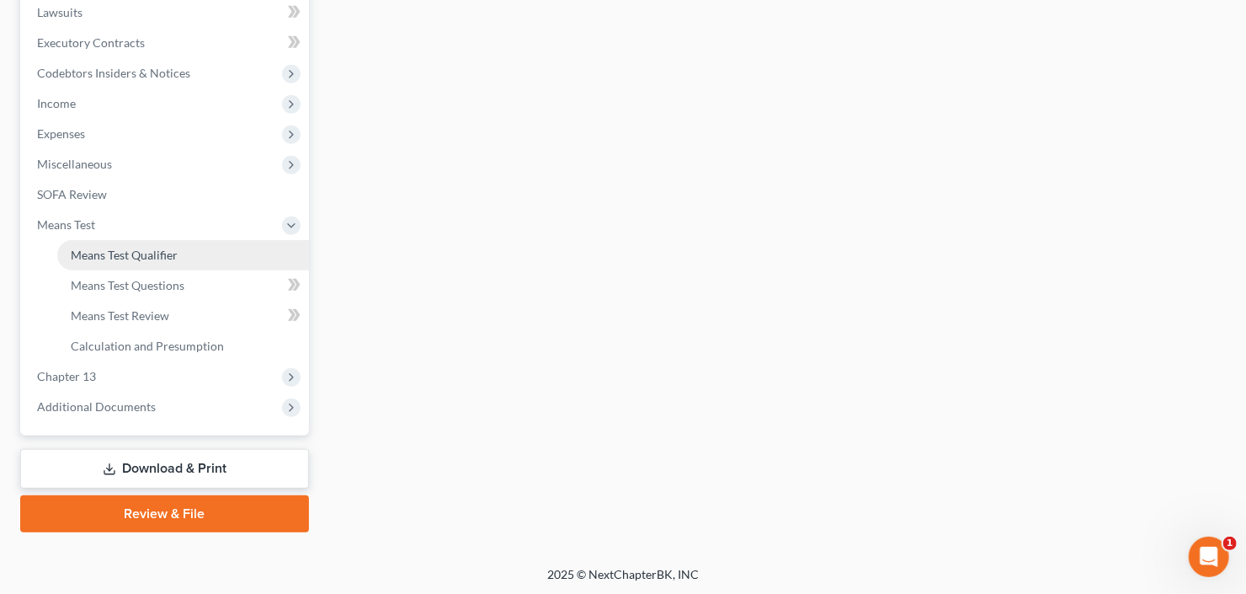
click at [148, 256] on span "Means Test Qualifier" at bounding box center [124, 255] width 107 height 14
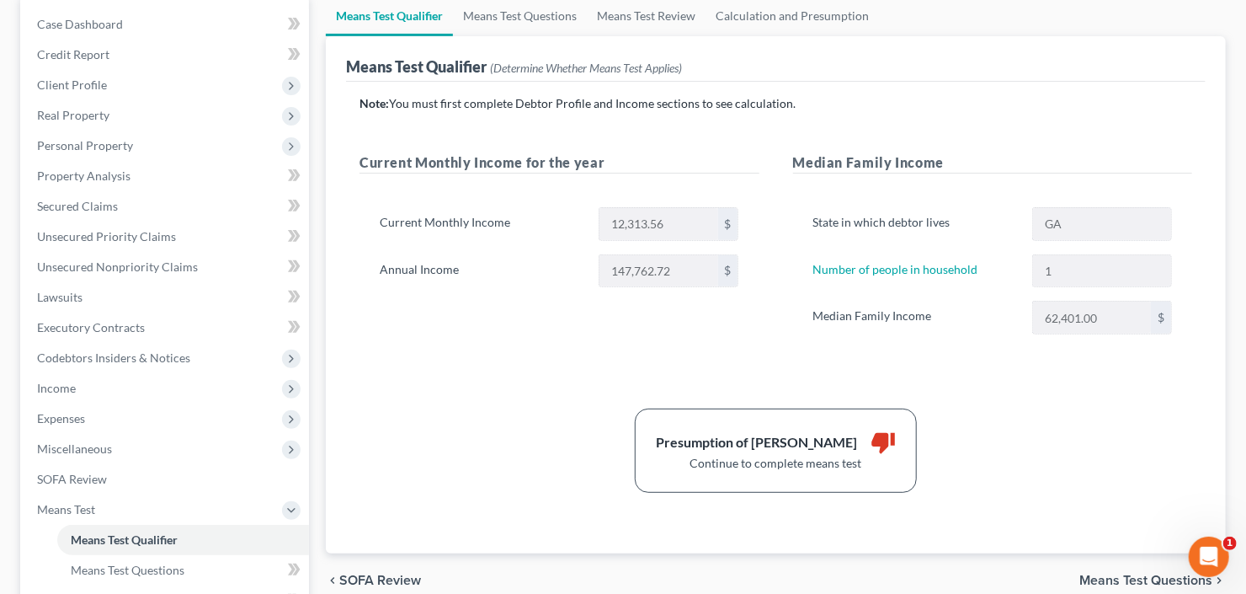
scroll to position [337, 0]
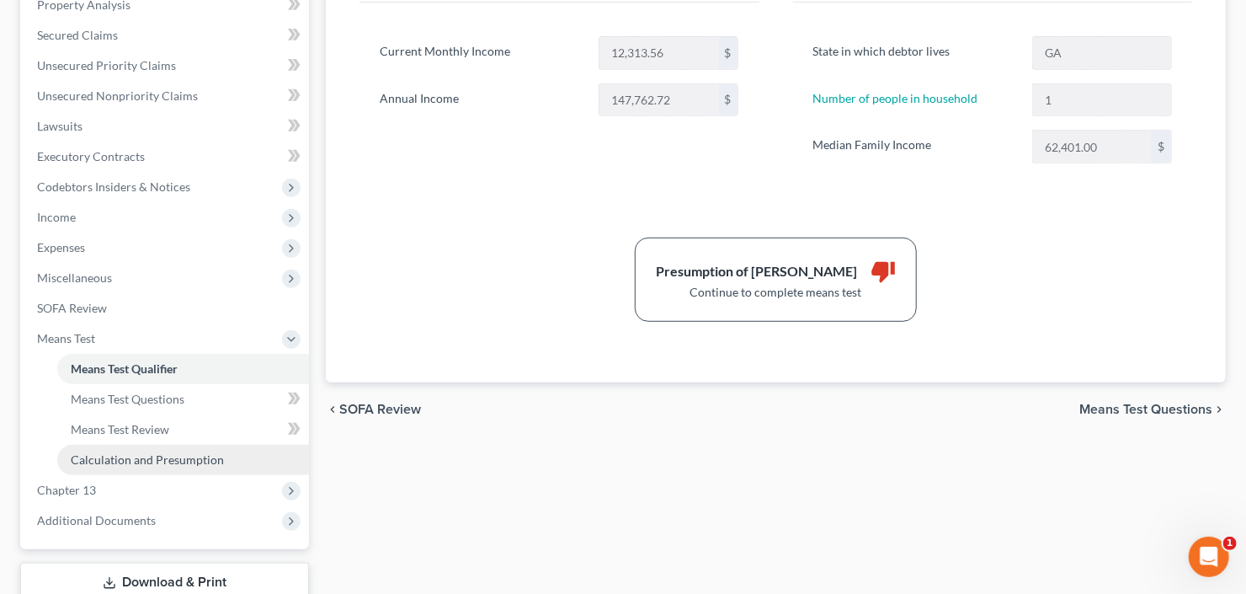
click at [150, 456] on span "Calculation and Presumption" at bounding box center [147, 459] width 153 height 14
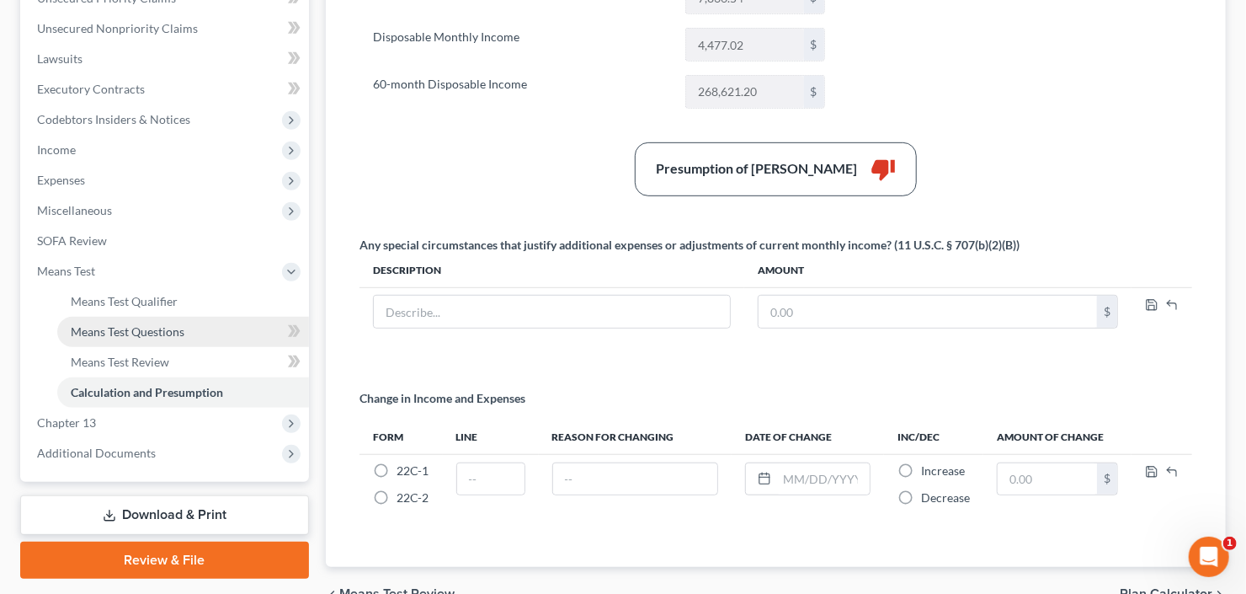
click at [121, 332] on span "Means Test Questions" at bounding box center [128, 331] width 114 height 14
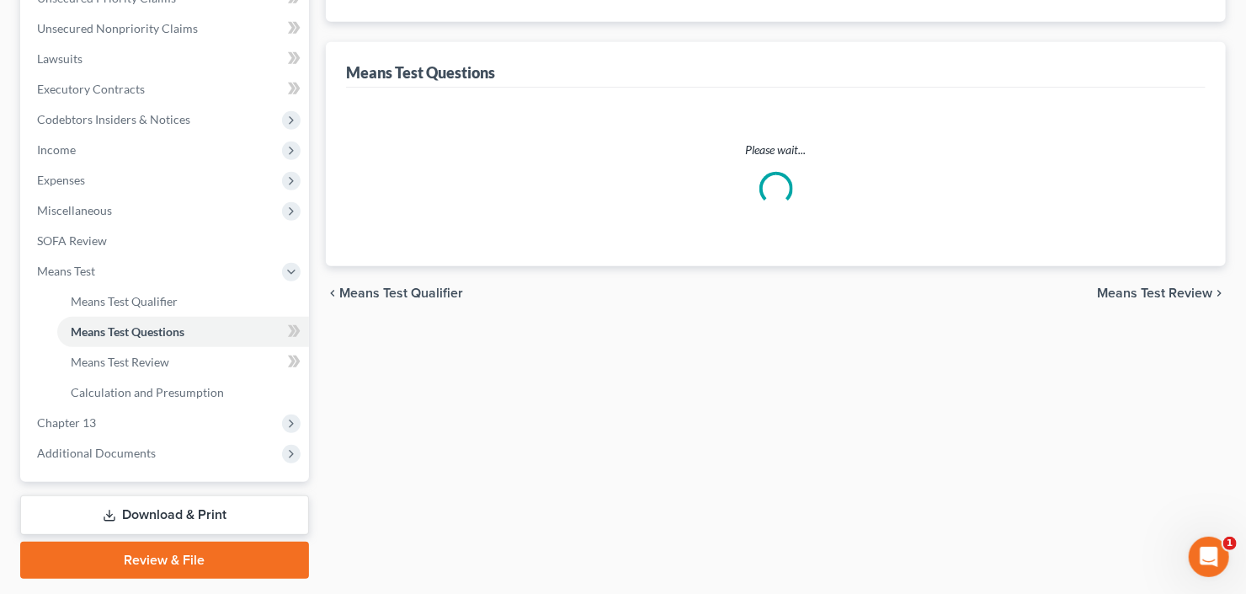
scroll to position [194, 0]
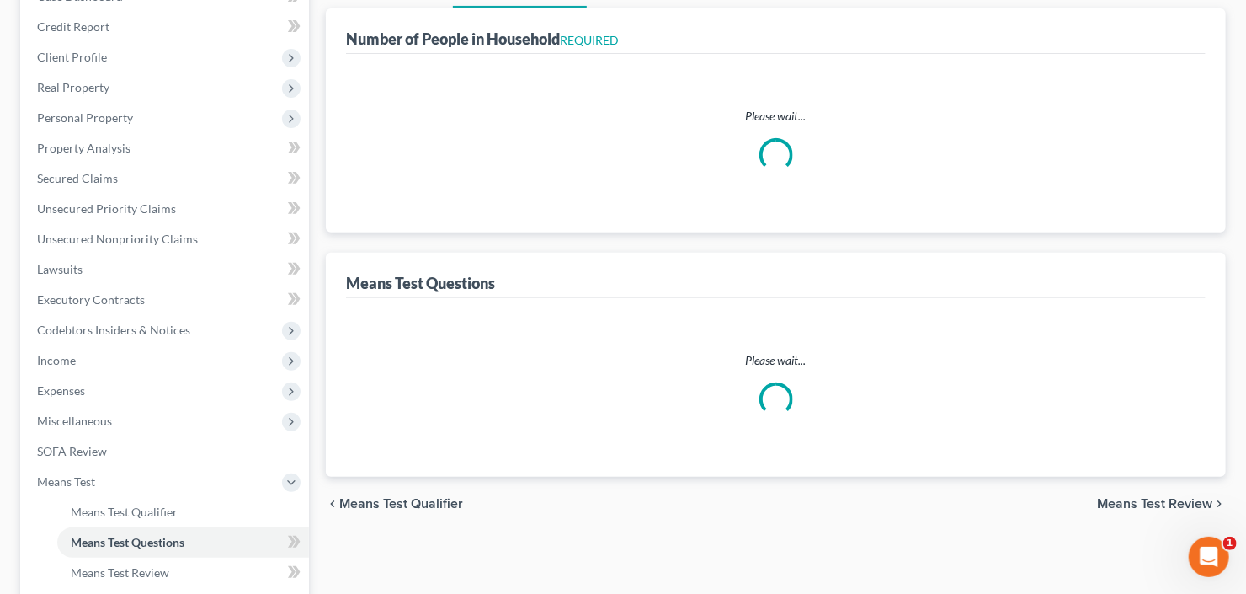
select select "0"
select select "60"
select select "1"
select select "60"
select select "1"
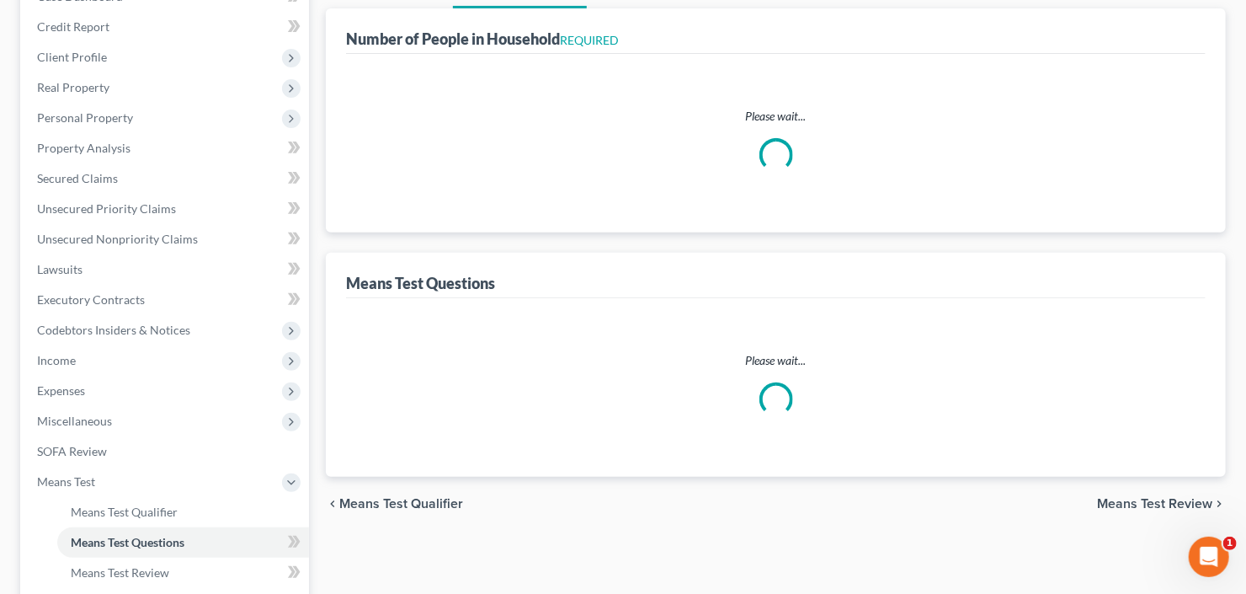
select select "1"
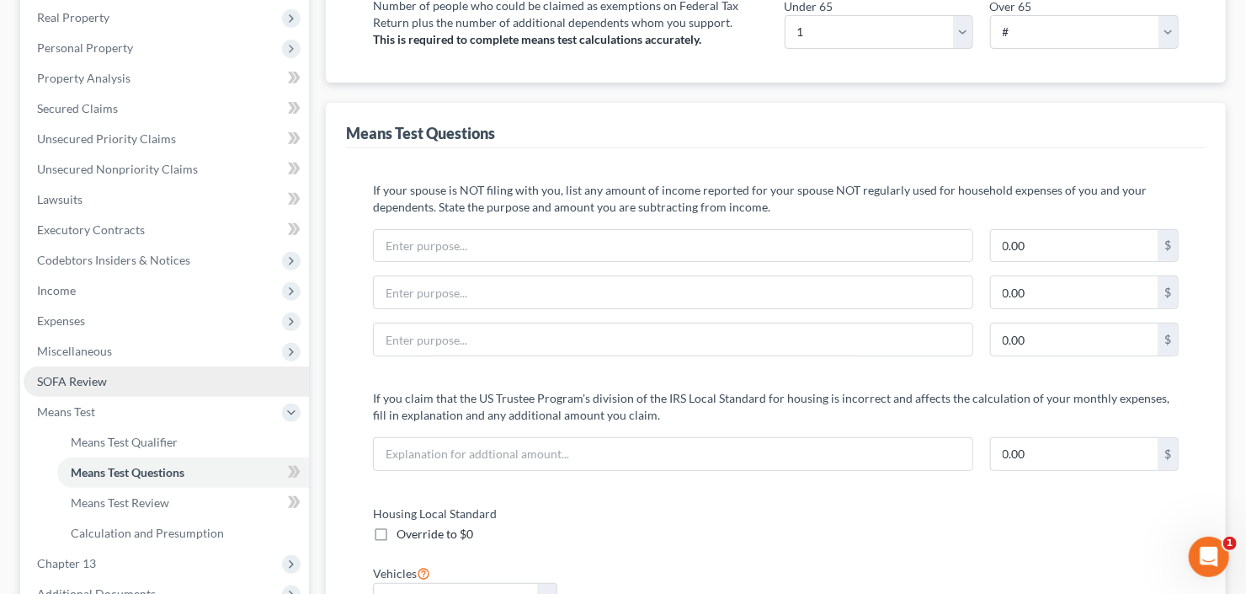
scroll to position [269, 0]
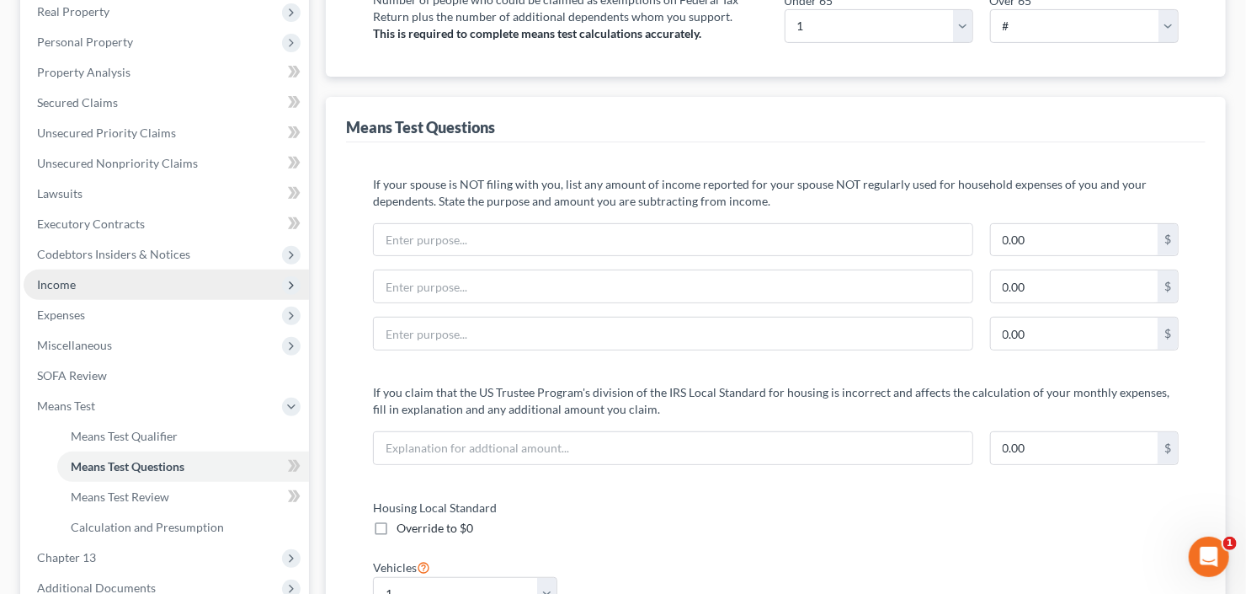
click at [96, 284] on span "Income" at bounding box center [166, 284] width 285 height 30
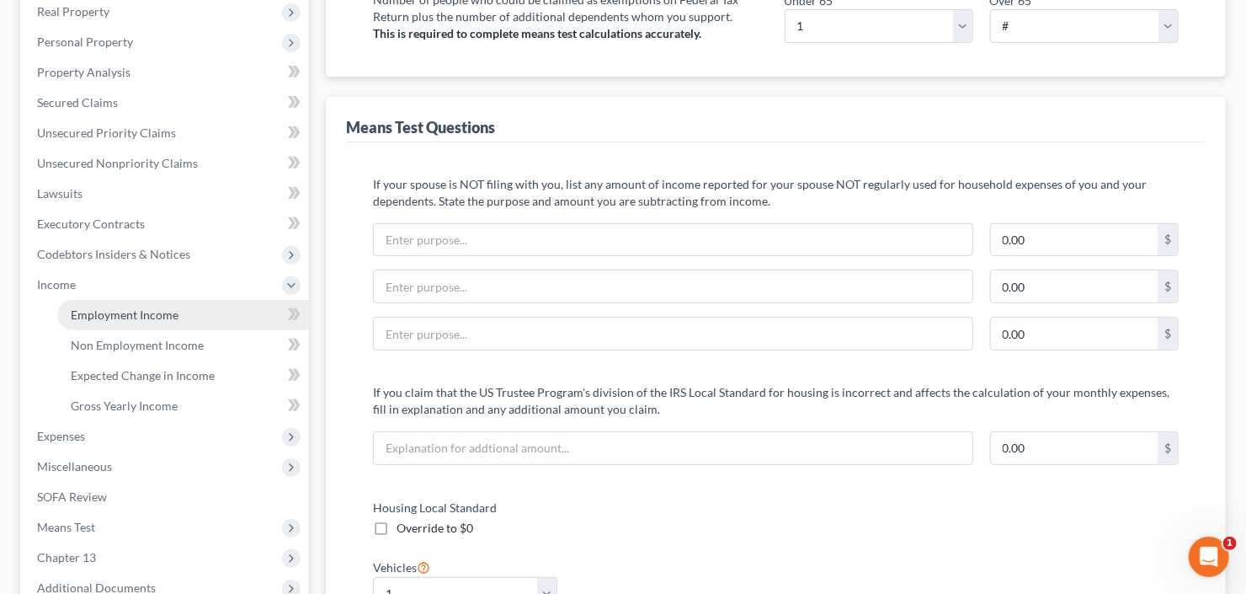
click at [125, 314] on span "Employment Income" at bounding box center [125, 314] width 108 height 14
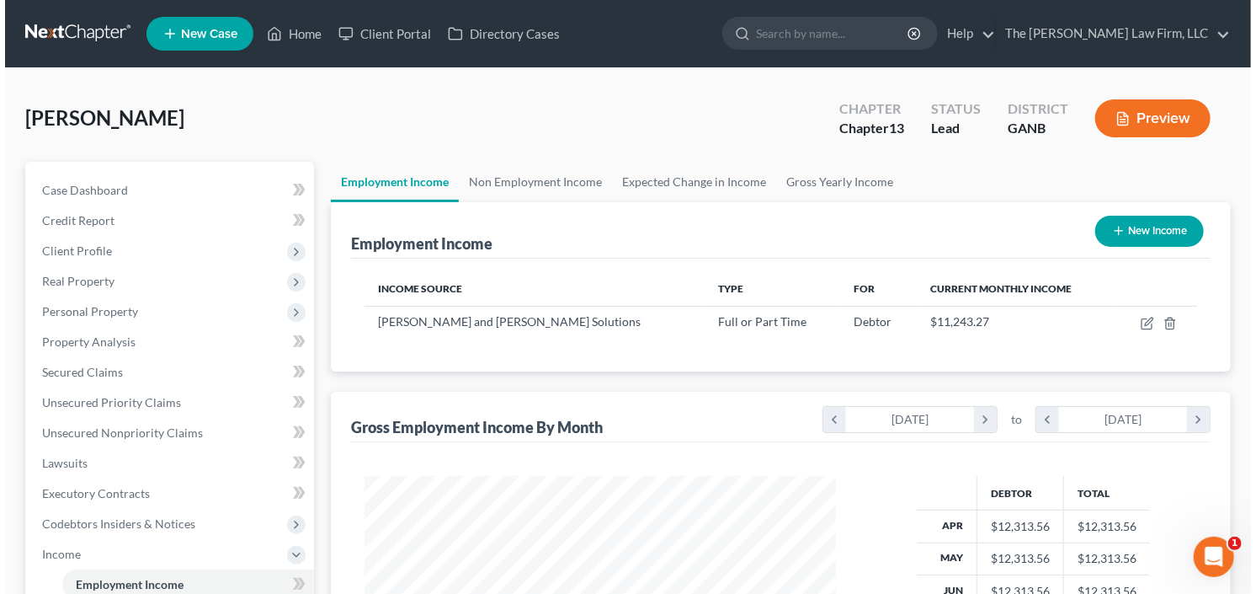
scroll to position [301, 505]
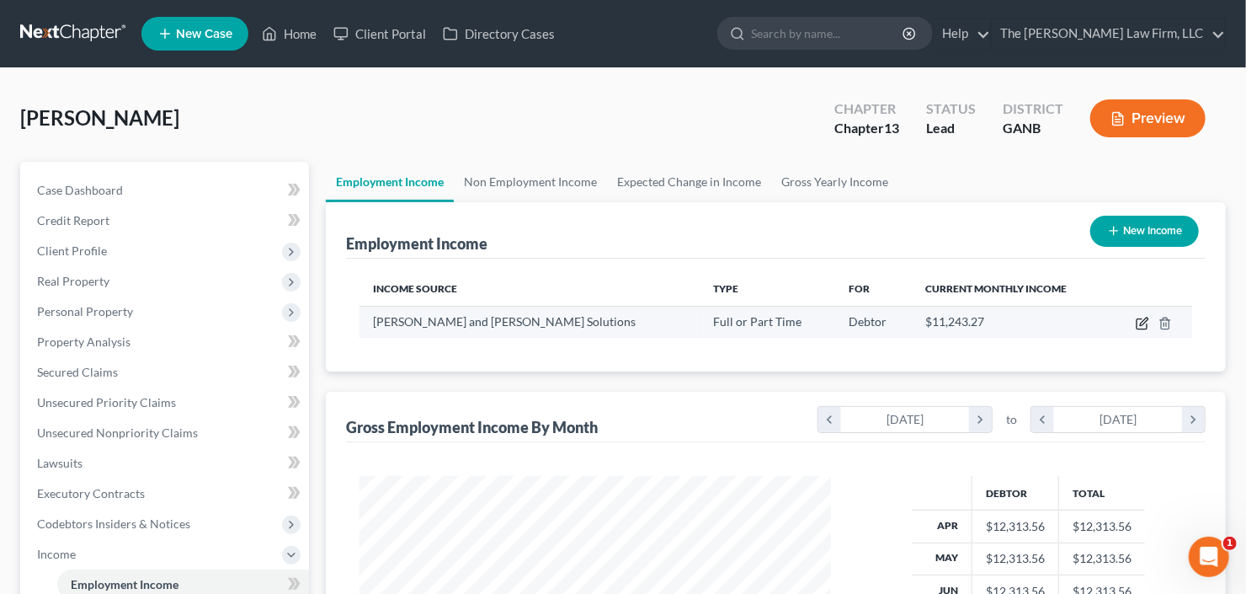
click at [1141, 325] on icon "button" at bounding box center [1142, 323] width 13 height 13
select select "0"
select select "14"
select select "2"
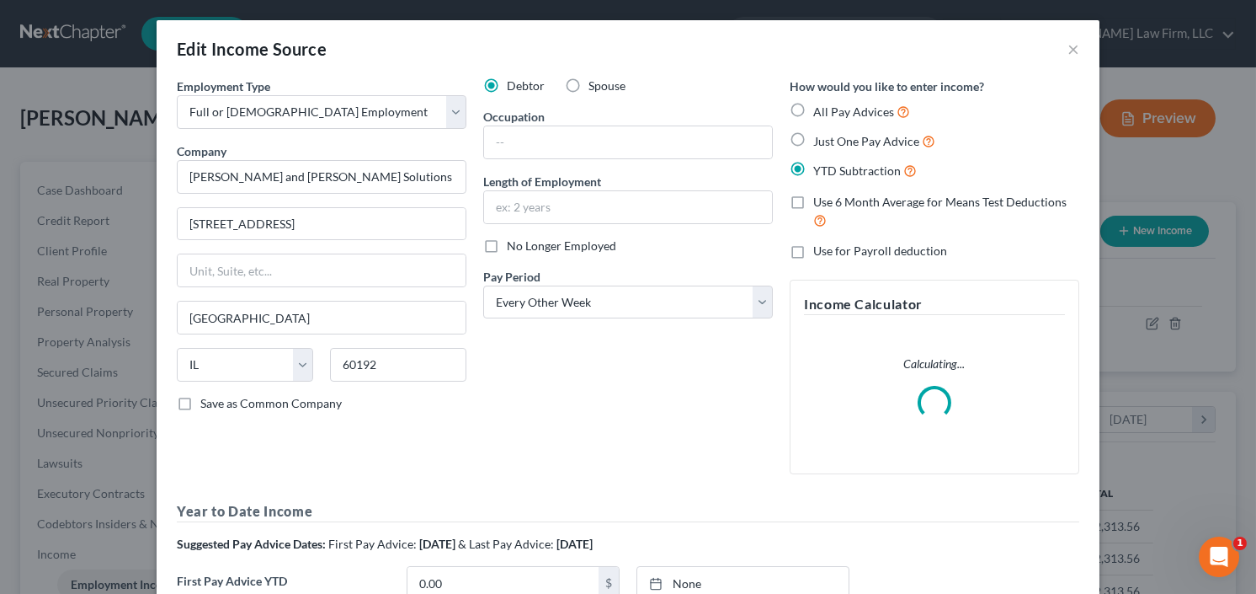
scroll to position [266, 0]
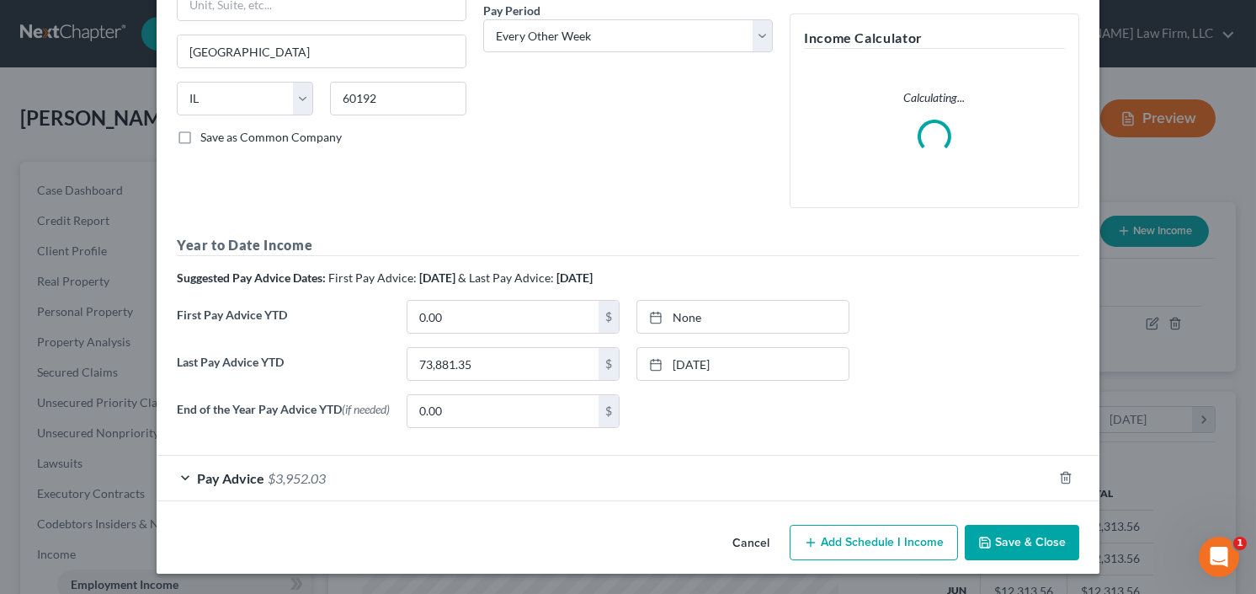
click at [237, 484] on span "Pay Advice" at bounding box center [230, 478] width 67 height 16
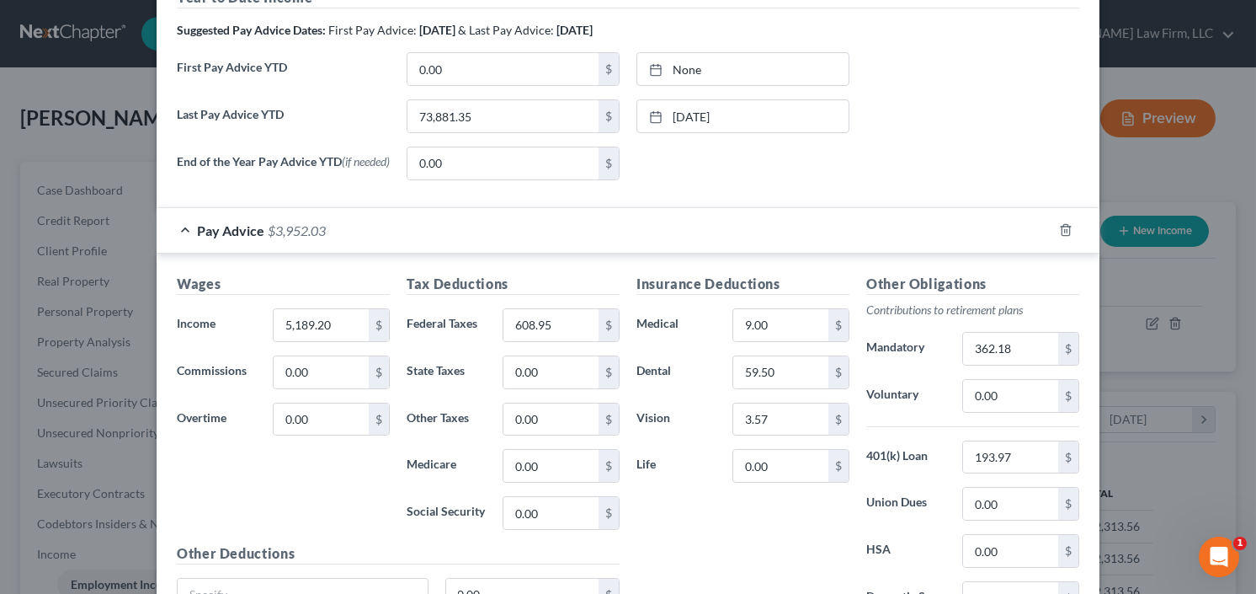
scroll to position [603, 0]
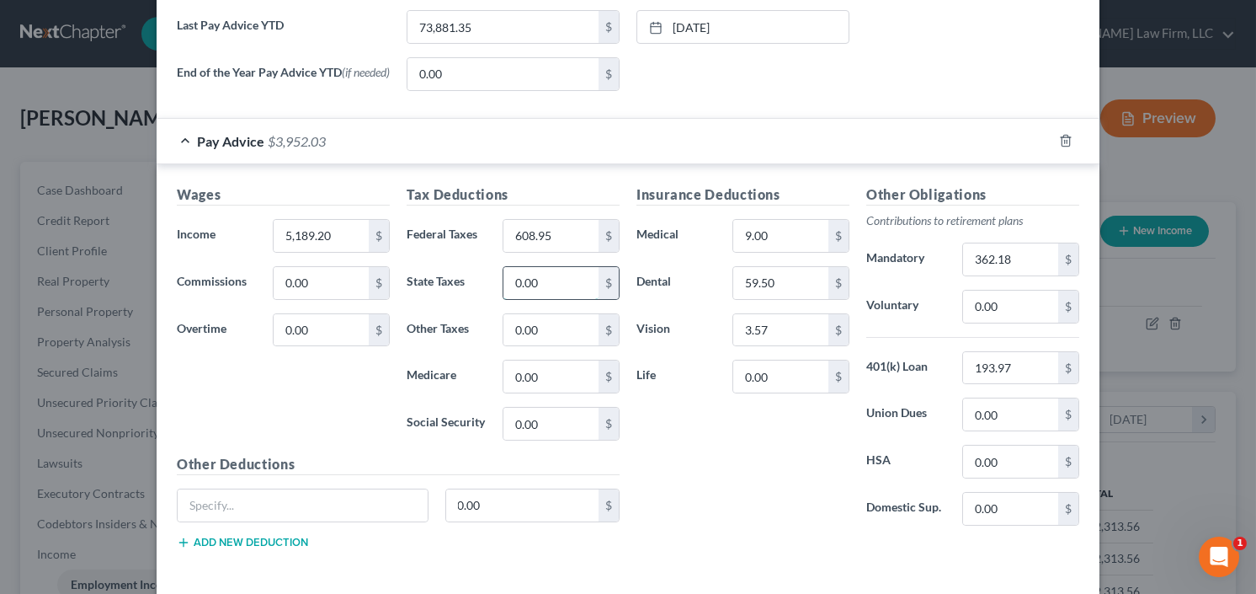
click at [552, 295] on input "0.00" at bounding box center [550, 283] width 95 height 32
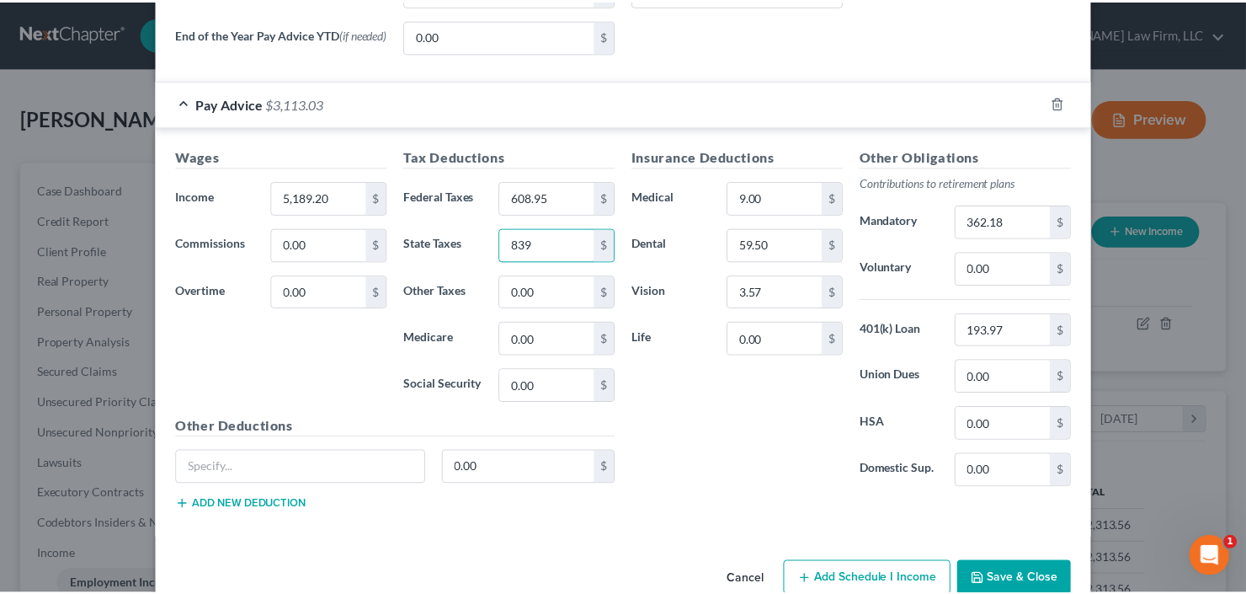
scroll to position [675, 0]
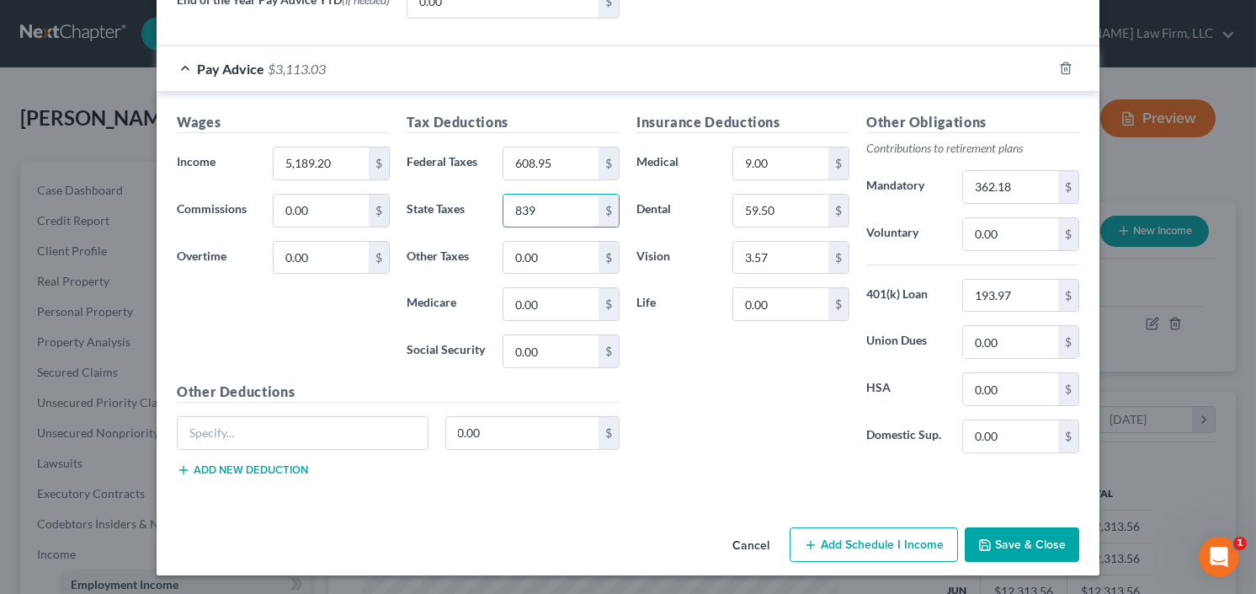
type input "839"
click at [1011, 538] on button "Save & Close" at bounding box center [1022, 544] width 114 height 35
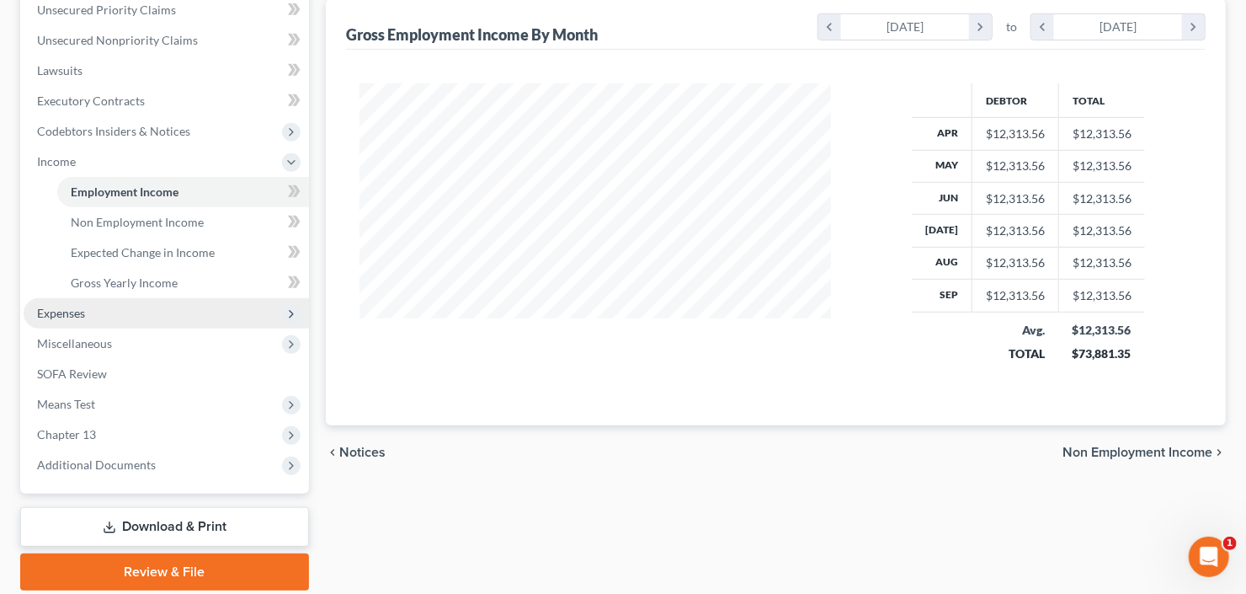
scroll to position [450, 0]
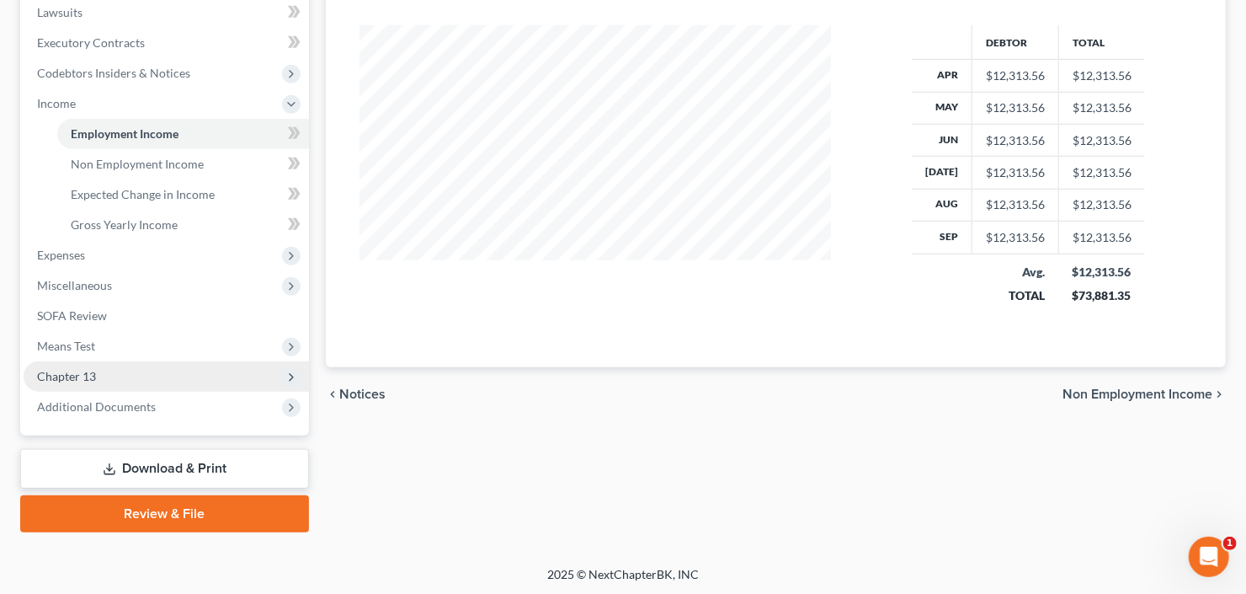
click at [76, 365] on span "Chapter 13" at bounding box center [166, 376] width 285 height 30
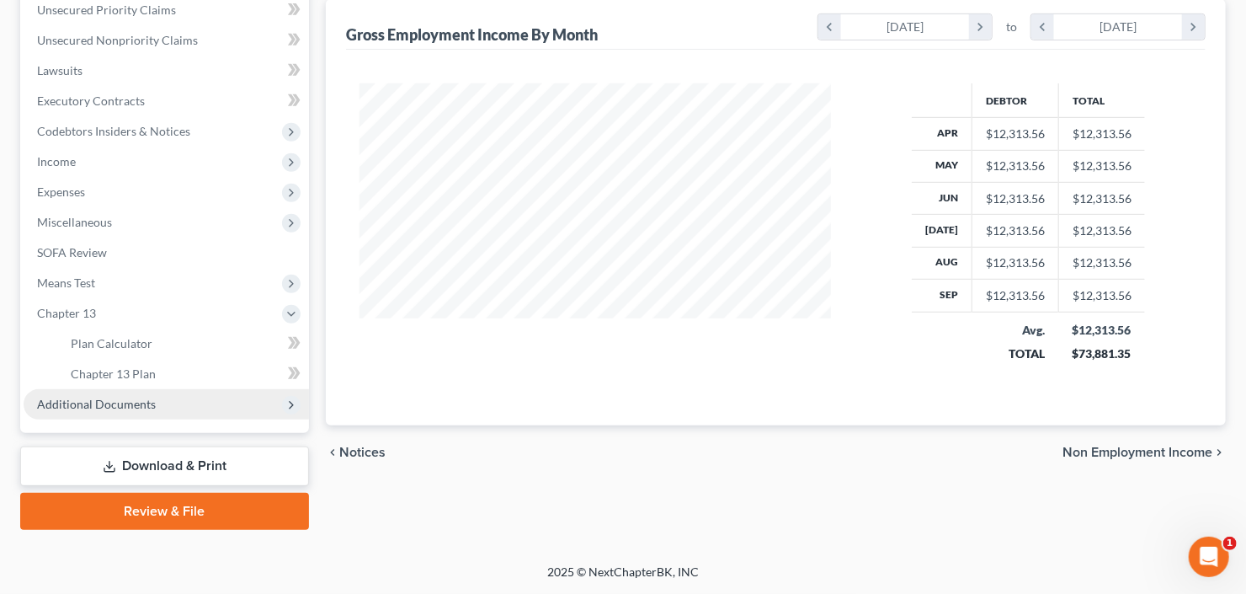
scroll to position [389, 0]
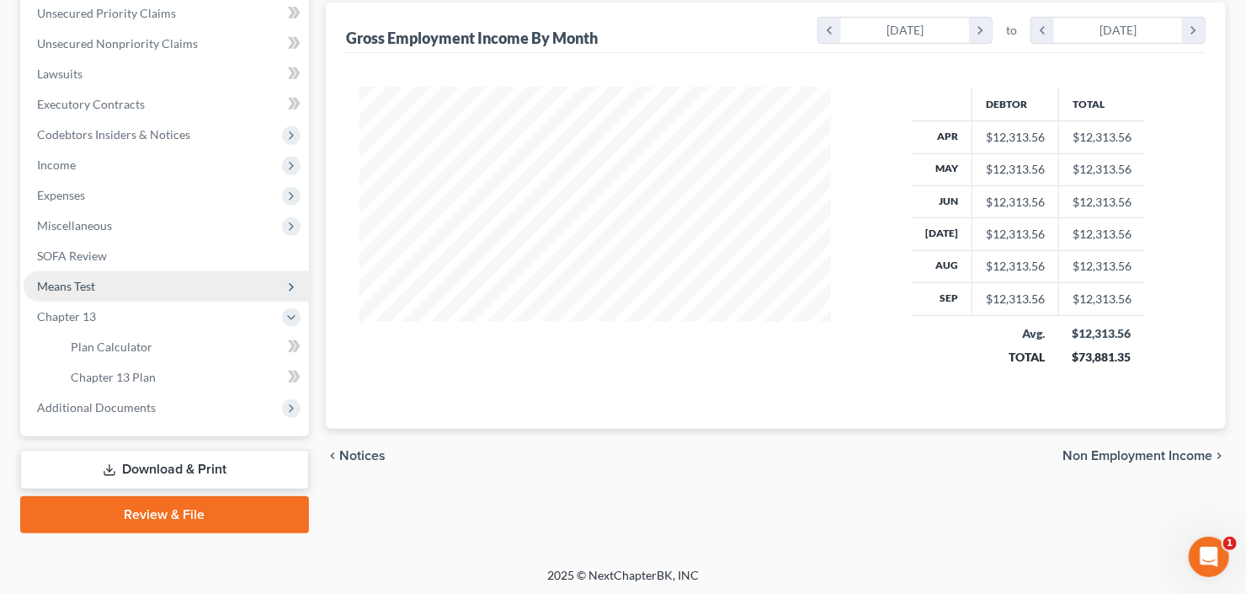
click at [113, 280] on span "Means Test" at bounding box center [166, 286] width 285 height 30
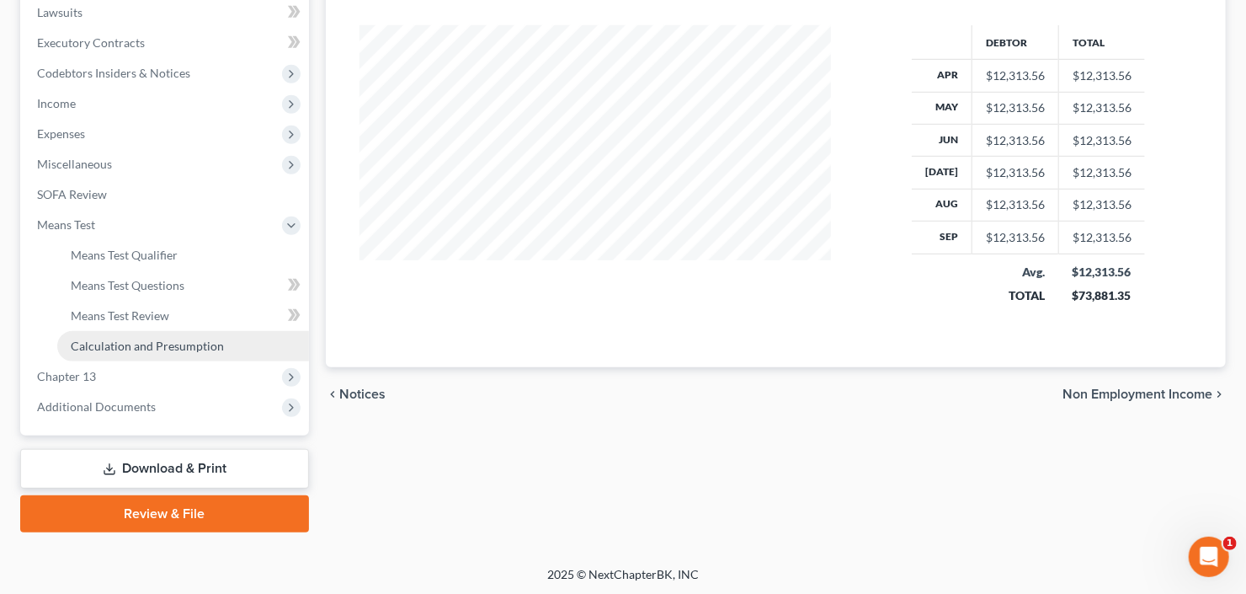
click at [153, 343] on span "Calculation and Presumption" at bounding box center [147, 345] width 153 height 14
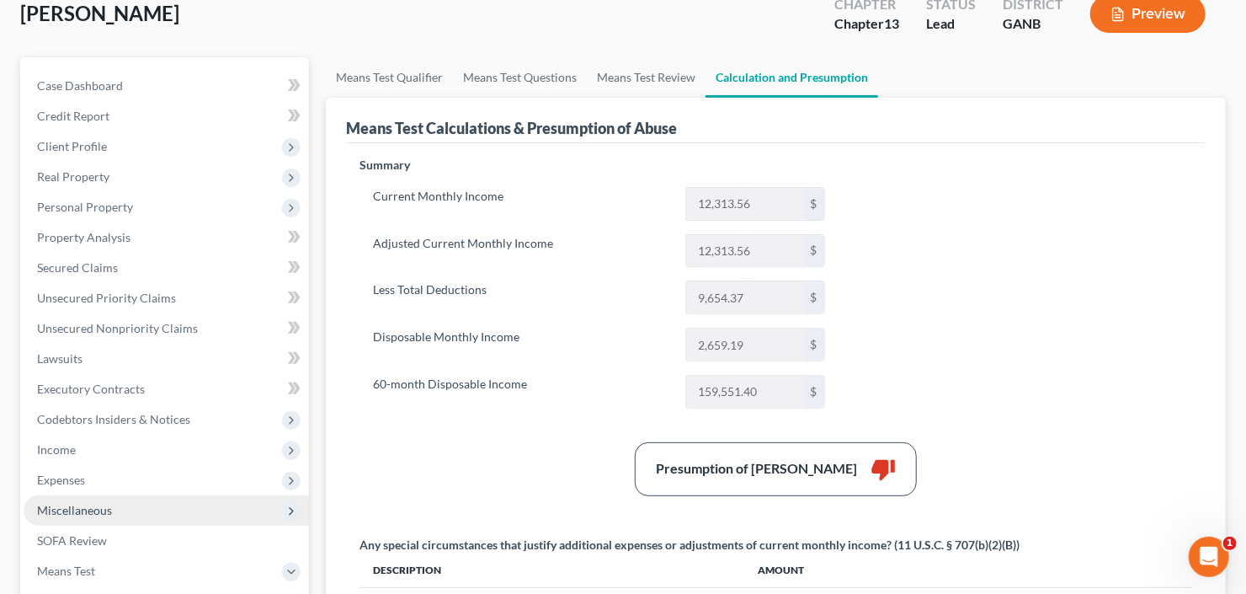
scroll to position [202, 0]
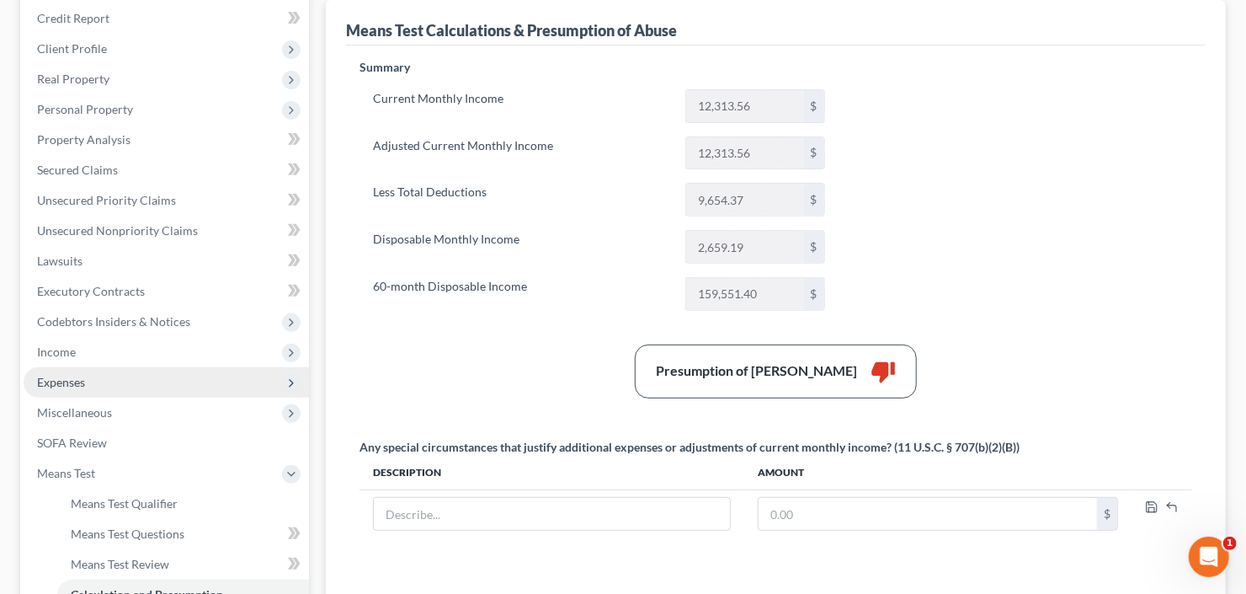
click at [114, 386] on span "Expenses" at bounding box center [166, 382] width 285 height 30
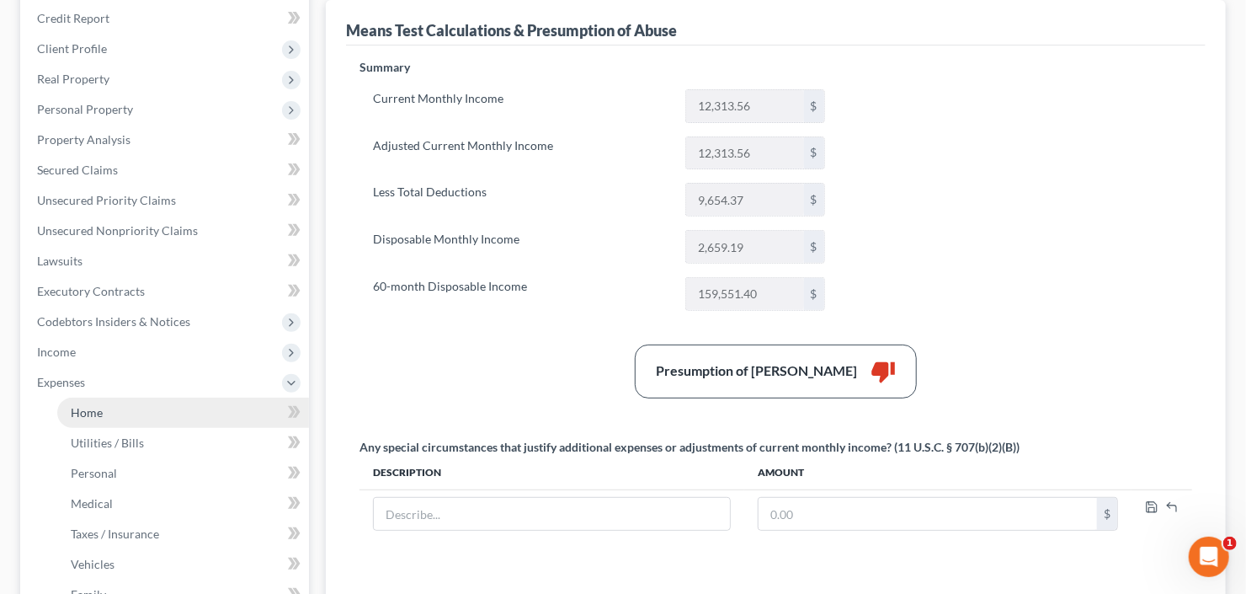
click at [120, 406] on link "Home" at bounding box center [183, 412] width 252 height 30
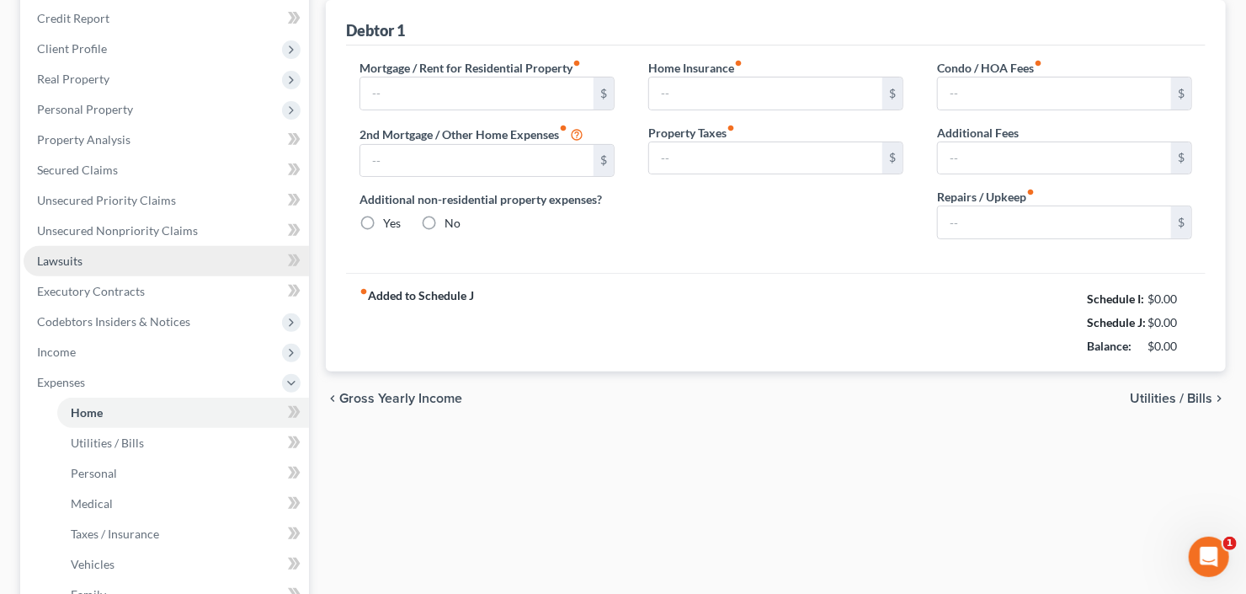
type input "2,600.00"
type input "0.00"
radio input "true"
type input "0.00"
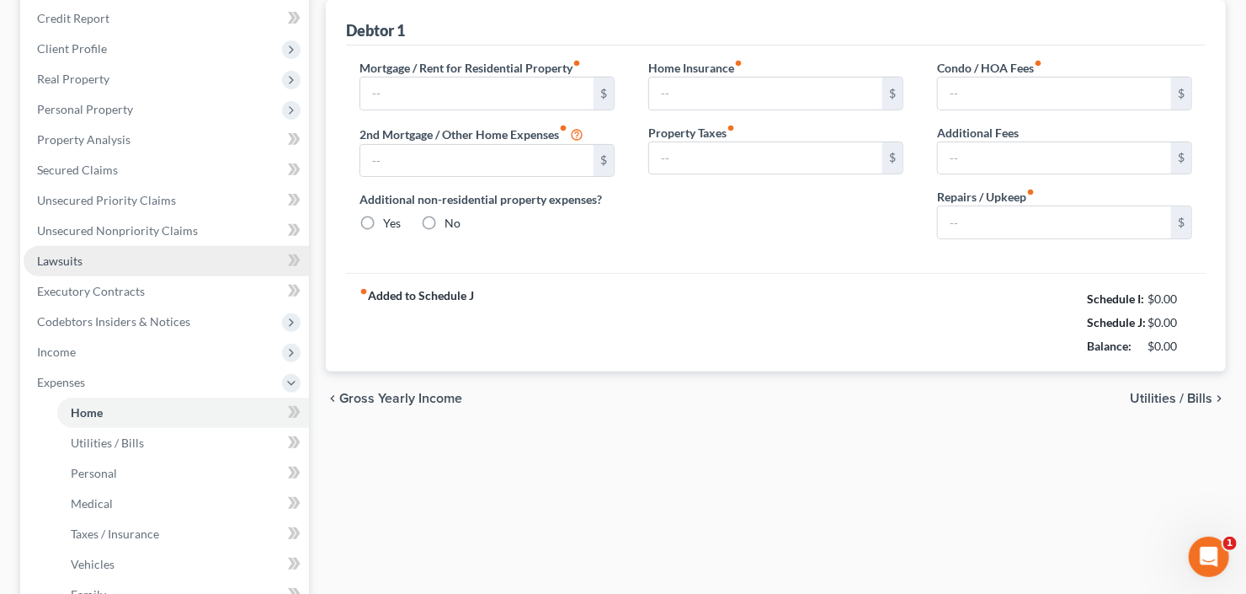
type input "0.00"
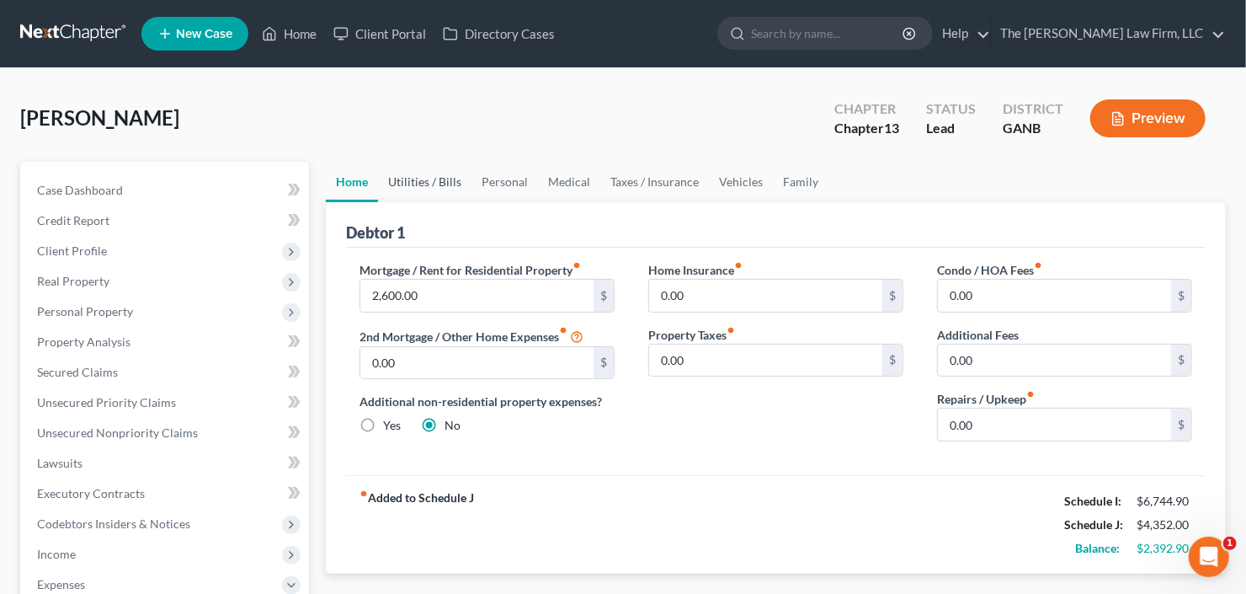
click at [427, 183] on link "Utilities / Bills" at bounding box center [424, 182] width 93 height 40
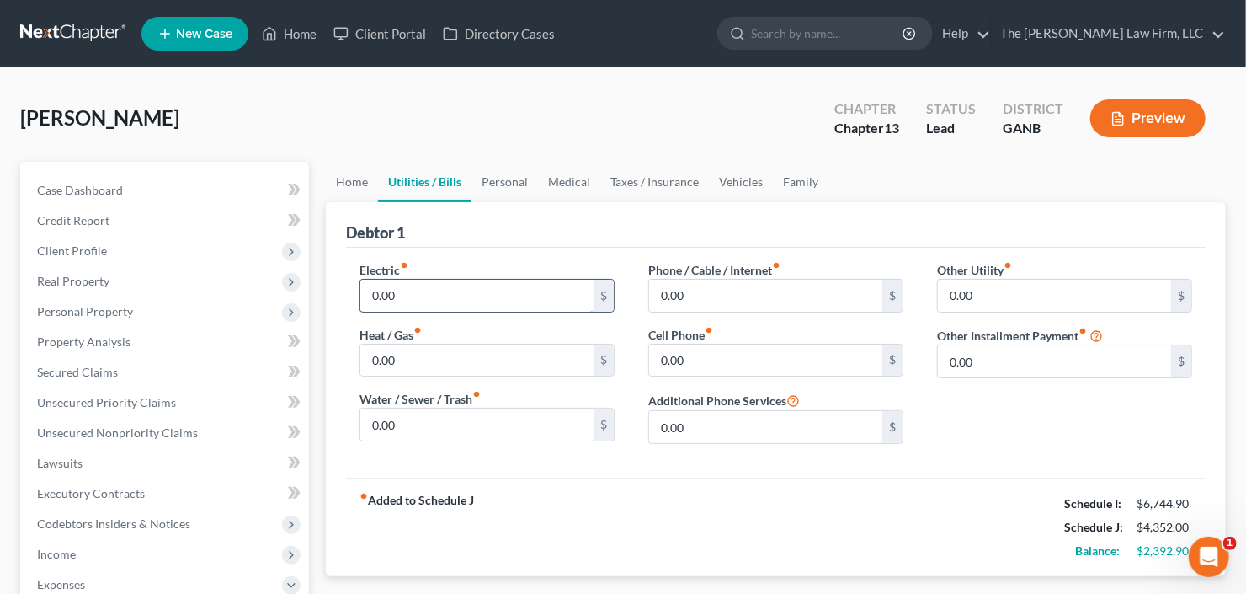
click at [462, 300] on input "0.00" at bounding box center [476, 295] width 233 height 32
type input "5"
type input "350"
type input "100"
type input "350"
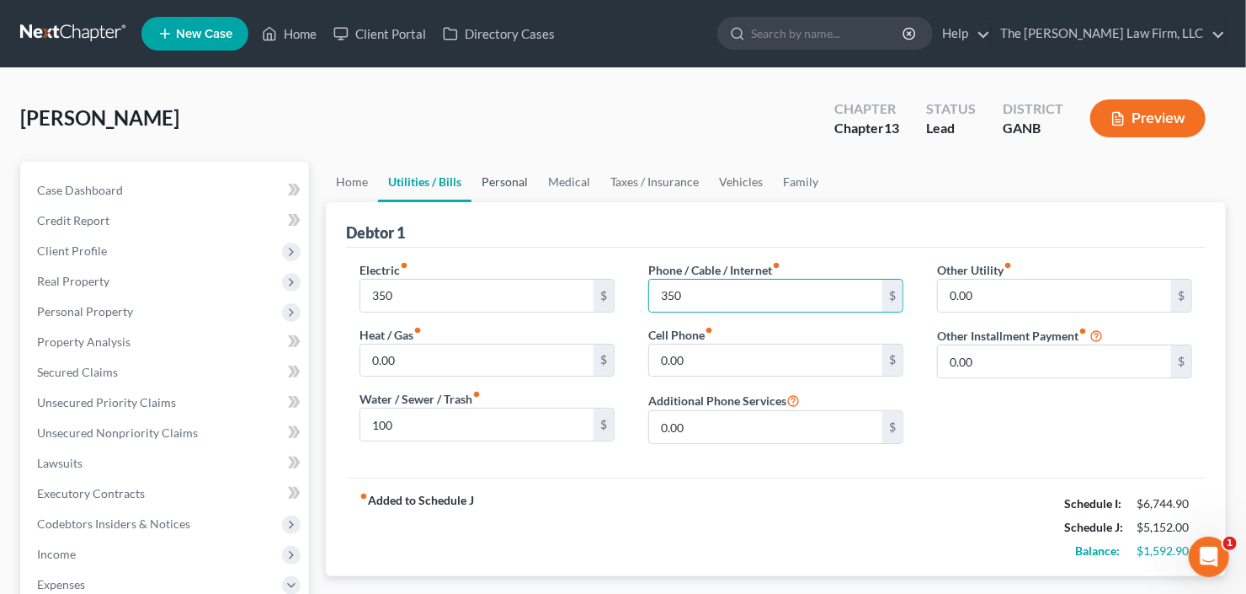
click at [498, 173] on link "Personal" at bounding box center [504, 182] width 67 height 40
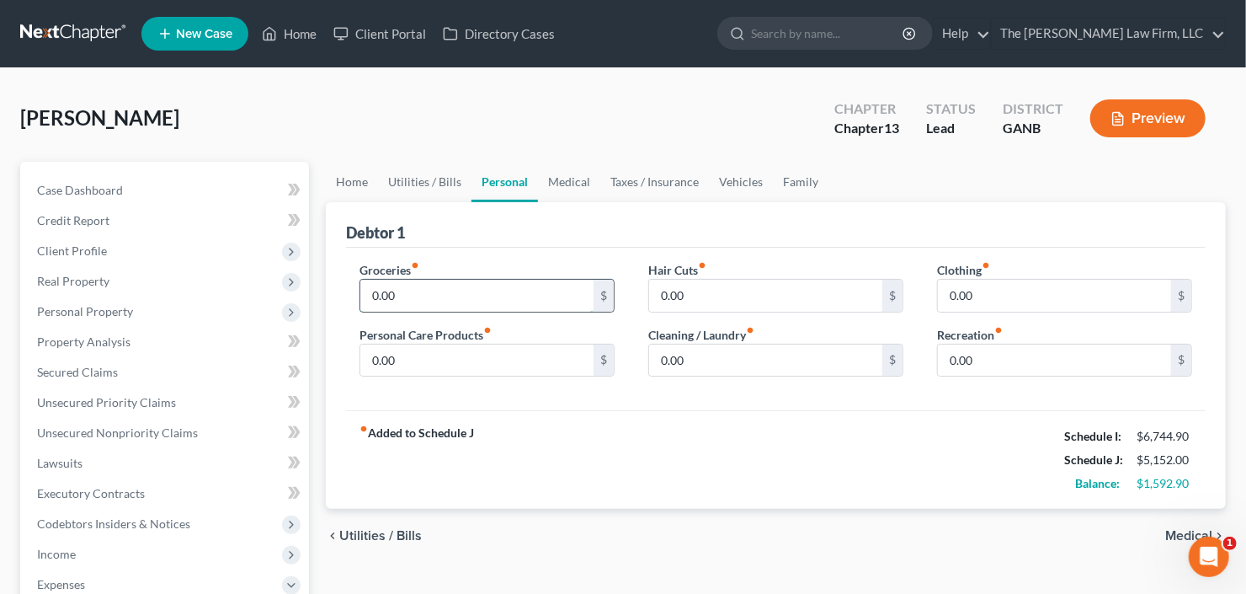
click at [490, 279] on input "0.00" at bounding box center [476, 295] width 233 height 32
type input "450"
type input "100"
type input "50"
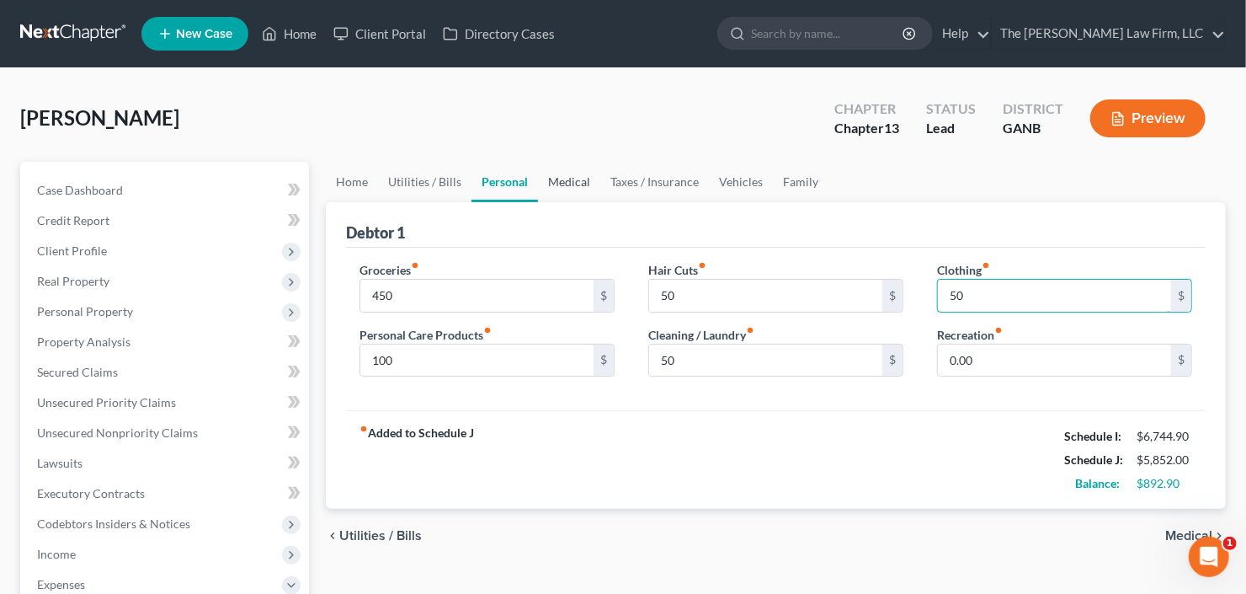
type input "50"
click at [565, 179] on link "Medical" at bounding box center [569, 182] width 62 height 40
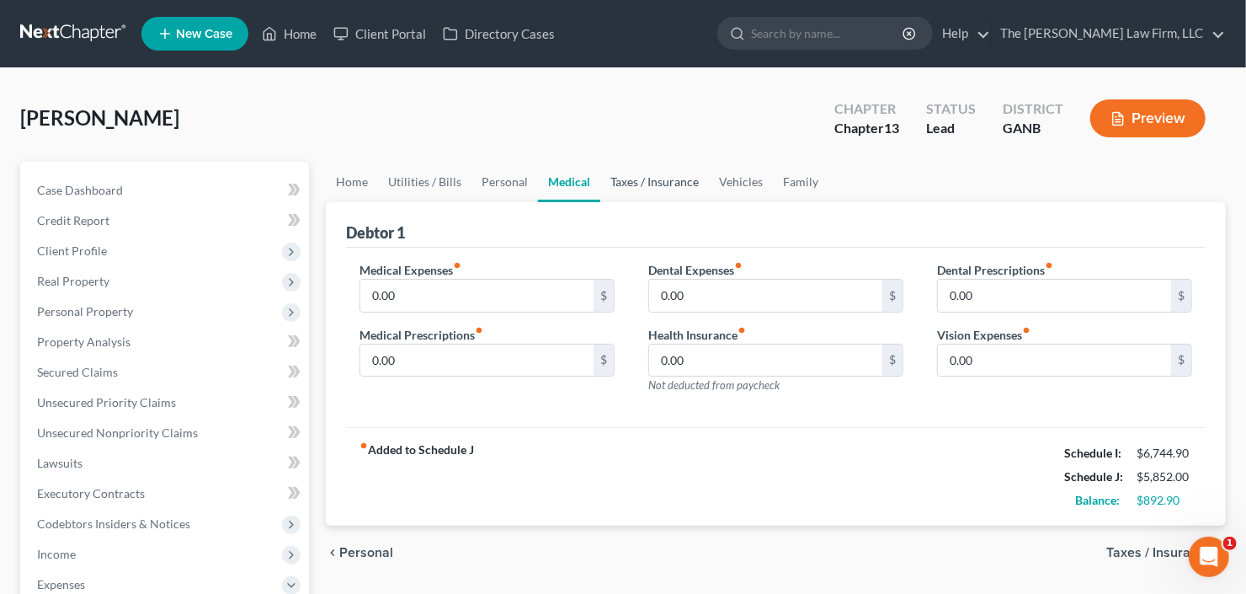
click at [661, 173] on link "Taxes / Insurance" at bounding box center [654, 182] width 109 height 40
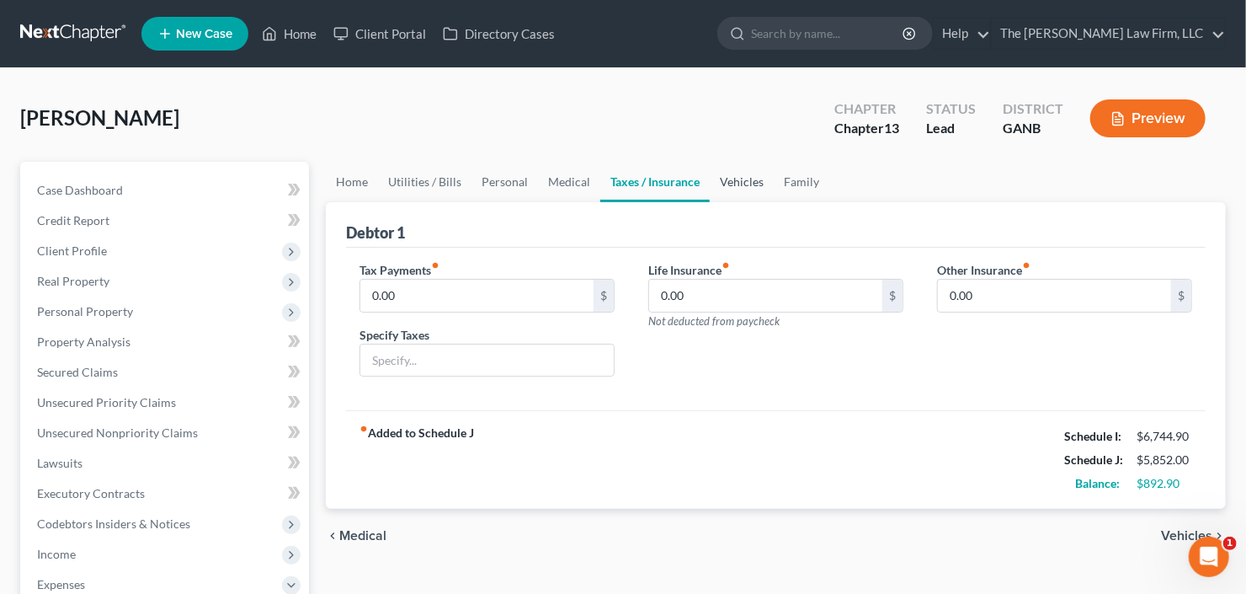
click at [737, 185] on link "Vehicles" at bounding box center [742, 182] width 64 height 40
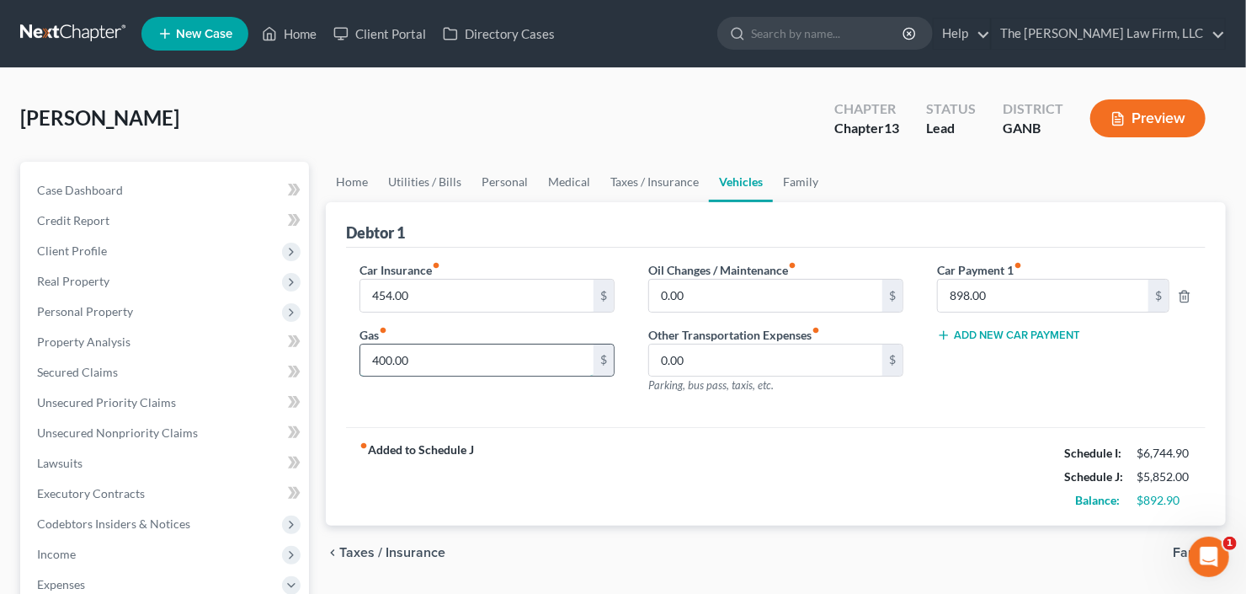
click at [473, 370] on input "400.00" at bounding box center [476, 360] width 233 height 32
click at [1001, 316] on div "Car Payment 1 fiber_manual_record 898.00 $ Add New Car Payment" at bounding box center [1064, 334] width 289 height 146
click at [1002, 304] on input "898.00" at bounding box center [1043, 295] width 210 height 32
click at [463, 344] on input "400.00" at bounding box center [476, 360] width 233 height 32
type input "350"
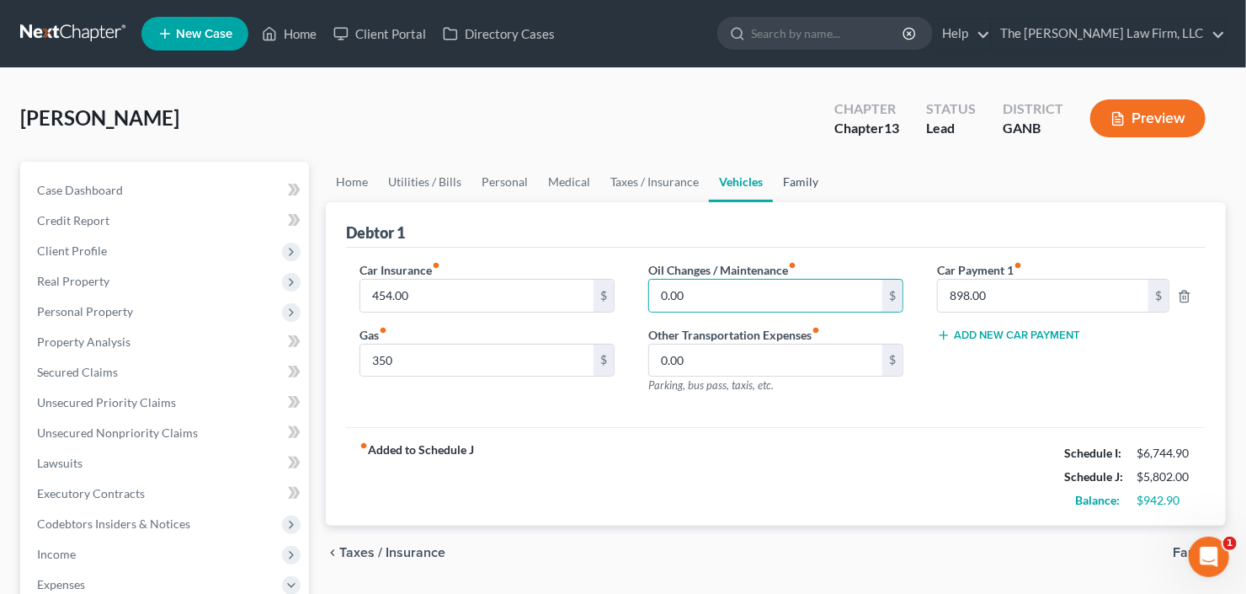
click at [810, 173] on link "Family" at bounding box center [801, 182] width 56 height 40
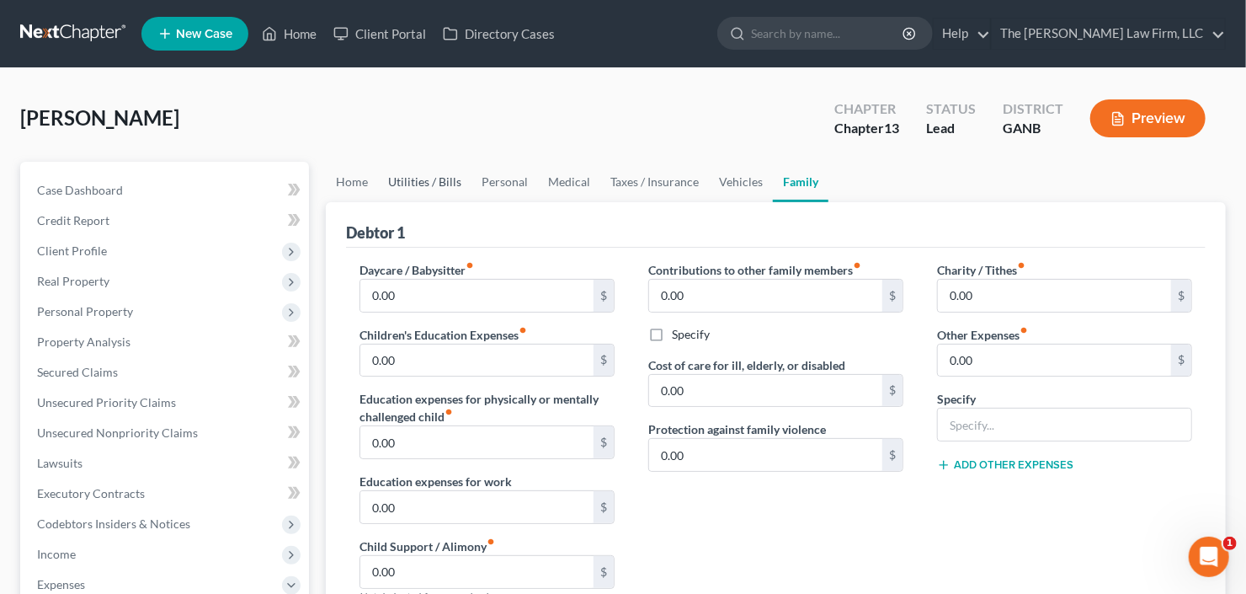
click at [410, 173] on link "Utilities / Bills" at bounding box center [424, 182] width 93 height 40
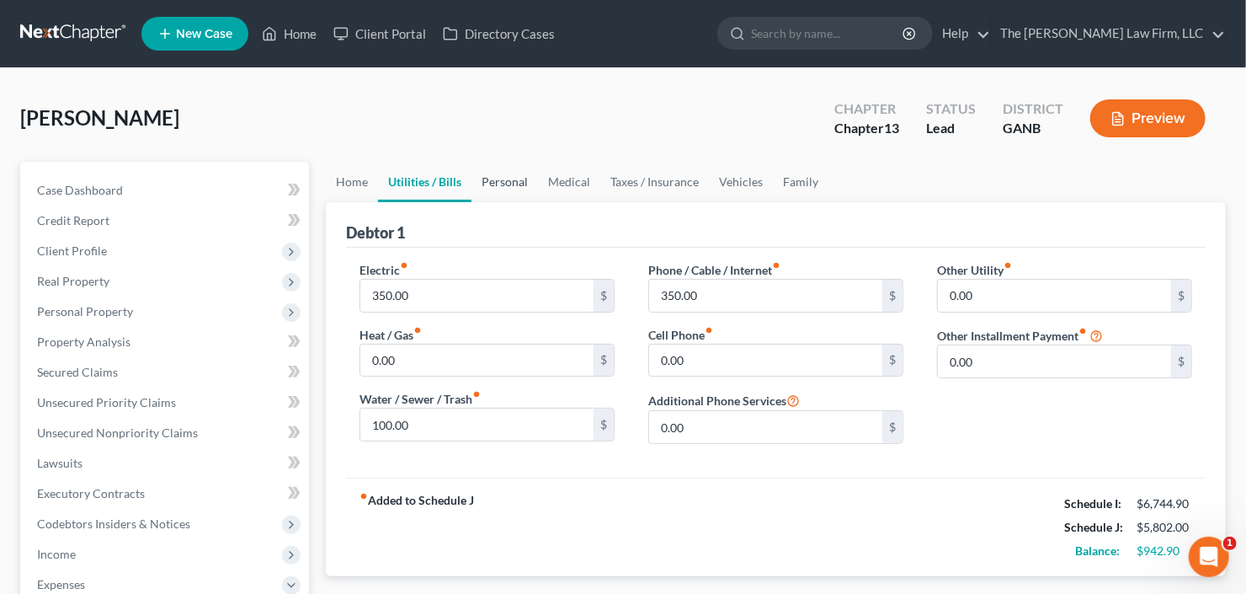
click at [524, 188] on link "Personal" at bounding box center [504, 182] width 67 height 40
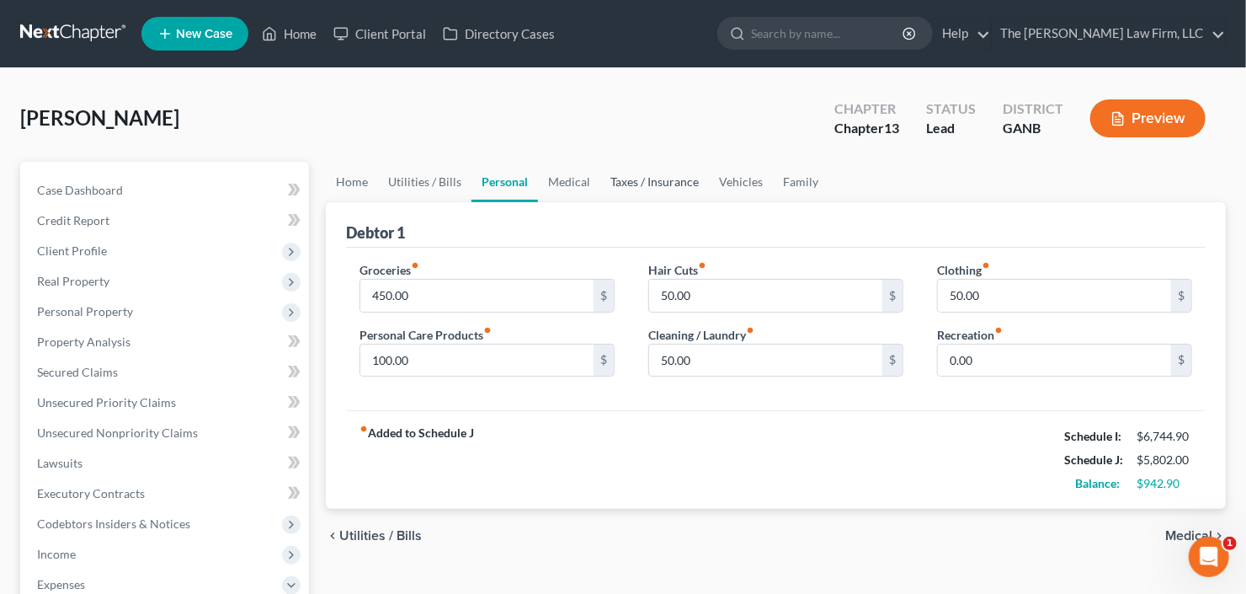
click at [623, 193] on link "Taxes / Insurance" at bounding box center [654, 182] width 109 height 40
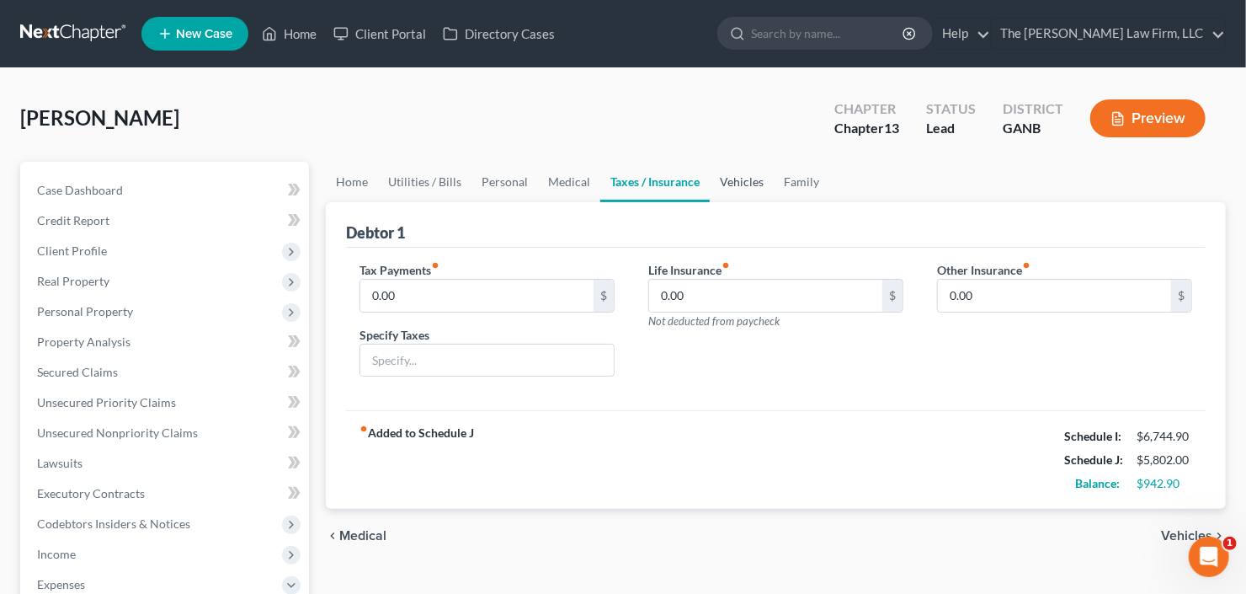
click at [739, 187] on link "Vehicles" at bounding box center [742, 182] width 64 height 40
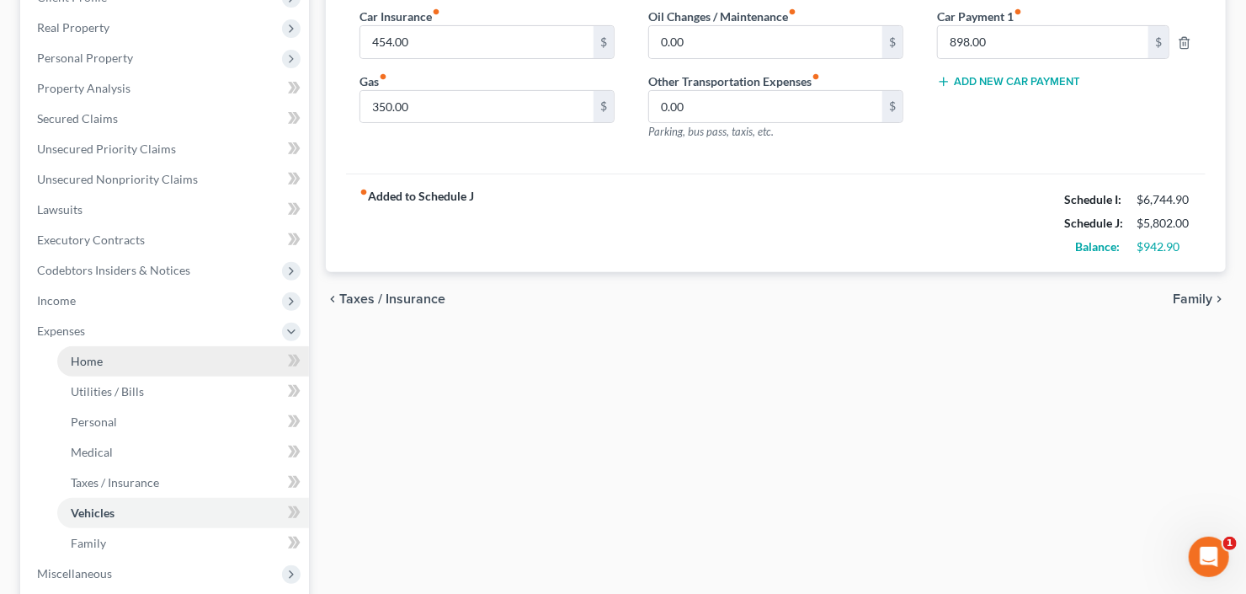
scroll to position [337, 0]
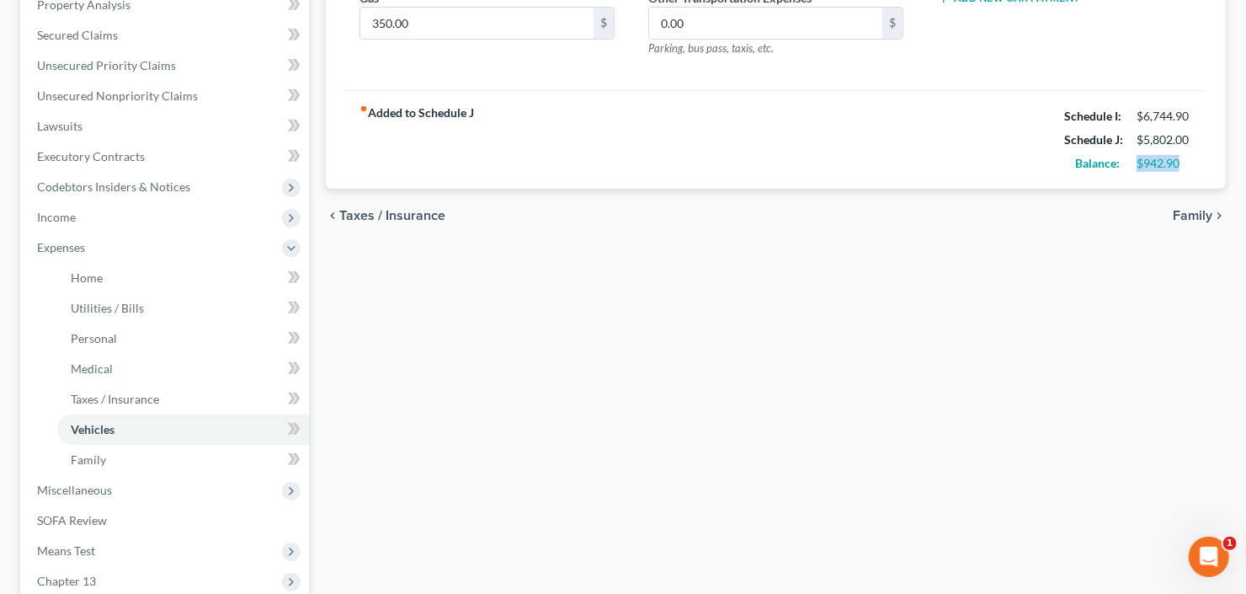
drag, startPoint x: 1195, startPoint y: 164, endPoint x: 1136, endPoint y: 168, distance: 59.0
click at [1136, 168] on div "$942.90" at bounding box center [1164, 163] width 72 height 17
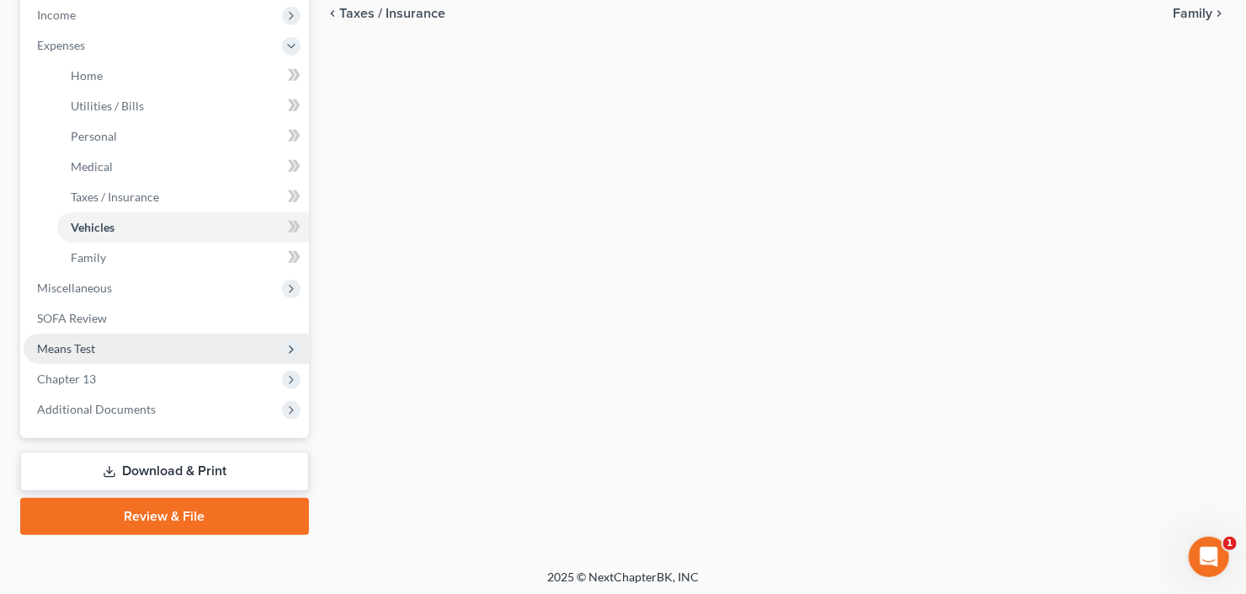
click at [110, 352] on span "Means Test" at bounding box center [166, 348] width 285 height 30
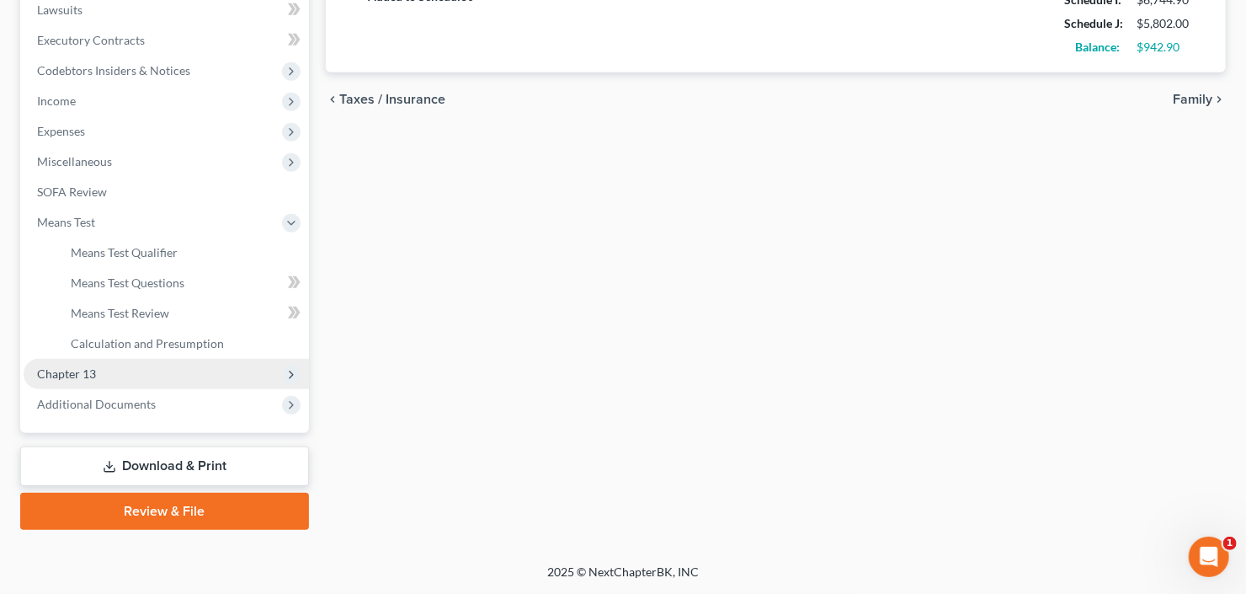
scroll to position [450, 0]
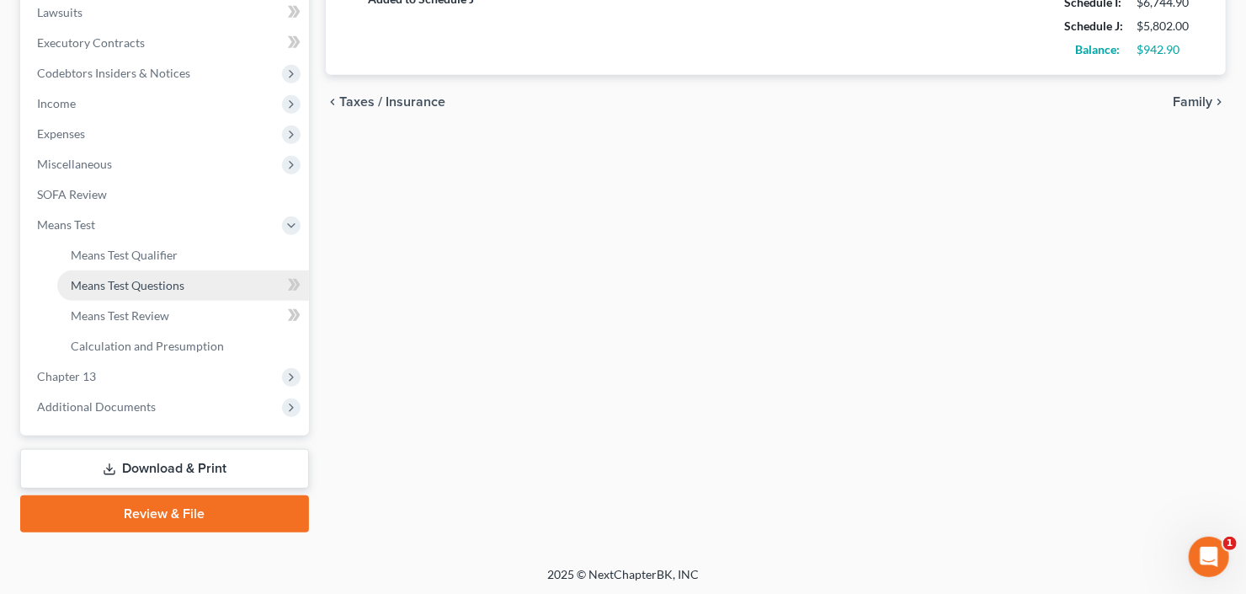
click at [146, 283] on span "Means Test Questions" at bounding box center [128, 285] width 114 height 14
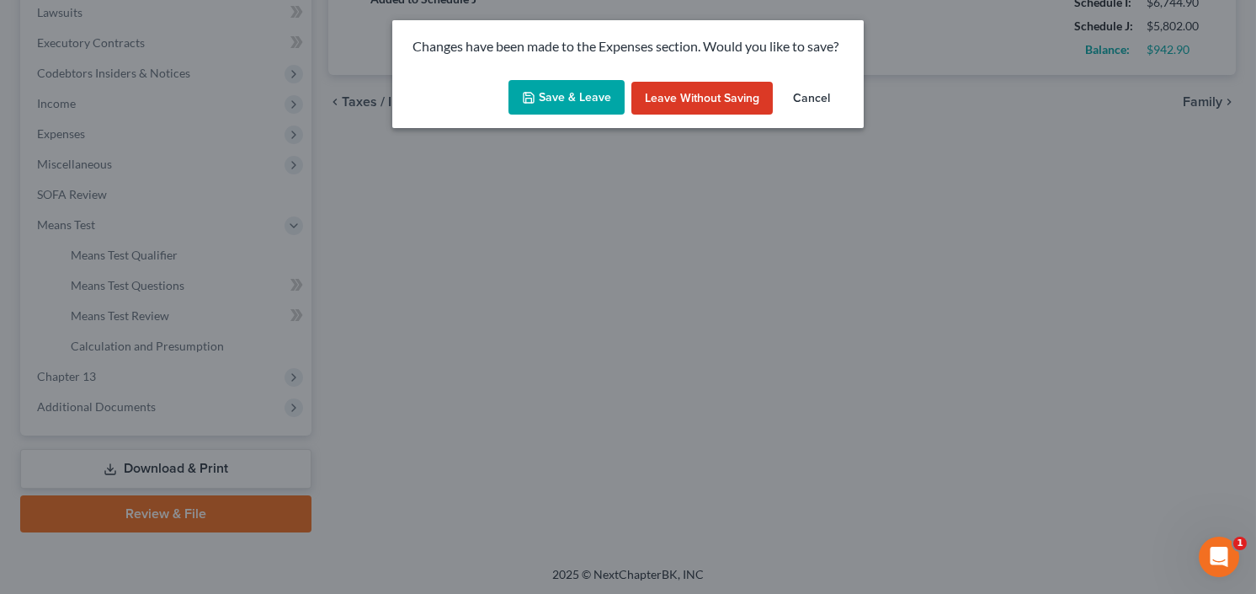
click at [556, 106] on button "Save & Leave" at bounding box center [566, 97] width 116 height 35
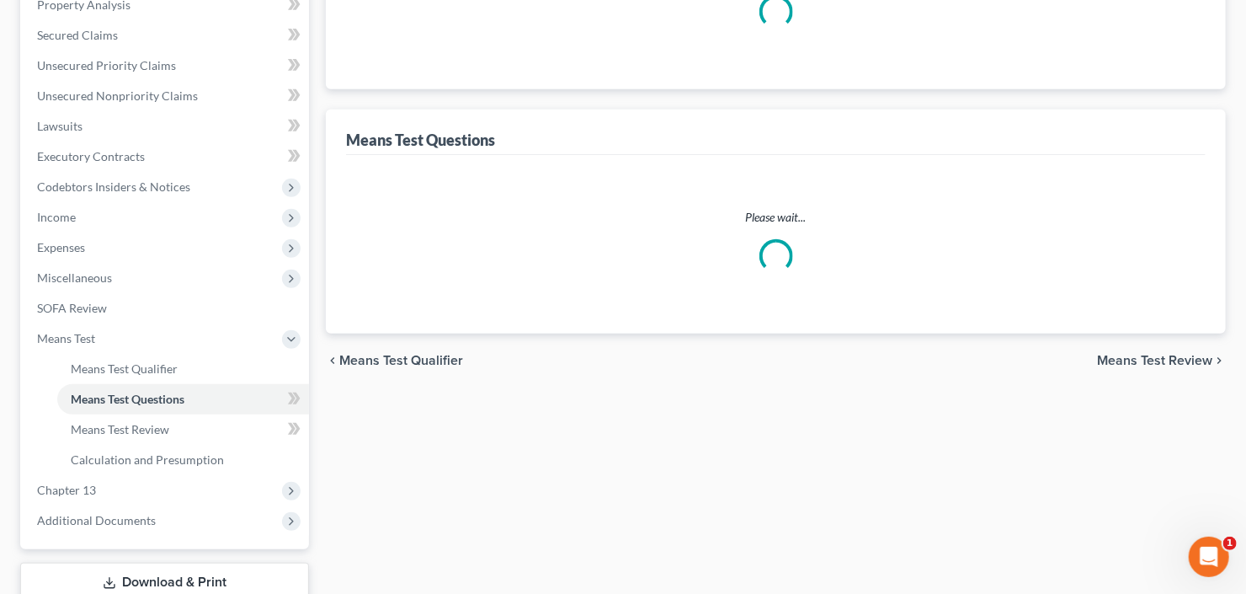
select select "0"
select select "60"
select select "1"
select select "60"
select select "1"
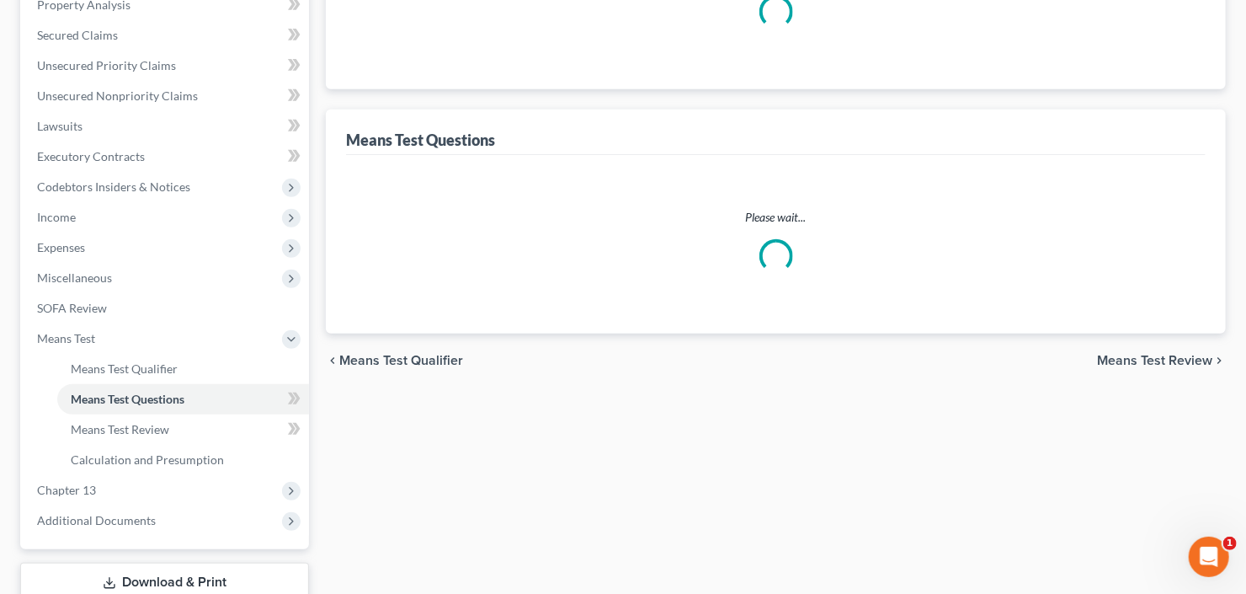
select select "1"
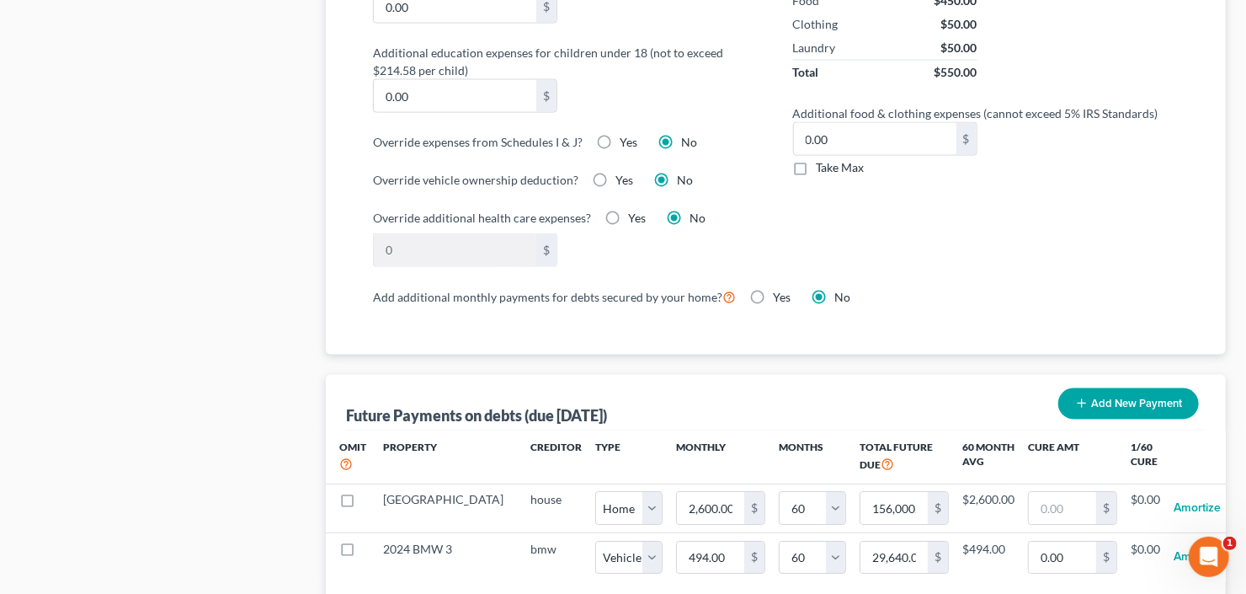
scroll to position [1414, 0]
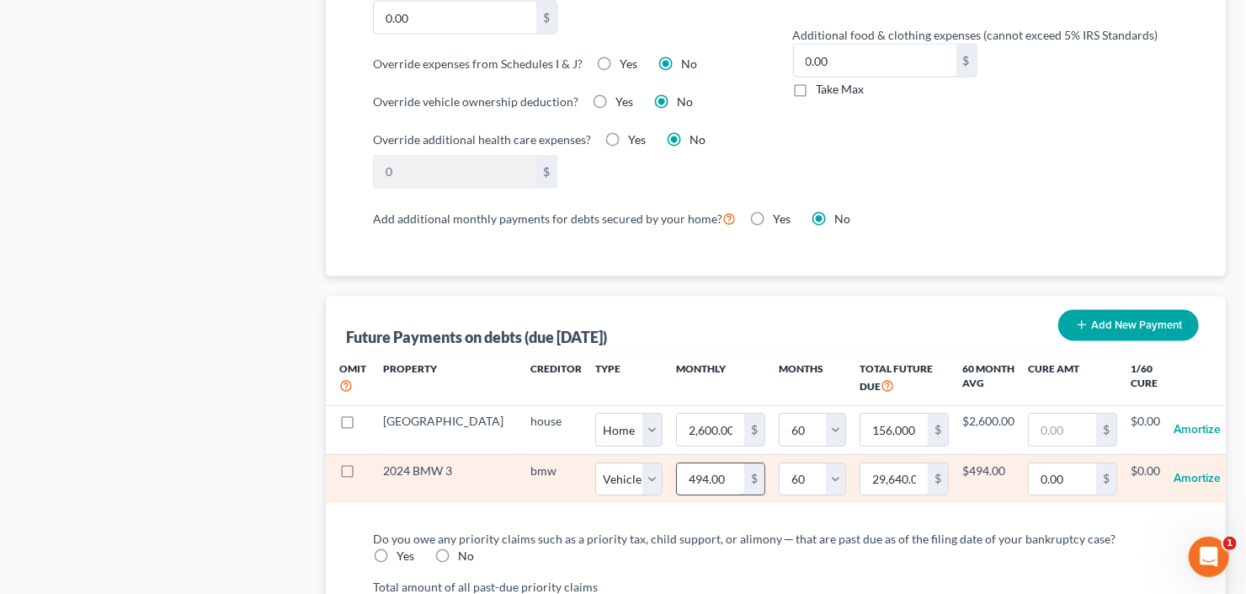
click at [680, 491] on input "494.00" at bounding box center [710, 480] width 67 height 32
type input "8"
type input "480.00"
type input "89"
type input "5,340.00"
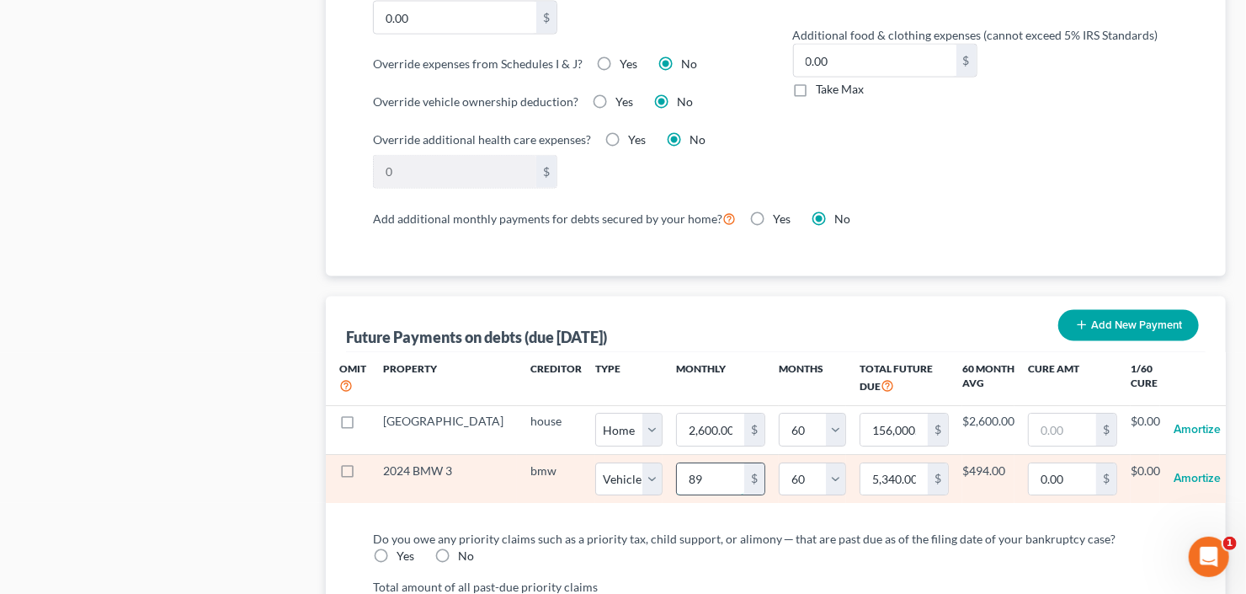
type input "898"
type input "53,880.00"
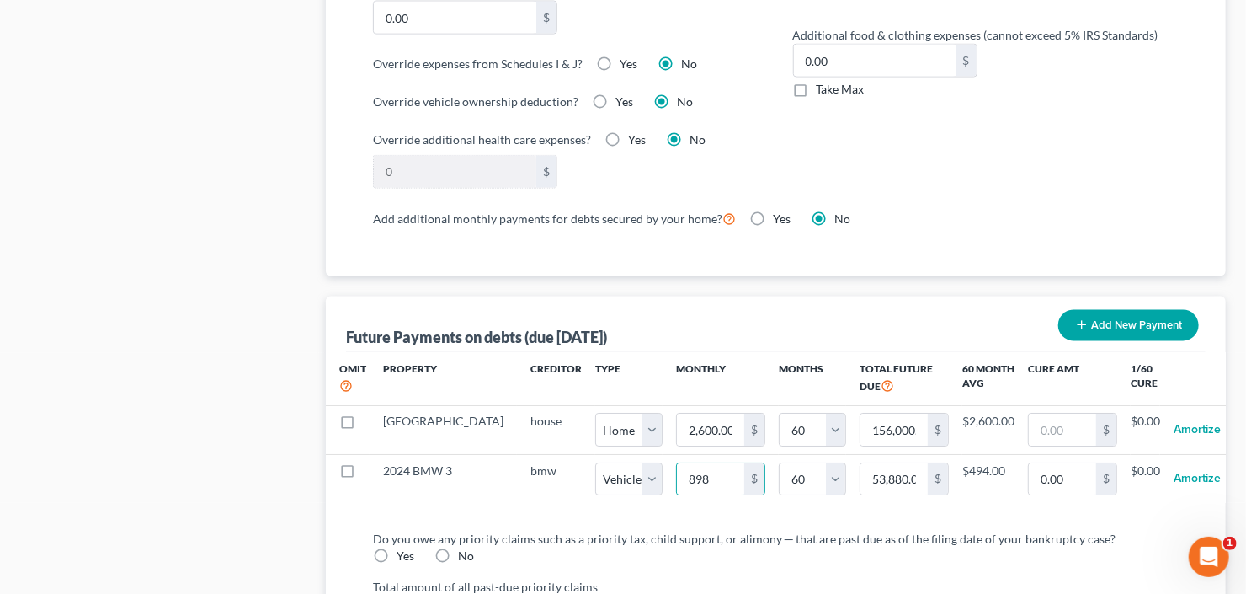
select select "1"
select select "60"
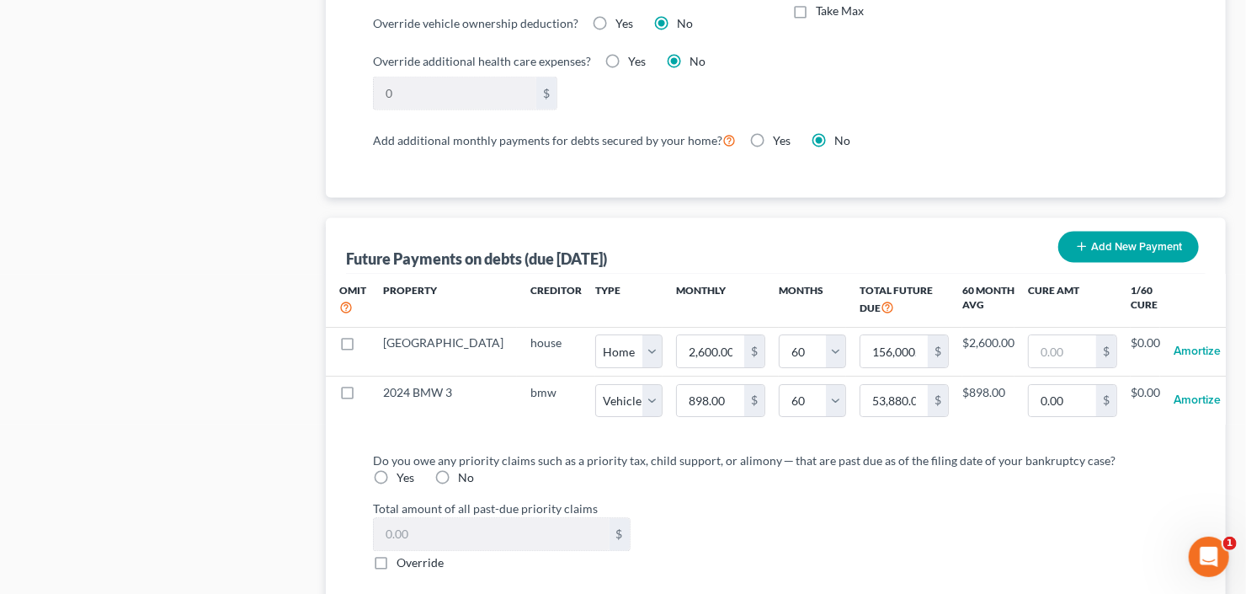
scroll to position [1616, 0]
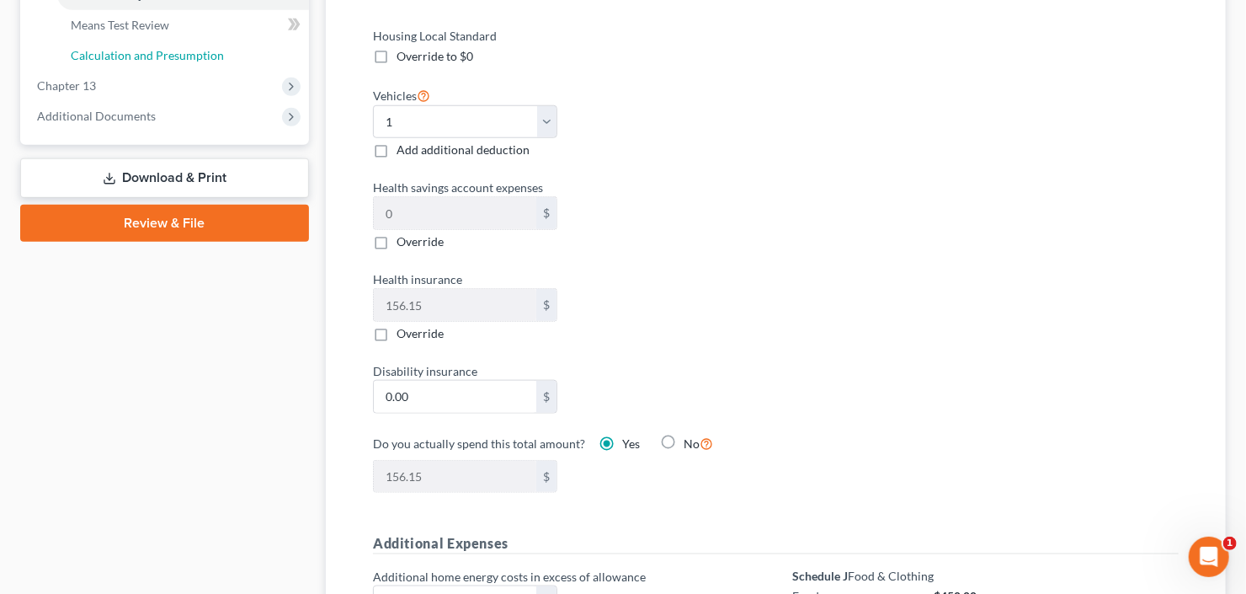
click at [194, 60] on span "Calculation and Presumption" at bounding box center [147, 55] width 153 height 14
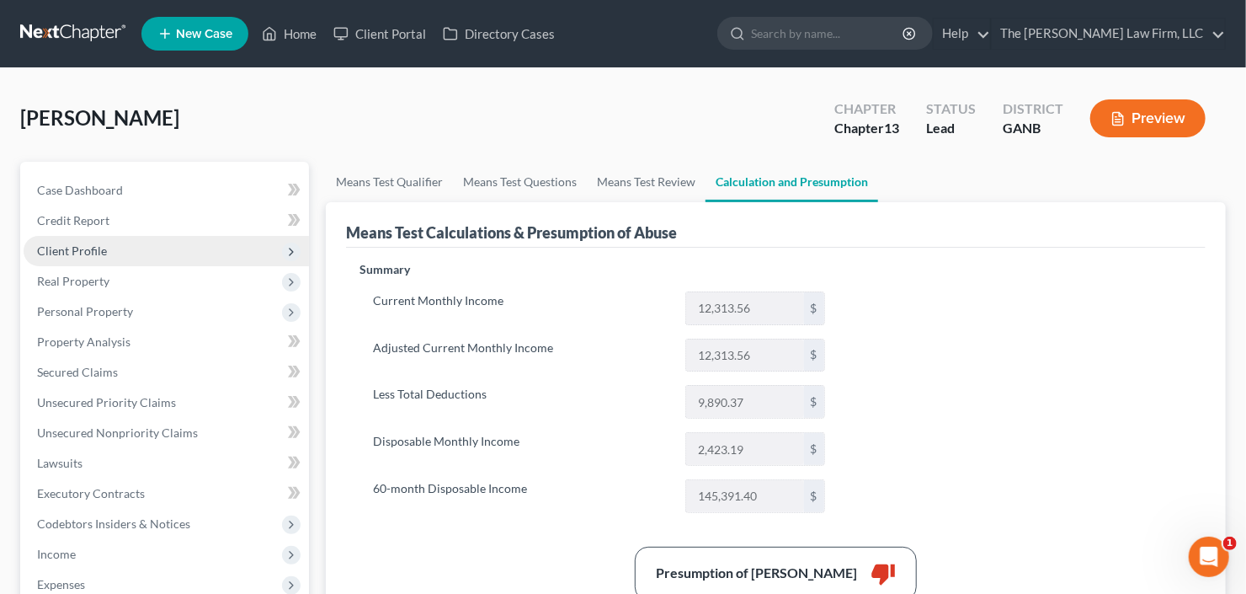
click at [115, 246] on span "Client Profile" at bounding box center [166, 251] width 285 height 30
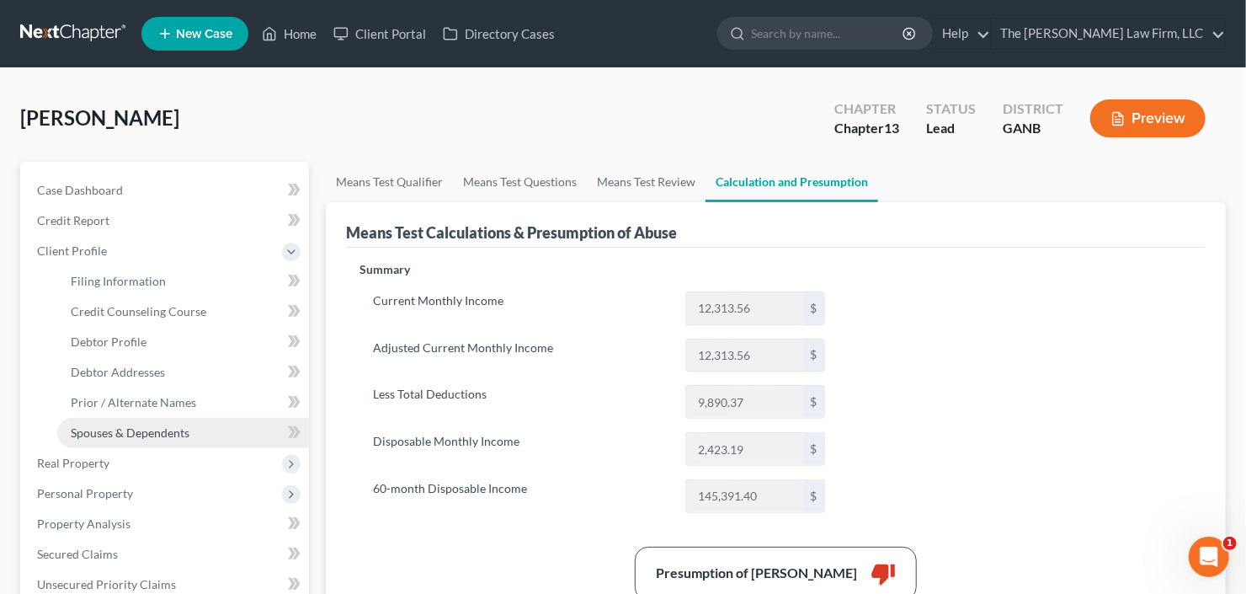
click at [130, 444] on link "Spouses & Dependents" at bounding box center [183, 433] width 252 height 30
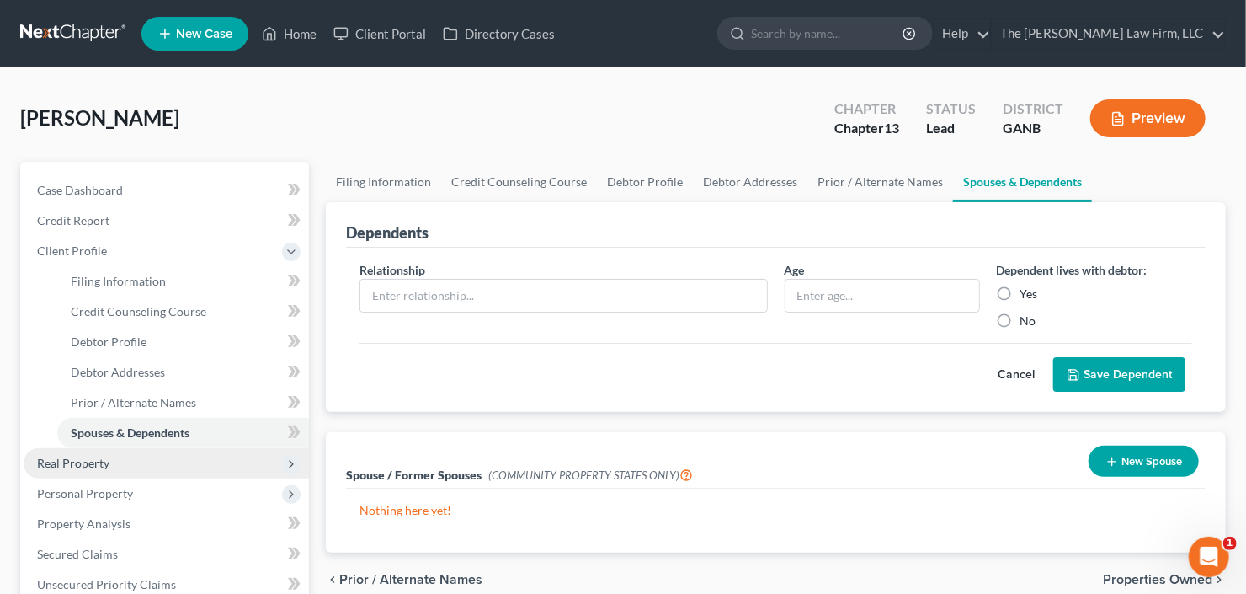
click at [129, 455] on span "Real Property" at bounding box center [166, 463] width 285 height 30
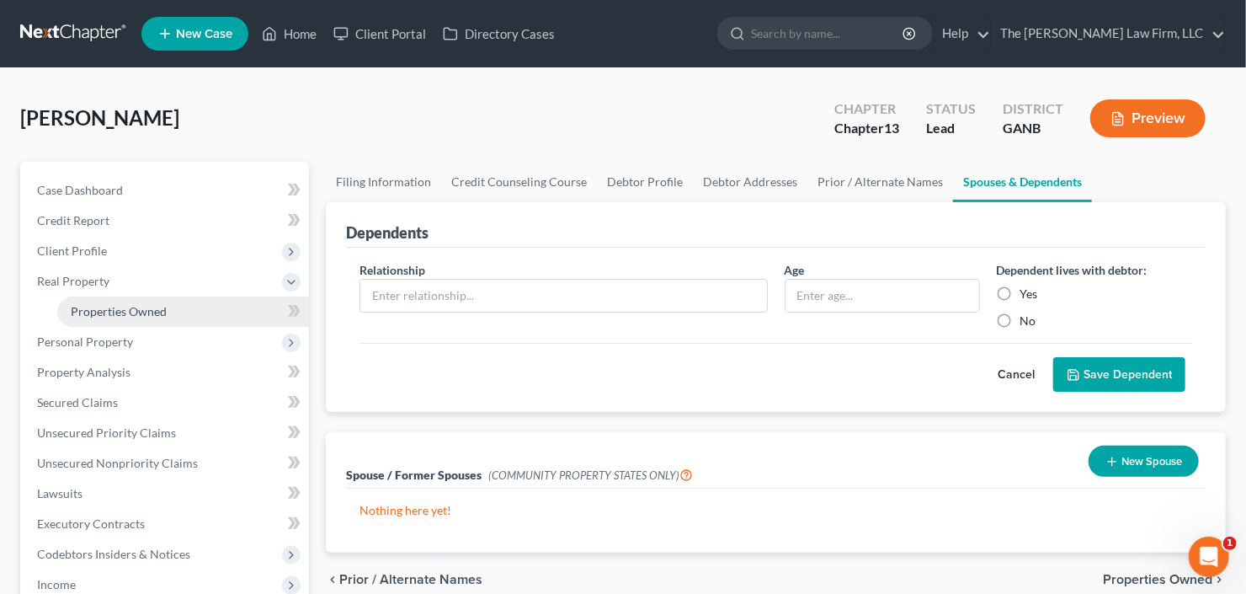
click at [157, 317] on link "Properties Owned" at bounding box center [183, 311] width 252 height 30
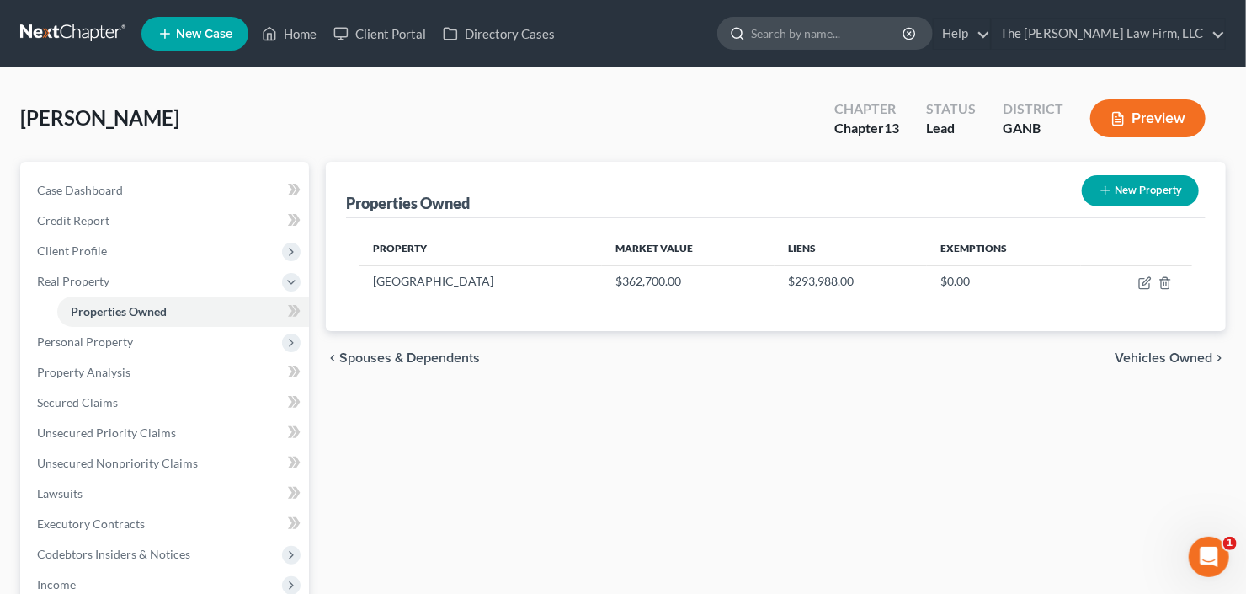
click at [854, 33] on input "search" at bounding box center [828, 33] width 154 height 31
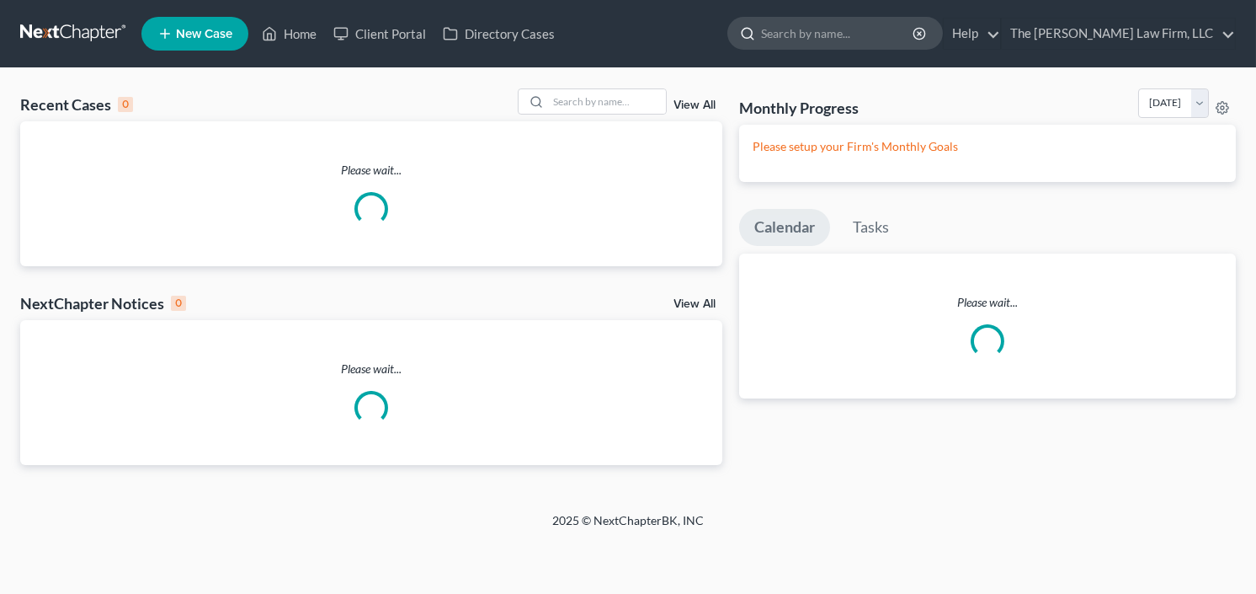
click at [906, 37] on input "search" at bounding box center [838, 33] width 154 height 31
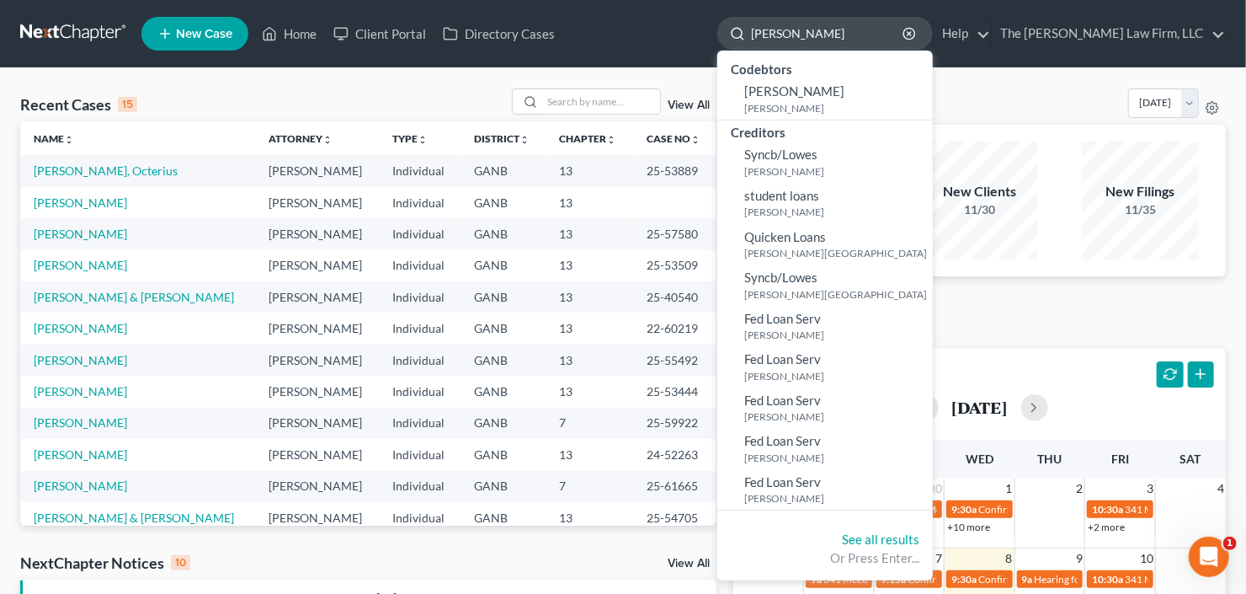
type input "[PERSON_NAME]"
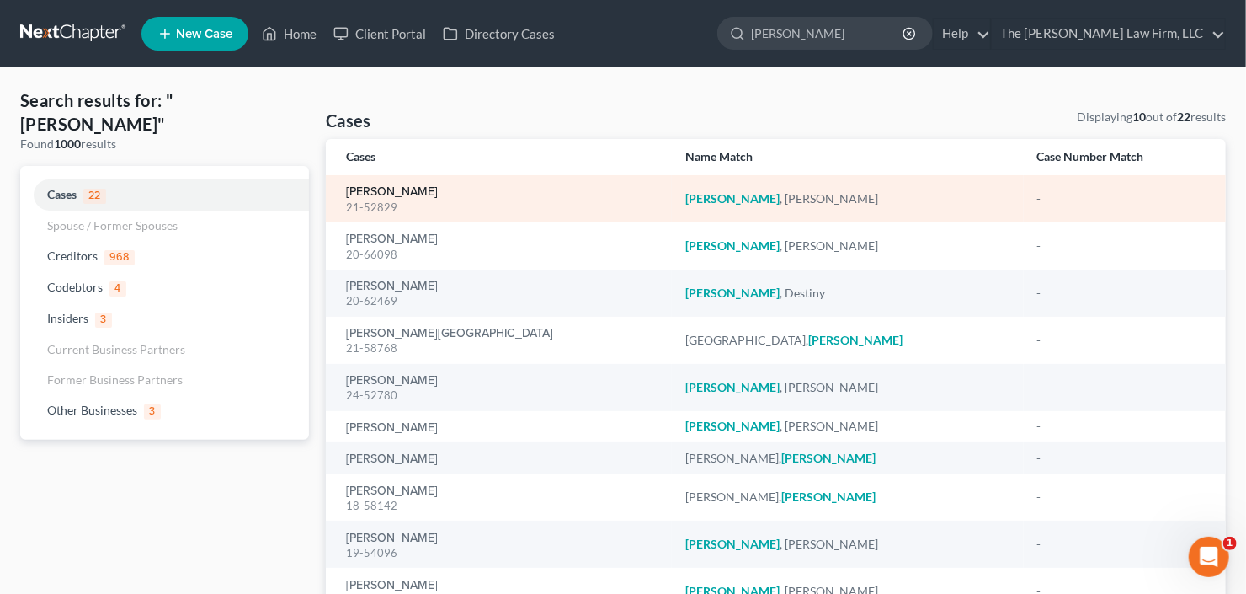
click at [381, 196] on link "[PERSON_NAME]" at bounding box center [392, 192] width 92 height 12
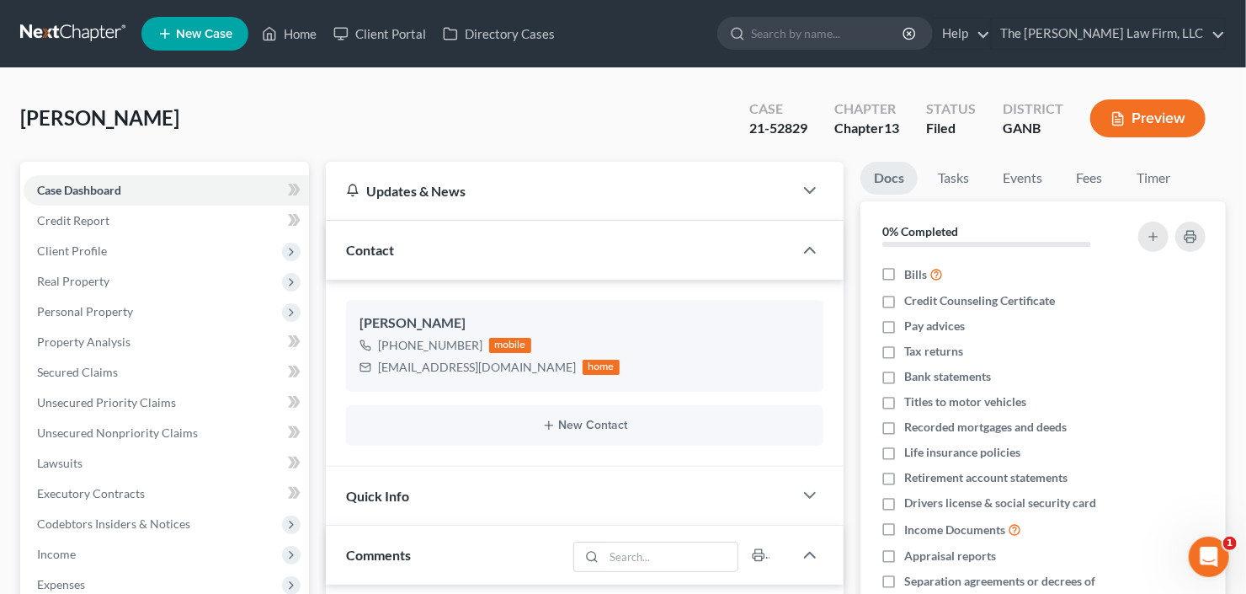
scroll to position [27, 0]
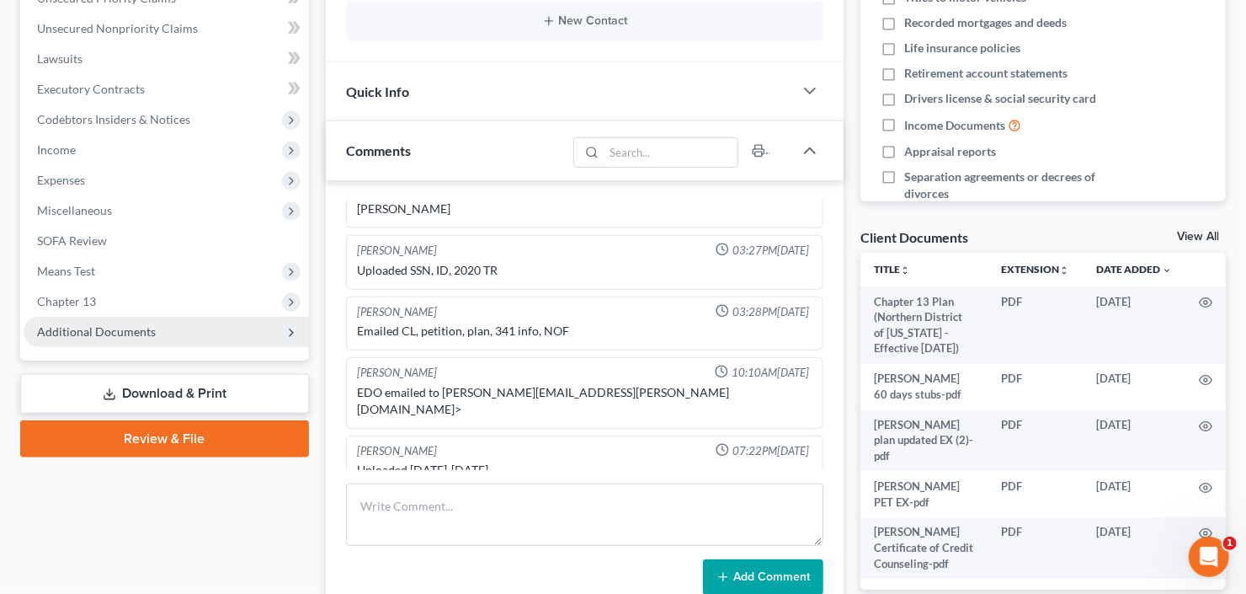
click at [79, 334] on span "Additional Documents" at bounding box center [96, 331] width 119 height 14
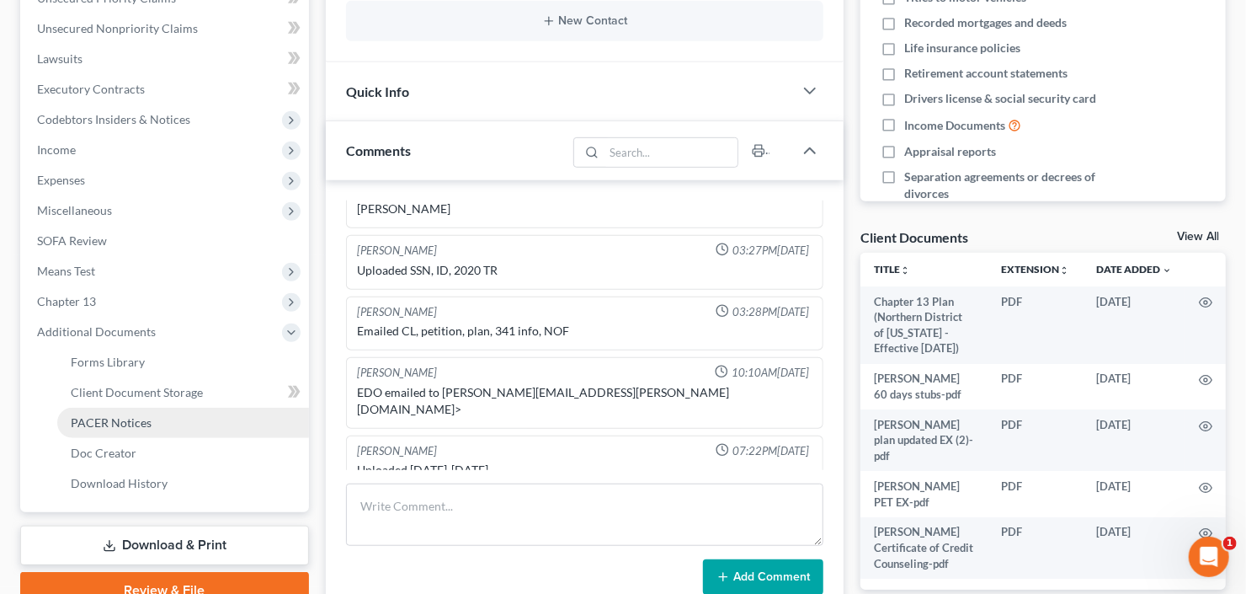
click at [123, 421] on span "PACER Notices" at bounding box center [111, 422] width 81 height 14
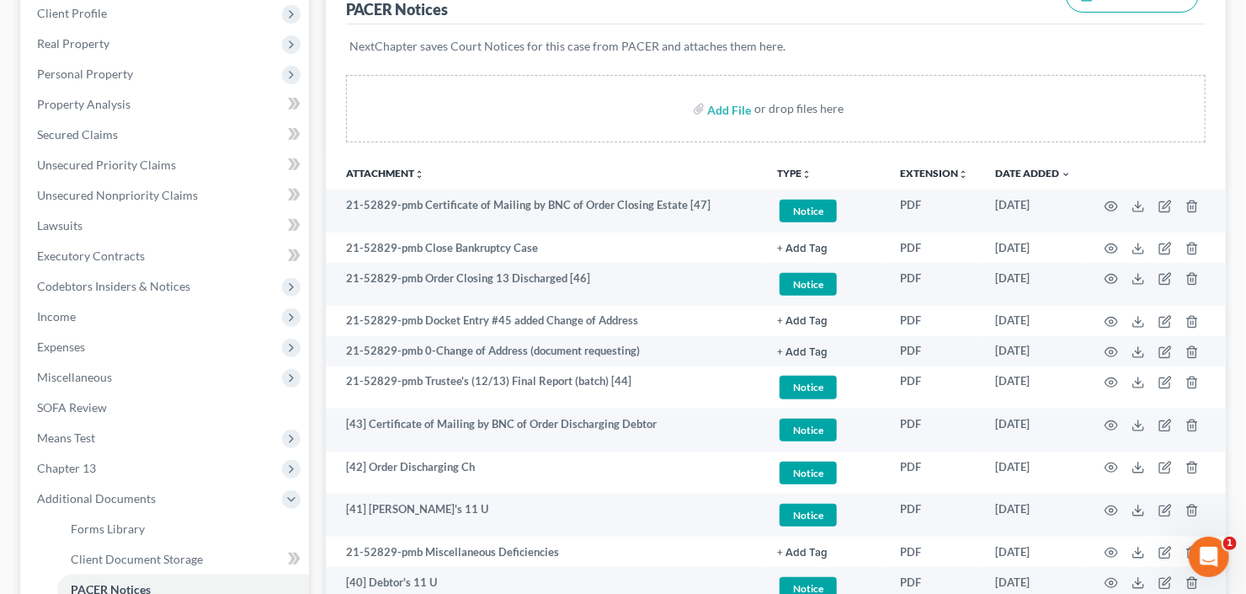
scroll to position [269, 0]
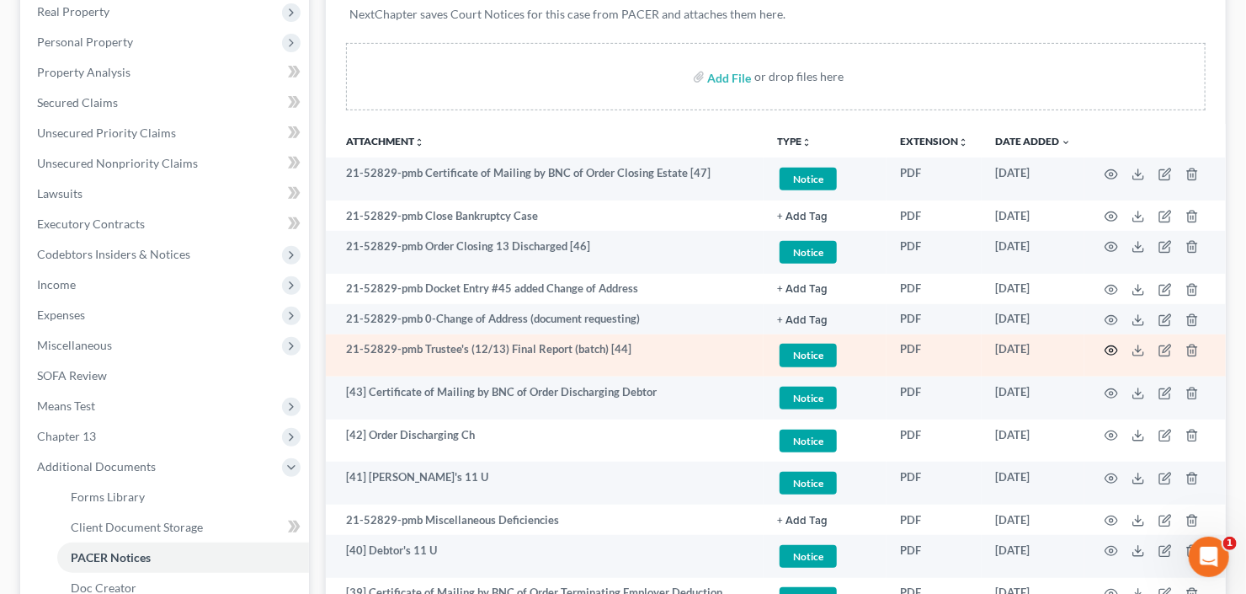
click at [1106, 350] on icon "button" at bounding box center [1111, 350] width 13 height 9
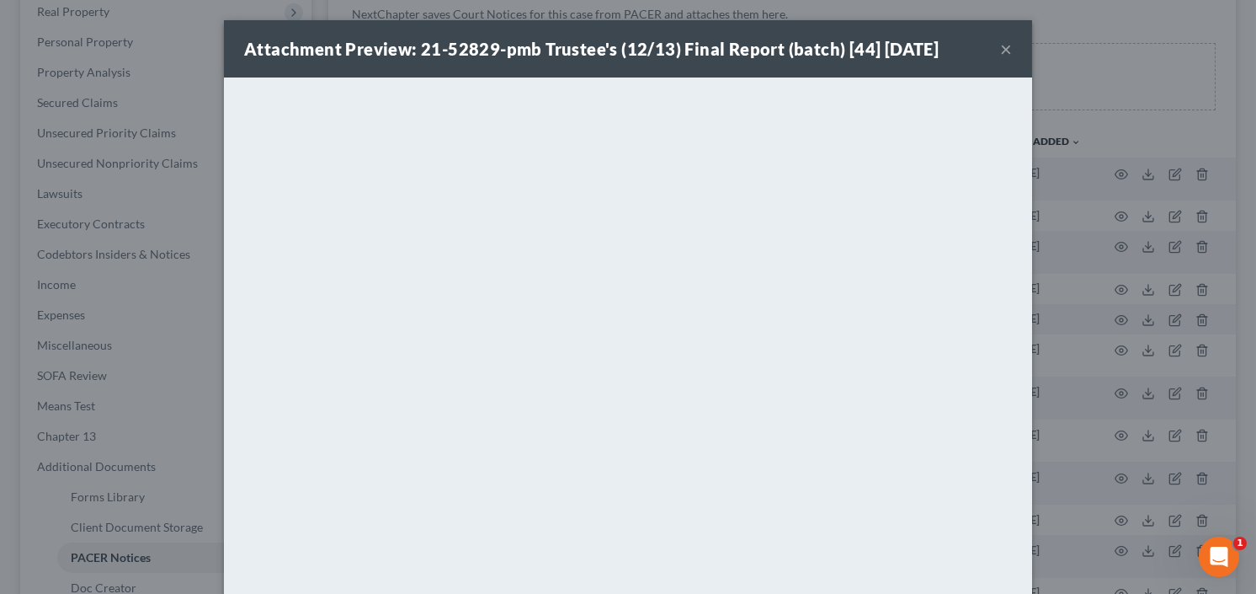
click at [1000, 44] on button "×" at bounding box center [1006, 49] width 12 height 20
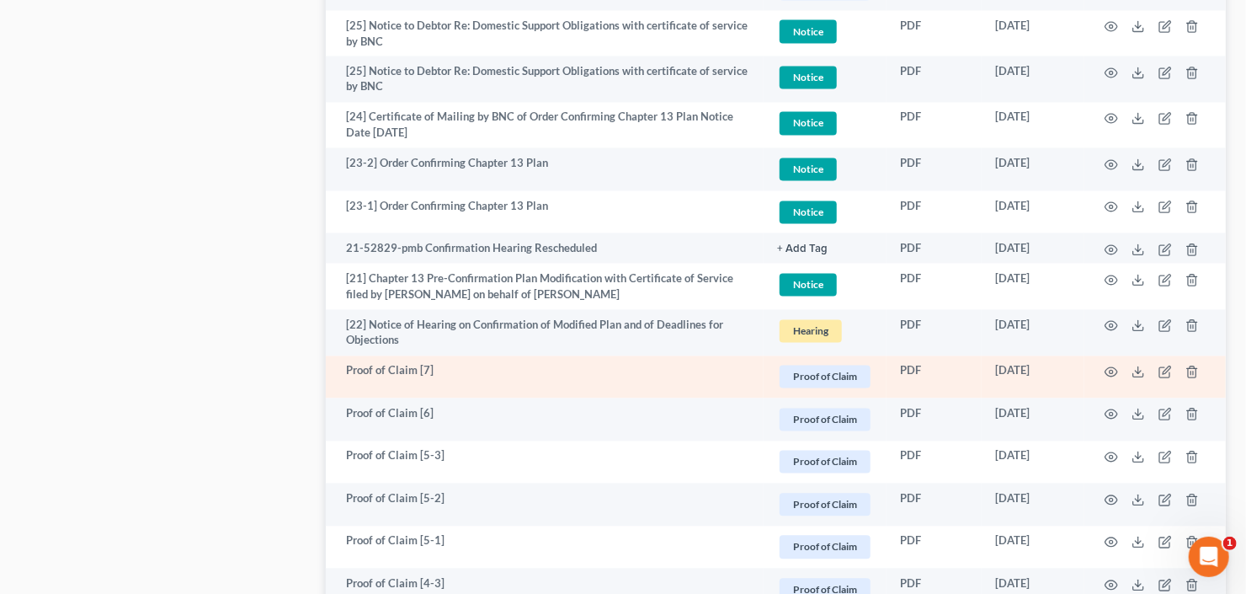
scroll to position [1414, 0]
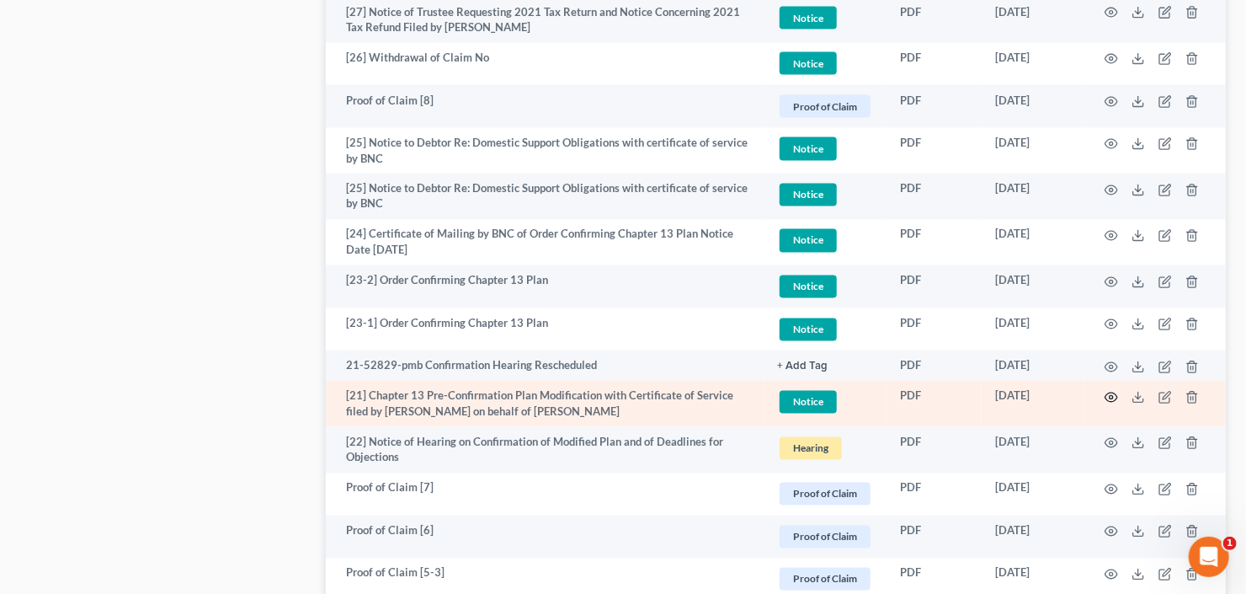
click at [1110, 400] on icon "button" at bounding box center [1111, 396] width 13 height 9
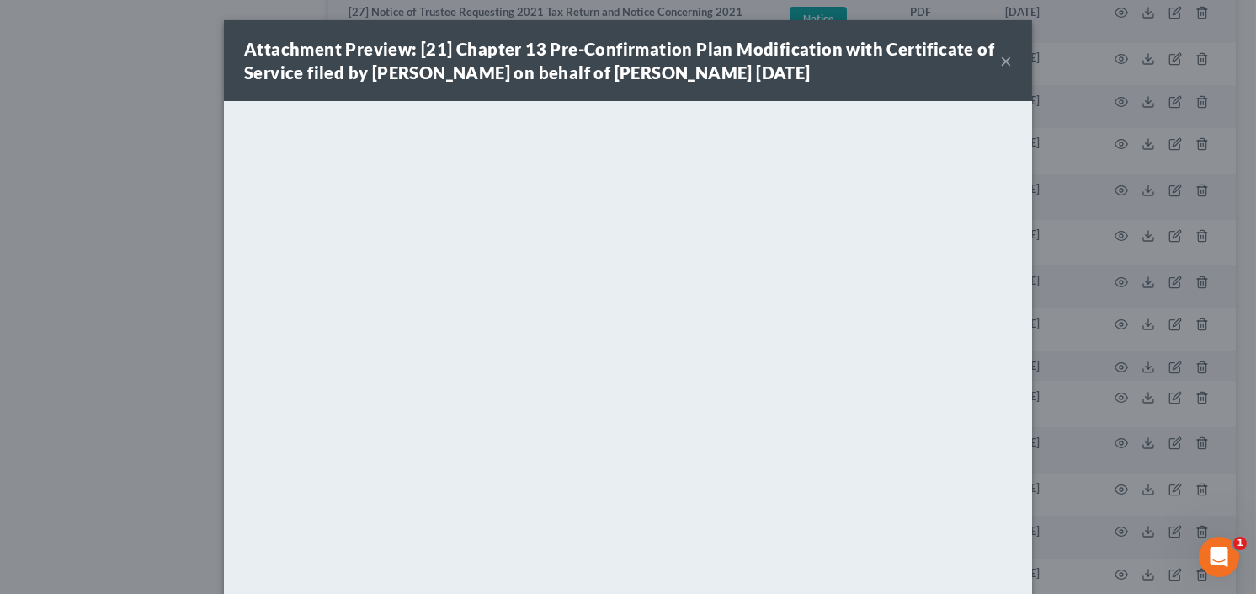
click at [1000, 61] on button "×" at bounding box center [1006, 61] width 12 height 20
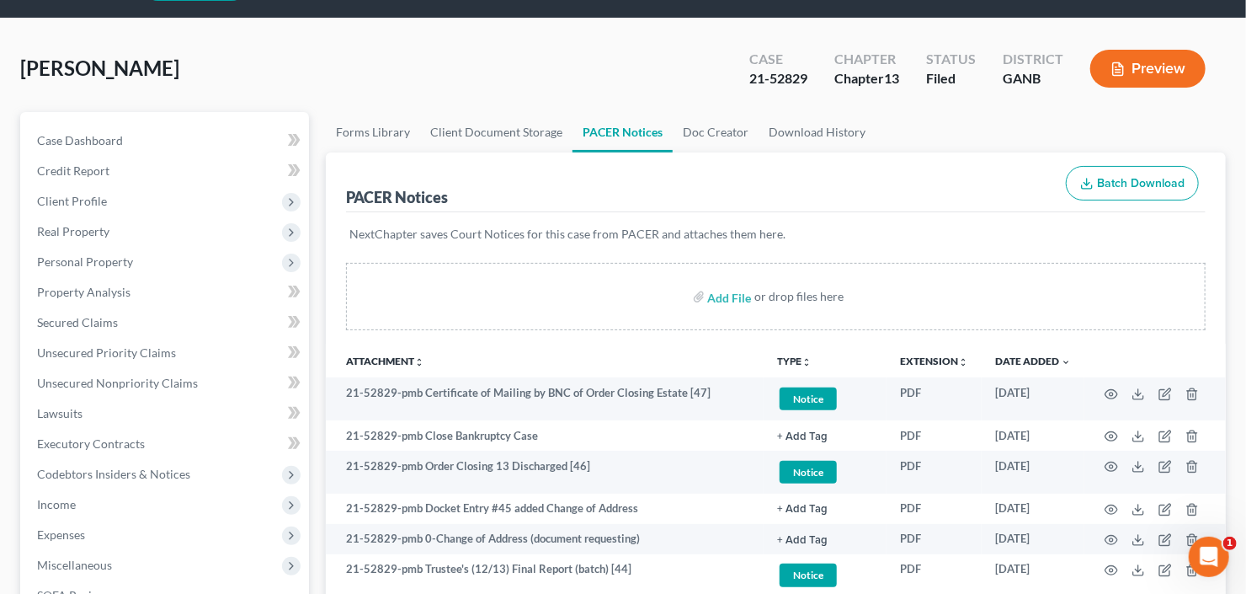
scroll to position [0, 0]
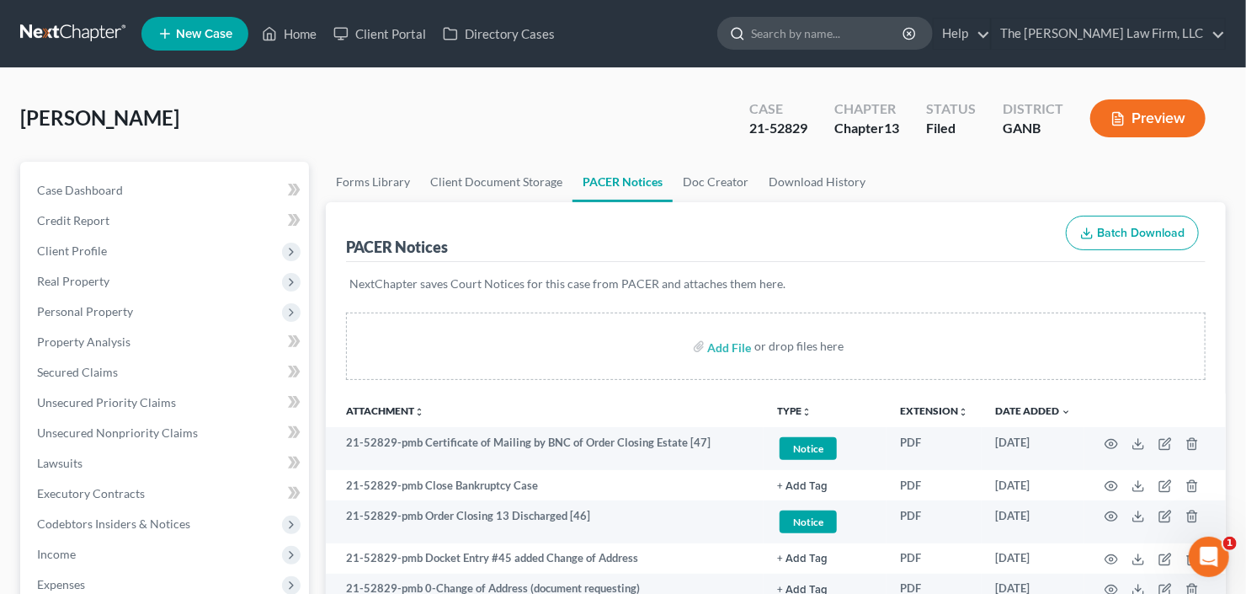
click at [852, 33] on input "search" at bounding box center [828, 33] width 154 height 31
type input "samrt"
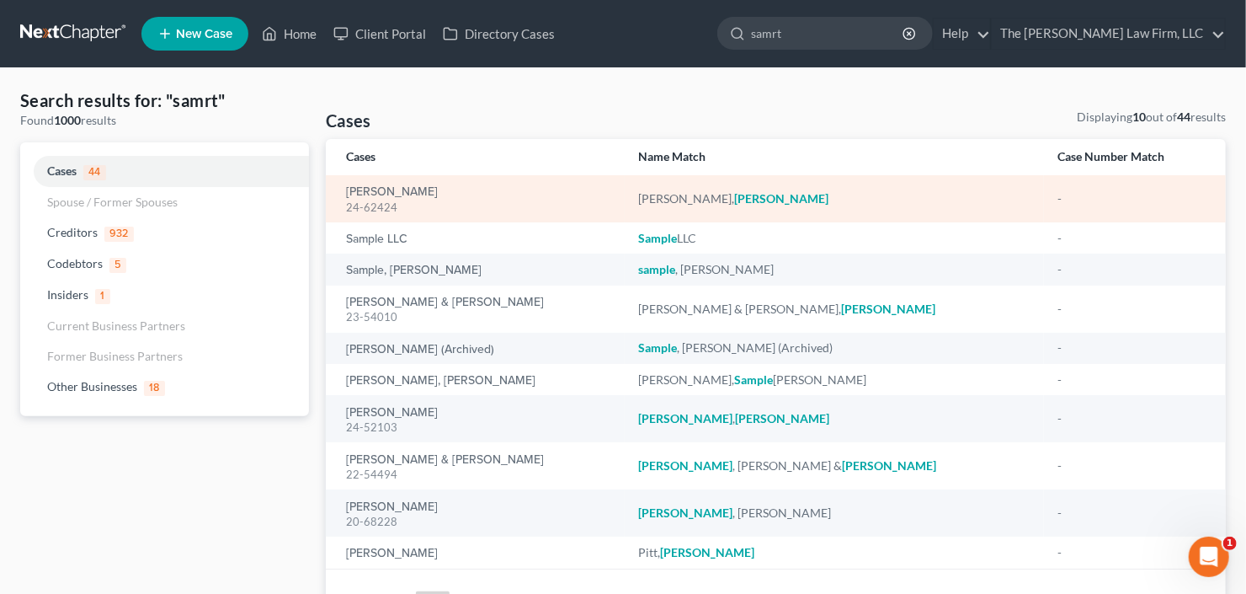
scroll to position [96, 0]
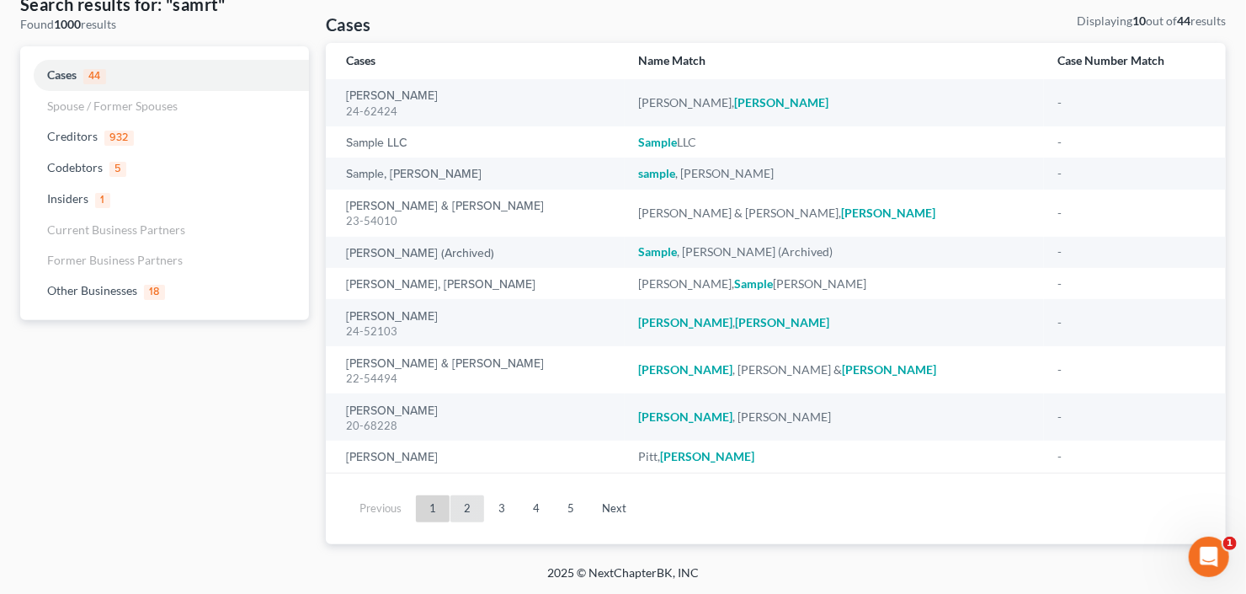
click at [475, 512] on link "2" at bounding box center [467, 508] width 34 height 27
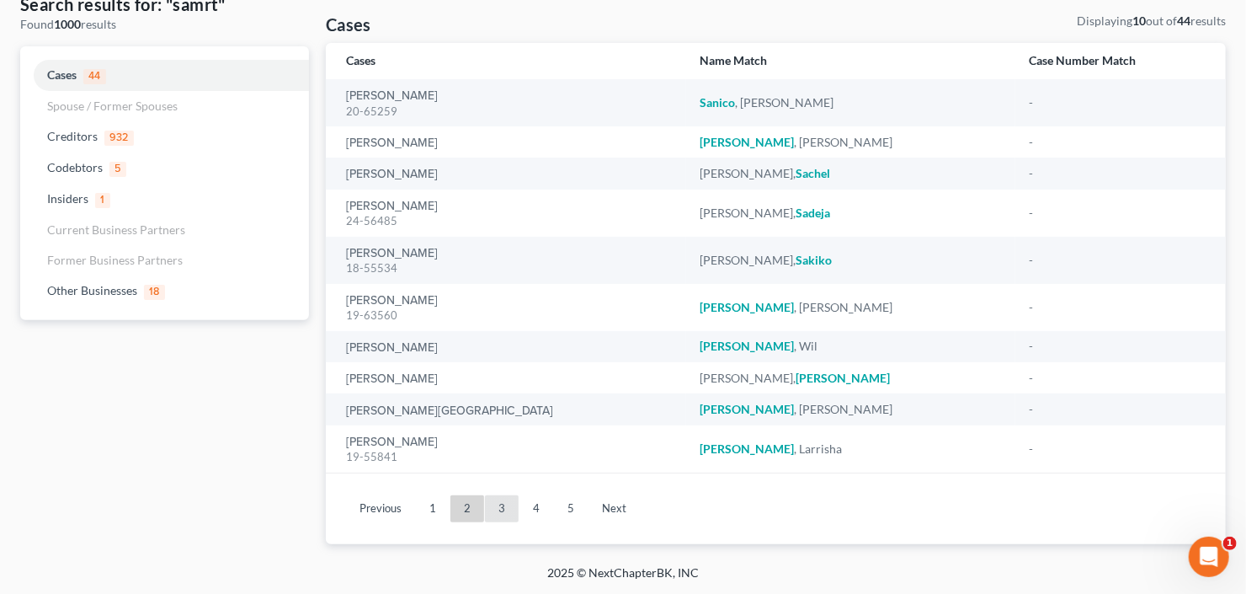
click at [492, 508] on link "3" at bounding box center [502, 508] width 34 height 27
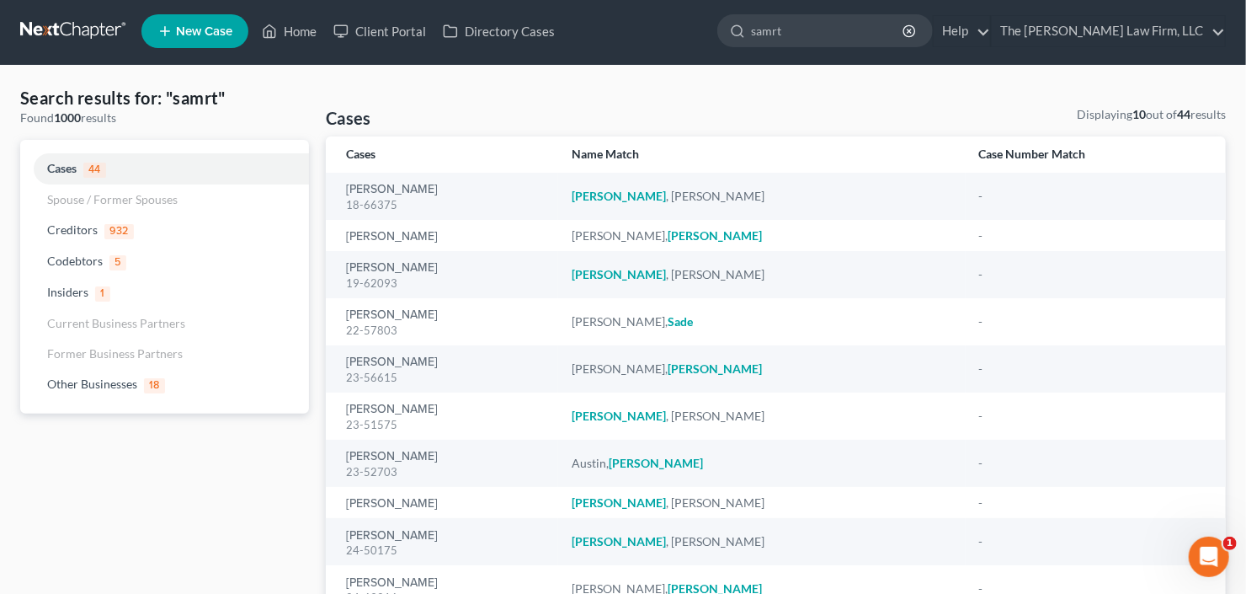
scroll to position [0, 0]
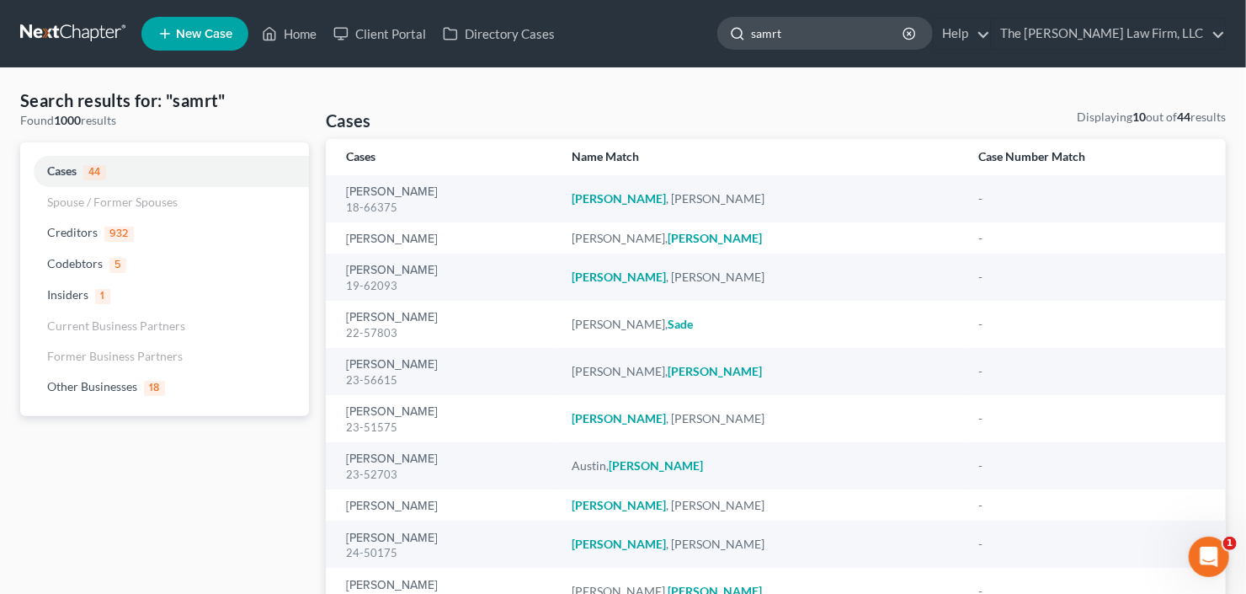
click at [864, 37] on input "samrt" at bounding box center [828, 33] width 154 height 31
click at [645, 74] on div "Home New Case Client Portal Directory Cases The Craig Black Law Firm, LLC cb@cr…" at bounding box center [623, 368] width 1246 height 737
type input "smart"
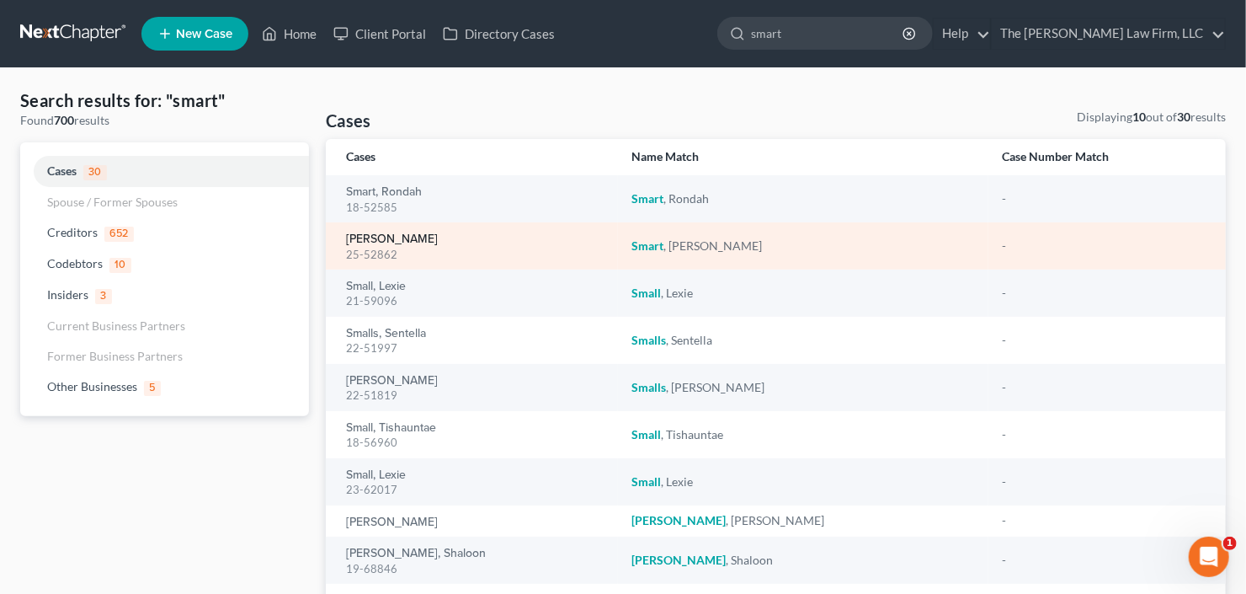
click at [385, 241] on link "Smart, Angela" at bounding box center [392, 239] width 92 height 12
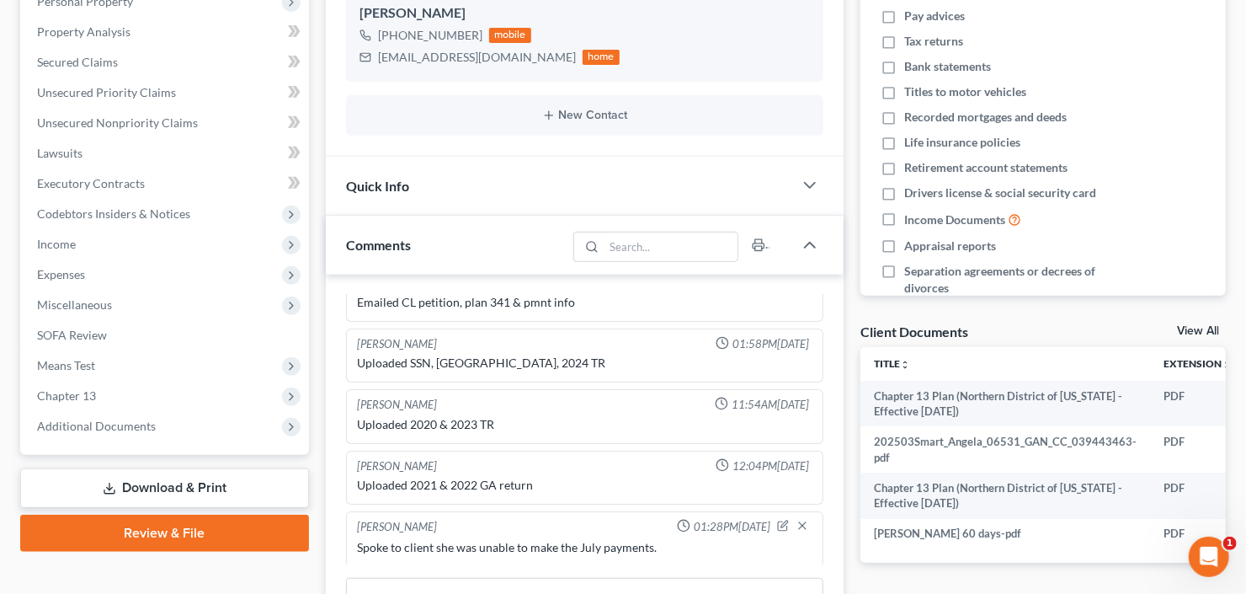
scroll to position [337, 0]
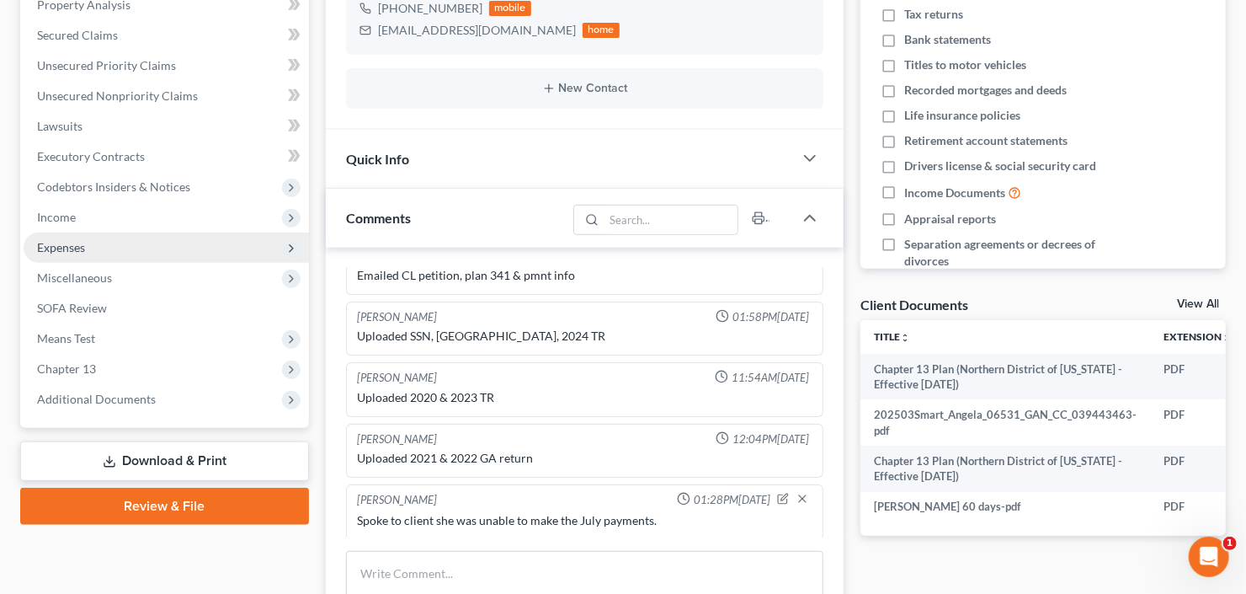
click at [108, 235] on span "Expenses" at bounding box center [166, 247] width 285 height 30
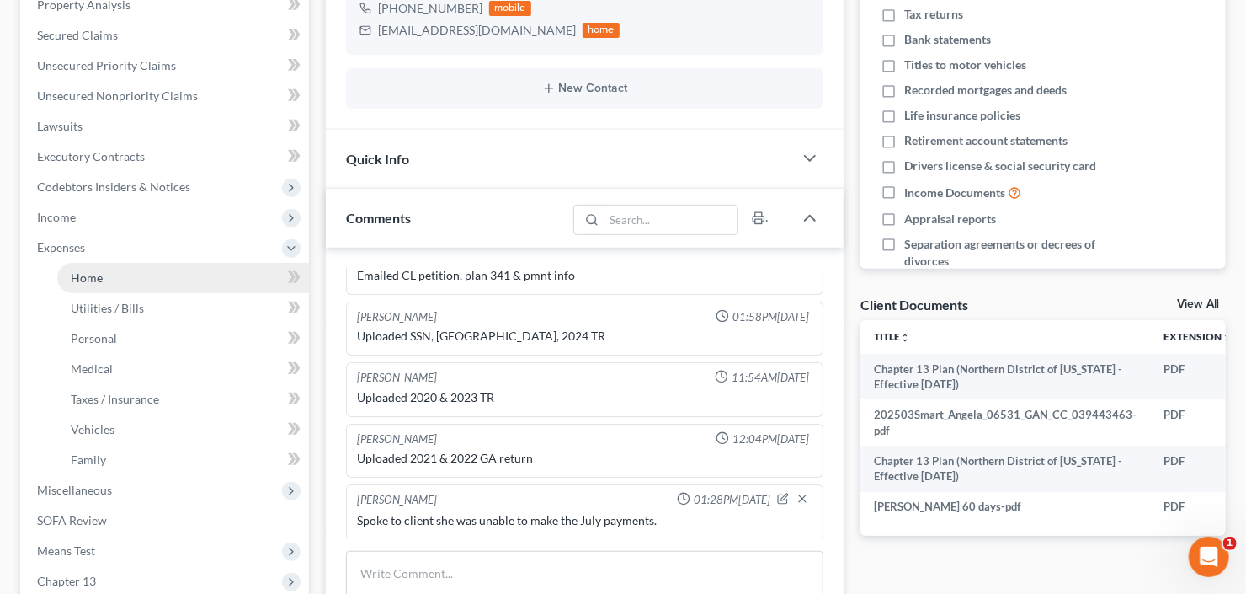
click at [101, 281] on span "Home" at bounding box center [87, 277] width 32 height 14
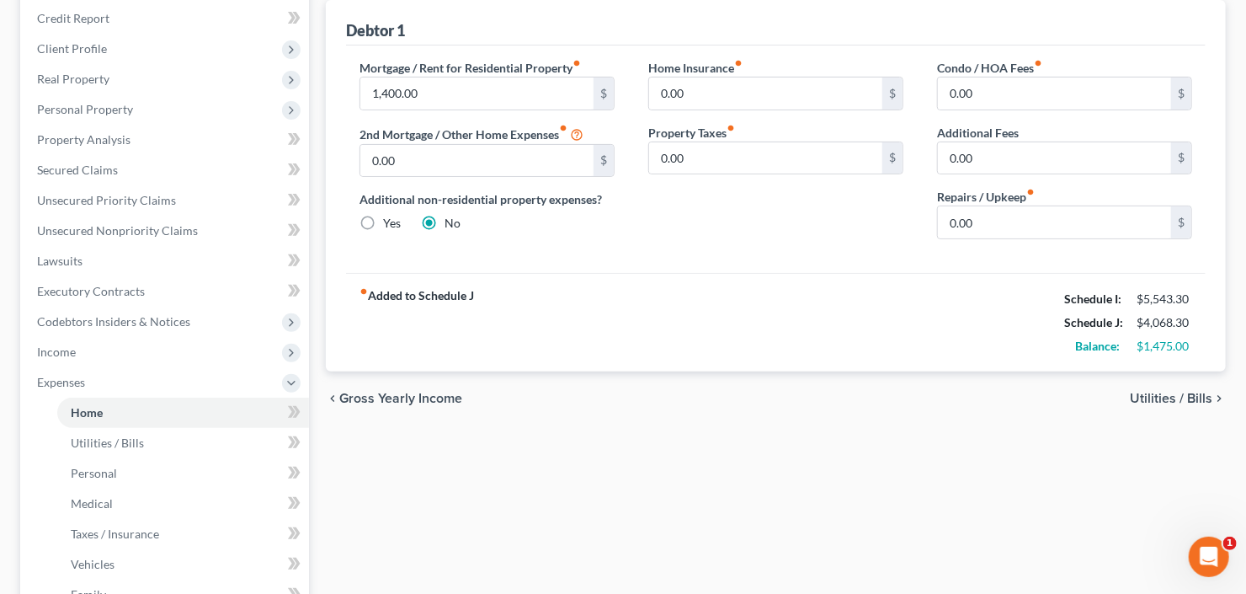
scroll to position [67, 0]
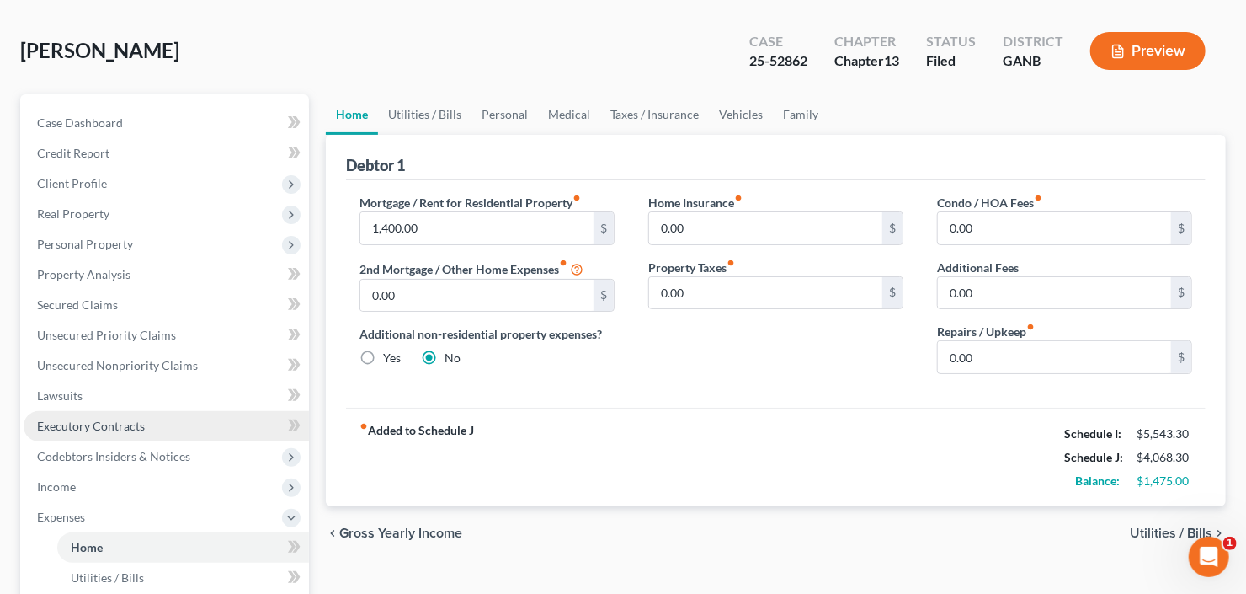
click at [81, 427] on span "Executory Contracts" at bounding box center [91, 425] width 108 height 14
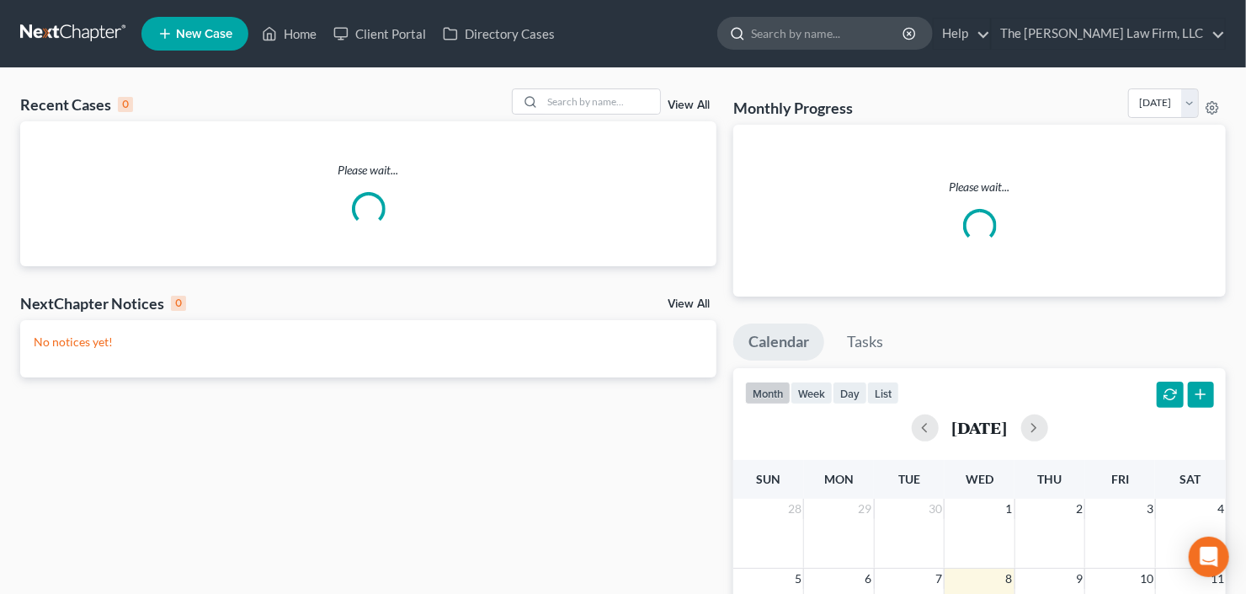
click at [892, 33] on input "search" at bounding box center [828, 33] width 154 height 31
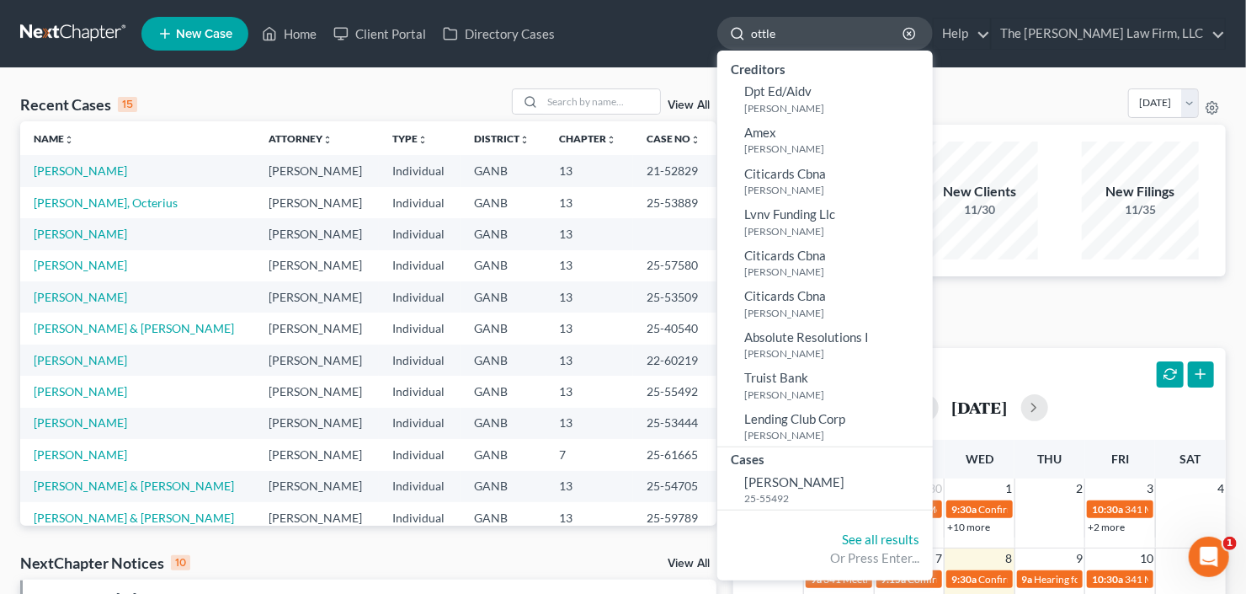
type input "[PERSON_NAME]"
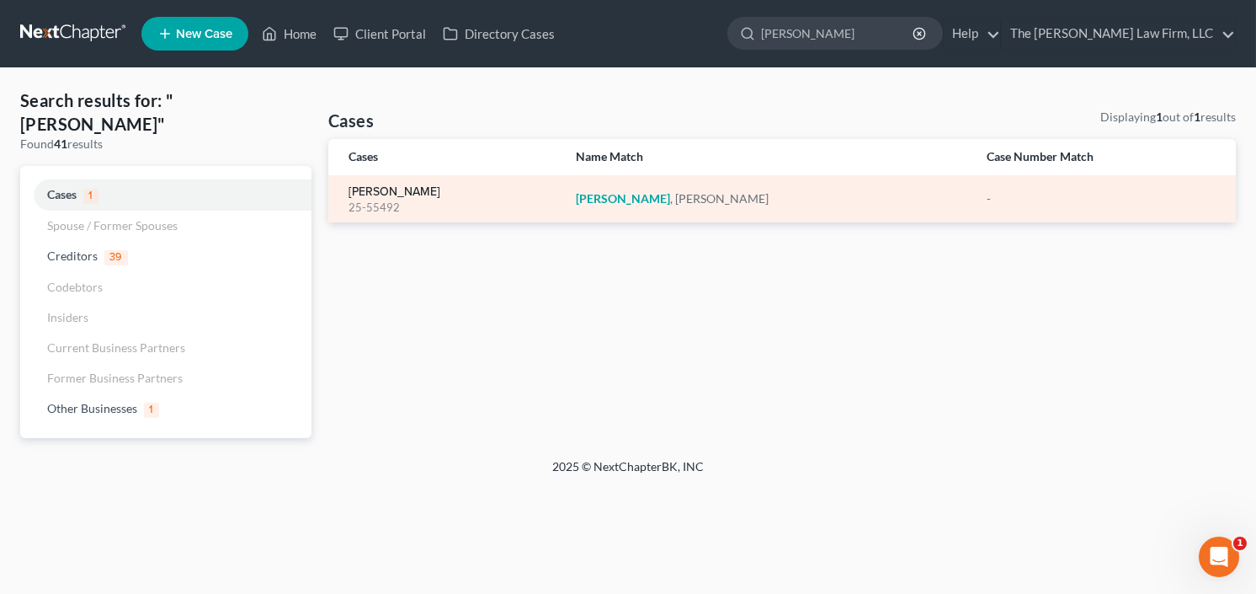
click at [403, 194] on link "[PERSON_NAME]" at bounding box center [395, 192] width 92 height 12
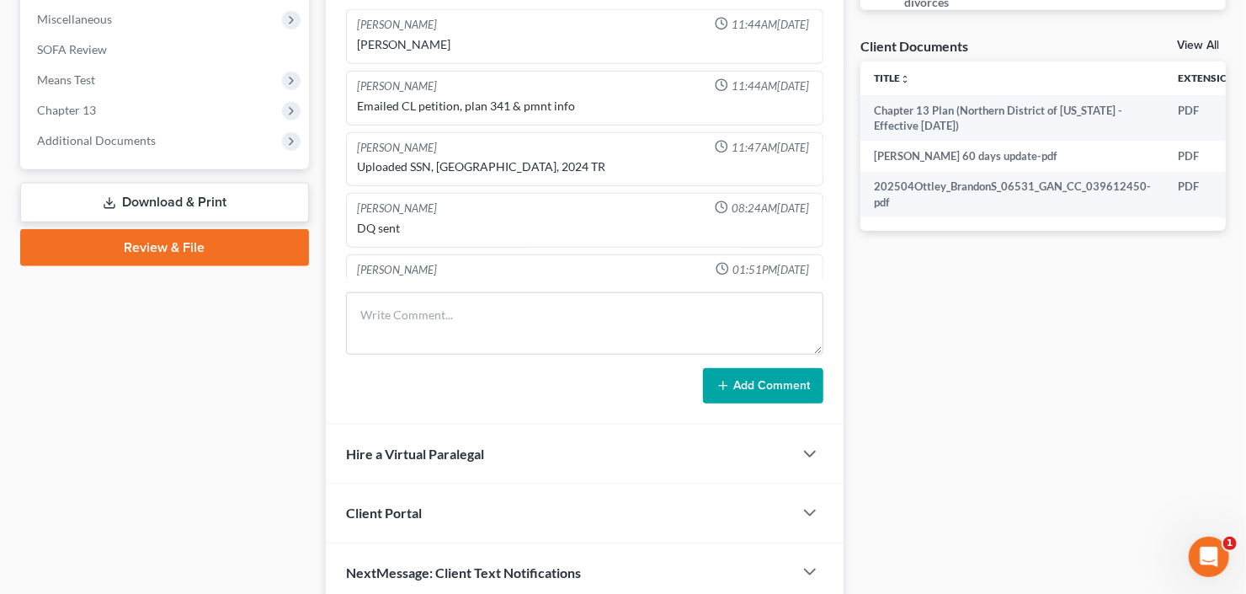
scroll to position [606, 0]
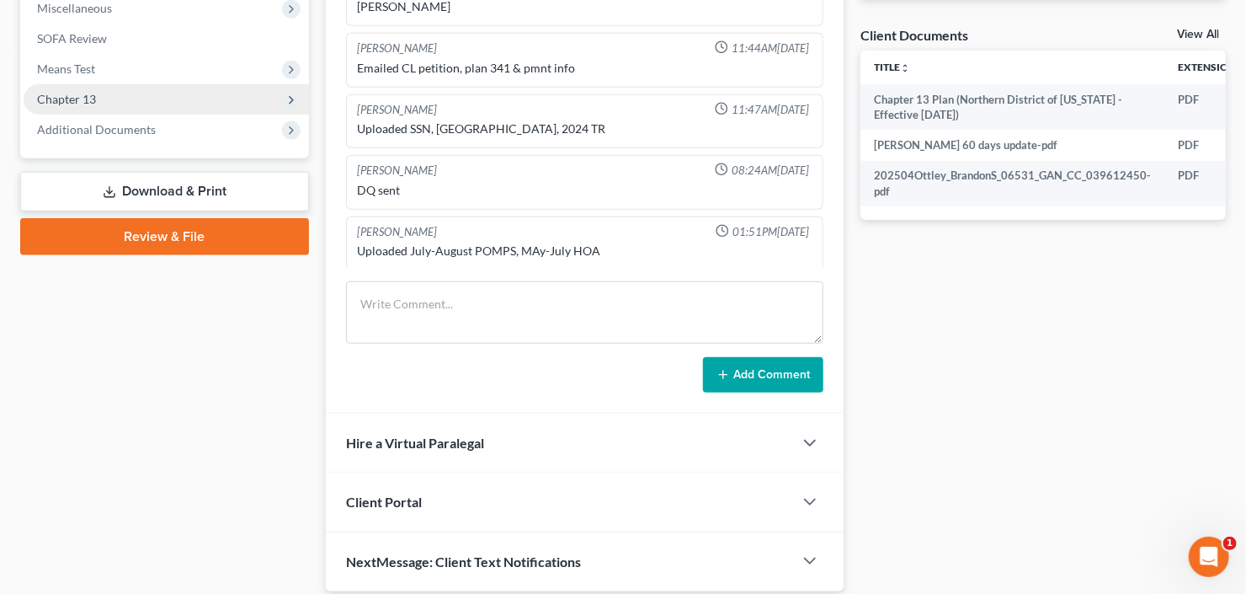
click at [93, 92] on span "Chapter 13" at bounding box center [66, 99] width 59 height 14
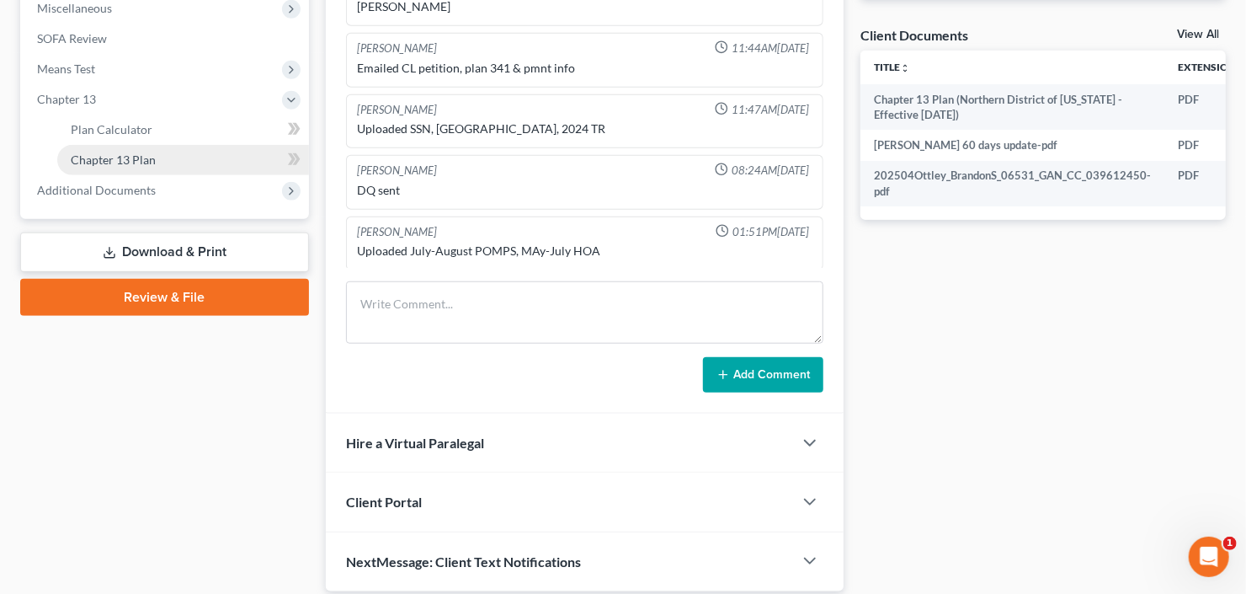
click at [132, 159] on span "Chapter 13 Plan" at bounding box center [113, 159] width 85 height 14
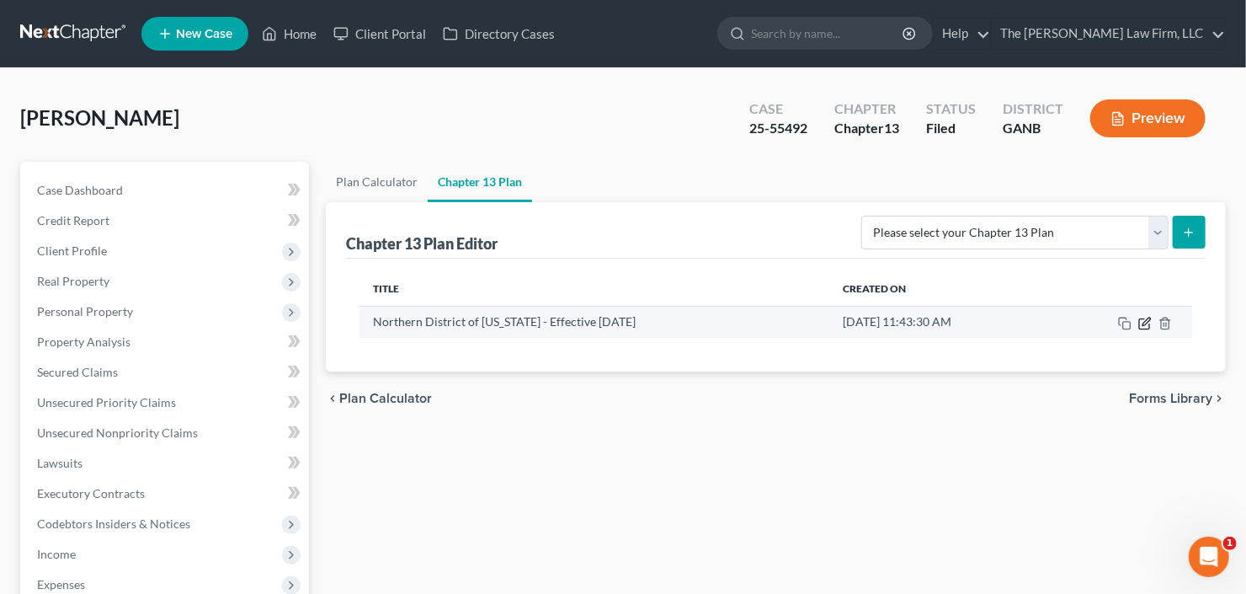
click at [1142, 322] on icon "button" at bounding box center [1144, 323] width 13 height 13
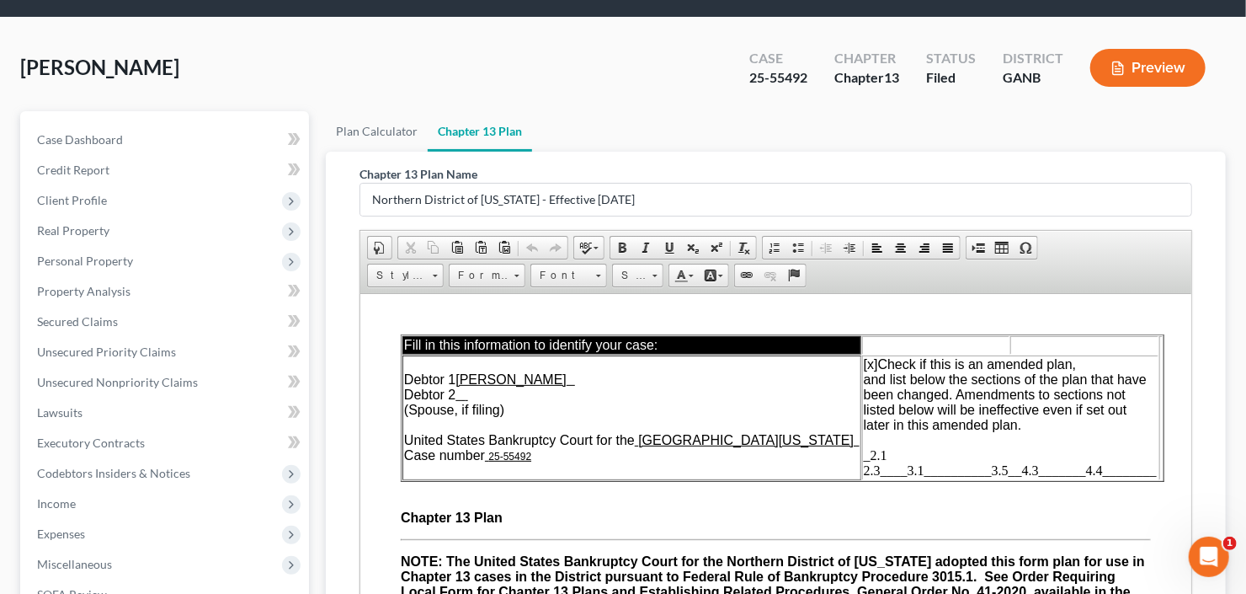
scroll to position [135, 0]
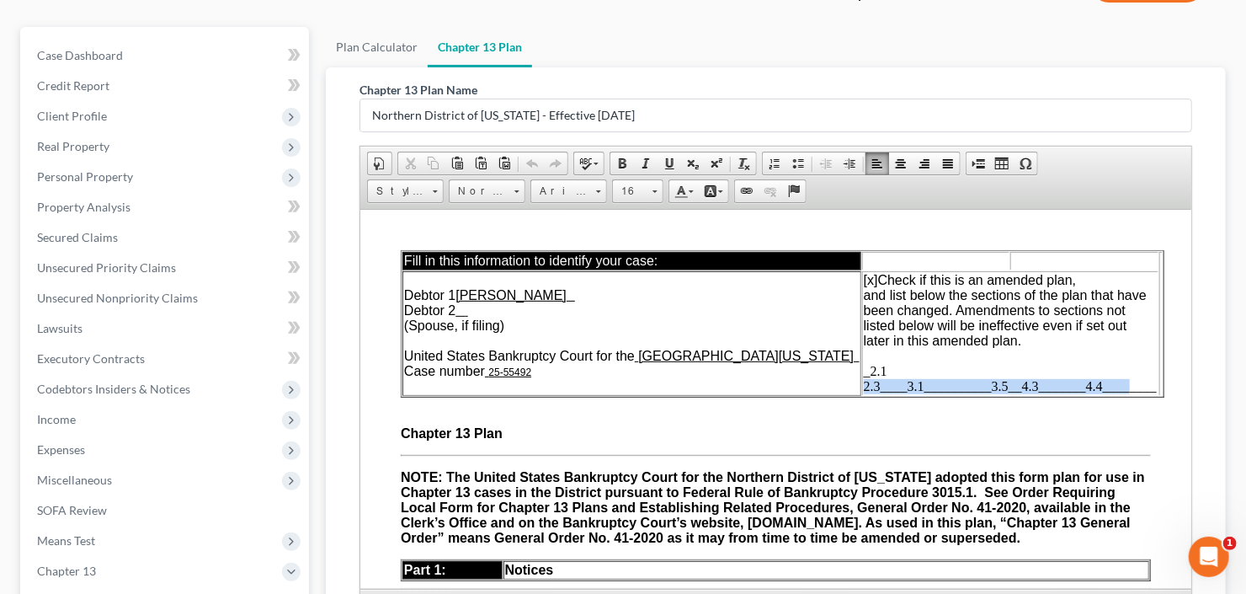
drag, startPoint x: 840, startPoint y: 390, endPoint x: 1106, endPoint y: 391, distance: 266.0
click at [1106, 391] on td "[x] Check if this is an amended plan, and list below the sections of the plan t…" at bounding box center [1009, 332] width 296 height 125
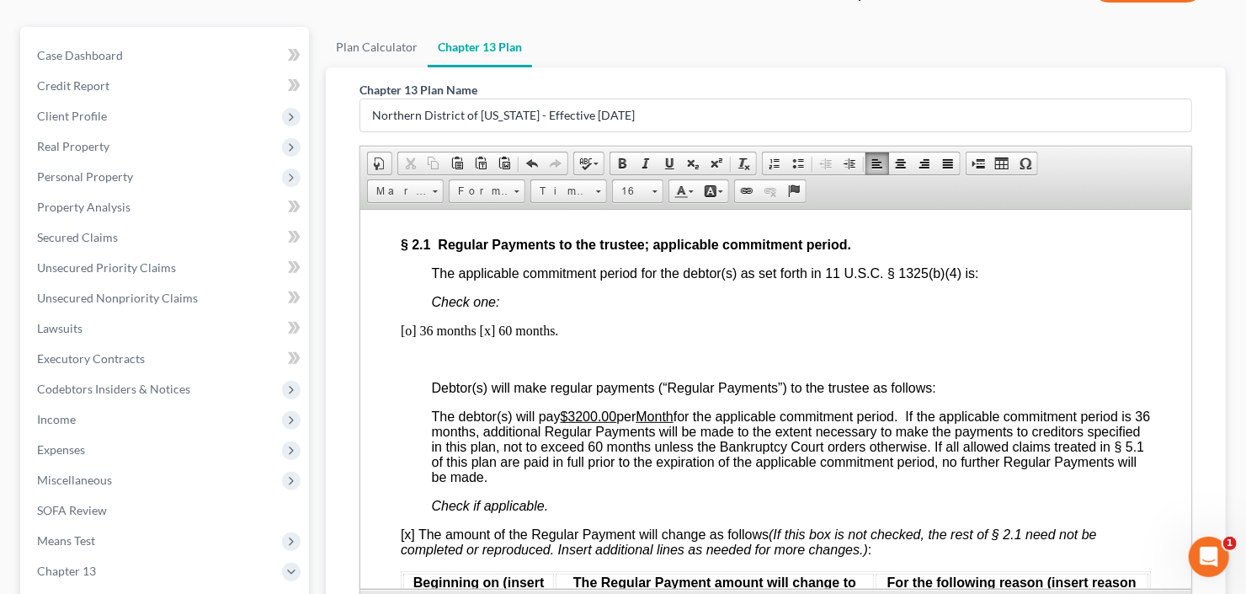
scroll to position [1280, 0]
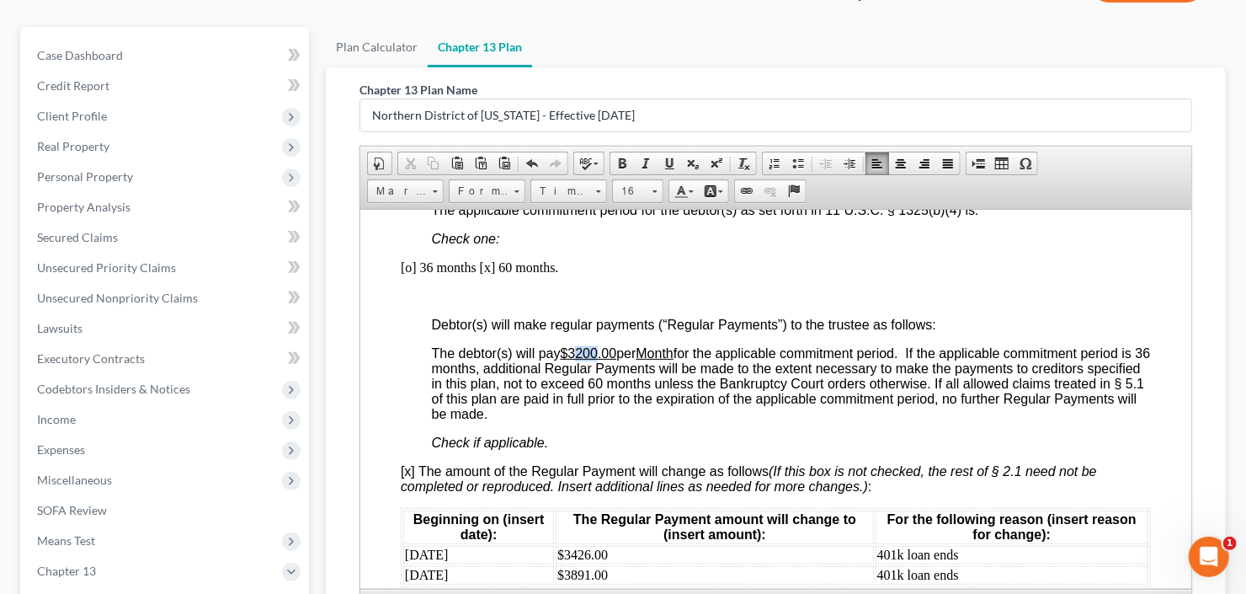
drag, startPoint x: 579, startPoint y: 359, endPoint x: 600, endPoint y: 359, distance: 21.1
click at [600, 359] on u "$3200.00" at bounding box center [588, 352] width 56 height 14
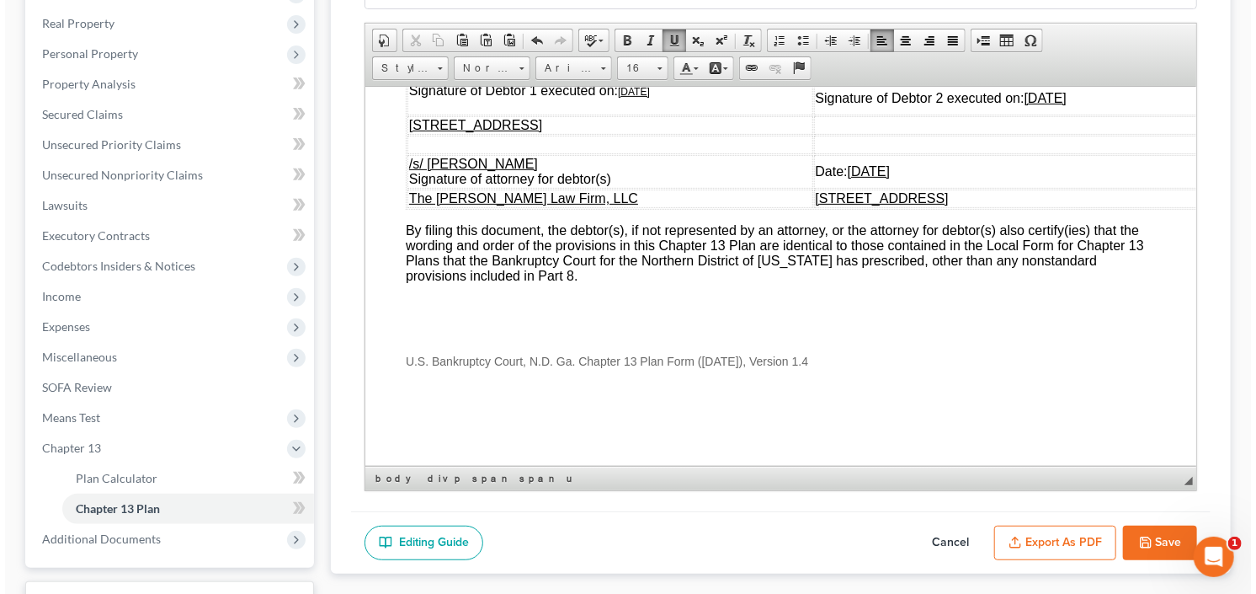
scroll to position [389, 0]
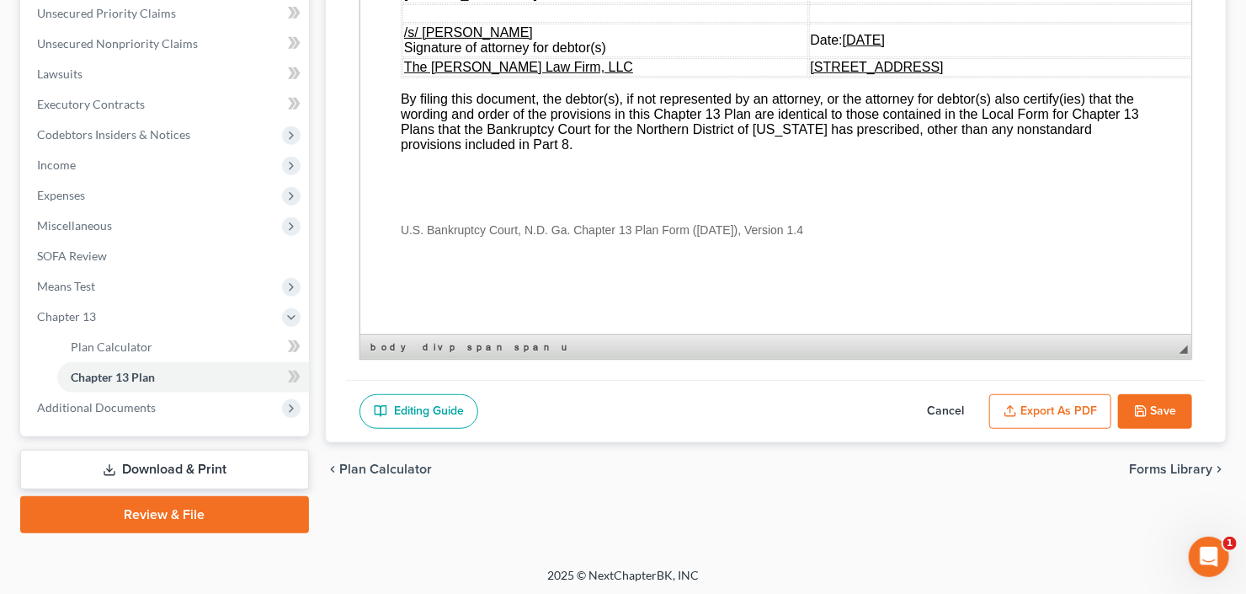
drag, startPoint x: 1057, startPoint y: 399, endPoint x: 1062, endPoint y: 391, distance: 9.8
click at [1057, 400] on button "Export as PDF" at bounding box center [1050, 411] width 122 height 35
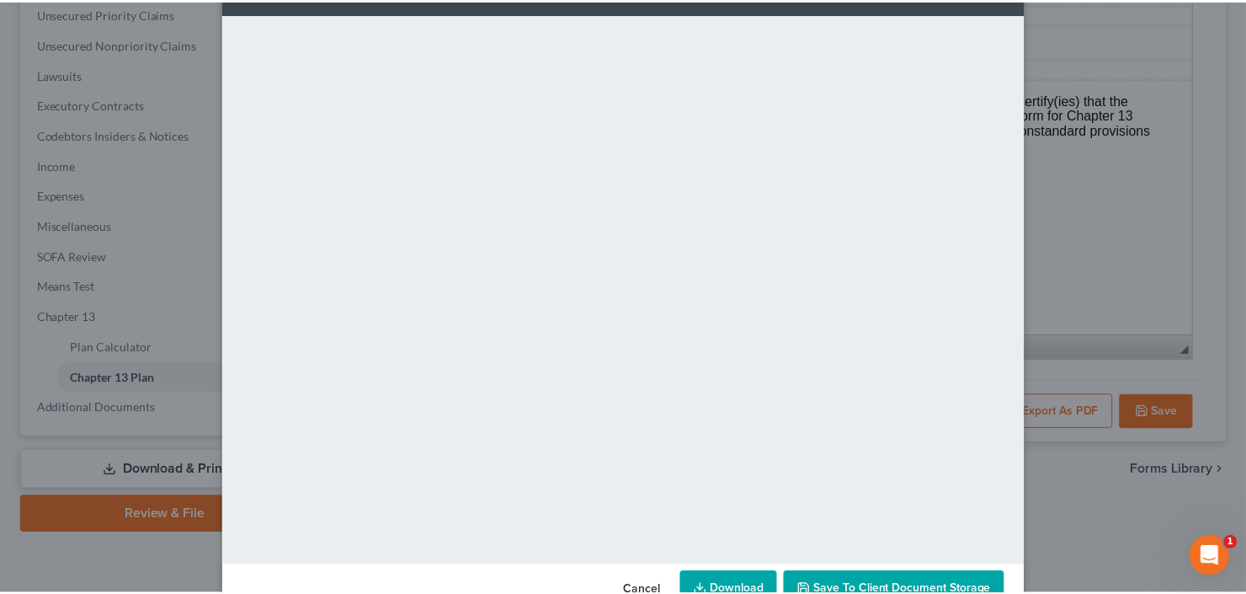
scroll to position [110, 0]
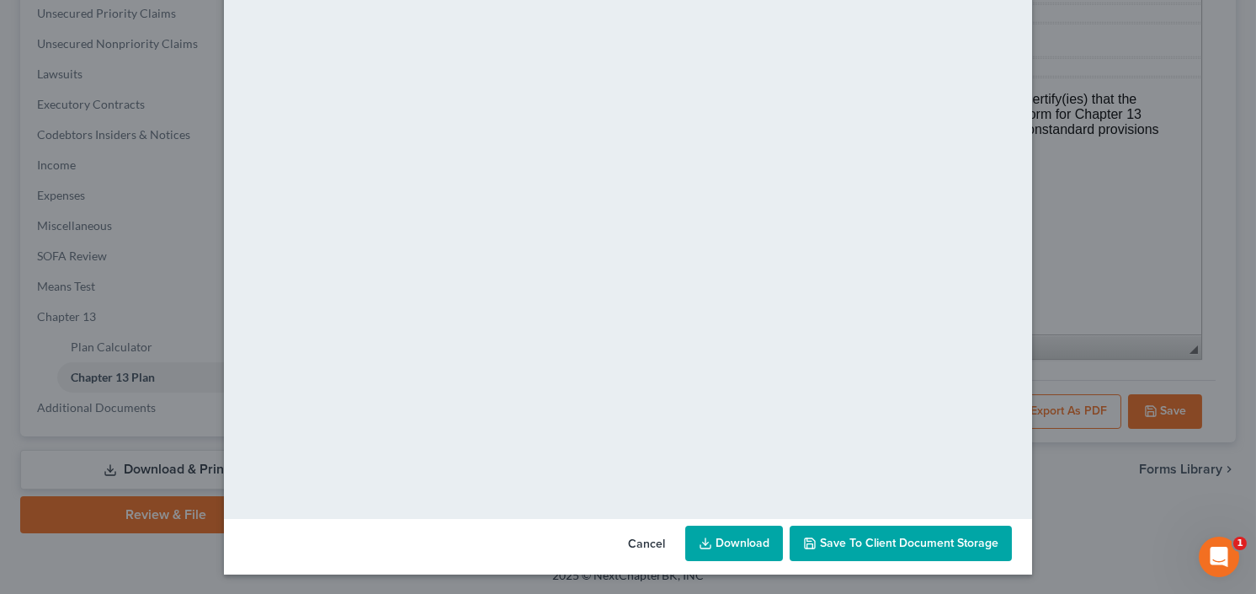
click at [686, 535] on link "Download" at bounding box center [734, 542] width 98 height 35
click at [884, 543] on span "Save to Client Document Storage" at bounding box center [909, 542] width 178 height 14
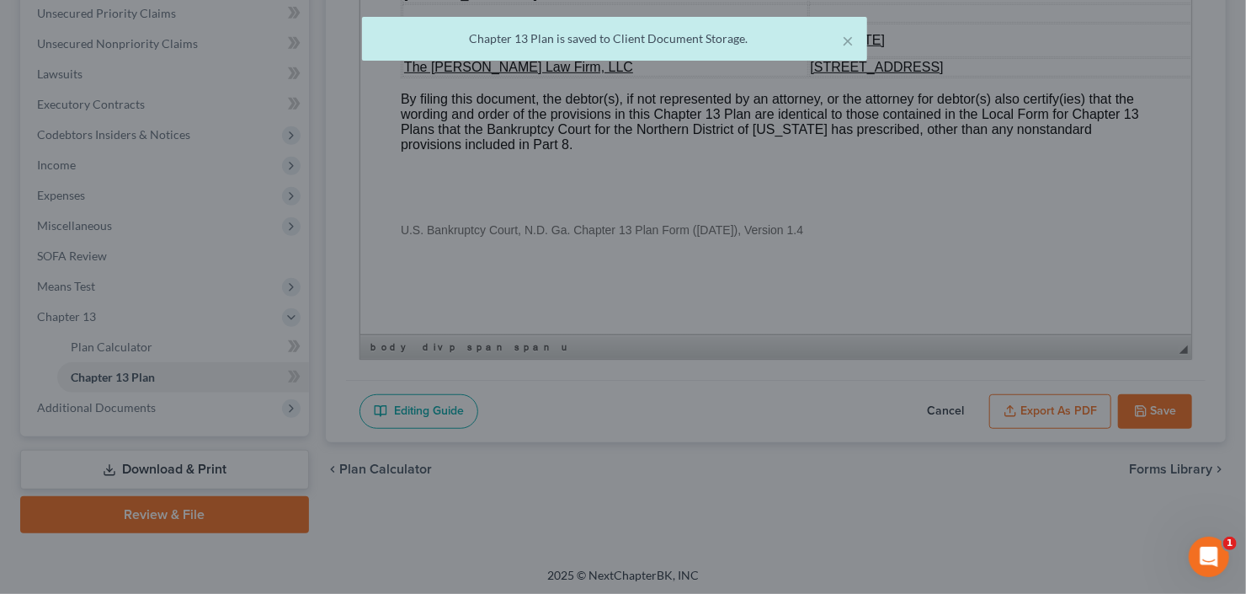
scroll to position [6263, 0]
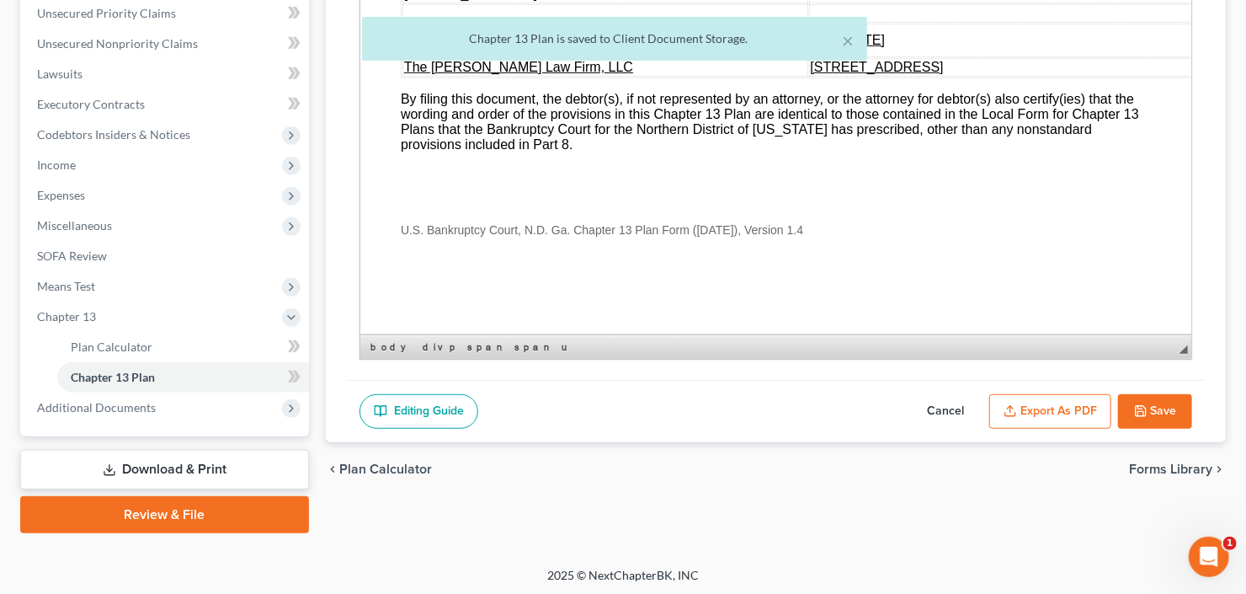
click at [1147, 410] on button "Save" at bounding box center [1155, 411] width 74 height 35
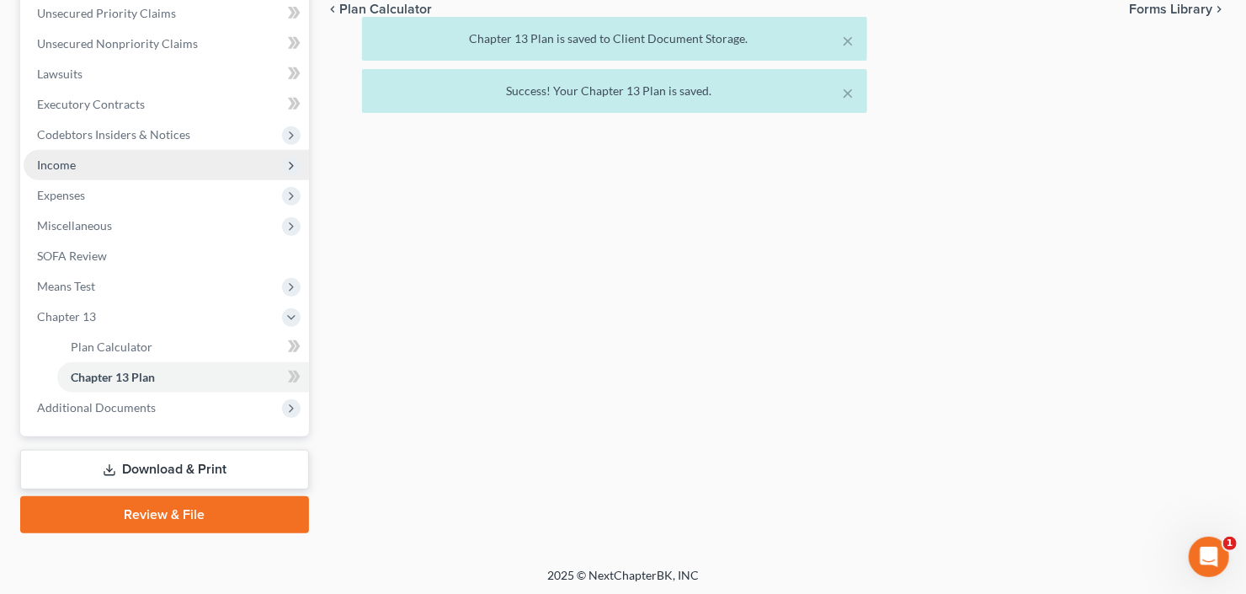
click at [77, 176] on span "Income" at bounding box center [166, 165] width 285 height 30
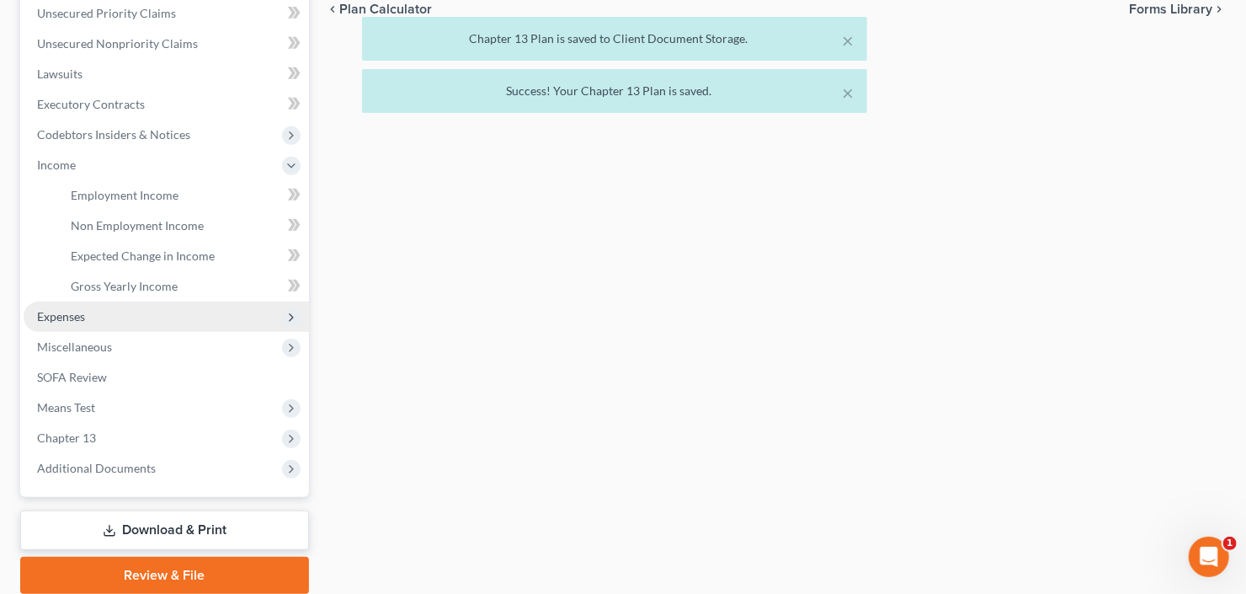
click at [93, 320] on span "Expenses" at bounding box center [166, 316] width 285 height 30
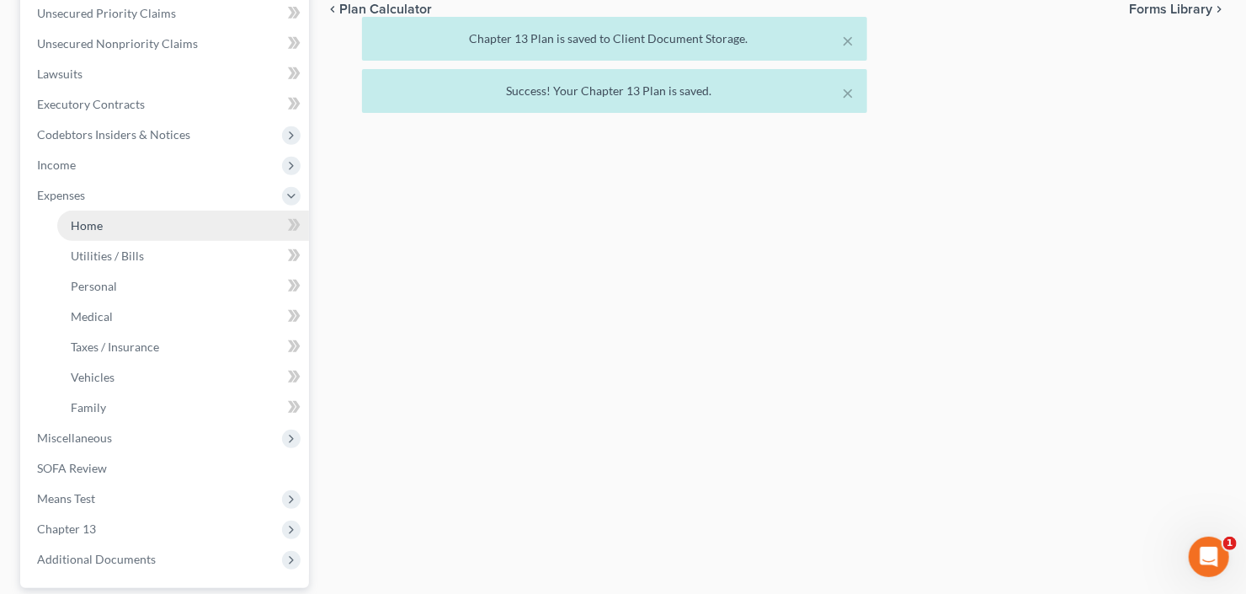
click at [116, 230] on link "Home" at bounding box center [183, 225] width 252 height 30
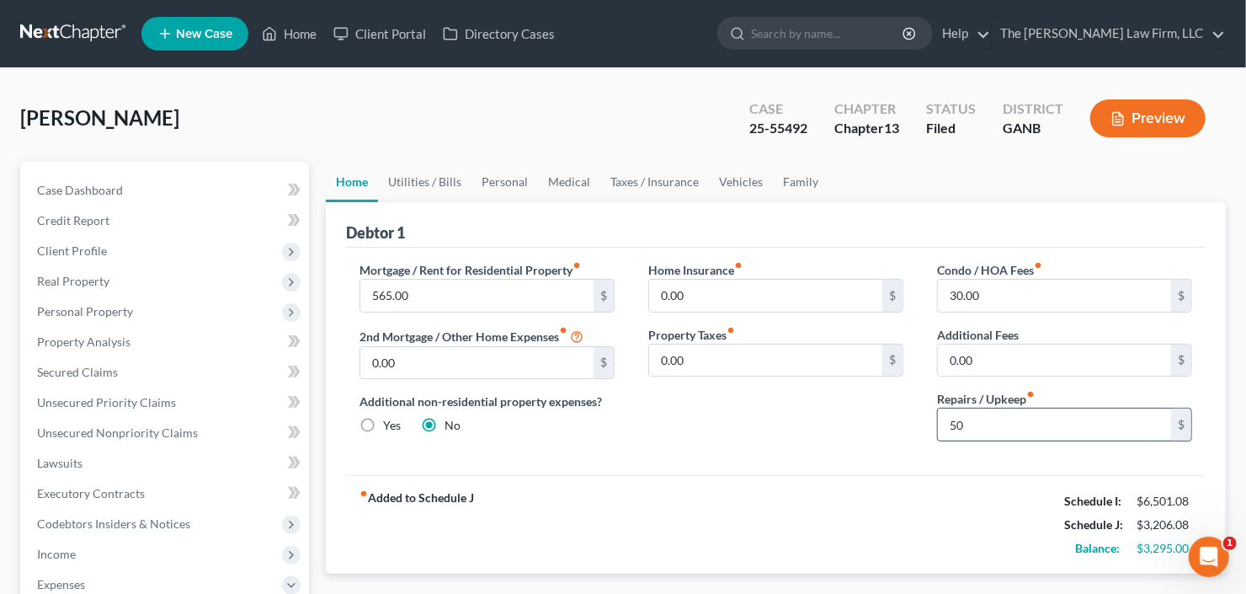
type input "50"
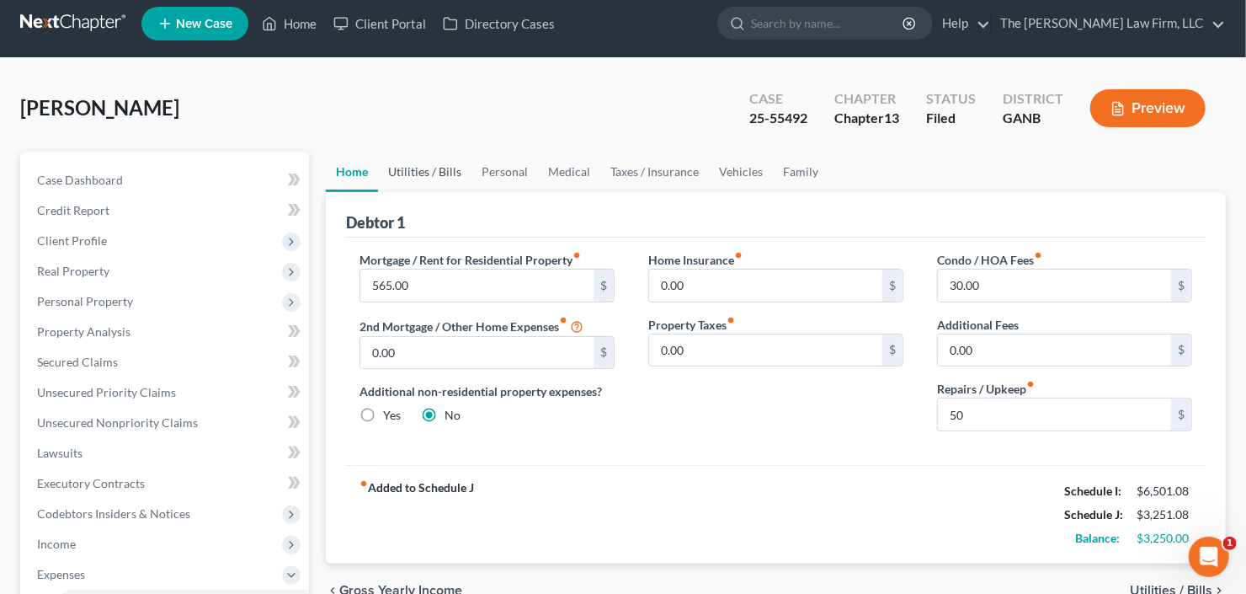
click at [442, 171] on link "Utilities / Bills" at bounding box center [424, 172] width 93 height 40
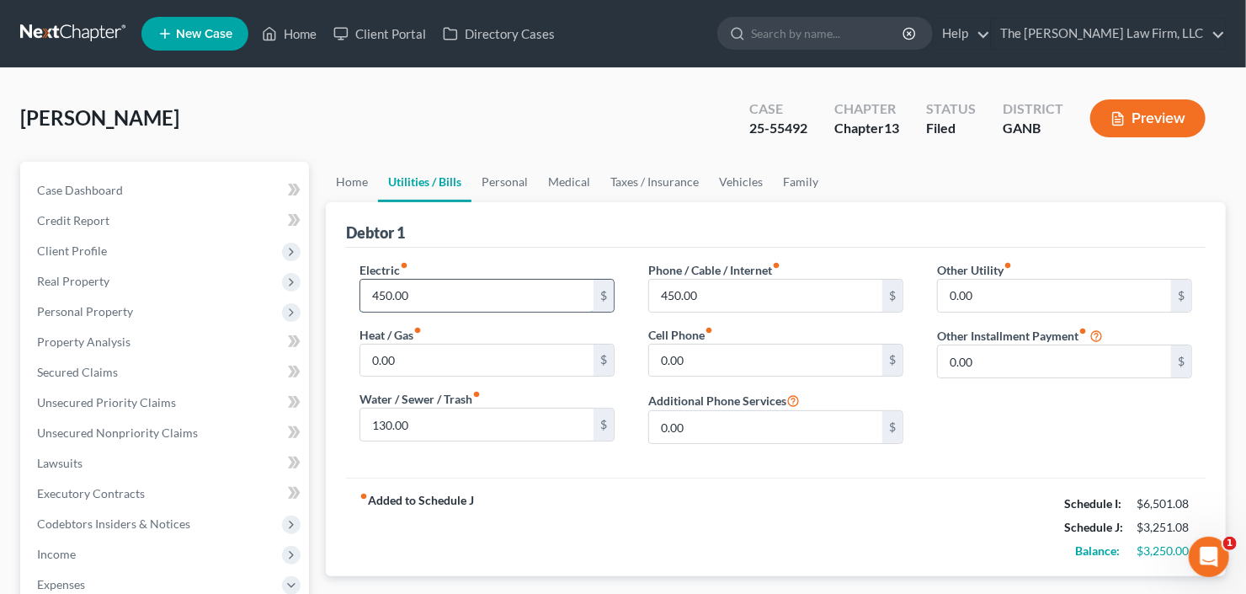
click at [452, 282] on input "450.00" at bounding box center [476, 295] width 233 height 32
type input "400"
type input "350"
click at [459, 423] on input "130.00" at bounding box center [476, 424] width 233 height 32
type input "100"
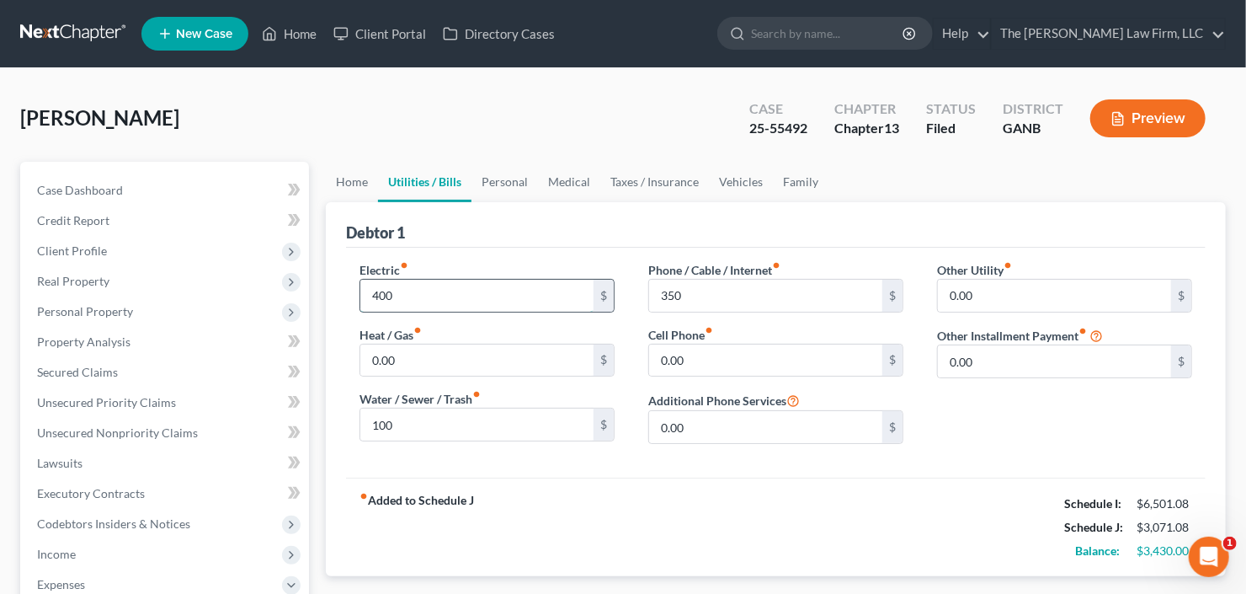
click at [429, 300] on input "400" at bounding box center [476, 295] width 233 height 32
type input "350"
click at [488, 179] on link "Personal" at bounding box center [504, 182] width 67 height 40
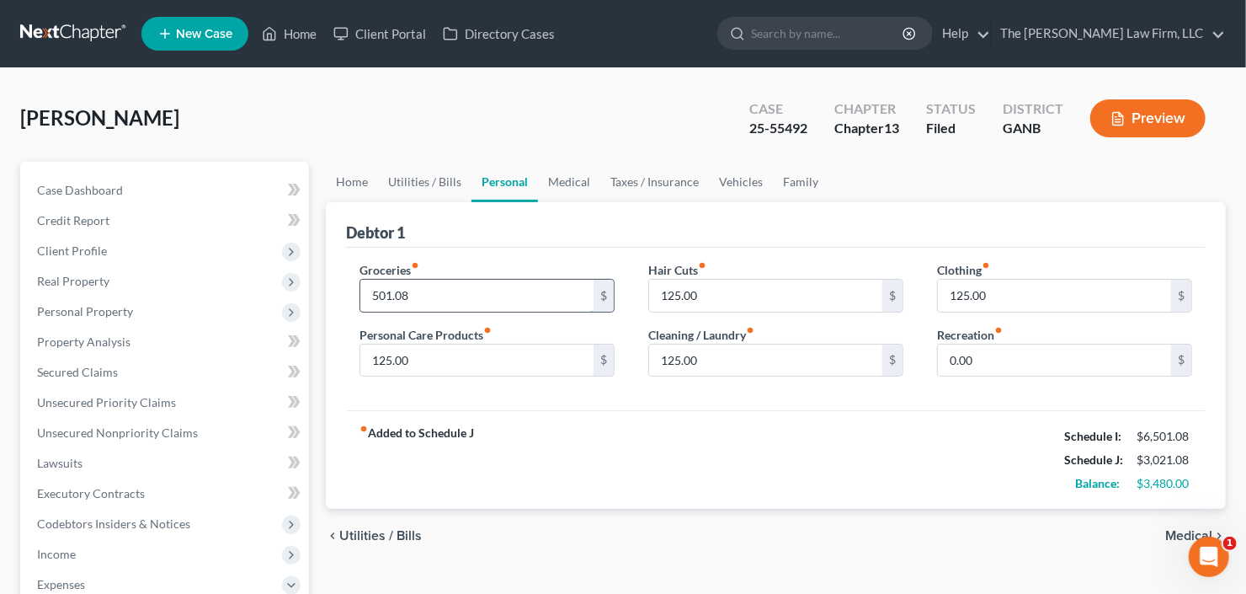
click at [483, 290] on input "501.08" at bounding box center [476, 295] width 233 height 32
type input "100"
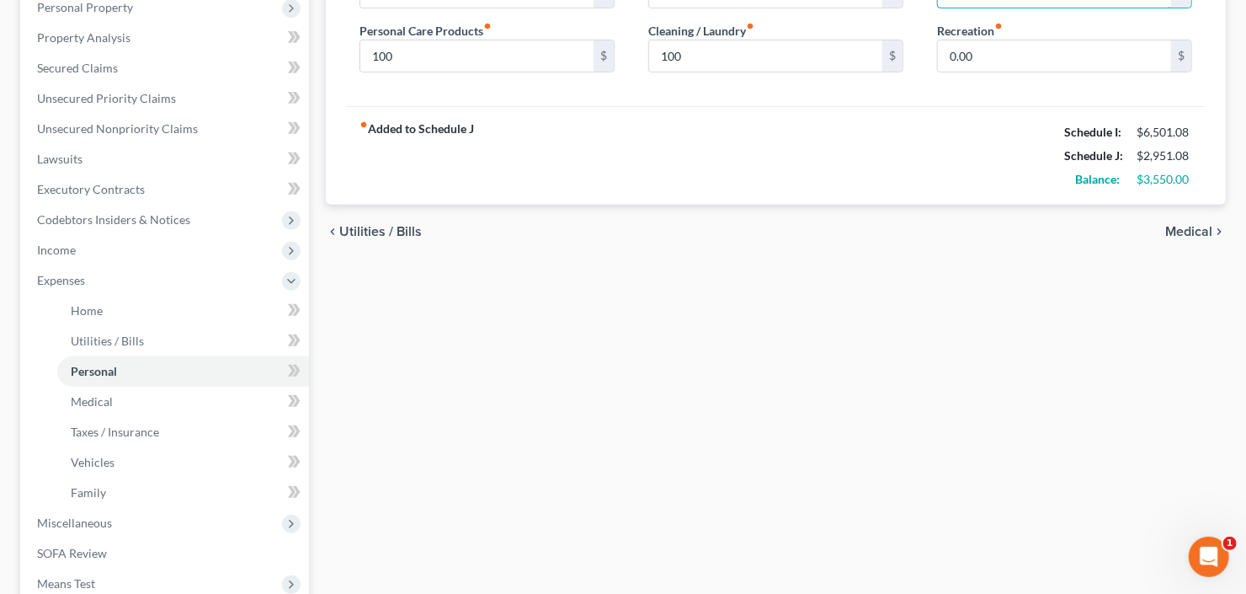
scroll to position [541, 0]
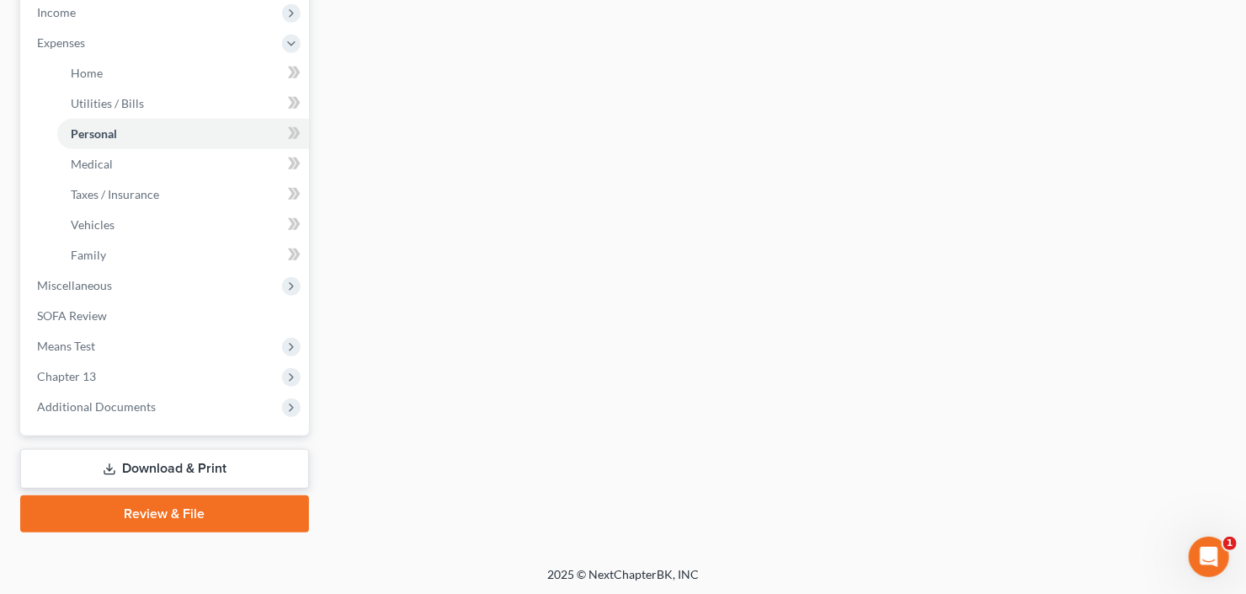
type input "130"
click at [139, 469] on link "Download & Print" at bounding box center [164, 469] width 289 height 40
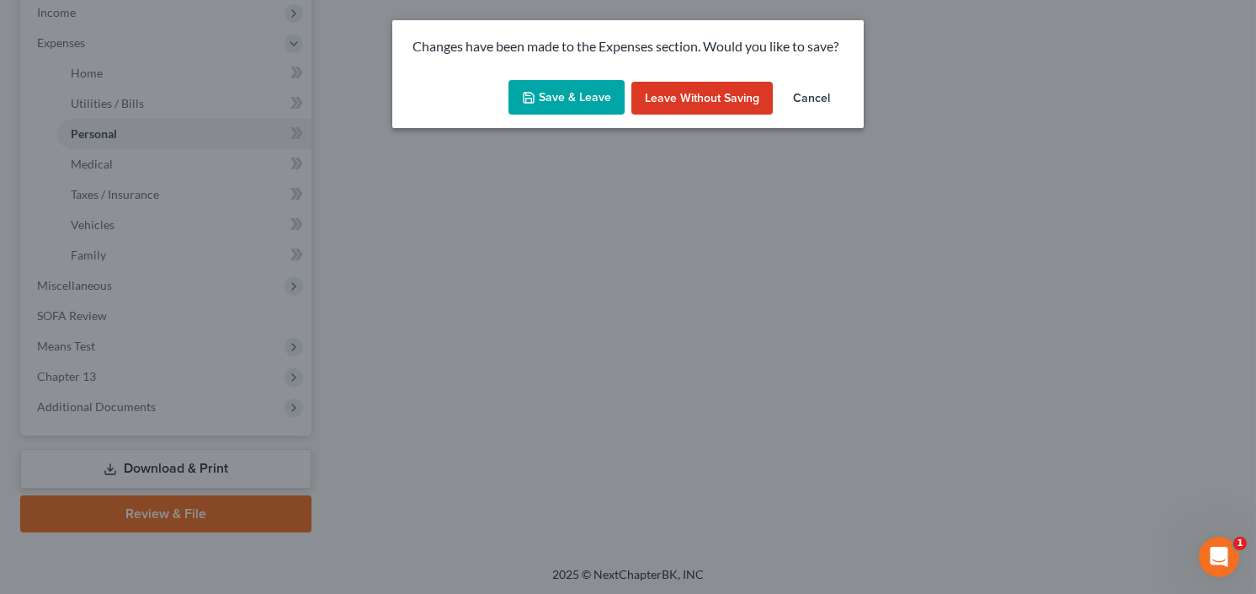
click at [549, 112] on button "Save & Leave" at bounding box center [566, 97] width 116 height 35
type input "100.00"
type input "130.00"
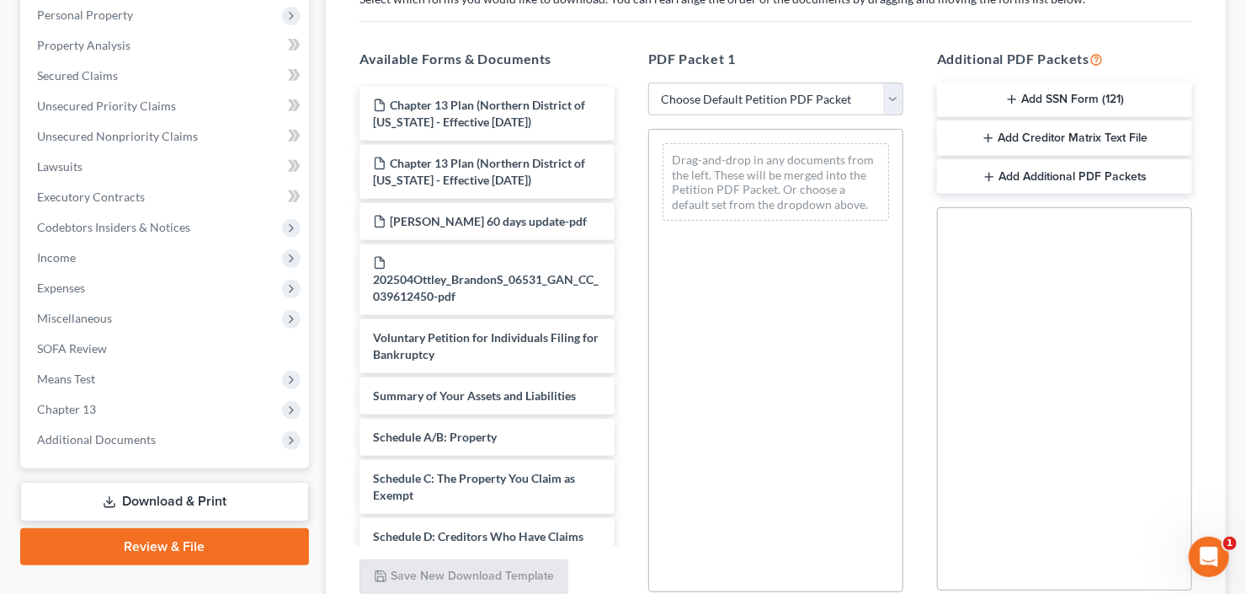
scroll to position [337, 0]
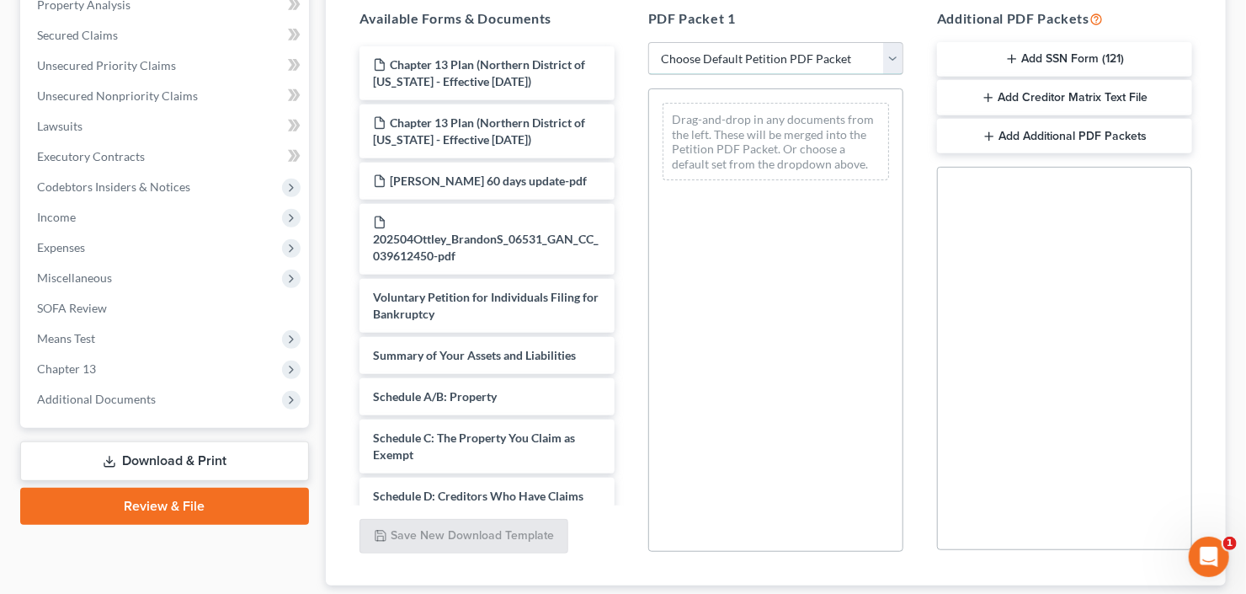
click at [808, 54] on select "Choose Default Petition PDF Packet Complete Bankruptcy Petition (all forms and …" at bounding box center [775, 59] width 255 height 34
select select "2"
click at [648, 42] on select "Choose Default Petition PDF Packet Complete Bankruptcy Petition (all forms and …" at bounding box center [775, 59] width 255 height 34
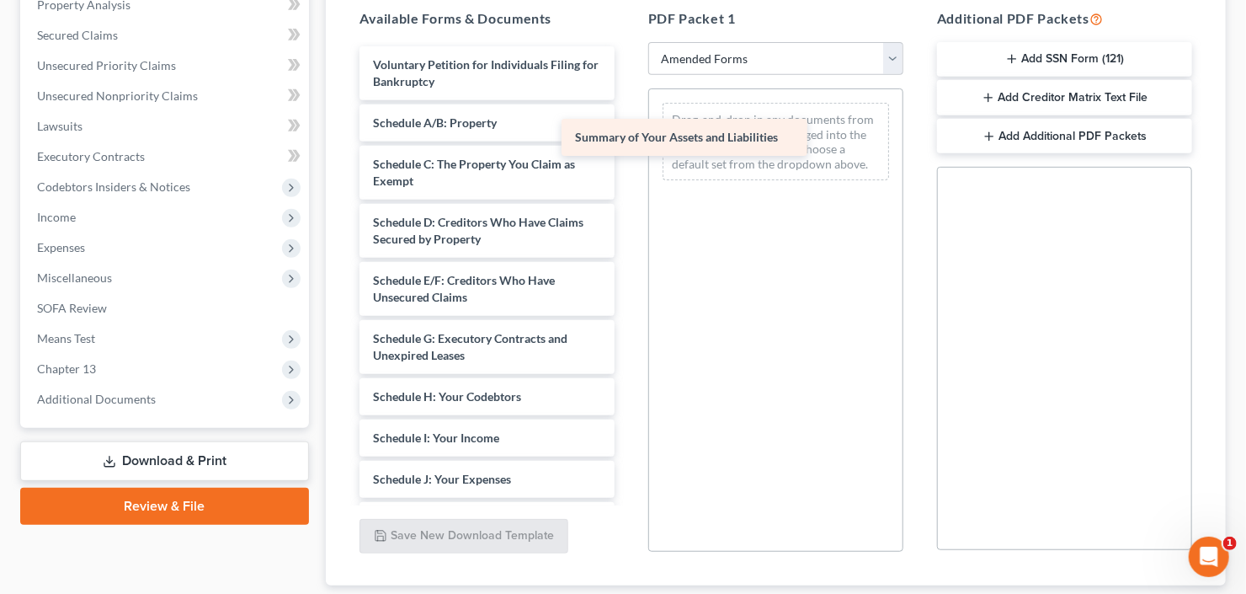
drag, startPoint x: 542, startPoint y: 124, endPoint x: 730, endPoint y: 189, distance: 198.9
click at [628, 140] on div "Summary of Your Assets and Liabilities Voluntary Petition for Individuals Filin…" at bounding box center [487, 478] width 282 height 865
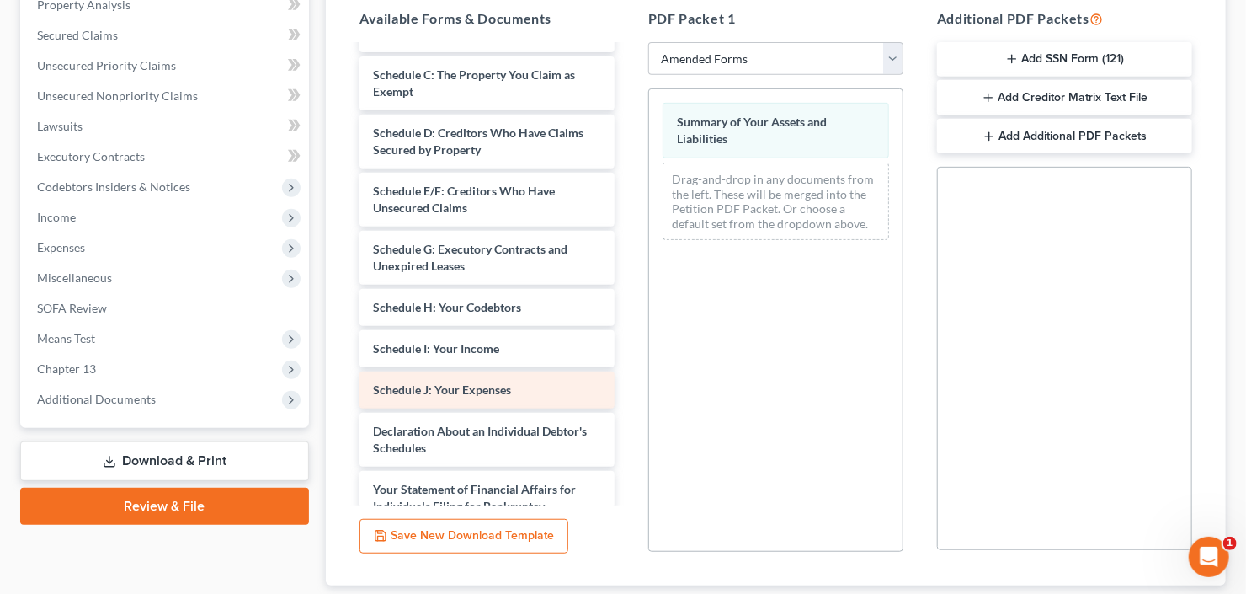
scroll to position [135, 0]
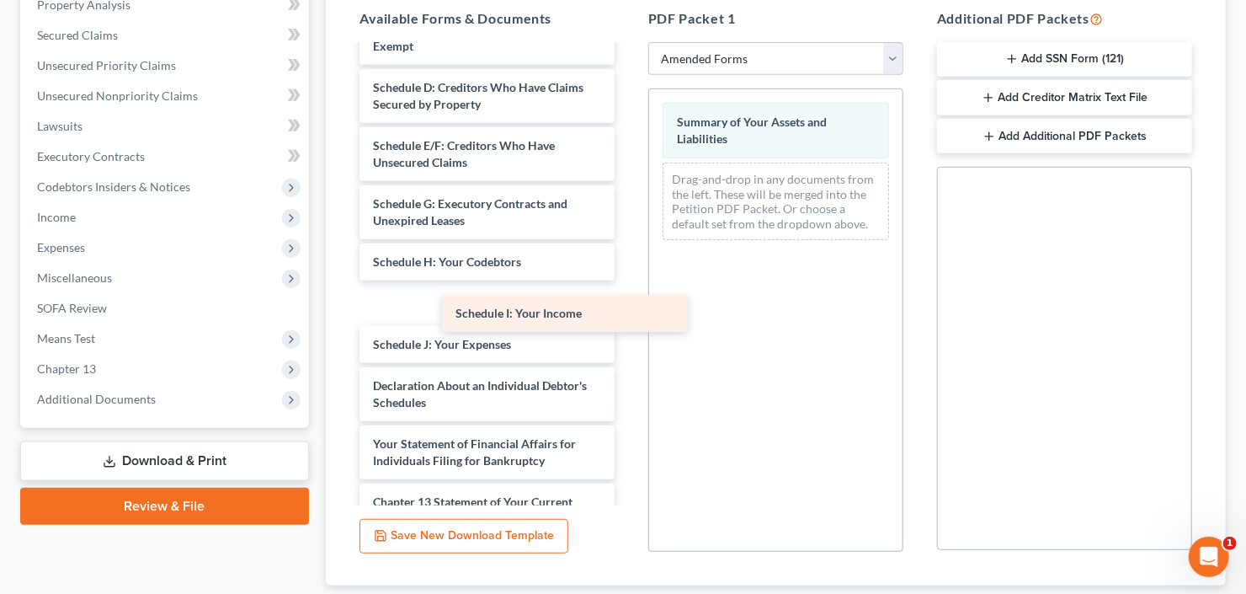
drag, startPoint x: 476, startPoint y: 303, endPoint x: 737, endPoint y: 281, distance: 262.7
click at [628, 290] on div "Schedule I: Your Income Voluntary Petition for Individuals Filing for Bankruptc…" at bounding box center [487, 344] width 282 height 865
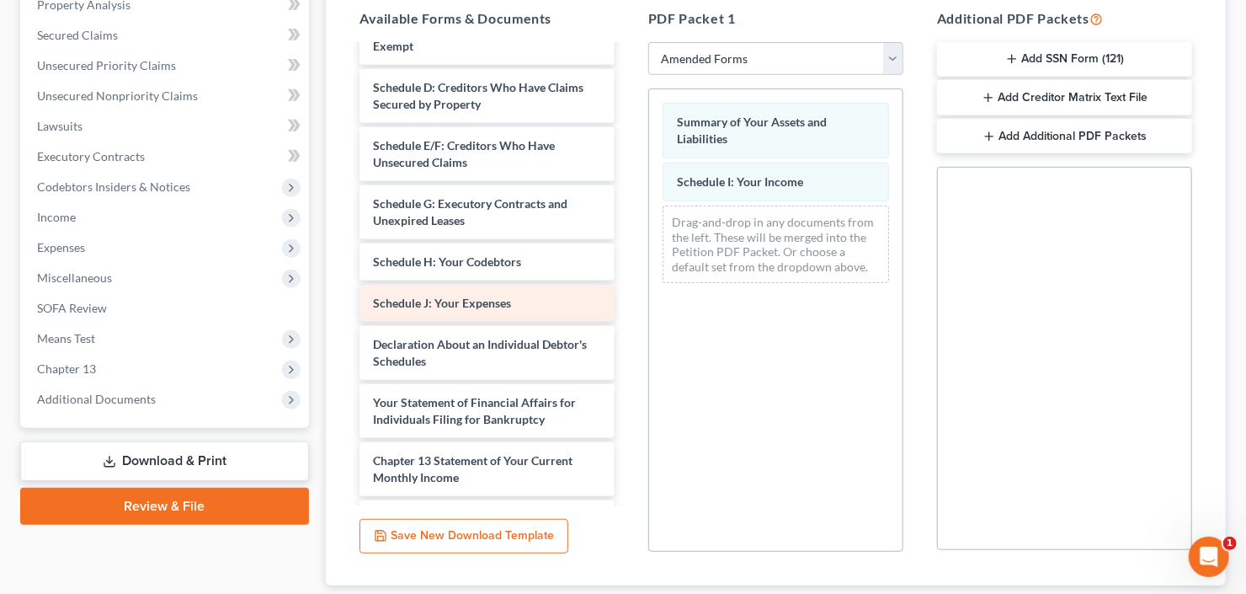
click at [628, 295] on div "Voluntary Petition for Individuals Filing for Bankruptcy Schedule A/B: Property…" at bounding box center [487, 324] width 282 height 824
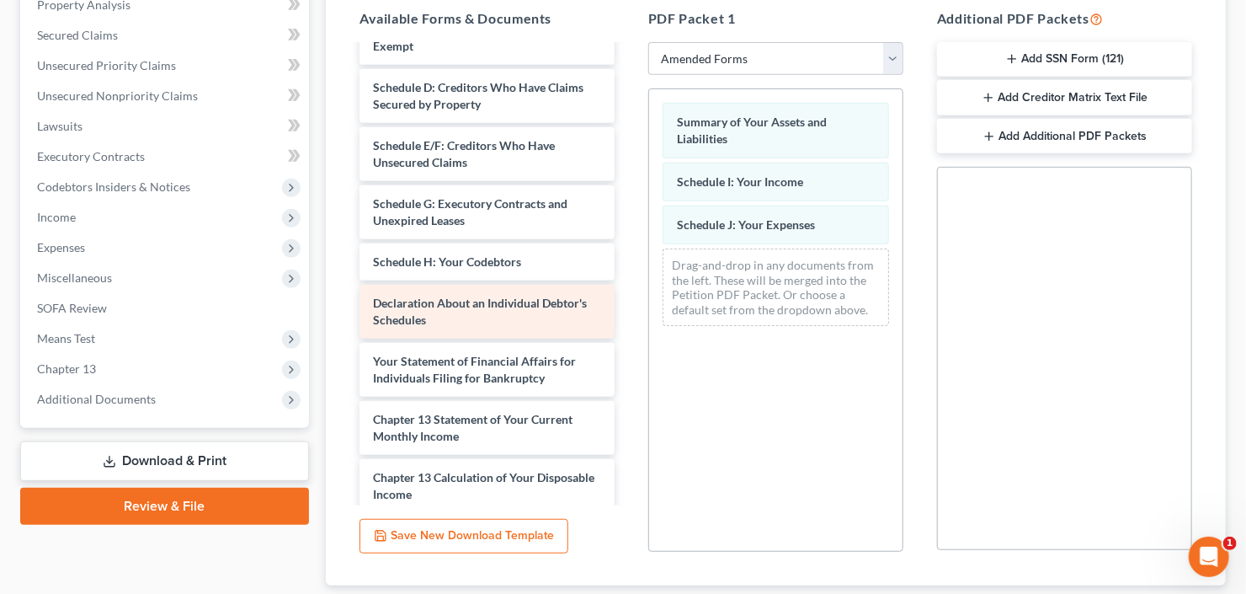
click at [628, 321] on div "Voluntary Petition for Individuals Filing for Bankruptcy Schedule A/B: Property…" at bounding box center [487, 303] width 282 height 783
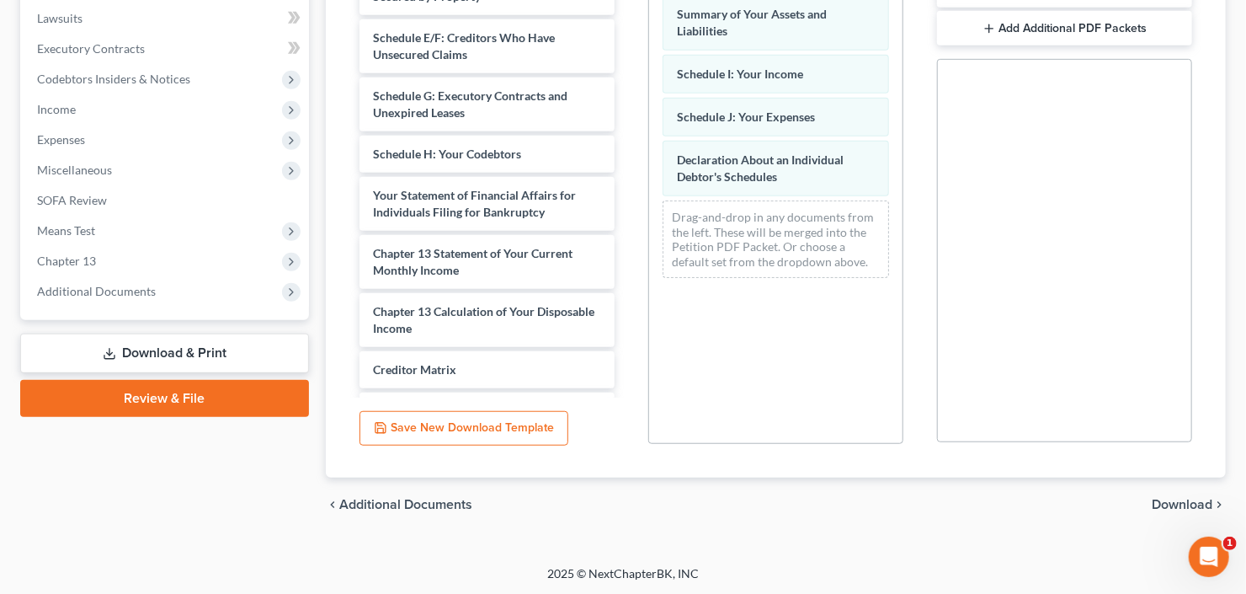
click at [1189, 503] on span "Download" at bounding box center [1182, 504] width 61 height 13
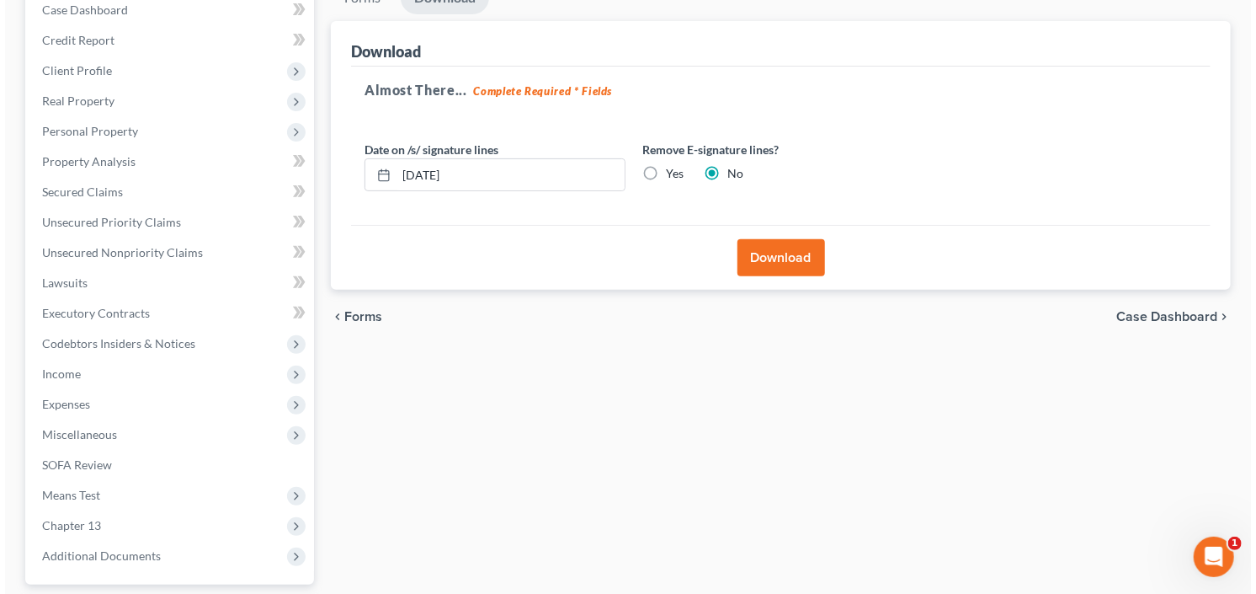
scroll to position [59, 0]
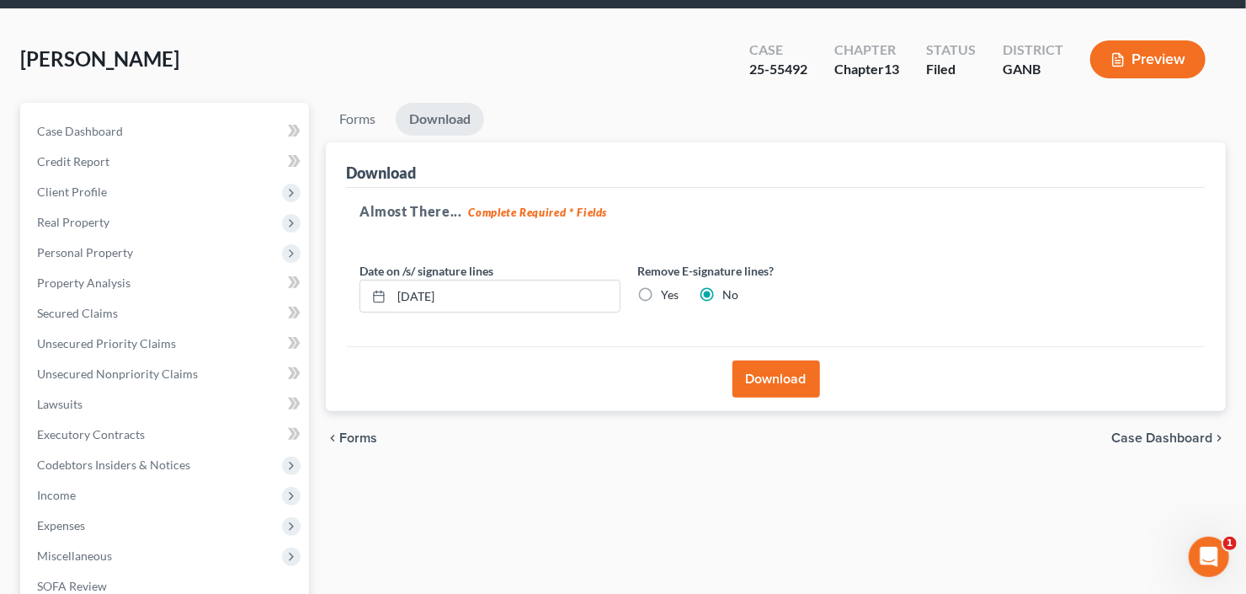
click at [775, 384] on button "Download" at bounding box center [776, 378] width 88 height 37
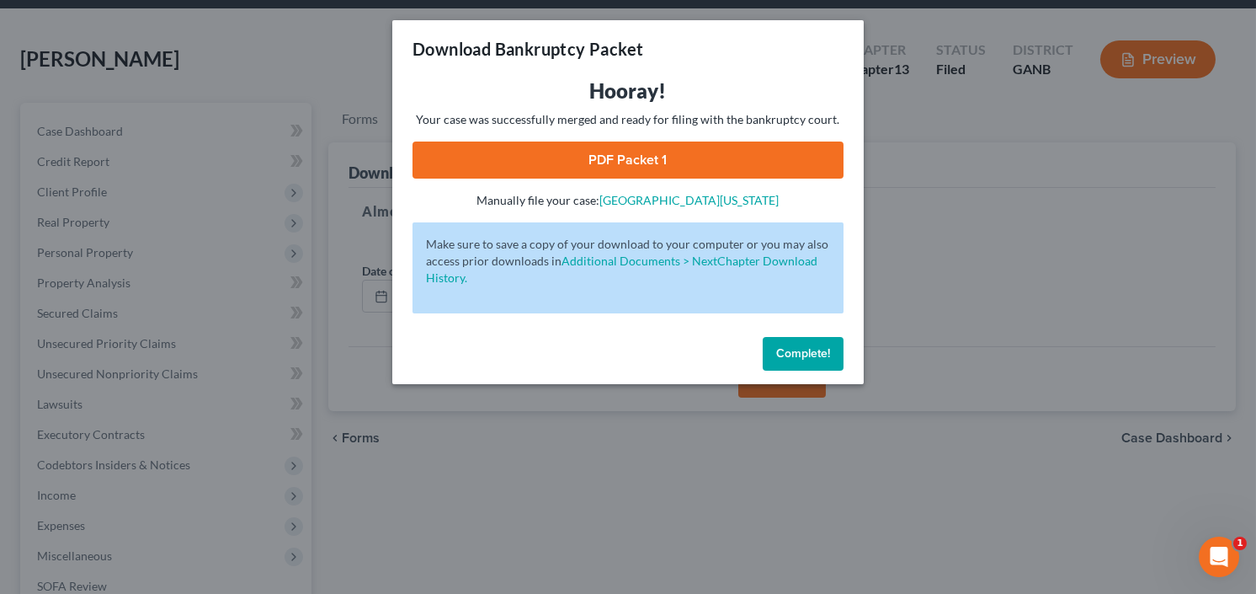
click at [567, 161] on link "PDF Packet 1" at bounding box center [628, 159] width 431 height 37
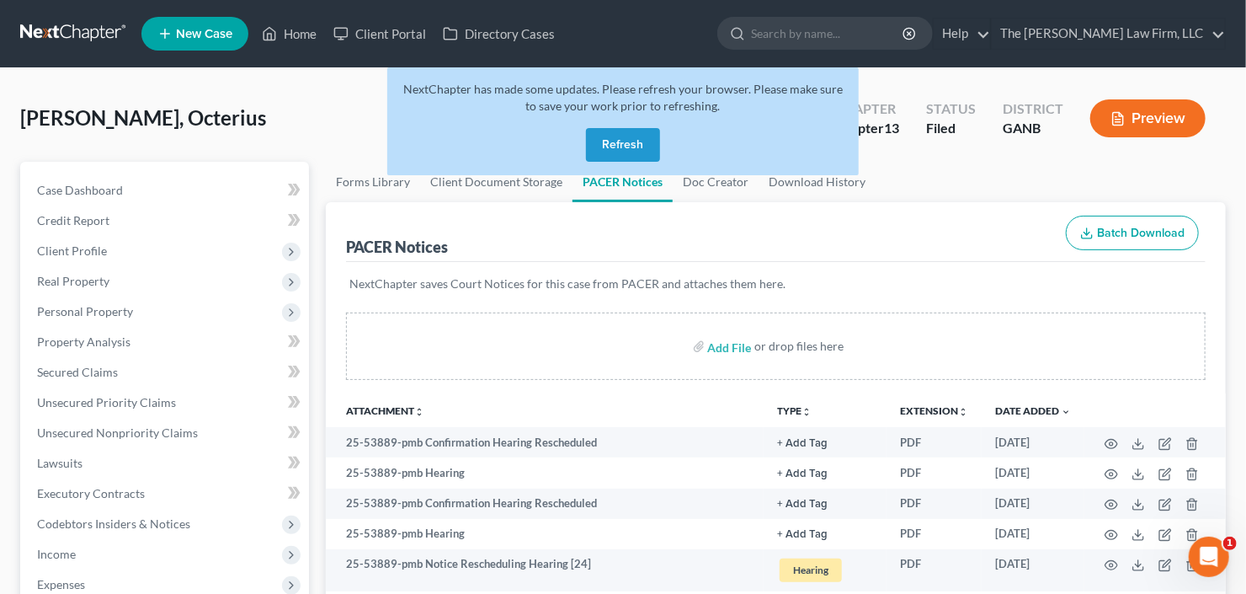
click at [620, 144] on button "Refresh" at bounding box center [623, 145] width 74 height 34
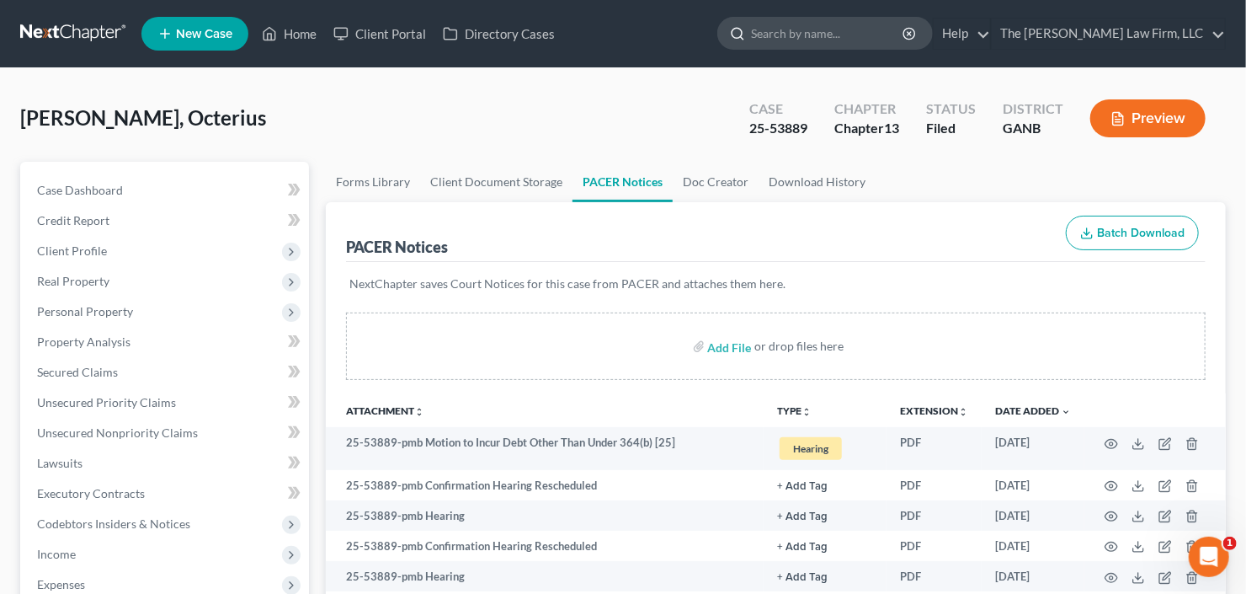
click at [886, 29] on input "search" at bounding box center [828, 33] width 154 height 31
type input "[PERSON_NAME]"
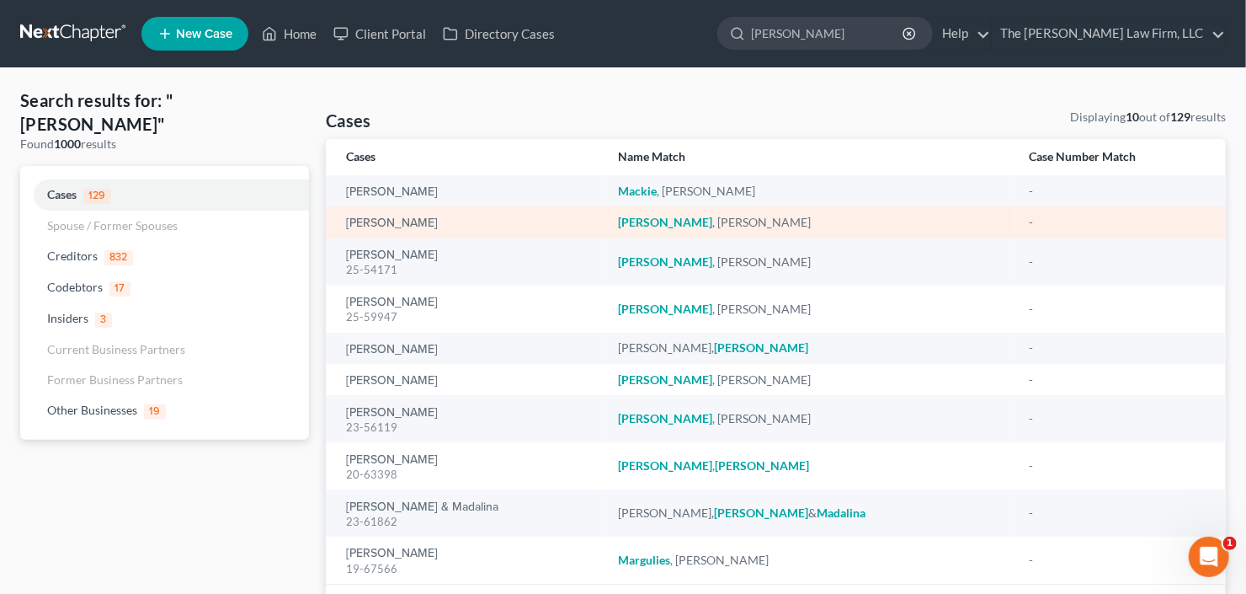
scroll to position [67, 0]
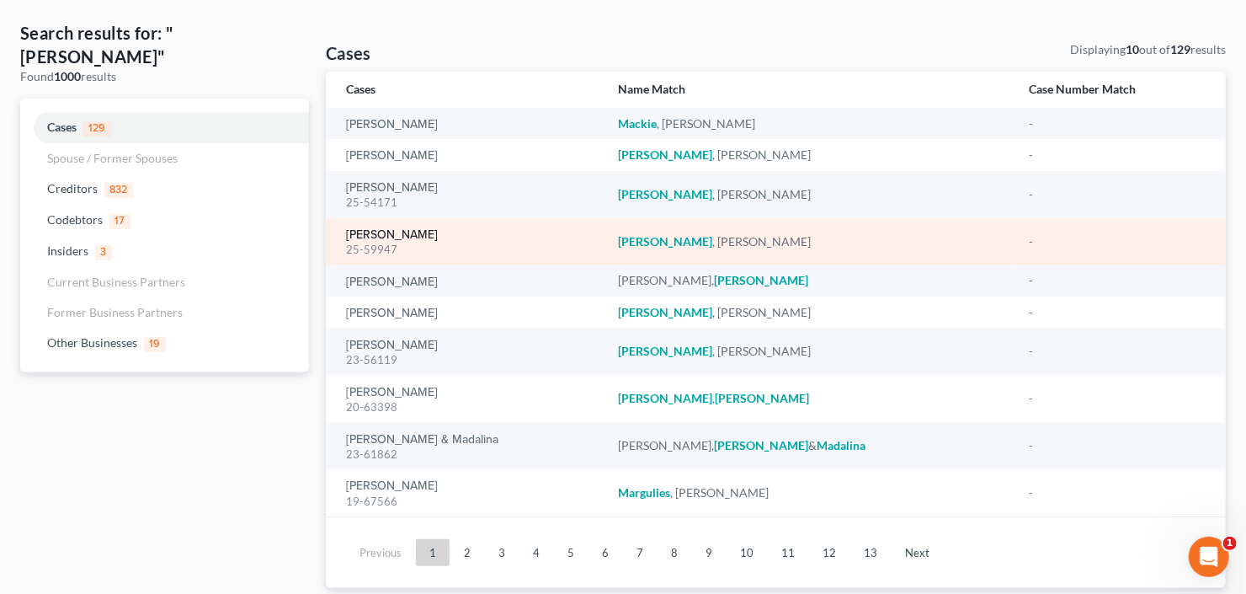
click at [371, 236] on link "[PERSON_NAME]" at bounding box center [392, 235] width 92 height 12
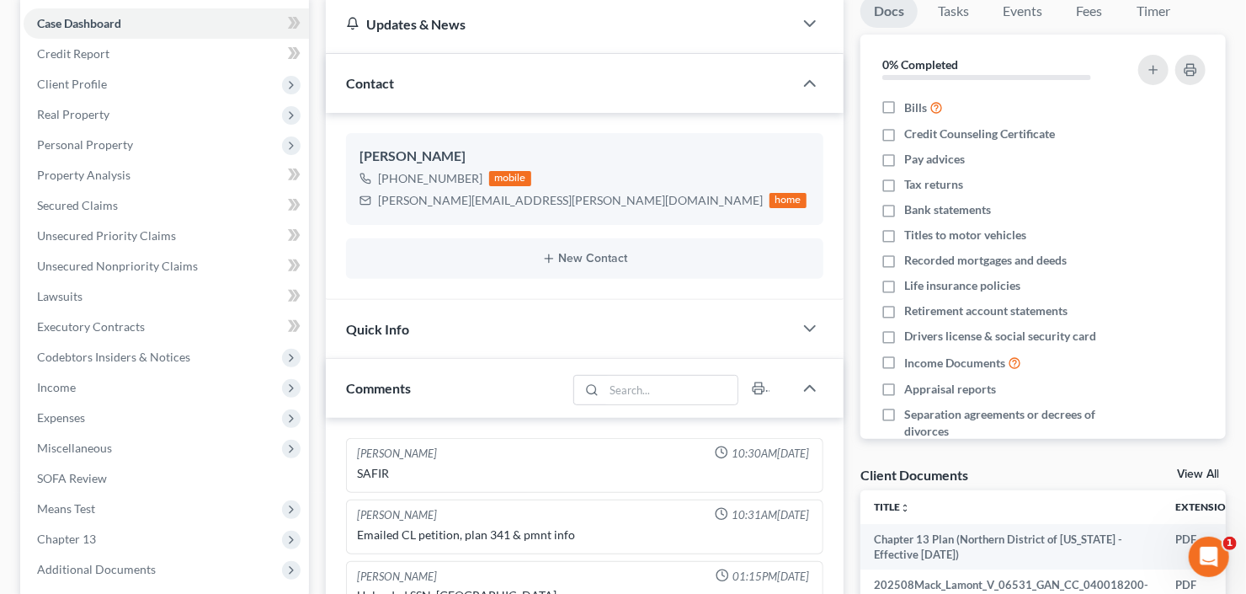
scroll to position [135, 0]
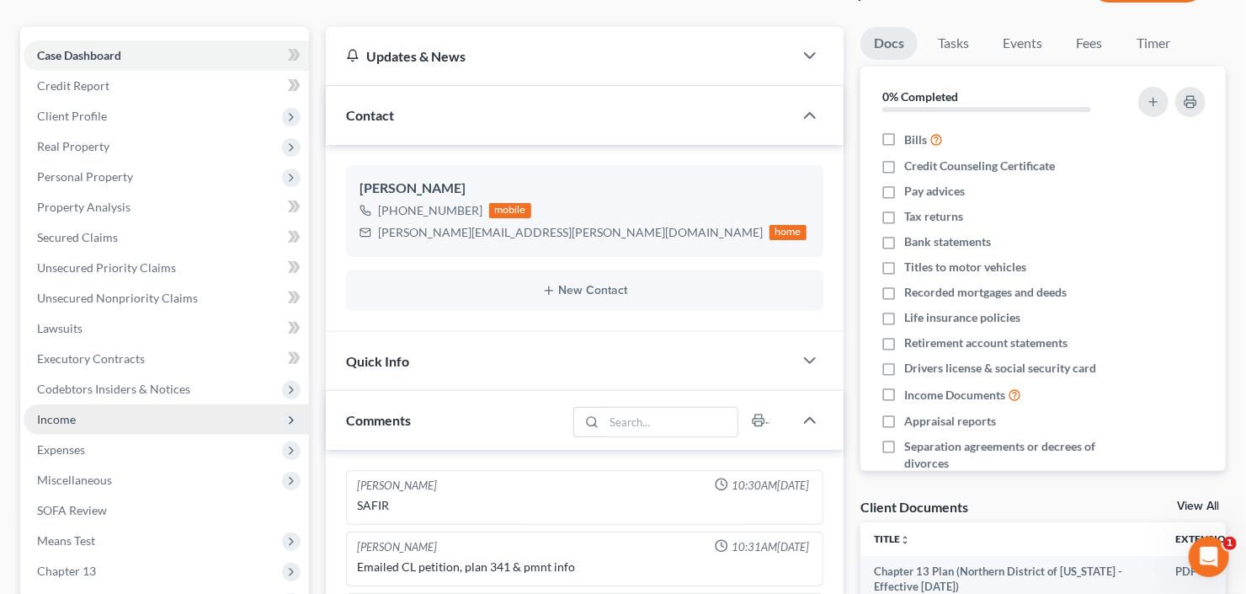
click at [61, 422] on span "Income" at bounding box center [56, 419] width 39 height 14
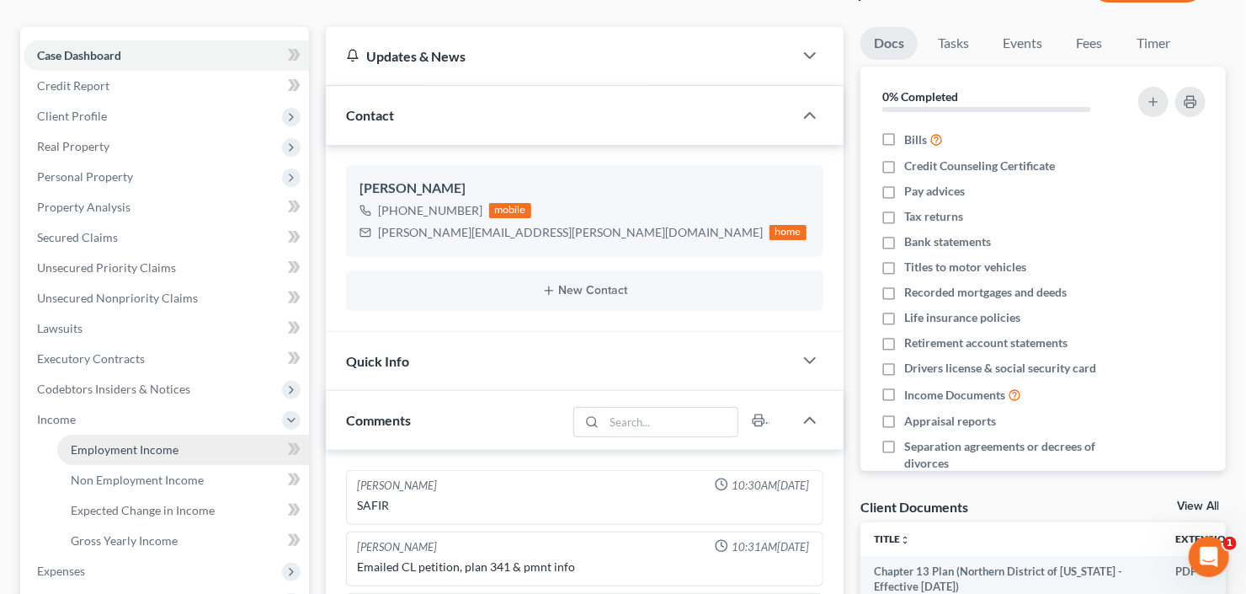
click at [102, 452] on span "Employment Income" at bounding box center [125, 449] width 108 height 14
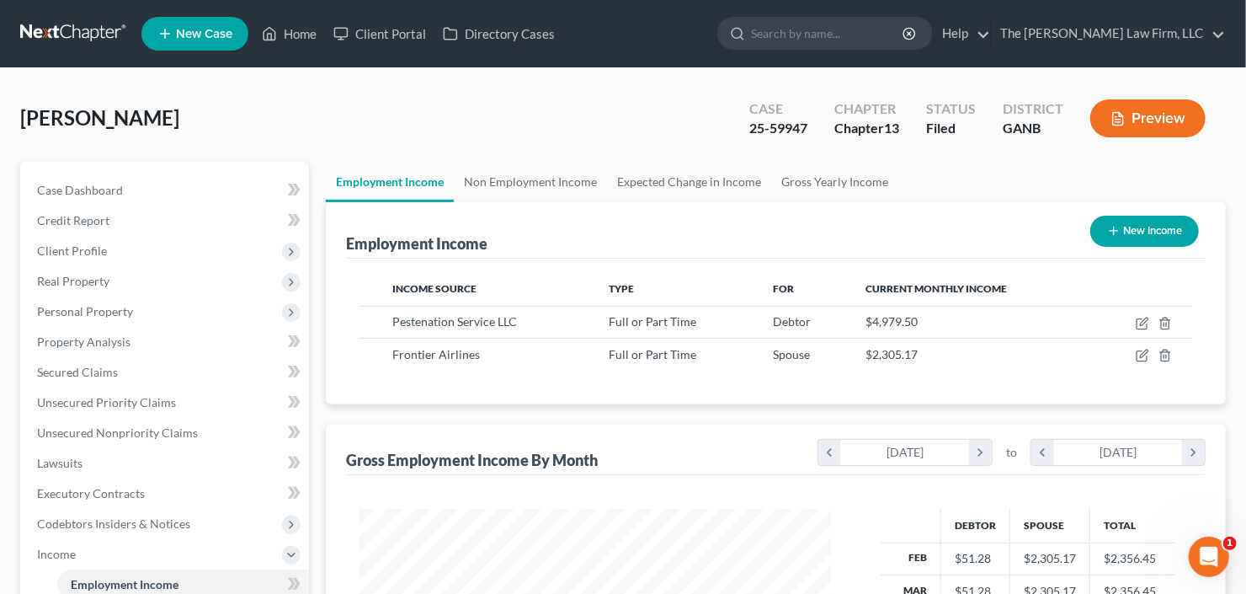
scroll to position [301, 505]
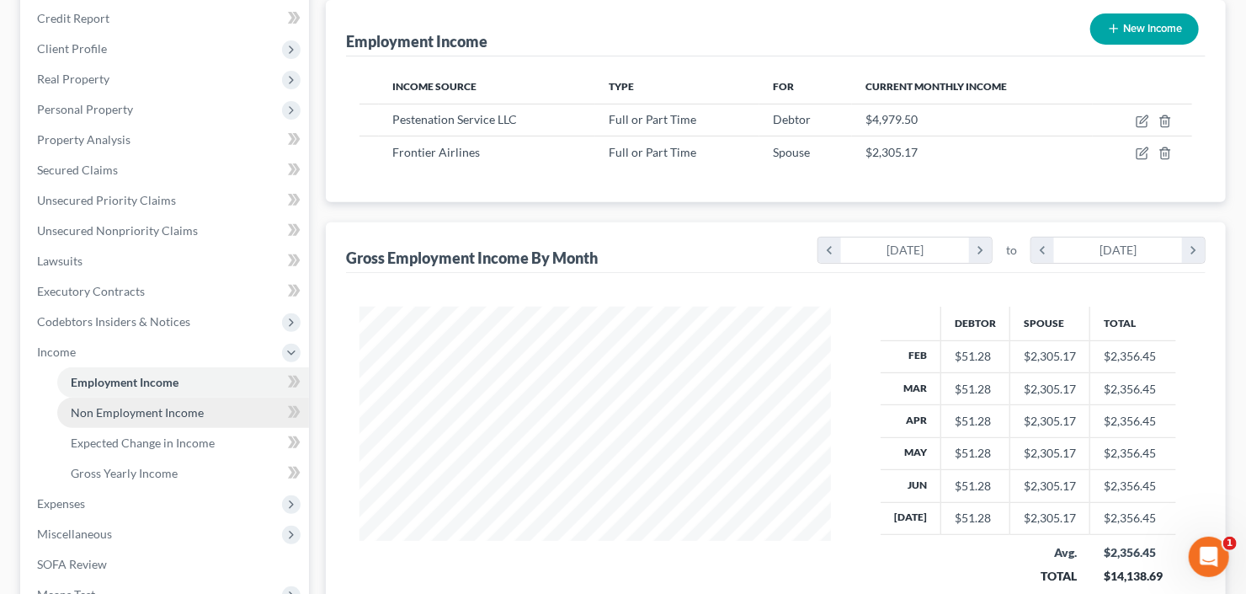
click at [113, 419] on link "Non Employment Income" at bounding box center [183, 412] width 252 height 30
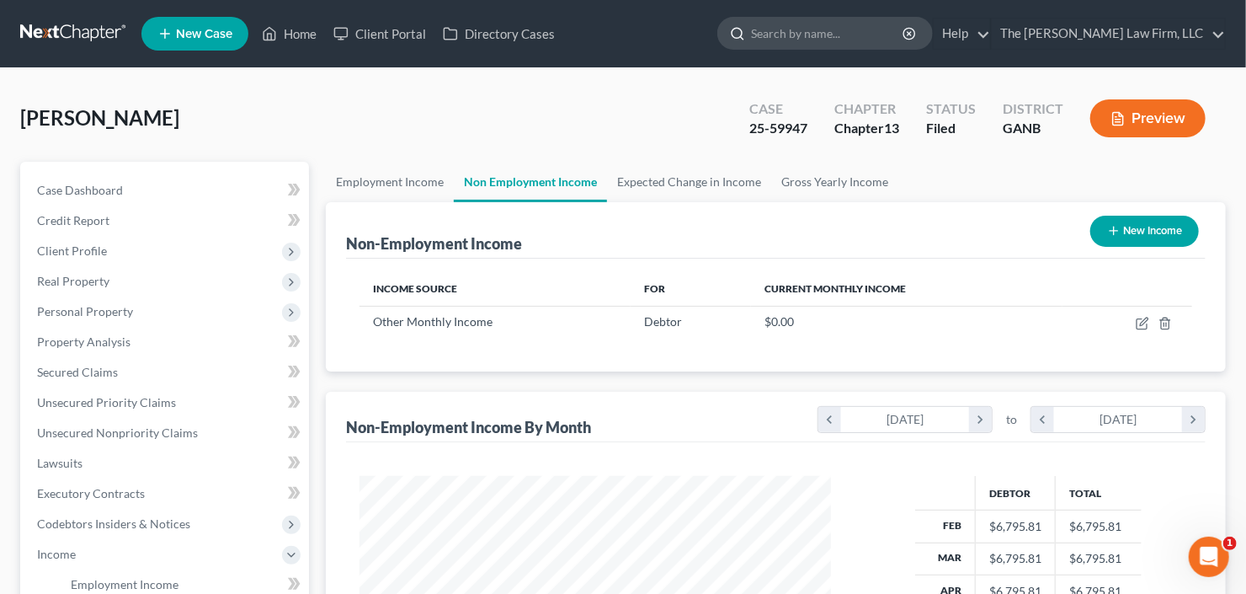
click at [852, 41] on input "search" at bounding box center [828, 33] width 154 height 31
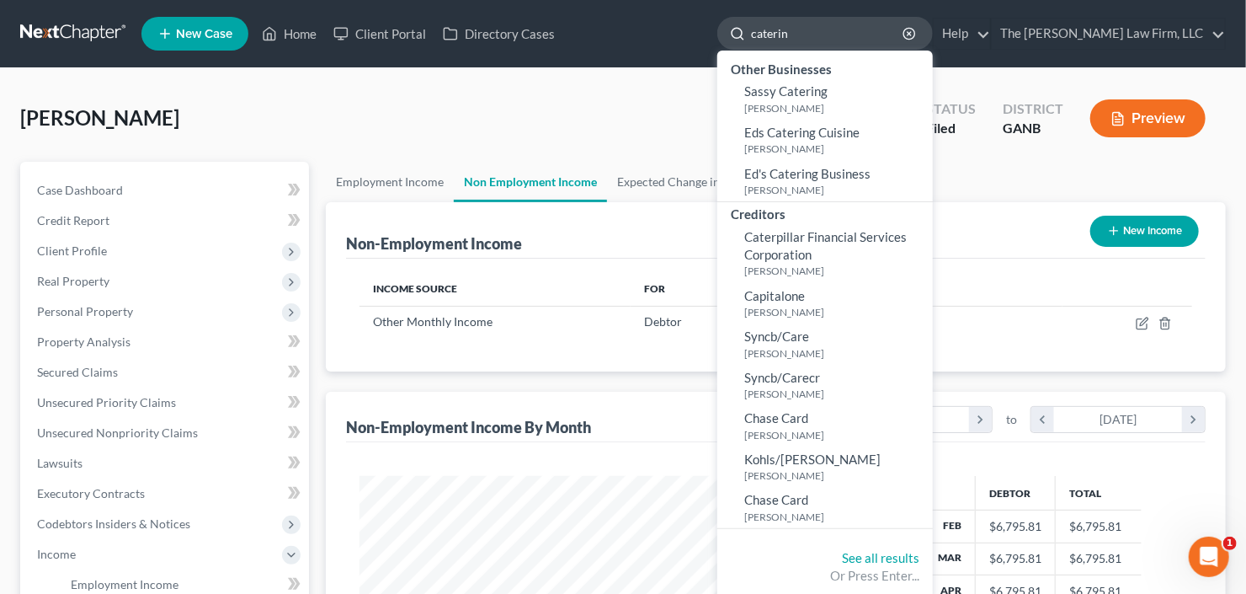
type input "caterine"
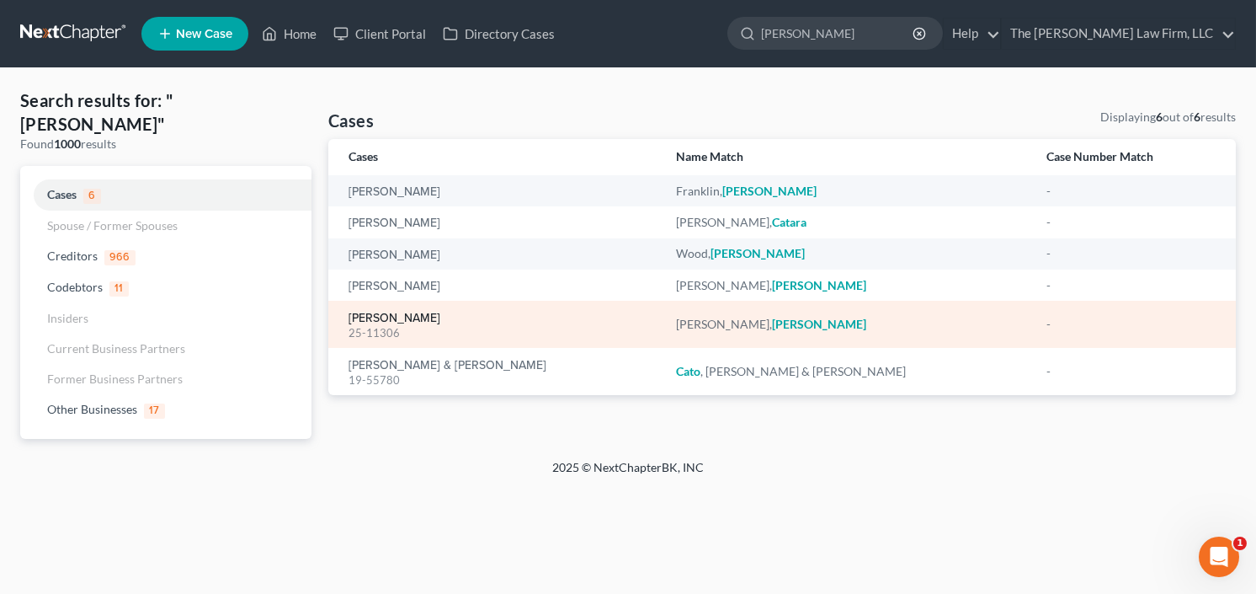
click at [381, 313] on link "Murray, Catherine" at bounding box center [395, 318] width 92 height 12
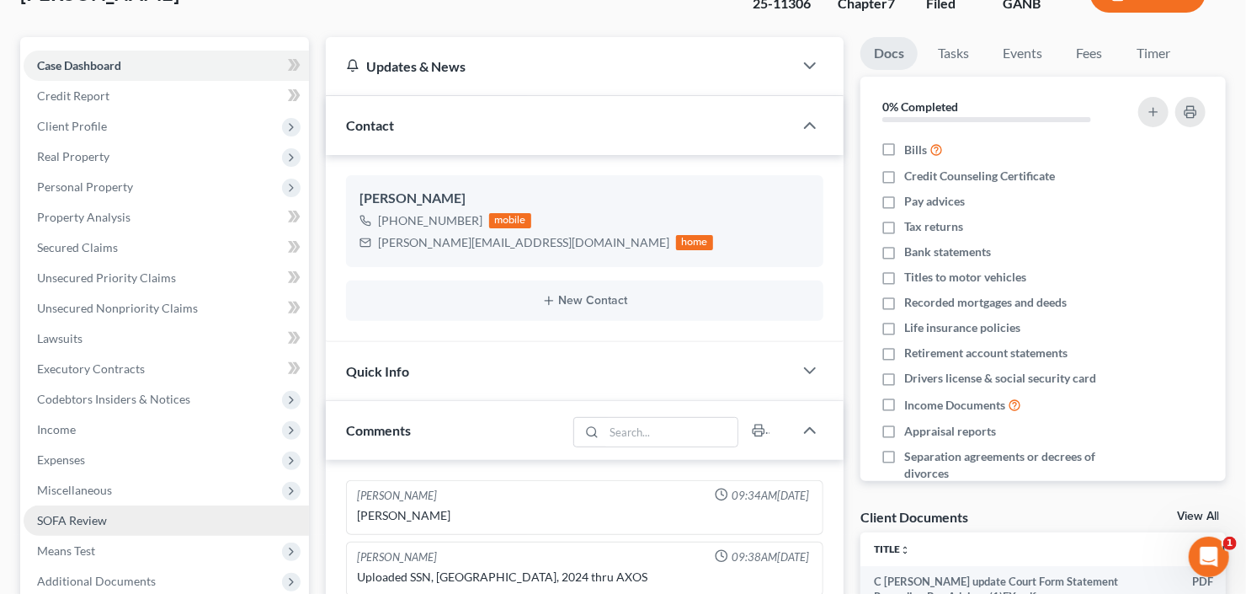
scroll to position [269, 0]
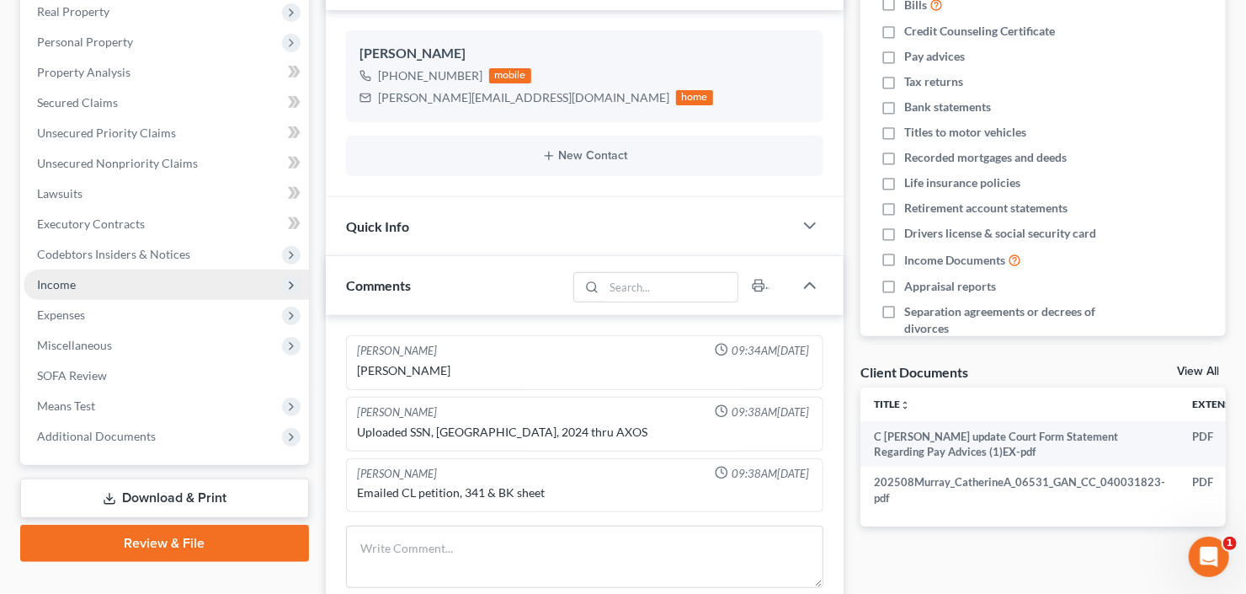
click at [140, 278] on span "Income" at bounding box center [166, 284] width 285 height 30
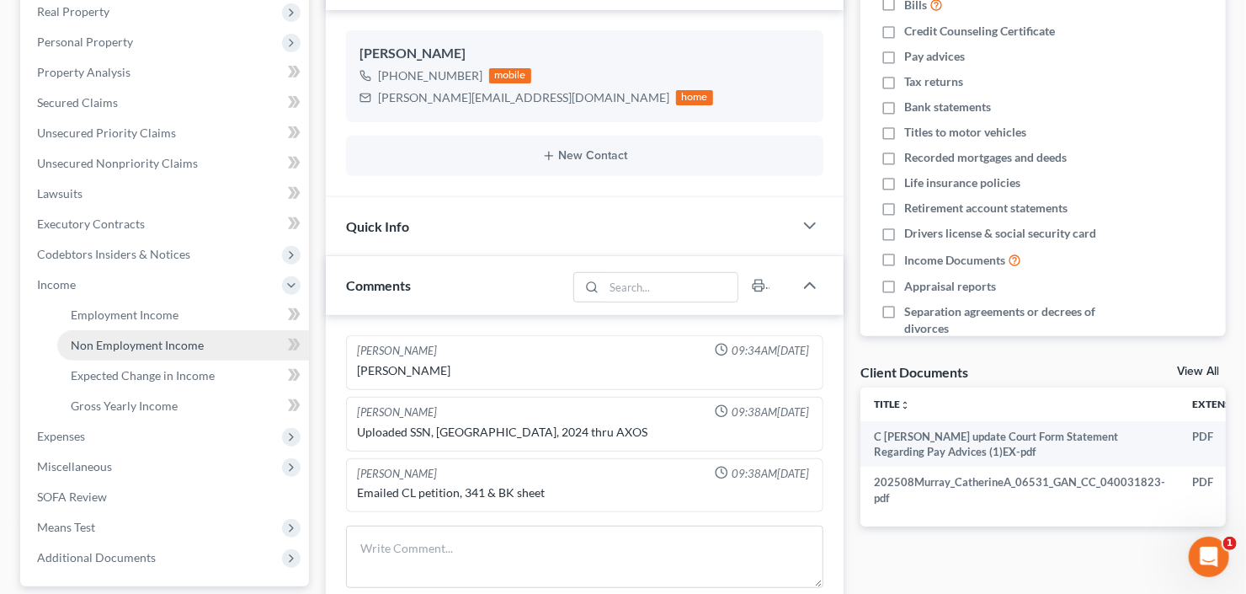
click at [156, 343] on span "Non Employment Income" at bounding box center [137, 345] width 133 height 14
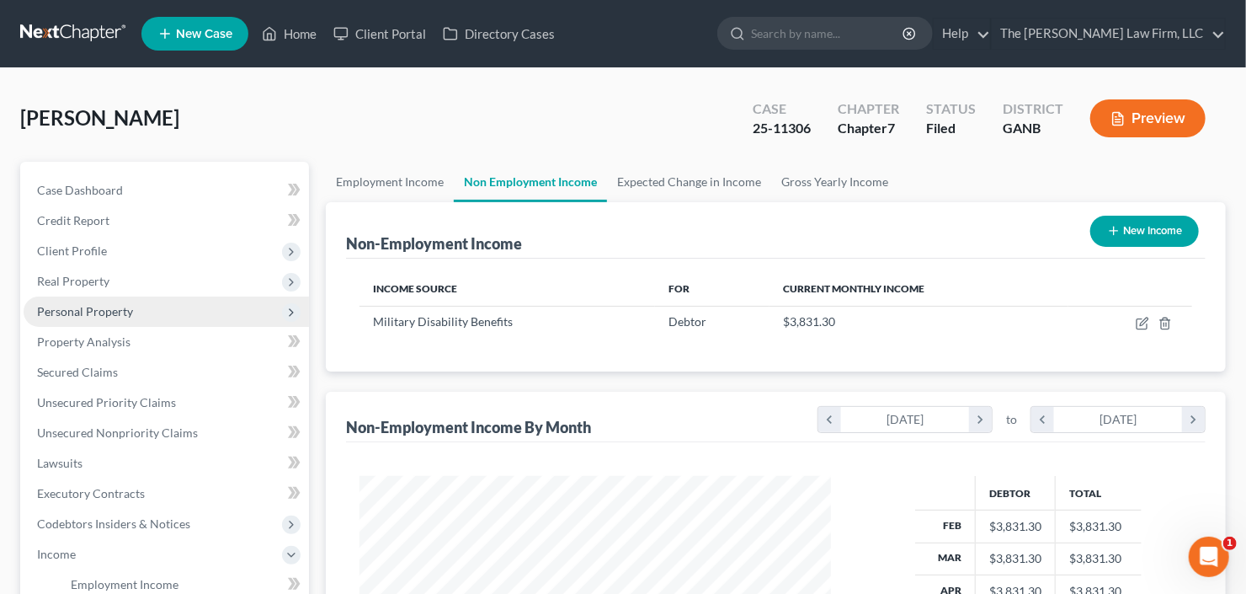
scroll to position [301, 505]
click at [809, 35] on input "search" at bounding box center [828, 33] width 154 height 31
type input "dunn"
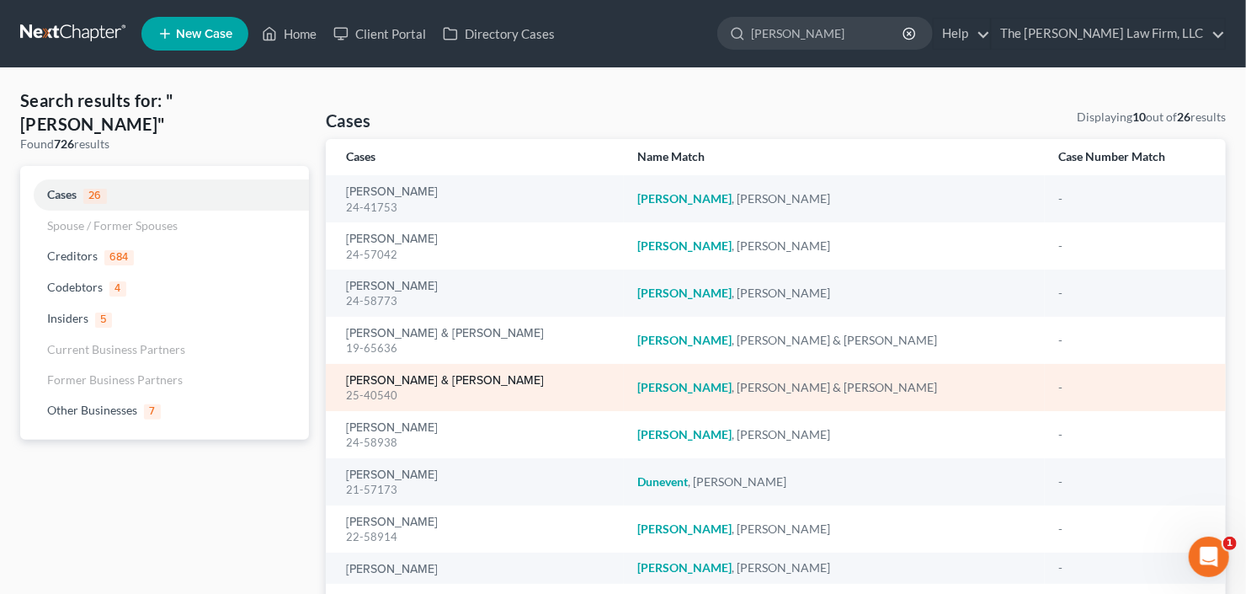
click at [418, 381] on link "Dunn, Monique & Gilbert" at bounding box center [445, 381] width 198 height 12
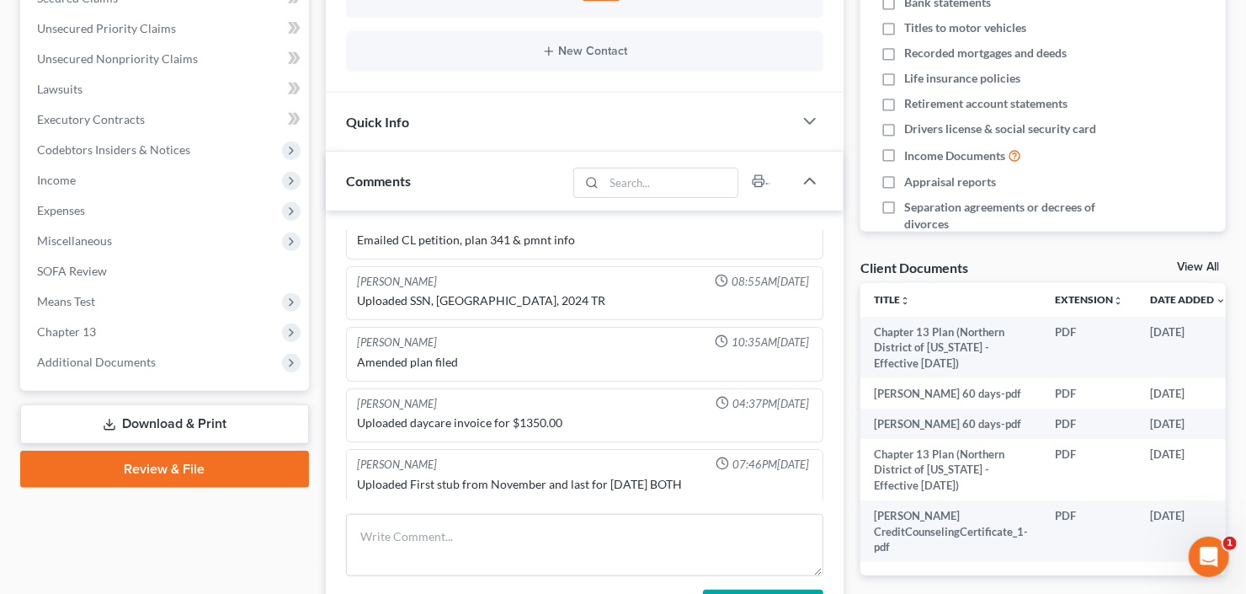
scroll to position [404, 0]
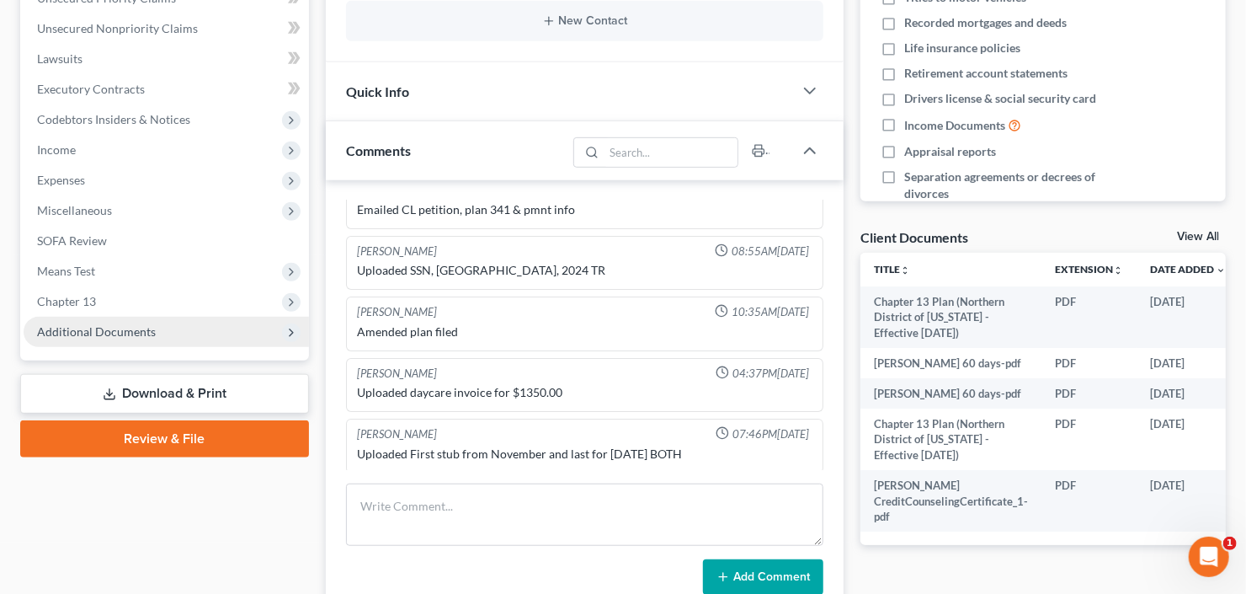
click at [63, 329] on span "Additional Documents" at bounding box center [96, 331] width 119 height 14
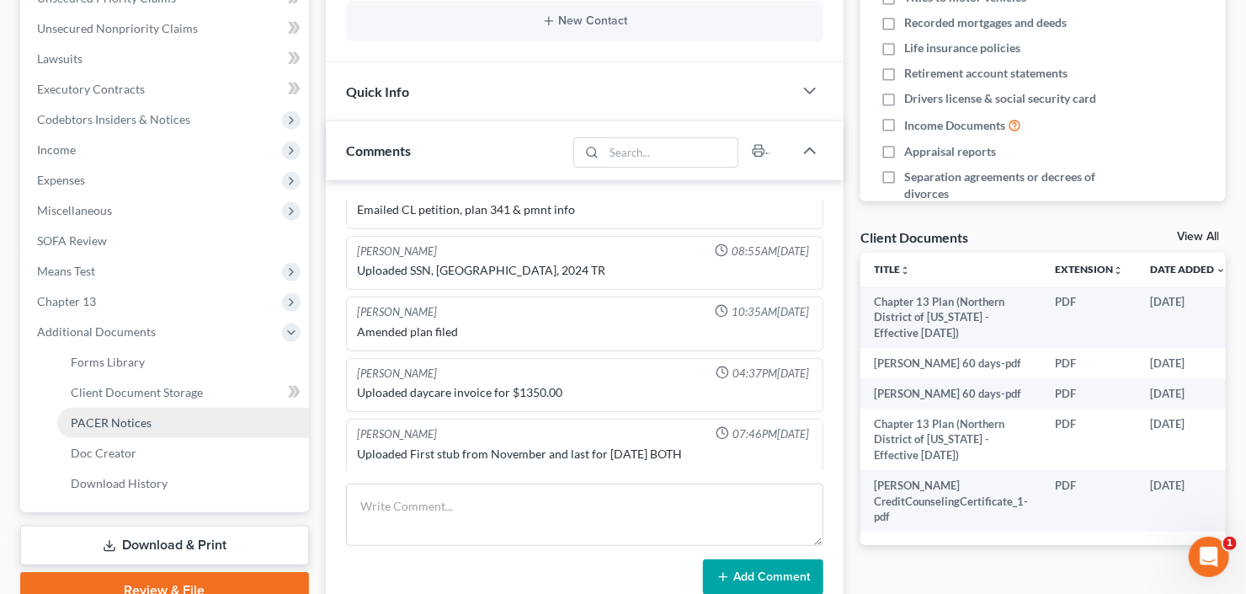
click at [90, 420] on span "PACER Notices" at bounding box center [111, 422] width 81 height 14
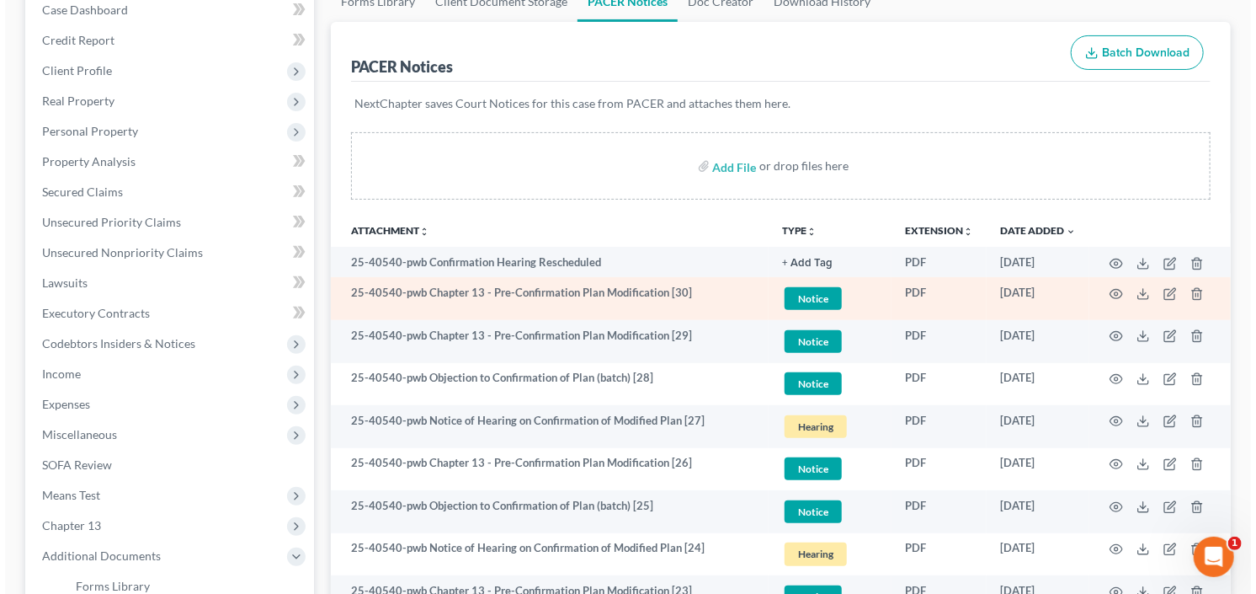
scroll to position [202, 0]
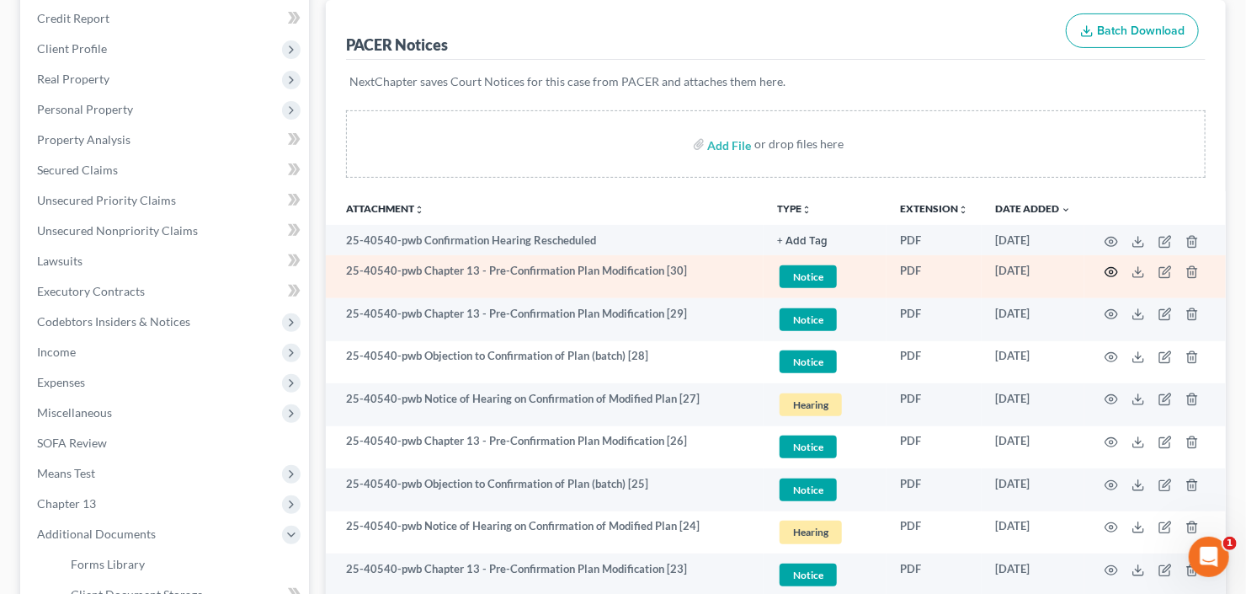
click at [1106, 271] on icon "button" at bounding box center [1111, 271] width 13 height 9
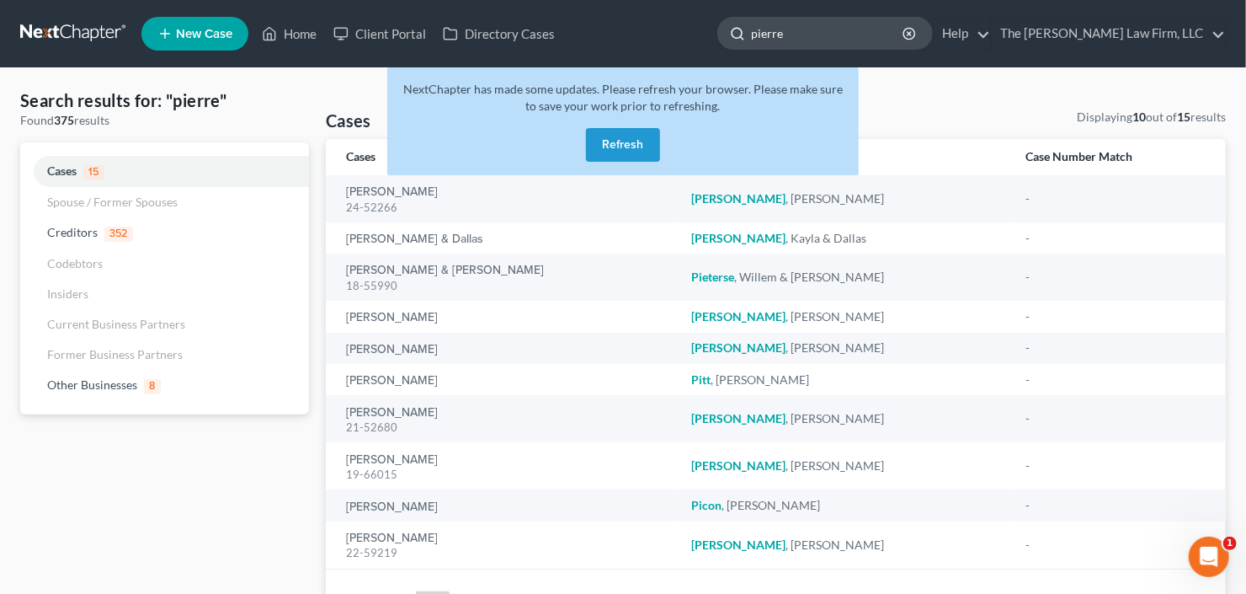
drag, startPoint x: 633, startPoint y: 140, endPoint x: 763, endPoint y: 25, distance: 173.0
click at [632, 140] on button "Refresh" at bounding box center [623, 145] width 74 height 34
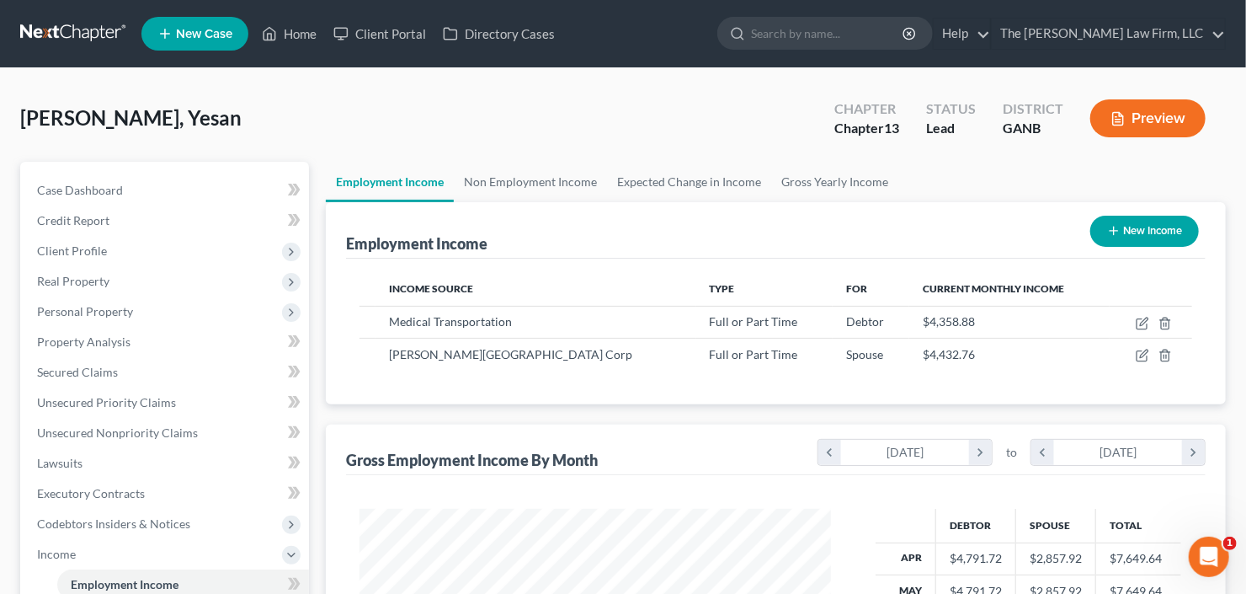
scroll to position [301, 505]
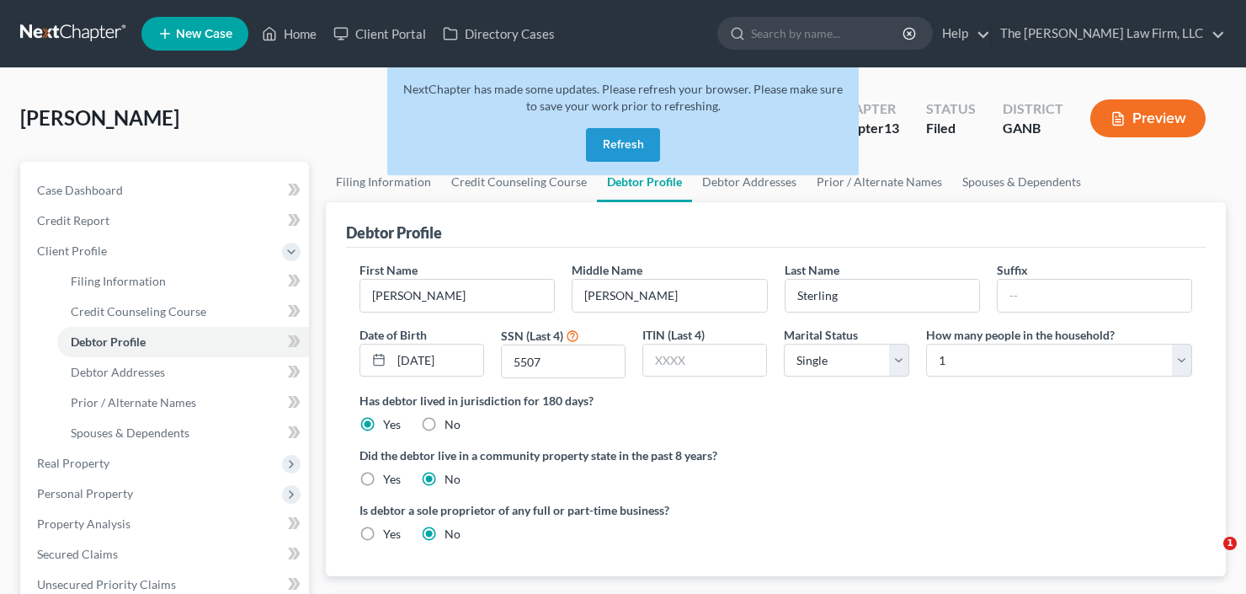
select select "0"
click at [599, 143] on button "Refresh" at bounding box center [623, 145] width 74 height 34
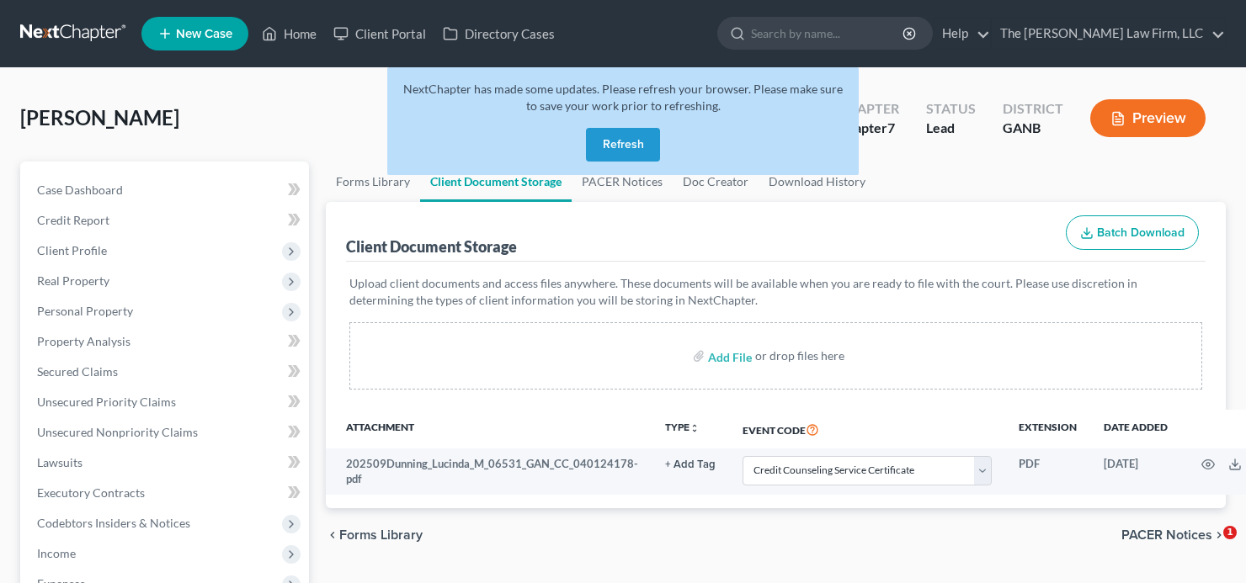
select select "5"
click at [608, 147] on button "Refresh" at bounding box center [623, 145] width 74 height 34
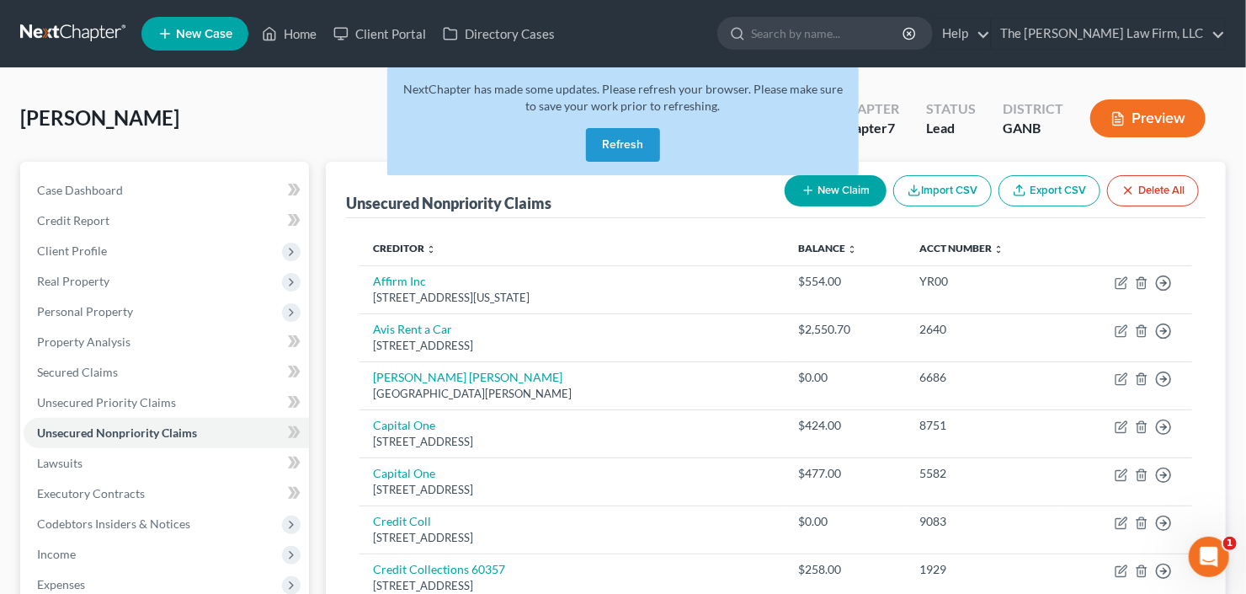
click at [621, 141] on button "Refresh" at bounding box center [623, 145] width 74 height 34
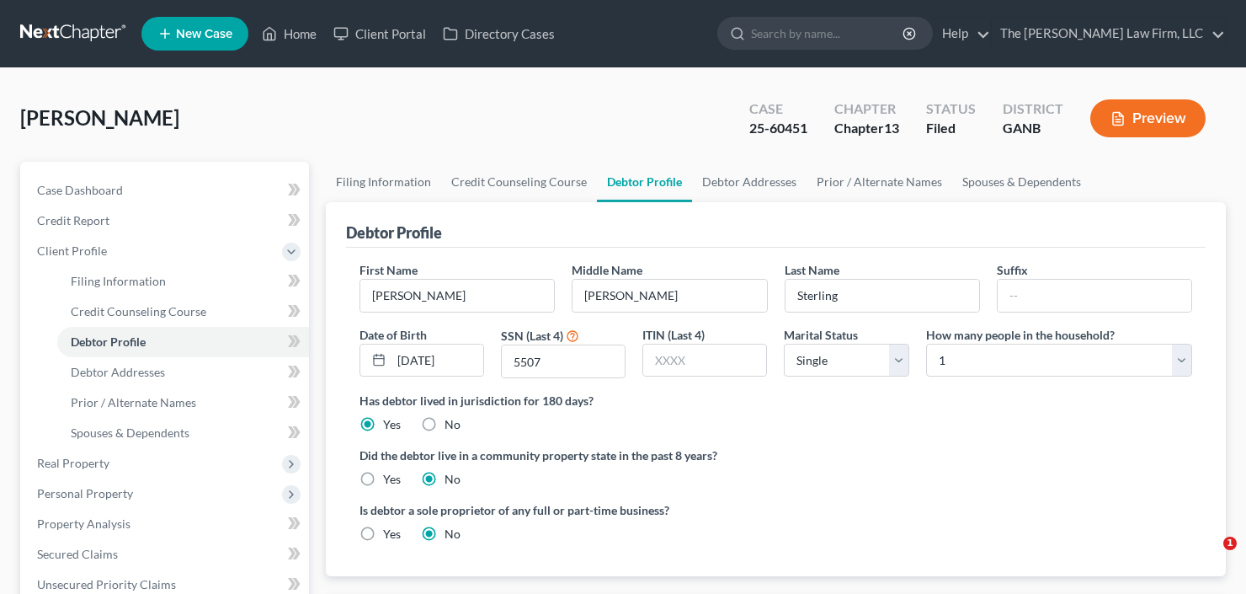
select select "0"
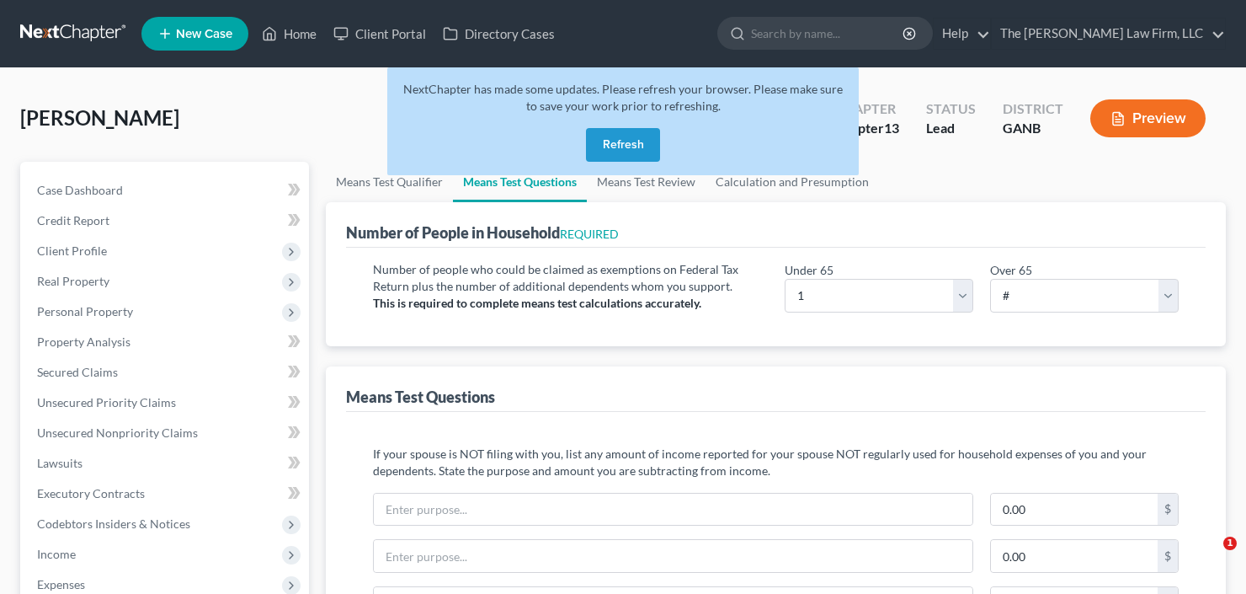
select select "1"
select select "0"
select select "60"
select select "0"
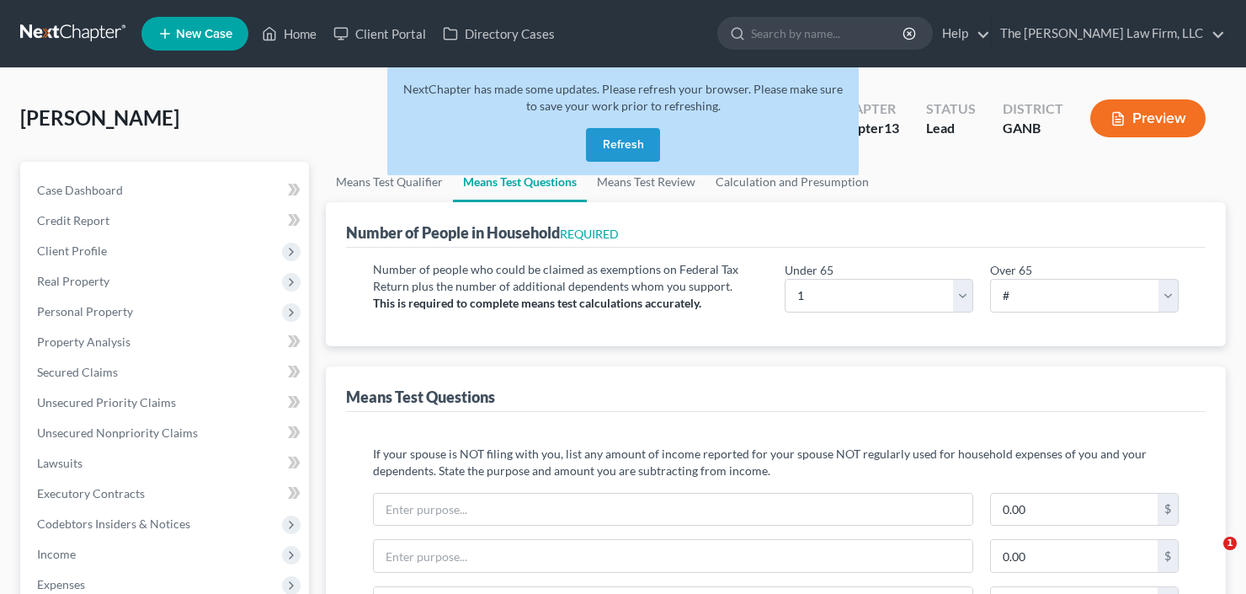
select select "60"
select select "1"
select select "60"
select select "0"
select select "60"
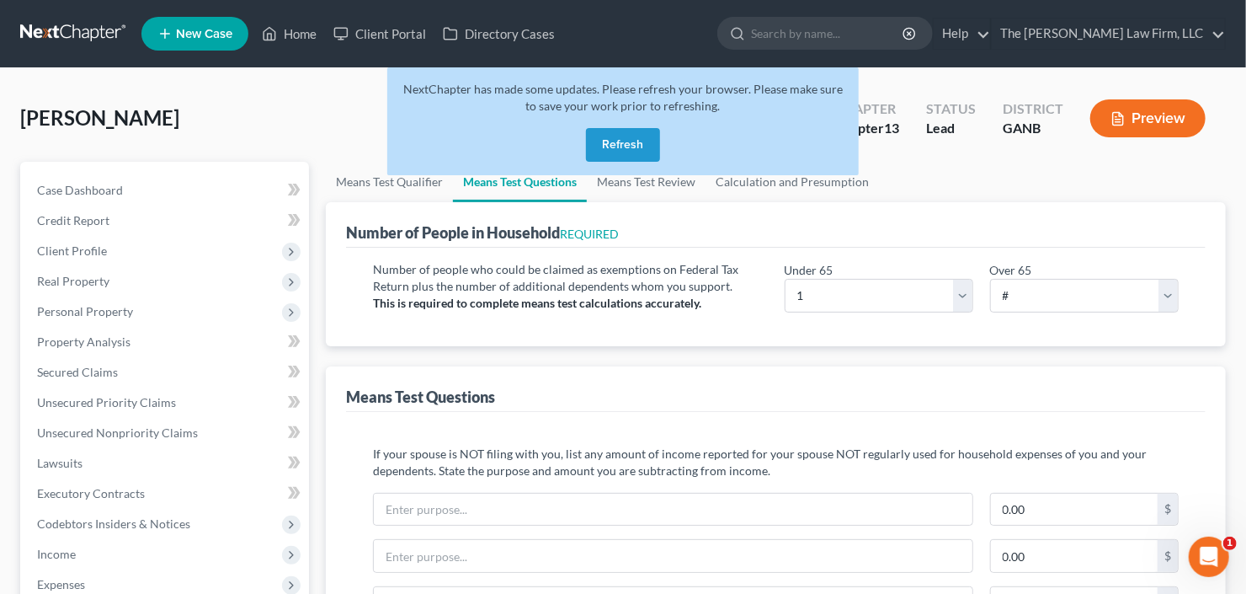
click at [628, 150] on button "Refresh" at bounding box center [623, 145] width 74 height 34
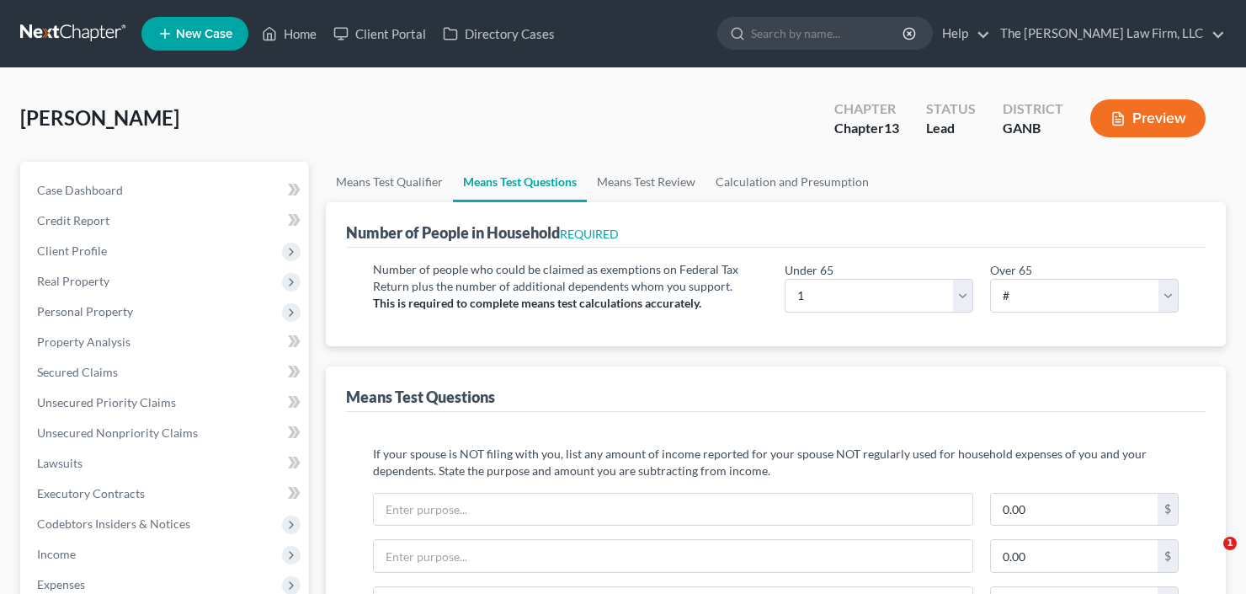
select select "1"
select select "0"
select select "60"
select select "0"
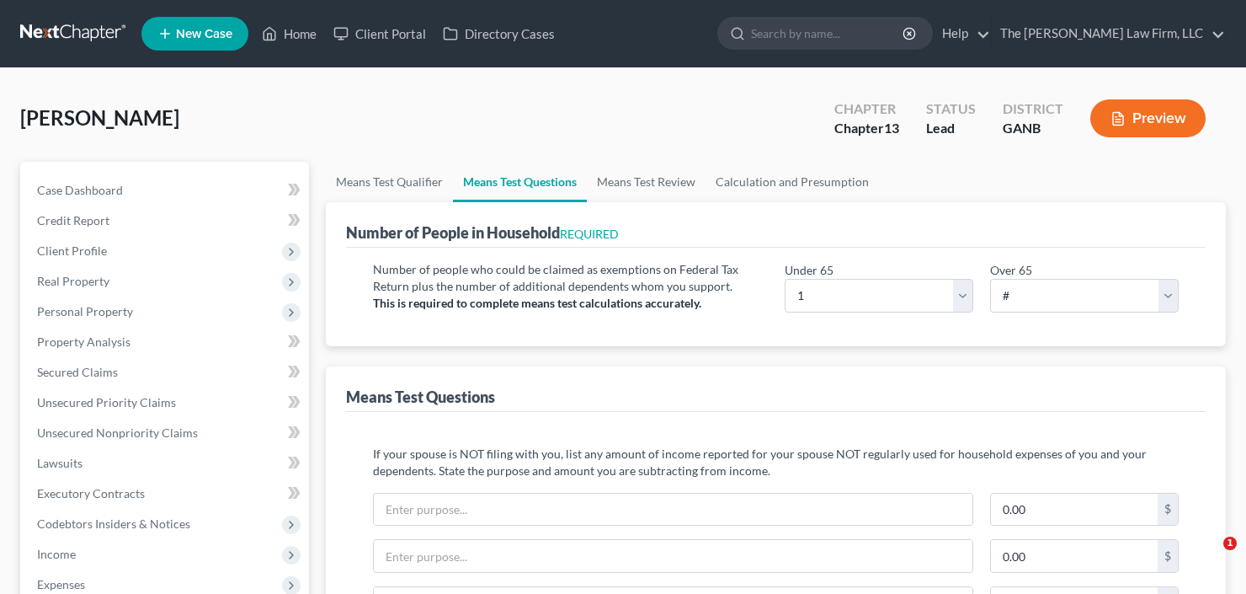
select select "60"
select select "1"
select select "60"
select select "0"
select select "60"
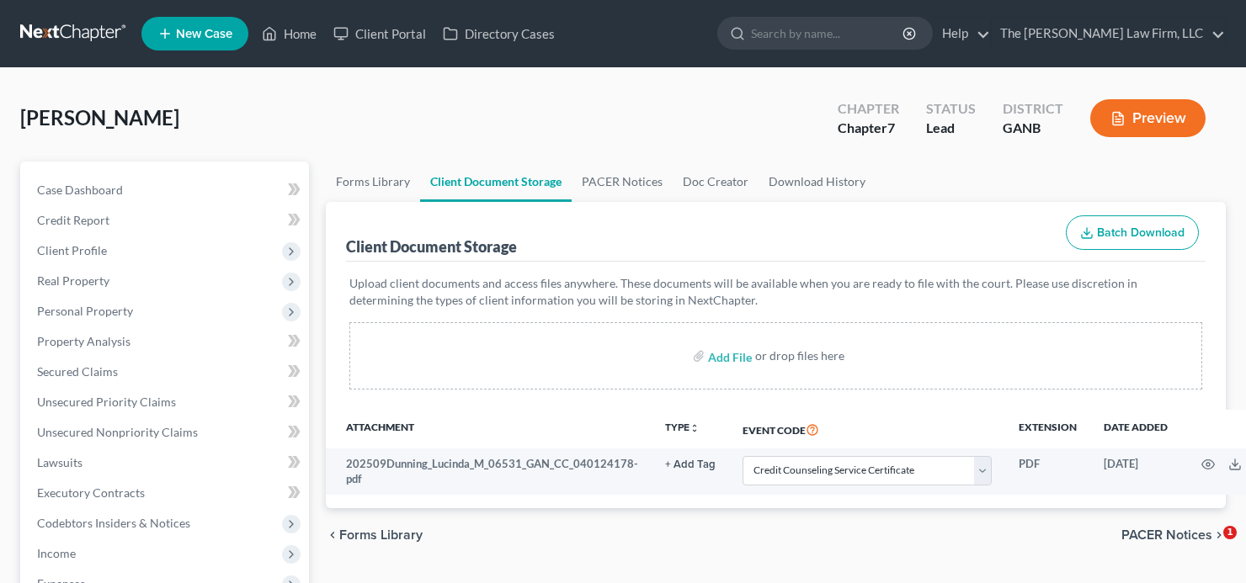
select select "5"
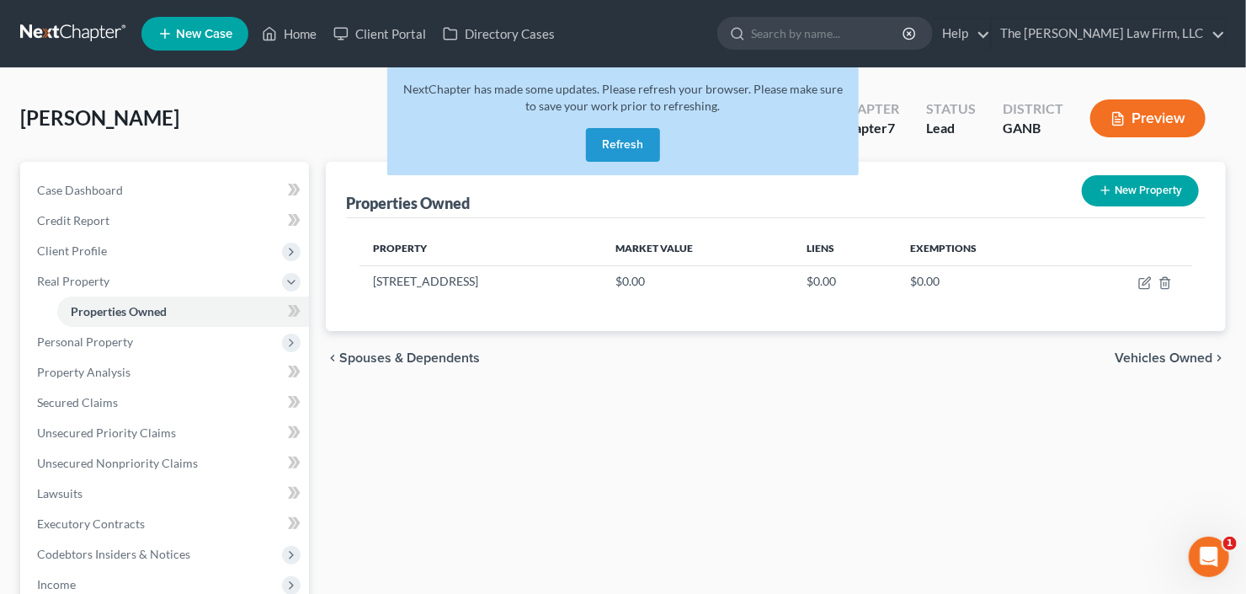
click at [617, 144] on button "Refresh" at bounding box center [623, 145] width 74 height 34
